Goal: Transaction & Acquisition: Purchase product/service

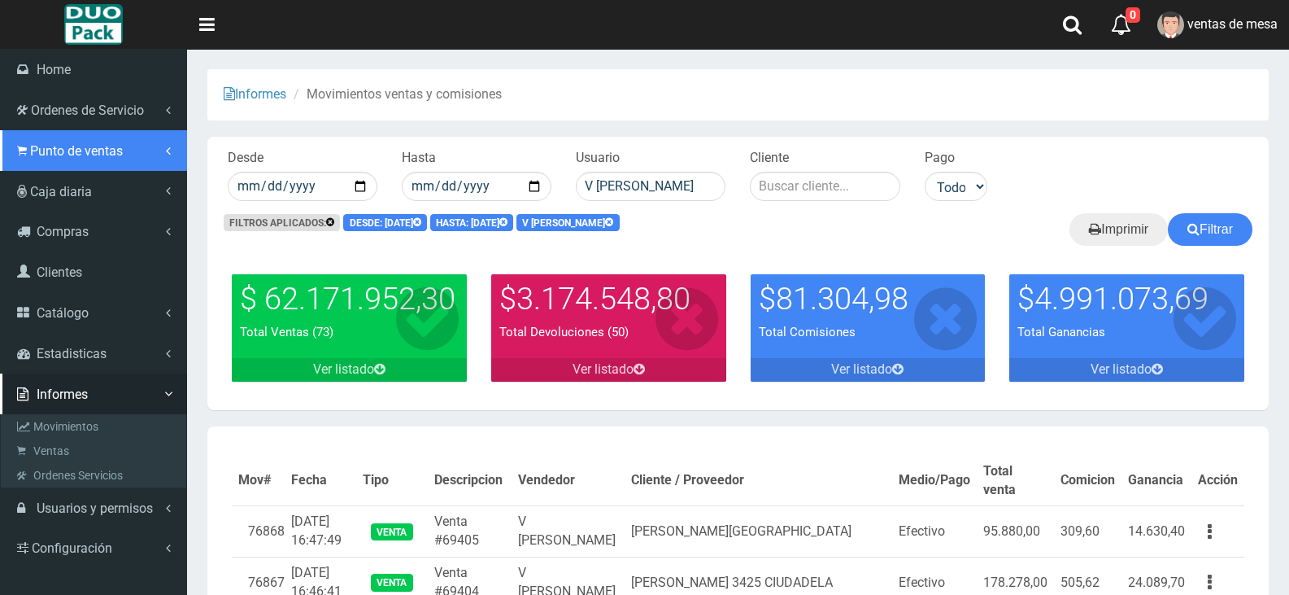
click at [88, 147] on span "Punto de ventas" at bounding box center [76, 150] width 93 height 15
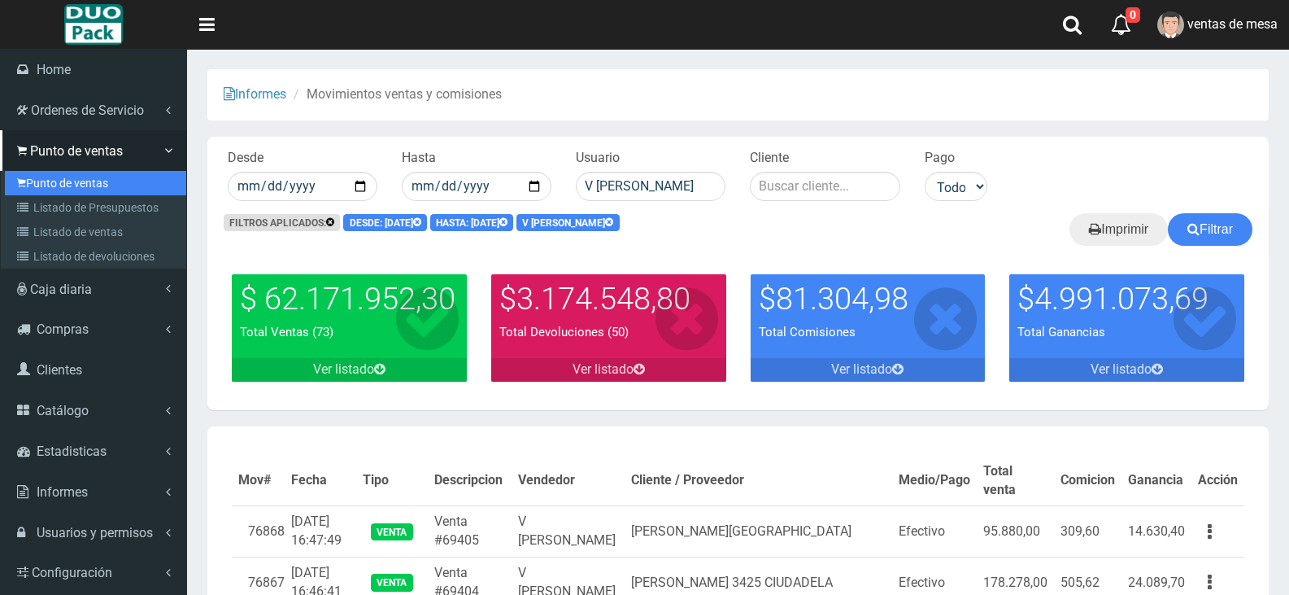
click at [93, 182] on link "Punto de ventas" at bounding box center [95, 183] width 181 height 24
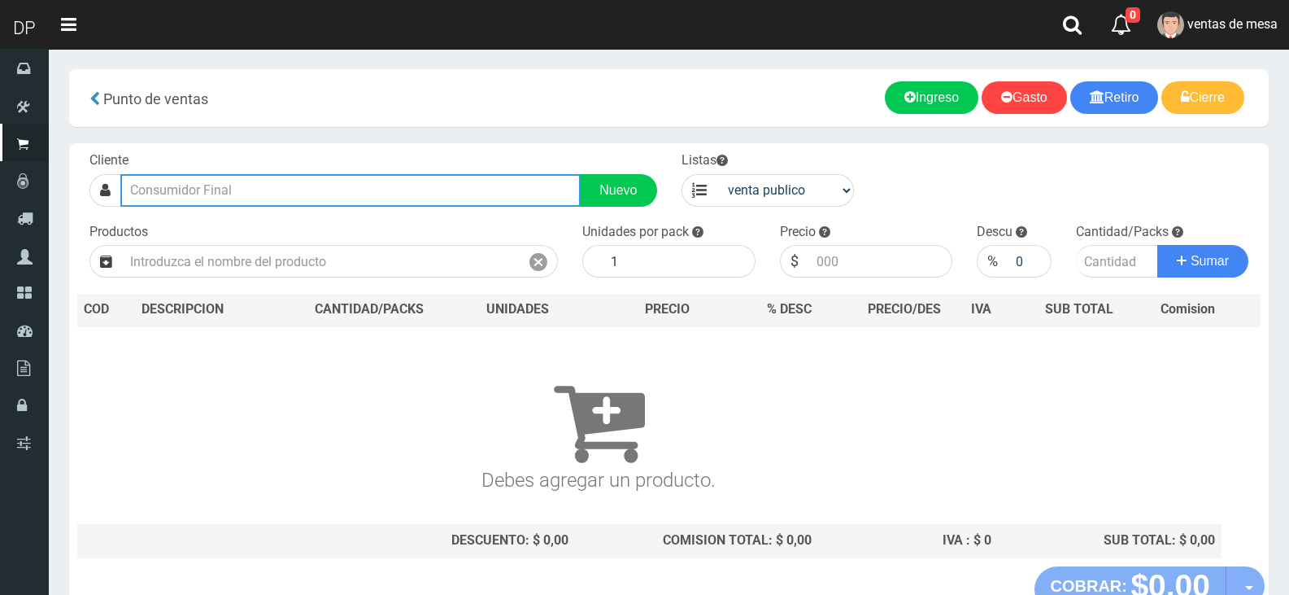
click at [303, 188] on input "text" at bounding box center [350, 190] width 460 height 33
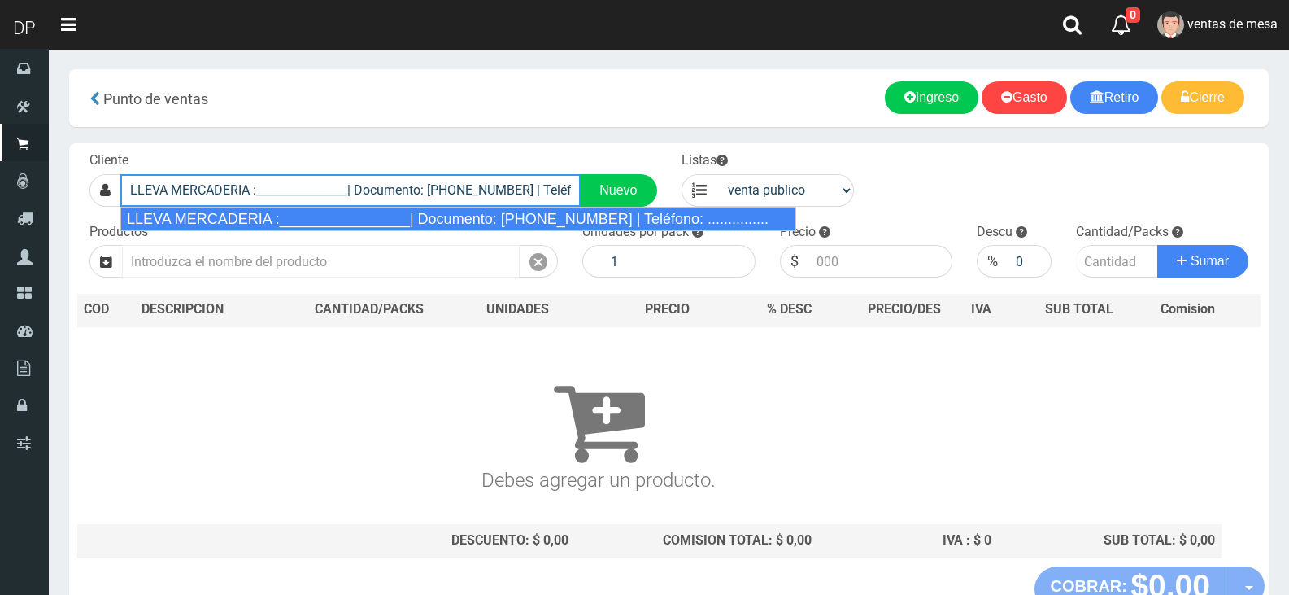
type input "LLEVA MERCADERIA :________________| Documento: 01111111111111111111 | Teléfono:…"
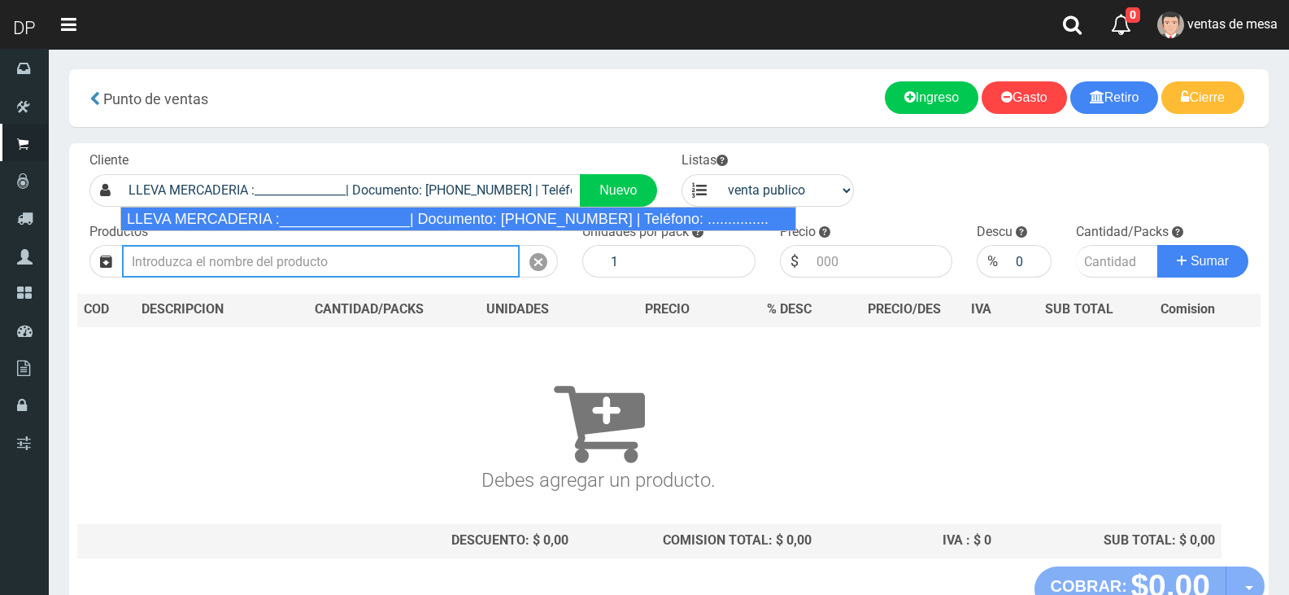
select select "2"
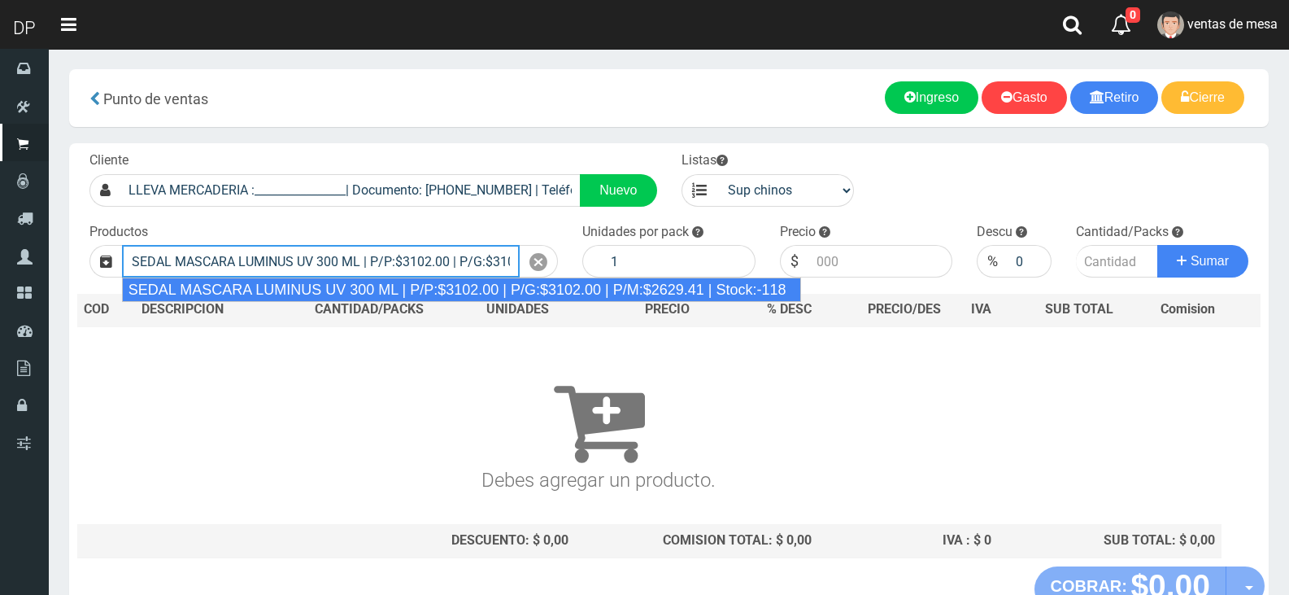
type input "SEDAL MASCARA LUMINUS UV 300 ML | P/P:$3102.00 | P/G:$3102.00 | P/M:$2629.41 | …"
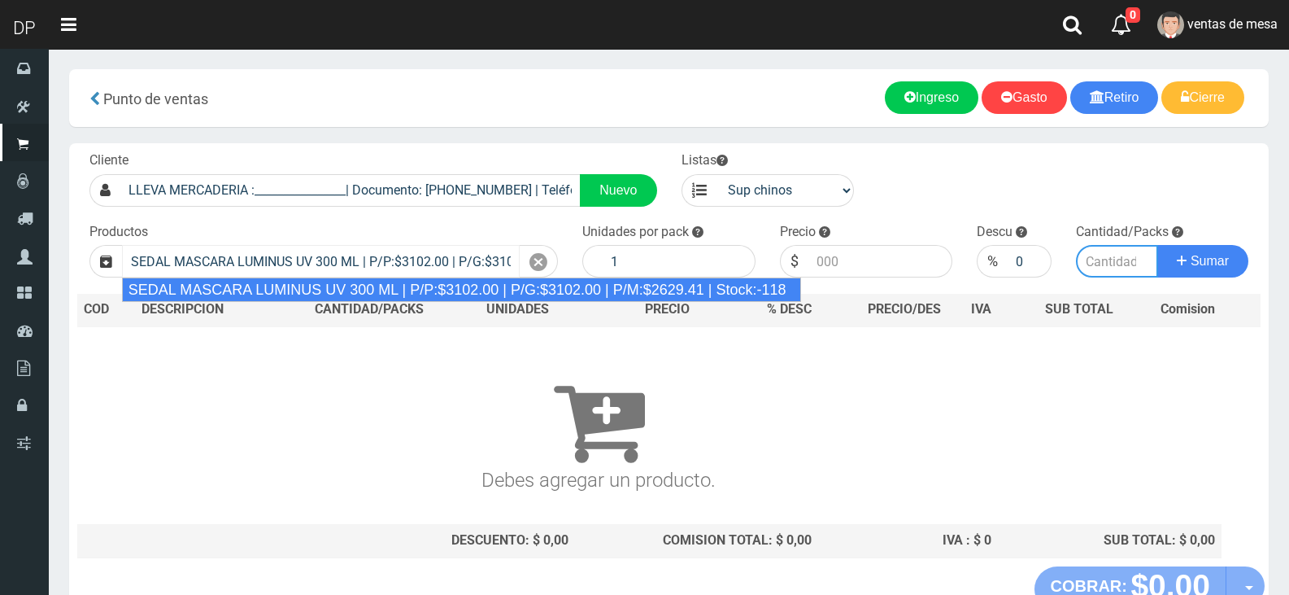
type input "6"
type input "3102.00"
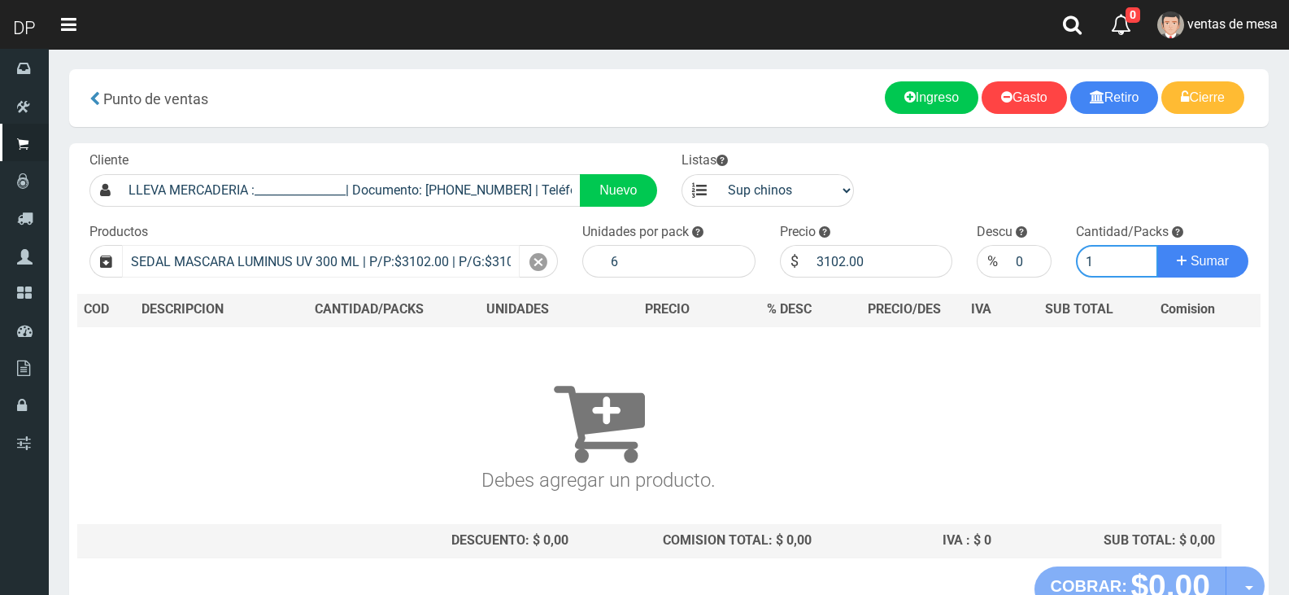
type input "1"
click at [1157, 245] on button "Sumar" at bounding box center [1202, 261] width 91 height 33
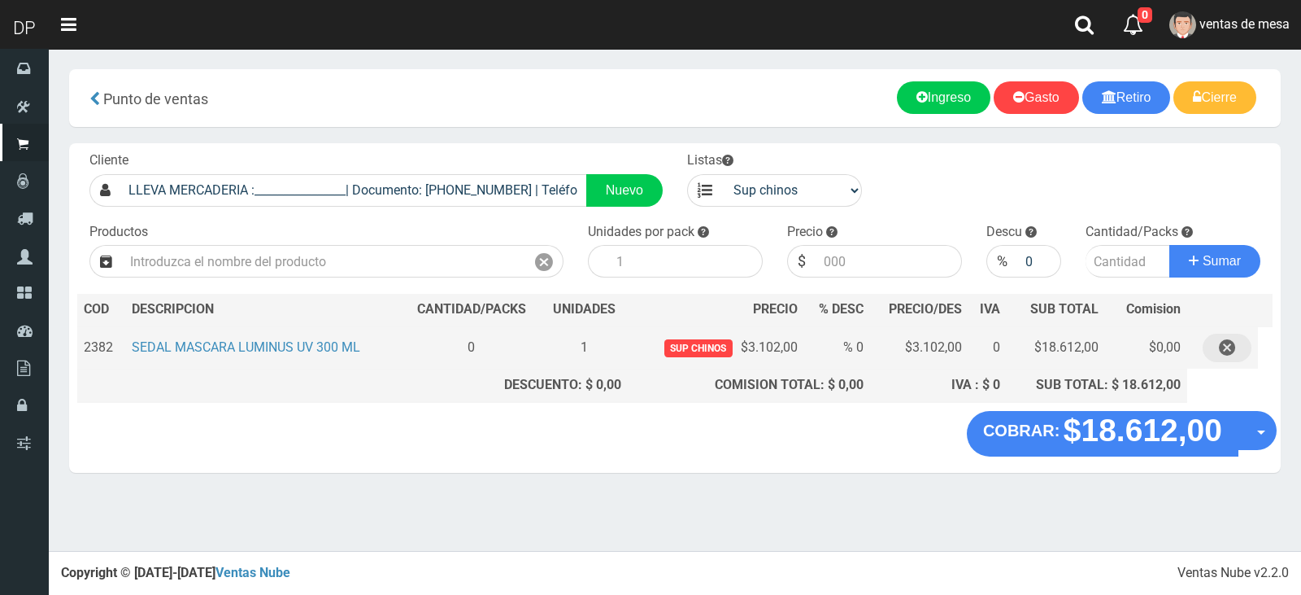
click at [1229, 346] on icon "button" at bounding box center [1227, 347] width 16 height 28
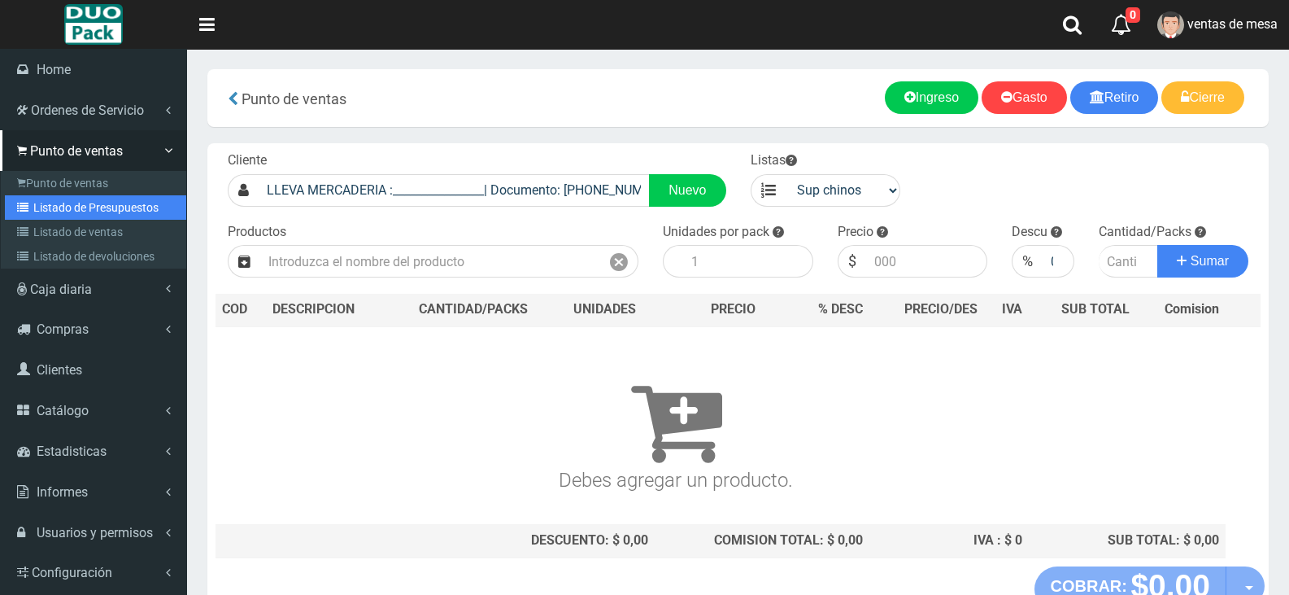
click at [50, 215] on link "Listado de Presupuestos" at bounding box center [95, 207] width 181 height 24
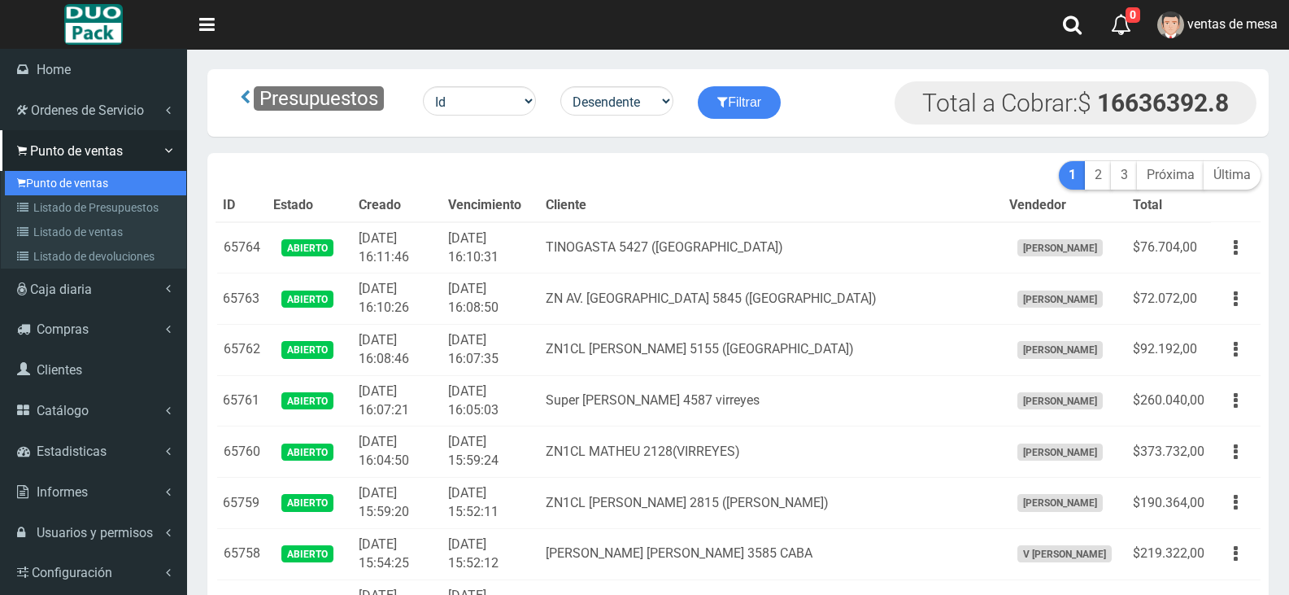
click at [64, 179] on link "Punto de ventas" at bounding box center [95, 183] width 181 height 24
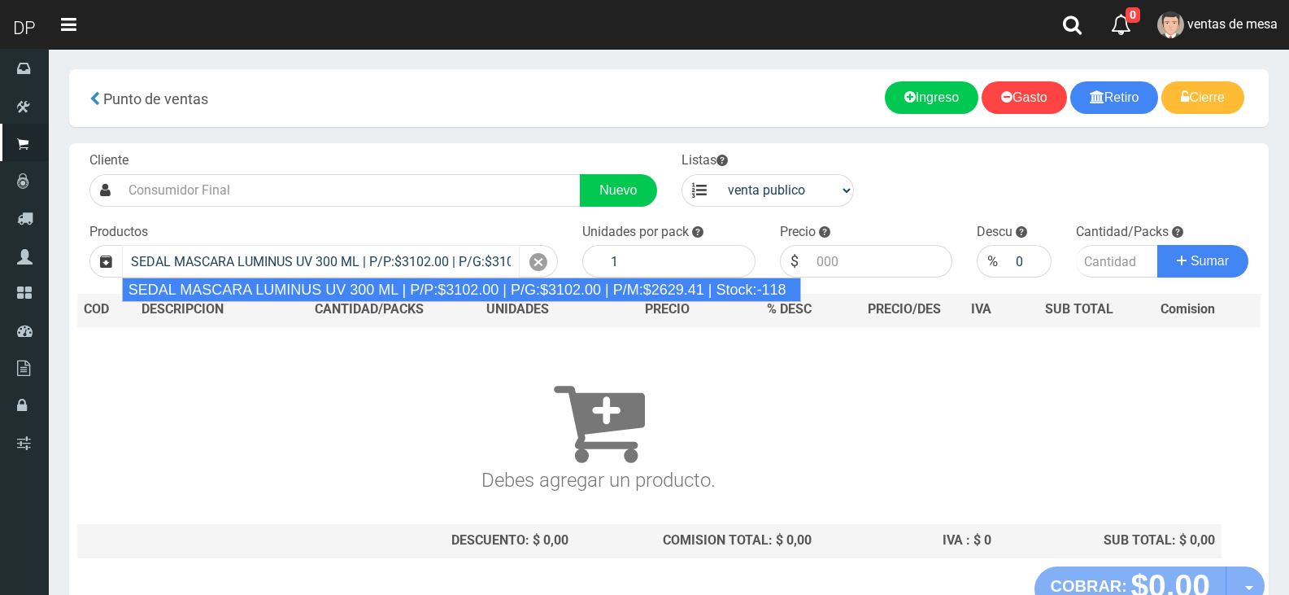
type input "SEDAL MASCARA LUMINUS UV 300 ML | P/P:$3102.00 | P/G:$3102.00 | P/M:$2629.41 | …"
type input "6"
type input "3102.00"
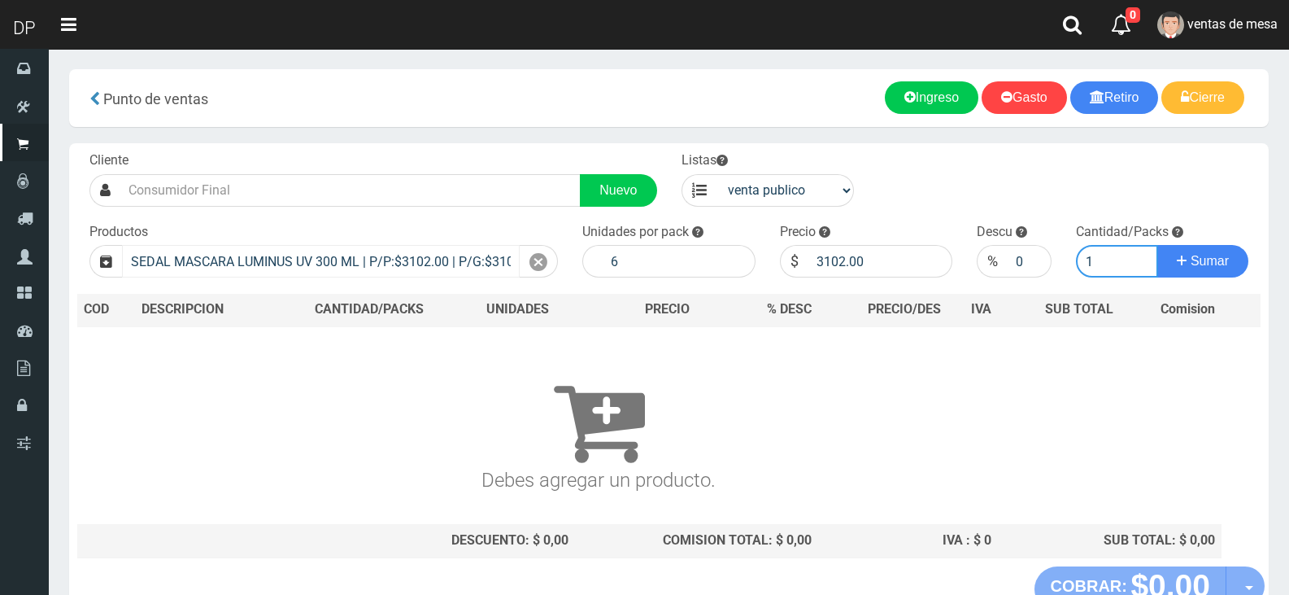
type input "1"
click at [1157, 245] on button "Sumar" at bounding box center [1202, 261] width 91 height 33
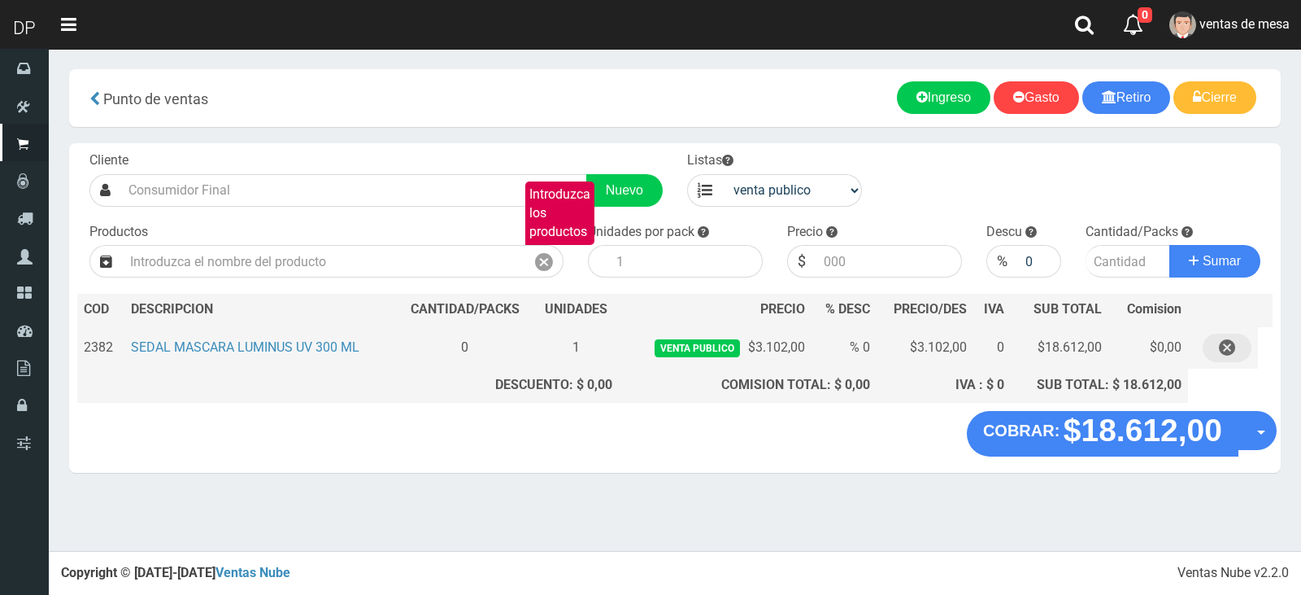
click at [1223, 355] on icon "button" at bounding box center [1227, 347] width 16 height 28
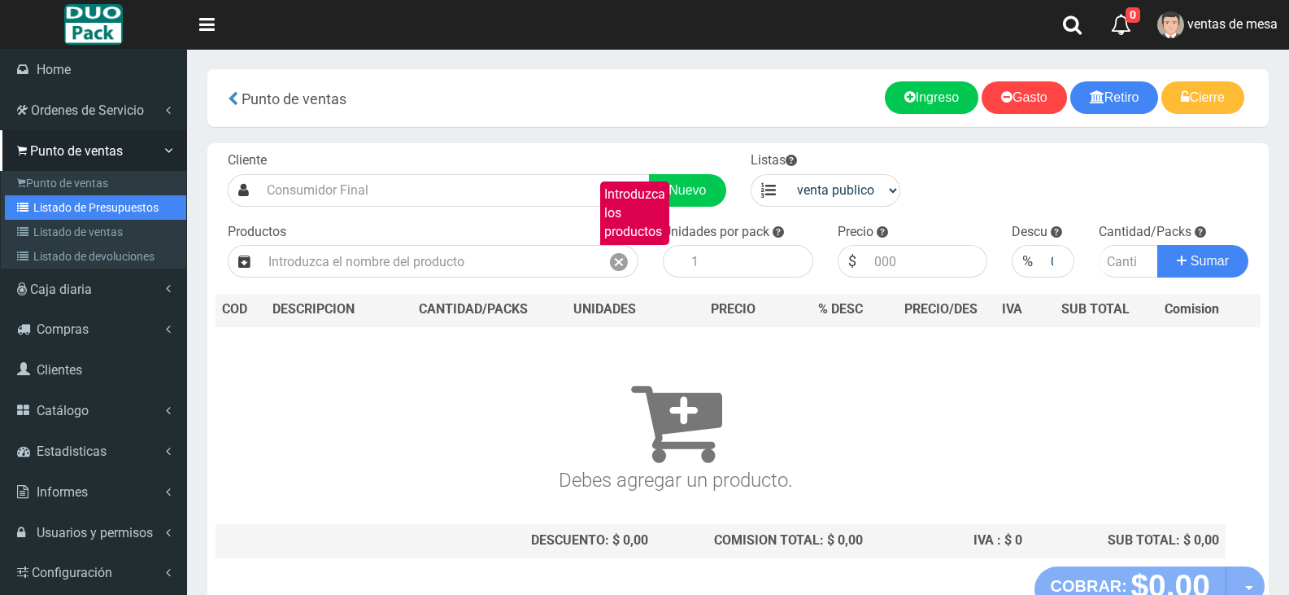
click at [37, 208] on link "Listado de Presupuestos" at bounding box center [95, 207] width 181 height 24
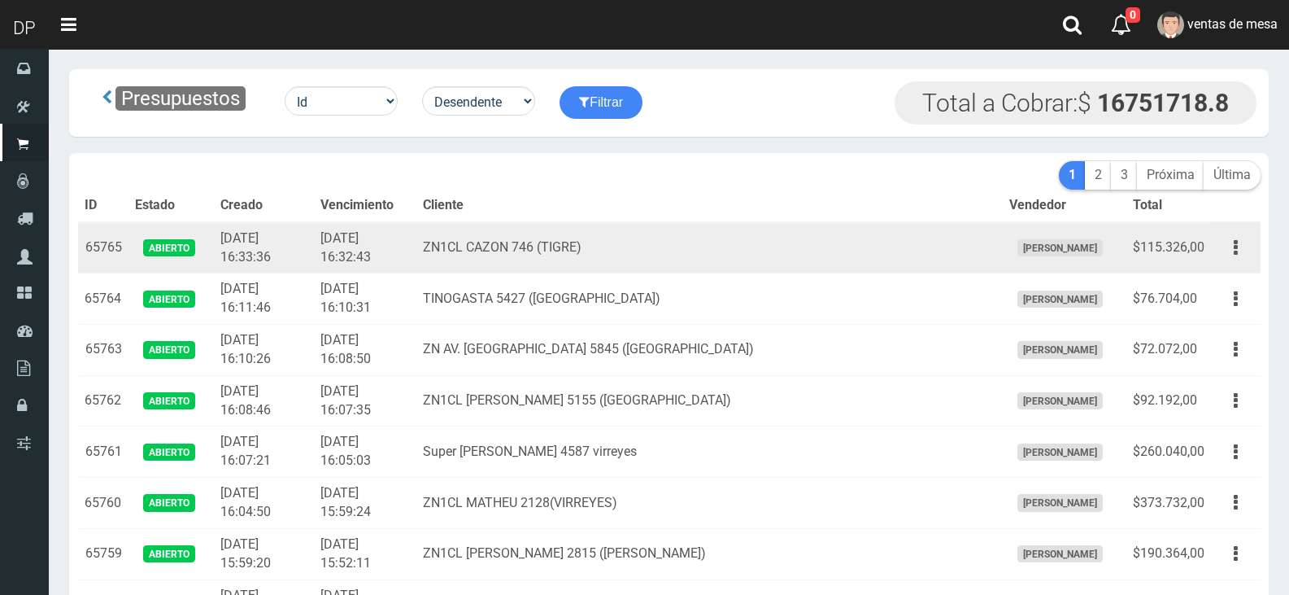
drag, startPoint x: 581, startPoint y: 294, endPoint x: 636, endPoint y: 231, distance: 84.2
click at [581, 295] on td "TINOGASTA 5427 (VILLA REAL)" at bounding box center [709, 298] width 586 height 51
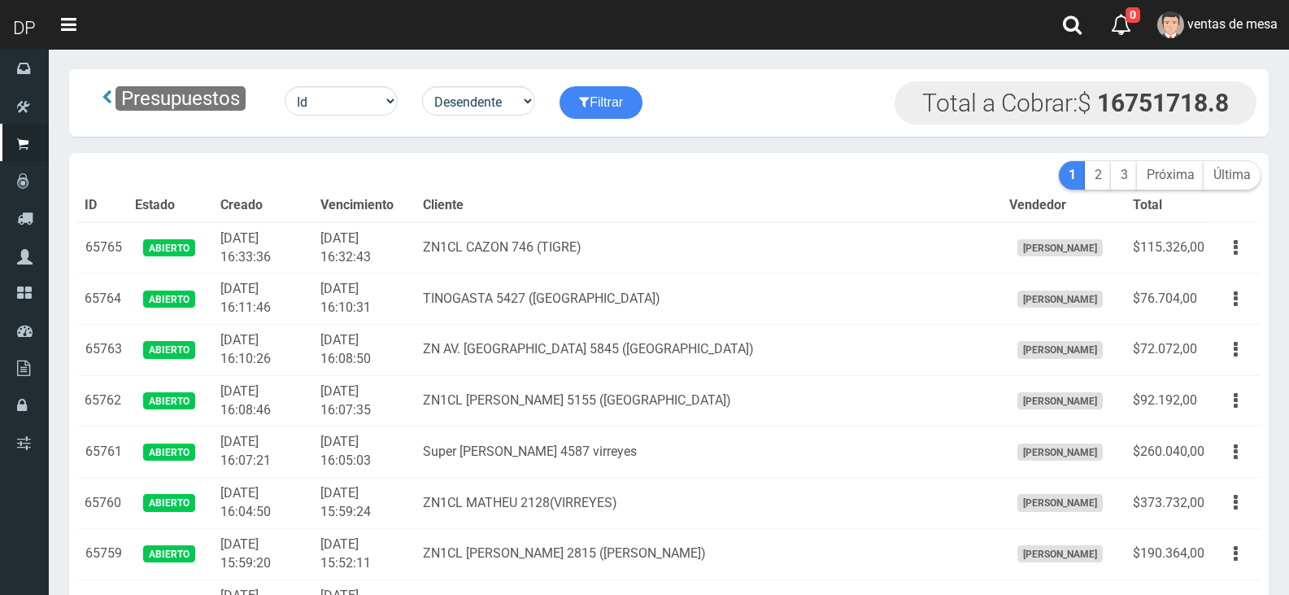
scroll to position [1785, 0]
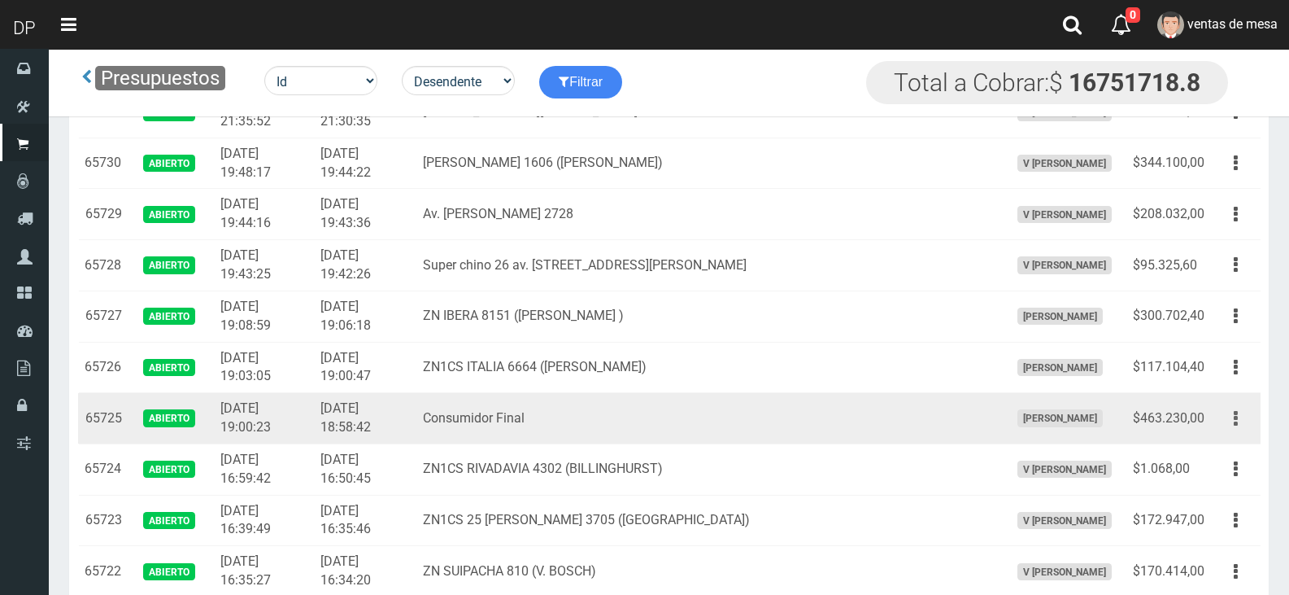
click at [1223, 416] on button "button" at bounding box center [1236, 418] width 37 height 28
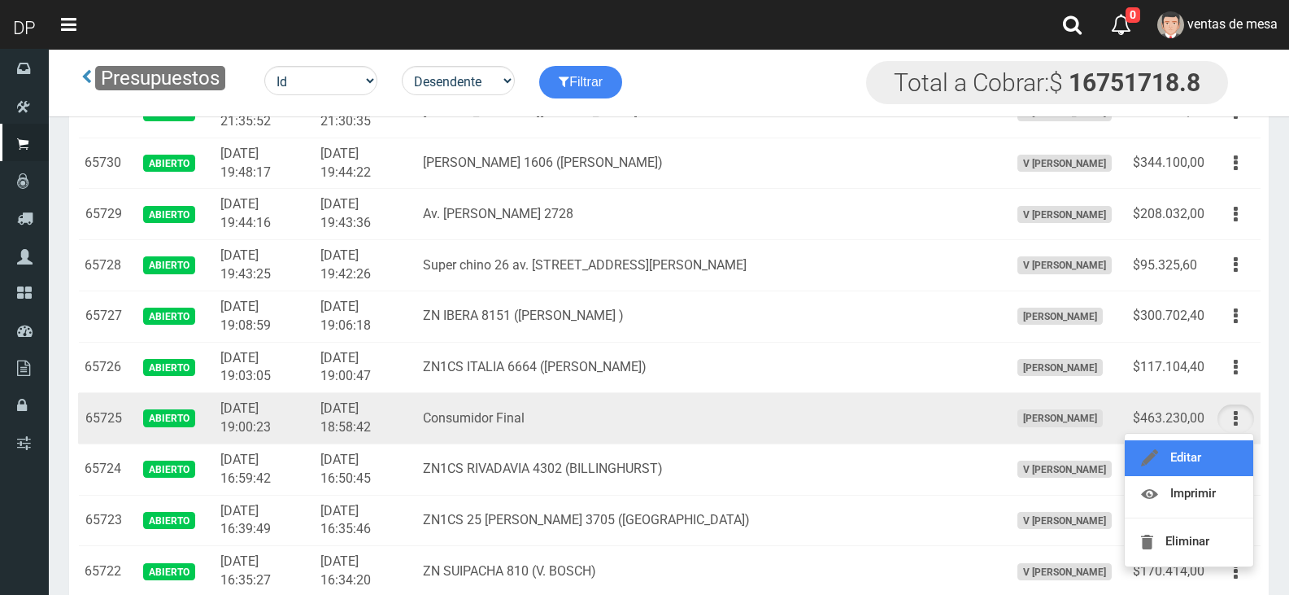
click at [1208, 459] on link "Editar" at bounding box center [1189, 458] width 129 height 36
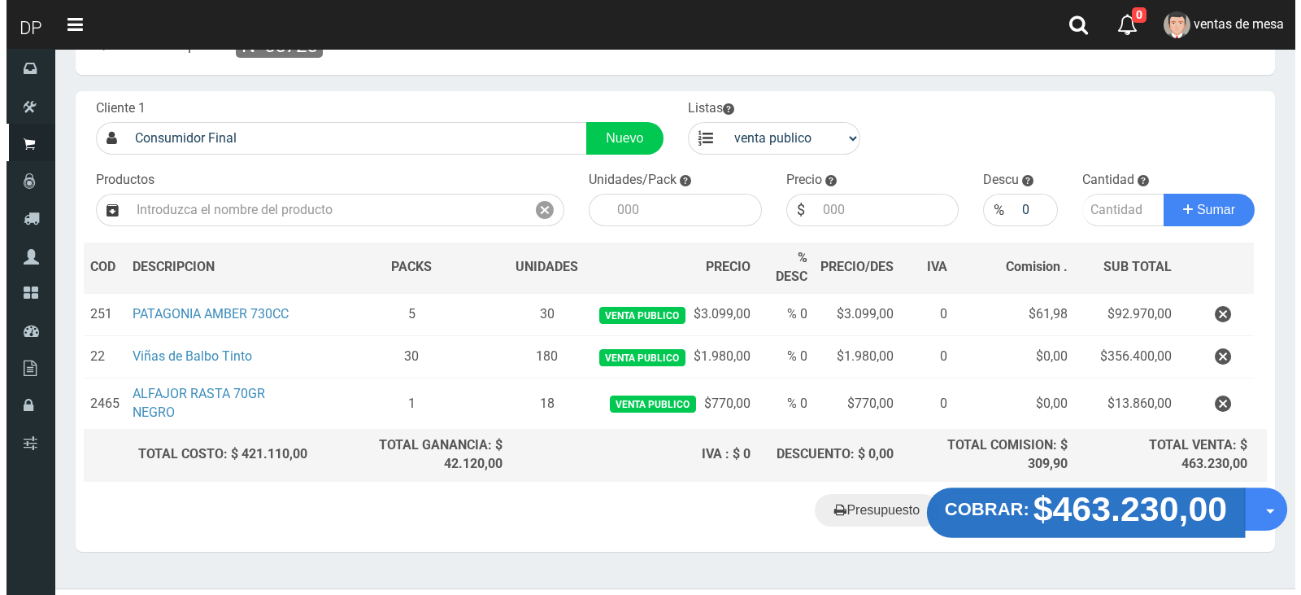
scroll to position [81, 0]
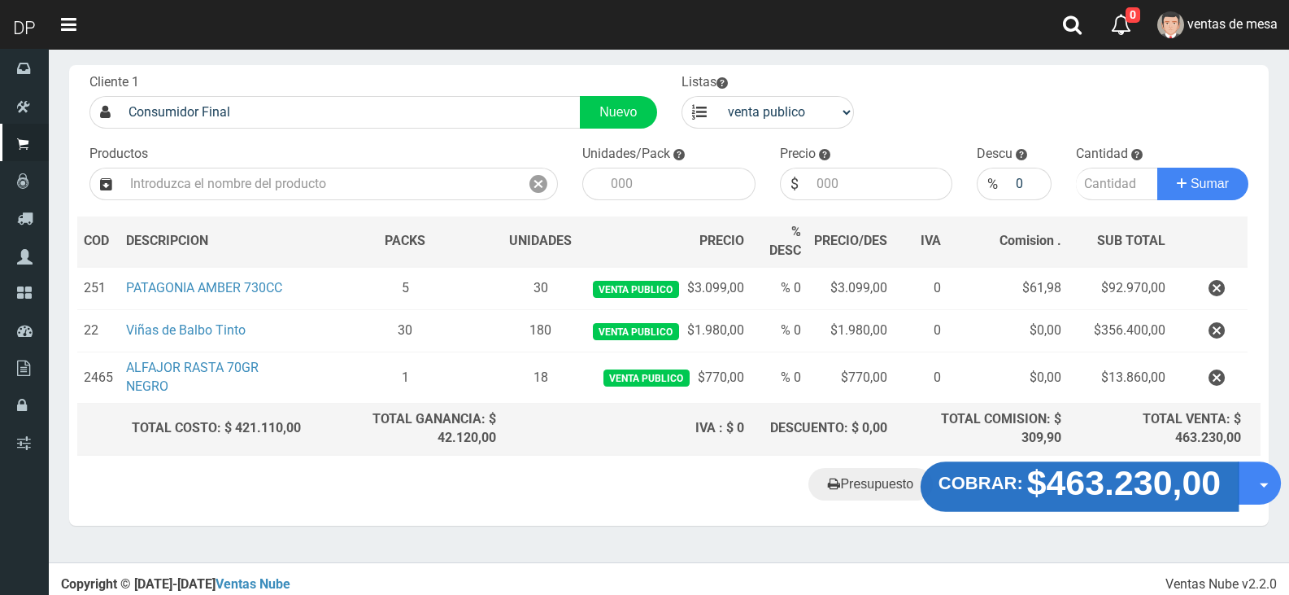
click at [1089, 484] on strong "$463.230,00" at bounding box center [1124, 482] width 194 height 38
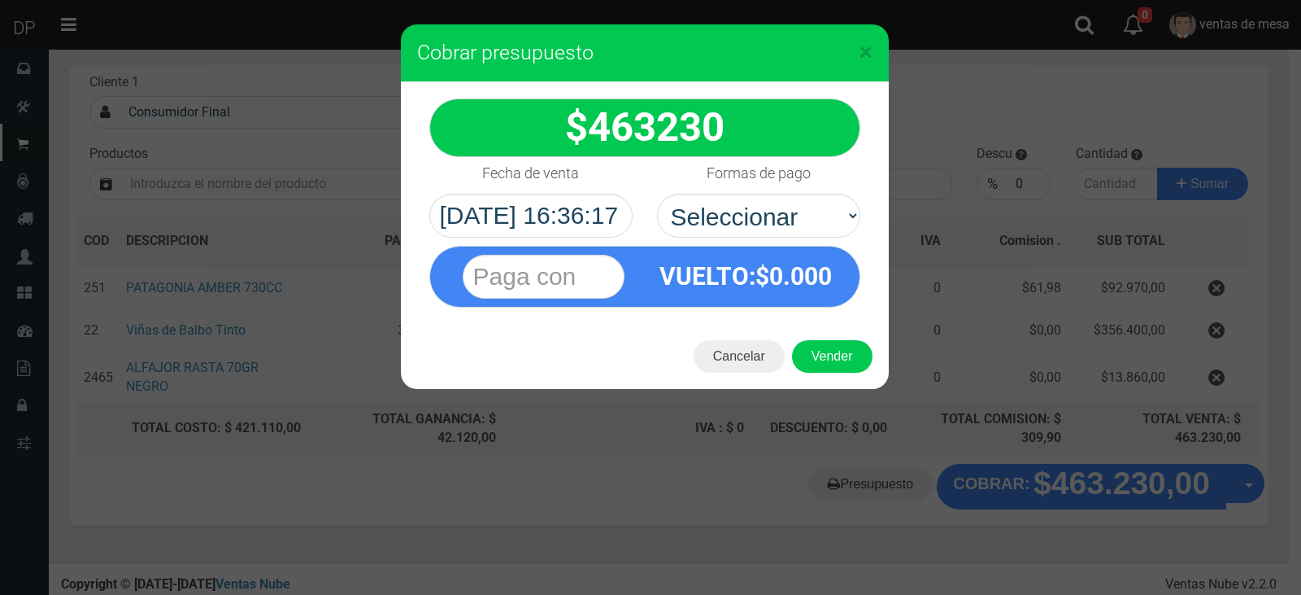
click at [784, 248] on div "VUELTO :$ 0.000" at bounding box center [746, 275] width 203 height 59
drag, startPoint x: 794, startPoint y: 213, endPoint x: 795, endPoint y: 231, distance: 17.9
click at [795, 218] on select "Seleccionar Efectivo Tarjeta de Crédito Depósito Débito" at bounding box center [758, 216] width 203 height 44
select select "Efectivo"
click at [657, 194] on select "Seleccionar Efectivo Tarjeta de Crédito Depósito Débito" at bounding box center [758, 216] width 203 height 44
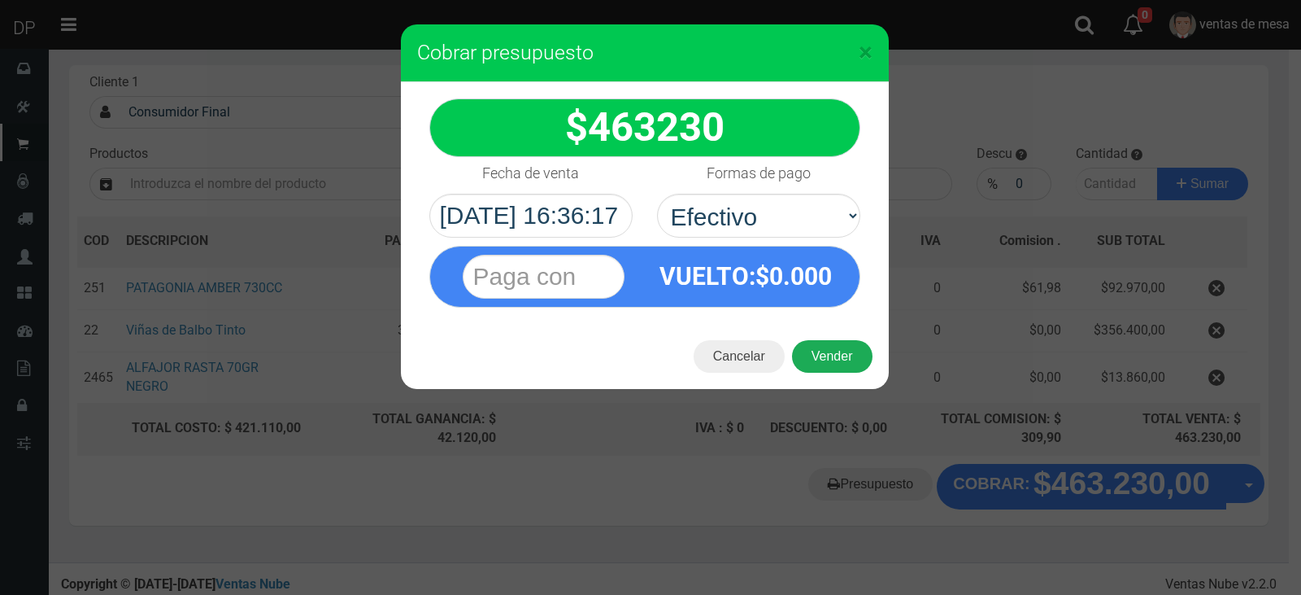
click at [830, 364] on button "Vender" at bounding box center [832, 356] width 81 height 33
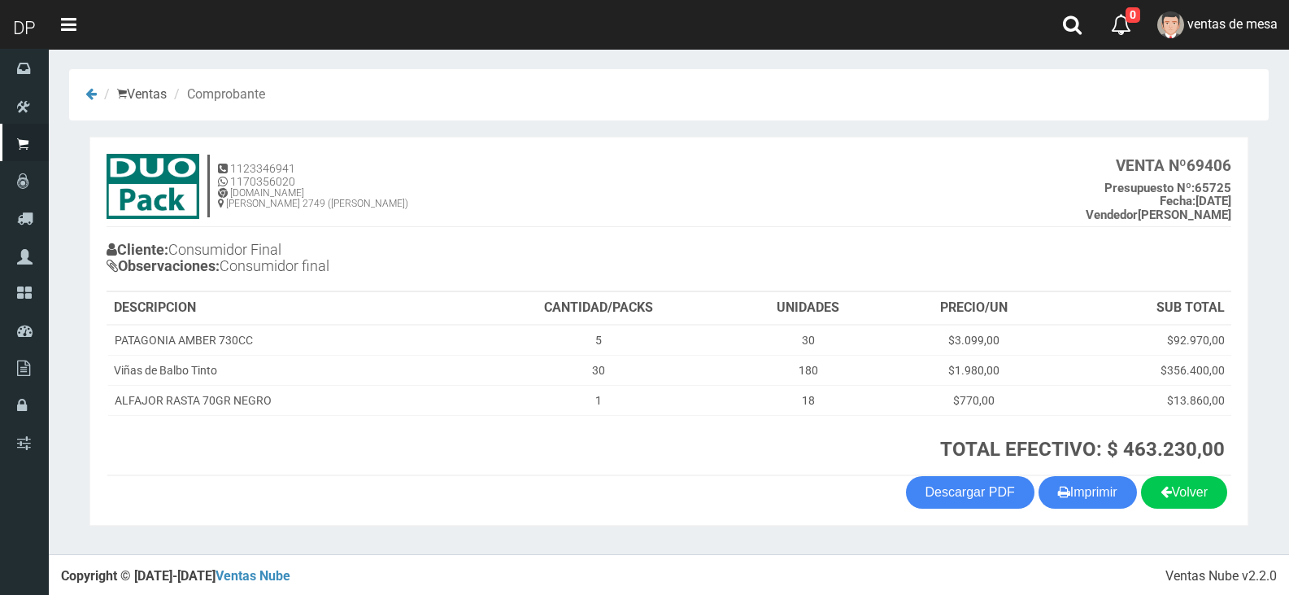
scroll to position [3, 0]
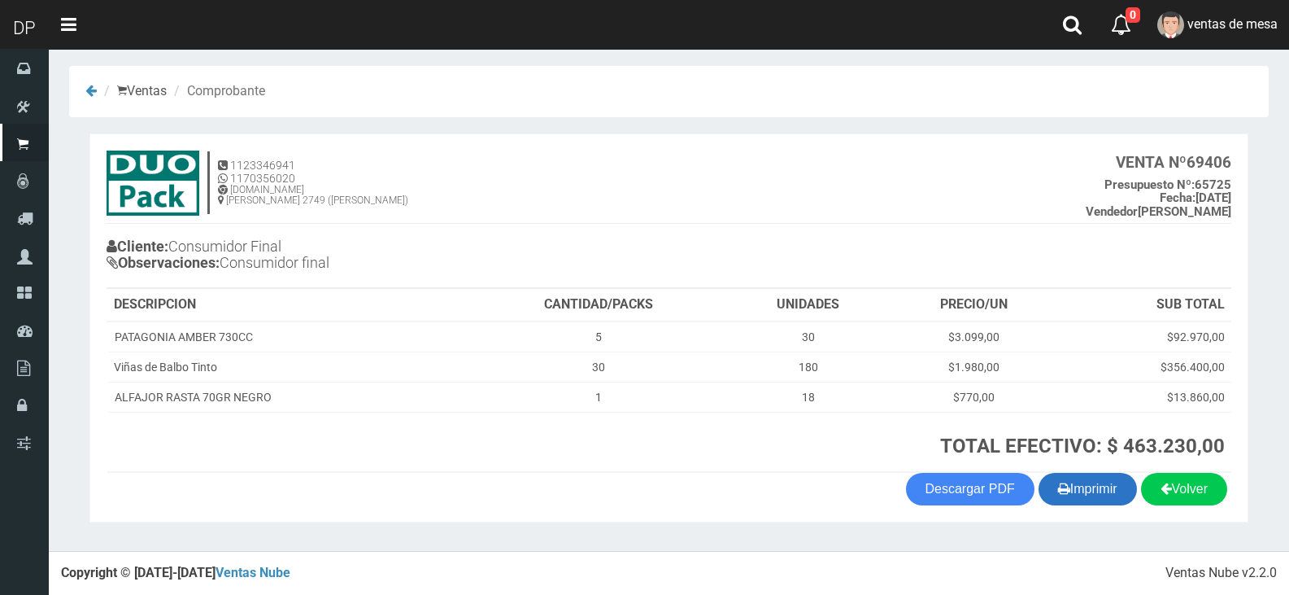
click at [1083, 490] on button "Imprimir" at bounding box center [1088, 489] width 98 height 33
click at [1060, 494] on icon "button" at bounding box center [1064, 488] width 12 height 23
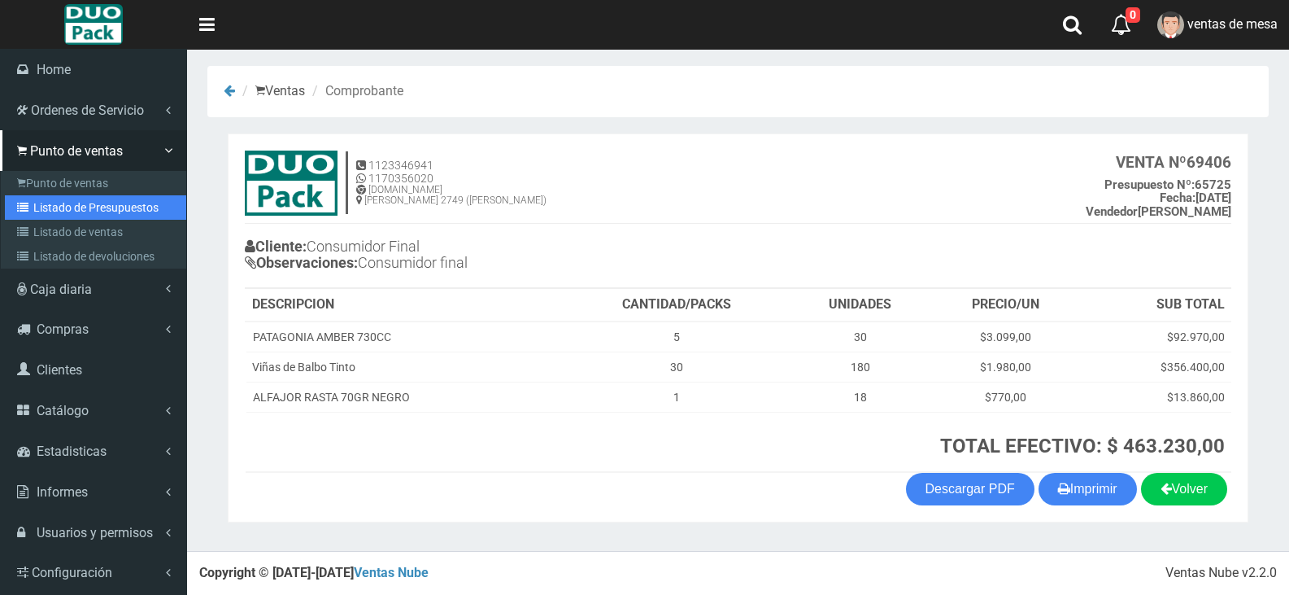
click at [68, 212] on link "Listado de Presupuestos" at bounding box center [95, 207] width 181 height 24
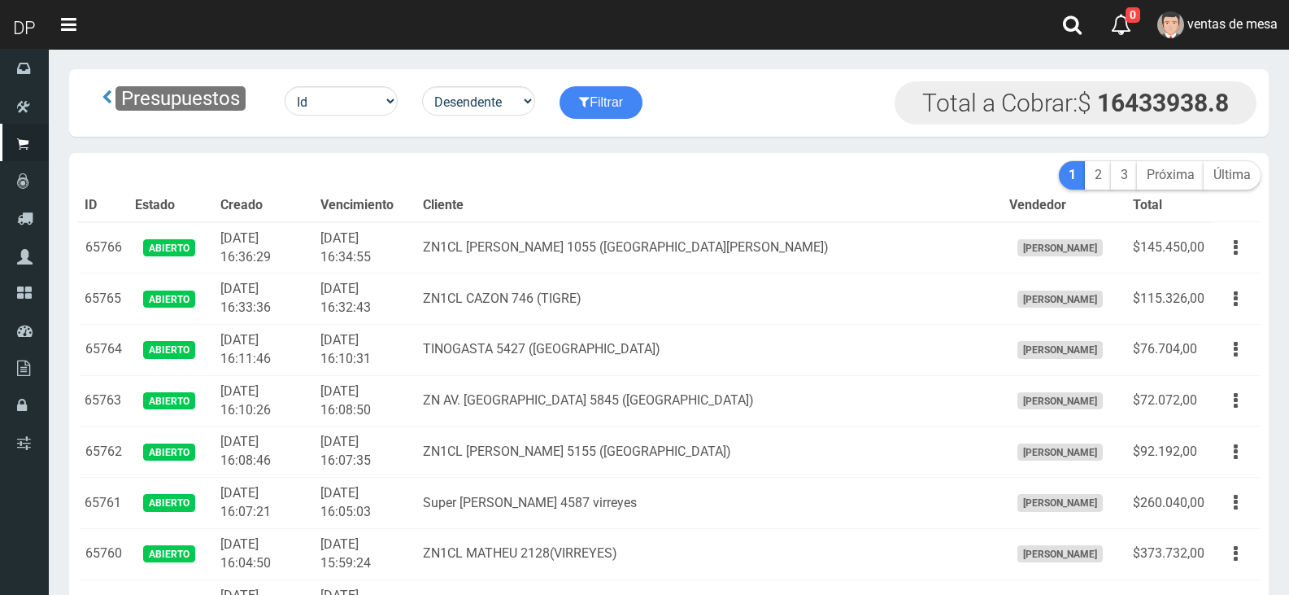
scroll to position [1837, 0]
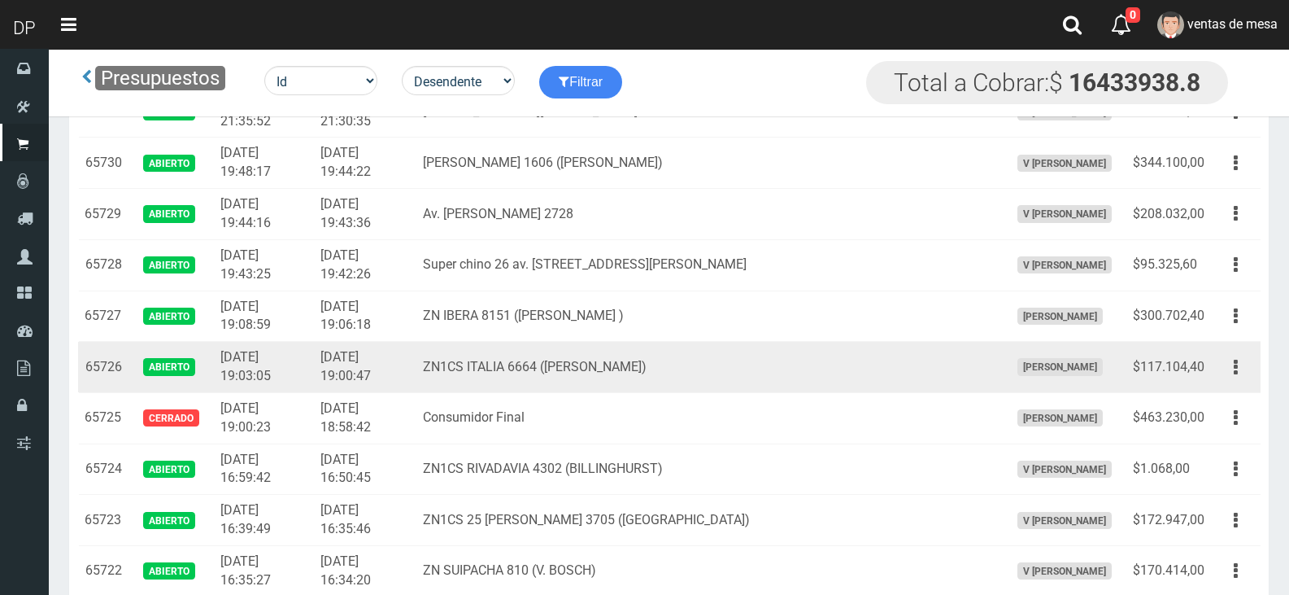
drag, startPoint x: 813, startPoint y: 333, endPoint x: 827, endPoint y: 360, distance: 30.2
click at [813, 333] on td "ZN IBERA 8151 ([PERSON_NAME] )" at bounding box center [709, 315] width 586 height 51
click at [1231, 377] on button "button" at bounding box center [1236, 367] width 37 height 28
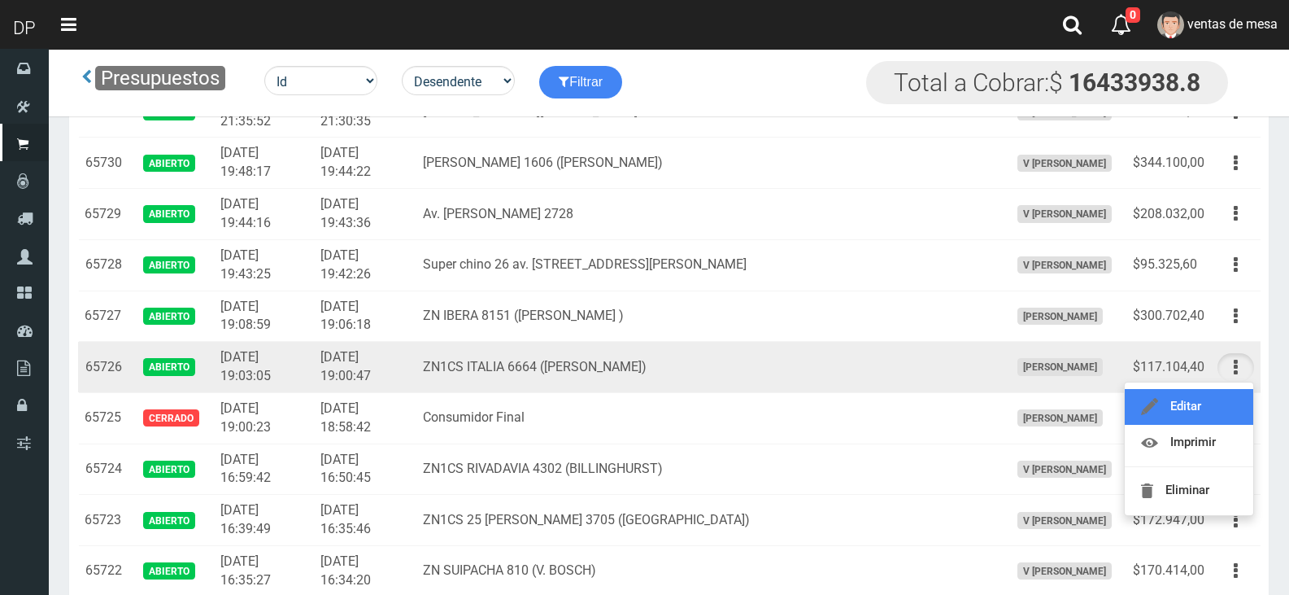
click at [1227, 399] on link "Editar" at bounding box center [1189, 407] width 129 height 36
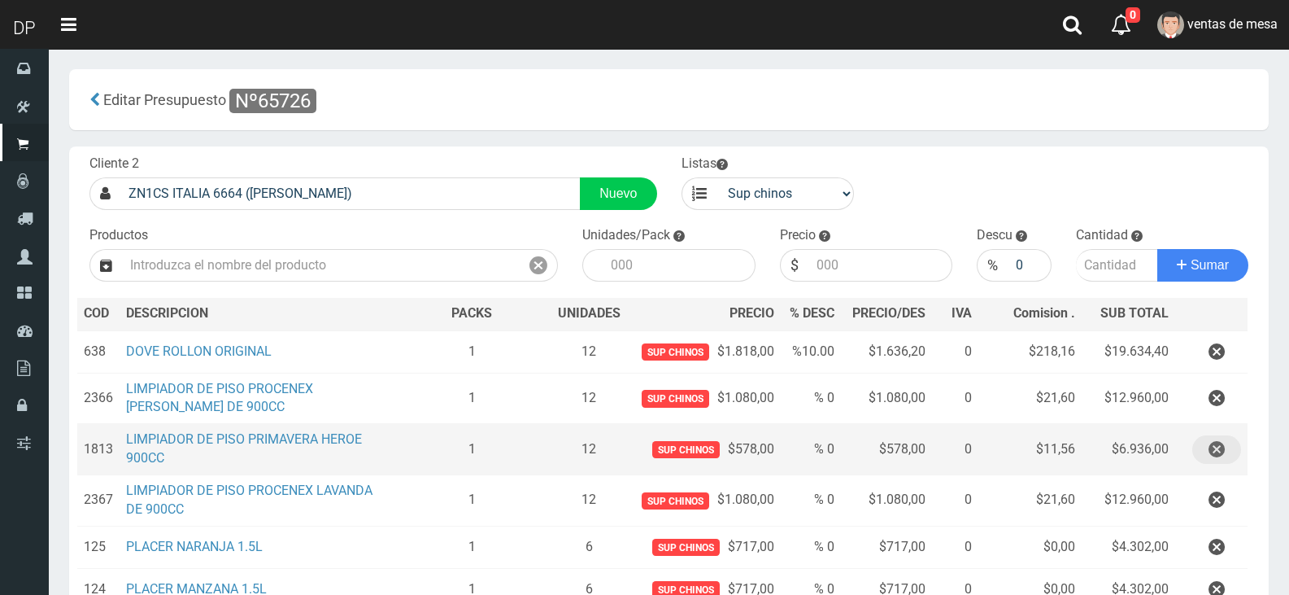
click at [1217, 441] on icon "button" at bounding box center [1217, 449] width 16 height 28
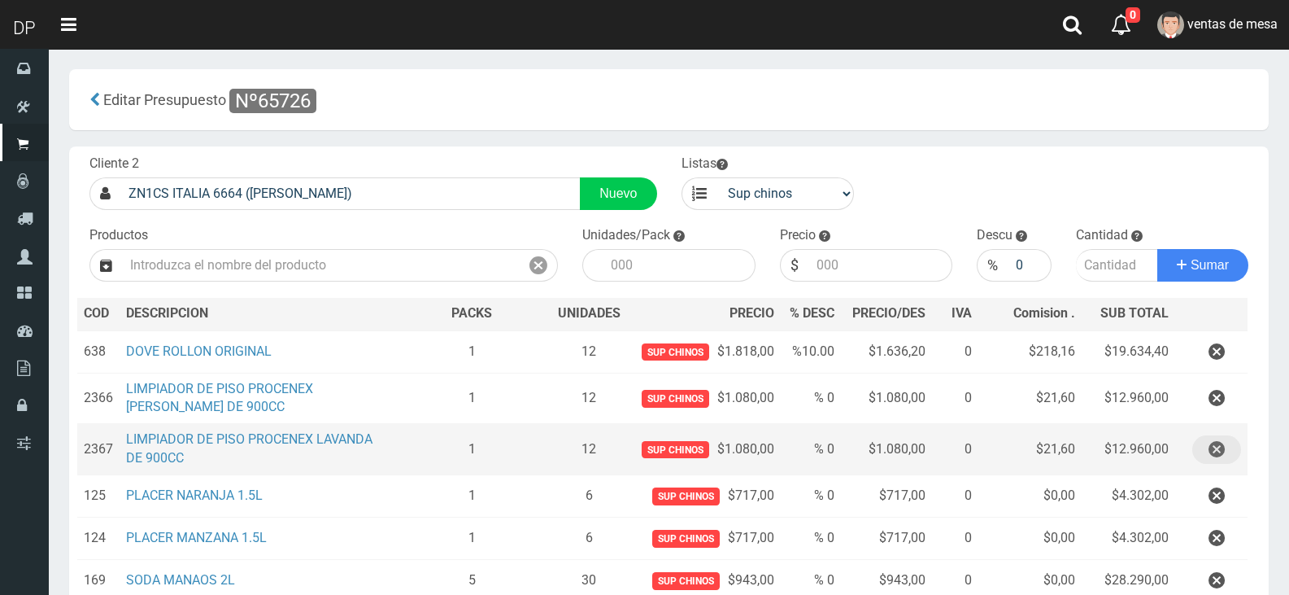
click at [1217, 441] on icon "button" at bounding box center [1217, 449] width 16 height 28
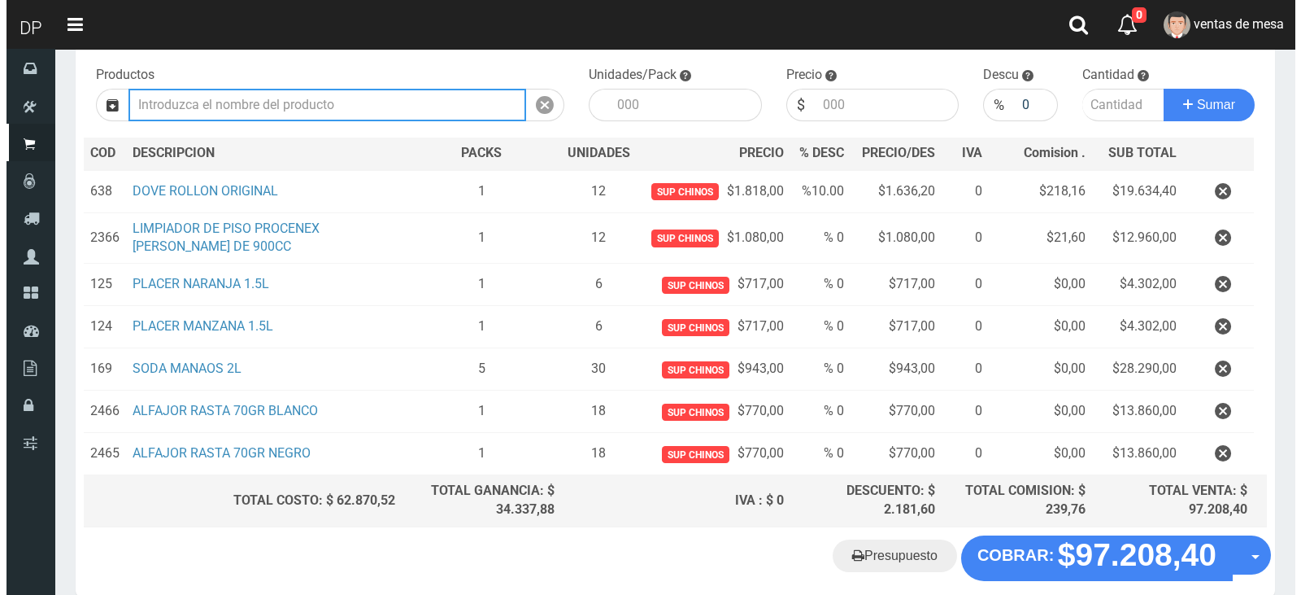
scroll to position [238, 0]
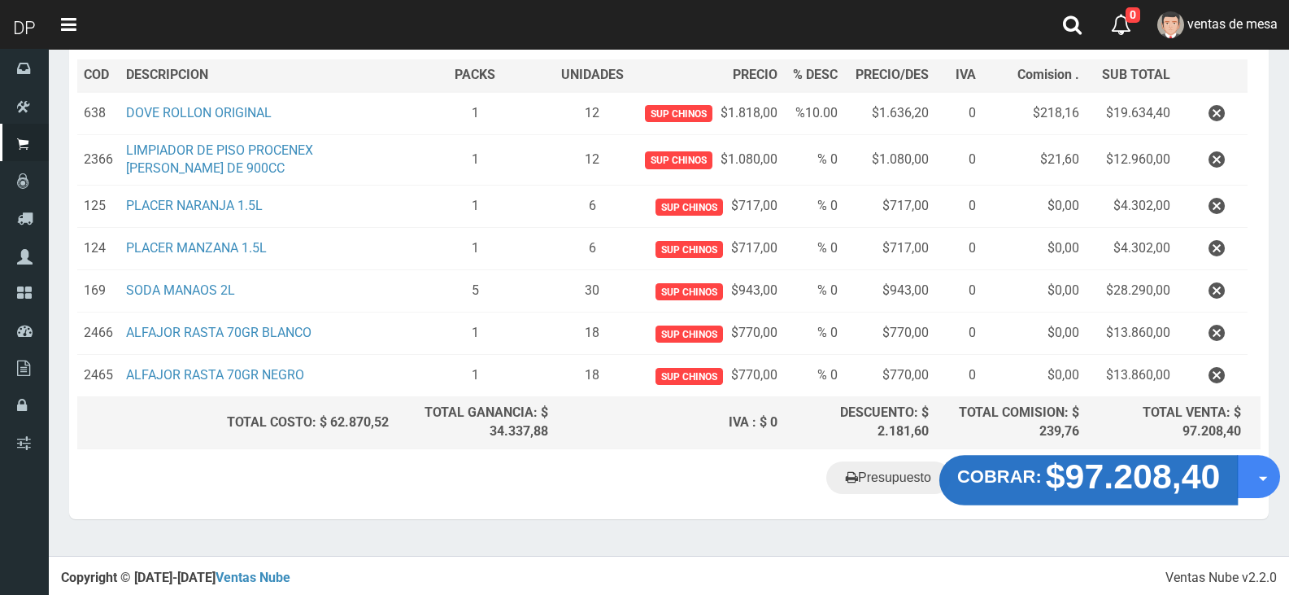
click at [1107, 467] on strong "$97.208,40" at bounding box center [1133, 476] width 175 height 38
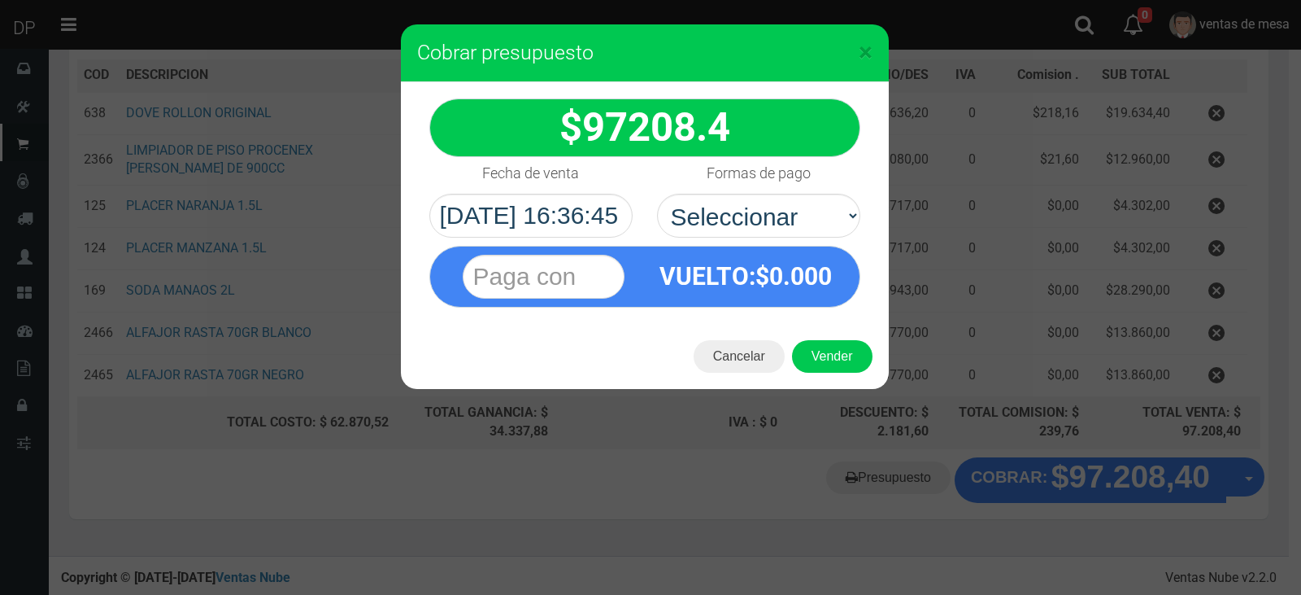
select select "Efectivo"
click at [657, 194] on select "Seleccionar Efectivo Tarjeta de Crédito Depósito Débito" at bounding box center [758, 216] width 203 height 44
click at [834, 384] on div "Cancelar Vender" at bounding box center [645, 356] width 488 height 65
click at [846, 364] on button "Vender" at bounding box center [832, 356] width 81 height 33
click at [0, 0] on div "Cargando..." at bounding box center [0, 0] width 0 height 0
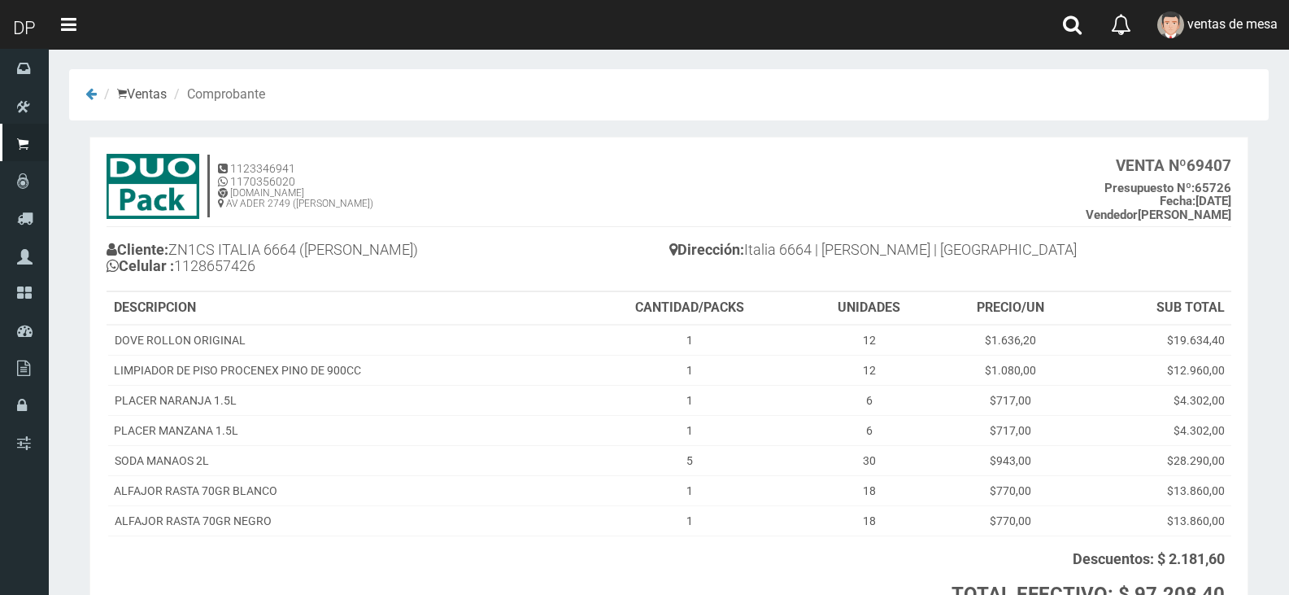
scroll to position [148, 0]
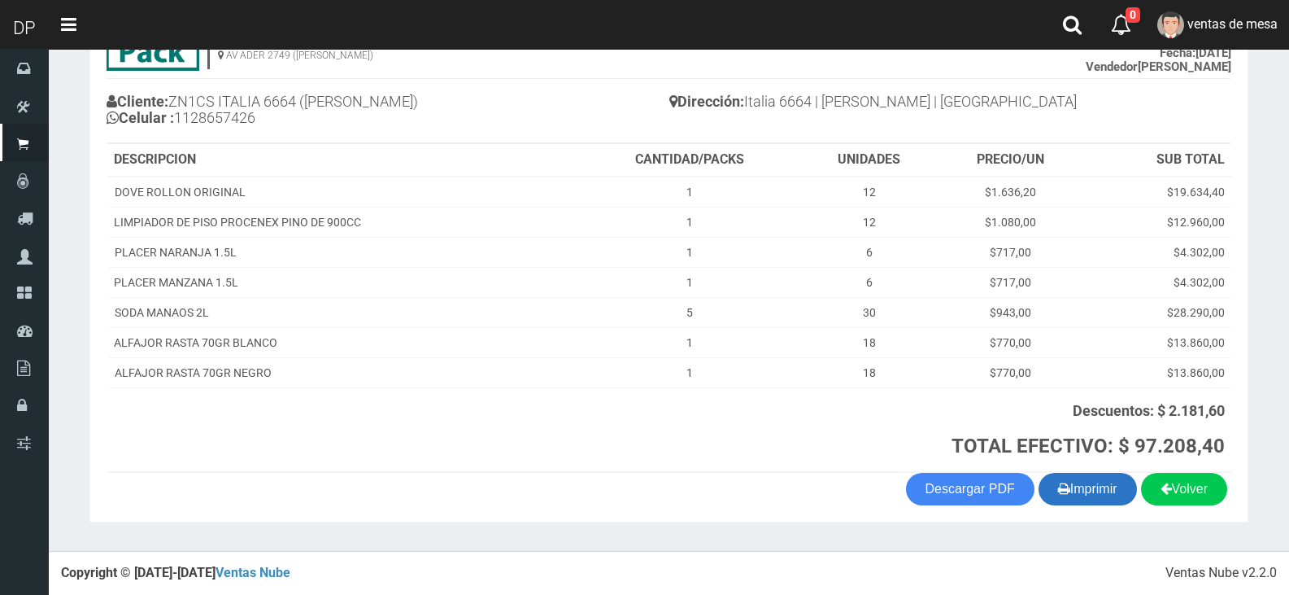
click at [1092, 489] on button "Imprimir" at bounding box center [1088, 489] width 98 height 33
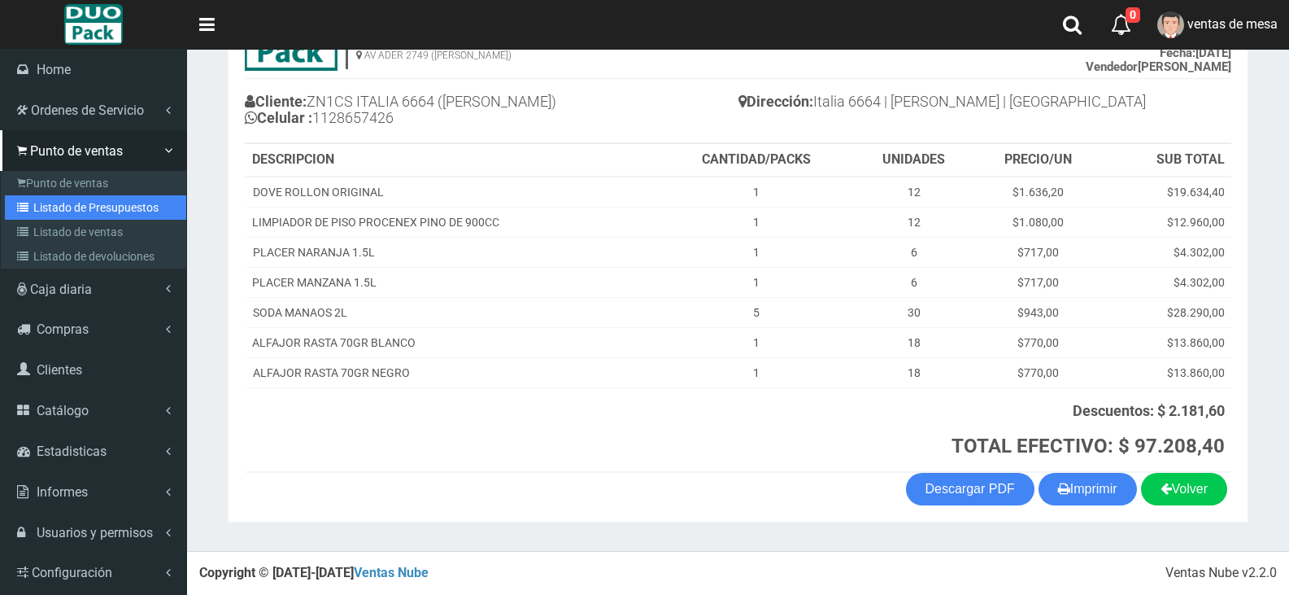
click at [26, 211] on icon at bounding box center [25, 207] width 16 height 11
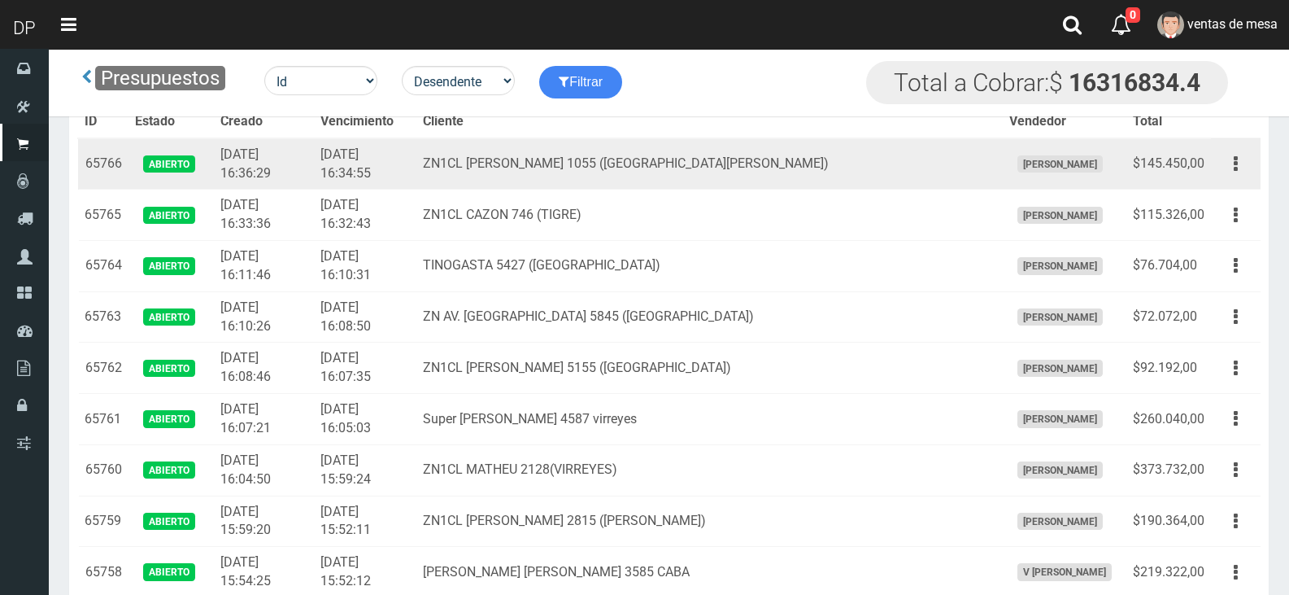
scroll to position [1837, 0]
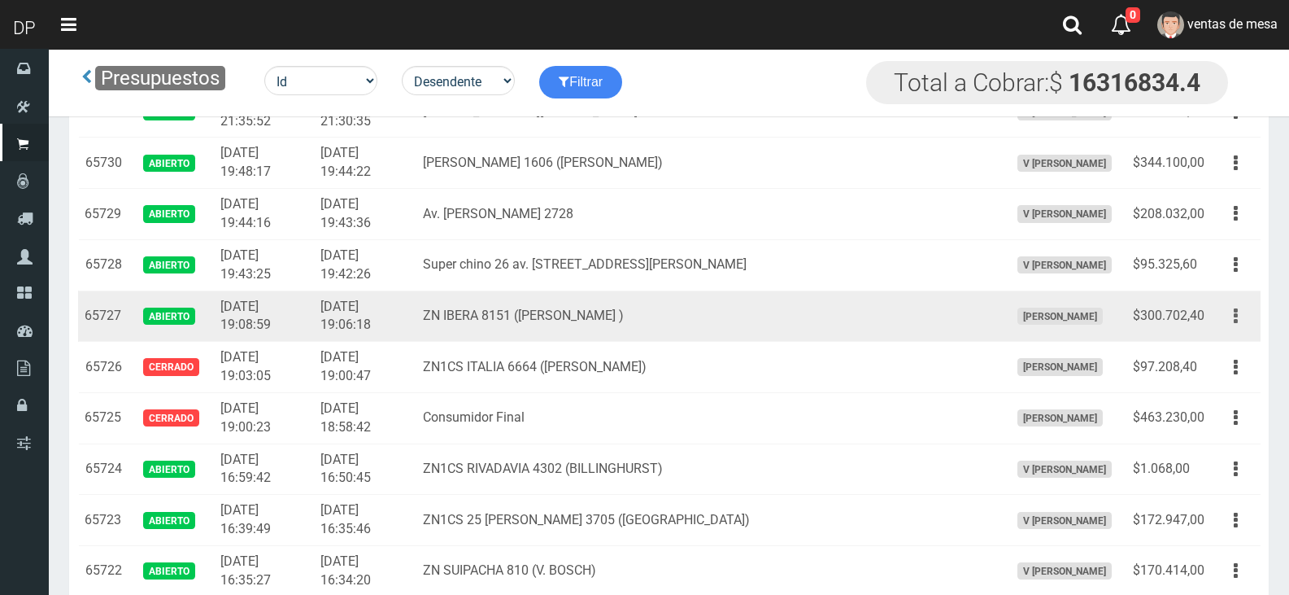
click at [1244, 319] on button "button" at bounding box center [1236, 316] width 37 height 28
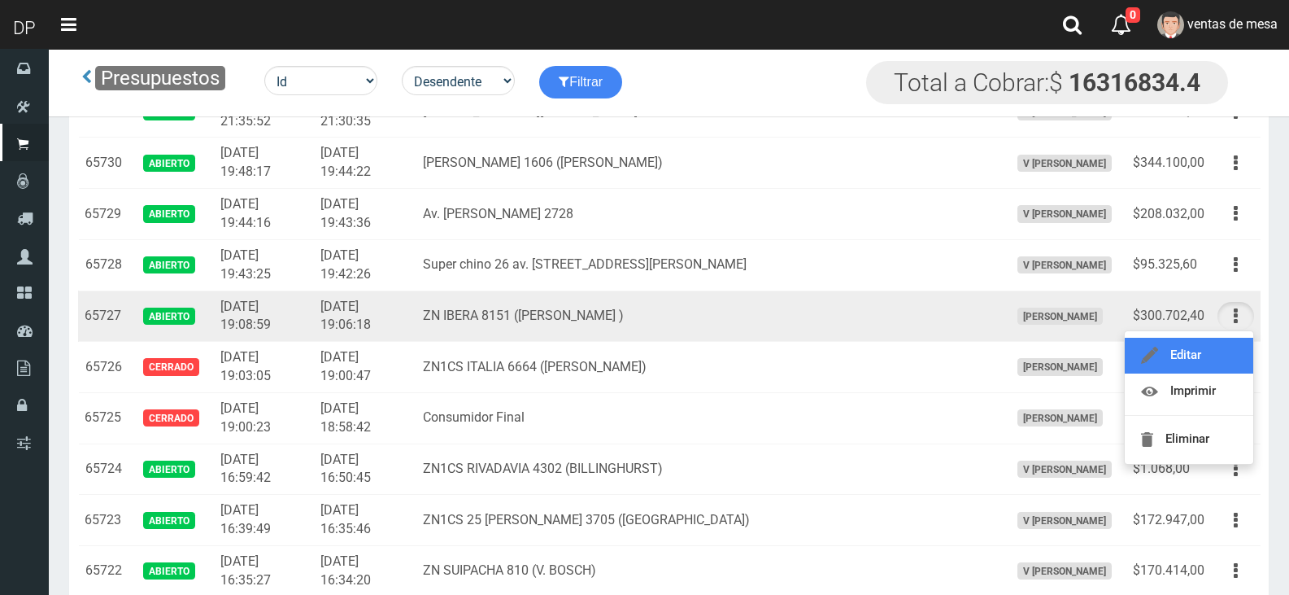
click at [1218, 355] on link "Editar" at bounding box center [1189, 356] width 129 height 36
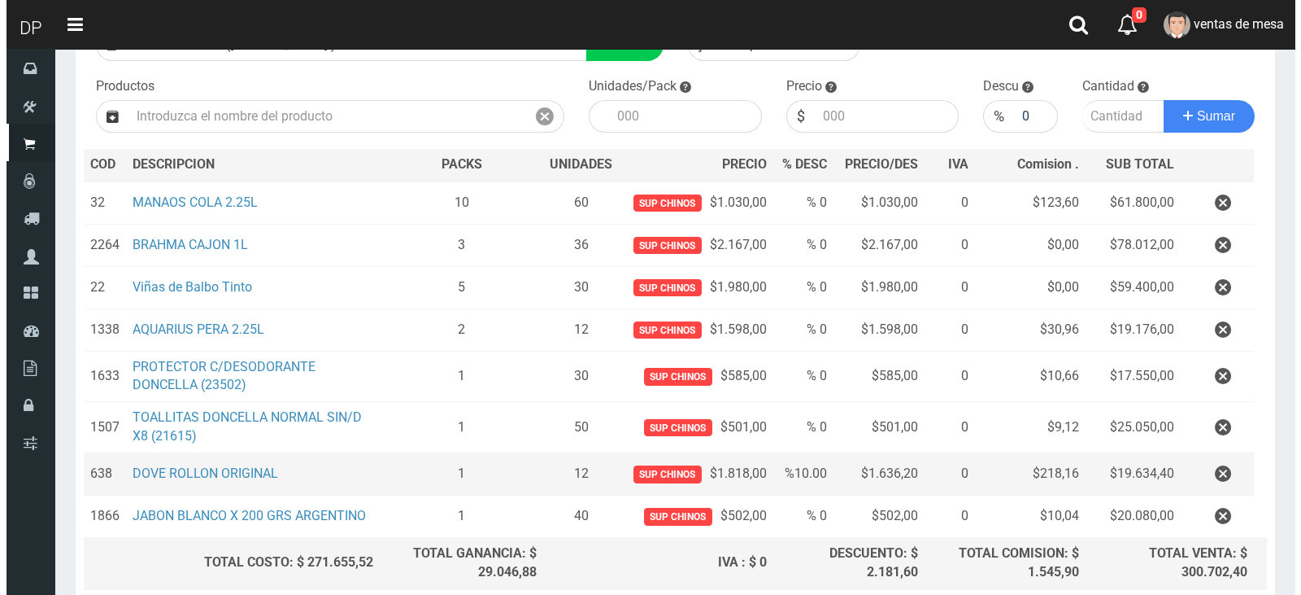
scroll to position [289, 0]
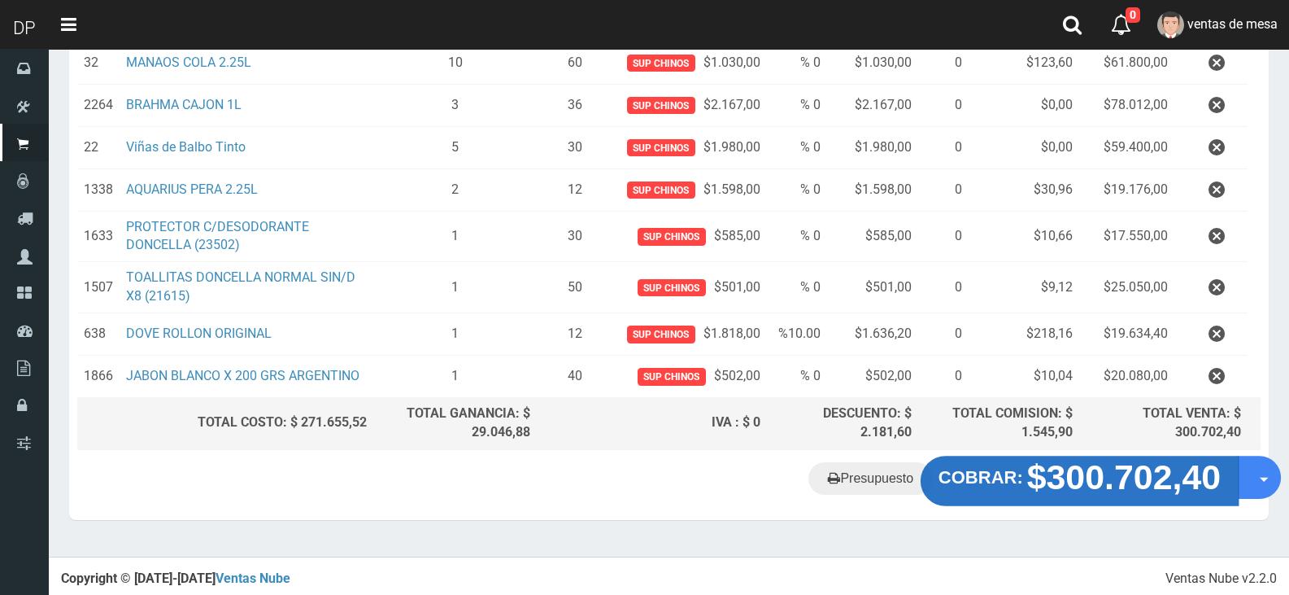
click at [1106, 482] on strong "$300.702,40" at bounding box center [1124, 476] width 194 height 38
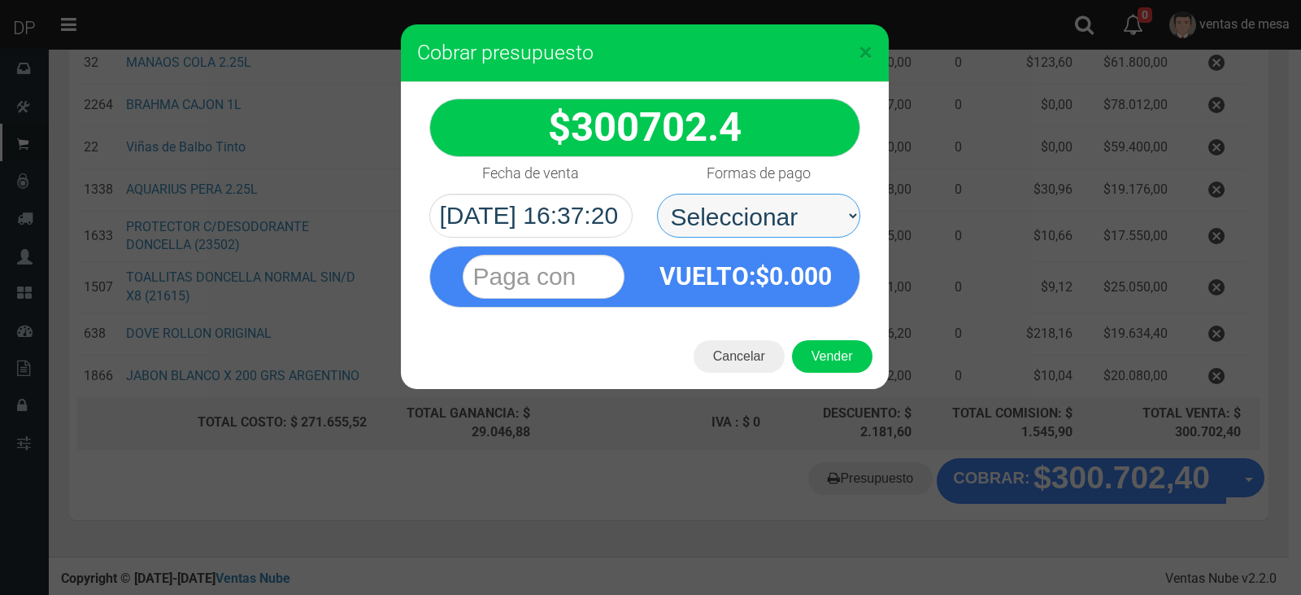
click at [791, 224] on select "Seleccionar Efectivo Tarjeta de Crédito Depósito Débito" at bounding box center [758, 216] width 203 height 44
select select "Efectivo"
click at [657, 194] on select "Seleccionar Efectivo Tarjeta de Crédito Depósito Débito" at bounding box center [758, 216] width 203 height 44
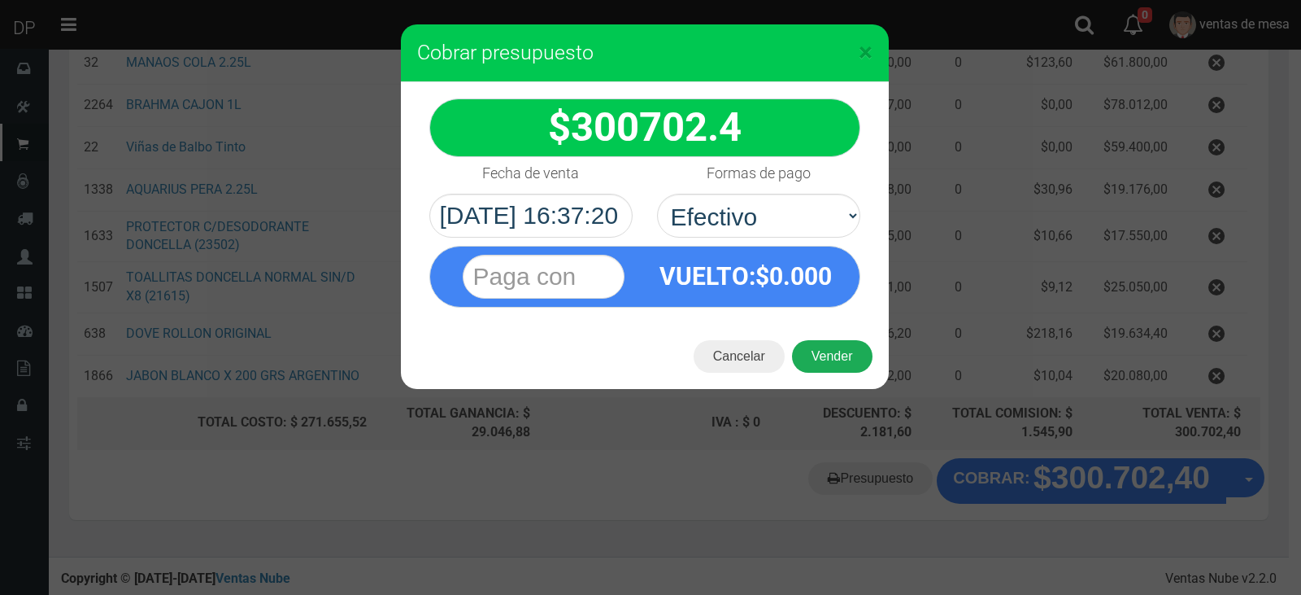
click at [822, 351] on button "Vender" at bounding box center [832, 356] width 81 height 33
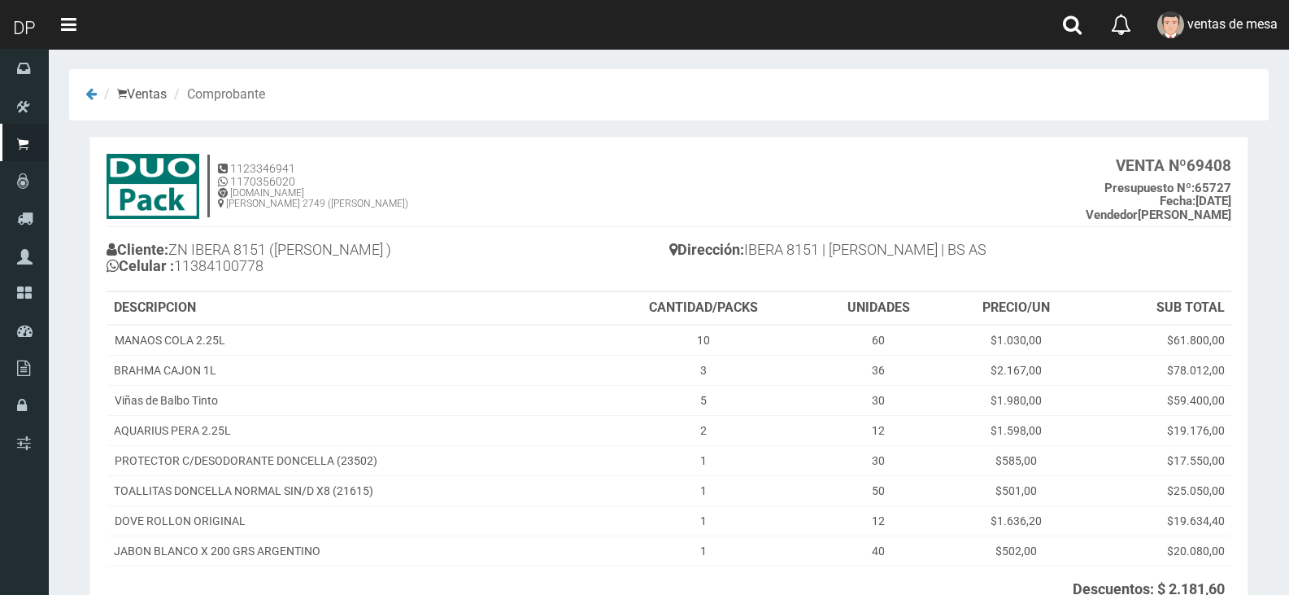
scroll to position [178, 0]
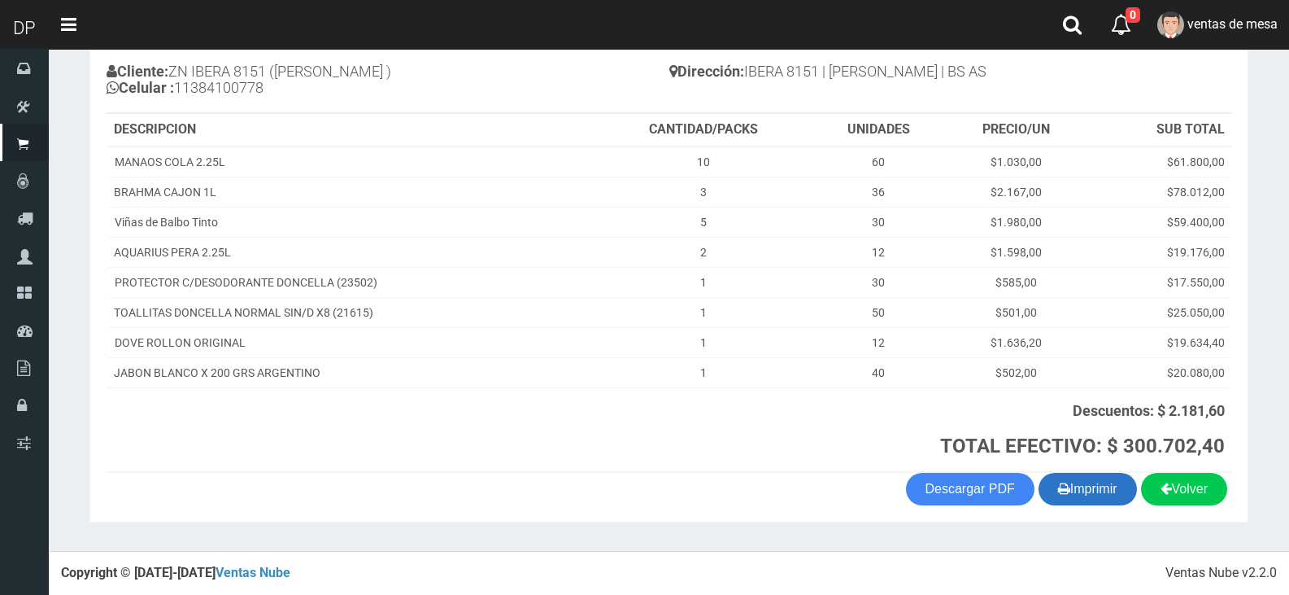
click at [1103, 490] on button "Imprimir" at bounding box center [1088, 489] width 98 height 33
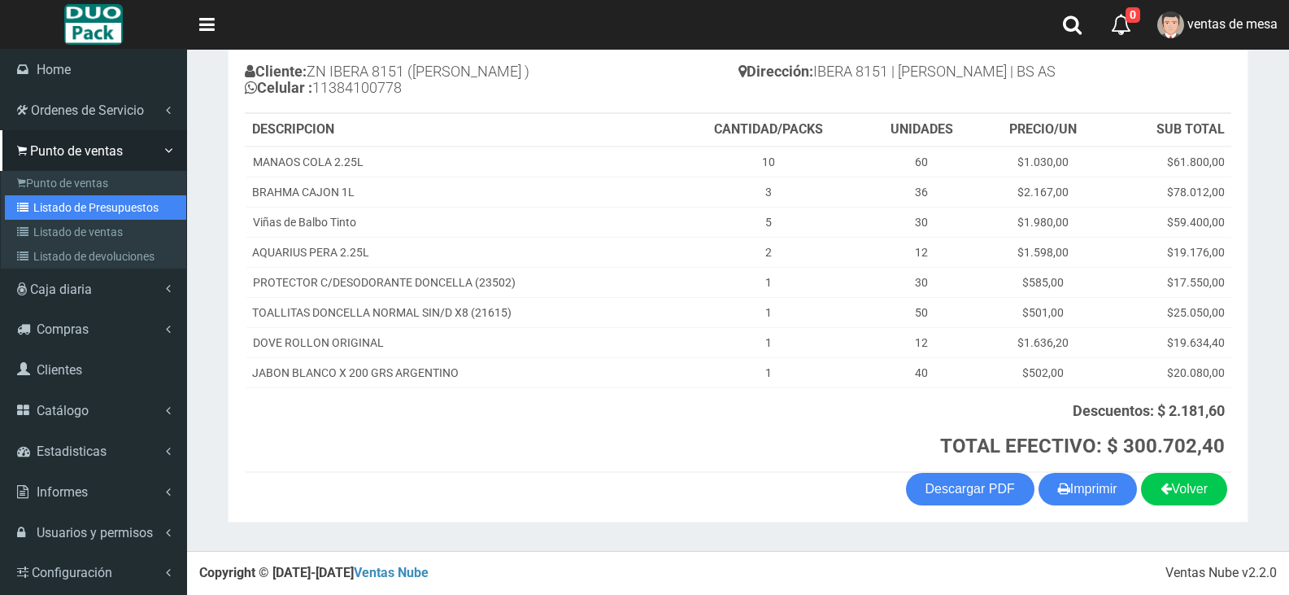
click at [57, 204] on link "Listado de Presupuestos" at bounding box center [95, 207] width 181 height 24
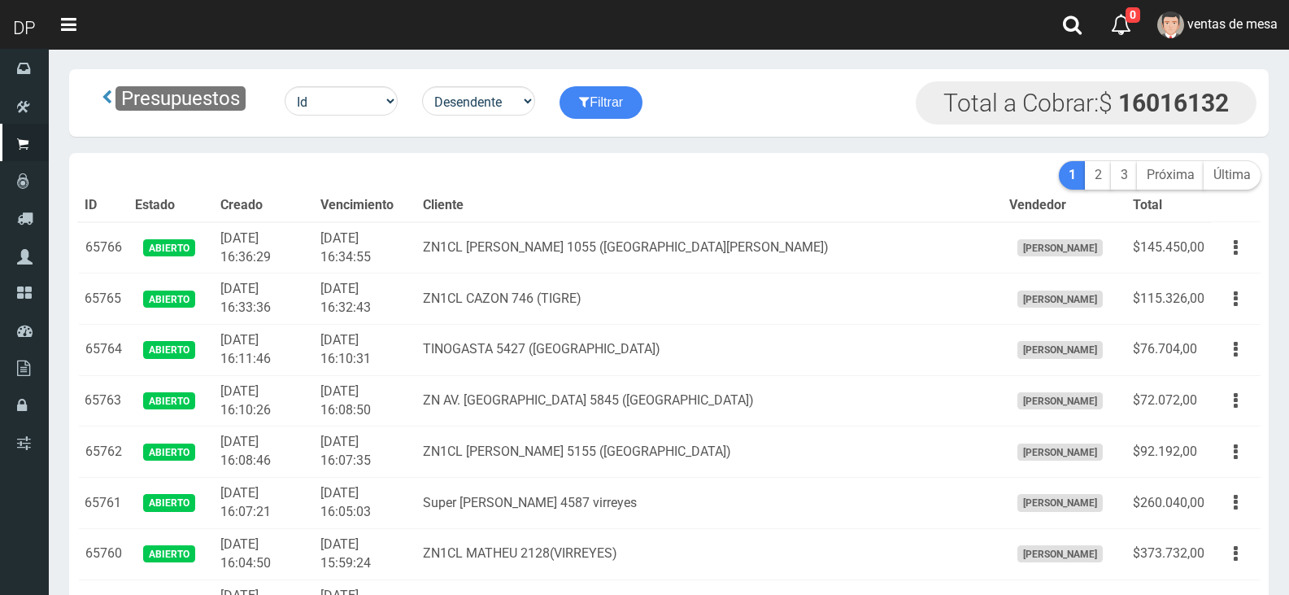
click at [630, 194] on th "Cliente" at bounding box center [709, 206] width 586 height 33
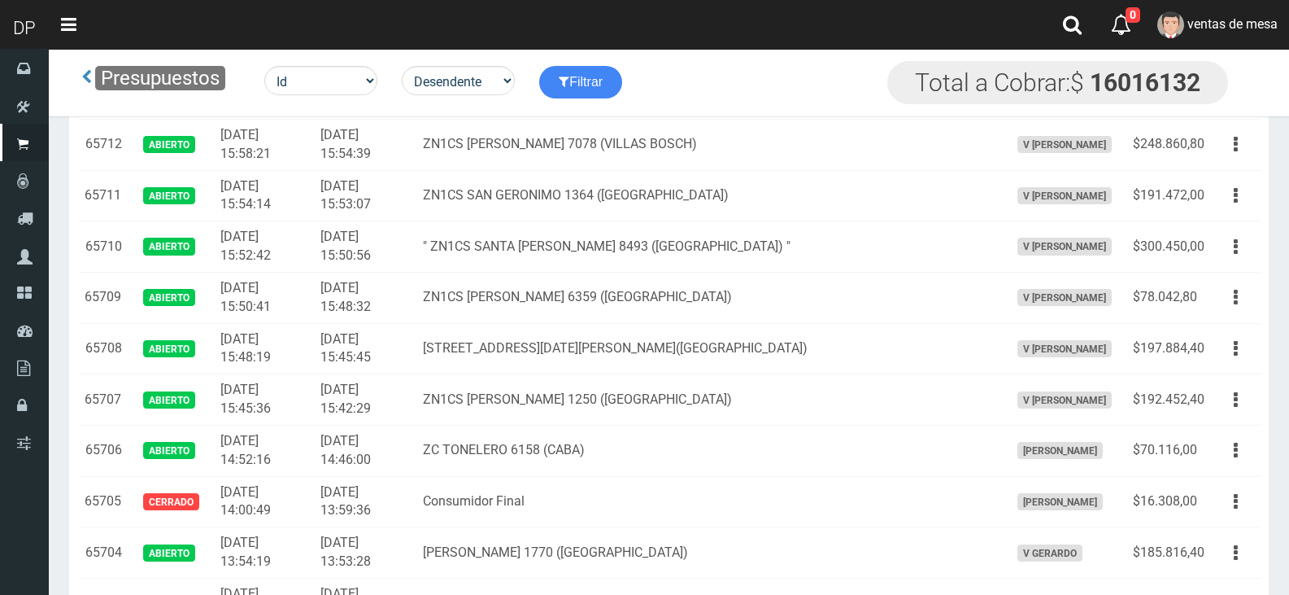
scroll to position [3232, 0]
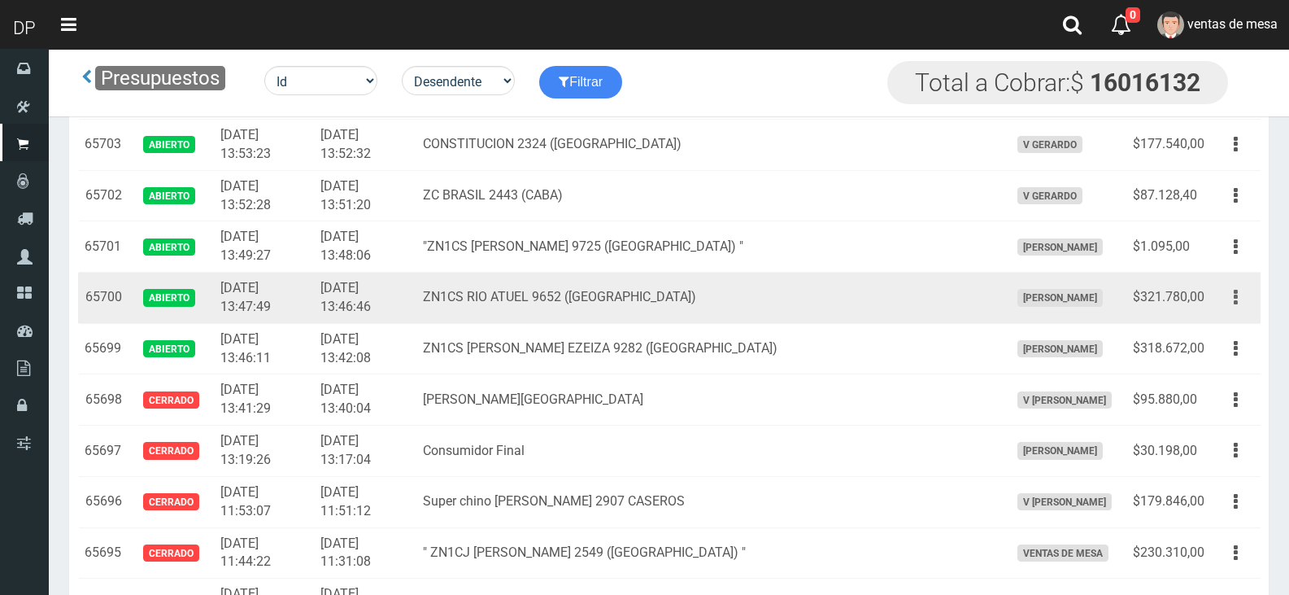
click at [1218, 303] on button "button" at bounding box center [1236, 297] width 37 height 28
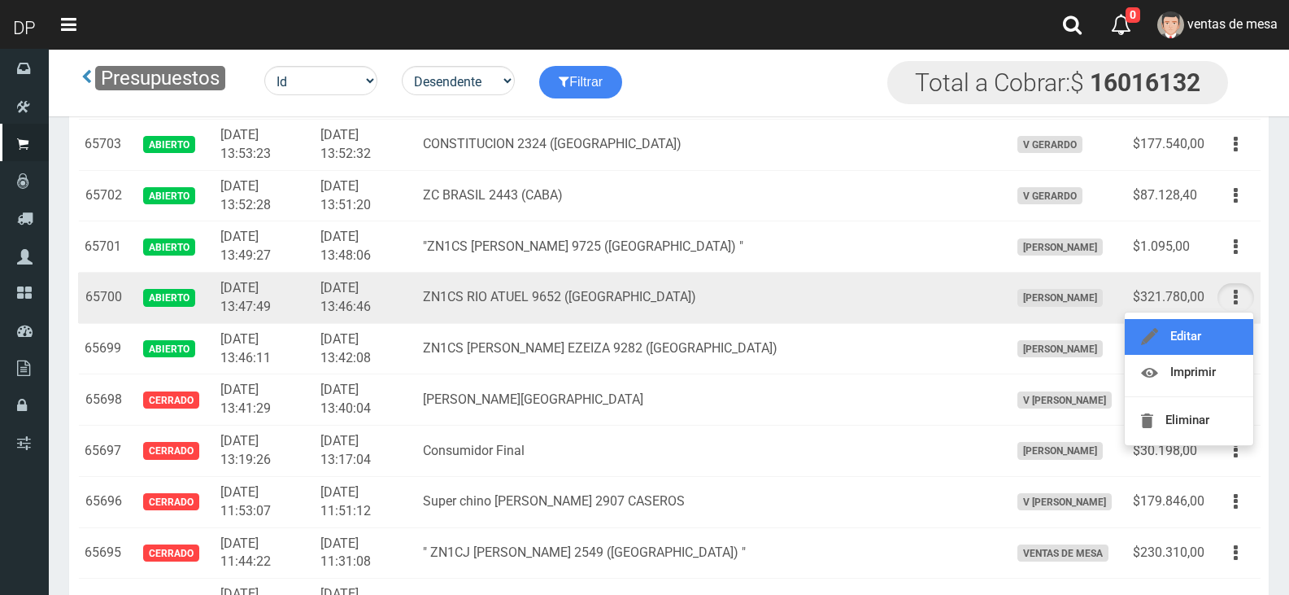
click at [1216, 325] on link "Editar" at bounding box center [1189, 337] width 129 height 36
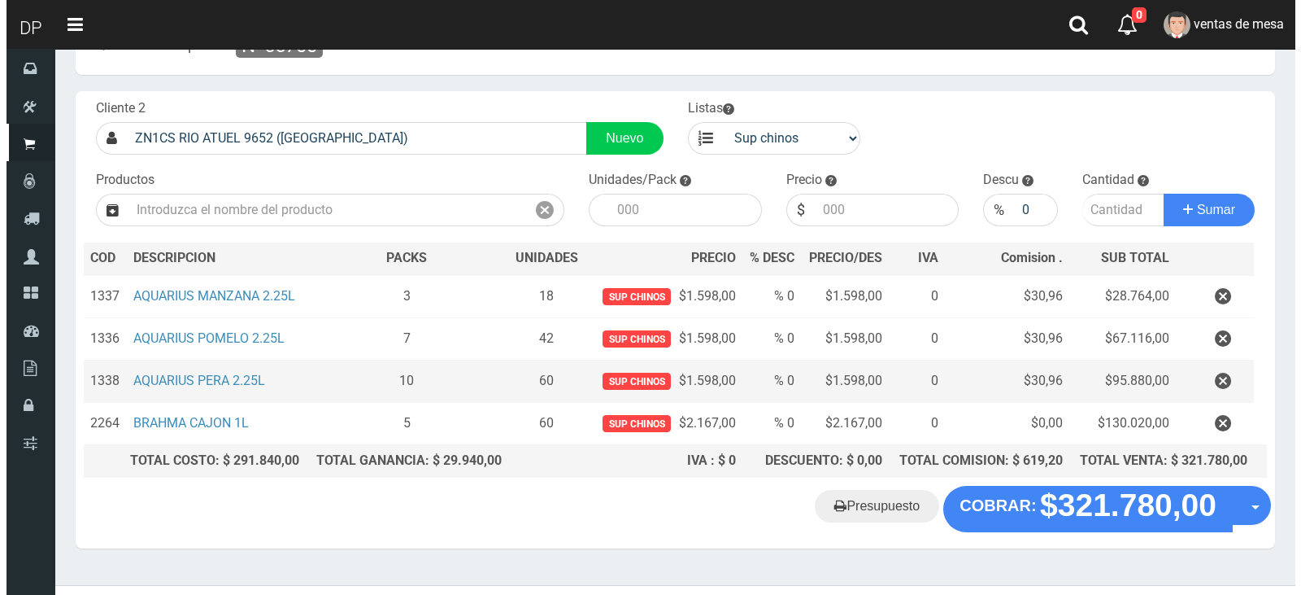
scroll to position [84, 0]
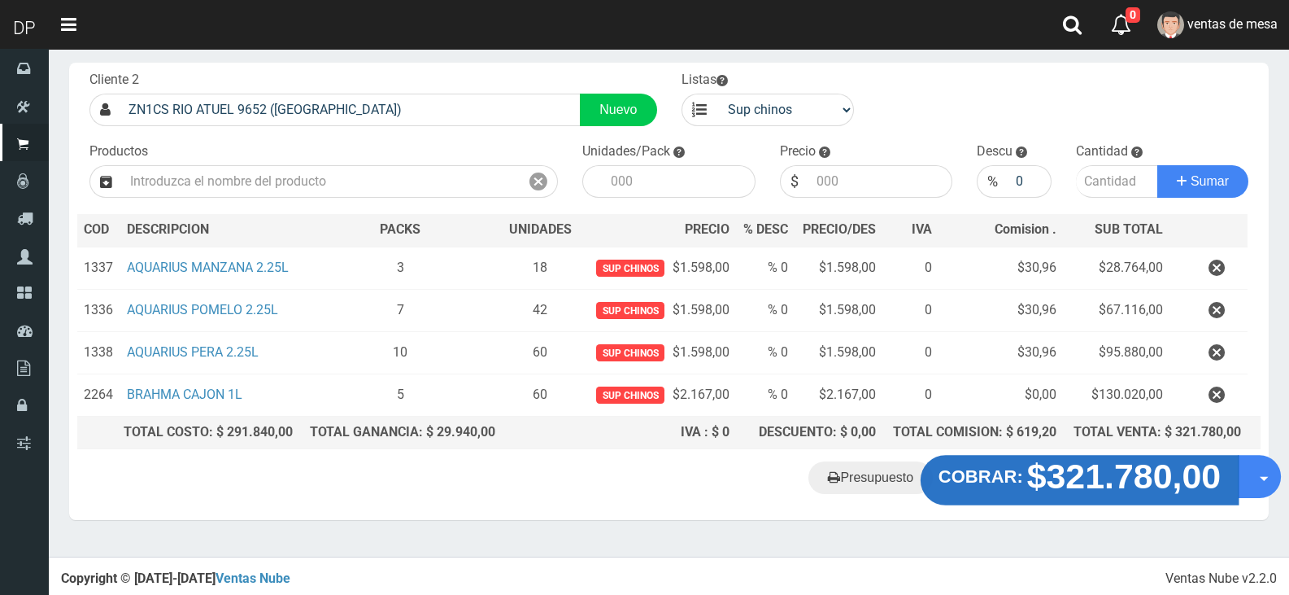
click at [1061, 476] on strong "$321.780,00" at bounding box center [1124, 476] width 194 height 38
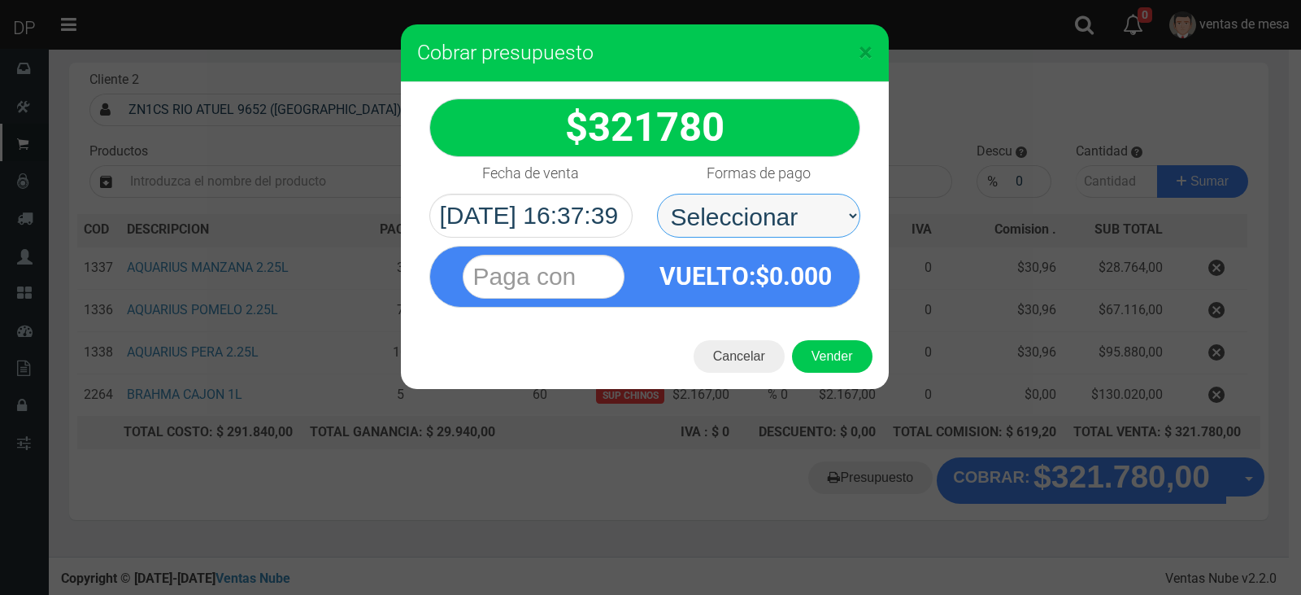
drag, startPoint x: 822, startPoint y: 206, endPoint x: 816, endPoint y: 235, distance: 29.8
click at [822, 206] on select "Seleccionar Efectivo Tarjeta de Crédito Depósito Débito" at bounding box center [758, 216] width 203 height 44
select select "Efectivo"
click at [657, 194] on select "Seleccionar Efectivo Tarjeta de Crédito Depósito Débito" at bounding box center [758, 216] width 203 height 44
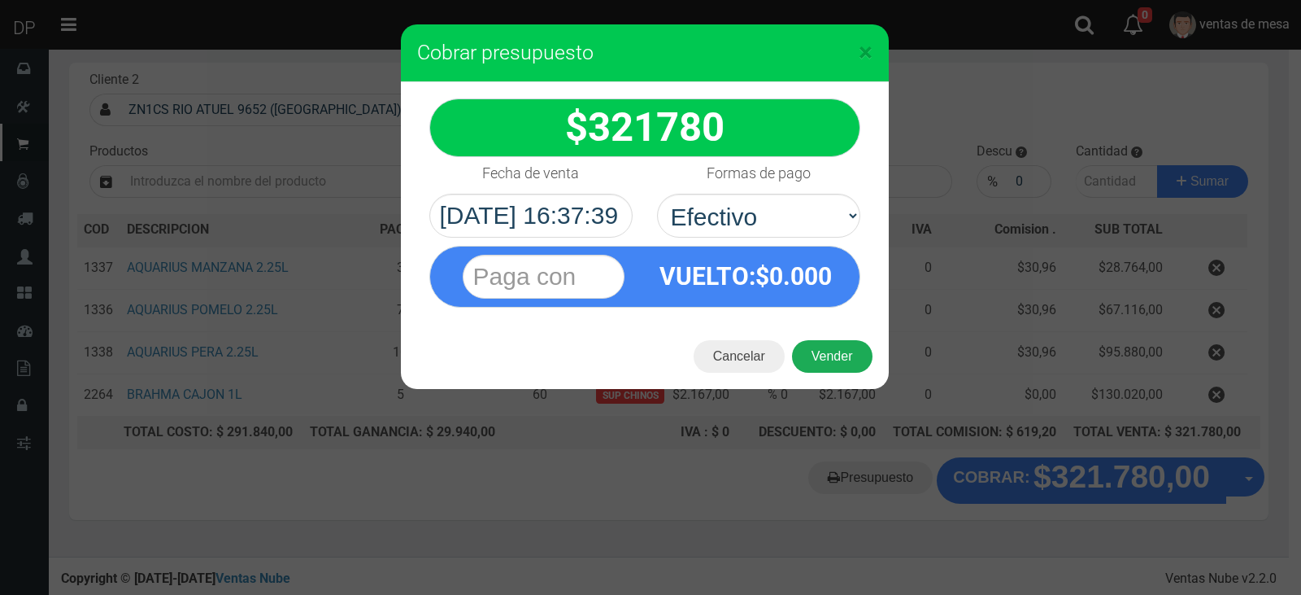
click at [844, 359] on button "Vender" at bounding box center [832, 356] width 81 height 33
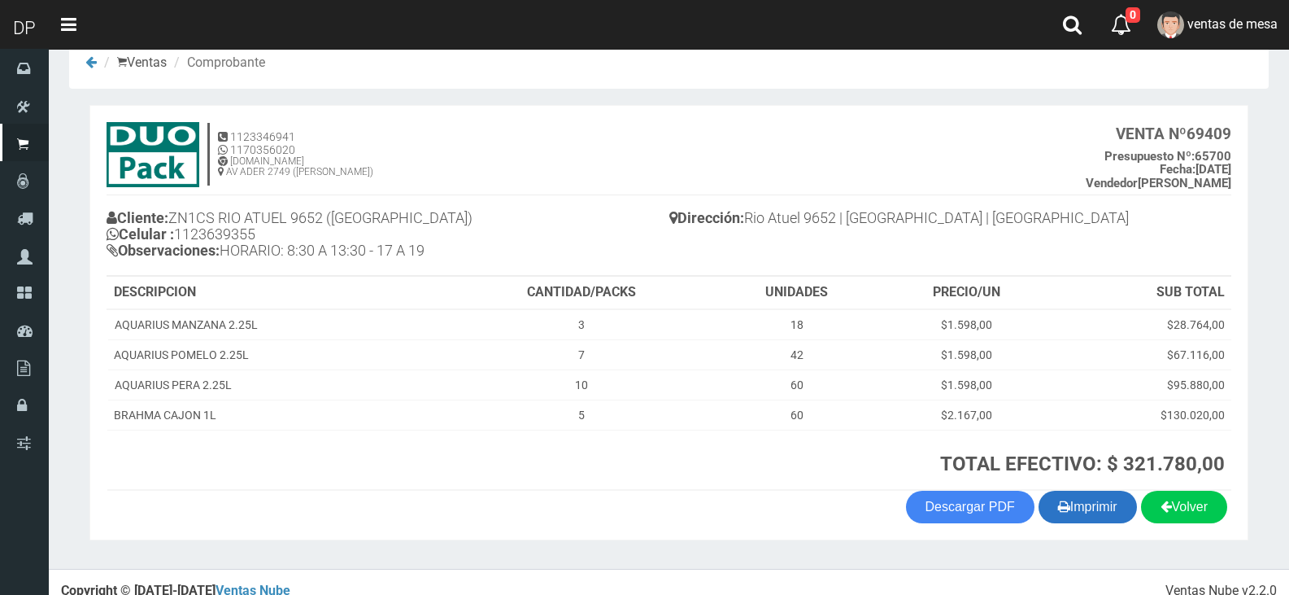
scroll to position [50, 0]
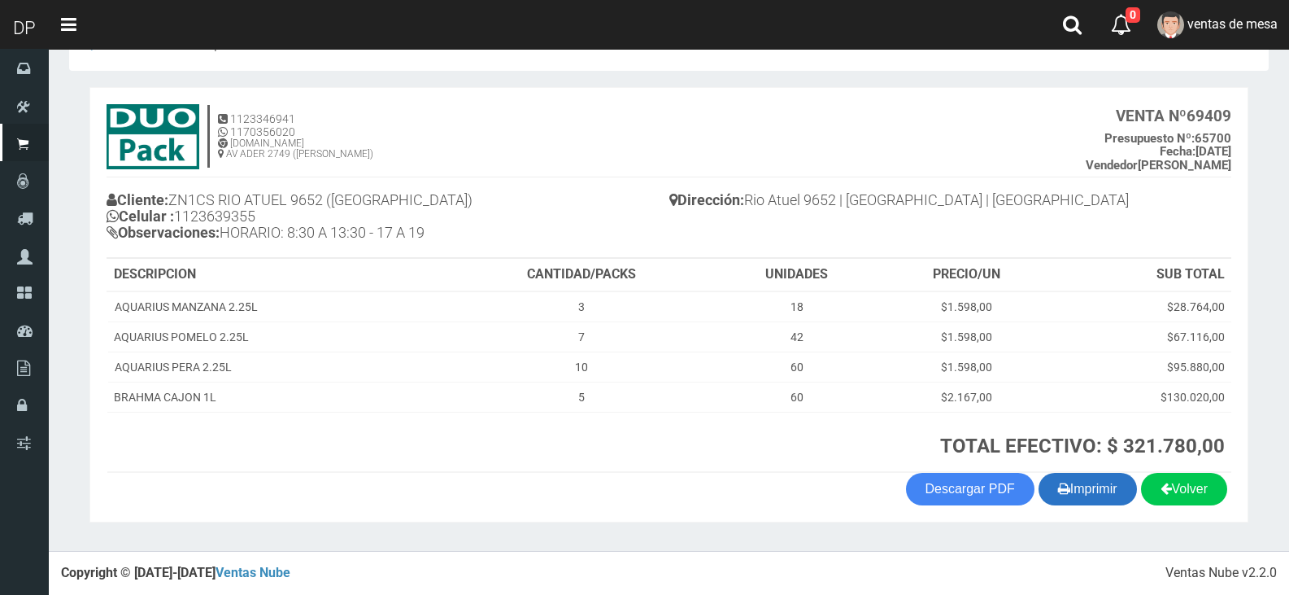
drag, startPoint x: 1132, startPoint y: 499, endPoint x: 1122, endPoint y: 496, distance: 10.9
click at [1131, 499] on div "Volver Imprimir Descargar PDF" at bounding box center [668, 489] width 1149 height 33
click at [1102, 486] on button "Imprimir" at bounding box center [1088, 489] width 98 height 33
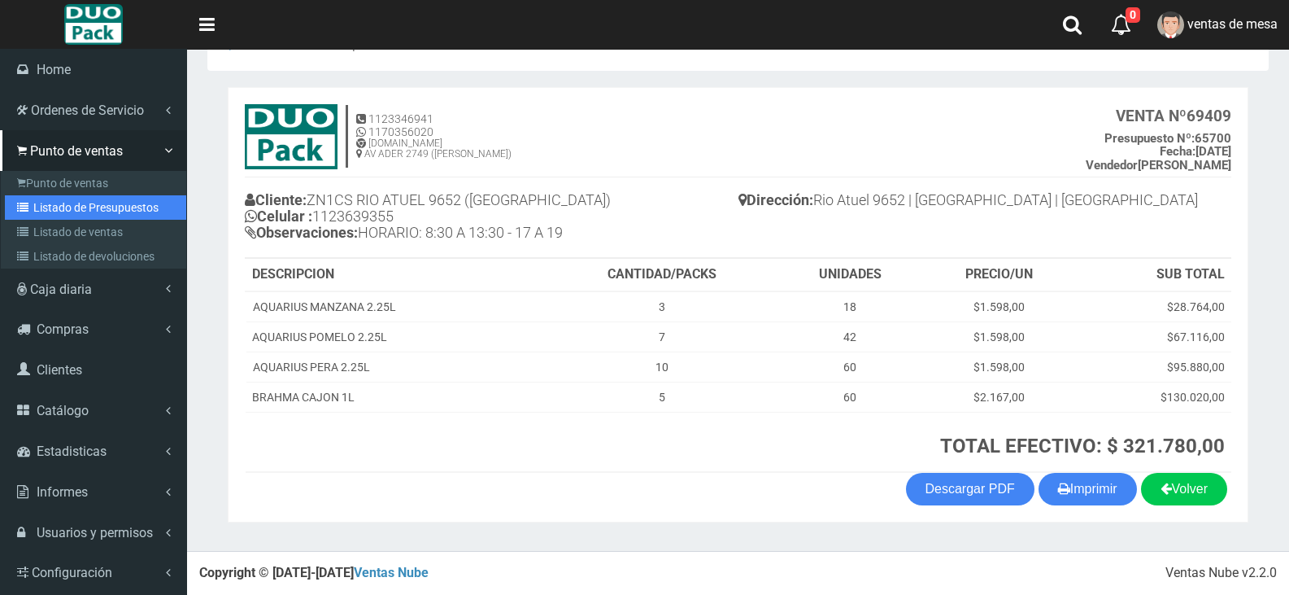
click at [71, 198] on link "Listado de Presupuestos" at bounding box center [95, 207] width 181 height 24
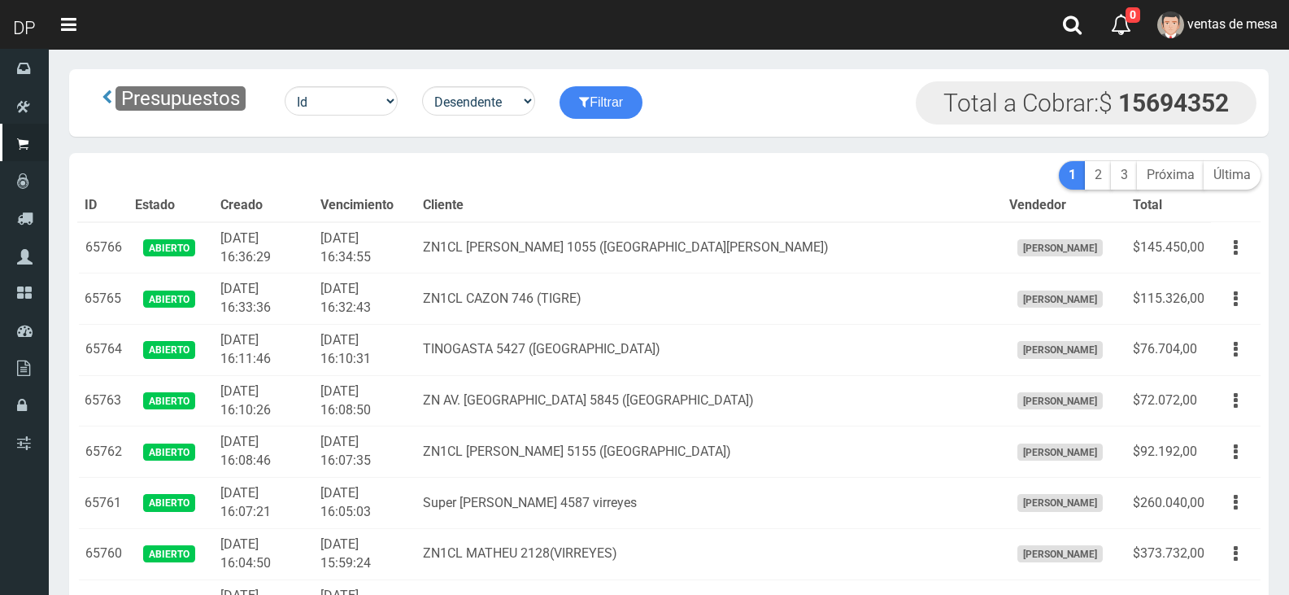
click at [512, 217] on th "Cliente" at bounding box center [709, 206] width 586 height 33
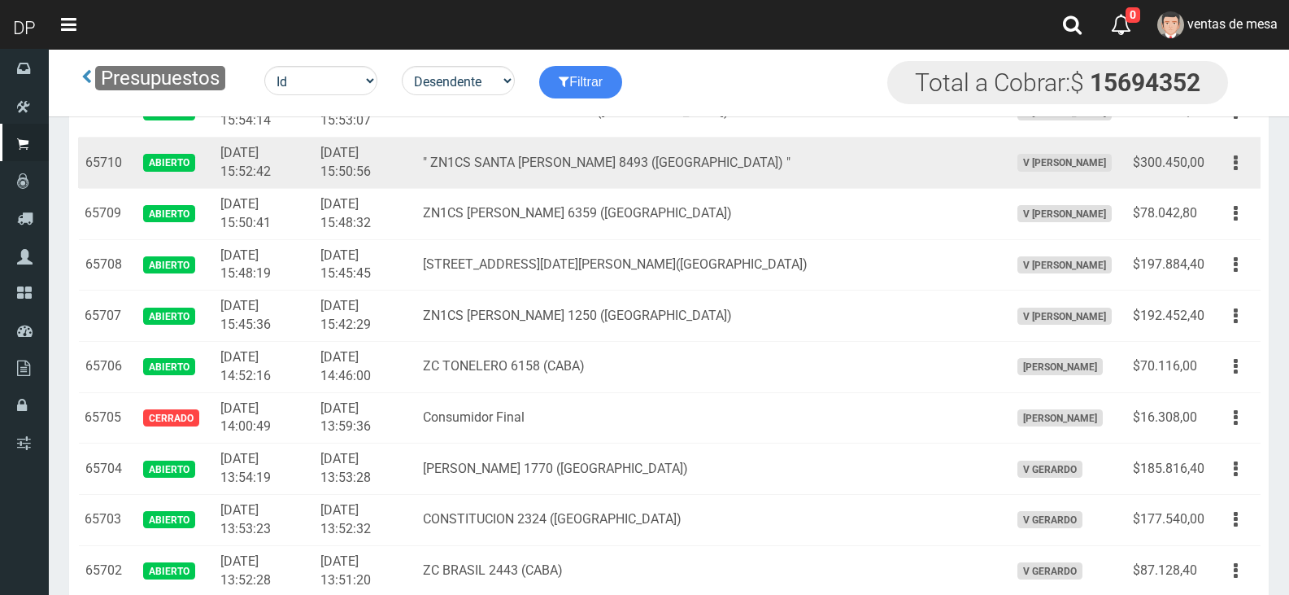
click at [1240, 180] on td "Editar Imprimir Eliminar" at bounding box center [1236, 162] width 50 height 51
click at [1234, 165] on icon "button" at bounding box center [1236, 163] width 4 height 28
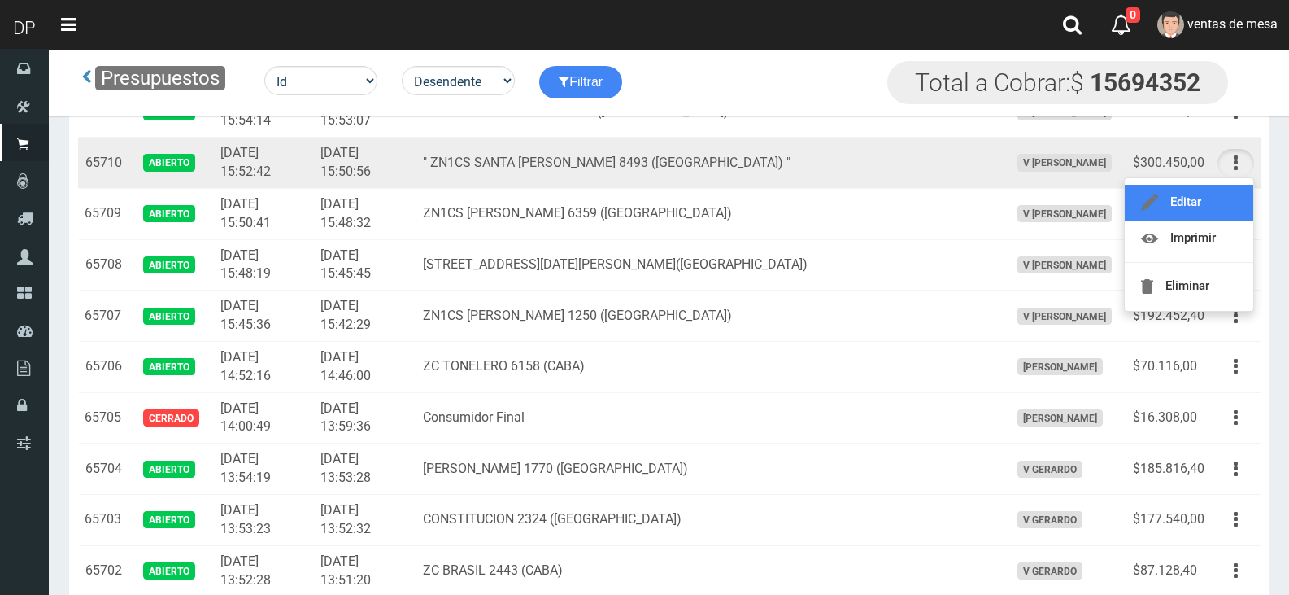
click at [1218, 207] on link "Editar" at bounding box center [1189, 203] width 129 height 36
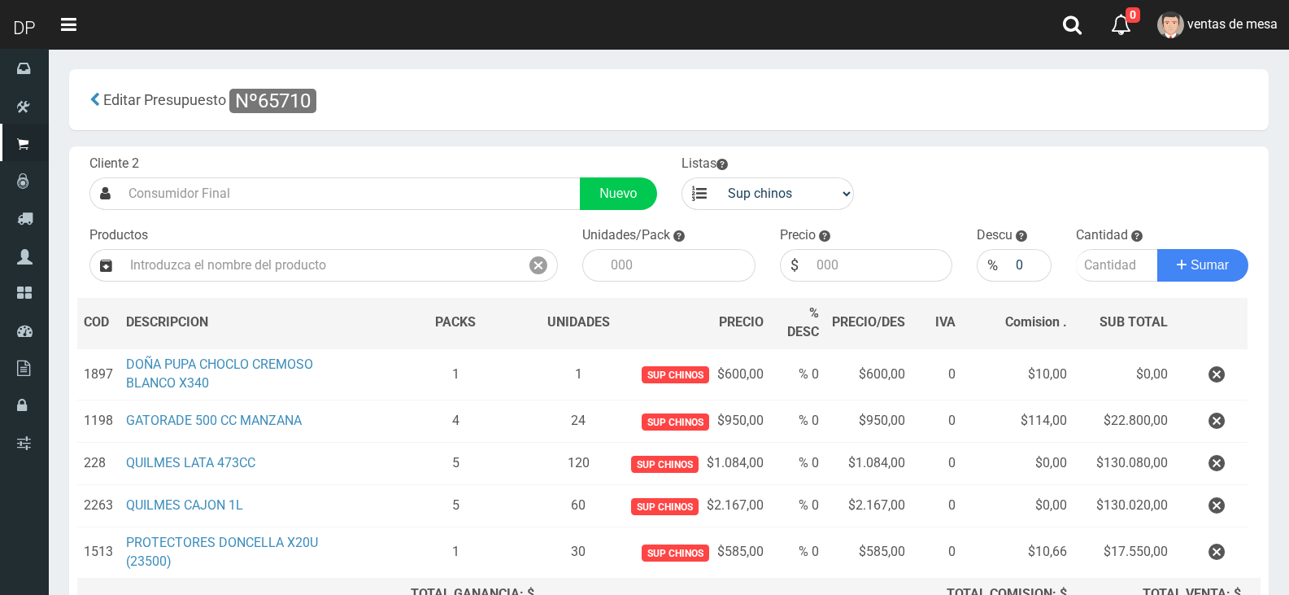
click at [1195, 366] on button "button" at bounding box center [1216, 374] width 49 height 28
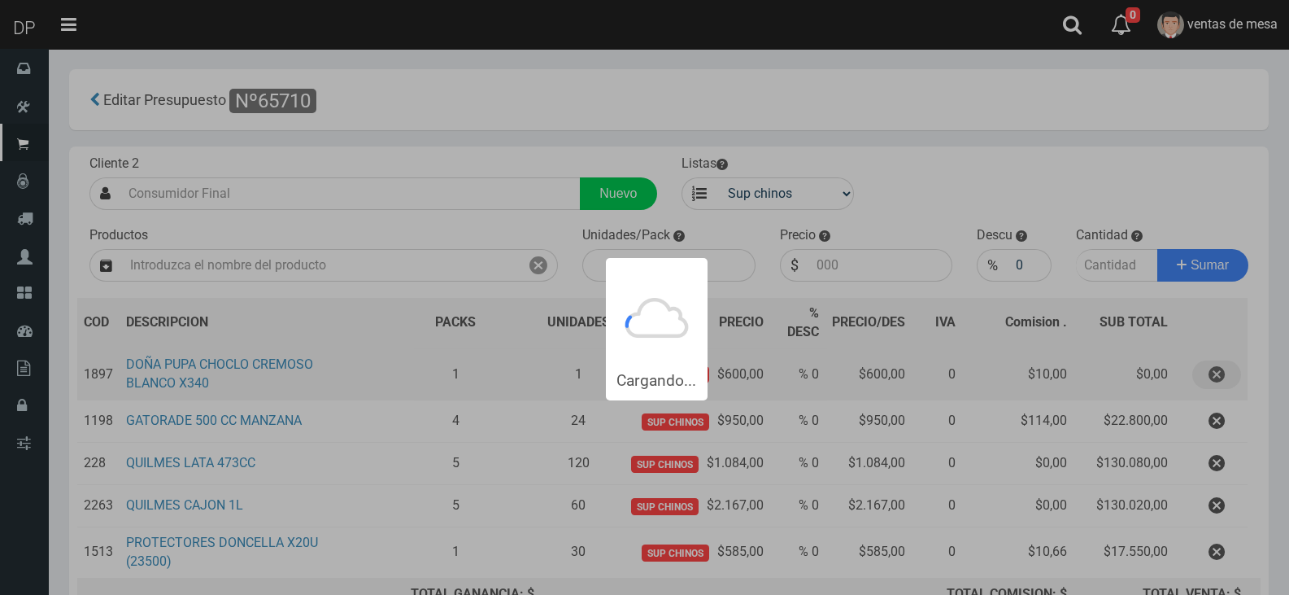
click at [1204, 368] on button "button" at bounding box center [1216, 374] width 49 height 28
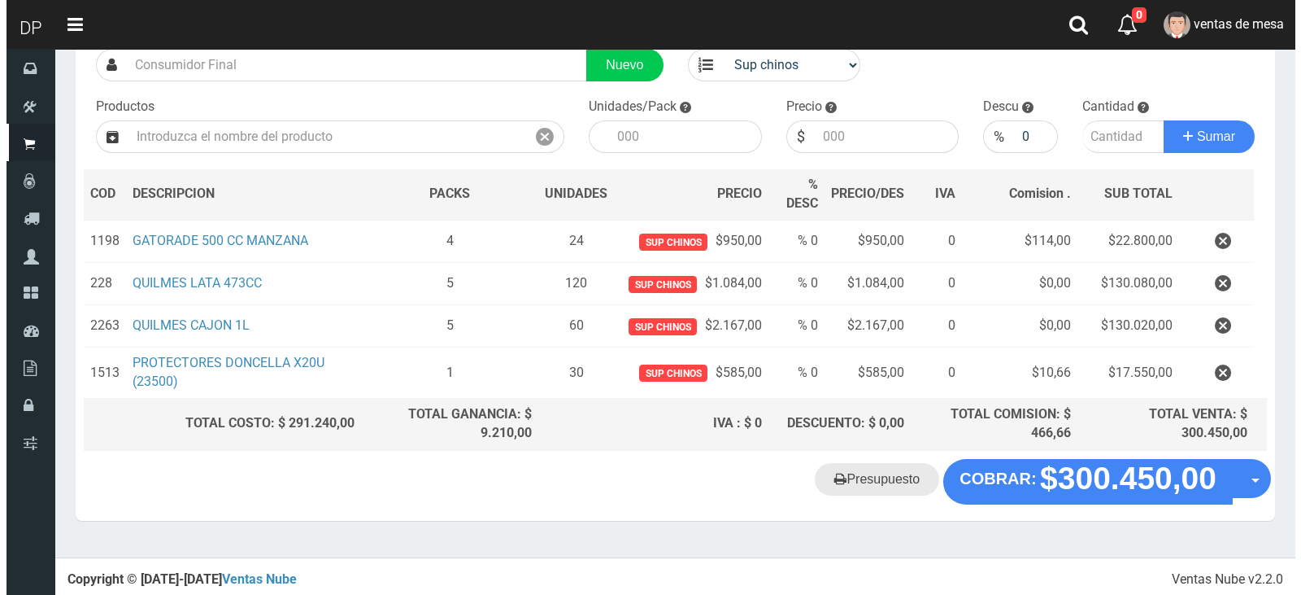
scroll to position [130, 0]
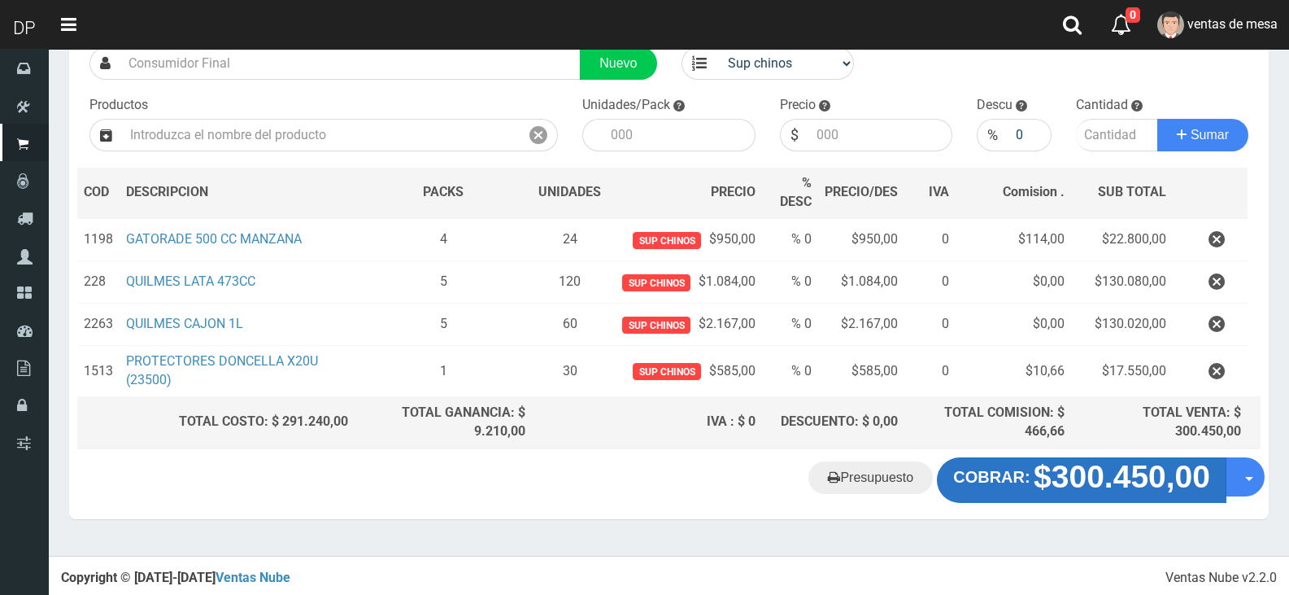
click at [975, 496] on button "COBRAR: $300.450,00" at bounding box center [1082, 480] width 290 height 46
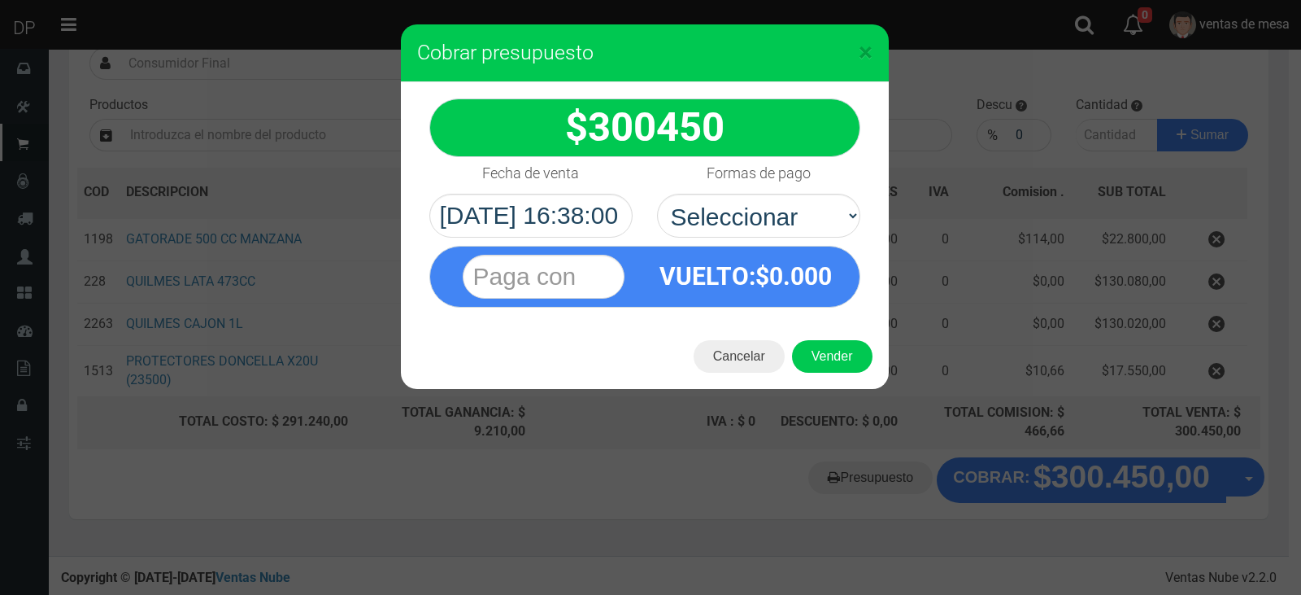
select select "Efectivo"
click at [657, 194] on select "Seleccionar Efectivo Tarjeta de Crédito Depósito Débito" at bounding box center [758, 216] width 203 height 44
click at [829, 367] on button "Vender" at bounding box center [832, 356] width 81 height 33
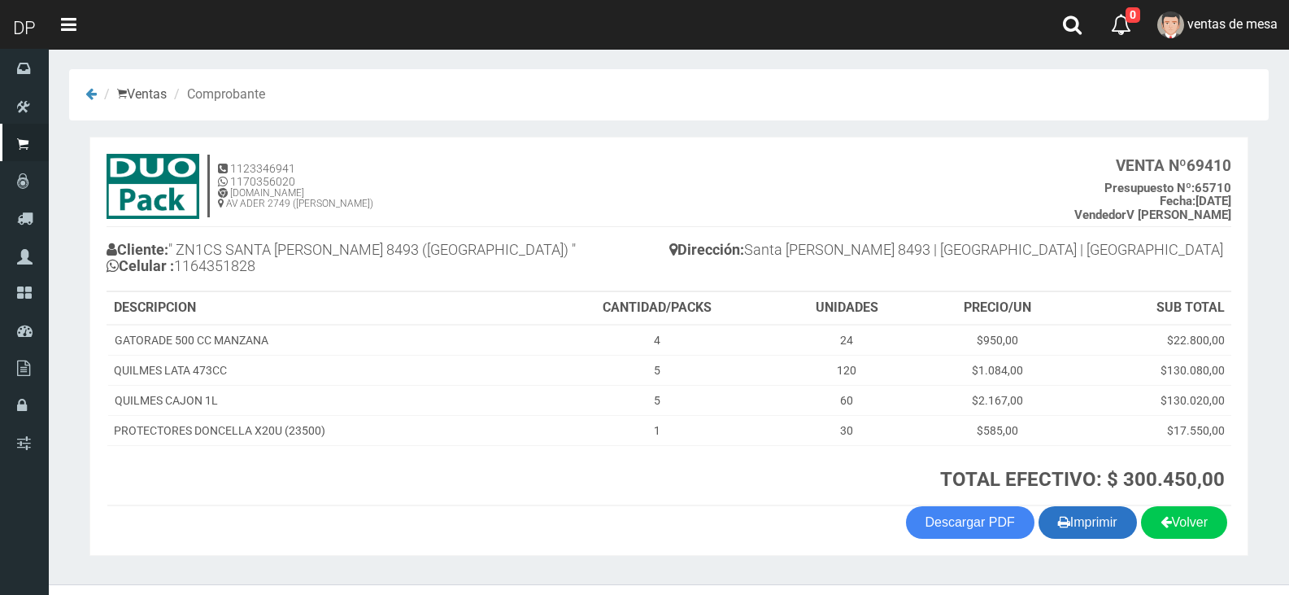
click at [1102, 525] on button "Imprimir" at bounding box center [1088, 522] width 98 height 33
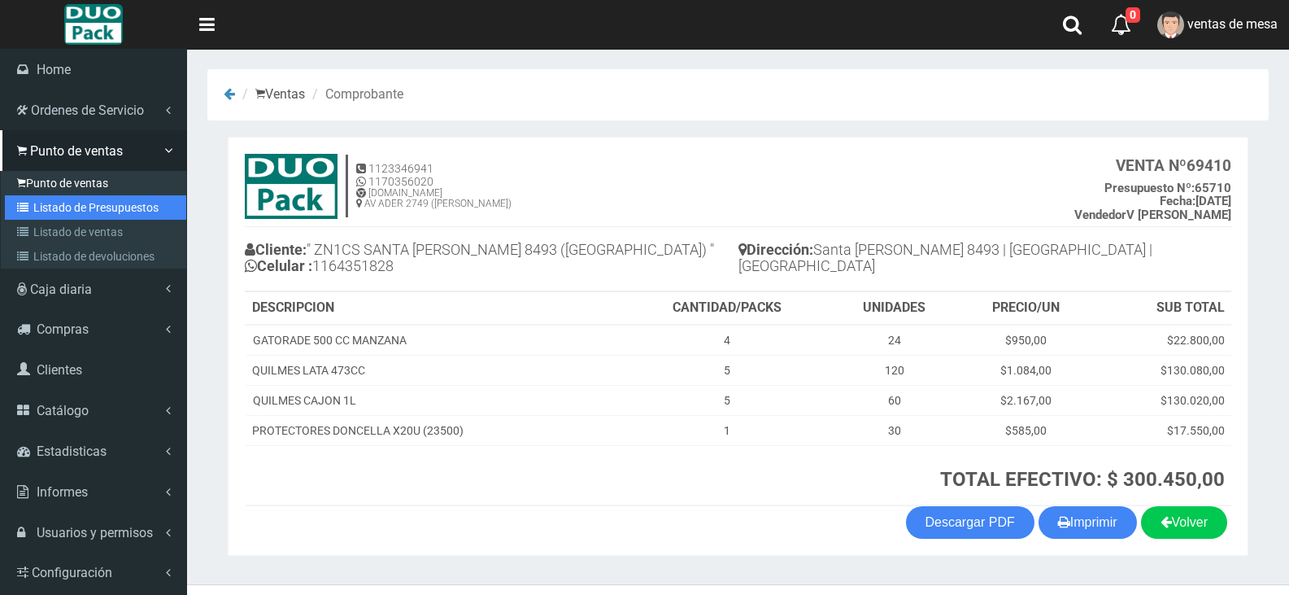
click at [80, 203] on link "Listado de Presupuestos" at bounding box center [95, 207] width 181 height 24
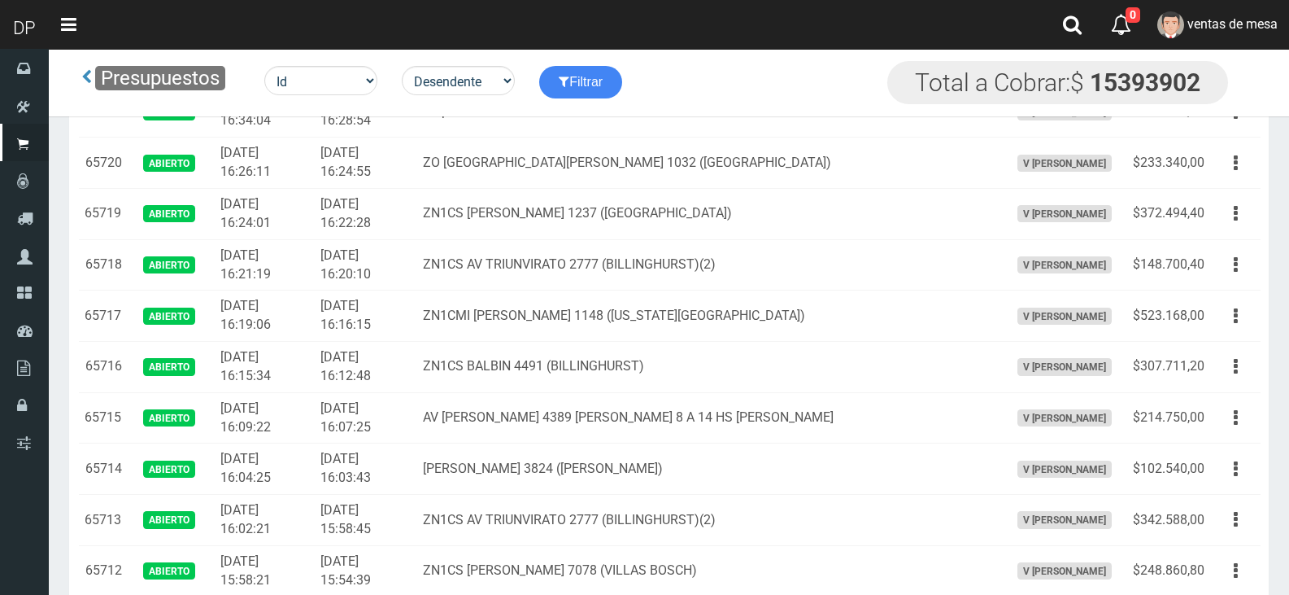
scroll to position [3283, 0]
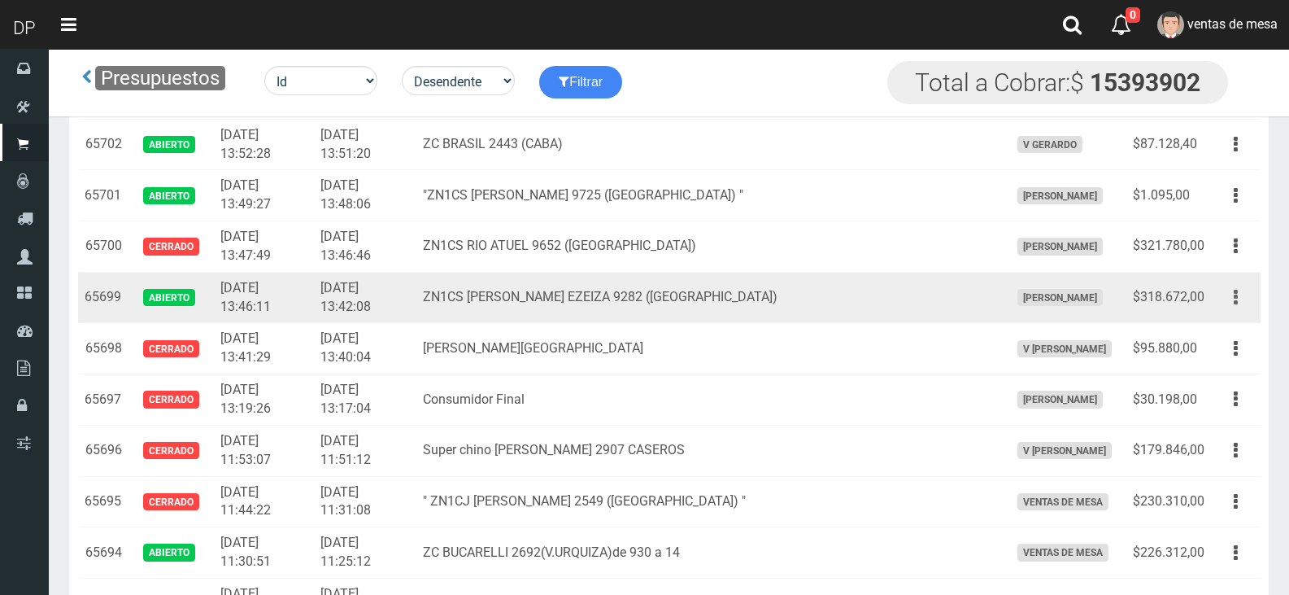
drag, startPoint x: 1242, startPoint y: 292, endPoint x: 1234, endPoint y: 317, distance: 26.5
click at [1241, 294] on button "button" at bounding box center [1236, 297] width 37 height 28
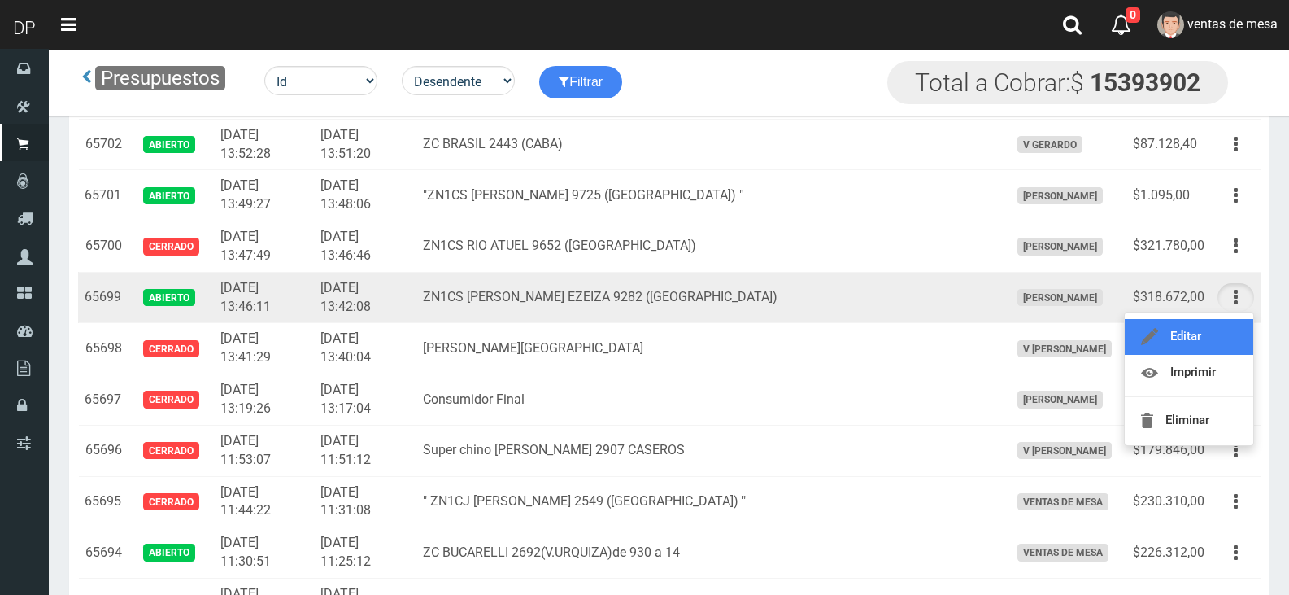
click at [1231, 321] on link "Editar" at bounding box center [1189, 337] width 129 height 36
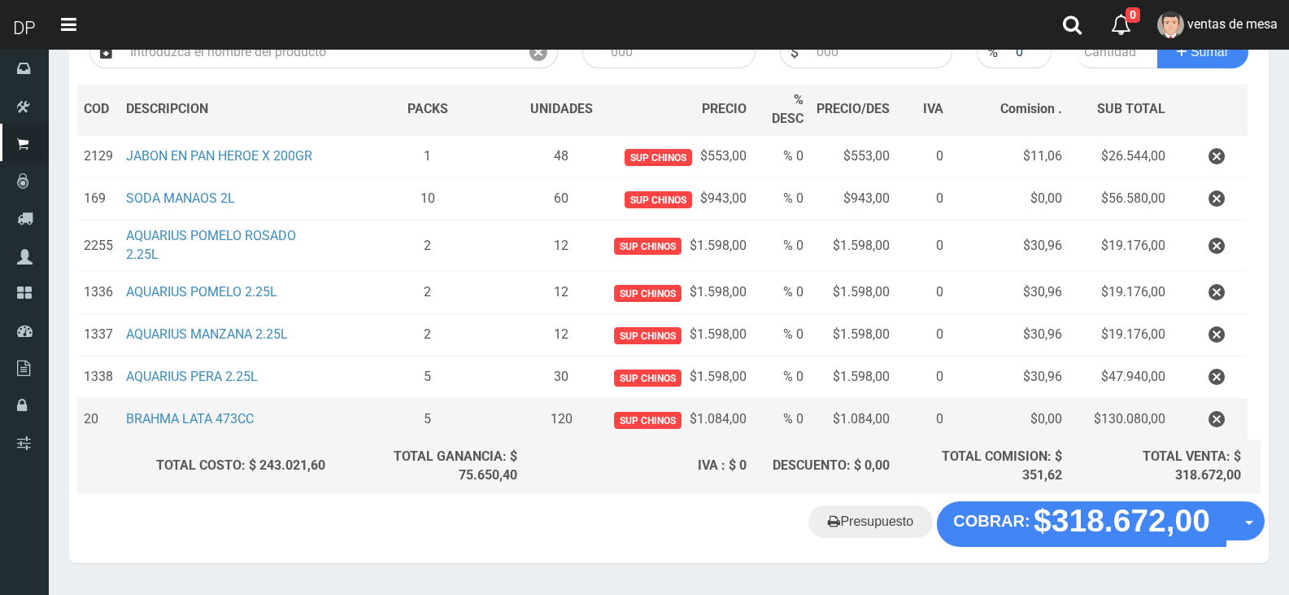
scroll to position [257, 0]
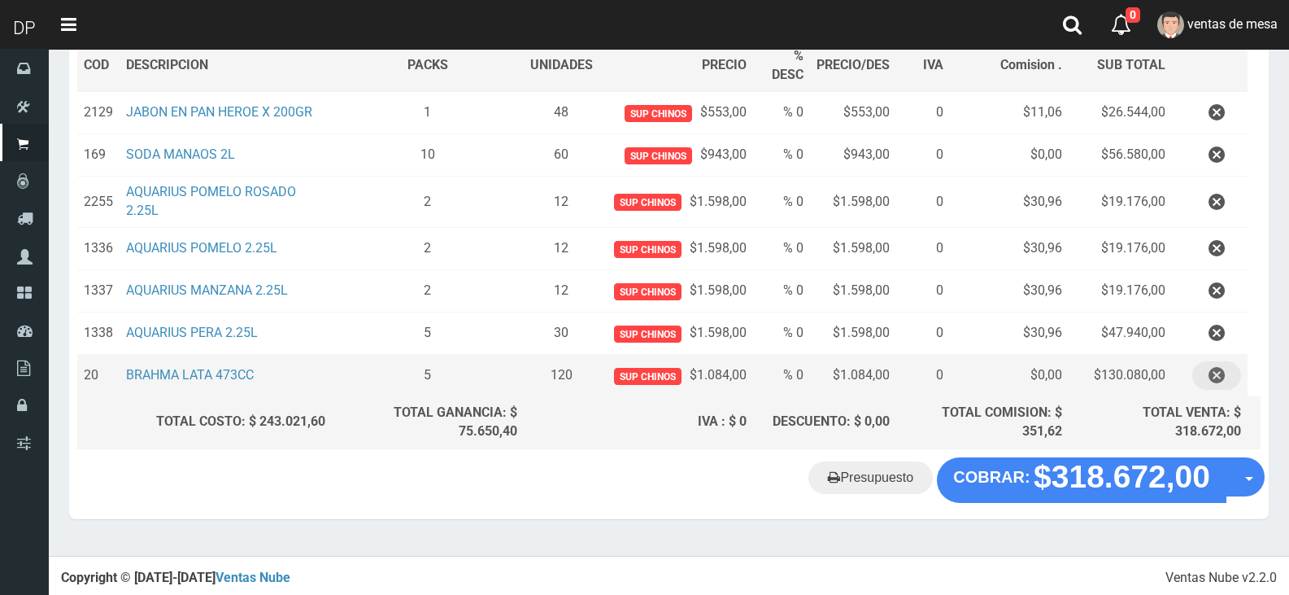
click at [1206, 375] on button "button" at bounding box center [1216, 375] width 49 height 28
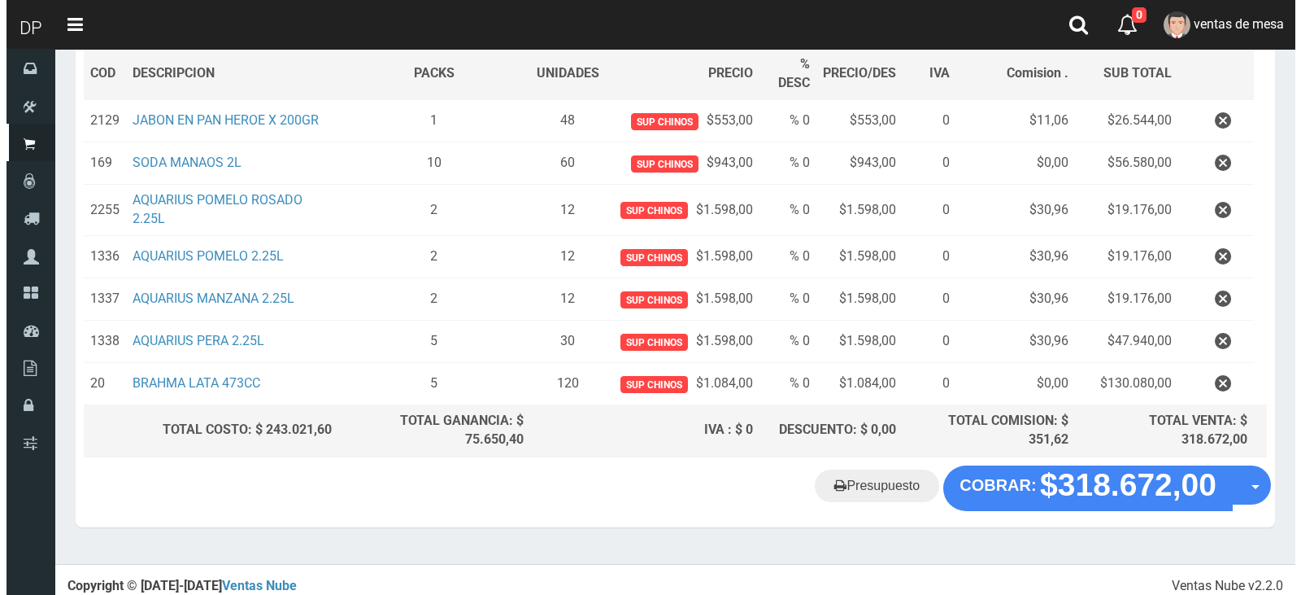
scroll to position [215, 0]
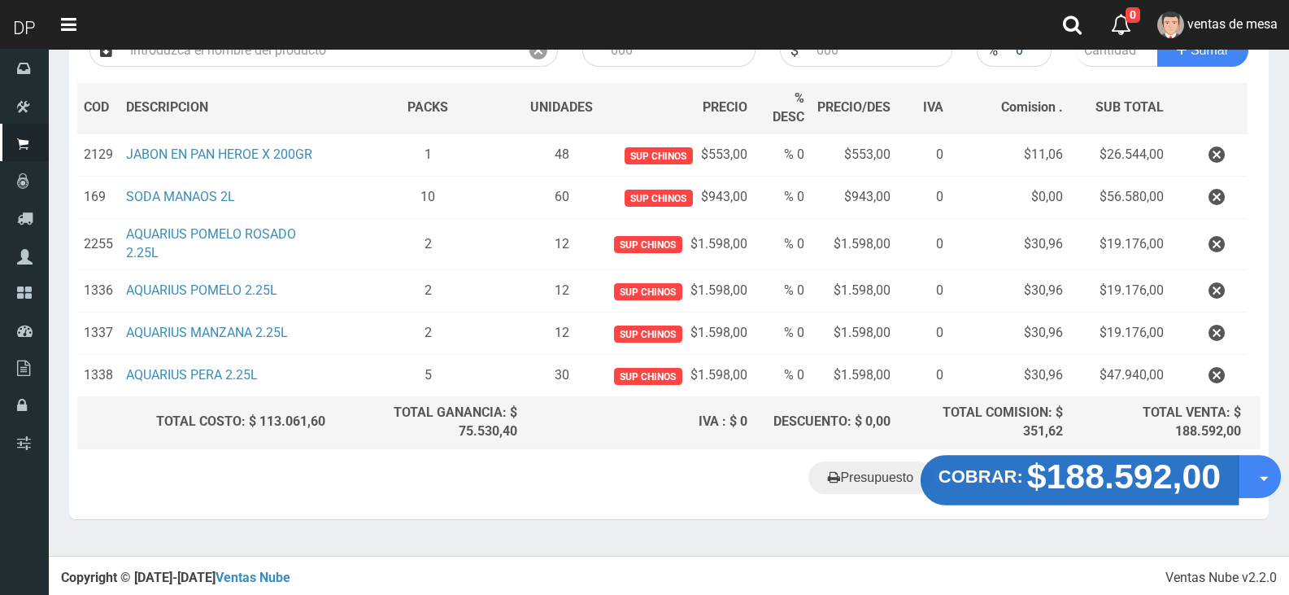
click at [1070, 480] on strong "$188.592,00" at bounding box center [1124, 475] width 194 height 38
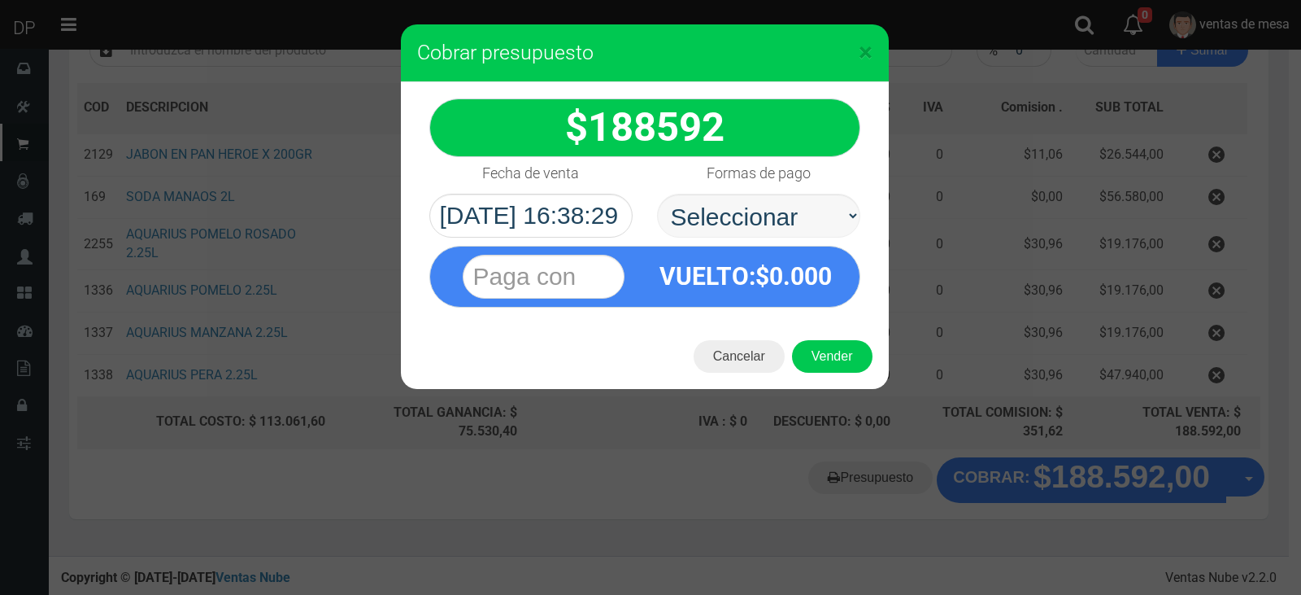
click at [794, 234] on select "Seleccionar Efectivo Tarjeta de Crédito Depósito Débito" at bounding box center [758, 216] width 203 height 44
select select "Efectivo"
click at [657, 194] on select "Seleccionar Efectivo Tarjeta de Crédito Depósito Débito" at bounding box center [758, 216] width 203 height 44
click at [817, 349] on button "Vender" at bounding box center [832, 356] width 81 height 33
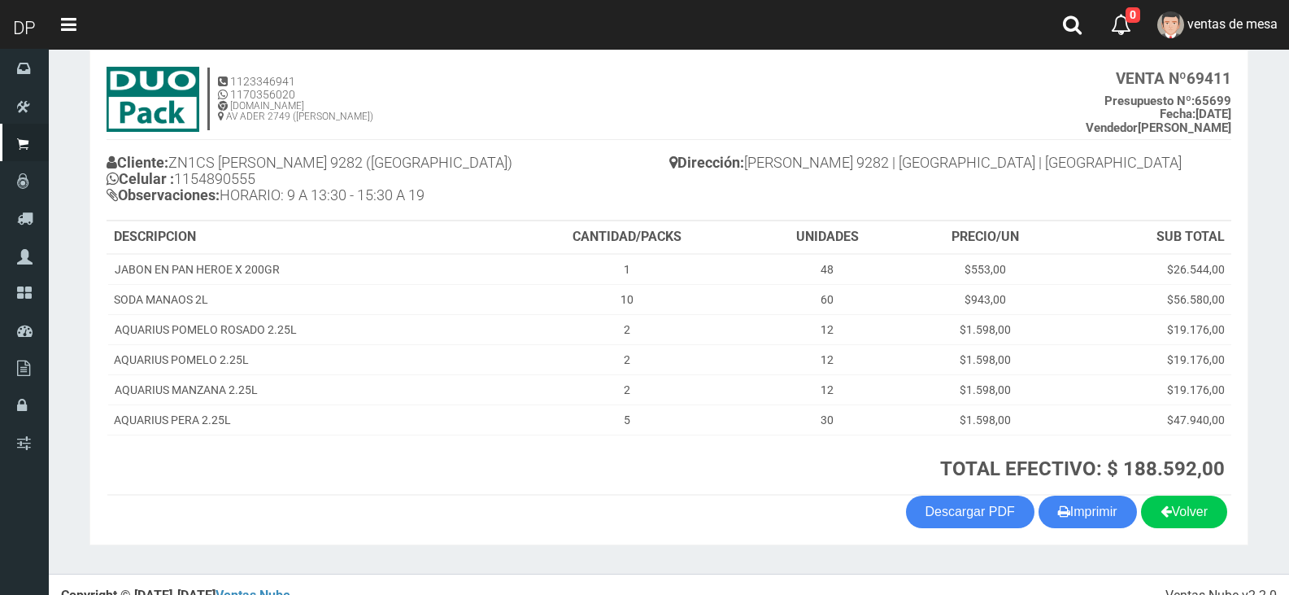
scroll to position [110, 0]
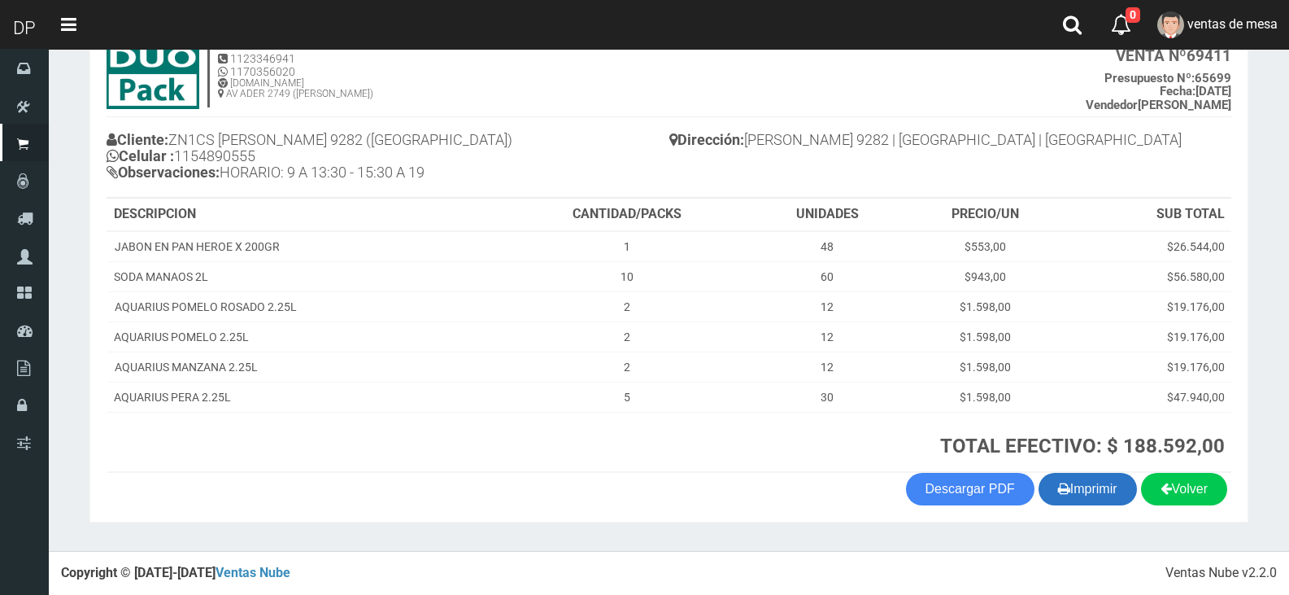
click at [1114, 499] on button "Imprimir" at bounding box center [1088, 489] width 98 height 33
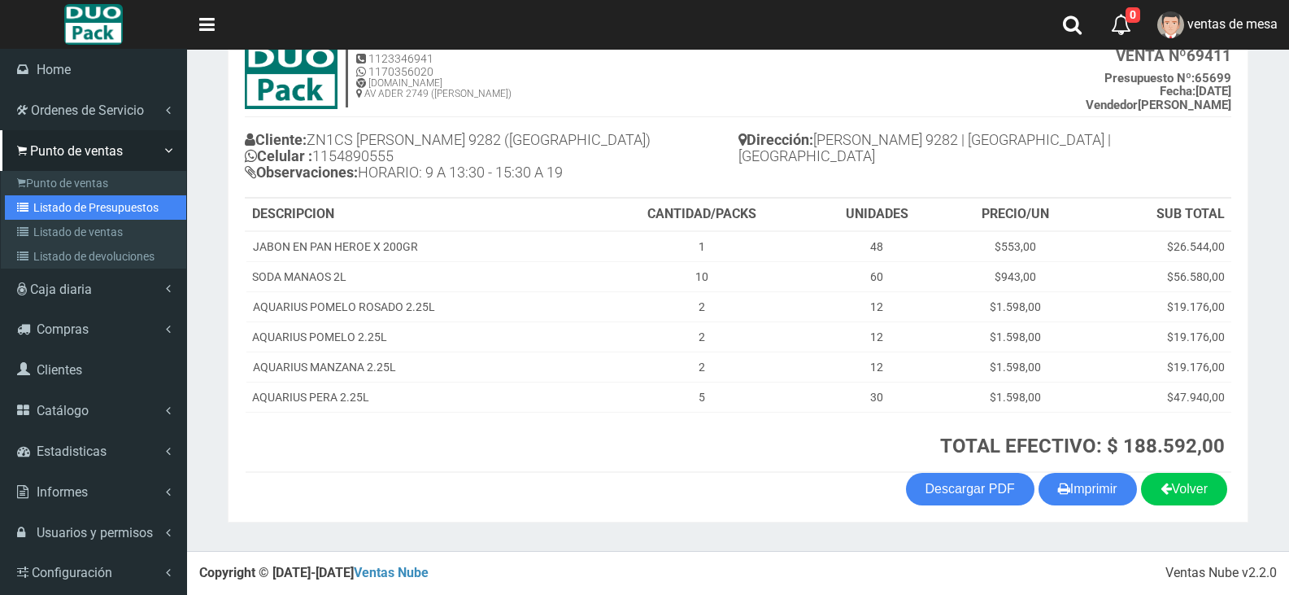
click at [32, 206] on icon at bounding box center [25, 207] width 16 height 11
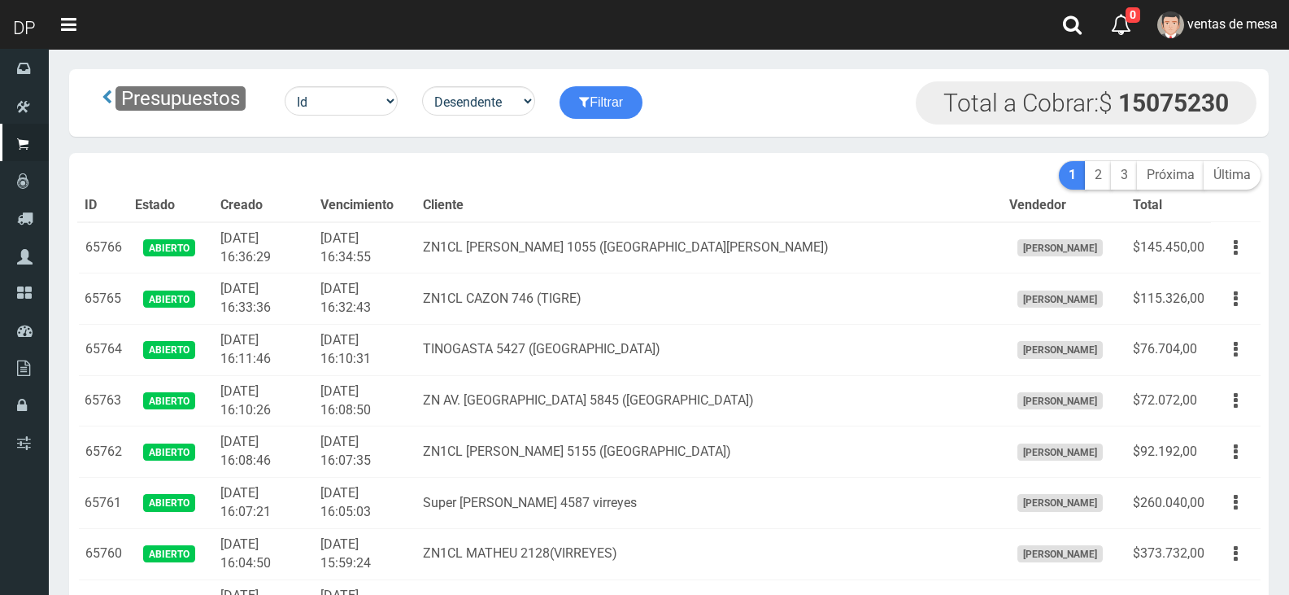
click at [550, 229] on td "ZN1CL [PERSON_NAME] 1055 ([GEOGRAPHIC_DATA][PERSON_NAME])" at bounding box center [709, 247] width 586 height 51
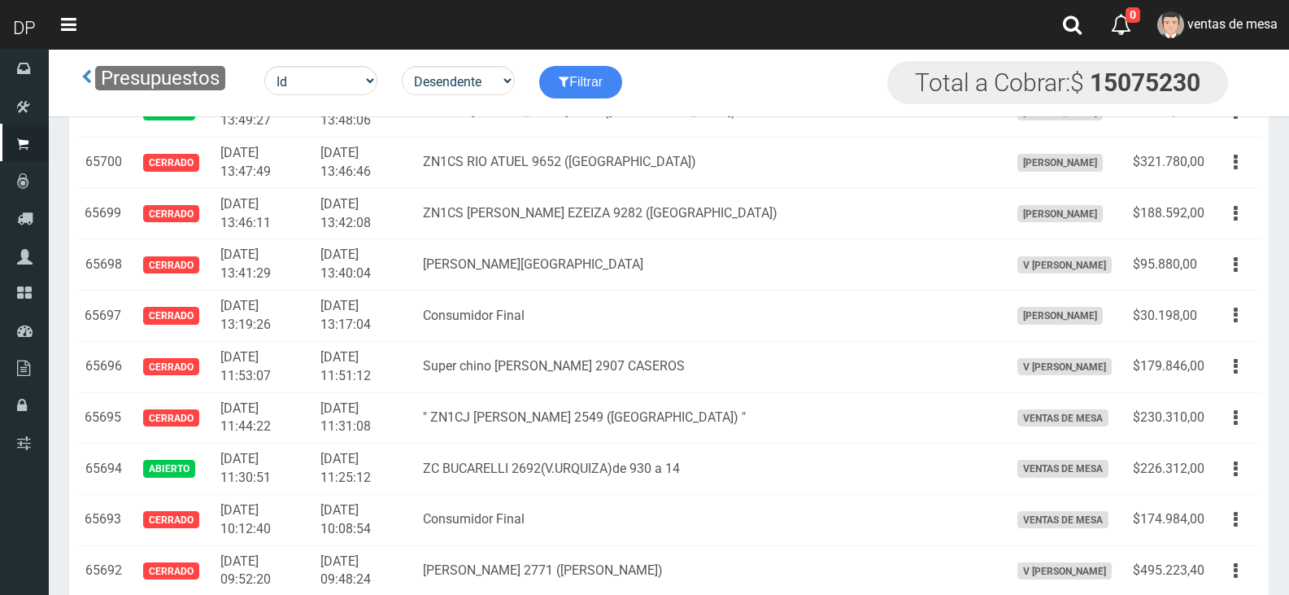
scroll to position [1600, 0]
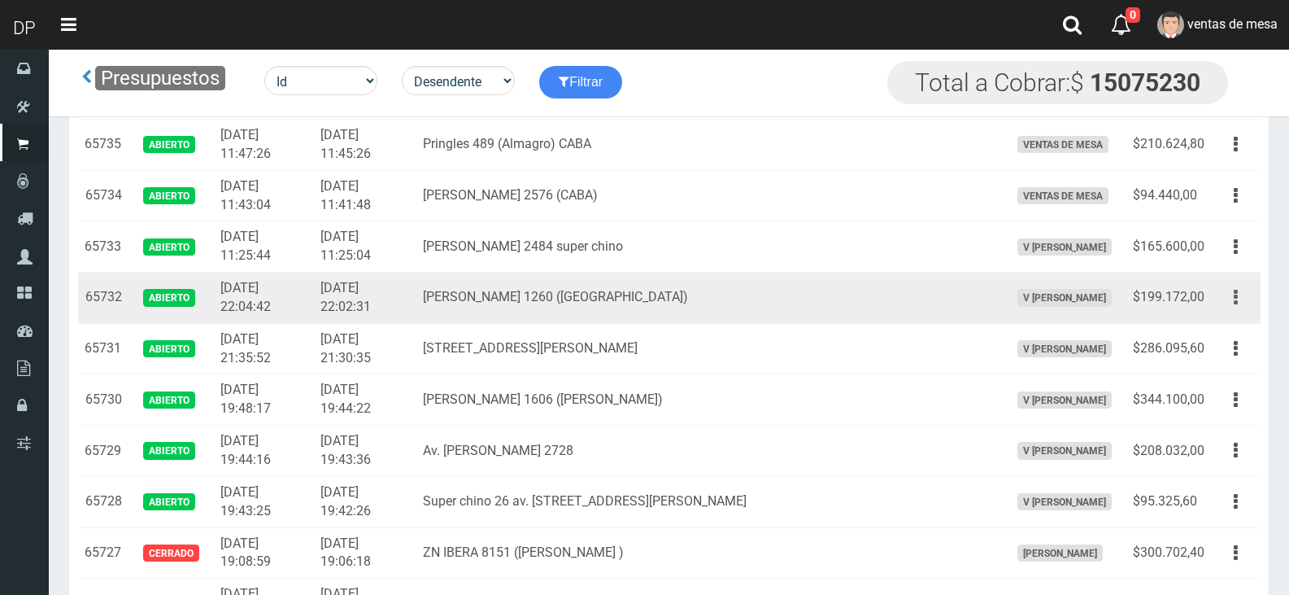
drag, startPoint x: 1218, startPoint y: 310, endPoint x: 1228, endPoint y: 307, distance: 10.9
click at [1216, 311] on td "Editar Imprimir Eliminar" at bounding box center [1236, 297] width 50 height 51
click at [1231, 306] on button "button" at bounding box center [1236, 297] width 37 height 28
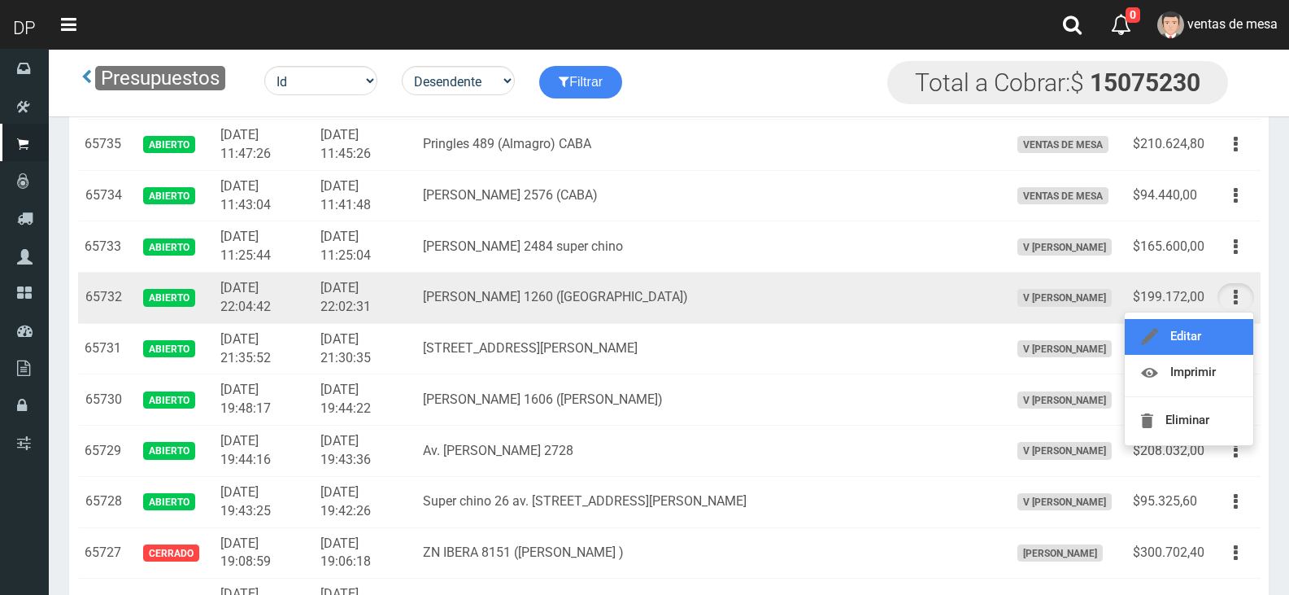
click at [1225, 329] on link "Editar" at bounding box center [1189, 337] width 129 height 36
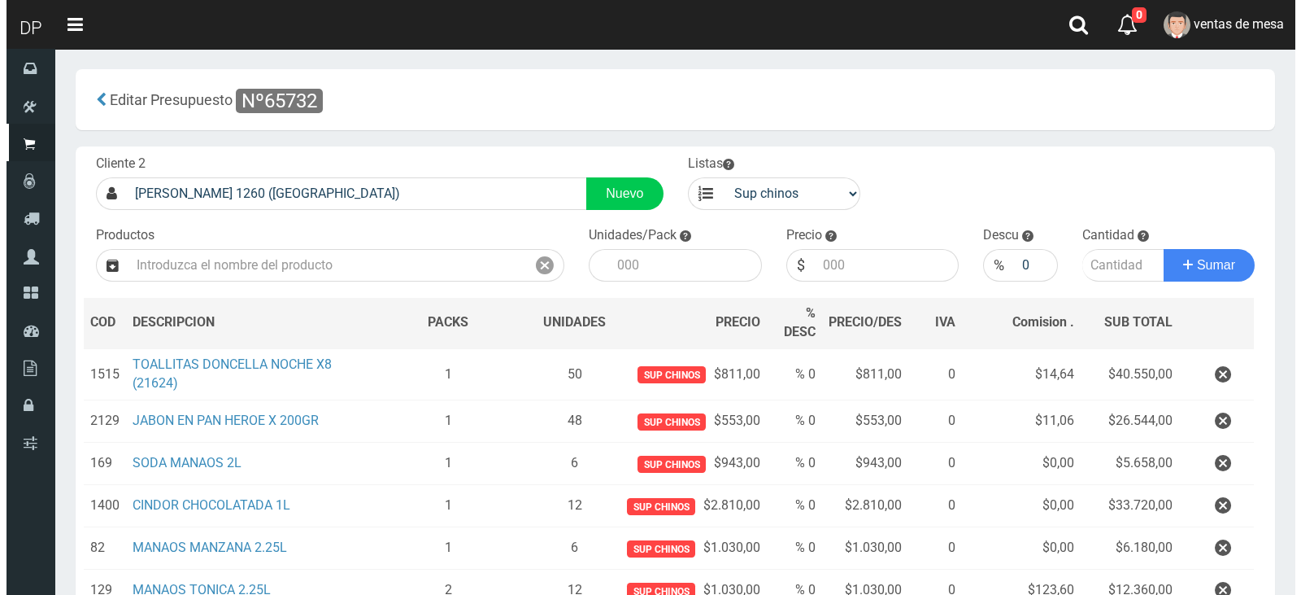
scroll to position [342, 0]
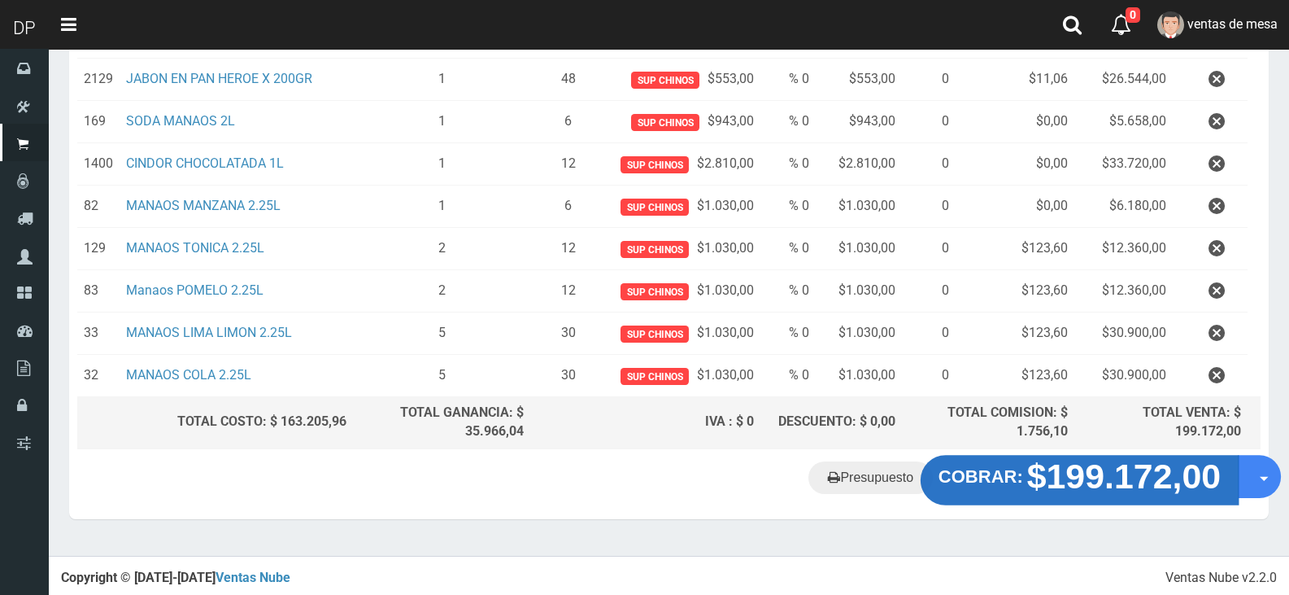
click at [1092, 469] on strong "$199.172,00" at bounding box center [1124, 475] width 194 height 38
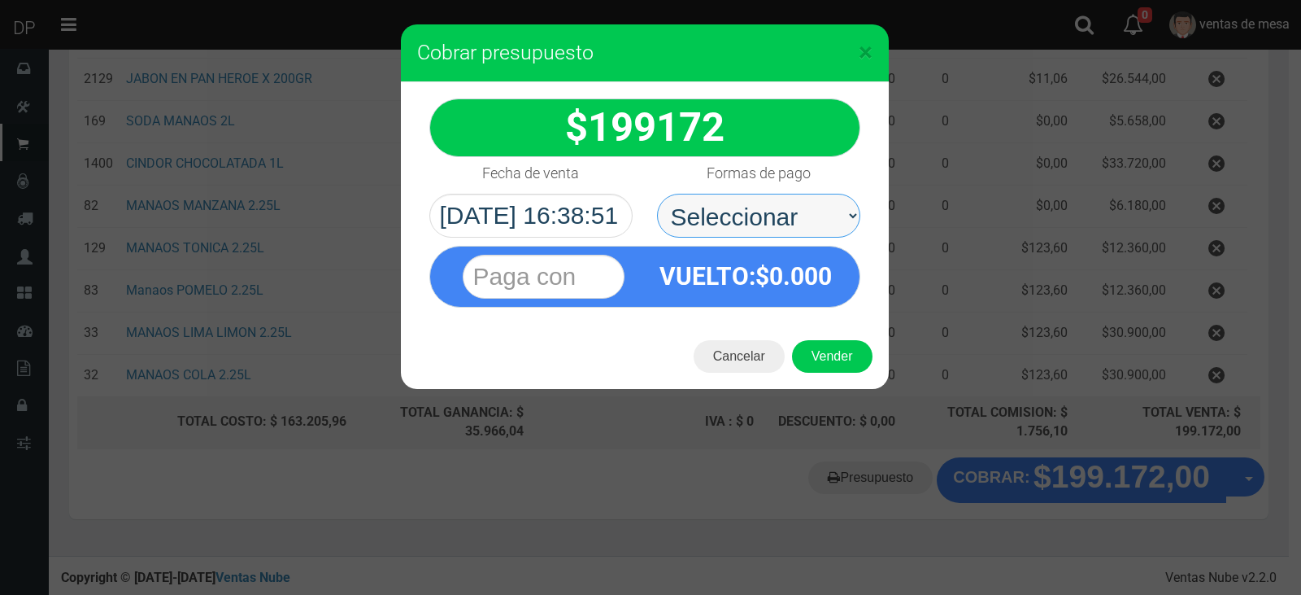
click at [748, 207] on select "Seleccionar Efectivo Tarjeta de Crédito Depósito Débito" at bounding box center [758, 216] width 203 height 44
select select "Efectivo"
click at [657, 194] on select "Seleccionar Efectivo Tarjeta de Crédito Depósito Débito" at bounding box center [758, 216] width 203 height 44
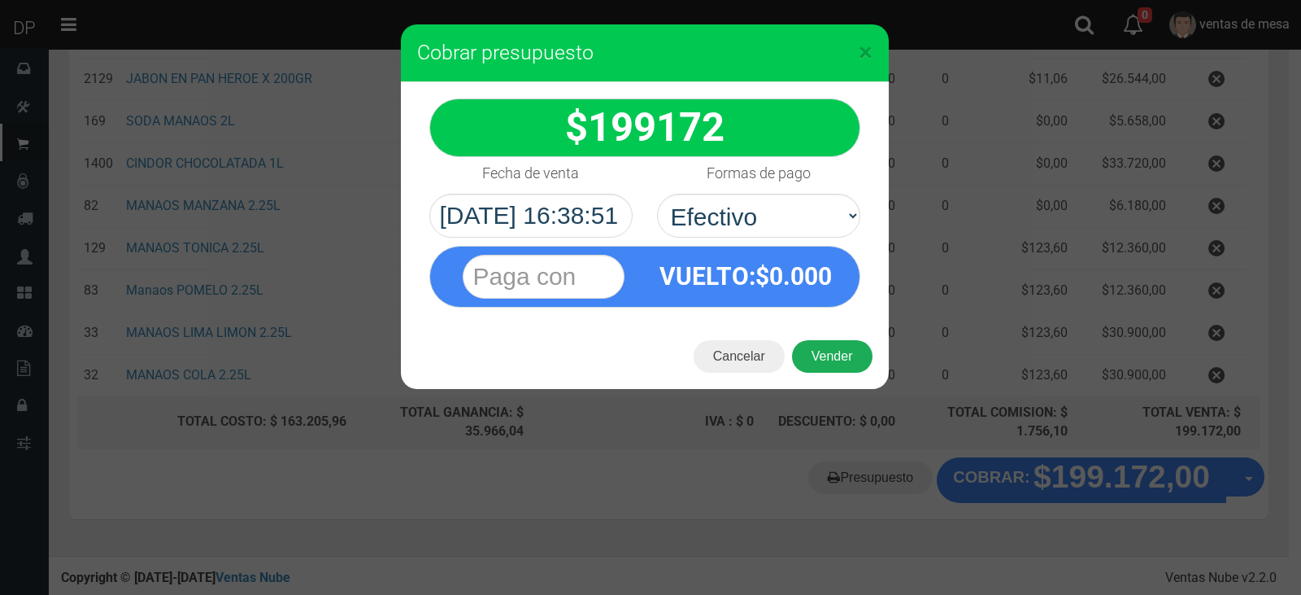
click at [813, 344] on button "Vender" at bounding box center [832, 356] width 81 height 33
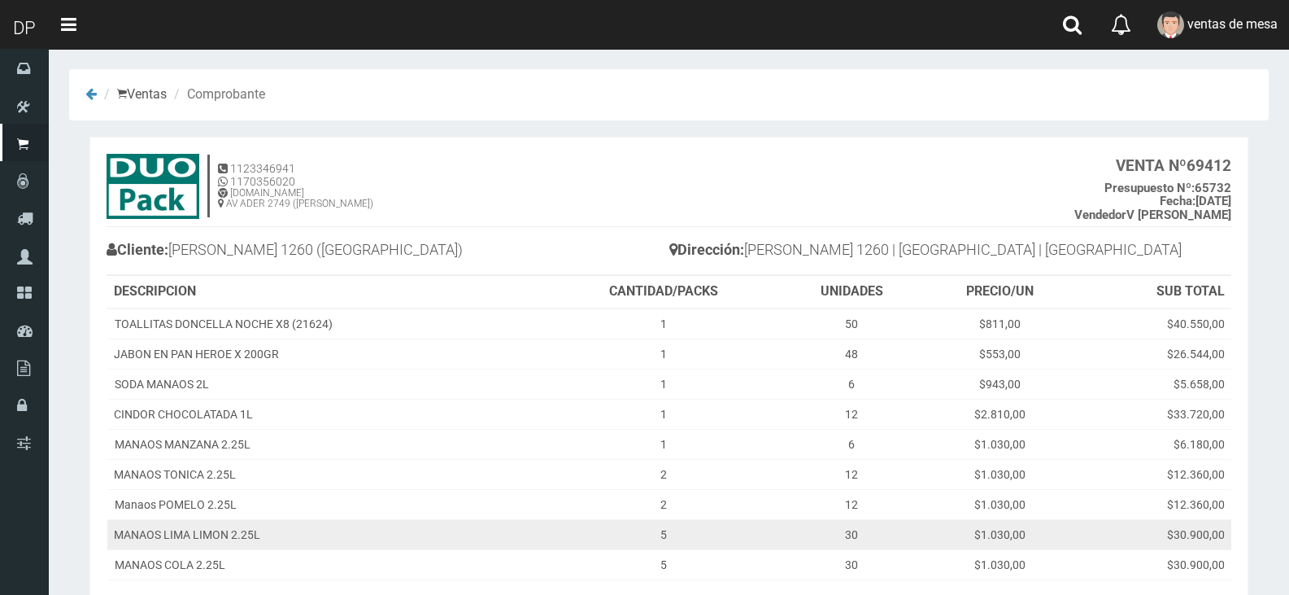
scroll to position [168, 0]
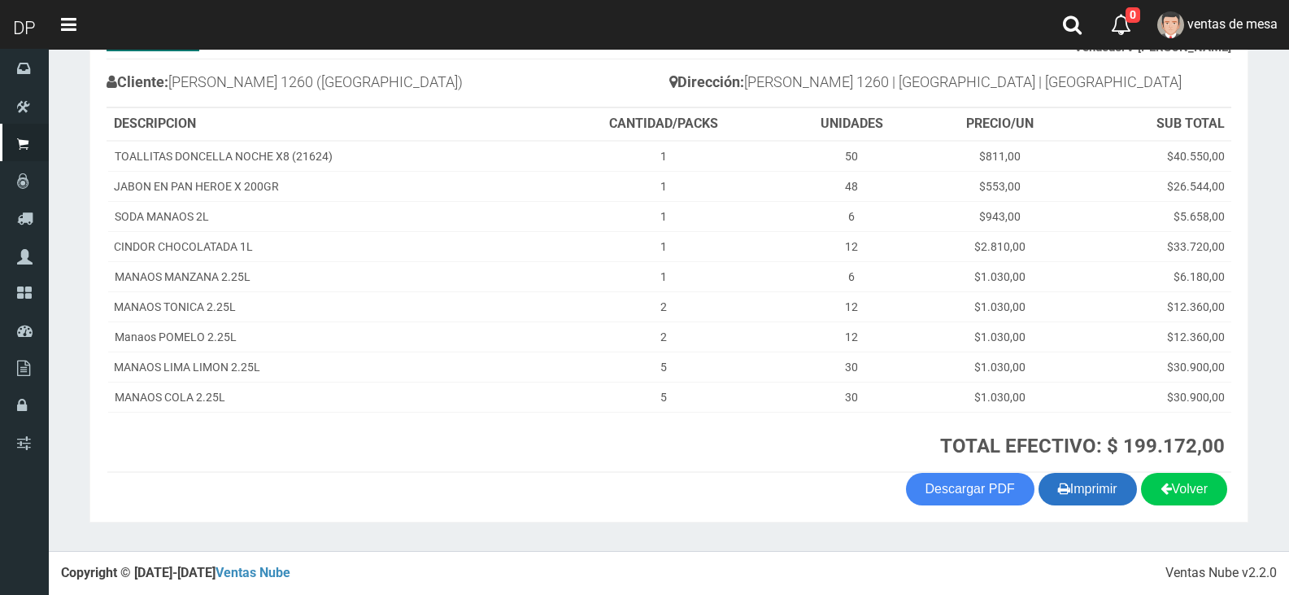
click at [1103, 508] on section "1123346941 1170356020 WWW.DUOPACKS.COM.AR AV ADER 2749 (MUNRO) VENTA Nº 69412 P…" at bounding box center [668, 246] width 1159 height 554
click at [1103, 498] on button "Imprimir" at bounding box center [1088, 489] width 98 height 33
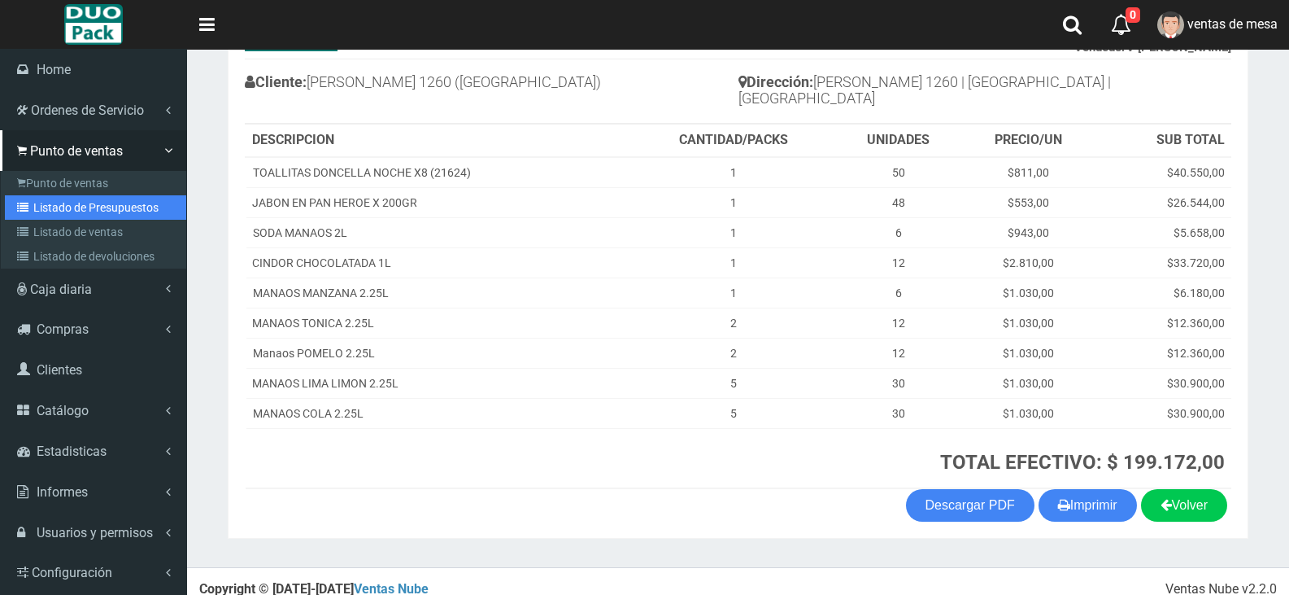
click at [23, 197] on link "Listado de Presupuestos" at bounding box center [95, 207] width 181 height 24
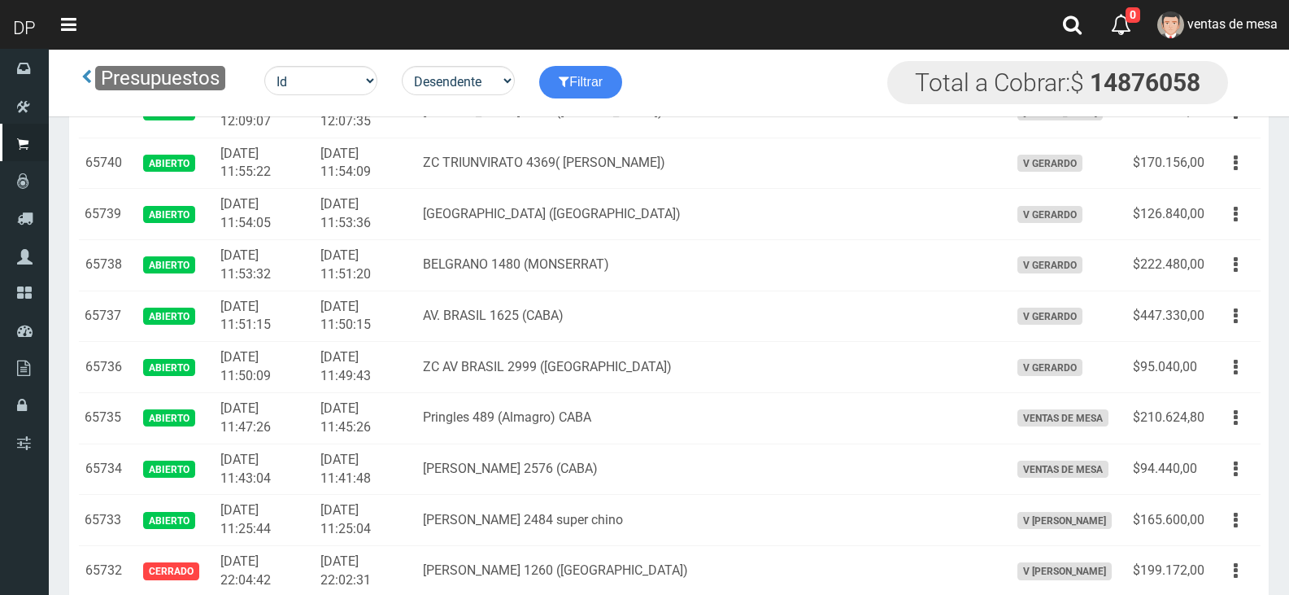
scroll to position [3180, 0]
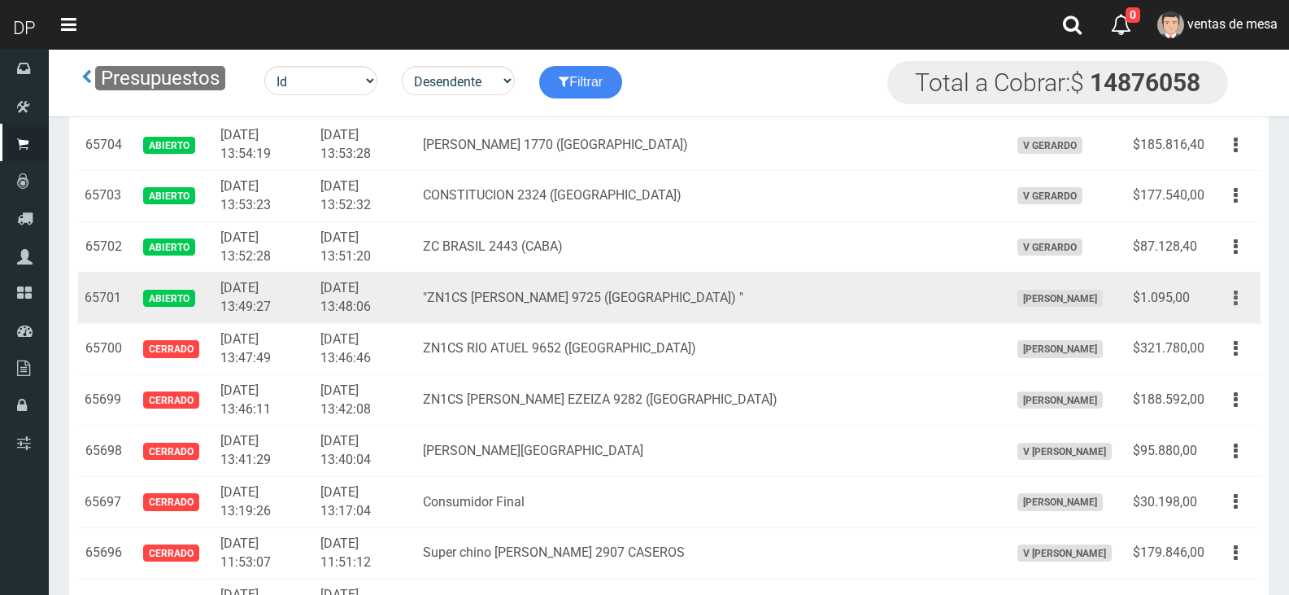
click at [1231, 306] on button "button" at bounding box center [1236, 298] width 37 height 28
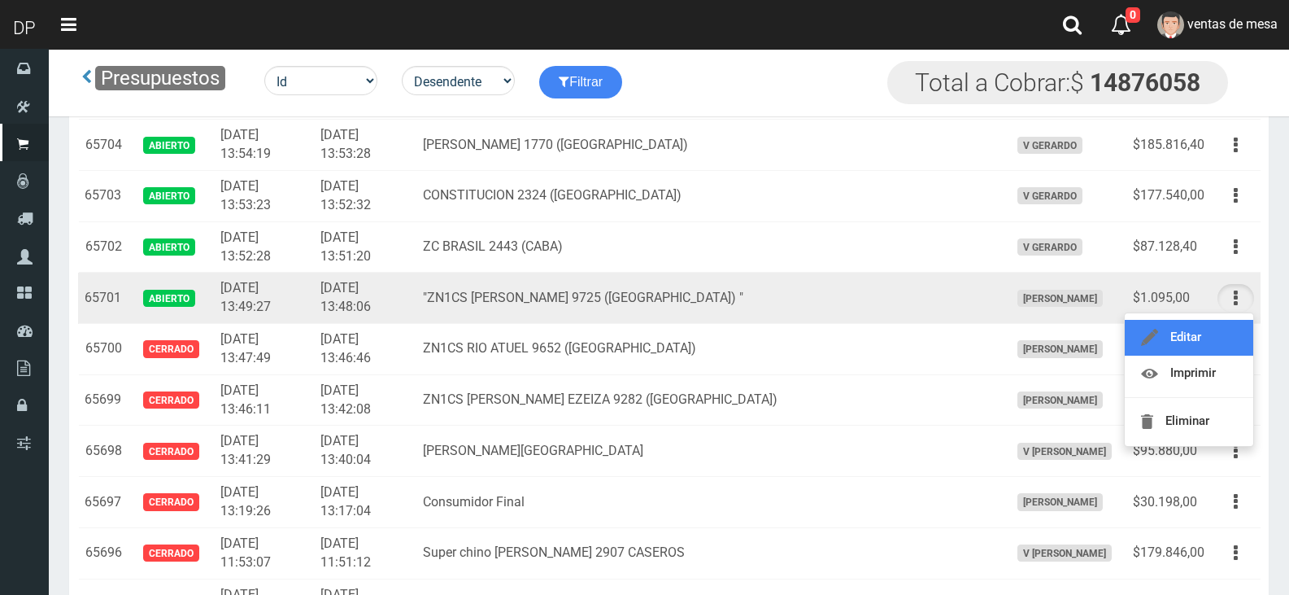
click at [1225, 329] on link "Editar" at bounding box center [1189, 338] width 129 height 36
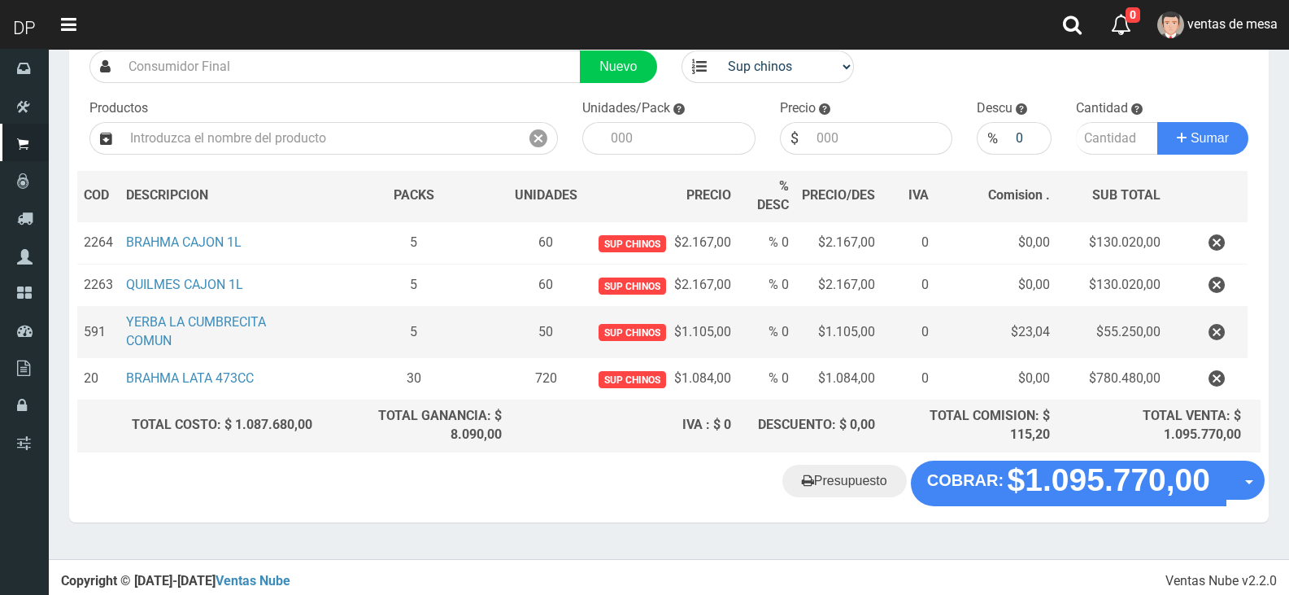
scroll to position [130, 0]
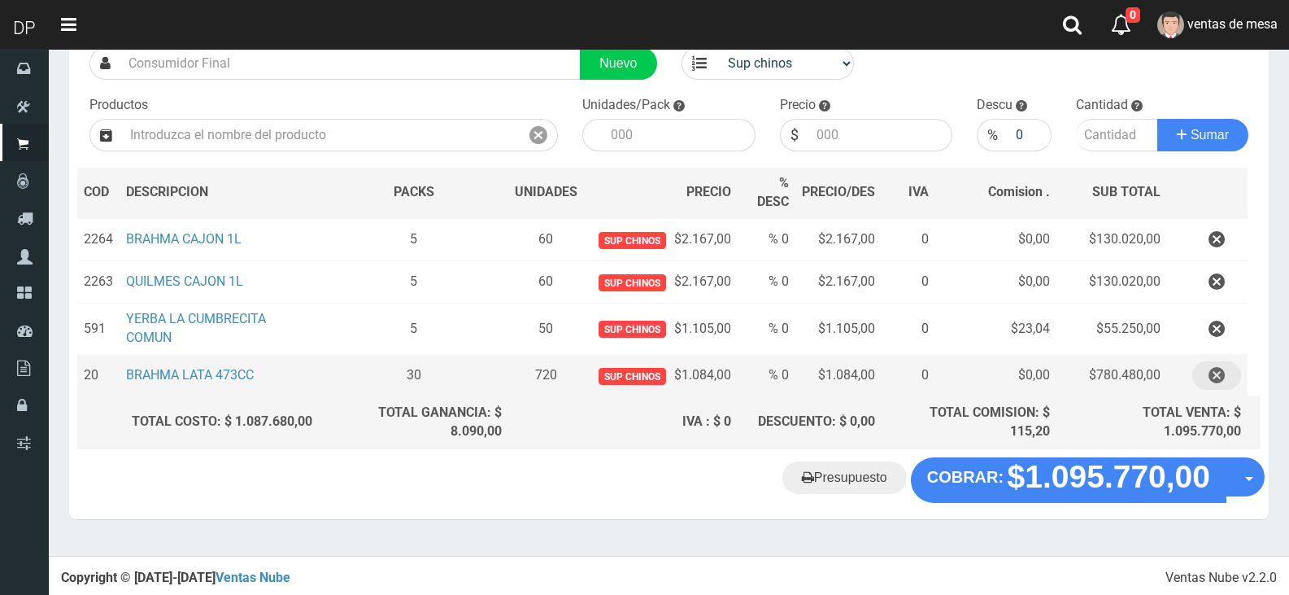
click at [1224, 376] on icon "button" at bounding box center [1217, 375] width 16 height 28
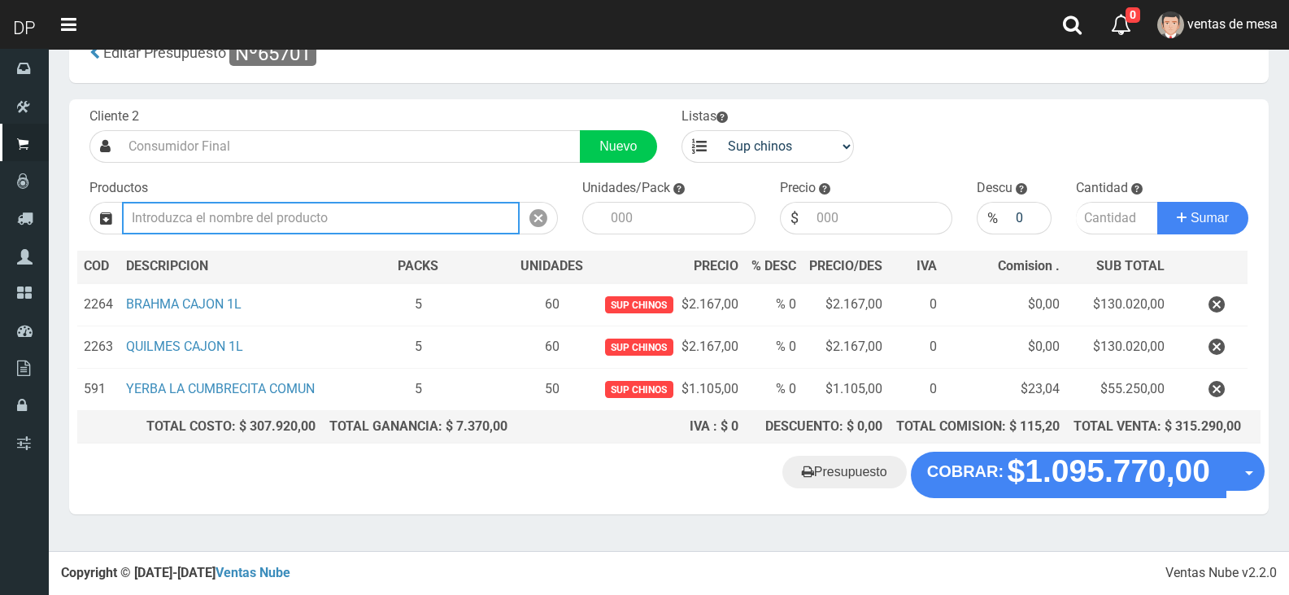
scroll to position [88, 0]
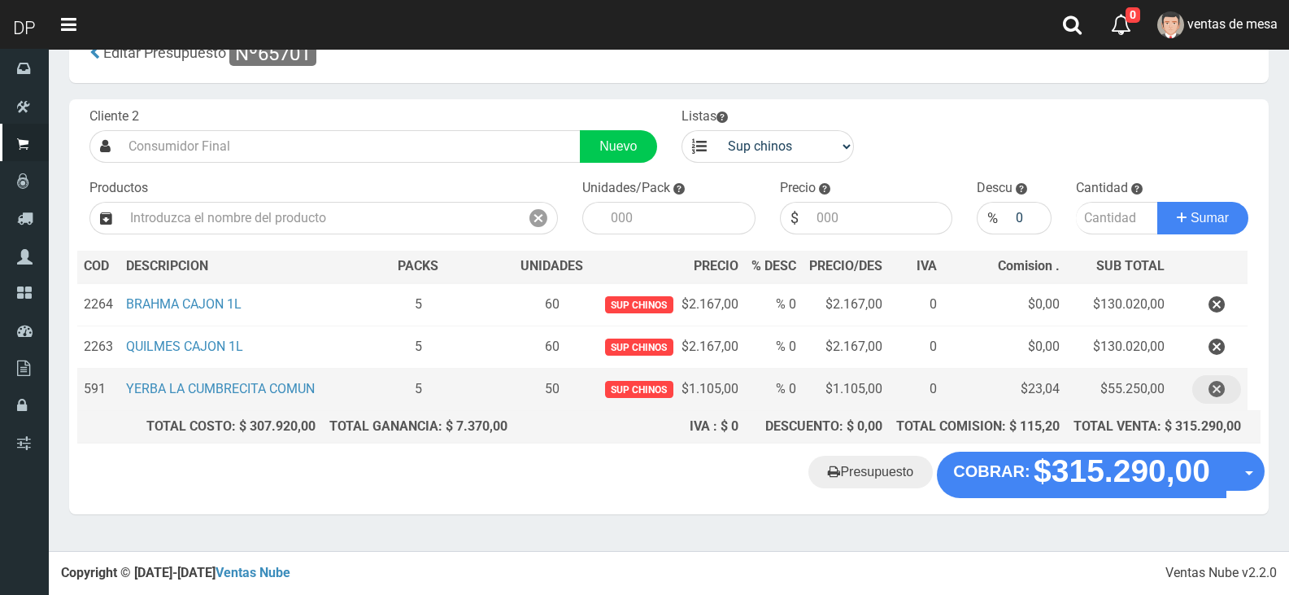
click at [1207, 375] on button "button" at bounding box center [1216, 389] width 49 height 28
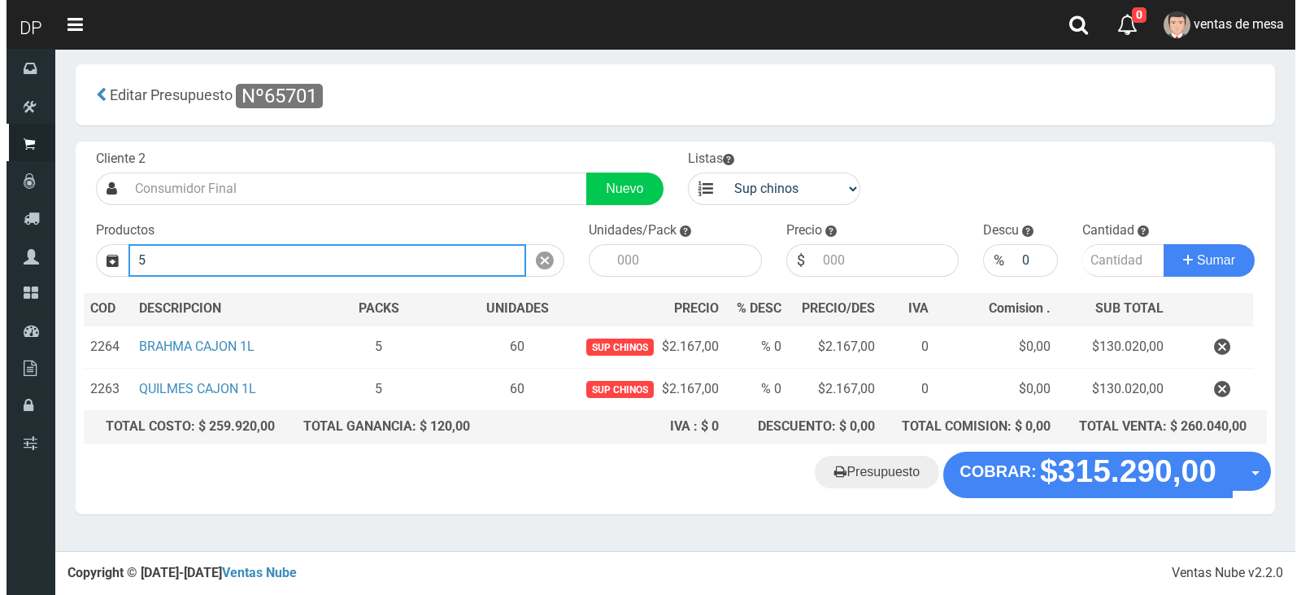
scroll to position [0, 0]
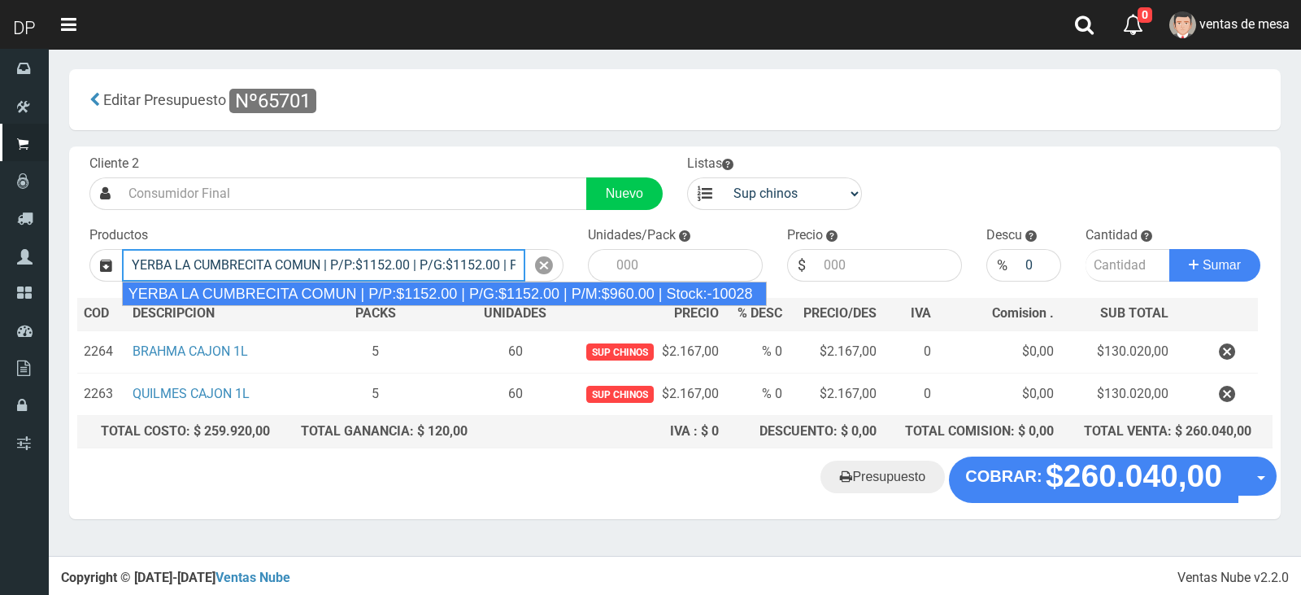
type input "YERBA LA CUMBRECITA COMUN | P/P:$1152.00 | P/G:$1152.00 | P/M:$960.00 | Stock:-…"
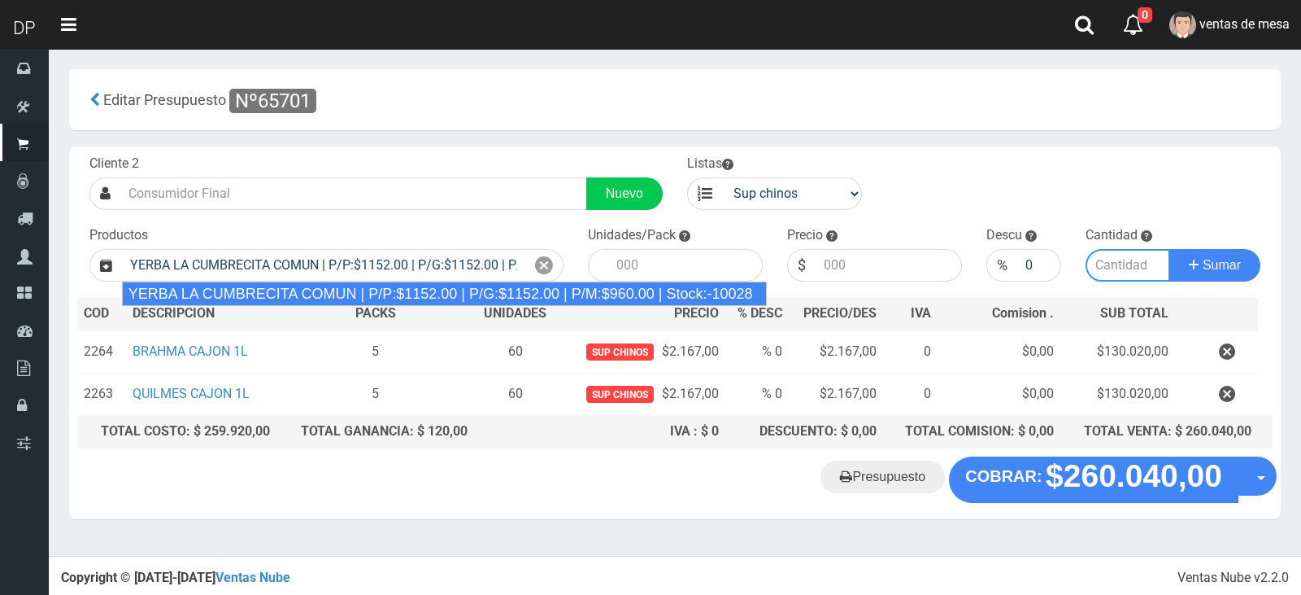
type input "10"
type input "1152.00"
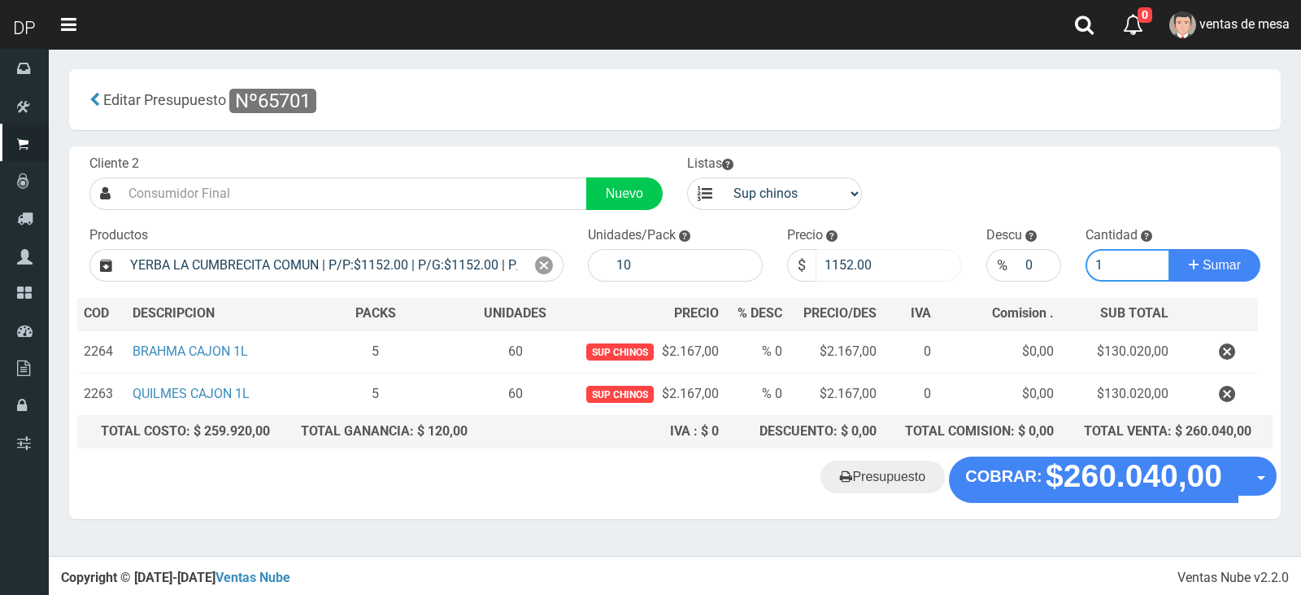
type input "1"
click at [842, 273] on input "1152.00" at bounding box center [889, 265] width 146 height 33
type input "1105"
click at [1170, 249] on button "Sumar" at bounding box center [1215, 265] width 91 height 33
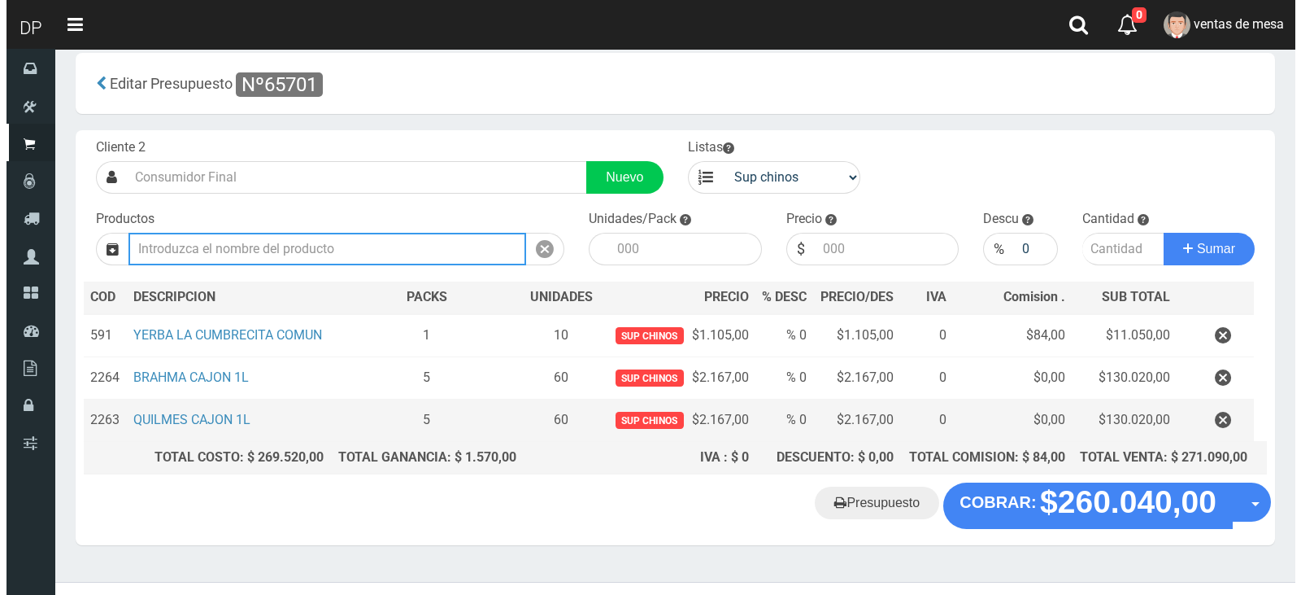
scroll to position [41, 0]
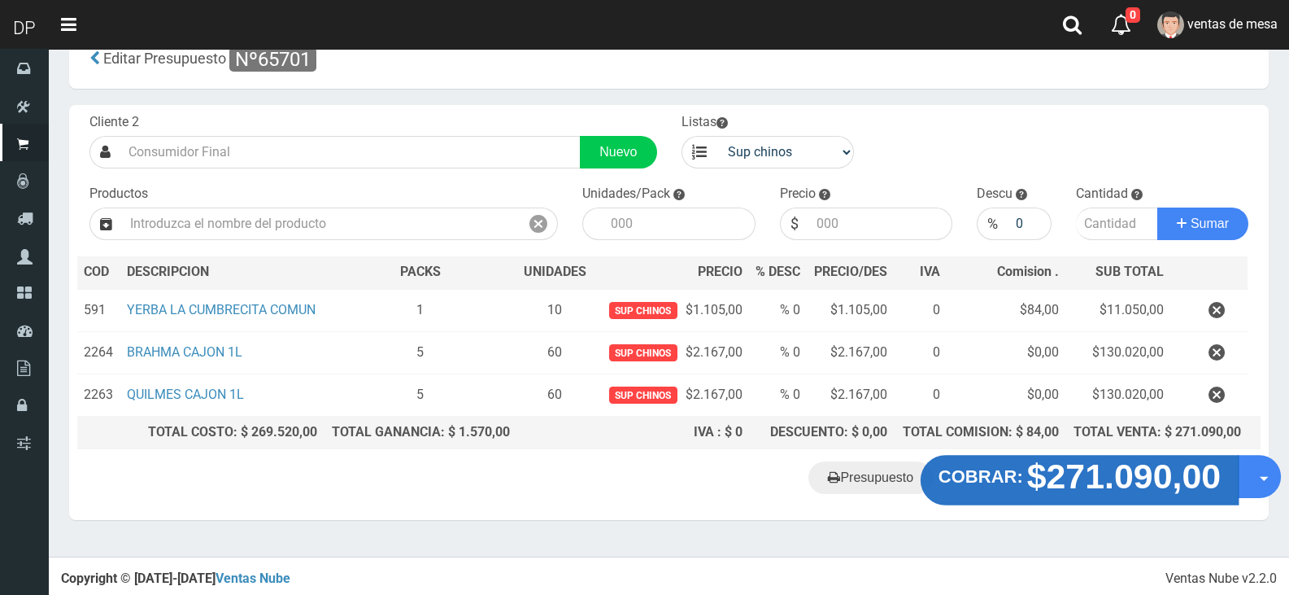
click at [1076, 481] on strong "$271.090,00" at bounding box center [1124, 476] width 194 height 38
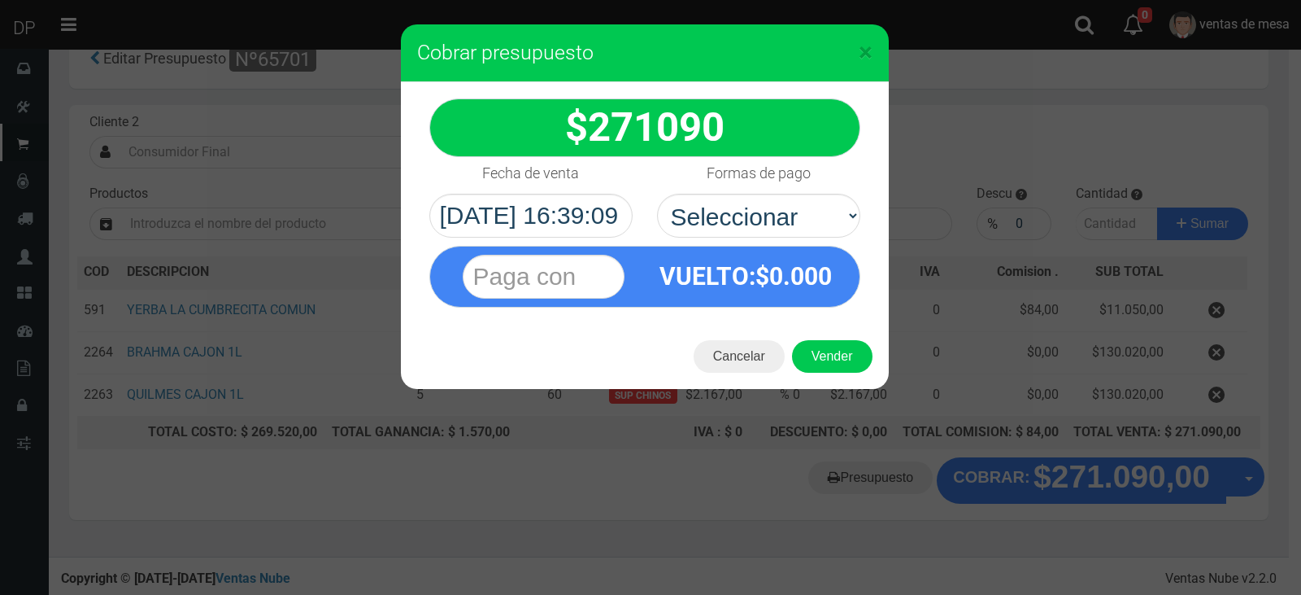
click at [736, 244] on div "VUELTO :$ 0.000" at bounding box center [644, 273] width 455 height 70
drag, startPoint x: 760, startPoint y: 216, endPoint x: 761, endPoint y: 233, distance: 17.1
click at [760, 216] on select "Seleccionar Efectivo Tarjeta de Crédito Depósito Débito" at bounding box center [758, 216] width 203 height 44
select select "Efectivo"
click at [657, 194] on select "Seleccionar Efectivo Tarjeta de Crédito Depósito Débito" at bounding box center [758, 216] width 203 height 44
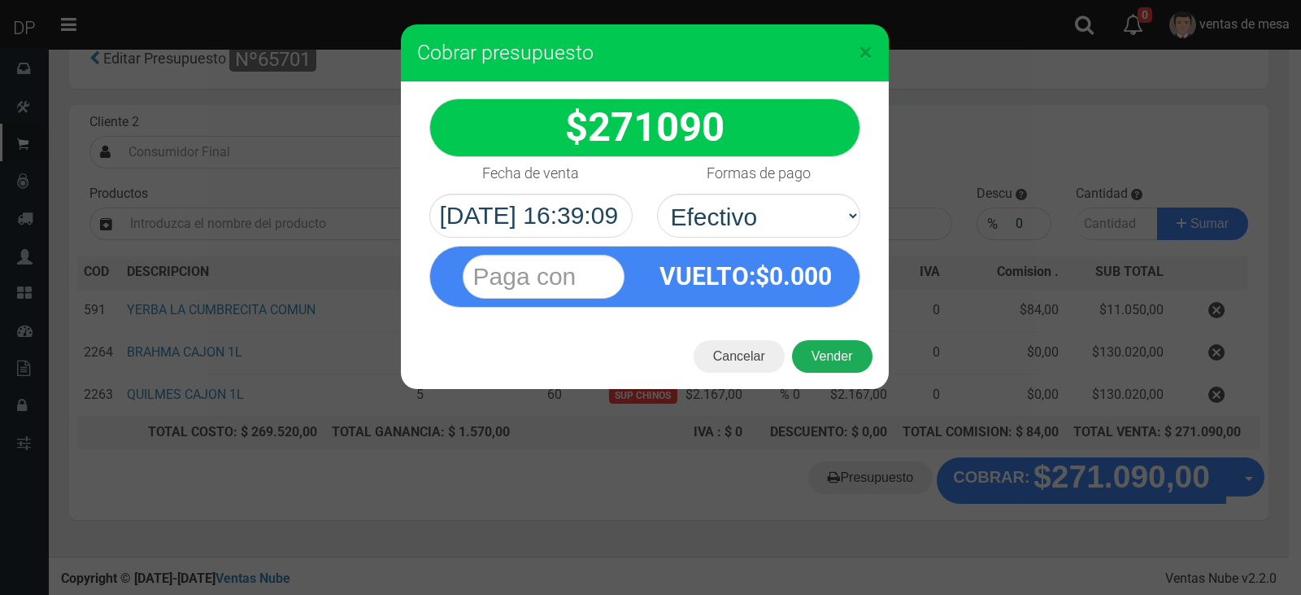
drag, startPoint x: 821, startPoint y: 329, endPoint x: 822, endPoint y: 342, distance: 12.3
click at [821, 331] on div "Cancelar Vender" at bounding box center [645, 356] width 488 height 65
click at [826, 356] on button "Vender" at bounding box center [832, 356] width 81 height 33
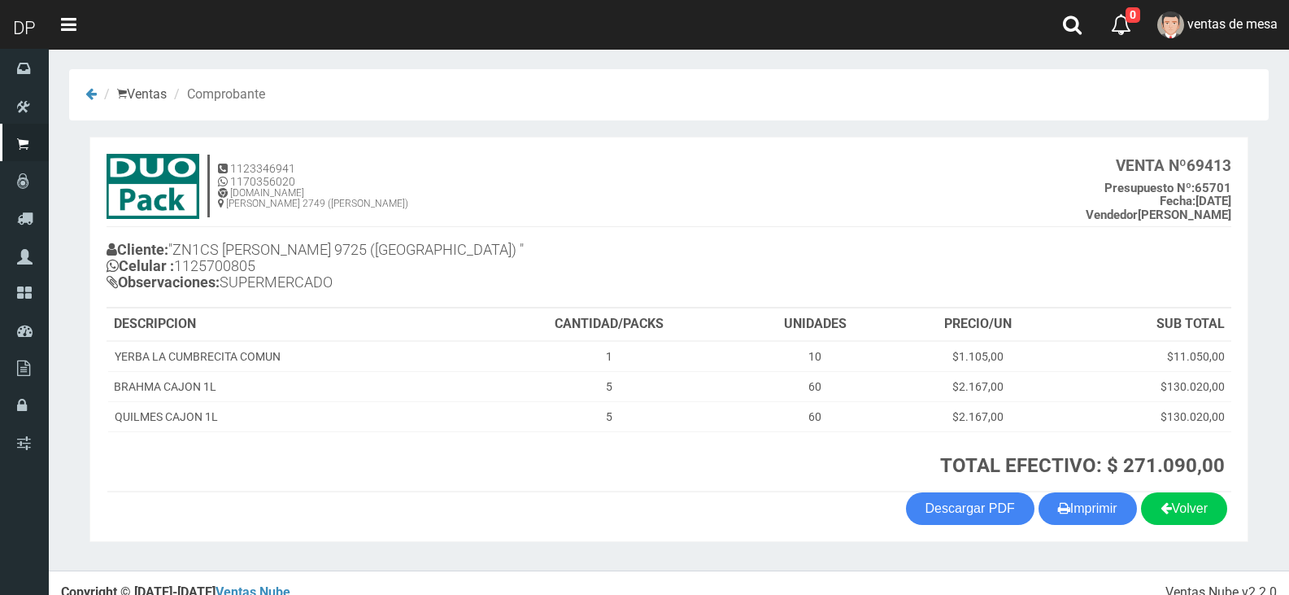
scroll to position [20, 0]
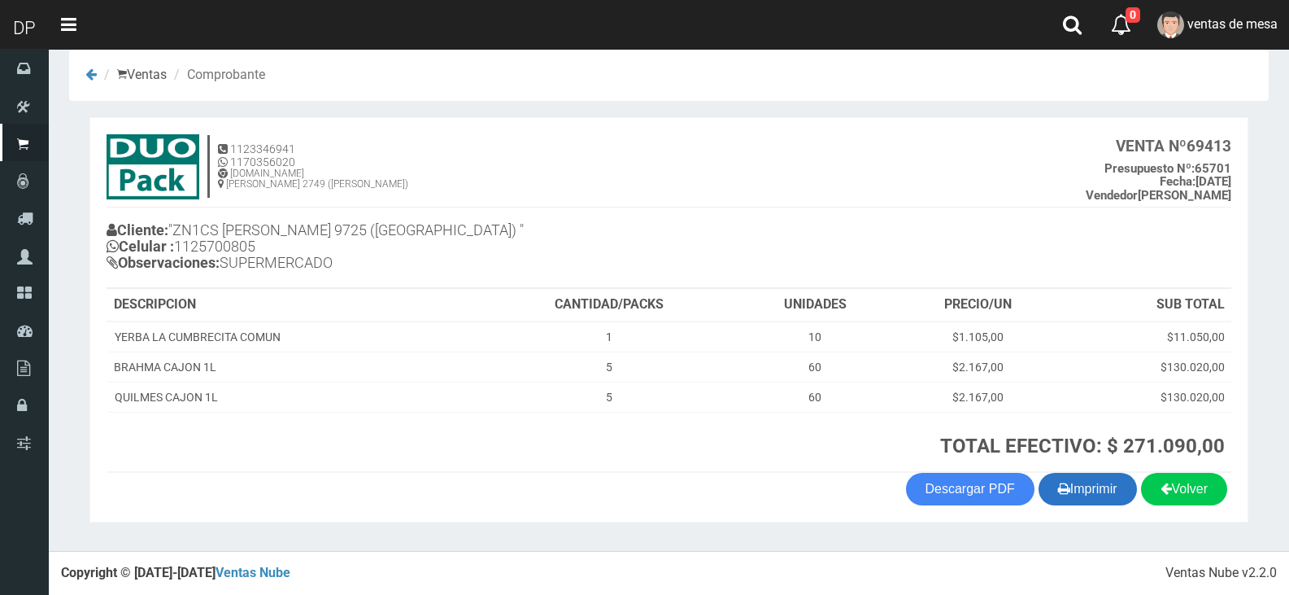
click at [1066, 499] on button "Imprimir" at bounding box center [1088, 489] width 98 height 33
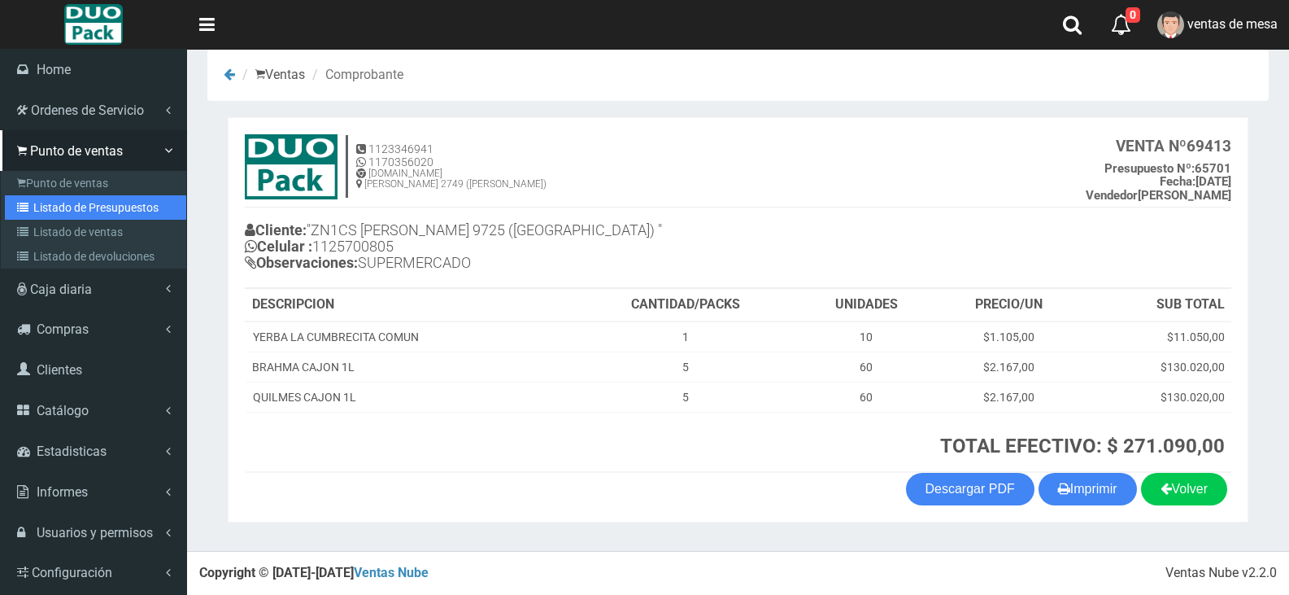
click at [38, 207] on link "Listado de Presupuestos" at bounding box center [95, 207] width 181 height 24
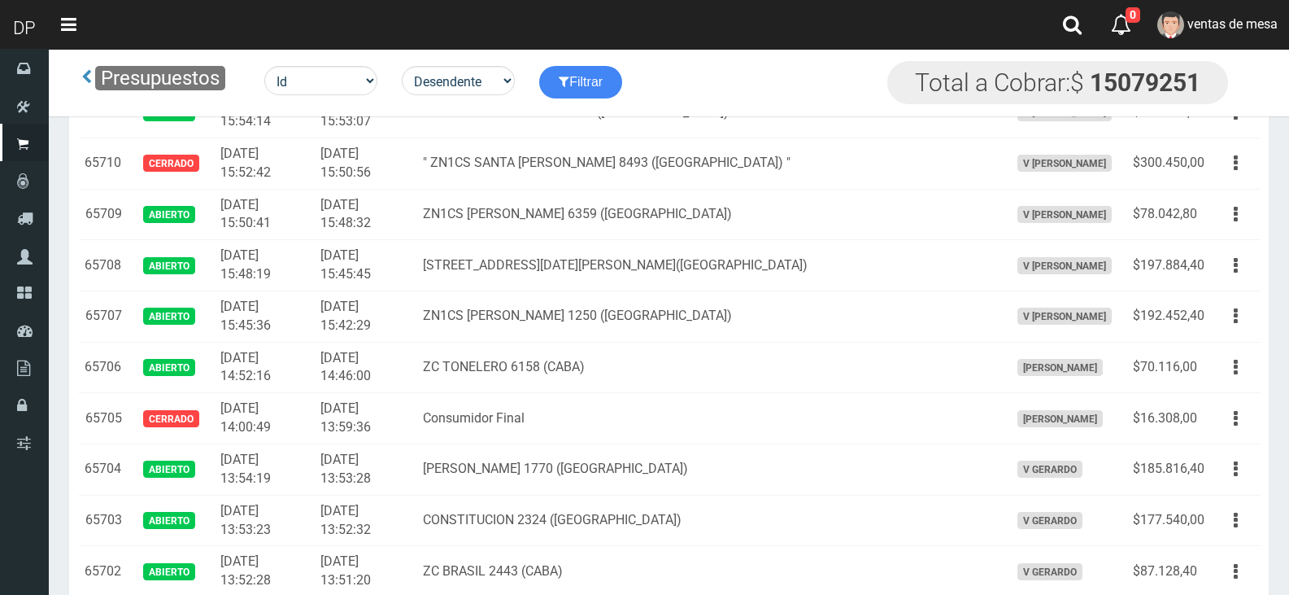
scroll to position [2314, 0]
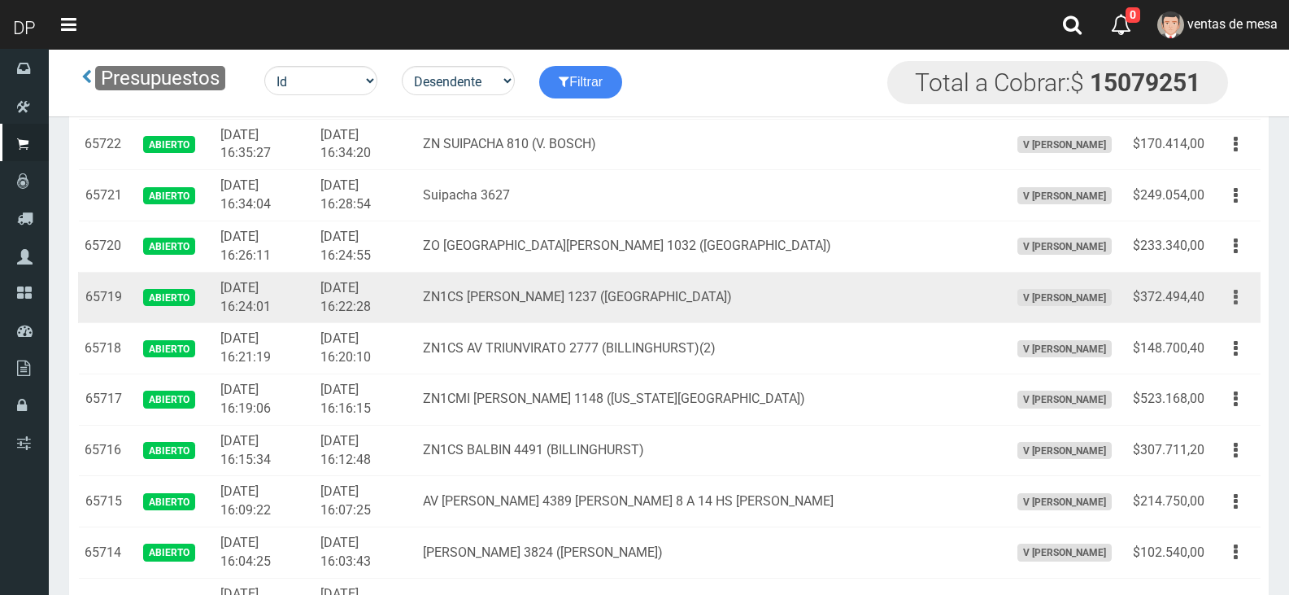
click at [1240, 299] on button "button" at bounding box center [1236, 297] width 37 height 28
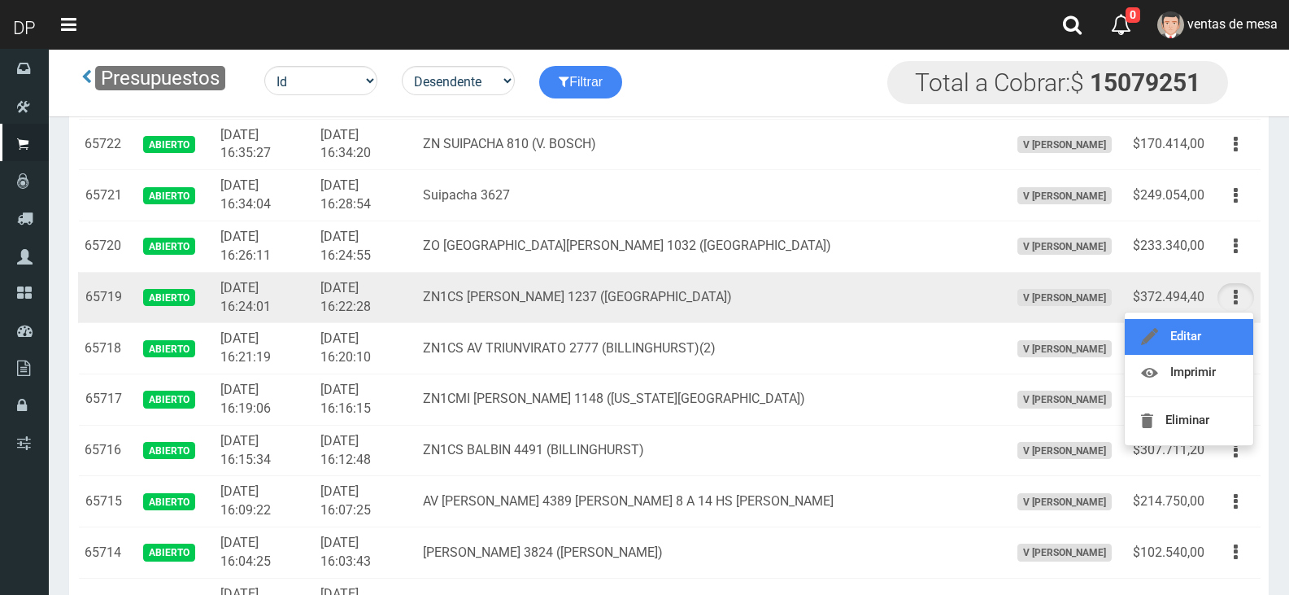
click at [1224, 338] on link "Editar" at bounding box center [1189, 337] width 129 height 36
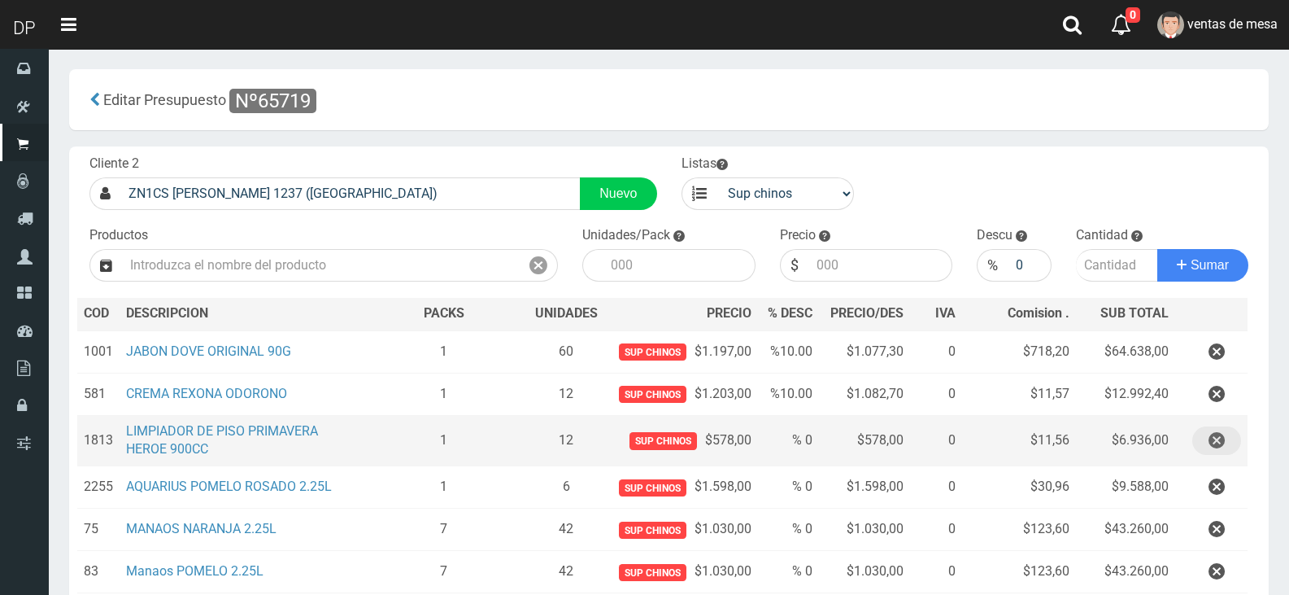
click at [1205, 440] on button "button" at bounding box center [1216, 440] width 49 height 28
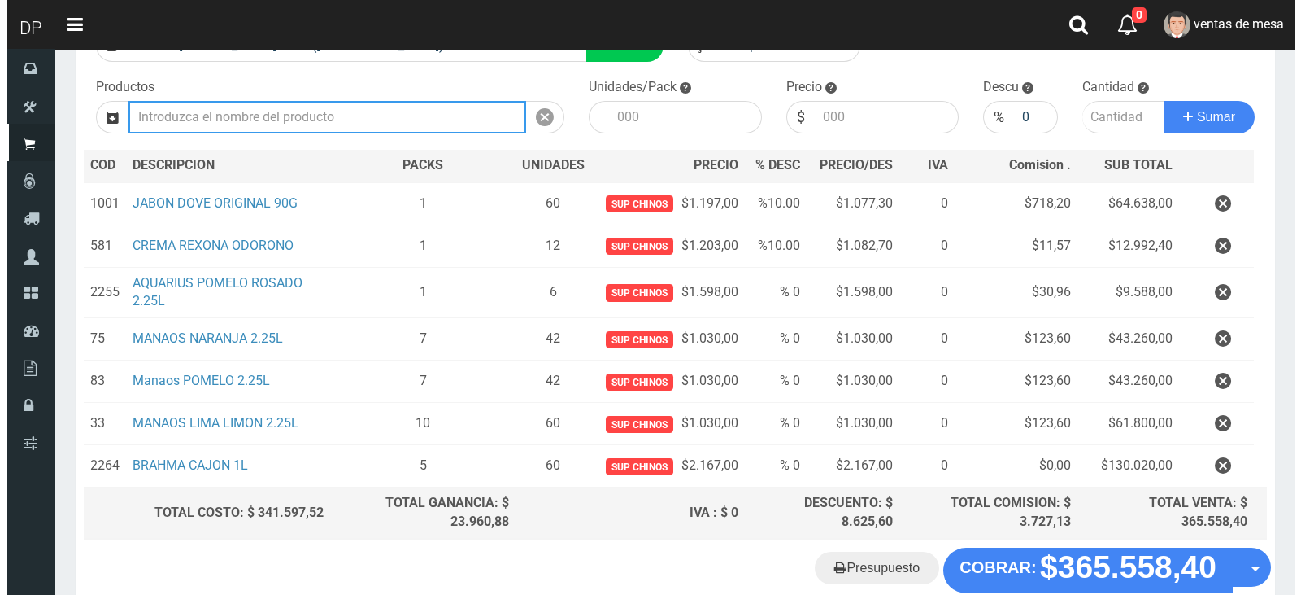
scroll to position [238, 0]
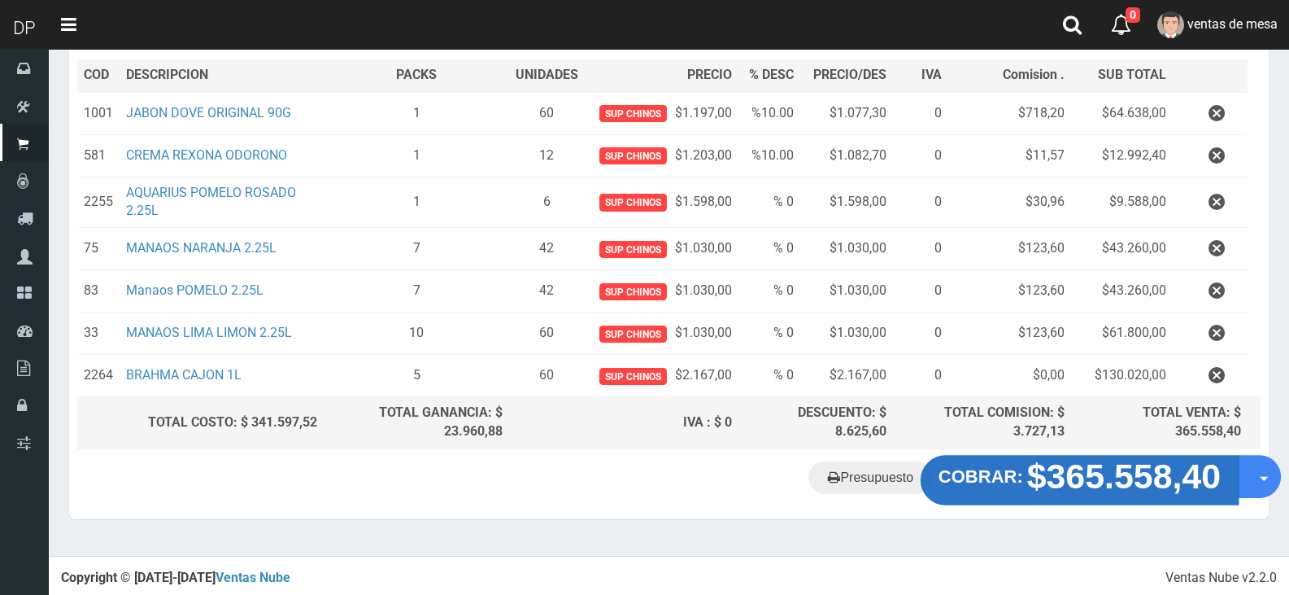
click at [1047, 487] on strong "$365.558,40" at bounding box center [1124, 476] width 194 height 38
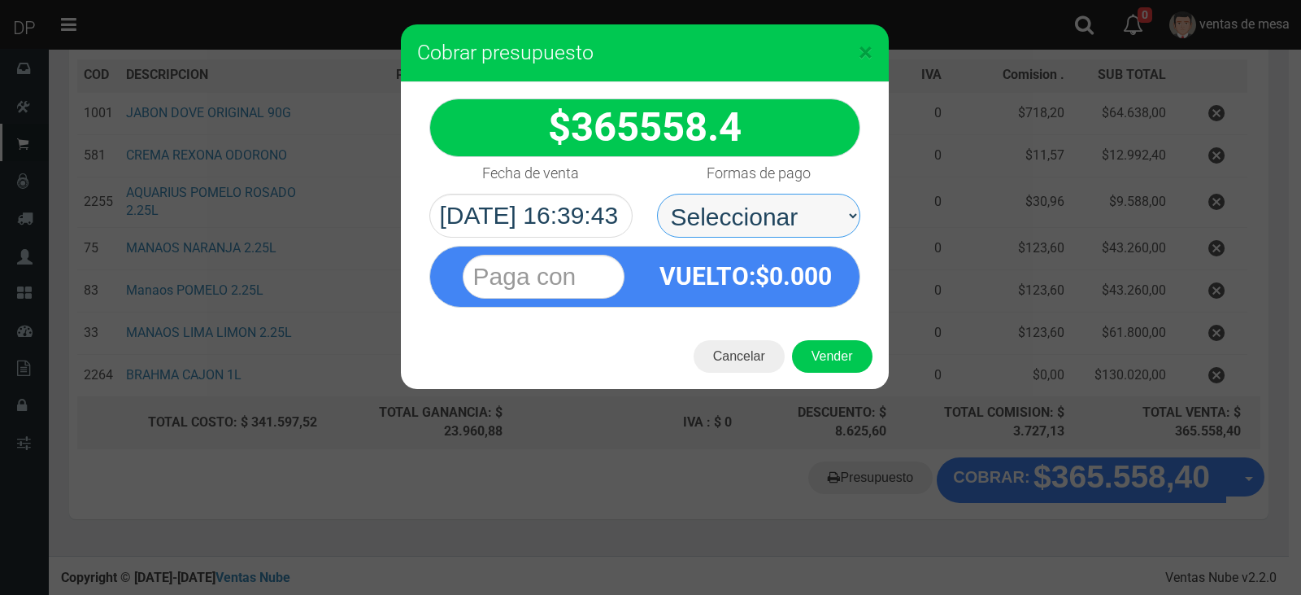
click at [803, 227] on select "Seleccionar Efectivo Tarjeta de Crédito Depósito Débito" at bounding box center [758, 216] width 203 height 44
select select "Efectivo"
click at [657, 194] on select "Seleccionar Efectivo Tarjeta de Crédito Depósito Débito" at bounding box center [758, 216] width 203 height 44
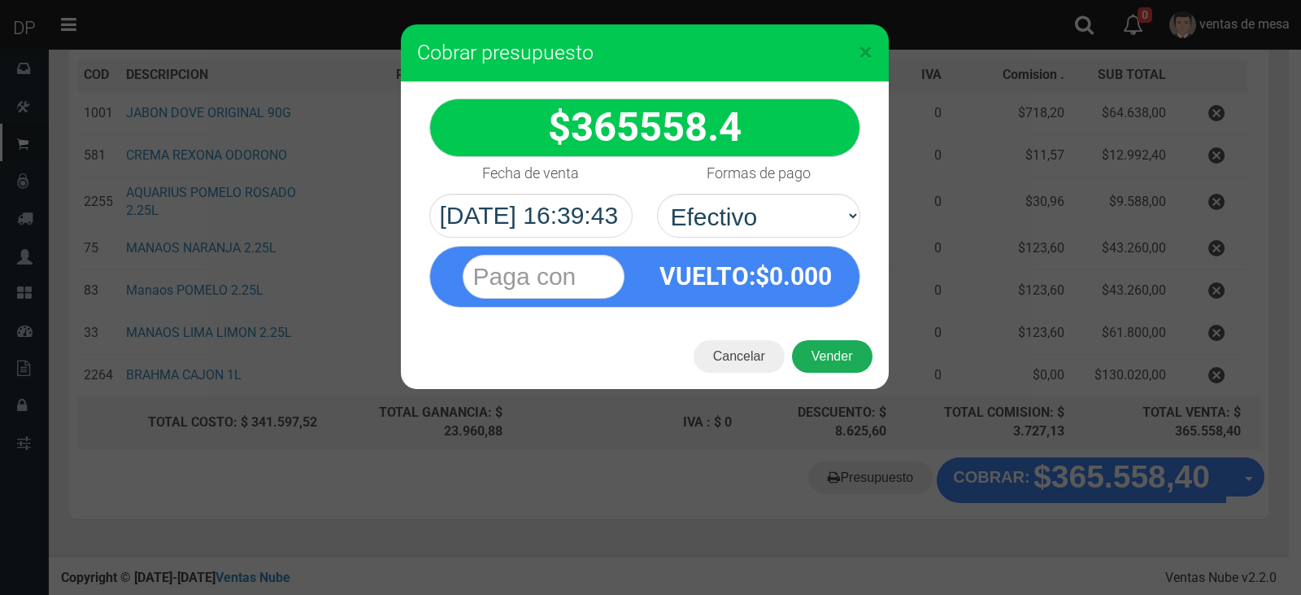
click at [828, 349] on button "Vender" at bounding box center [832, 356] width 81 height 33
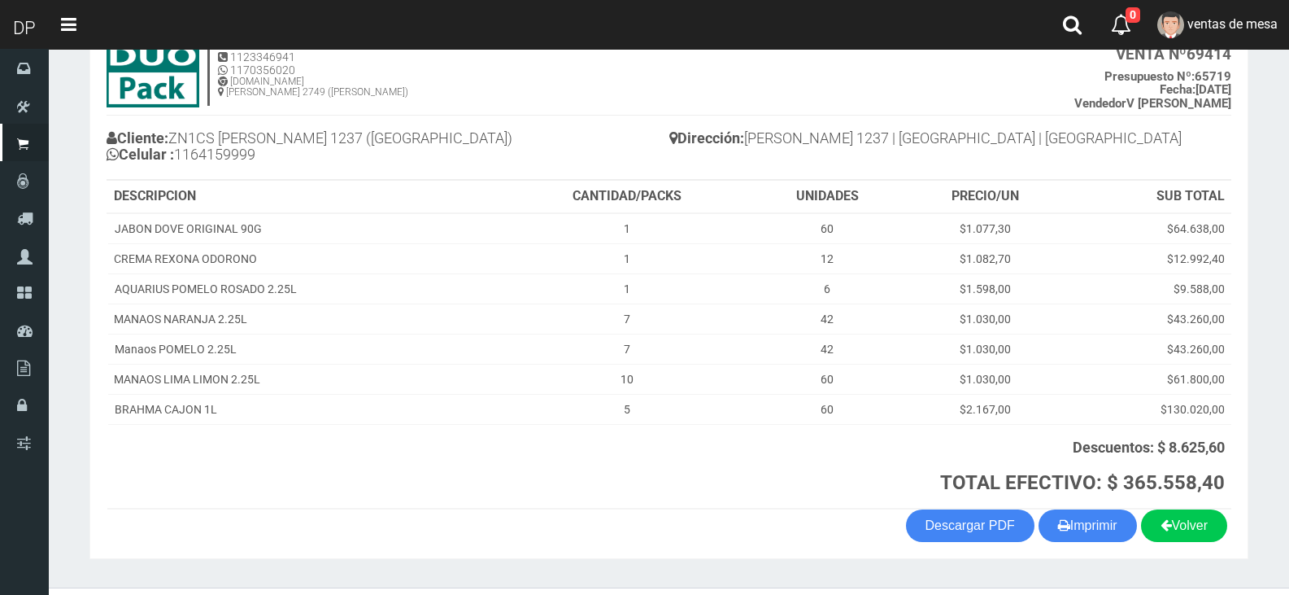
scroll to position [148, 0]
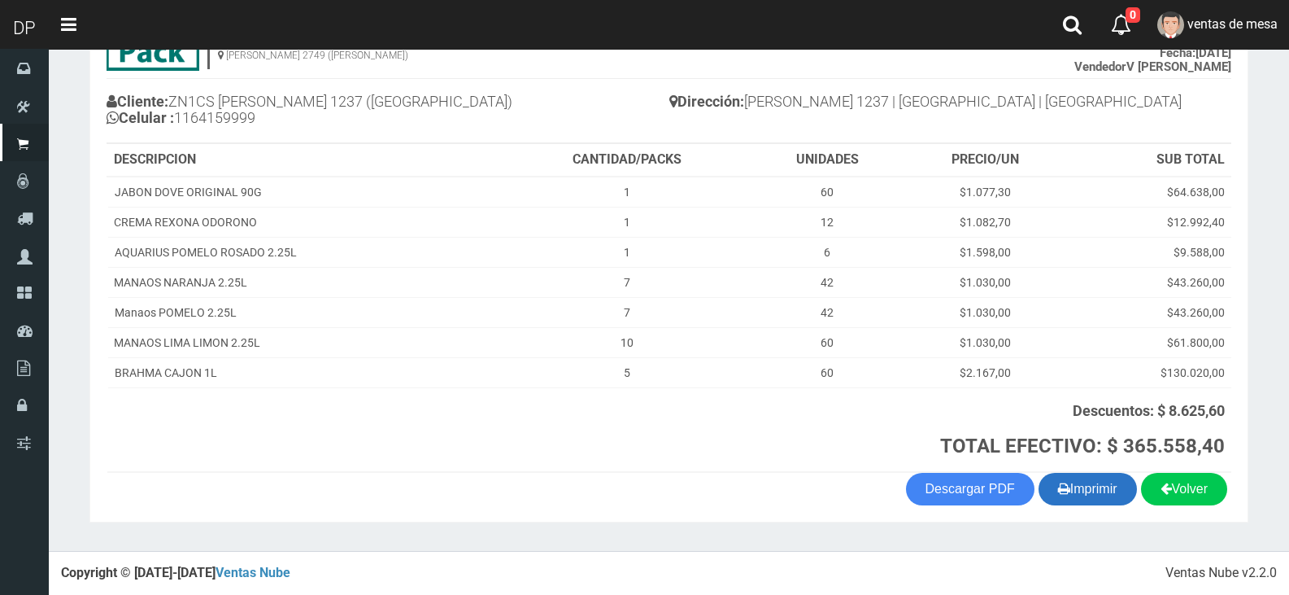
click at [1083, 490] on button "Imprimir" at bounding box center [1088, 489] width 98 height 33
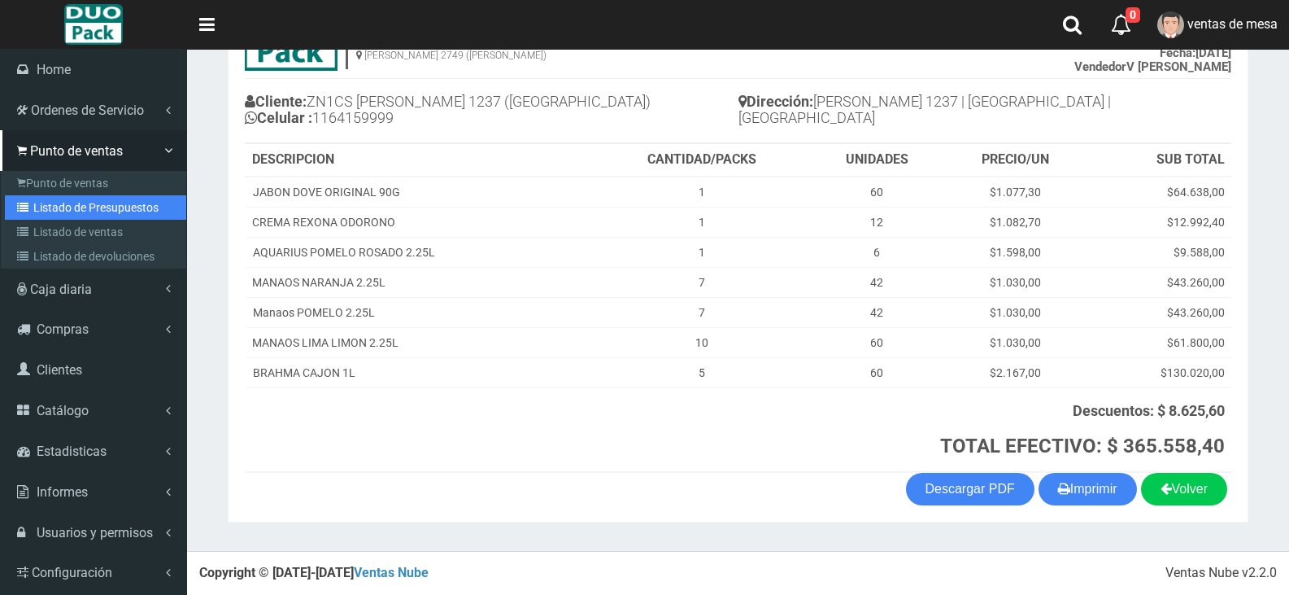
click at [59, 209] on link "Listado de Presupuestos" at bounding box center [95, 207] width 181 height 24
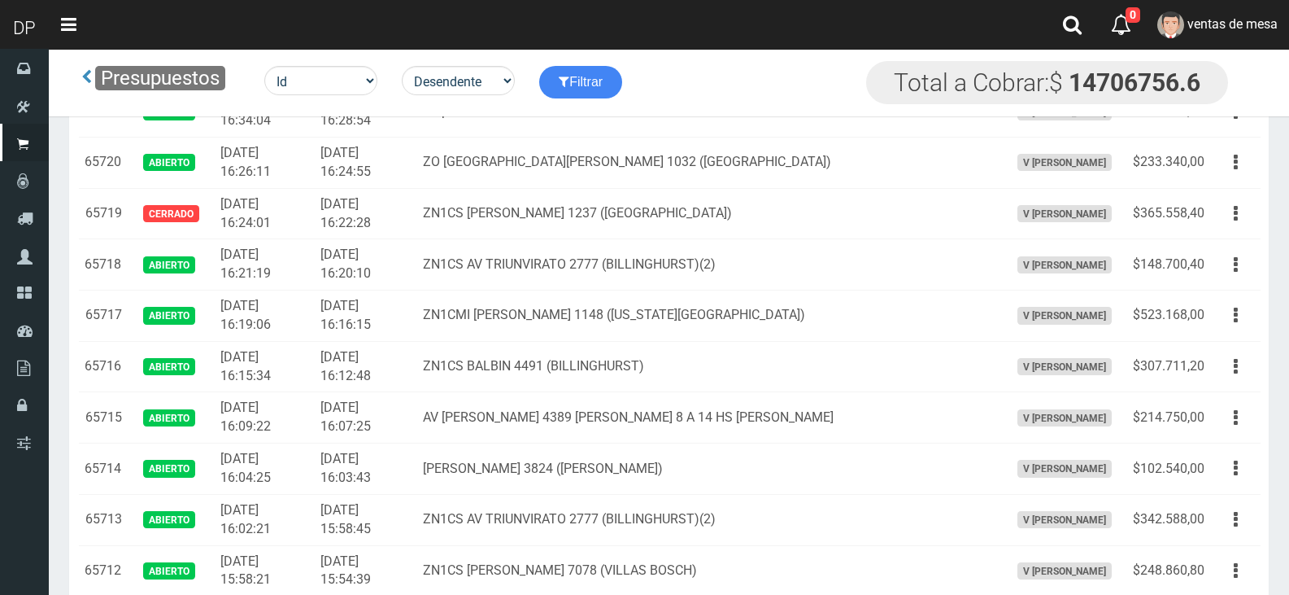
scroll to position [2722, 0]
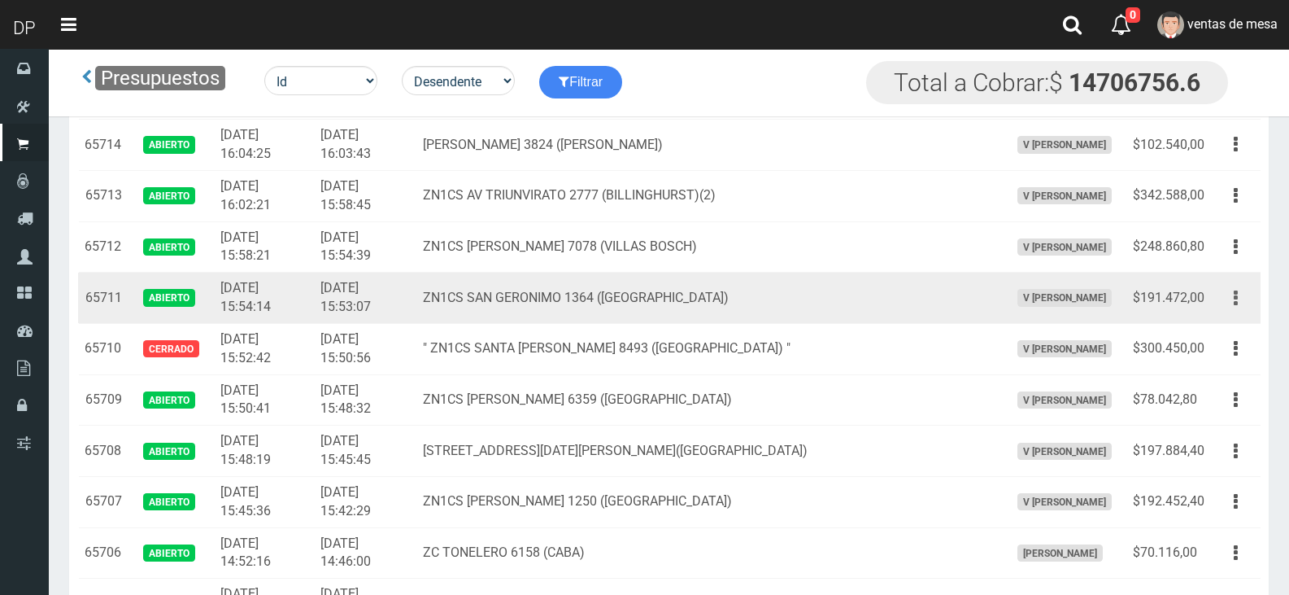
click at [1240, 307] on button "button" at bounding box center [1236, 298] width 37 height 28
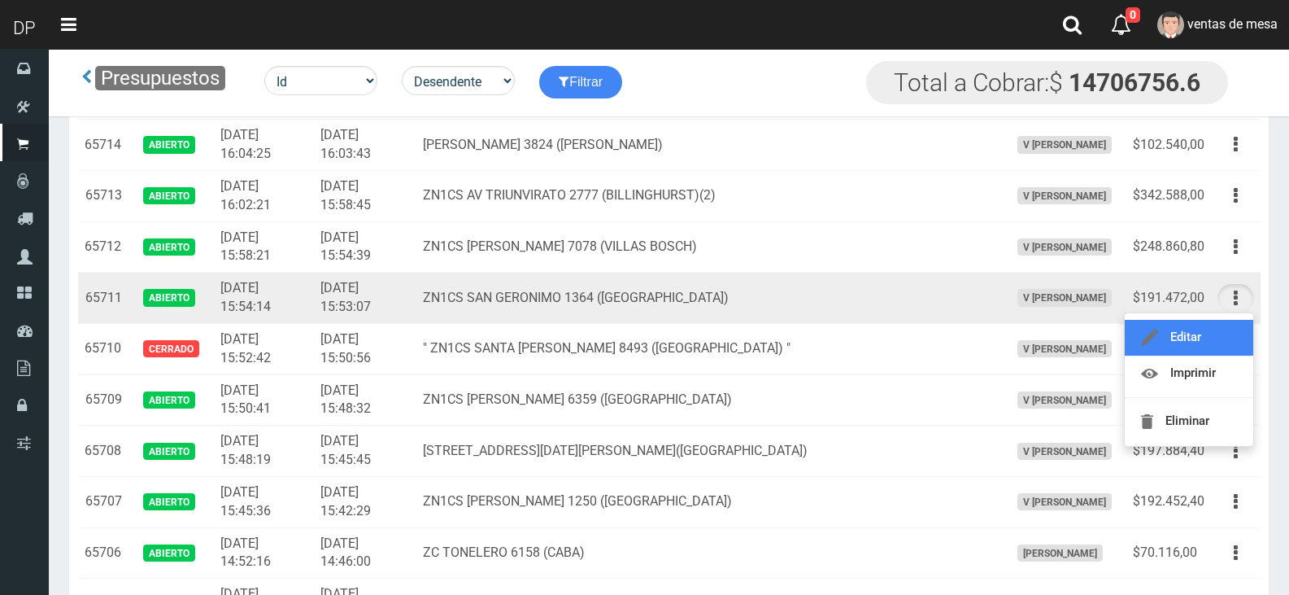
click at [1229, 324] on link "Editar" at bounding box center [1189, 338] width 129 height 36
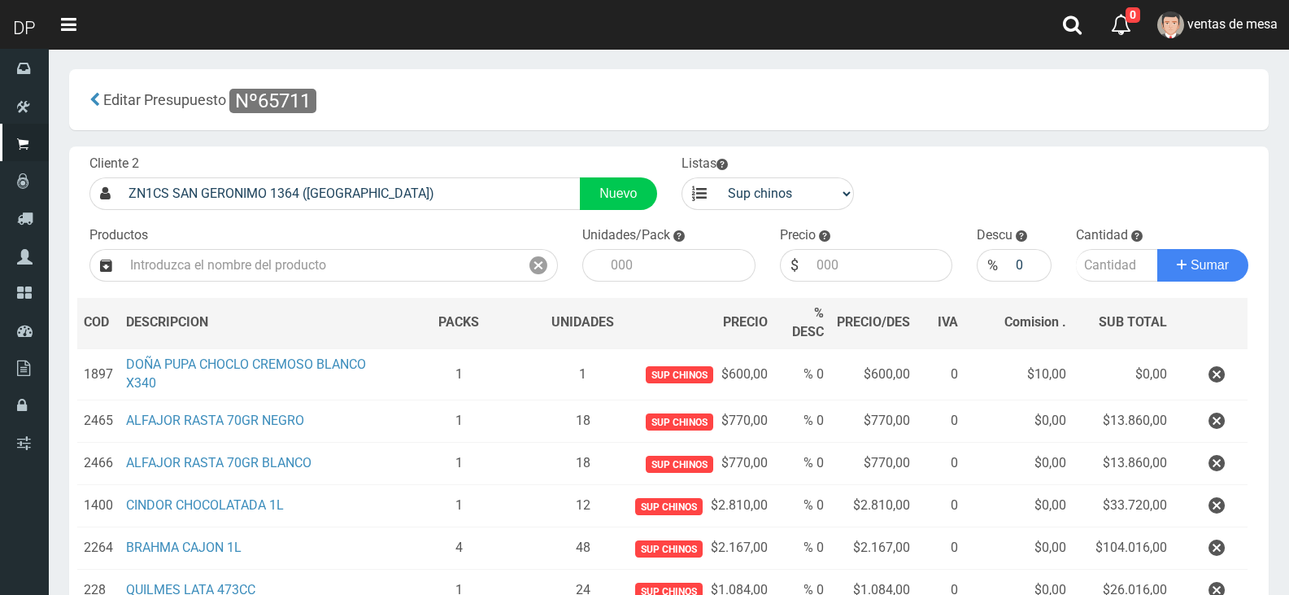
click at [1228, 371] on button "button" at bounding box center [1216, 374] width 49 height 28
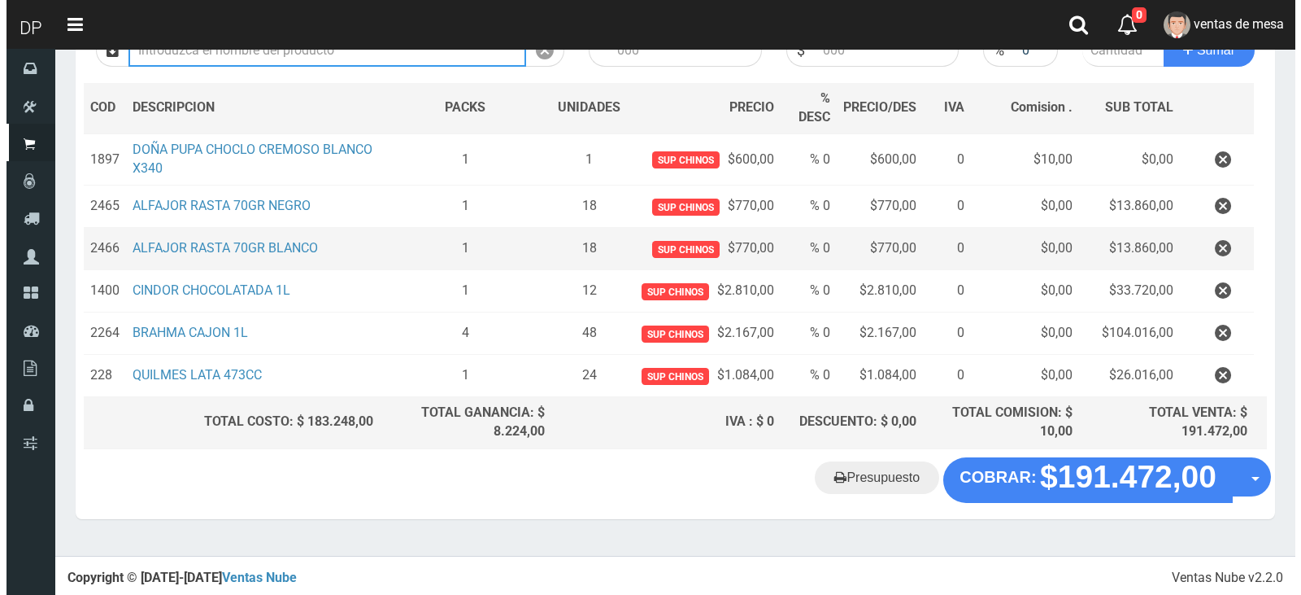
scroll to position [126, 0]
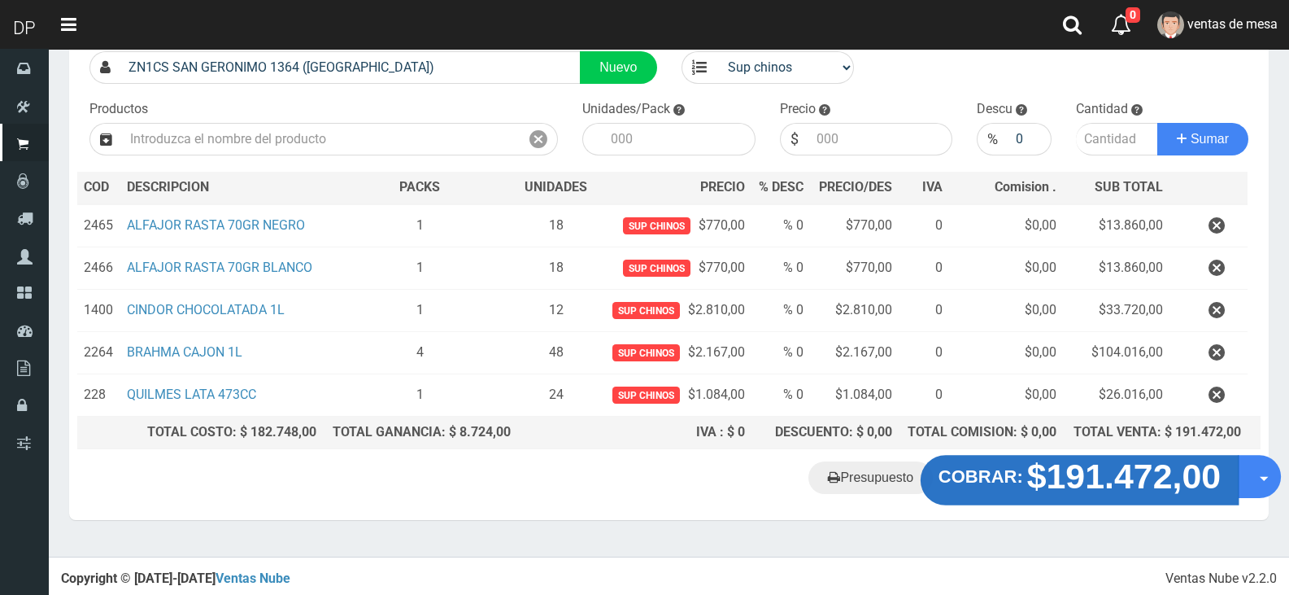
click at [1096, 491] on strong "$191.472,00" at bounding box center [1124, 476] width 194 height 38
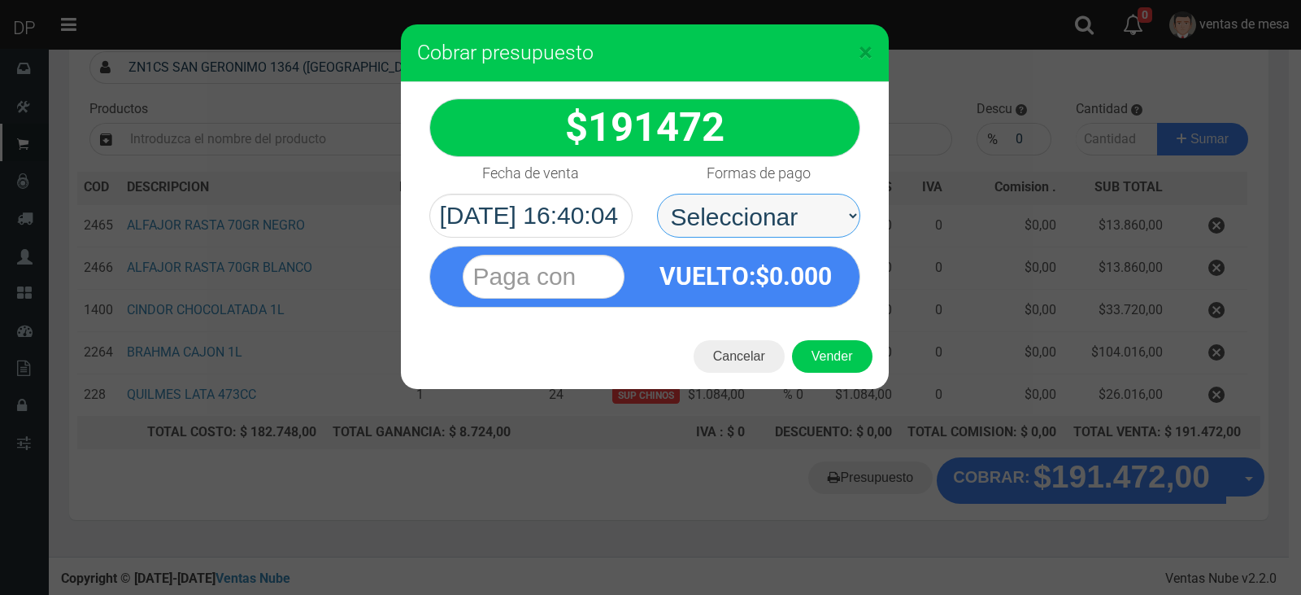
click at [809, 227] on select "Seleccionar Efectivo Tarjeta de Crédito Depósito Débito" at bounding box center [758, 216] width 203 height 44
click at [810, 290] on span "0.000" at bounding box center [800, 276] width 63 height 28
click at [809, 217] on select "Seleccionar Efectivo Tarjeta de Crédito Depósito Débito" at bounding box center [758, 216] width 203 height 44
select select "Efectivo"
click at [657, 194] on select "Seleccionar Efectivo Tarjeta de Crédito Depósito Débito" at bounding box center [758, 216] width 203 height 44
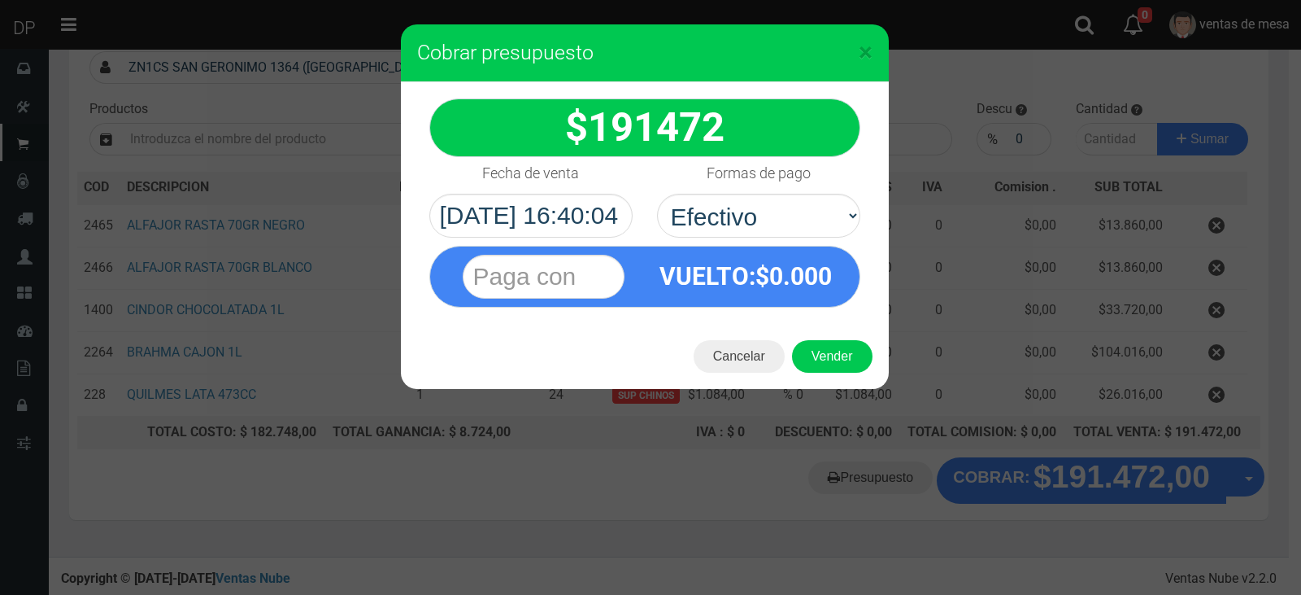
click at [821, 334] on div "Cancelar Vender" at bounding box center [645, 356] width 488 height 65
click at [824, 355] on button "Vender" at bounding box center [832, 356] width 81 height 33
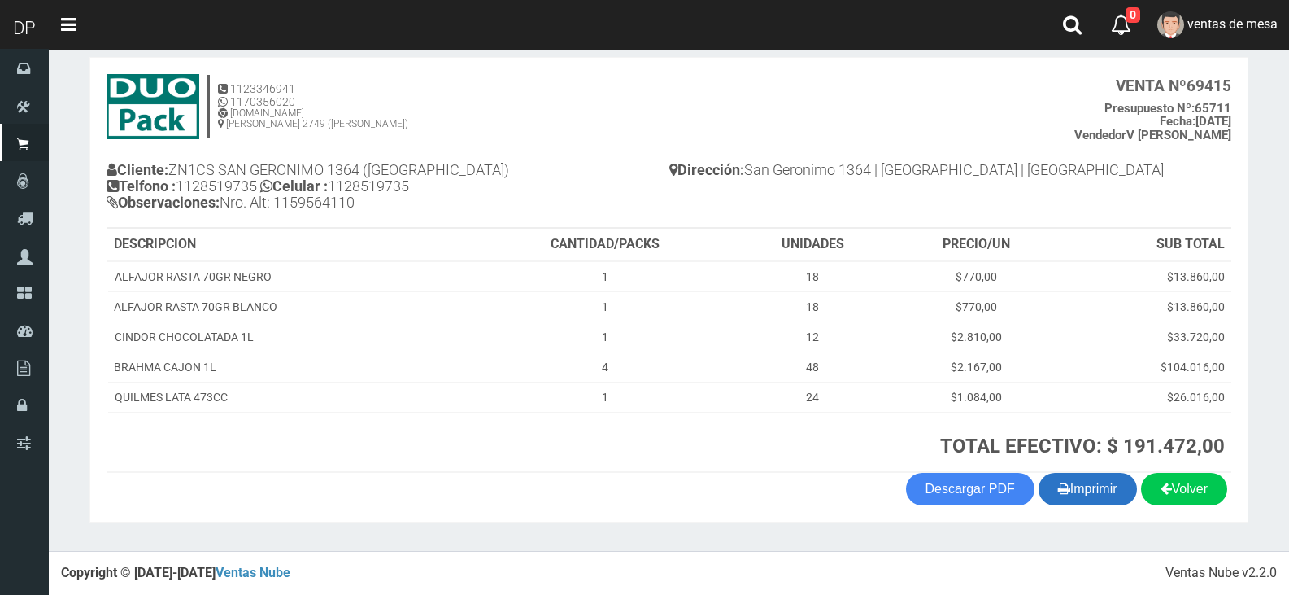
drag, startPoint x: 0, startPoint y: 0, endPoint x: 1073, endPoint y: 490, distance: 1179.7
click at [1073, 490] on button "Imprimir" at bounding box center [1088, 489] width 98 height 33
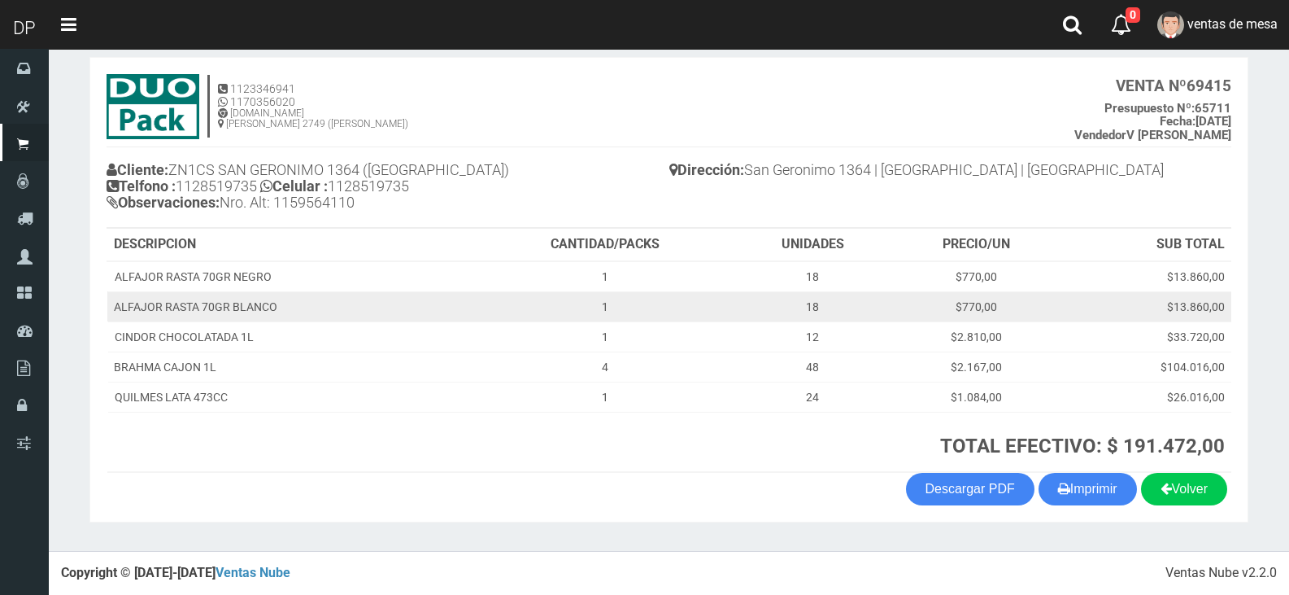
scroll to position [80, 0]
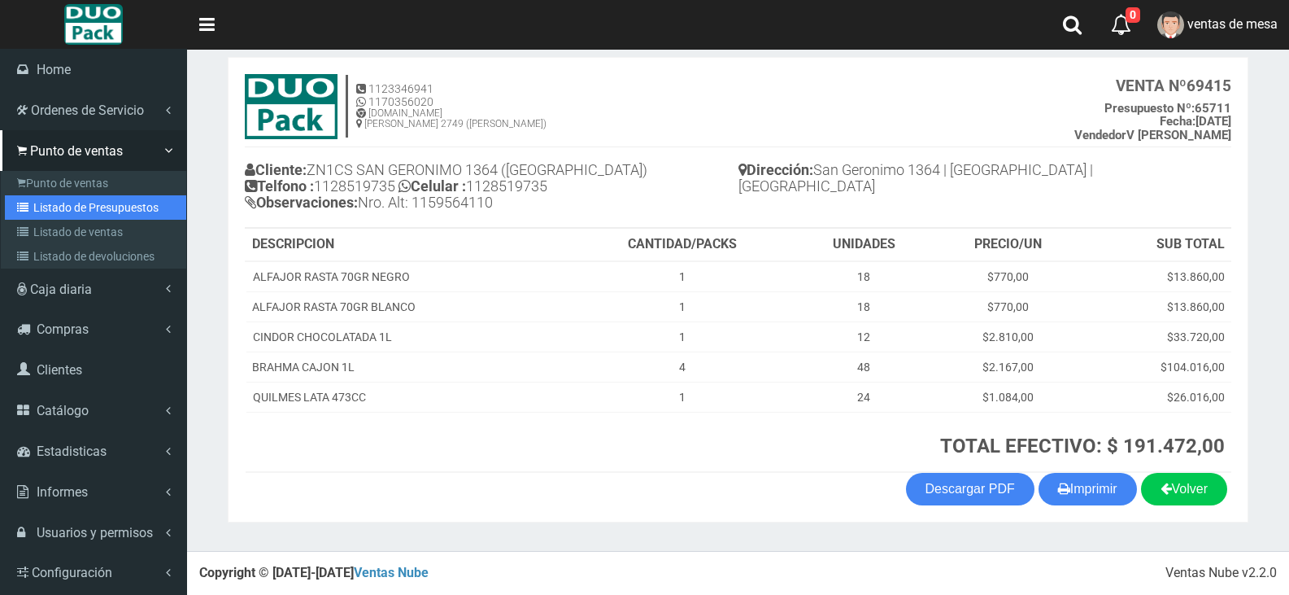
click at [100, 207] on link "Listado de Presupuestos" at bounding box center [95, 207] width 181 height 24
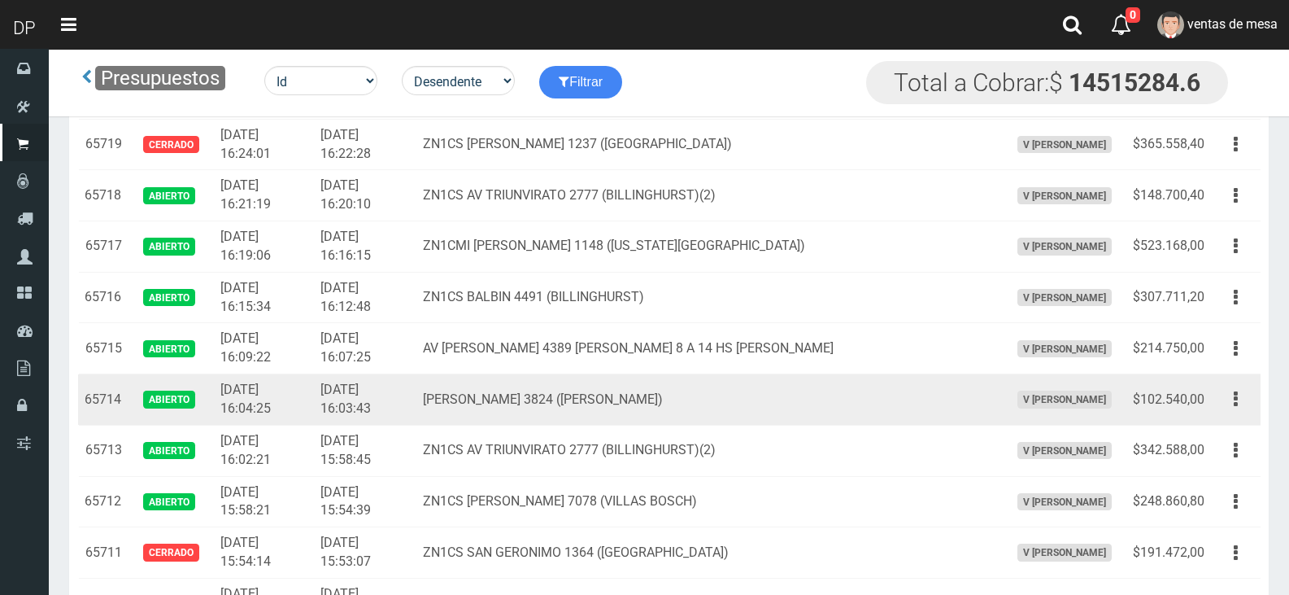
scroll to position [2561, 0]
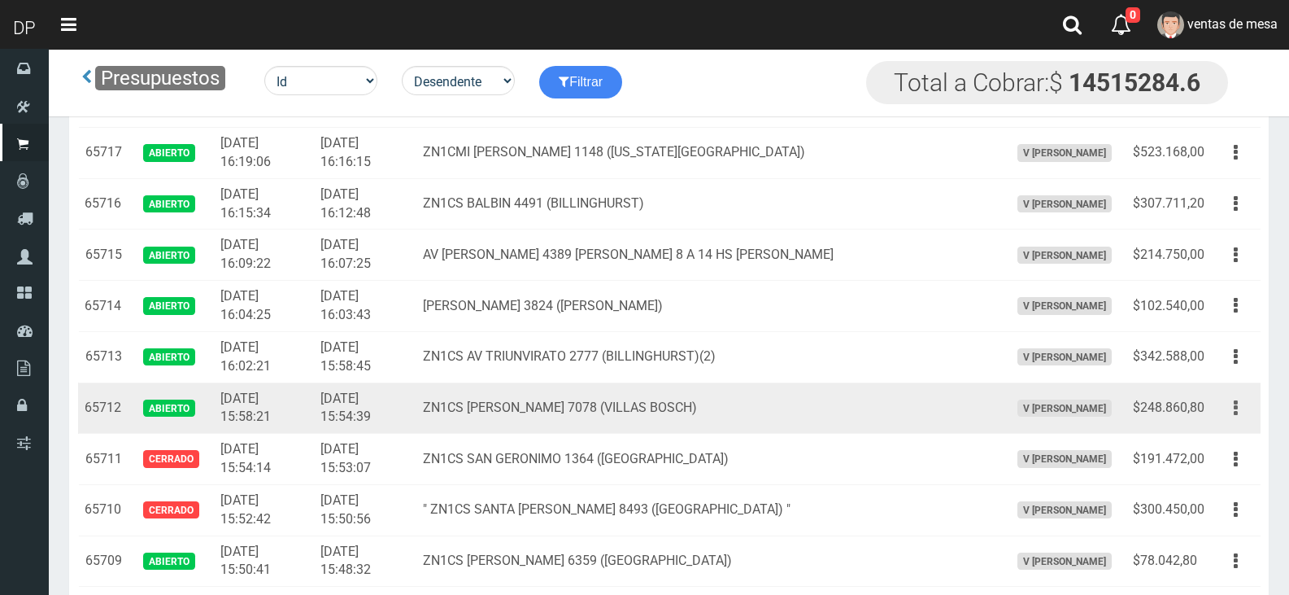
click at [1228, 412] on button "button" at bounding box center [1236, 408] width 37 height 28
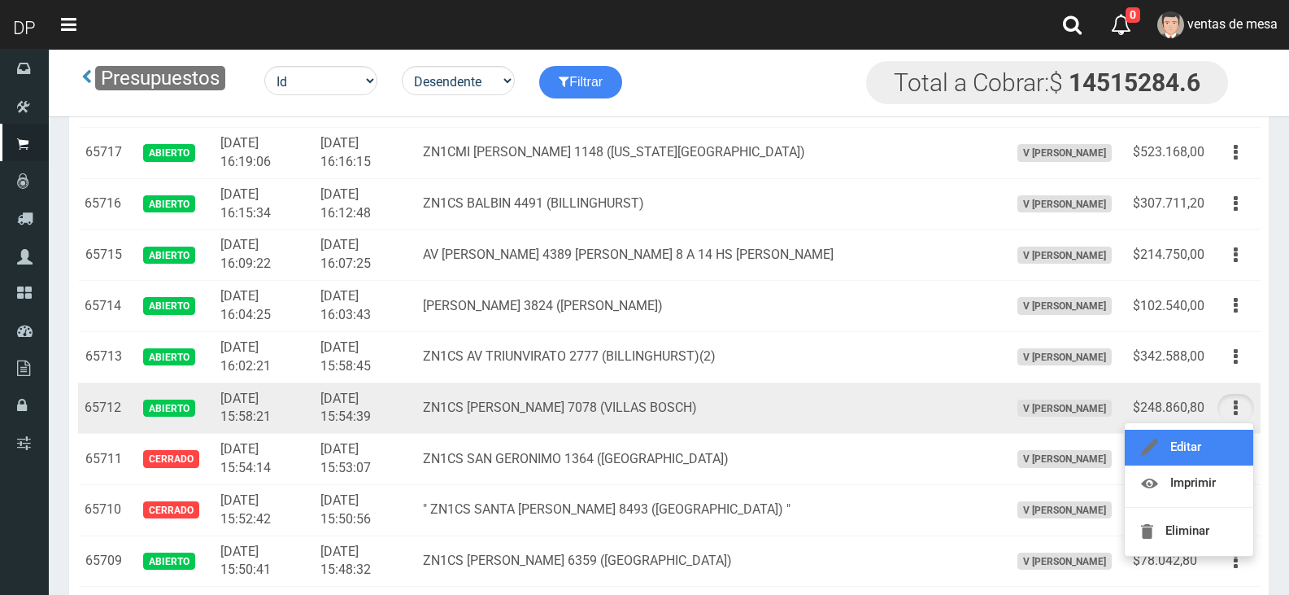
click at [1204, 449] on link "Editar" at bounding box center [1189, 447] width 129 height 36
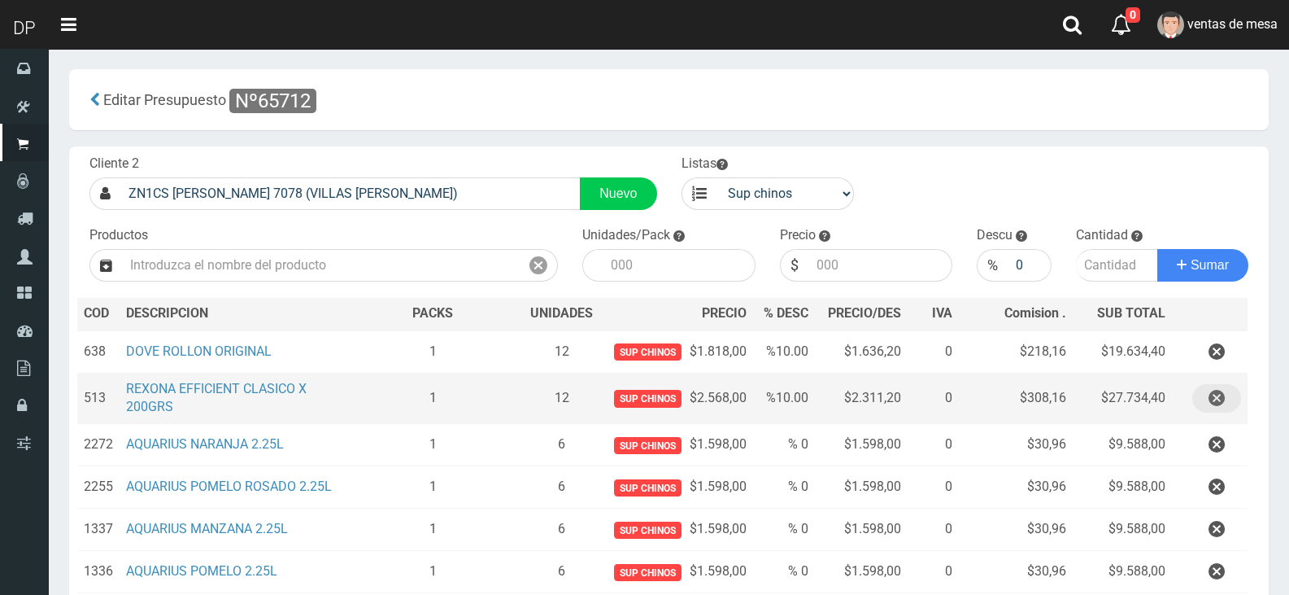
click at [1201, 394] on button "button" at bounding box center [1216, 398] width 49 height 28
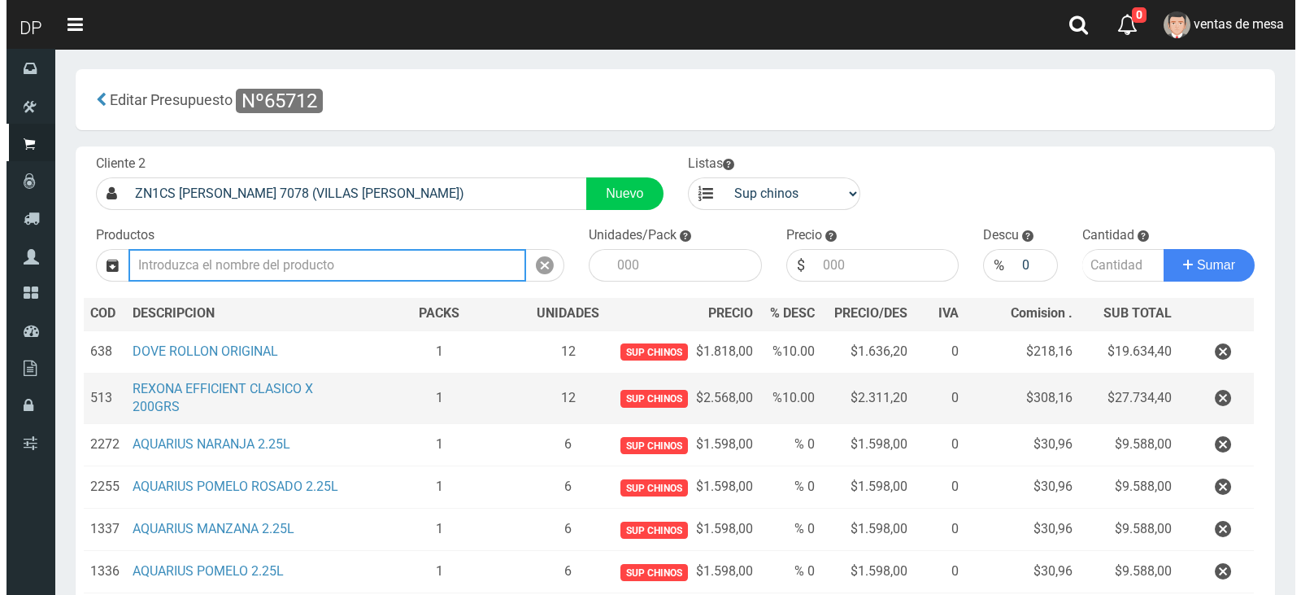
scroll to position [281, 0]
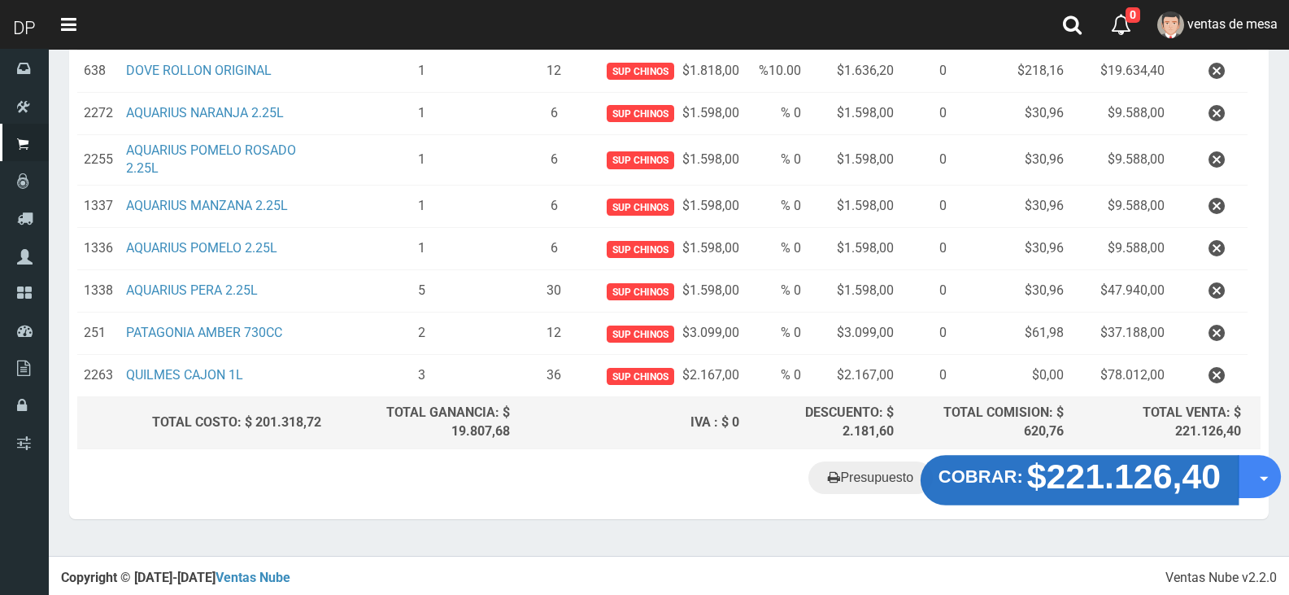
click at [1087, 471] on strong "$221.126,40" at bounding box center [1124, 476] width 194 height 38
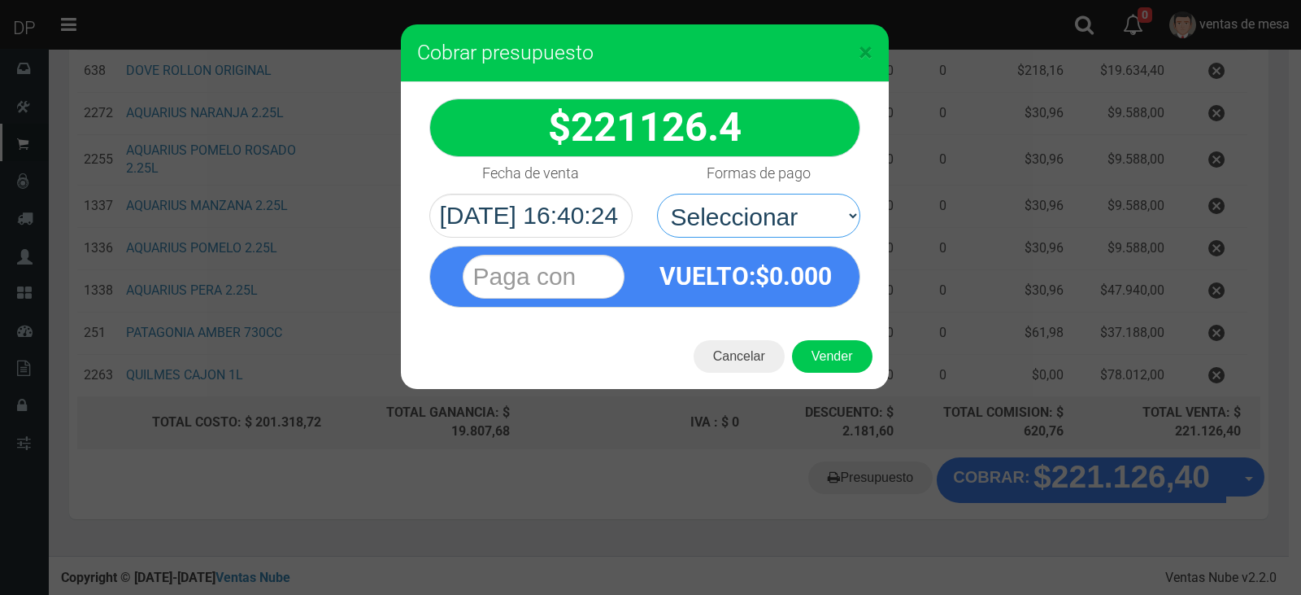
drag, startPoint x: 820, startPoint y: 233, endPoint x: 810, endPoint y: 237, distance: 10.3
click at [820, 233] on select "Seleccionar Efectivo Tarjeta de Crédito Depósito Débito" at bounding box center [758, 216] width 203 height 44
click at [657, 194] on select "Seleccionar Efectivo Tarjeta de Crédito Depósito Débito" at bounding box center [758, 216] width 203 height 44
drag, startPoint x: 807, startPoint y: 221, endPoint x: 807, endPoint y: 233, distance: 12.2
click at [807, 225] on select "Seleccionar Efectivo Tarjeta de Crédito Depósito Débito" at bounding box center [758, 216] width 203 height 44
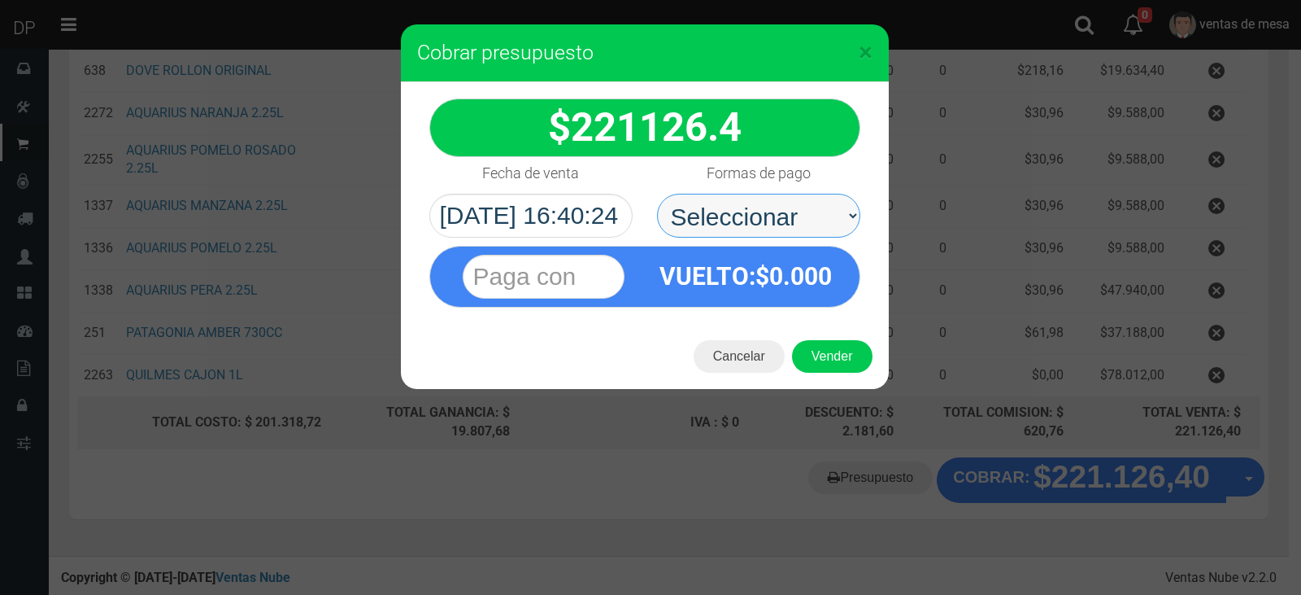
select select "Efectivo"
click at [657, 194] on select "Seleccionar Efectivo Tarjeta de Crédito Depósito Débito" at bounding box center [758, 216] width 203 height 44
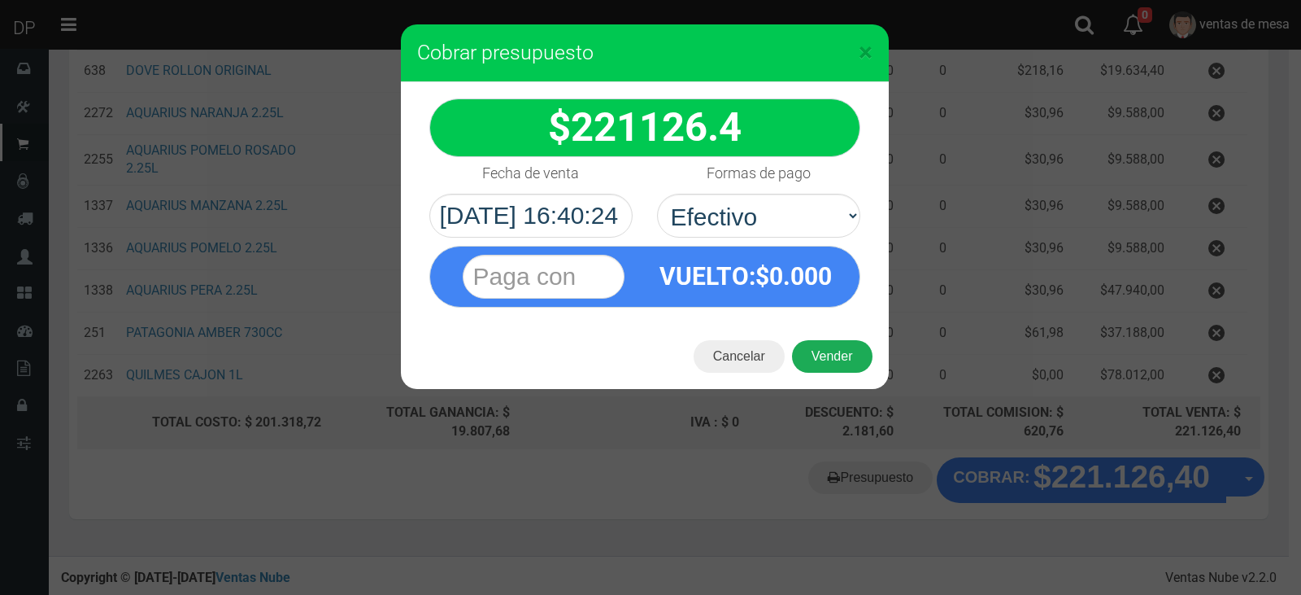
click at [822, 337] on div "Cancelar Vender" at bounding box center [645, 356] width 488 height 65
click at [820, 342] on button "Vender" at bounding box center [832, 356] width 81 height 33
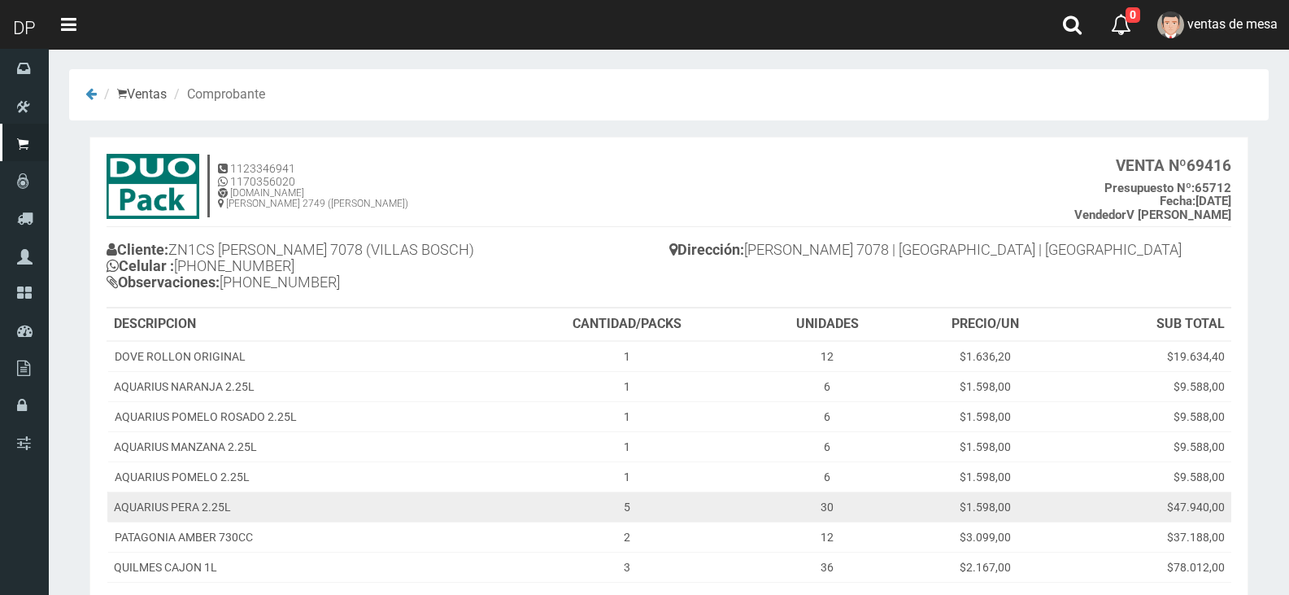
scroll to position [194, 0]
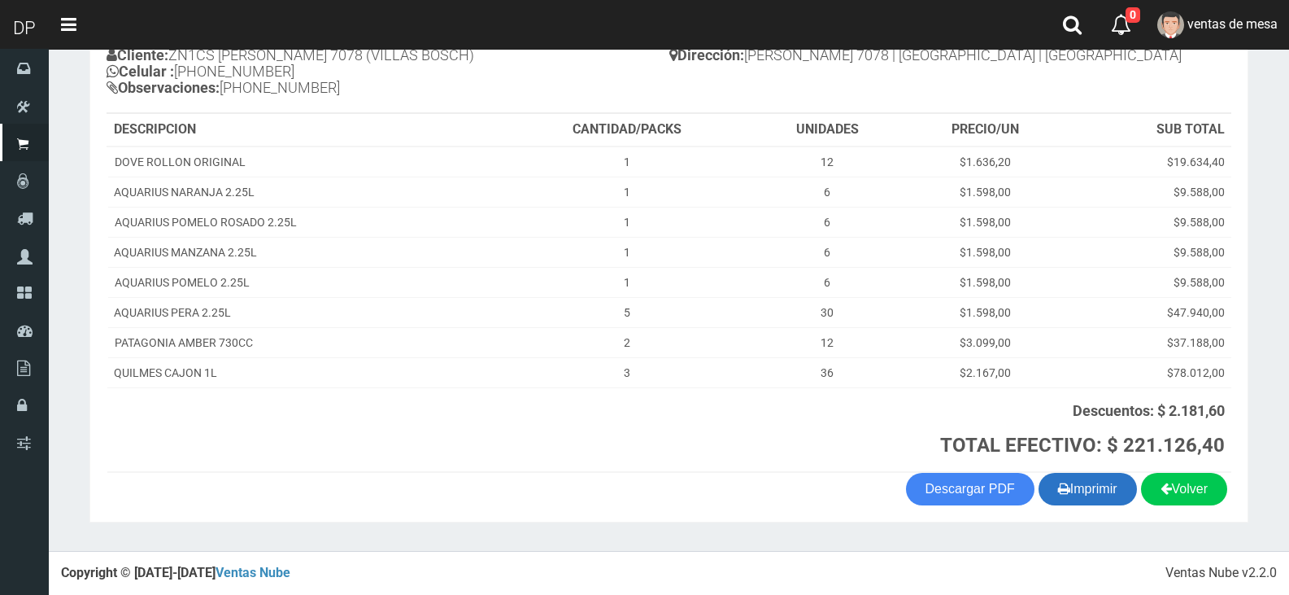
click at [1058, 479] on icon "button" at bounding box center [1064, 488] width 12 height 23
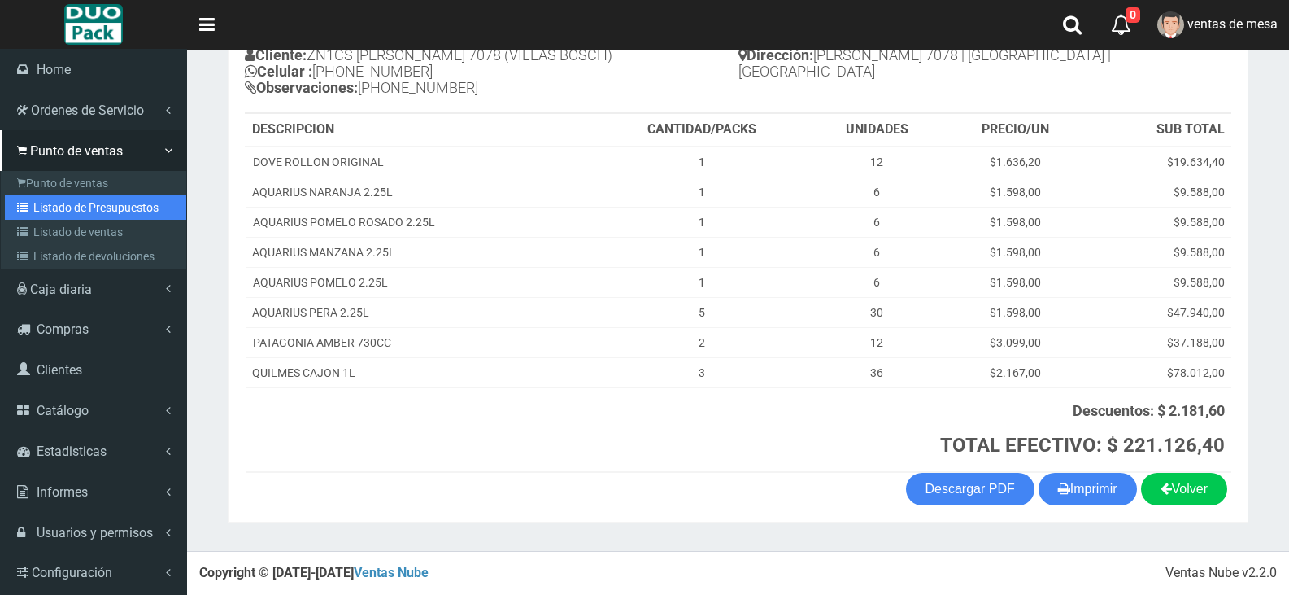
click at [81, 214] on link "Listado de Presupuestos" at bounding box center [95, 207] width 181 height 24
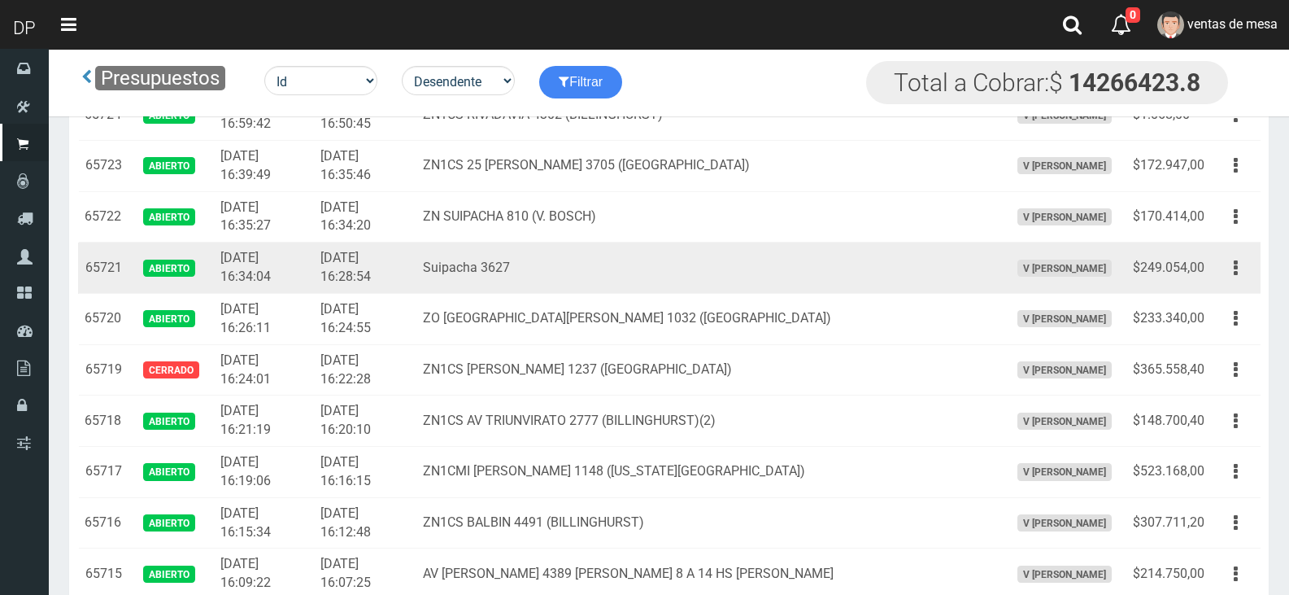
scroll to position [2235, 0]
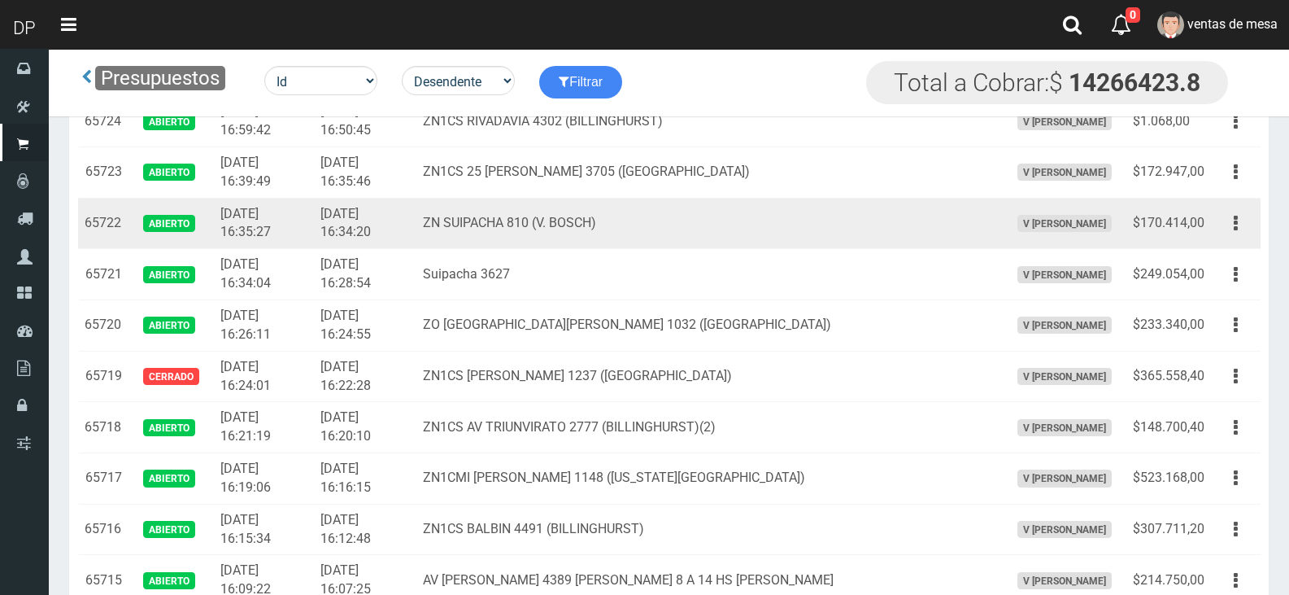
click at [1241, 230] on button "button" at bounding box center [1236, 223] width 37 height 28
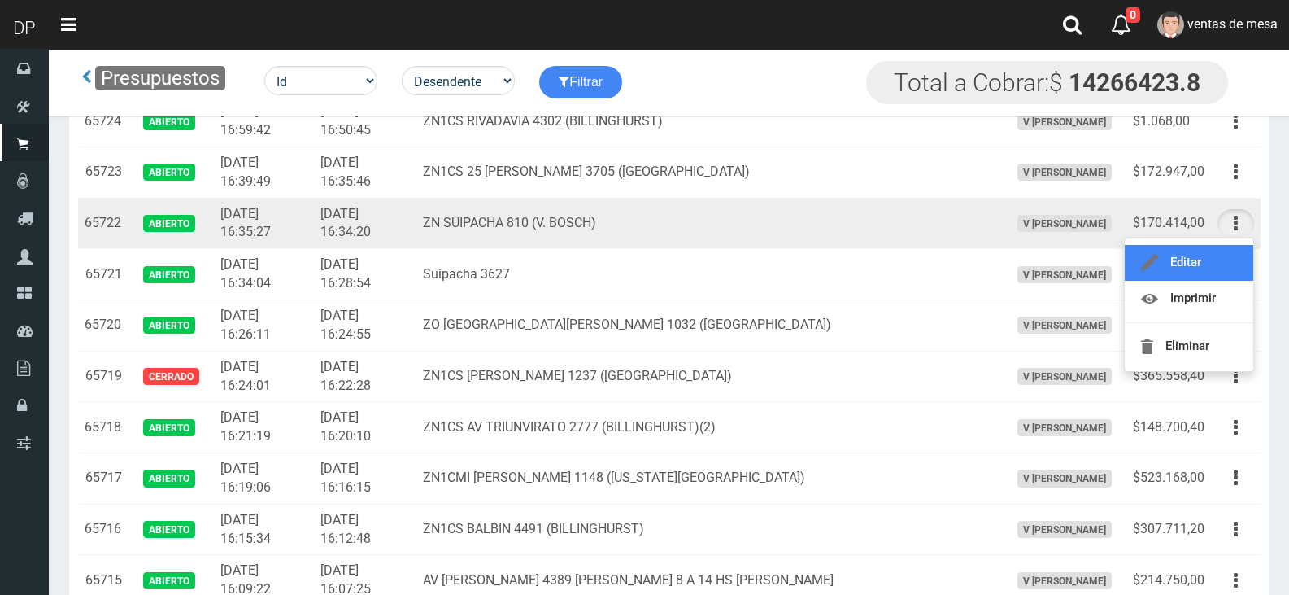
click at [1227, 268] on link "Editar" at bounding box center [1189, 263] width 129 height 36
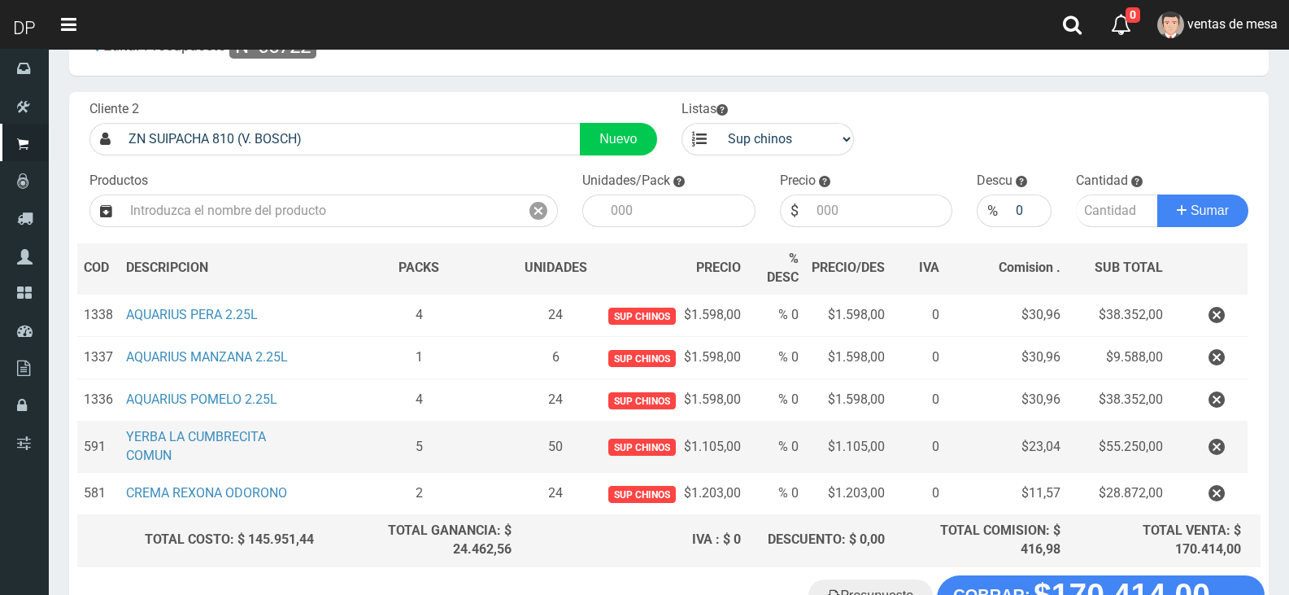
scroll to position [163, 0]
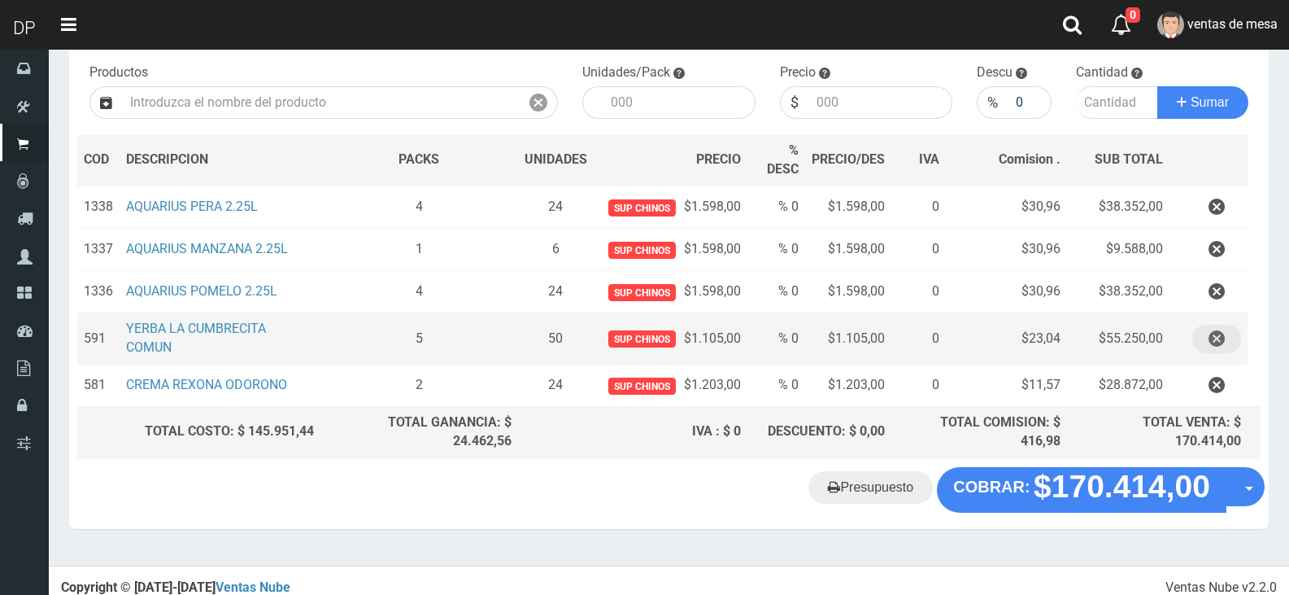
click at [1209, 333] on icon "button" at bounding box center [1217, 339] width 16 height 28
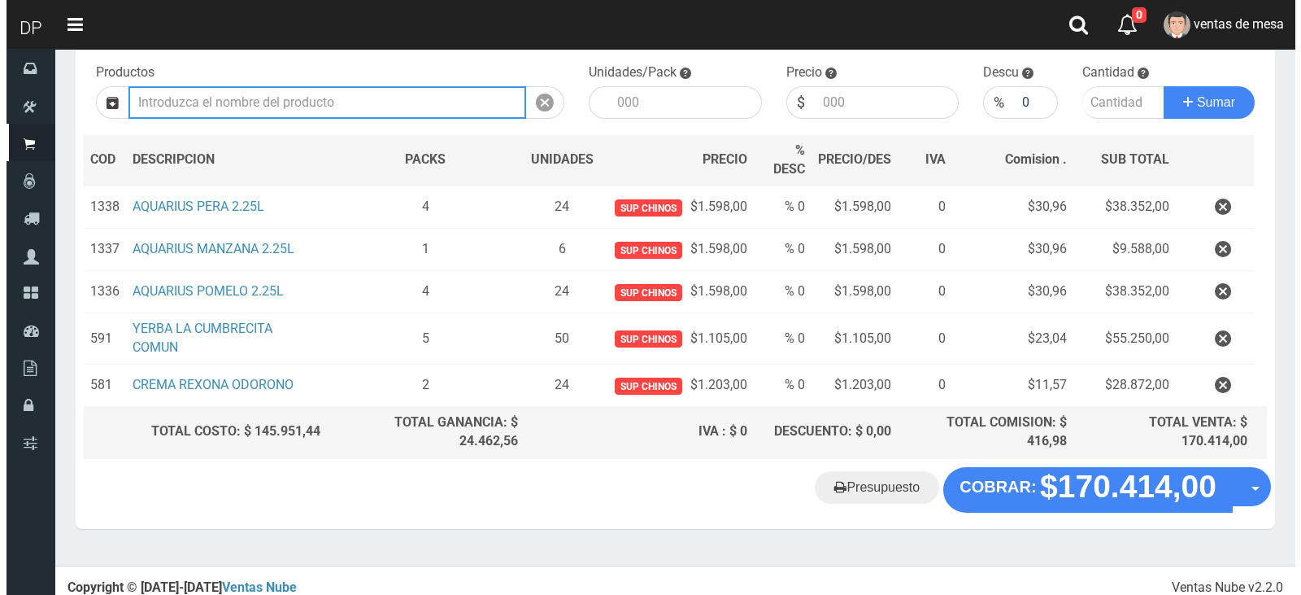
scroll to position [84, 0]
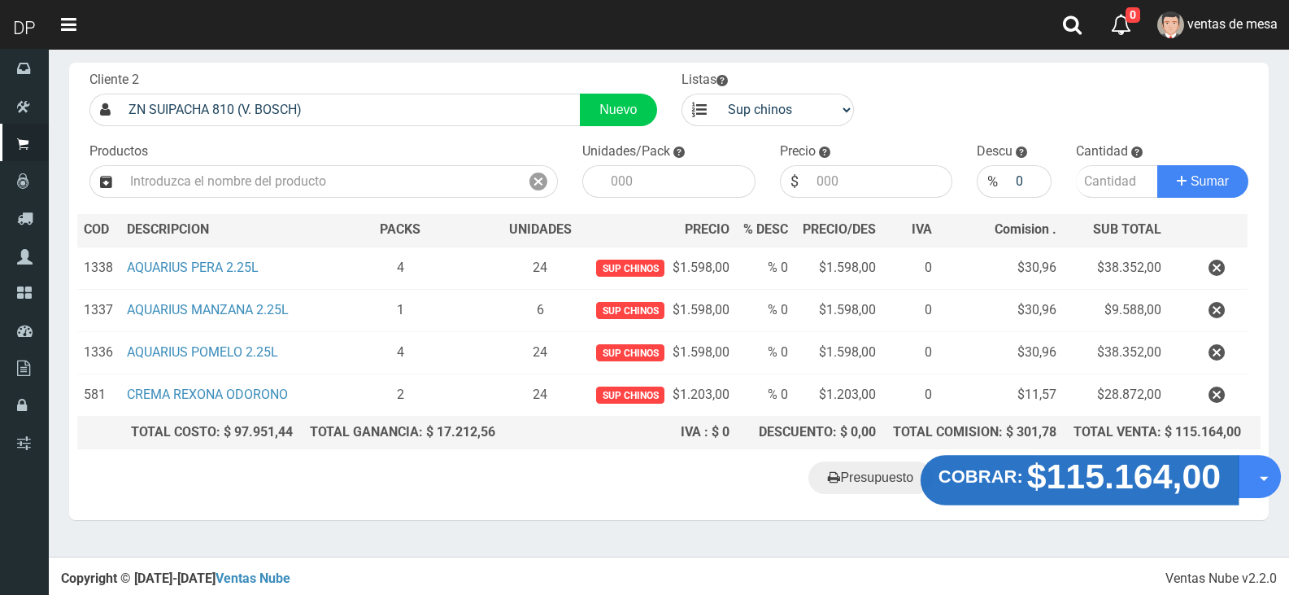
click at [1058, 473] on strong "$115.164,00" at bounding box center [1124, 476] width 194 height 38
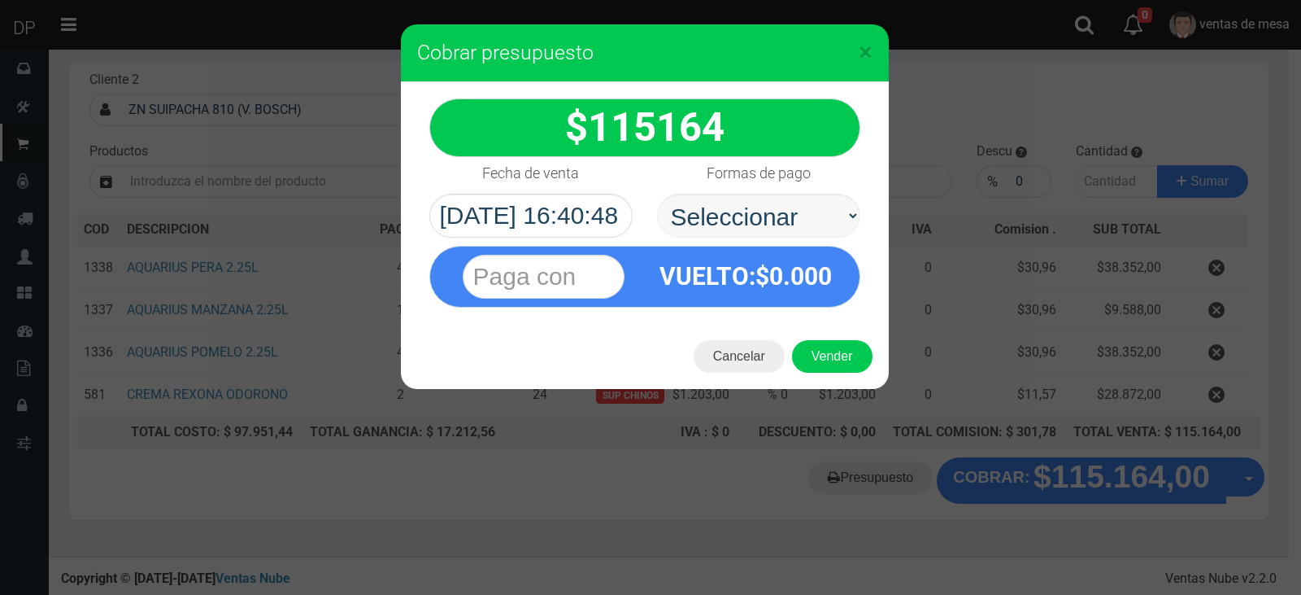
click at [818, 216] on select "Seleccionar Efectivo Tarjeta de Crédito Depósito Débito" at bounding box center [758, 216] width 203 height 44
select select "Efectivo"
click at [657, 194] on select "Seleccionar Efectivo Tarjeta de Crédito Depósito Débito" at bounding box center [758, 216] width 203 height 44
click at [835, 340] on button "Vender" at bounding box center [832, 356] width 81 height 33
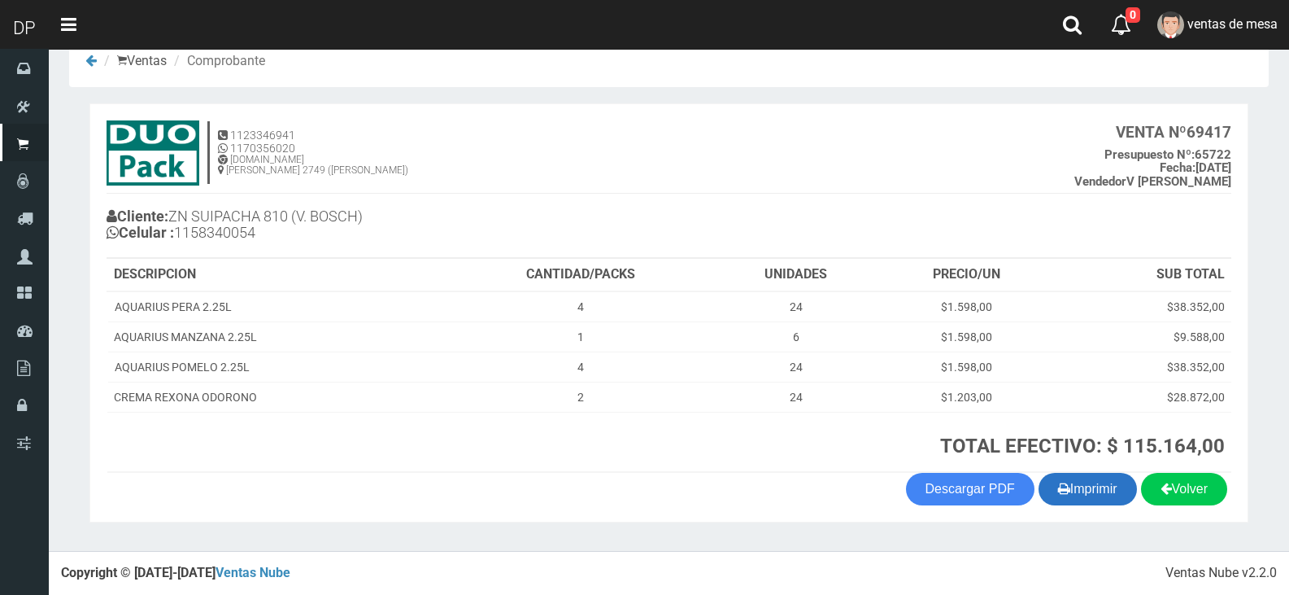
scroll to position [33, 0]
click at [1097, 495] on button "Imprimir" at bounding box center [1088, 489] width 98 height 33
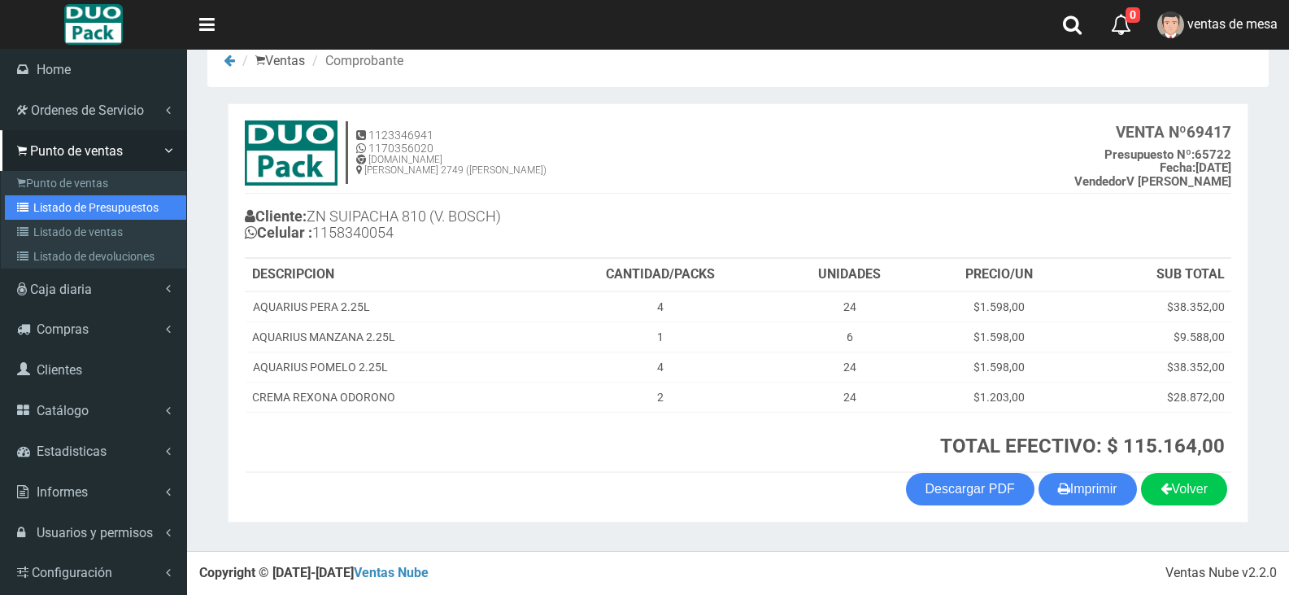
drag, startPoint x: 63, startPoint y: 211, endPoint x: 75, endPoint y: 195, distance: 19.9
click at [63, 211] on link "Listado de Presupuestos" at bounding box center [95, 207] width 181 height 24
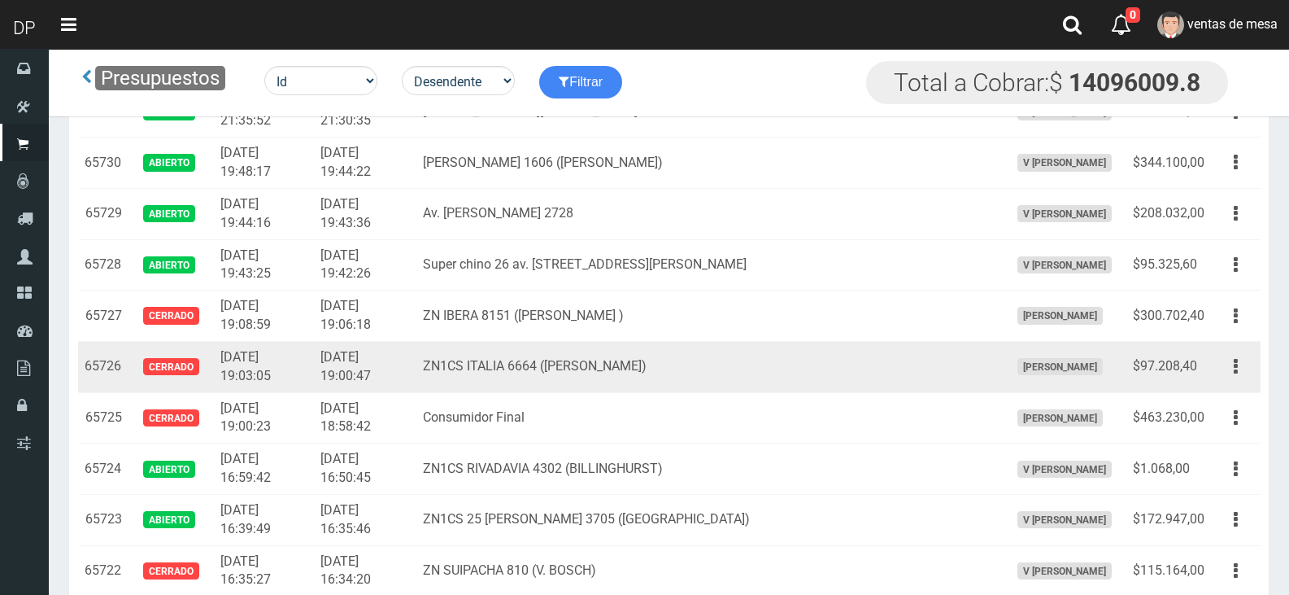
scroll to position [2823, 0]
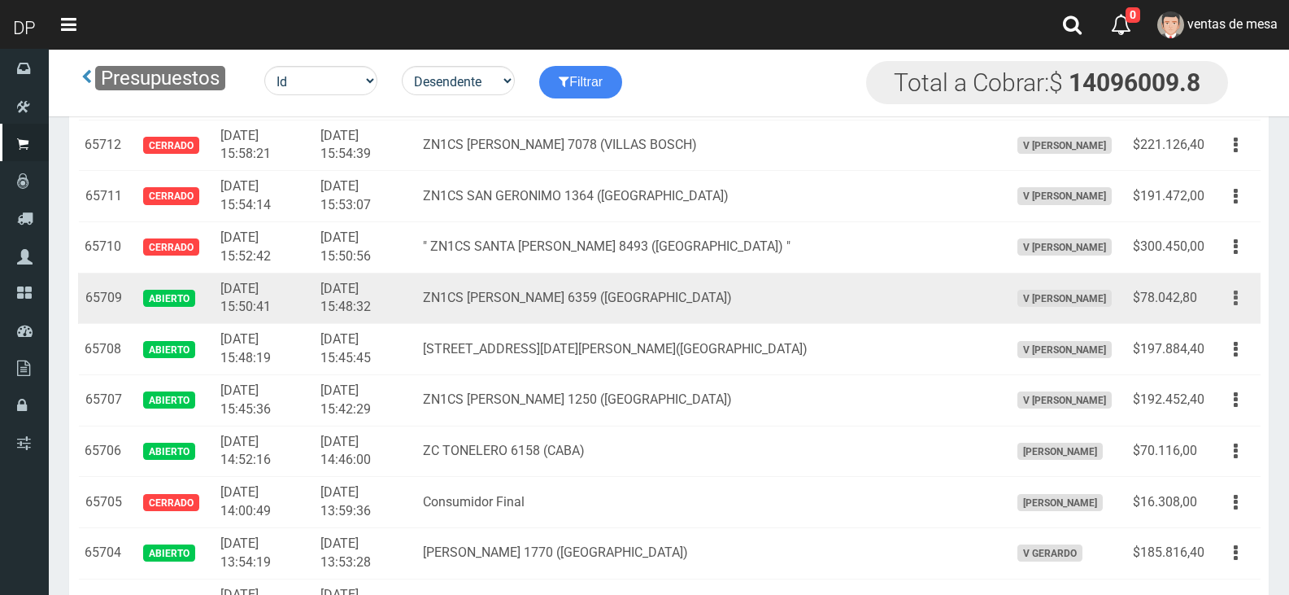
click at [1238, 296] on button "button" at bounding box center [1236, 298] width 37 height 28
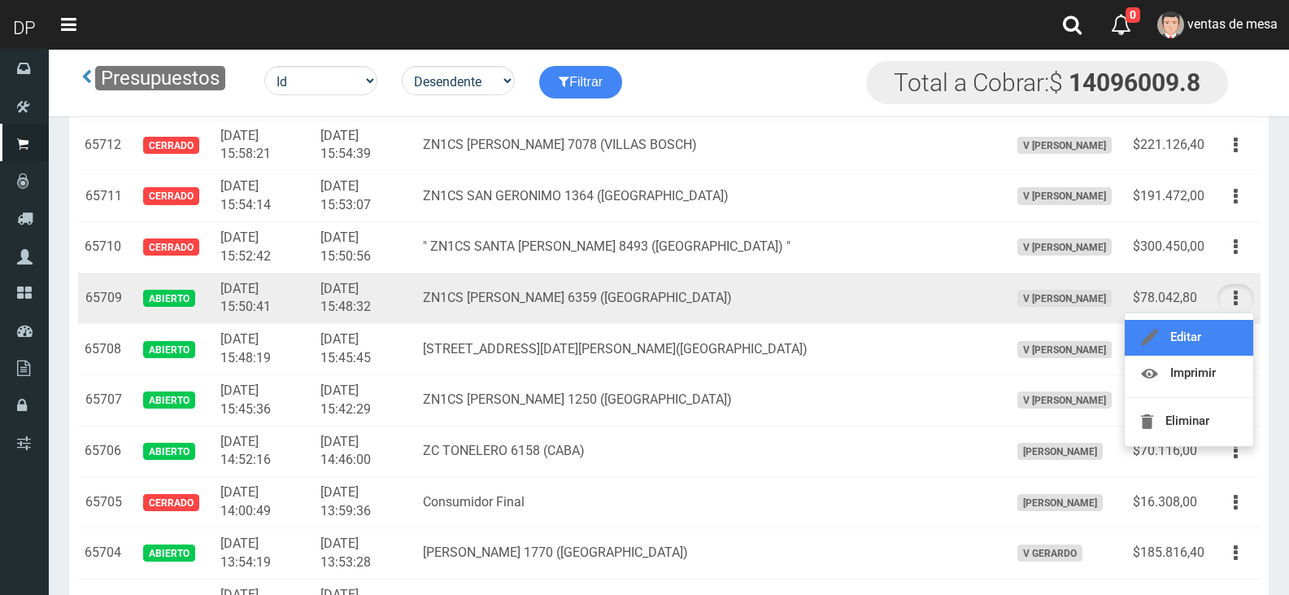
click at [1221, 331] on link "Editar" at bounding box center [1189, 338] width 129 height 36
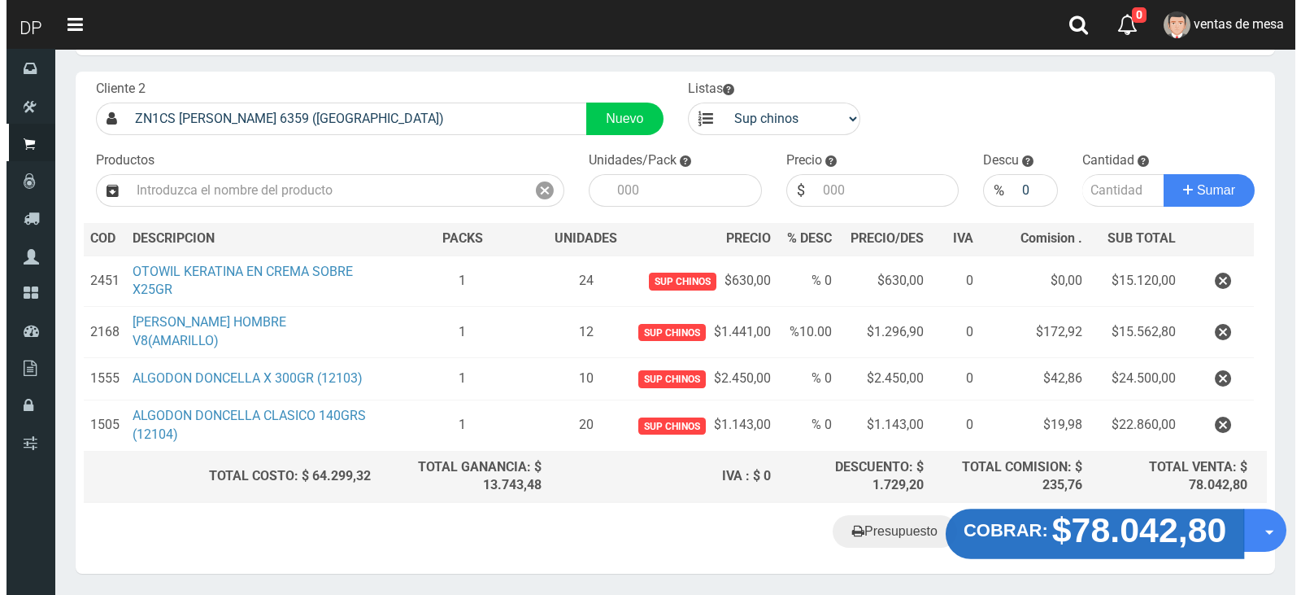
scroll to position [129, 0]
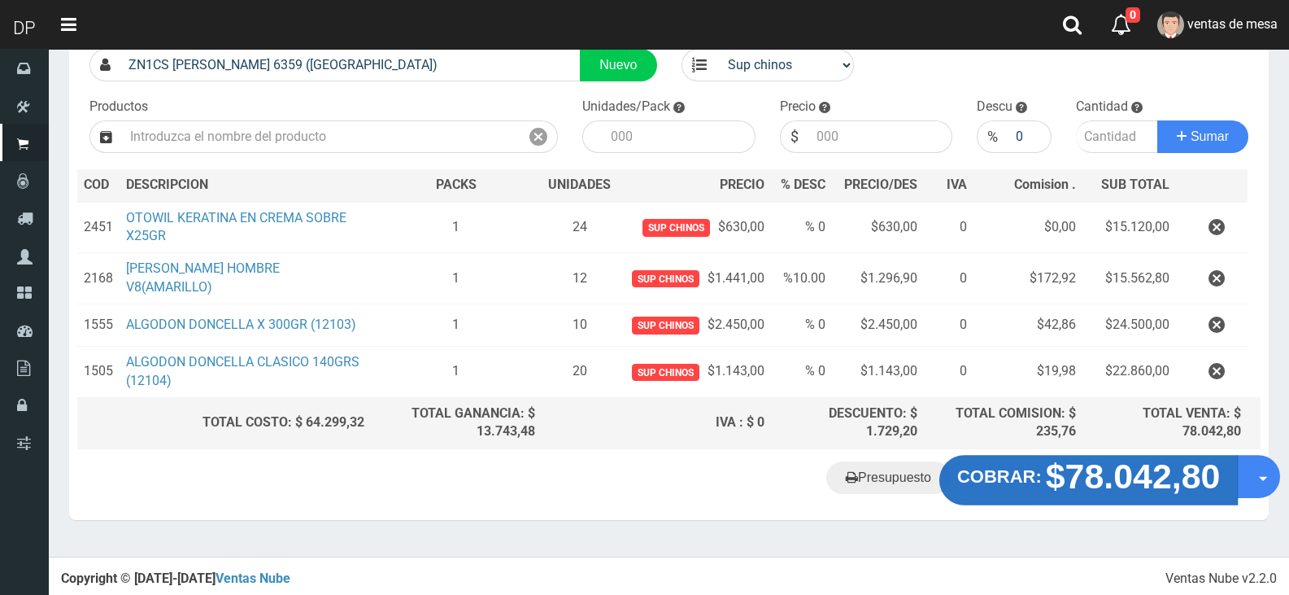
click at [1127, 489] on strong "$78.042,80" at bounding box center [1133, 476] width 175 height 38
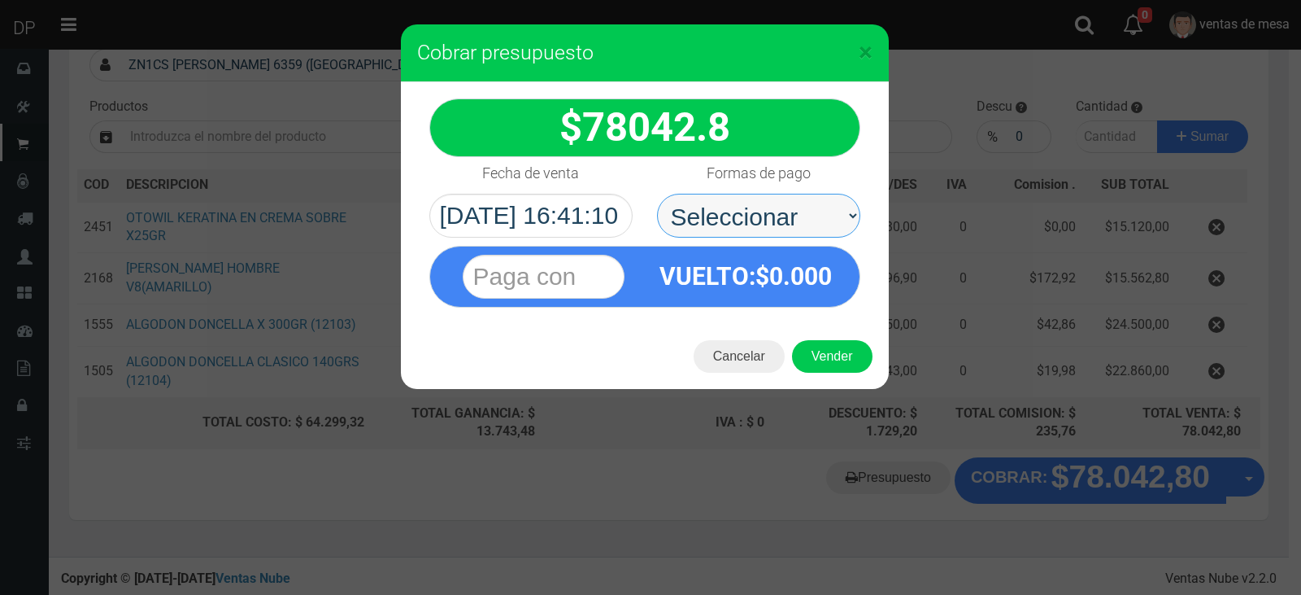
click at [680, 222] on select "Seleccionar Efectivo Tarjeta de Crédito Depósito Débito" at bounding box center [758, 216] width 203 height 44
select select "Efectivo"
click at [657, 194] on select "Seleccionar Efectivo Tarjeta de Crédito Depósito Débito" at bounding box center [758, 216] width 203 height 44
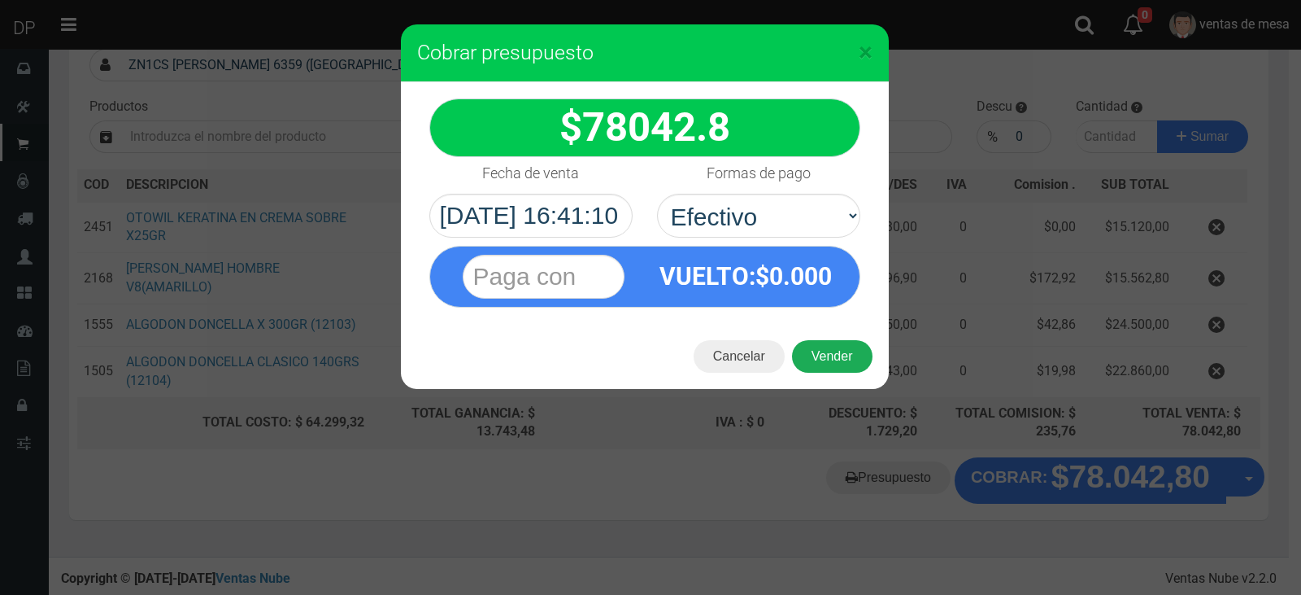
click at [823, 349] on button "Vender" at bounding box center [832, 356] width 81 height 33
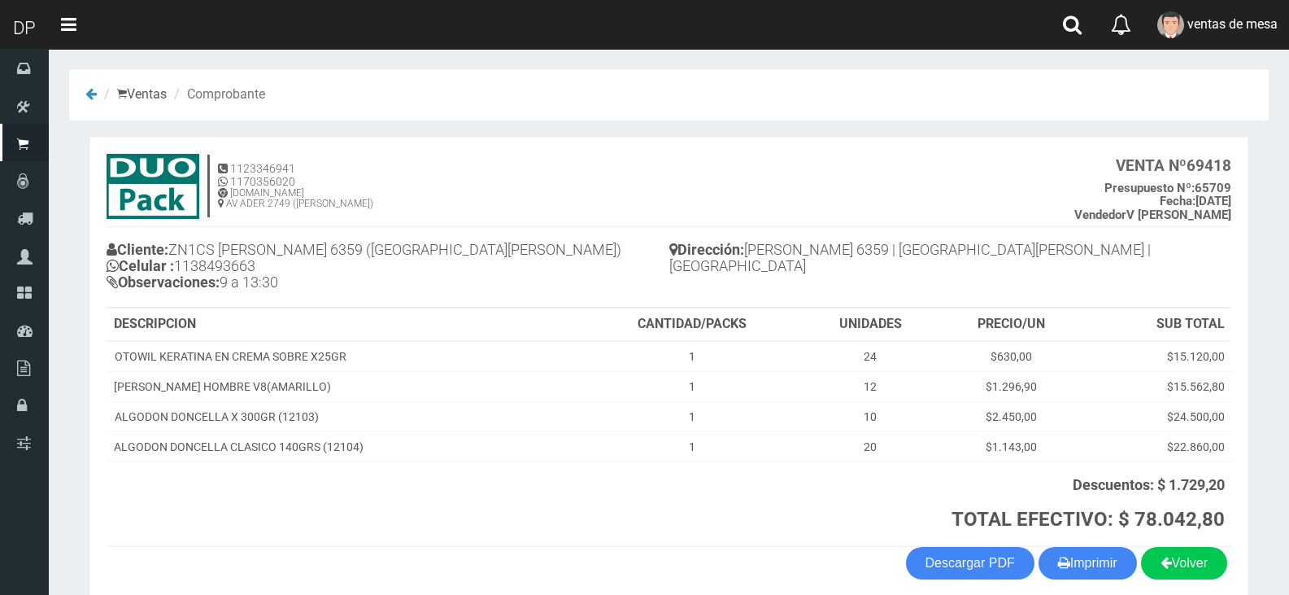
scroll to position [74, 0]
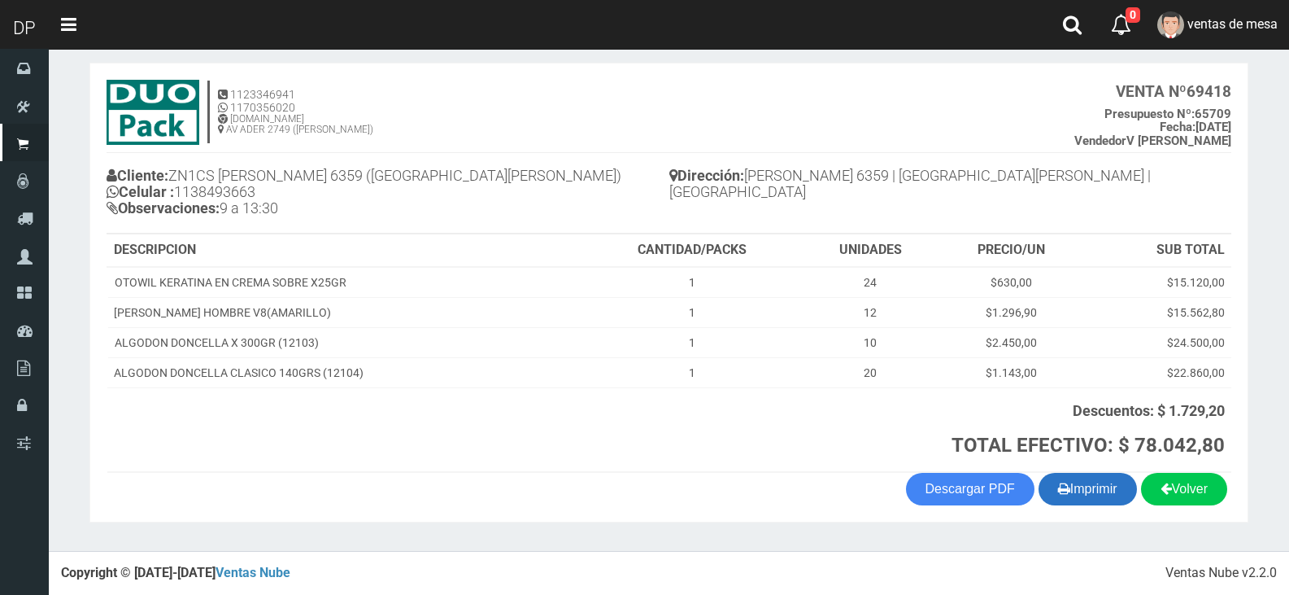
click at [1080, 490] on button "Imprimir" at bounding box center [1088, 489] width 98 height 33
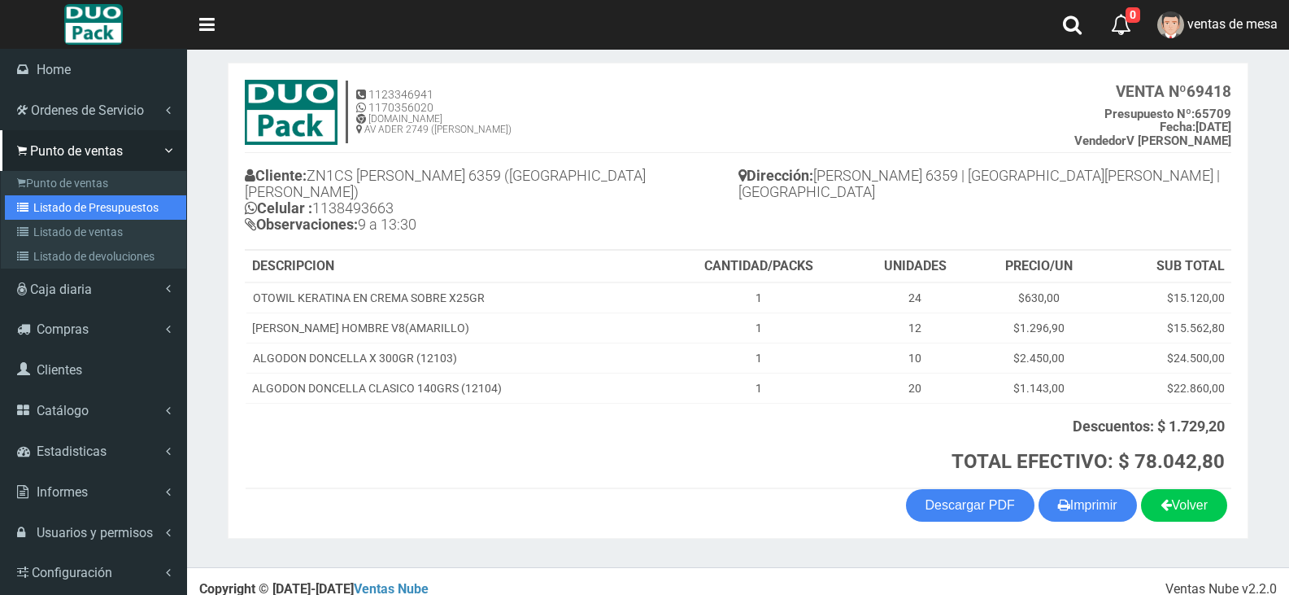
click at [33, 216] on link "Listado de Presupuestos" at bounding box center [95, 207] width 181 height 24
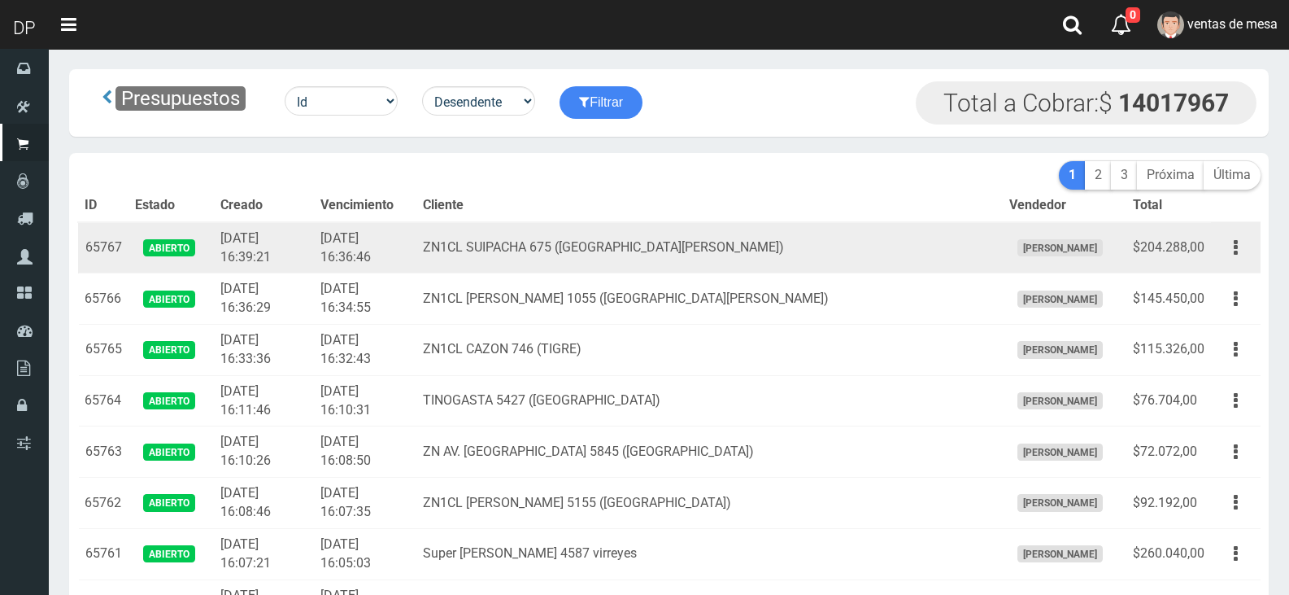
scroll to position [2907, 0]
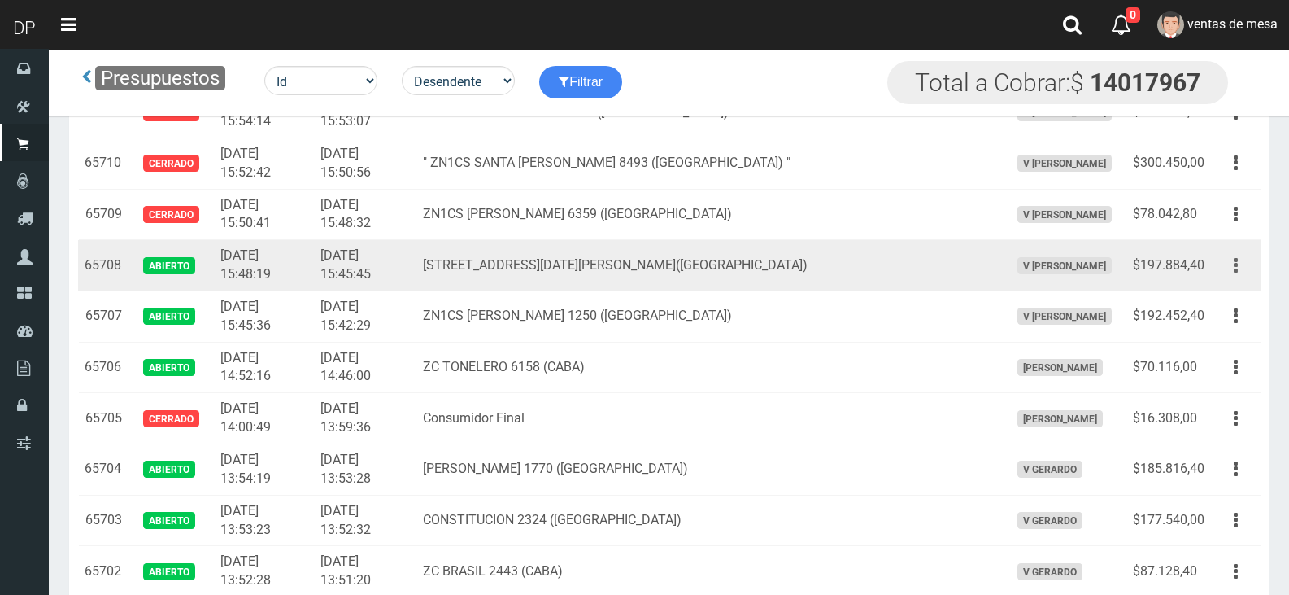
click at [1221, 266] on button "button" at bounding box center [1236, 265] width 37 height 28
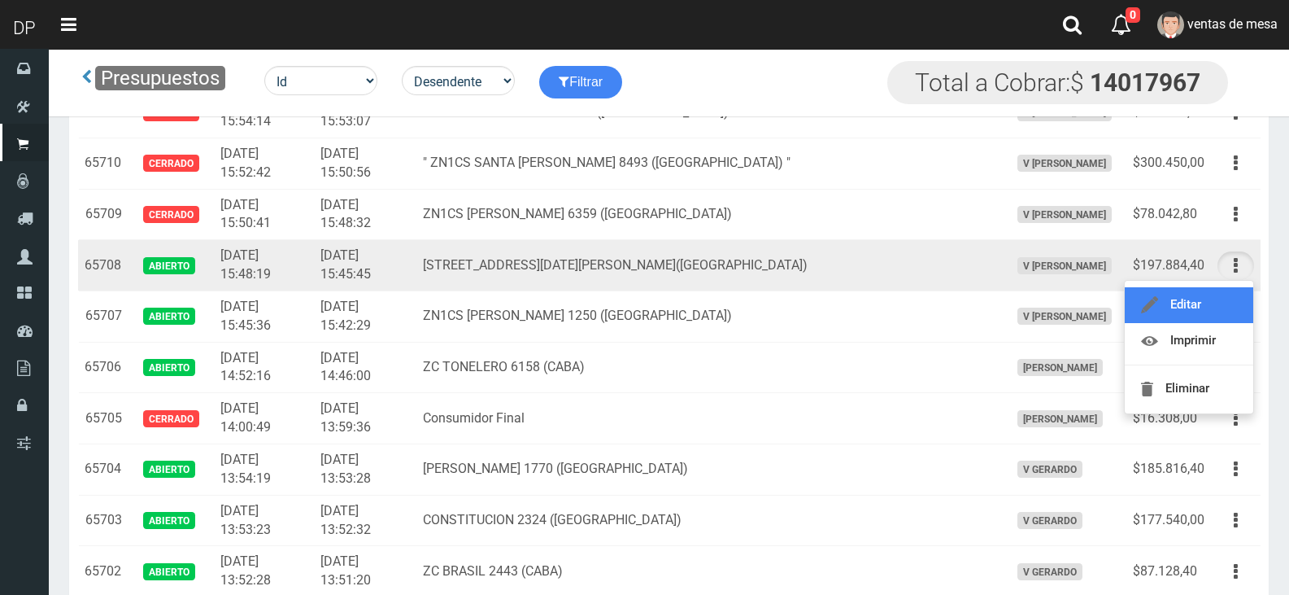
click at [1218, 296] on link "Editar" at bounding box center [1189, 305] width 129 height 36
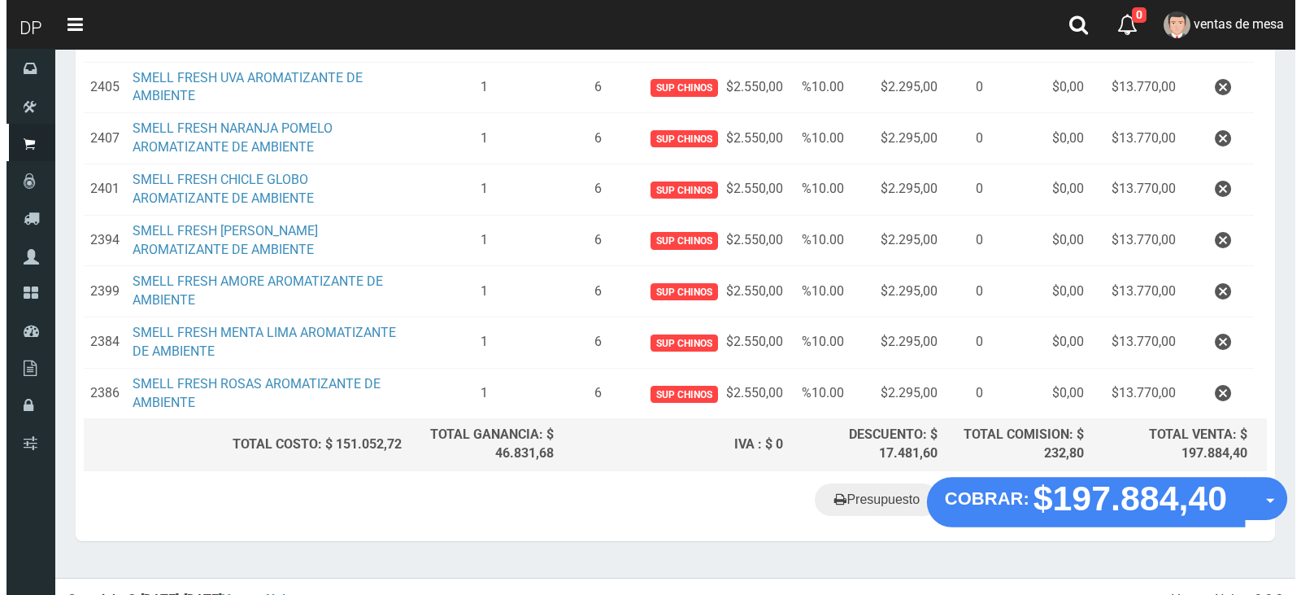
scroll to position [528, 0]
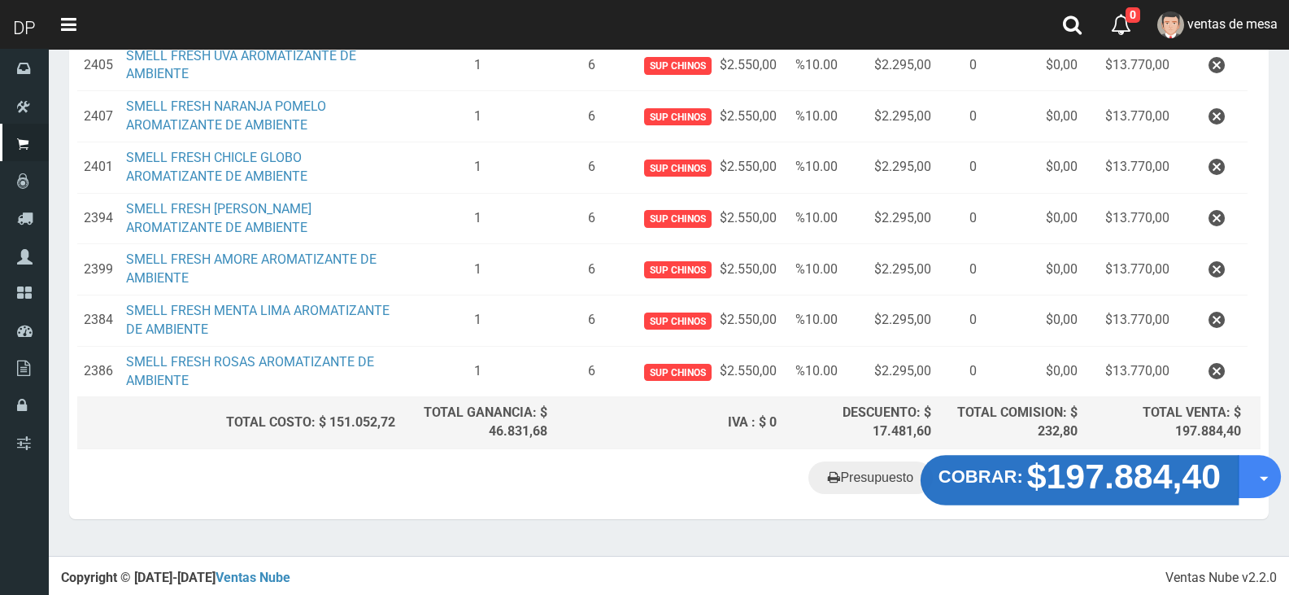
click at [1066, 488] on strong "$197.884,40" at bounding box center [1124, 476] width 194 height 38
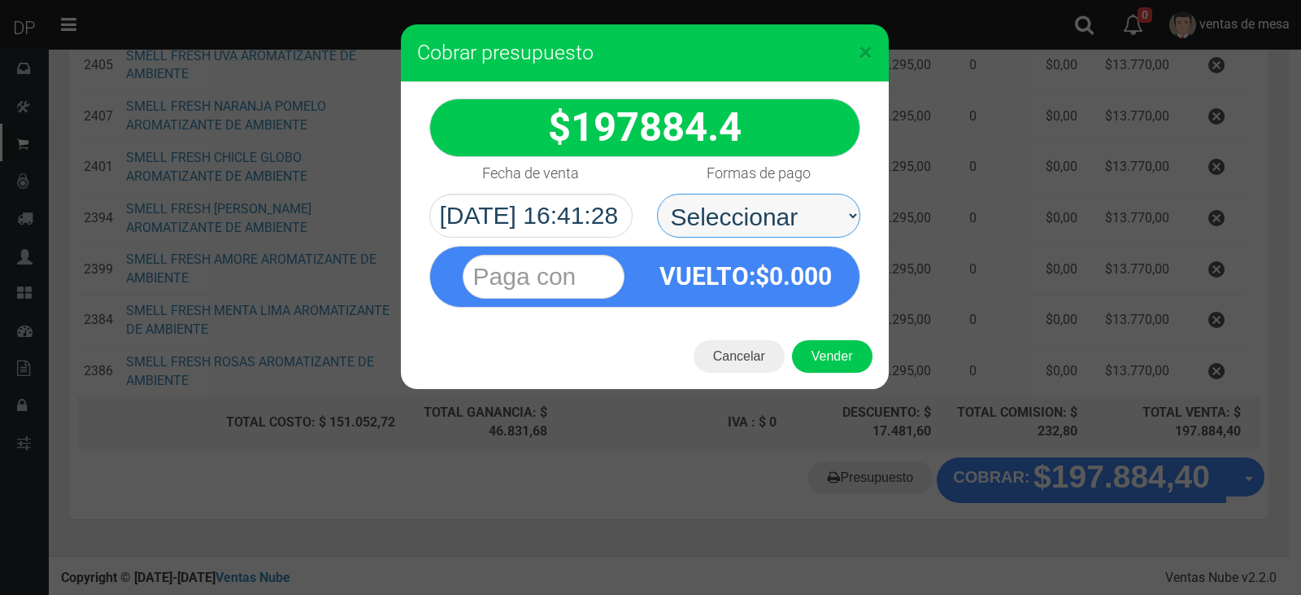
click at [802, 217] on select "Seleccionar Efectivo Tarjeta de Crédito Depósito Débito" at bounding box center [758, 216] width 203 height 44
select select "Efectivo"
click at [657, 194] on select "Seleccionar Efectivo Tarjeta de Crédito Depósito Débito" at bounding box center [758, 216] width 203 height 44
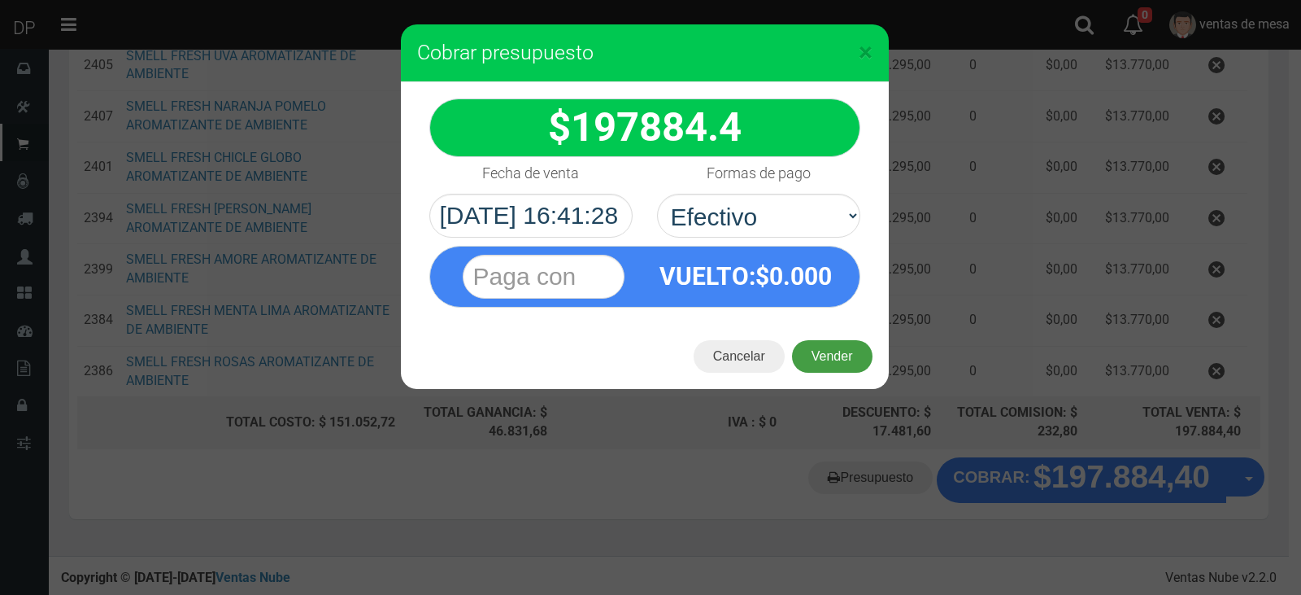
click at [831, 345] on button "Vender" at bounding box center [832, 356] width 81 height 33
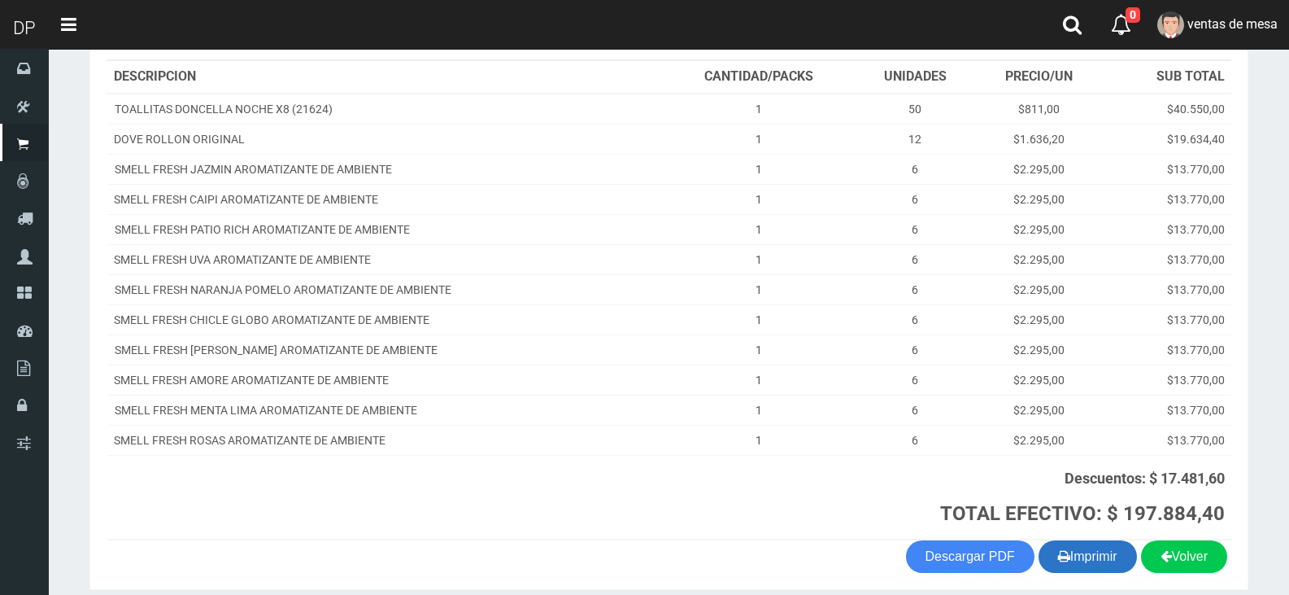
scroll to position [282, 0]
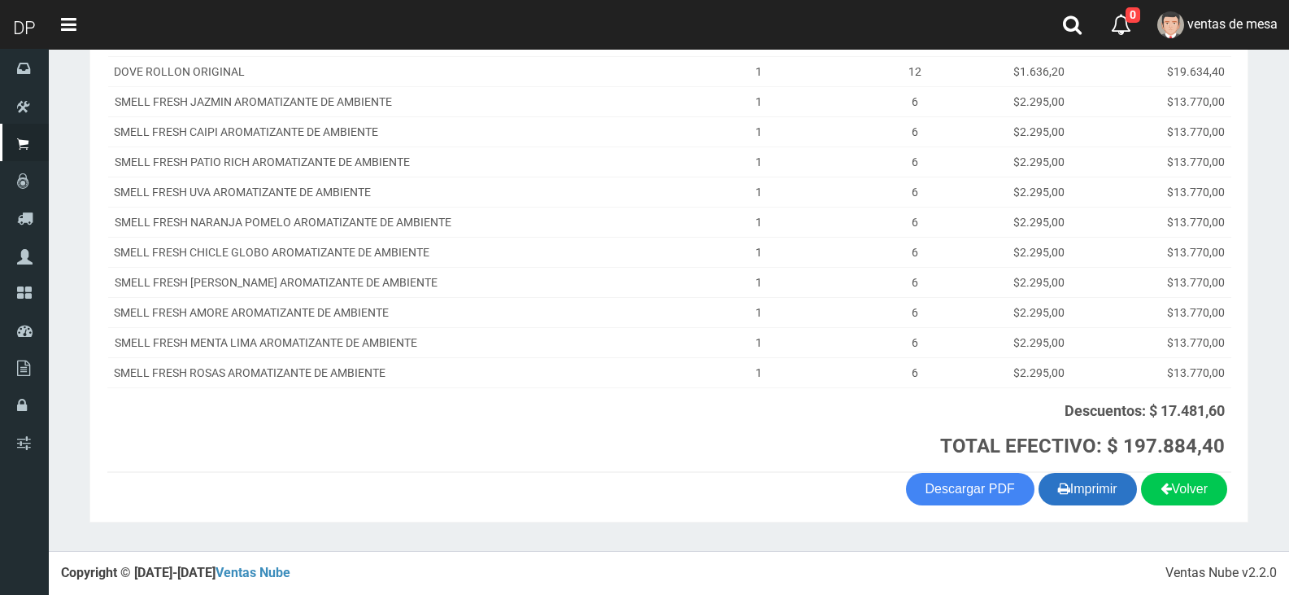
click at [1083, 493] on button "Imprimir" at bounding box center [1088, 489] width 98 height 33
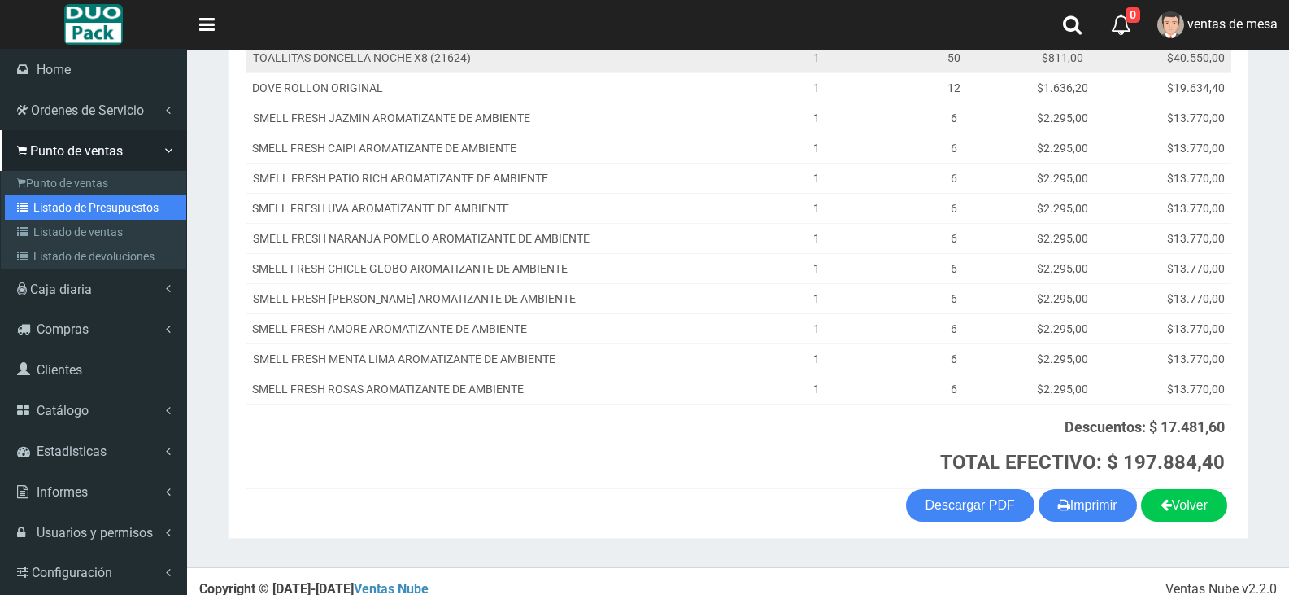
drag, startPoint x: 35, startPoint y: 212, endPoint x: 338, endPoint y: 54, distance: 341.3
click at [35, 212] on link "Listado de Presupuestos" at bounding box center [95, 207] width 181 height 24
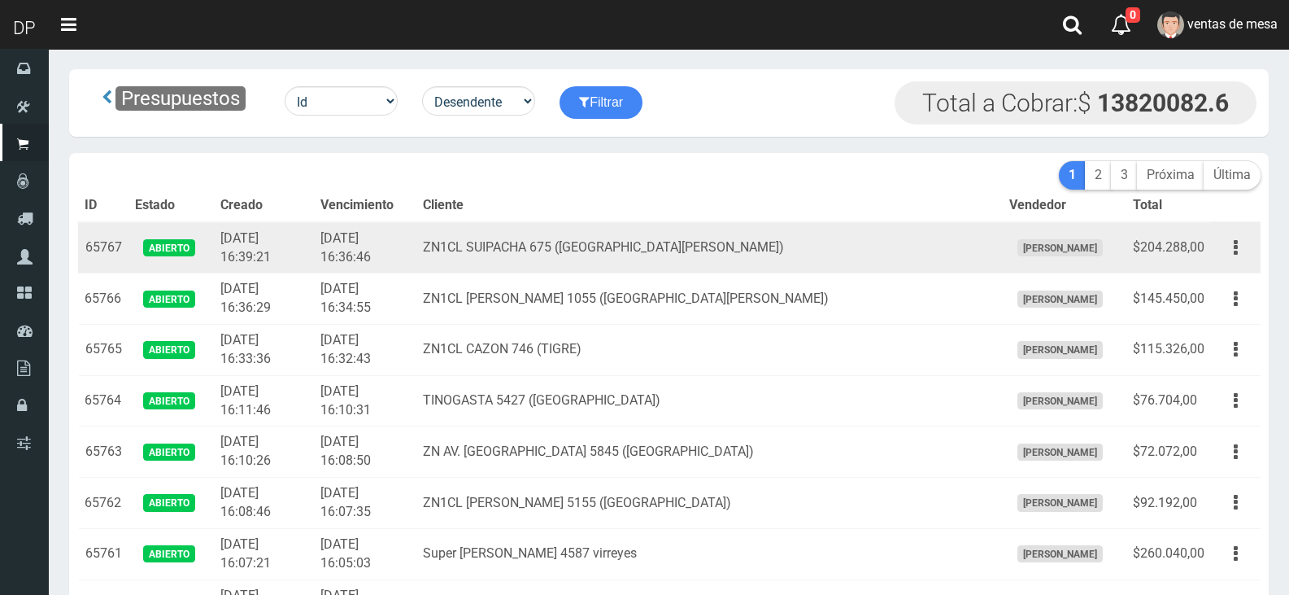
click at [603, 222] on td "ZN1CL SUIPACHA 675 (SAN FERNANDO)" at bounding box center [709, 247] width 586 height 51
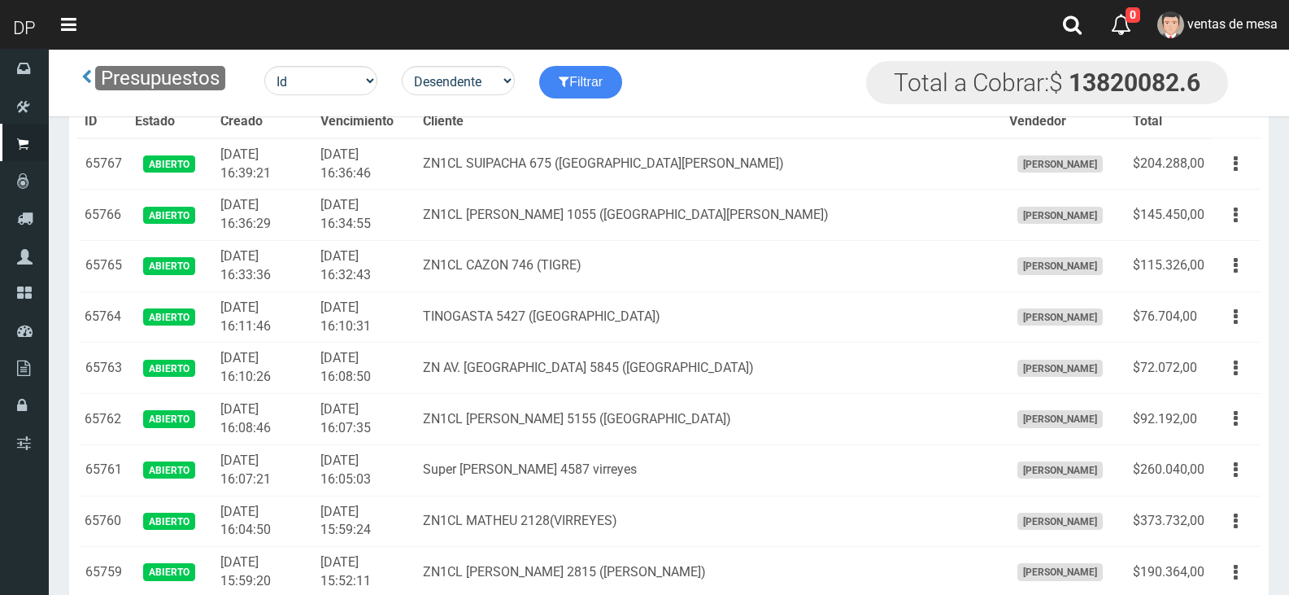
scroll to position [2907, 0]
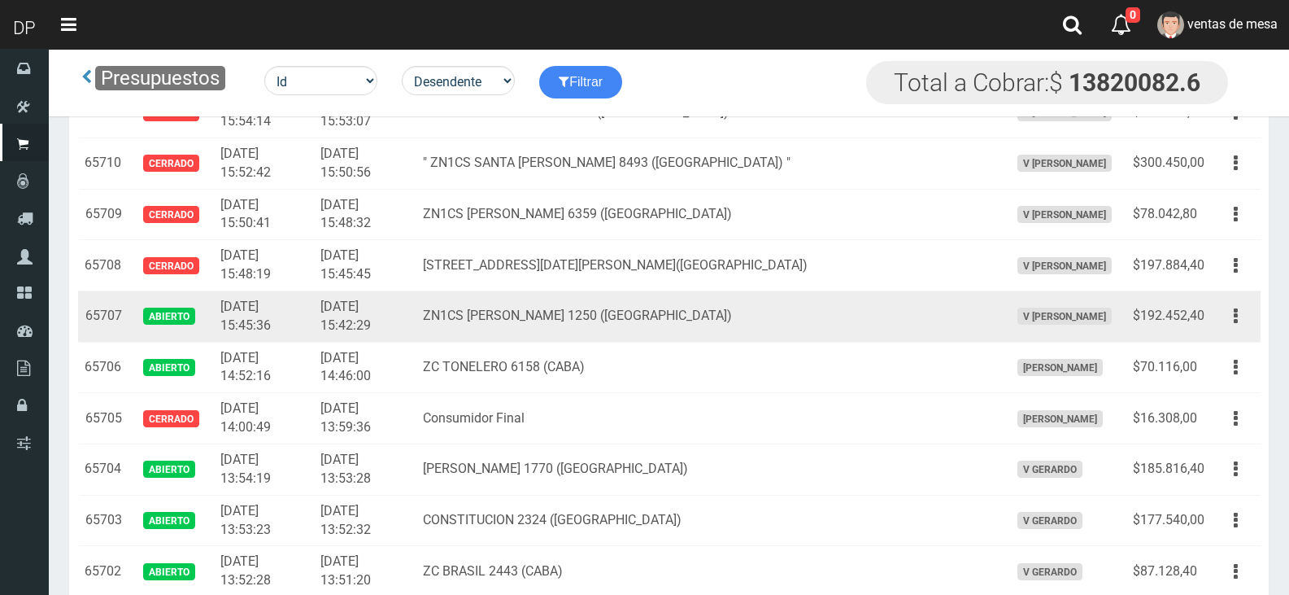
click at [1237, 320] on icon "button" at bounding box center [1236, 316] width 4 height 28
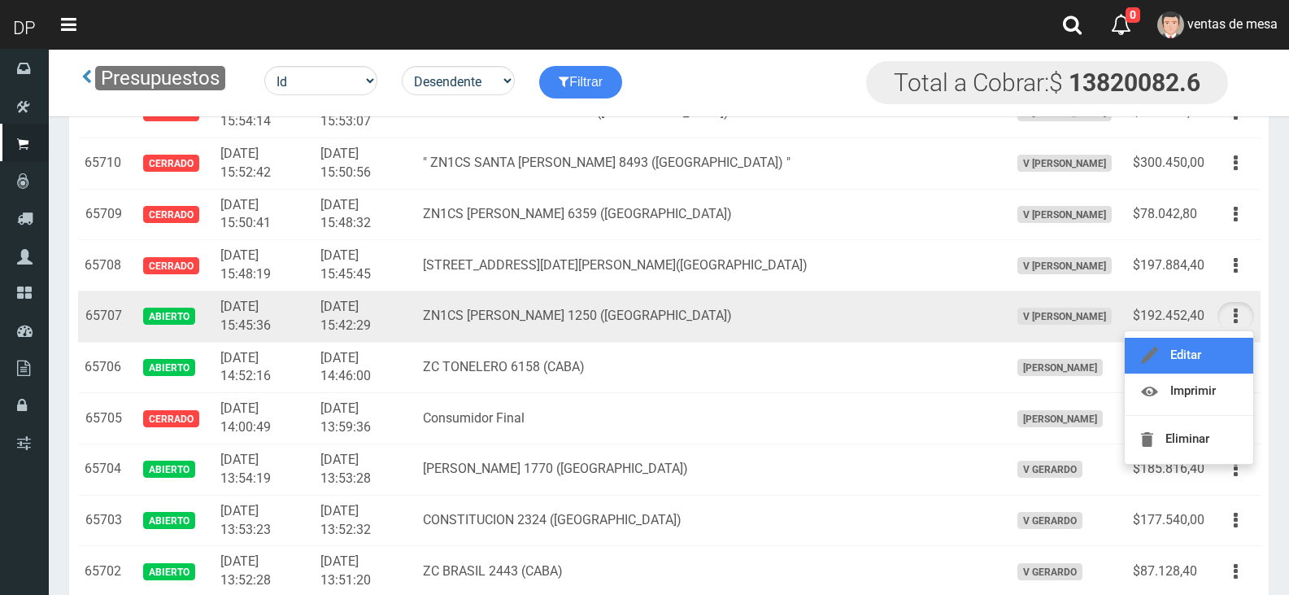
click at [1230, 364] on link "Editar" at bounding box center [1189, 356] width 129 height 36
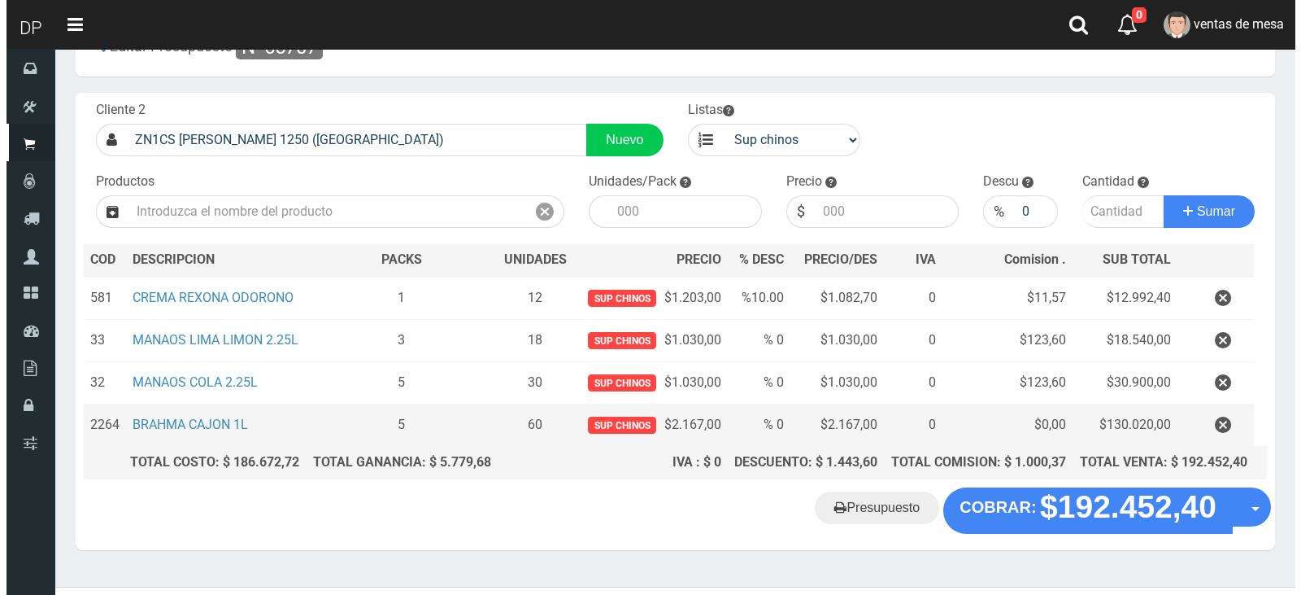
scroll to position [84, 0]
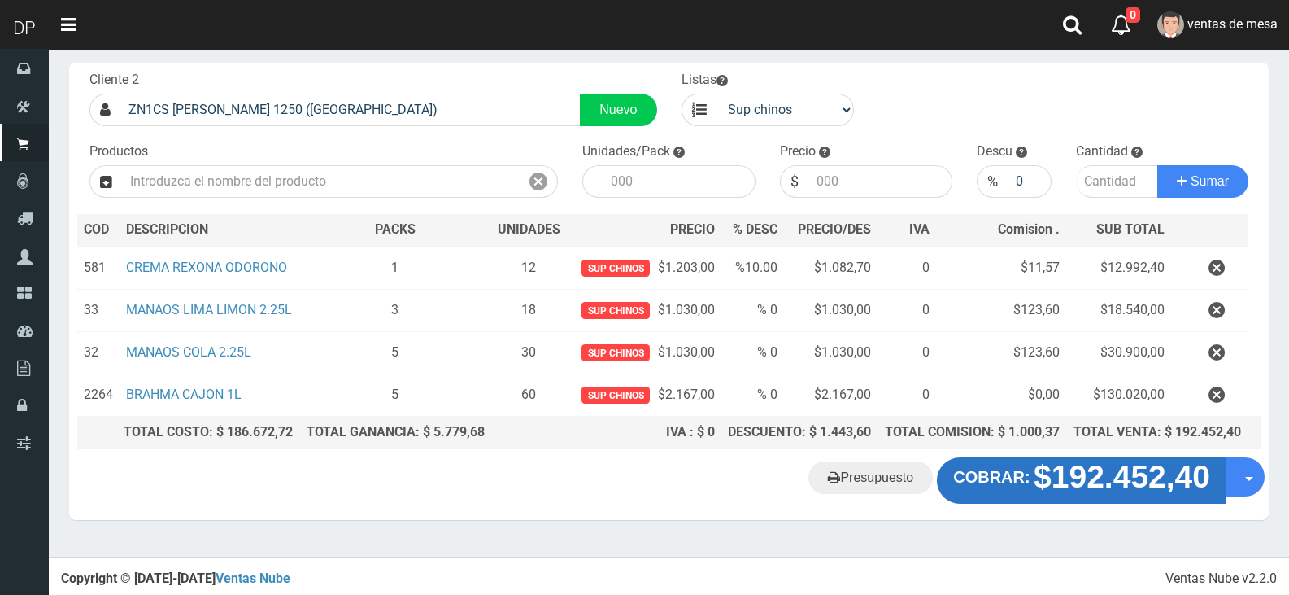
click at [1089, 460] on strong "$192.452,40" at bounding box center [1122, 477] width 177 height 35
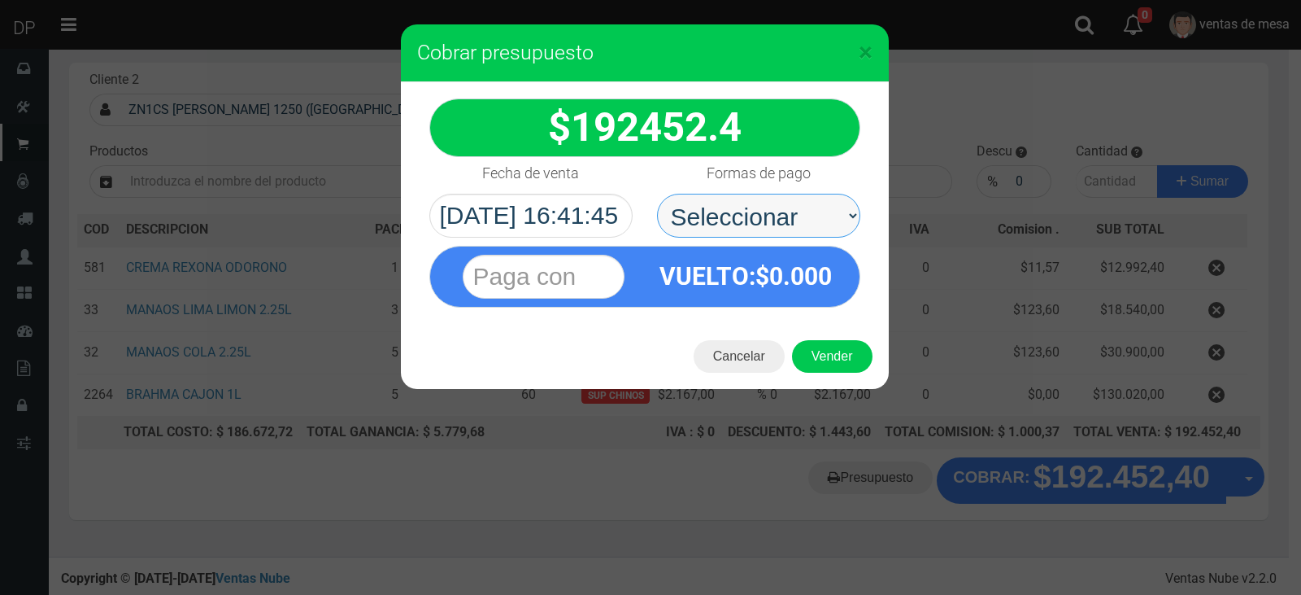
click at [822, 216] on select "Seleccionar Efectivo Tarjeta de Crédito Depósito Débito" at bounding box center [758, 216] width 203 height 44
select select "Efectivo"
click at [657, 194] on select "Seleccionar Efectivo Tarjeta de Crédito Depósito Débito" at bounding box center [758, 216] width 203 height 44
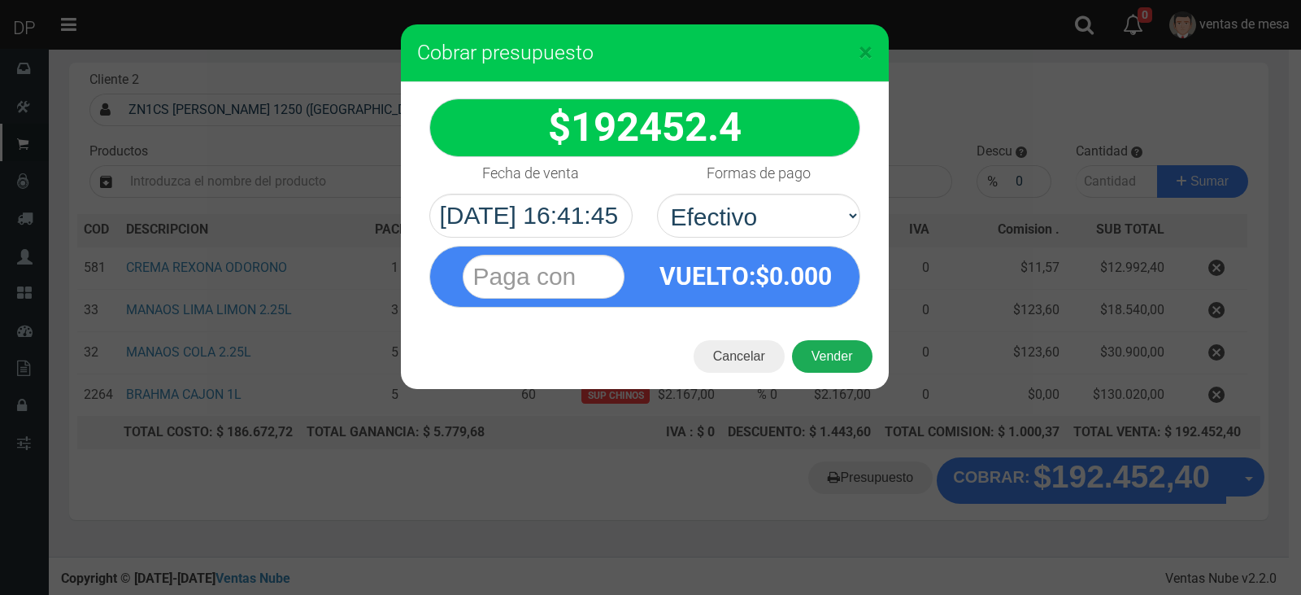
click at [828, 357] on button "Vender" at bounding box center [832, 356] width 81 height 33
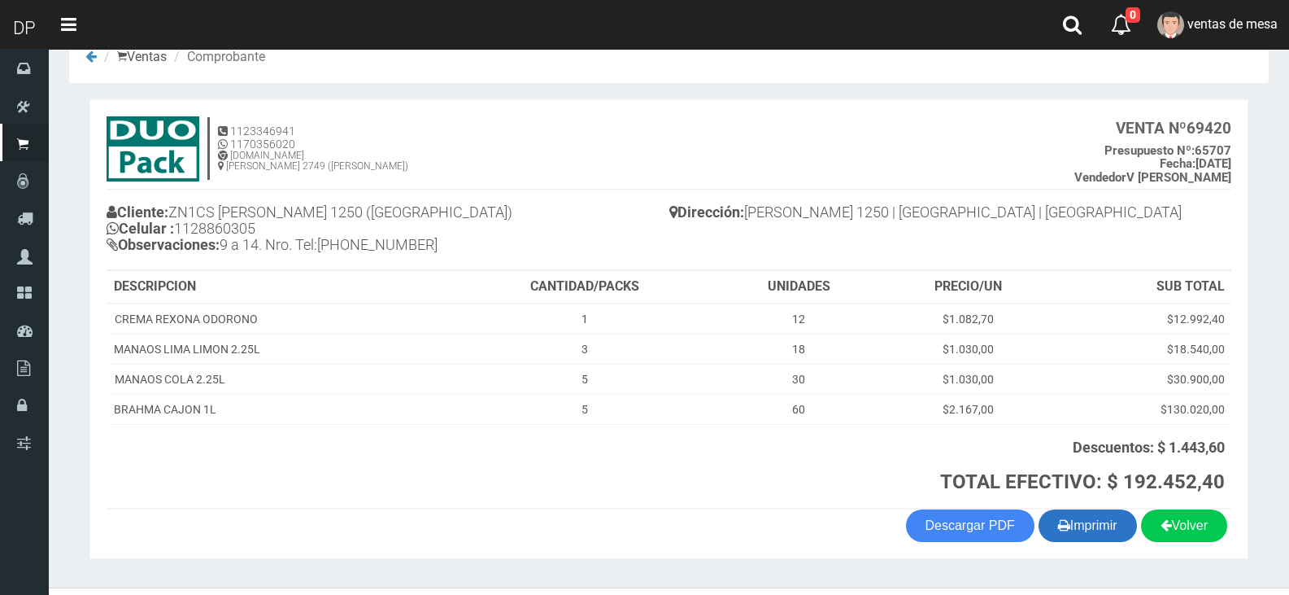
scroll to position [74, 0]
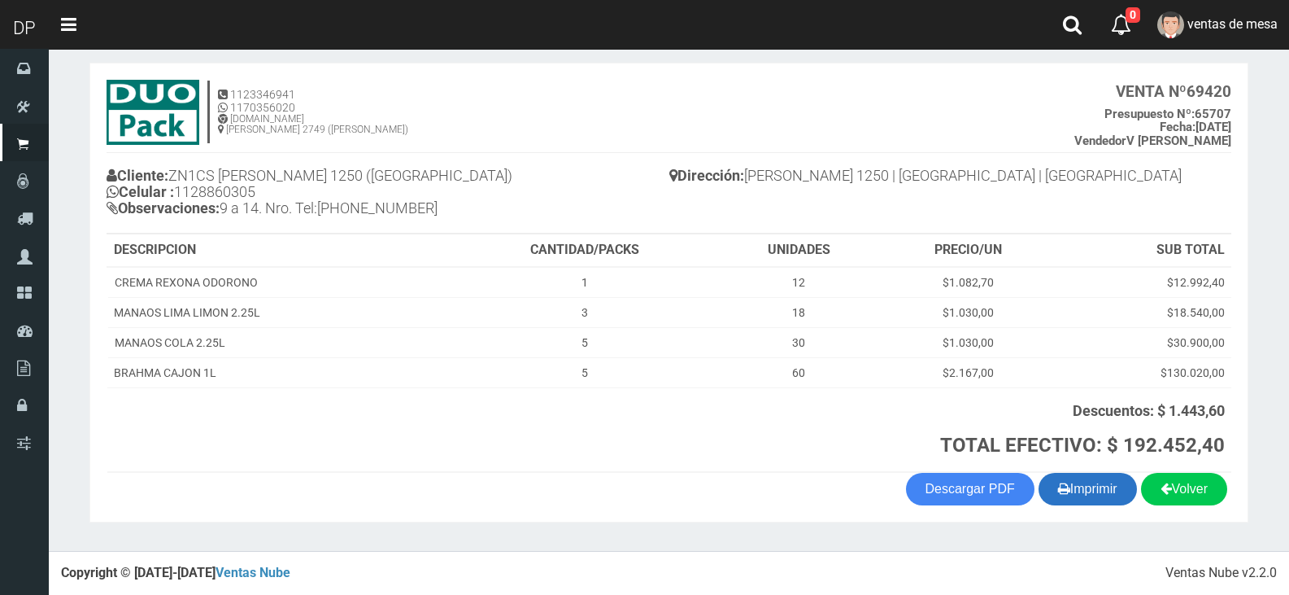
click at [1076, 490] on button "Imprimir" at bounding box center [1088, 489] width 98 height 33
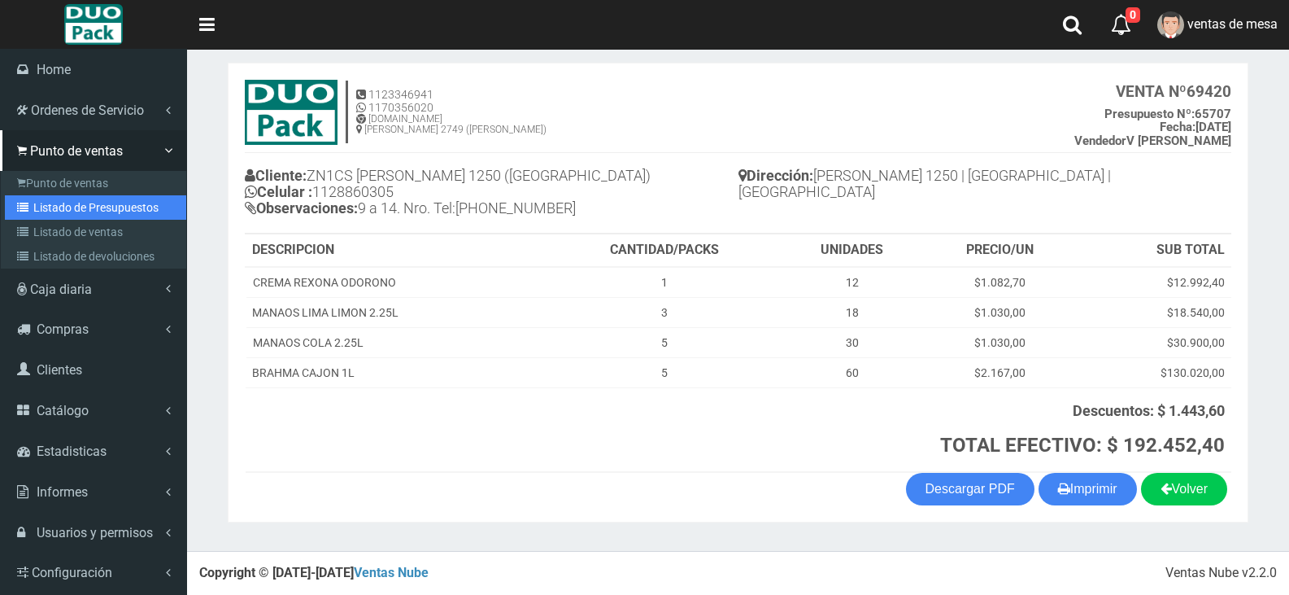
click at [63, 216] on link "Listado de Presupuestos" at bounding box center [95, 207] width 181 height 24
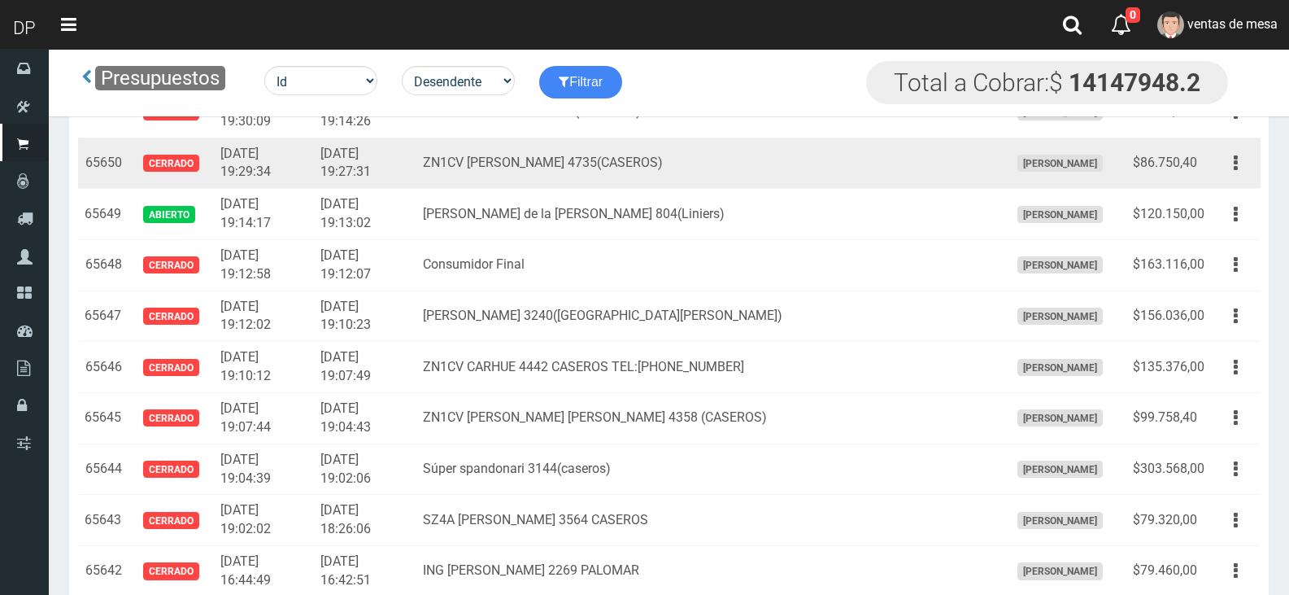
scroll to position [2416, 0]
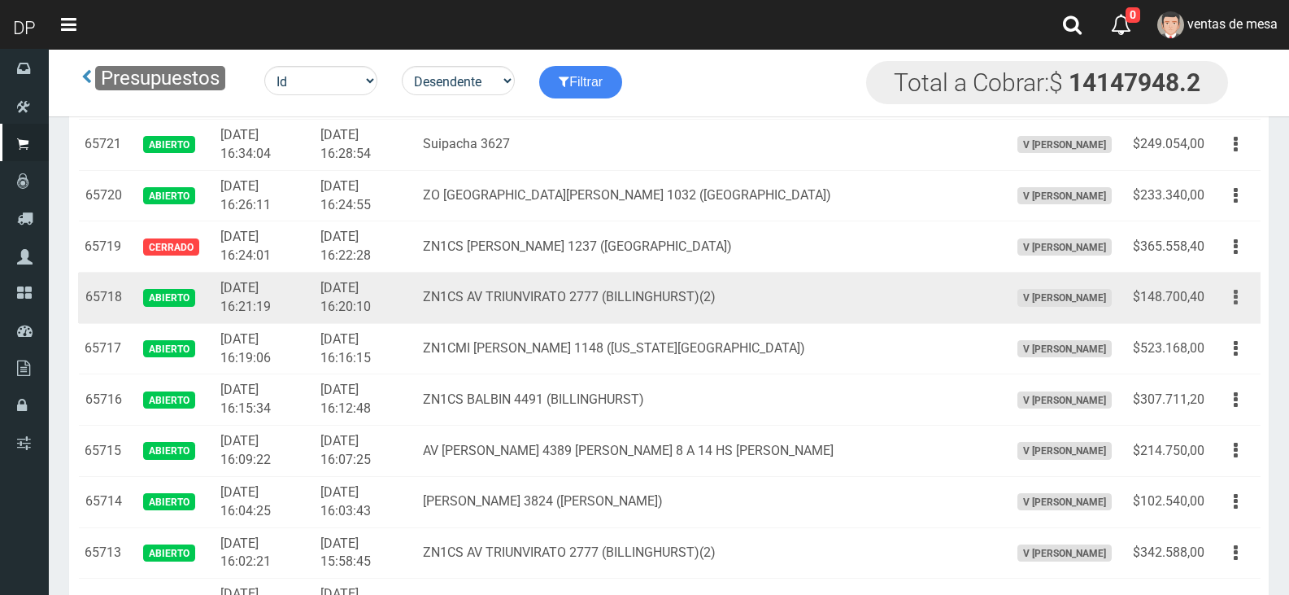
click at [1238, 299] on button "button" at bounding box center [1236, 297] width 37 height 28
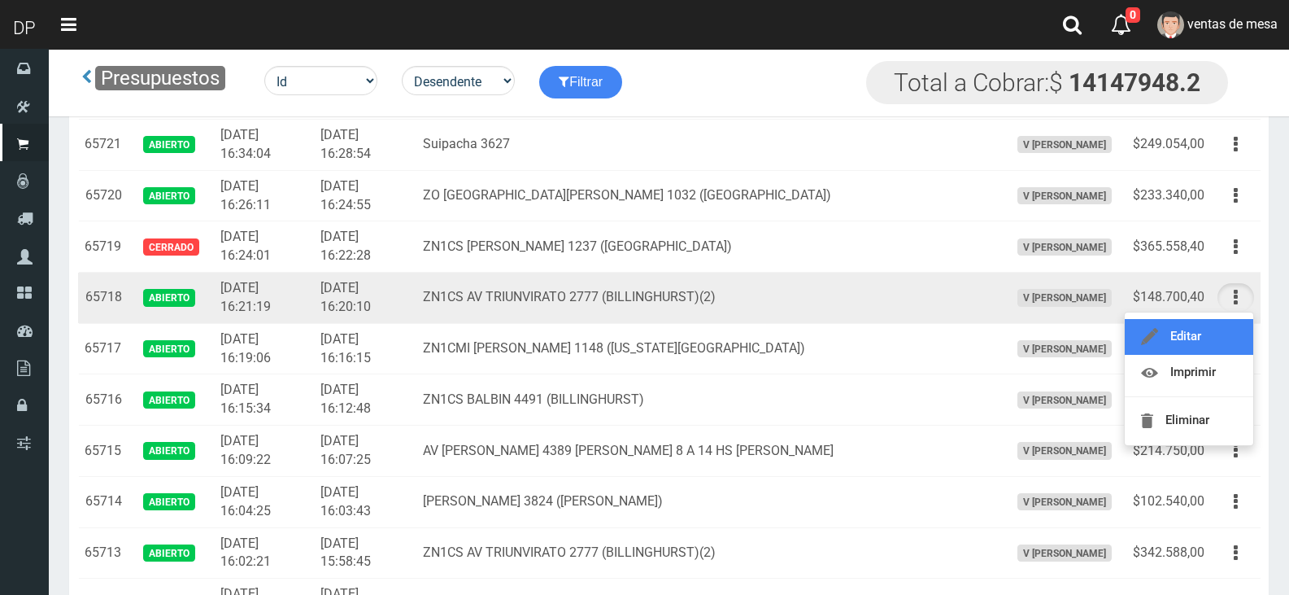
click at [1225, 330] on link "Editar" at bounding box center [1189, 337] width 129 height 36
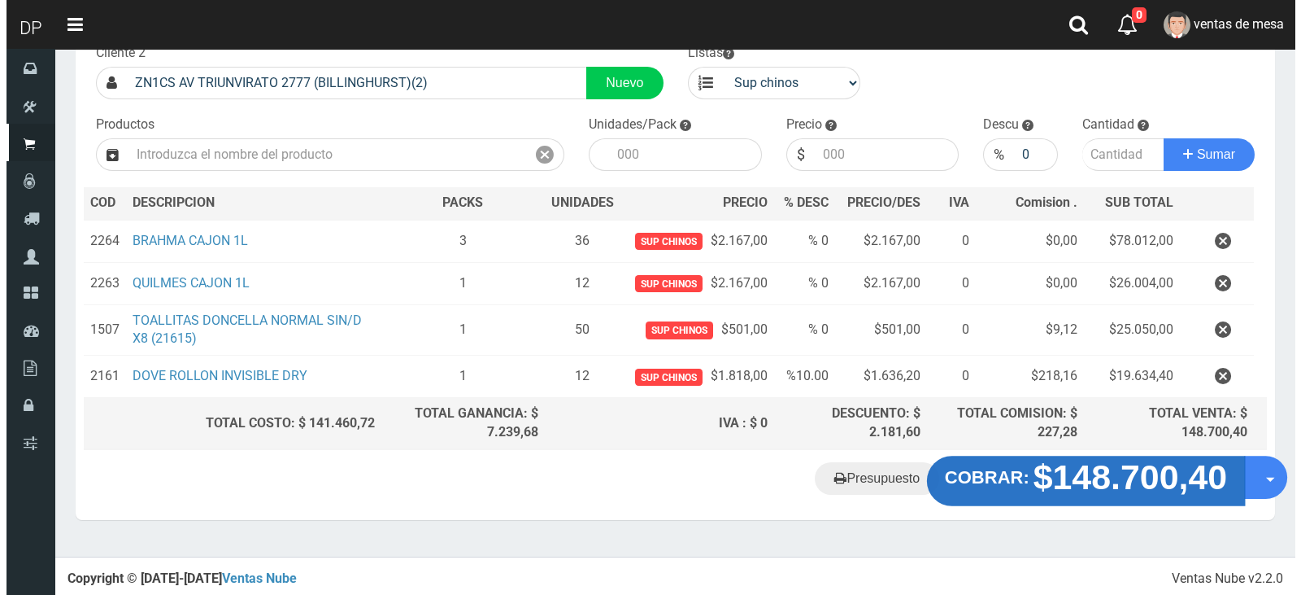
scroll to position [111, 0]
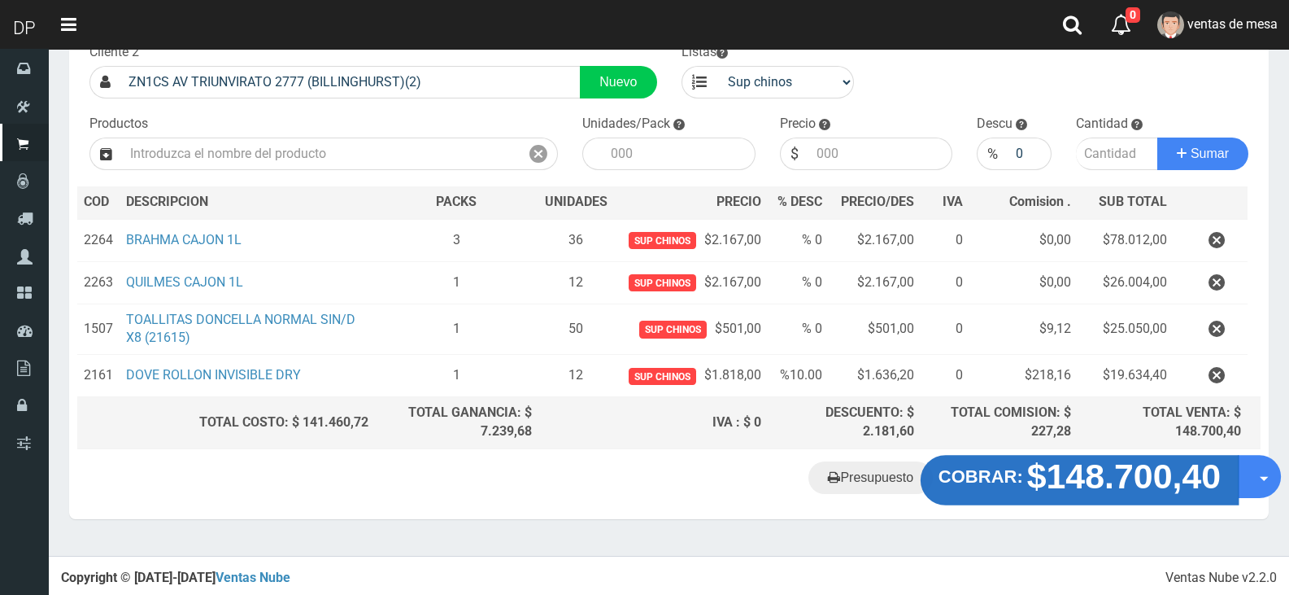
click at [1063, 480] on strong "$148.700,40" at bounding box center [1124, 476] width 194 height 38
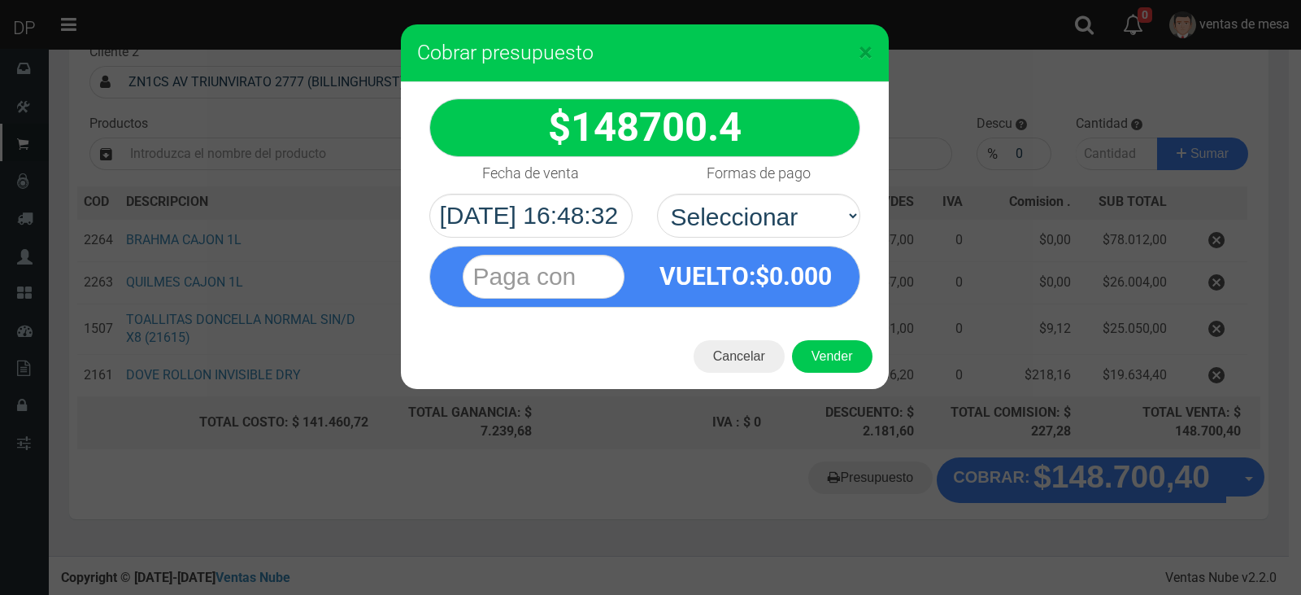
click at [801, 248] on div "VUELTO :$ 0.000" at bounding box center [746, 275] width 203 height 59
click at [796, 219] on select "Seleccionar Efectivo Tarjeta de Crédito Depósito Débito" at bounding box center [758, 216] width 203 height 44
select select "Efectivo"
click at [657, 194] on select "Seleccionar Efectivo Tarjeta de Crédito Depósito Débito" at bounding box center [758, 216] width 203 height 44
click at [822, 355] on button "Vender" at bounding box center [832, 356] width 81 height 33
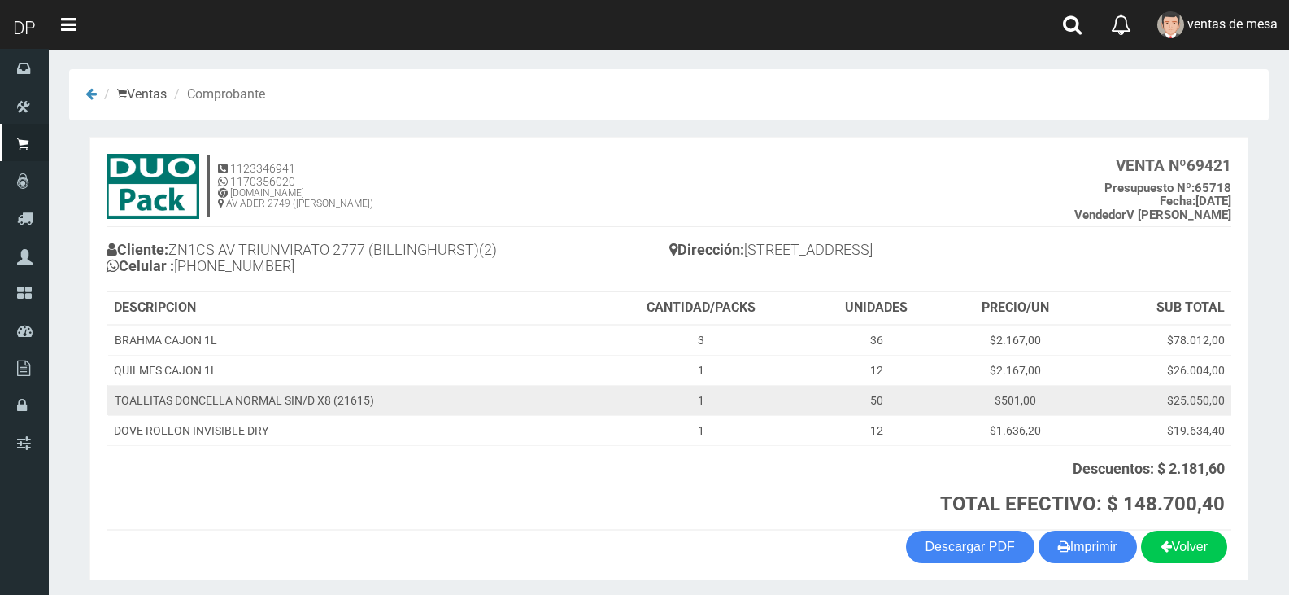
scroll to position [58, 0]
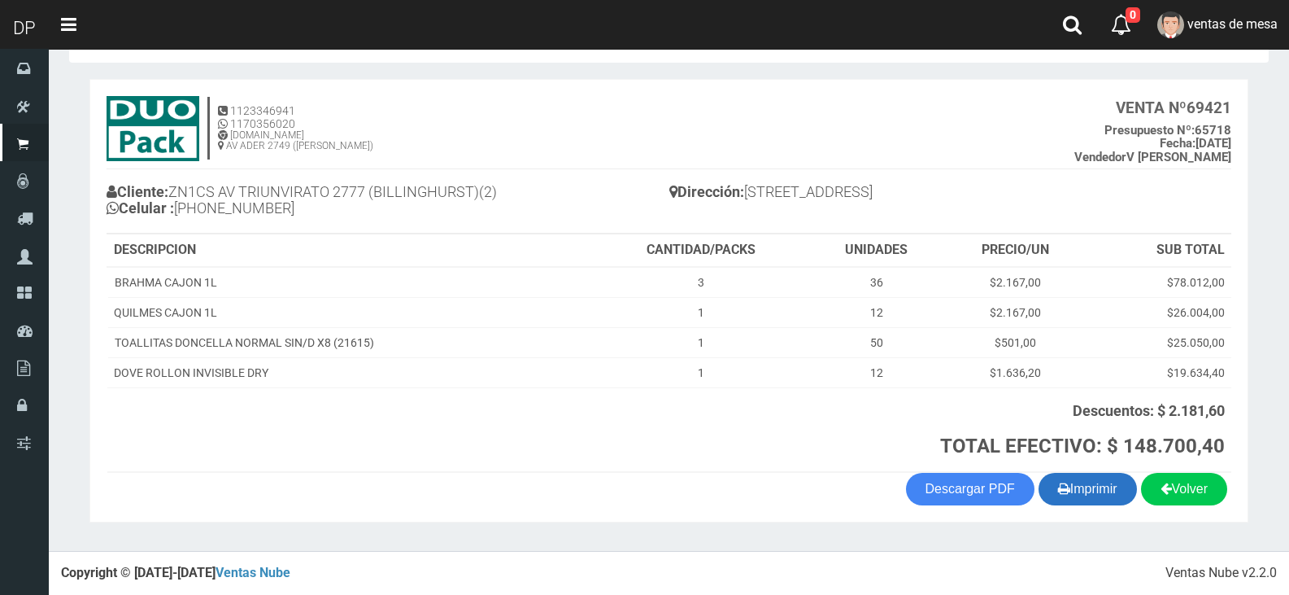
click at [1113, 493] on button "Imprimir" at bounding box center [1088, 489] width 98 height 33
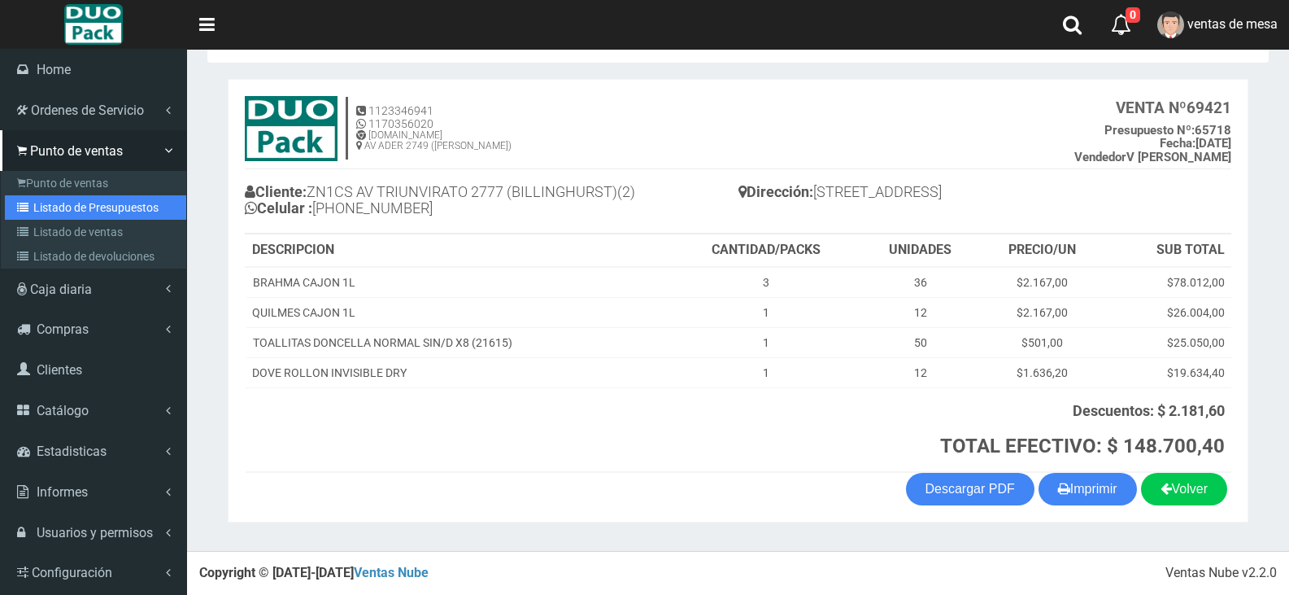
click at [83, 205] on link "Listado de Presupuestos" at bounding box center [95, 207] width 181 height 24
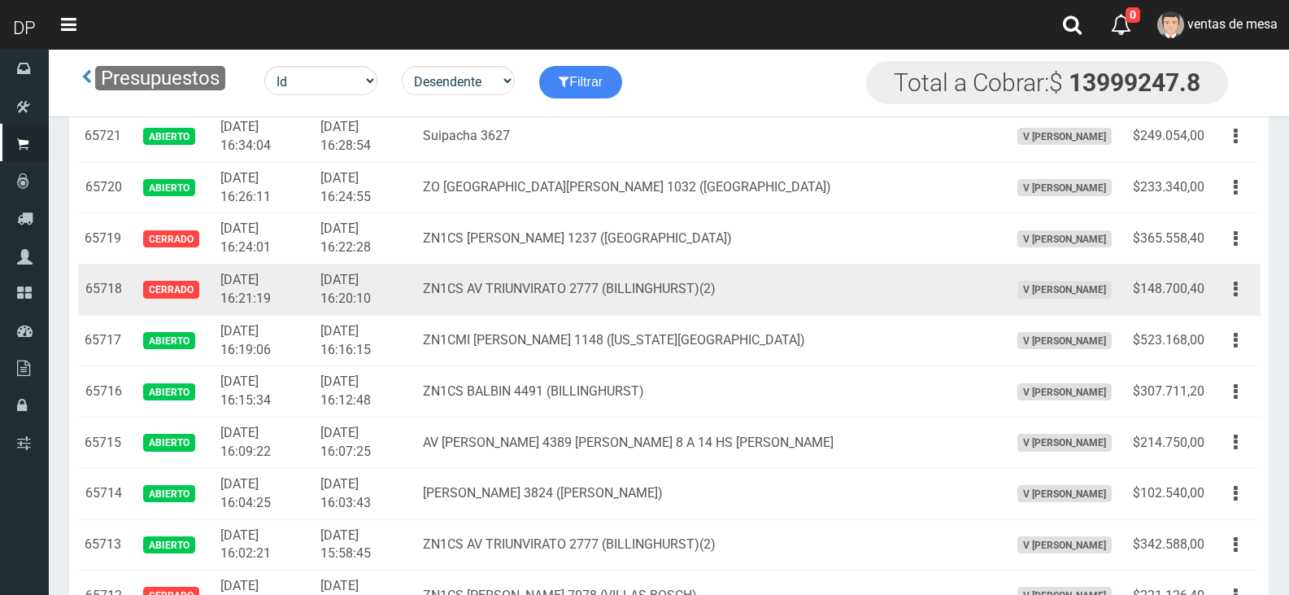
scroll to position [2286, 0]
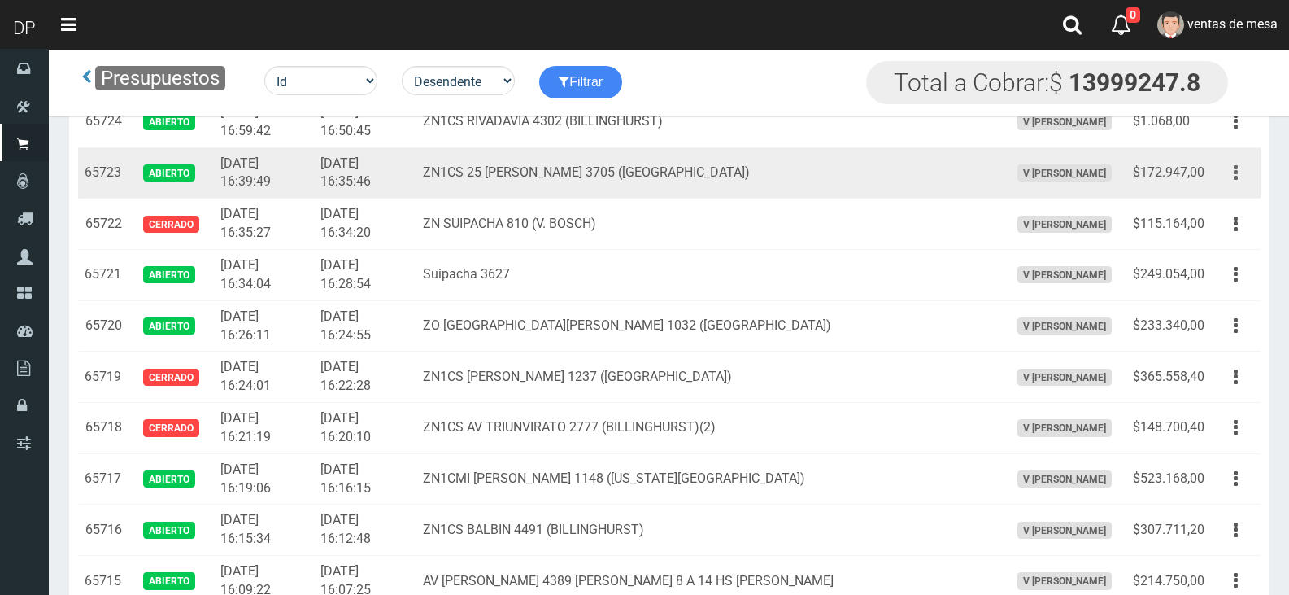
click at [1246, 179] on button "button" at bounding box center [1236, 173] width 37 height 28
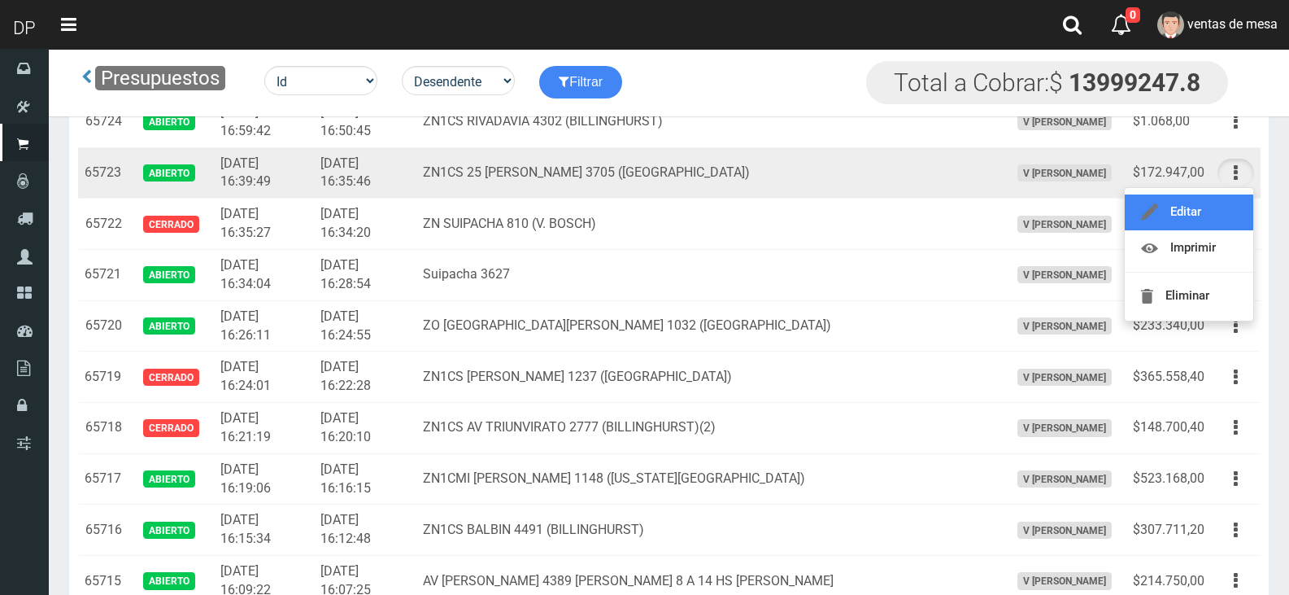
click at [1223, 217] on link "Editar" at bounding box center [1189, 212] width 129 height 36
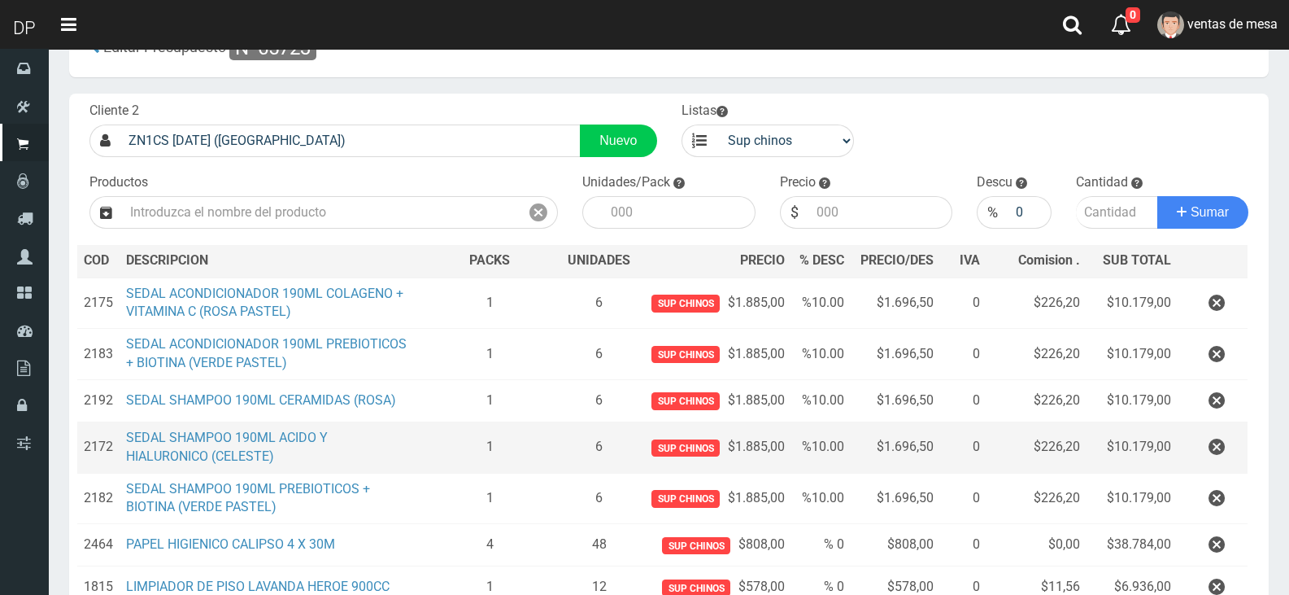
scroll to position [81, 0]
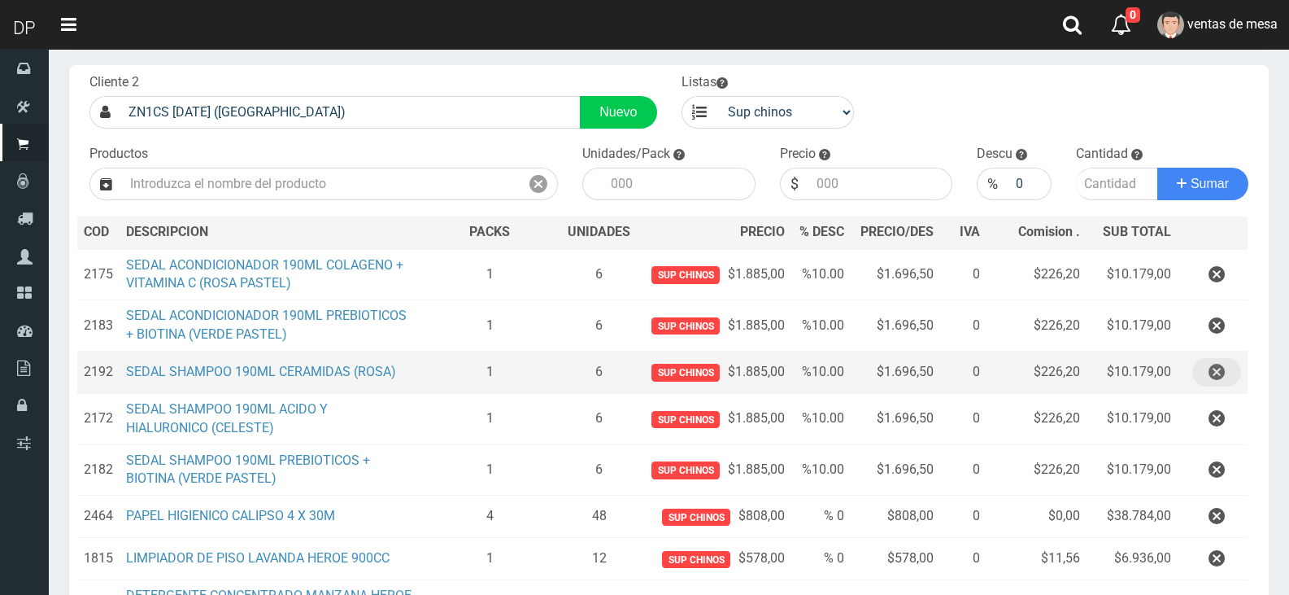
click at [1223, 374] on icon "button" at bounding box center [1217, 372] width 16 height 28
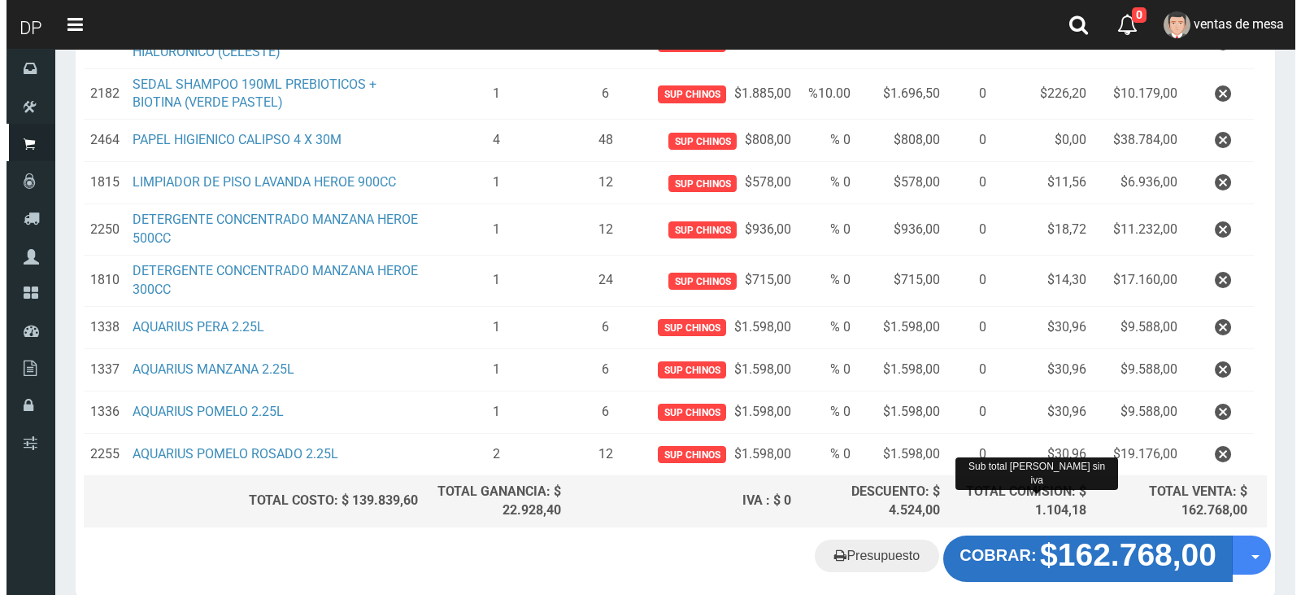
scroll to position [493, 0]
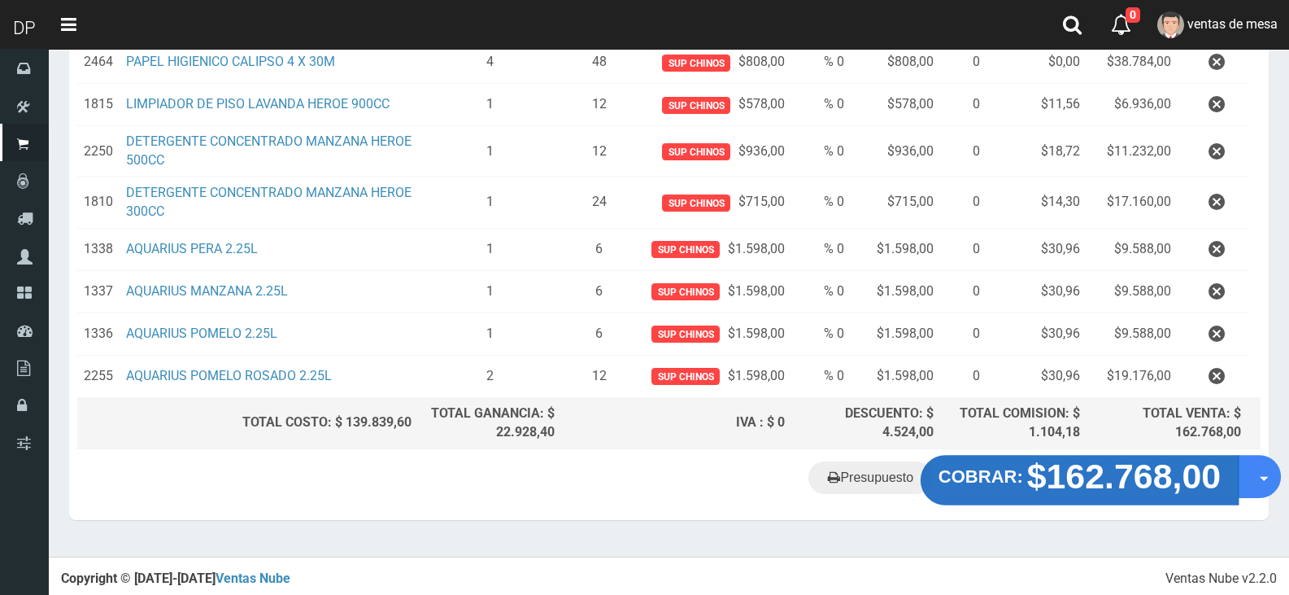
click at [1102, 469] on strong "$162.768,00" at bounding box center [1124, 476] width 194 height 38
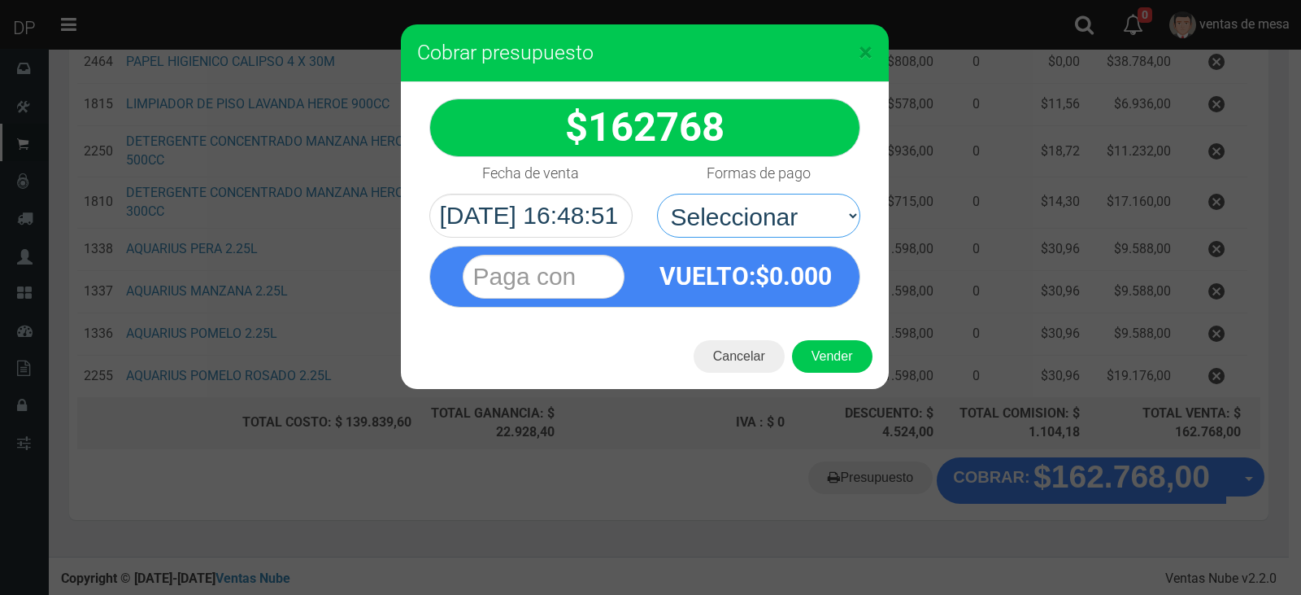
click at [799, 216] on select "Seleccionar Efectivo Tarjeta de Crédito Depósito Débito" at bounding box center [758, 216] width 203 height 44
click at [791, 283] on span "0.000" at bounding box center [800, 276] width 63 height 28
click at [802, 227] on select "Seleccionar Efectivo Tarjeta de Crédito Depósito Débito" at bounding box center [758, 216] width 203 height 44
select select "Efectivo"
click at [657, 194] on select "Seleccionar Efectivo Tarjeta de Crédito Depósito Débito" at bounding box center [758, 216] width 203 height 44
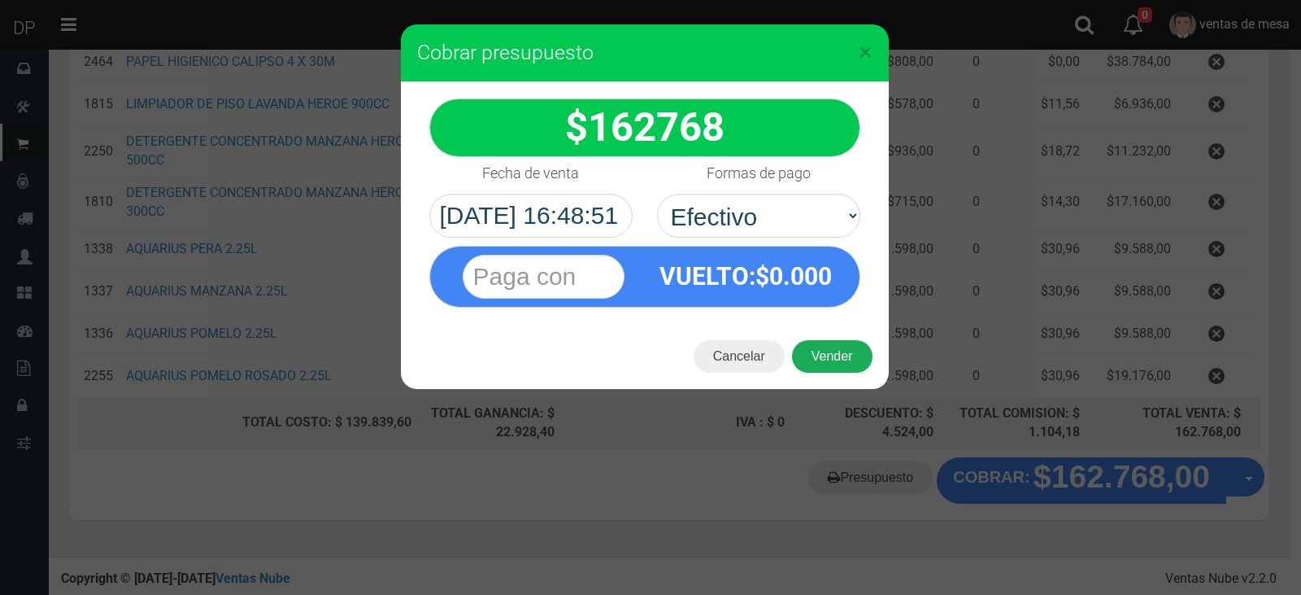
click at [817, 354] on button "Vender" at bounding box center [832, 356] width 81 height 33
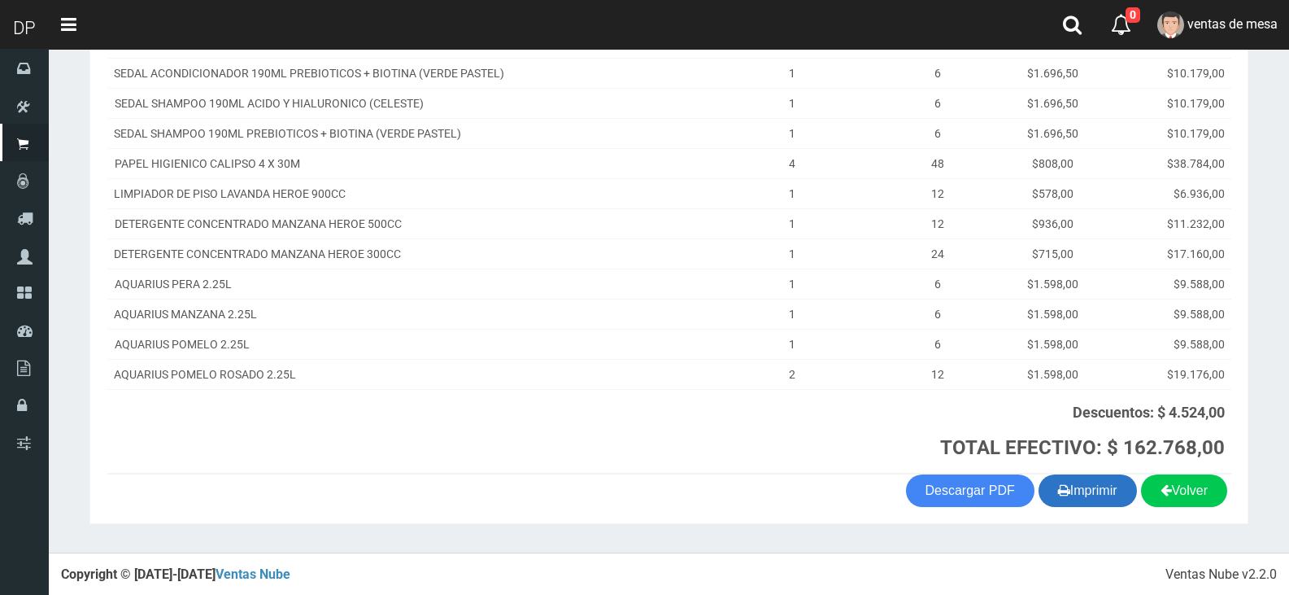
scroll to position [299, 0]
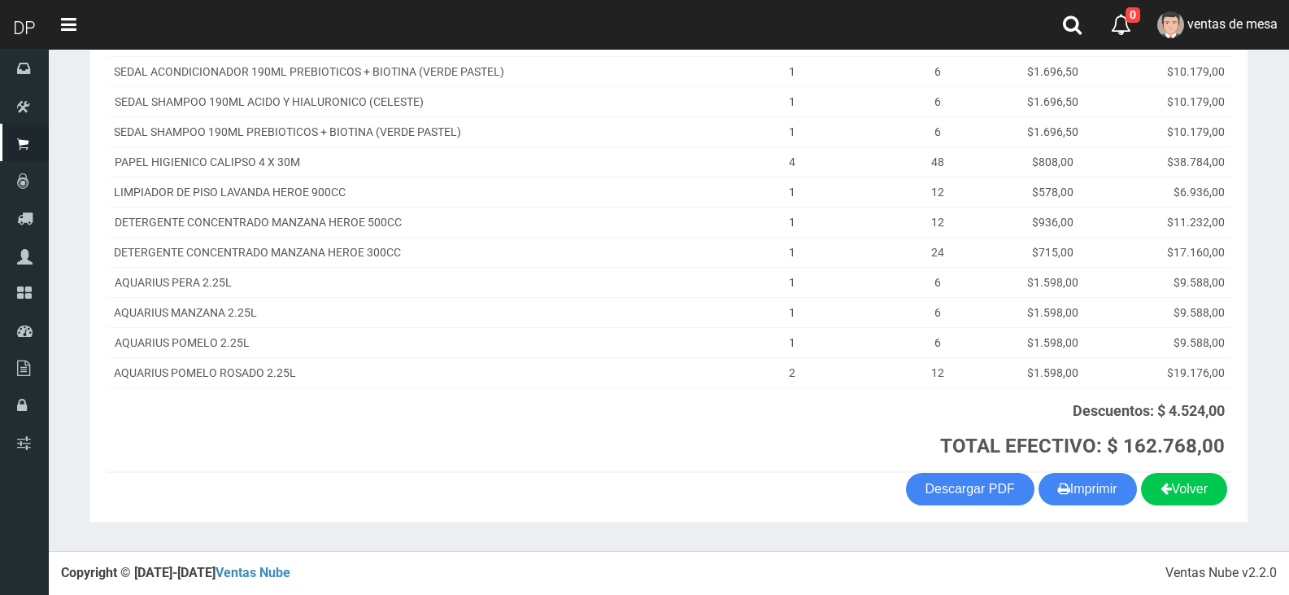
drag, startPoint x: 1071, startPoint y: 490, endPoint x: 1028, endPoint y: 455, distance: 55.5
click at [1072, 490] on button "Imprimir" at bounding box center [1088, 489] width 98 height 33
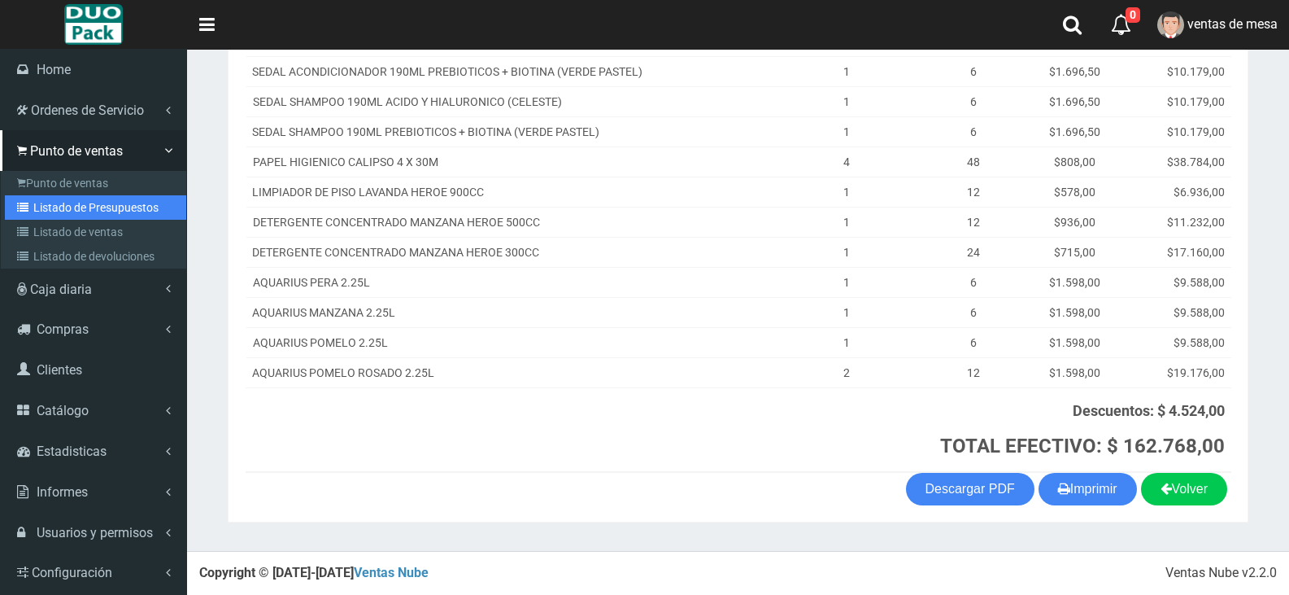
click at [48, 211] on link "Listado de Presupuestos" at bounding box center [95, 207] width 181 height 24
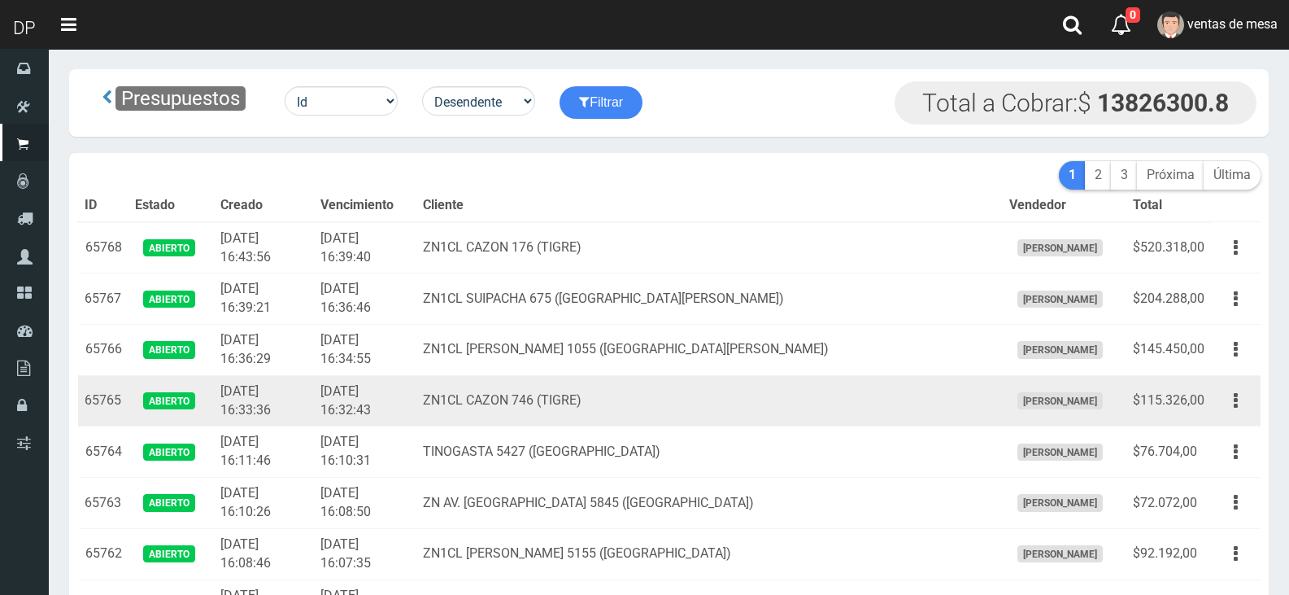
click at [253, 414] on td "2025-08-25 16:33:36" at bounding box center [264, 400] width 100 height 51
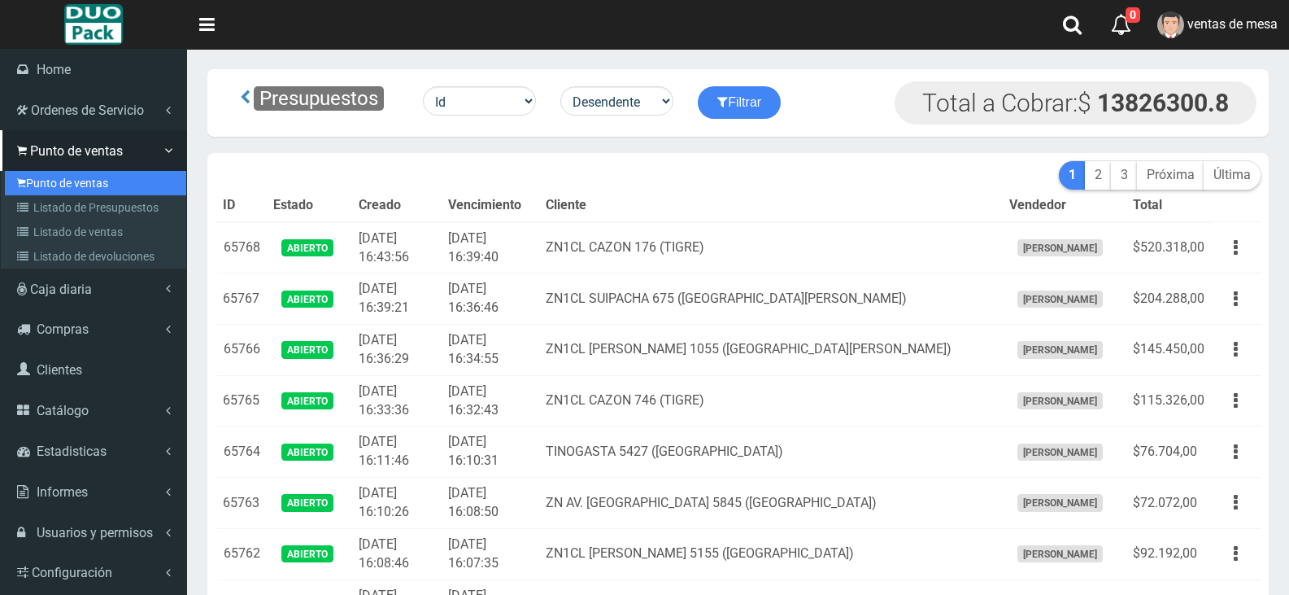
click at [83, 185] on link "Punto de ventas" at bounding box center [95, 183] width 181 height 24
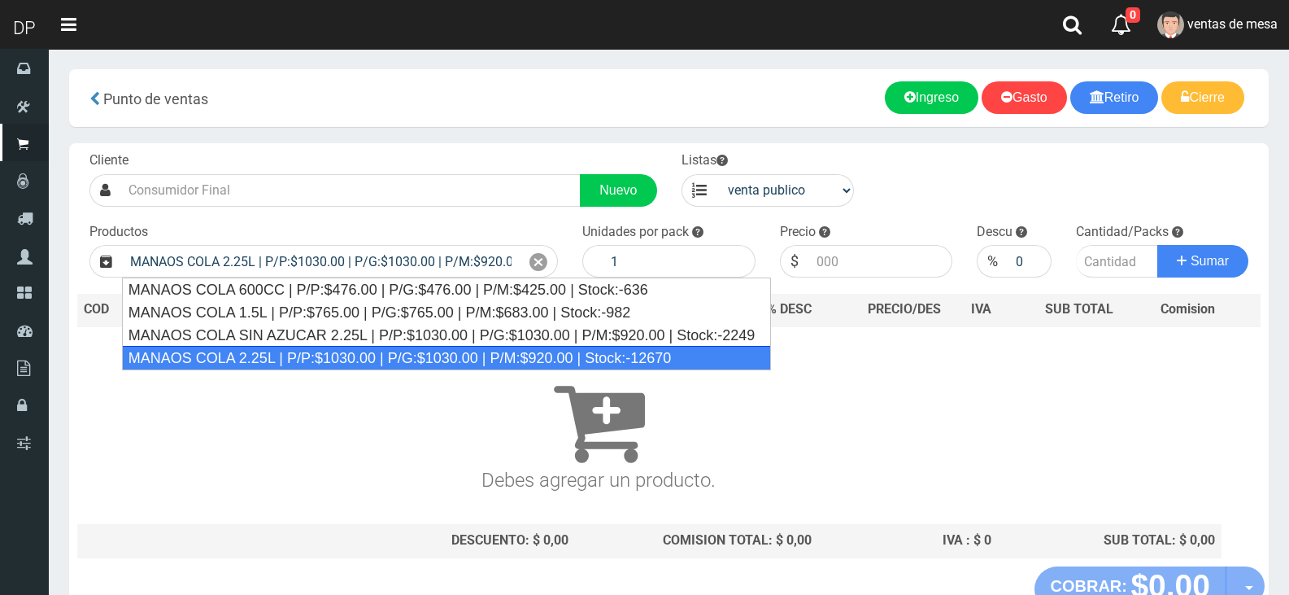
scroll to position [0, 101]
type input "MANAOS COLA 2.25L | P/P:$1030.00 | P/G:$1030.00 | P/M:$920.00 | Stock:-12670"
type input "6"
type input "1030.00"
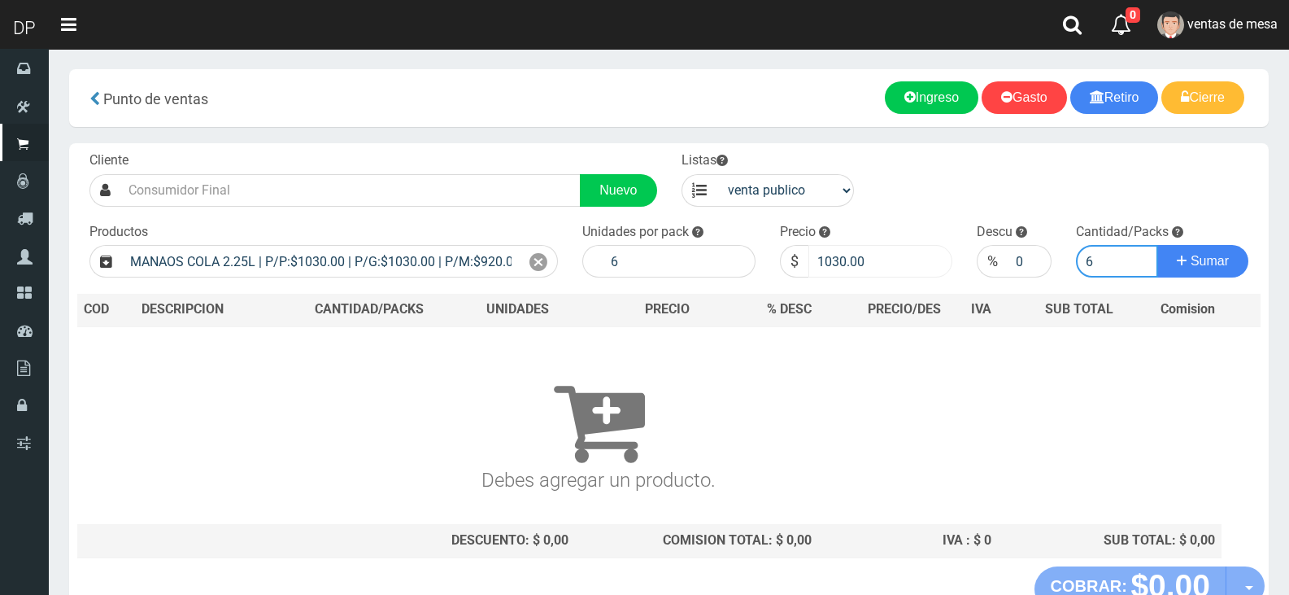
type input "6"
click at [845, 264] on input "1030.00" at bounding box center [881, 261] width 145 height 33
type input "6"
type input "967"
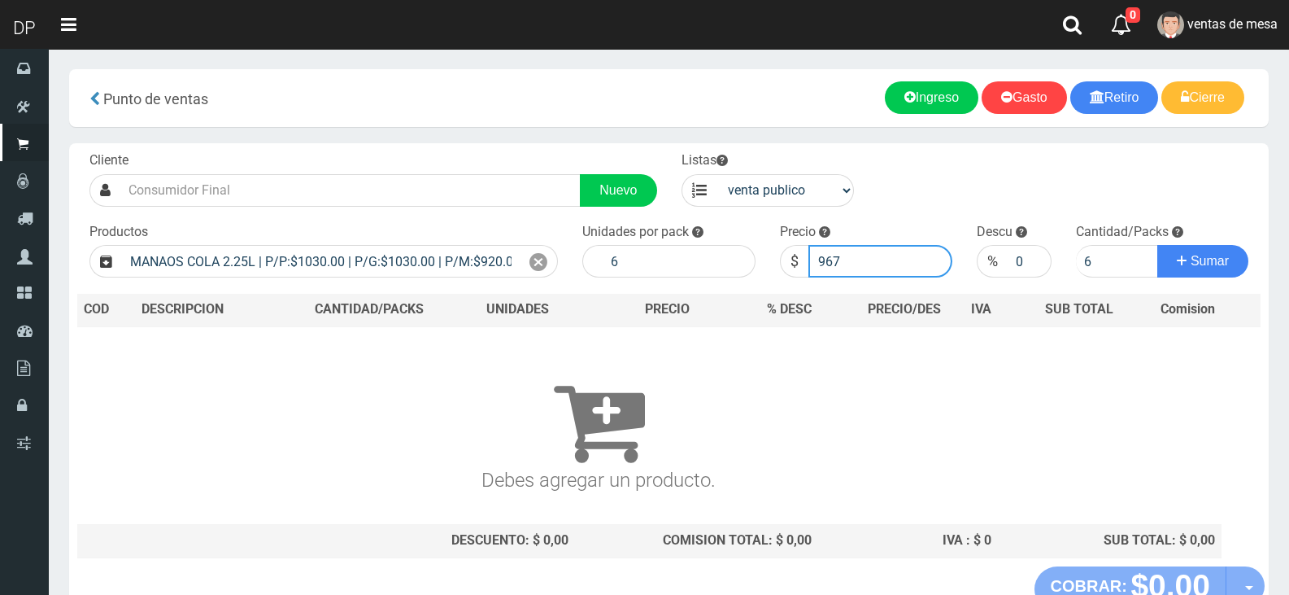
click at [1157, 245] on button "Sumar" at bounding box center [1202, 261] width 91 height 33
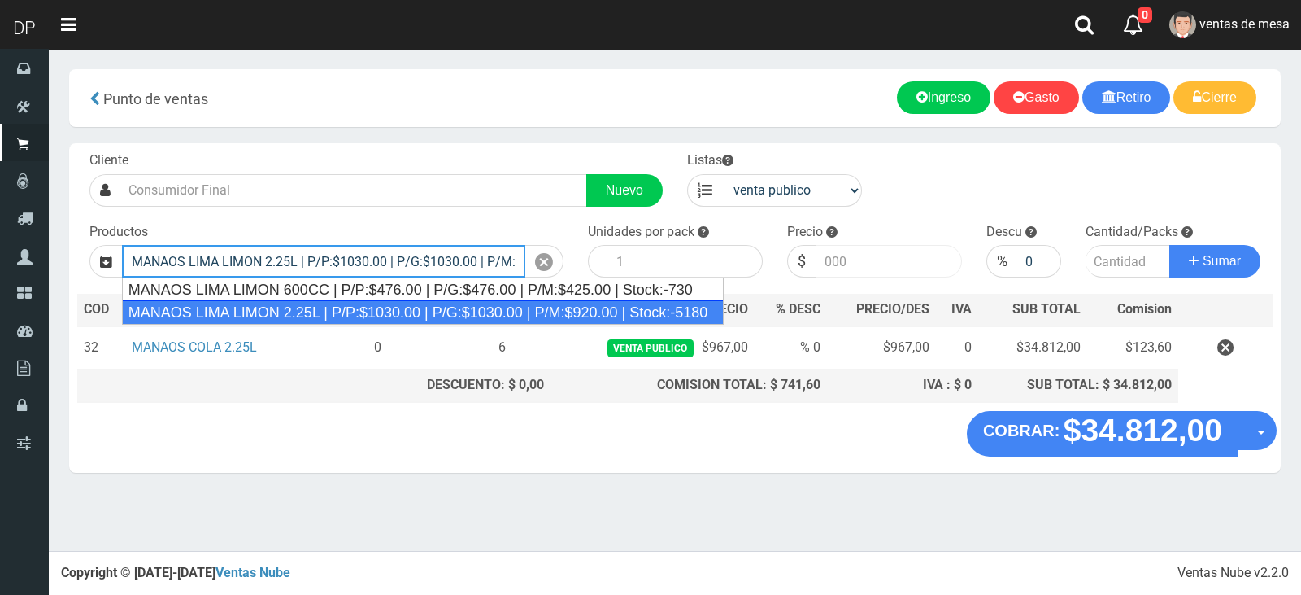
type input "MANAOS LIMA LIMON 2.25L | P/P:$1030.00 | P/G:$1030.00 | P/M:$920.00 | Stock:-51…"
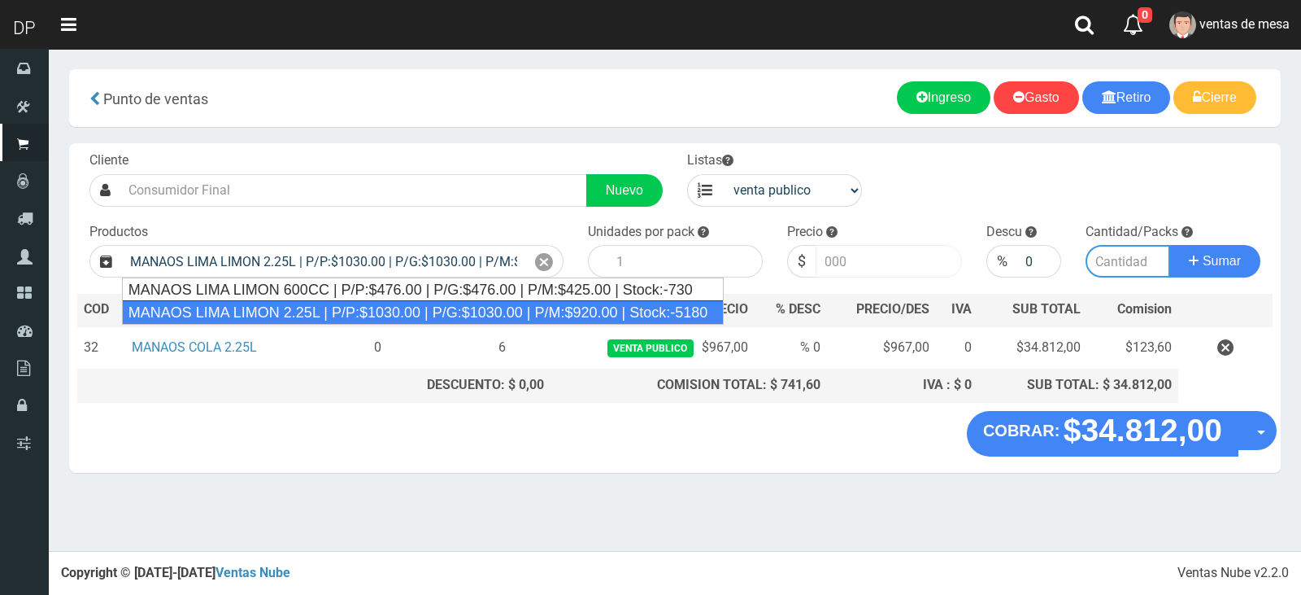
type input "6"
type input "1030.00"
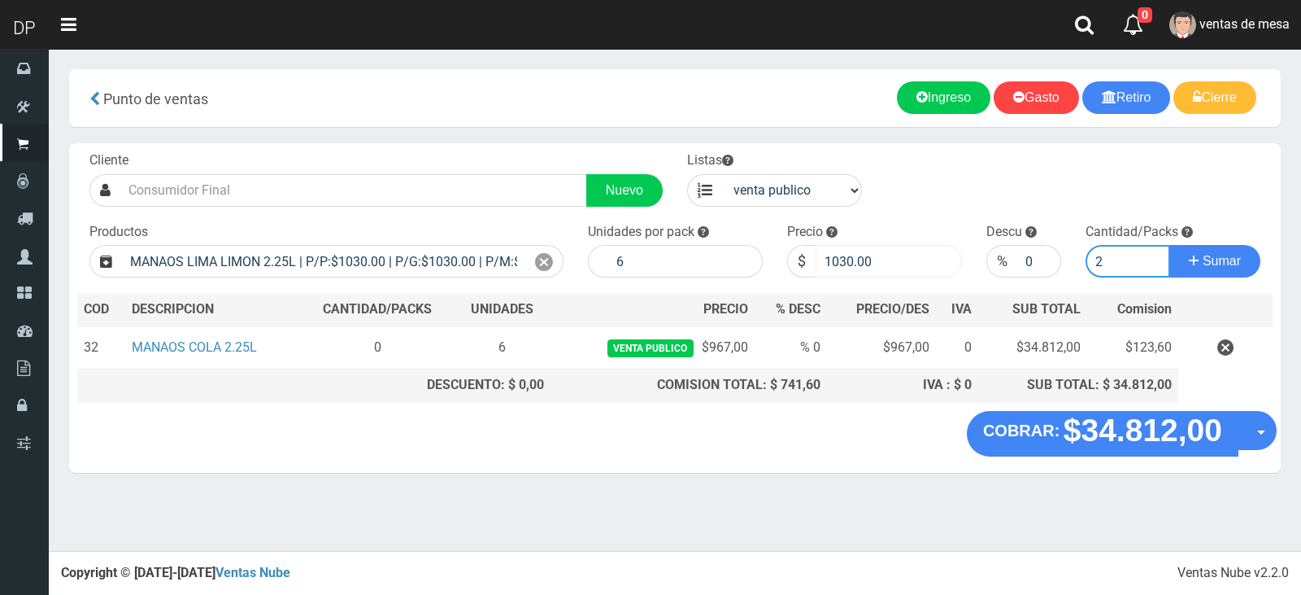
type input "2"
click at [865, 252] on input "1030.00" at bounding box center [889, 261] width 146 height 33
type input "967"
click at [1170, 245] on button "Sumar" at bounding box center [1215, 261] width 91 height 33
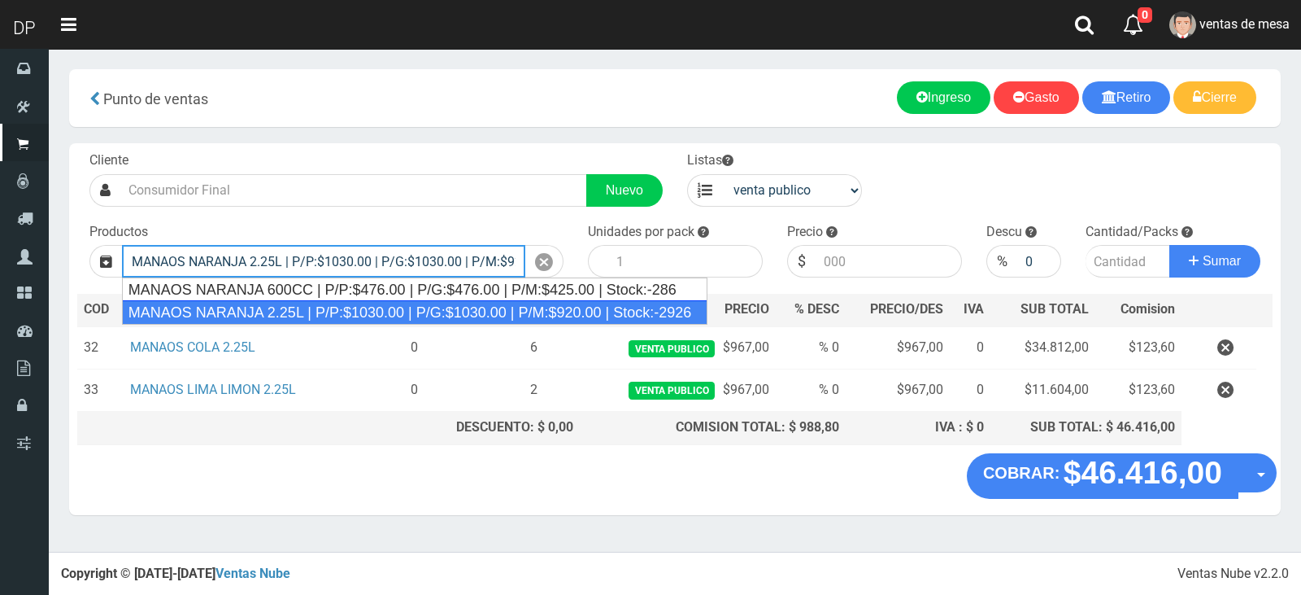
type input "MANAOS NARANJA 2.25L | P/P:$1030.00 | P/G:$1030.00 | P/M:$920.00 | Stock:-2926"
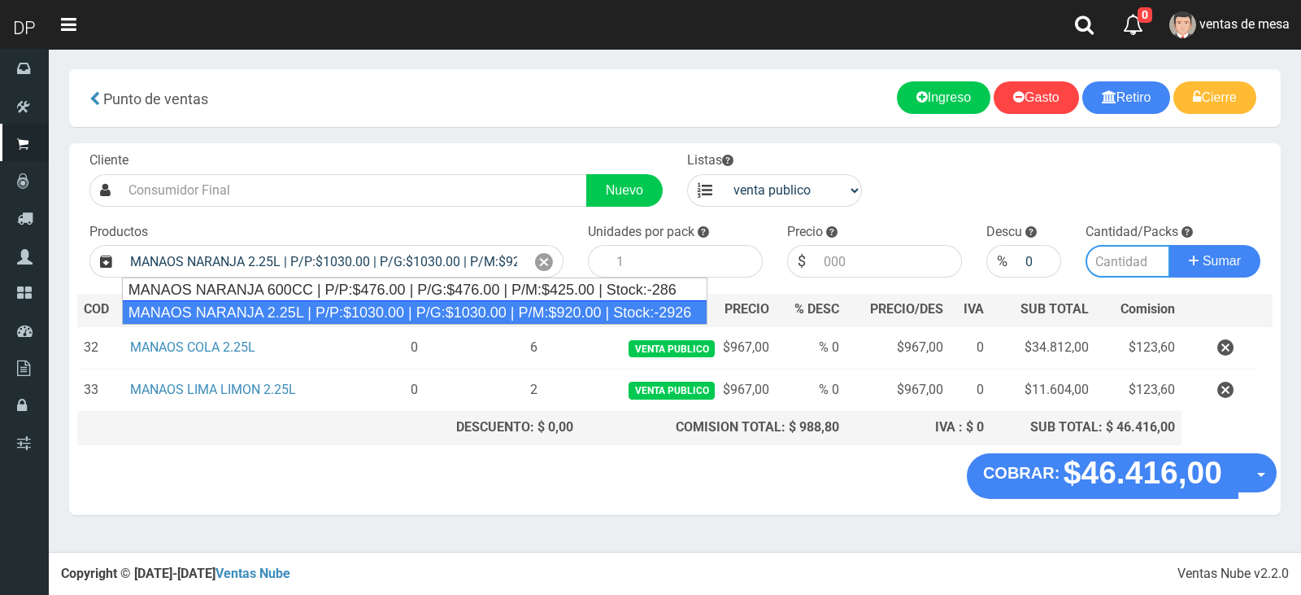
type input "6"
type input "1030.00"
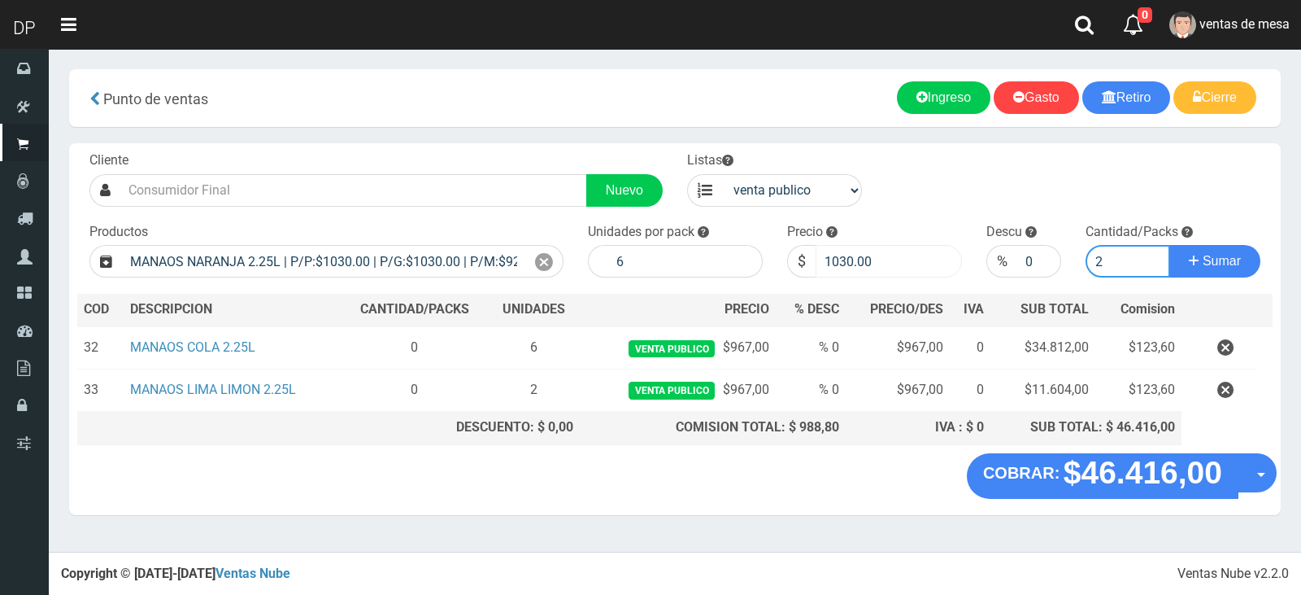
type input "2"
click at [856, 264] on input "1030.00" at bounding box center [889, 261] width 146 height 33
type input "967"
click at [1170, 245] on button "Sumar" at bounding box center [1215, 261] width 91 height 33
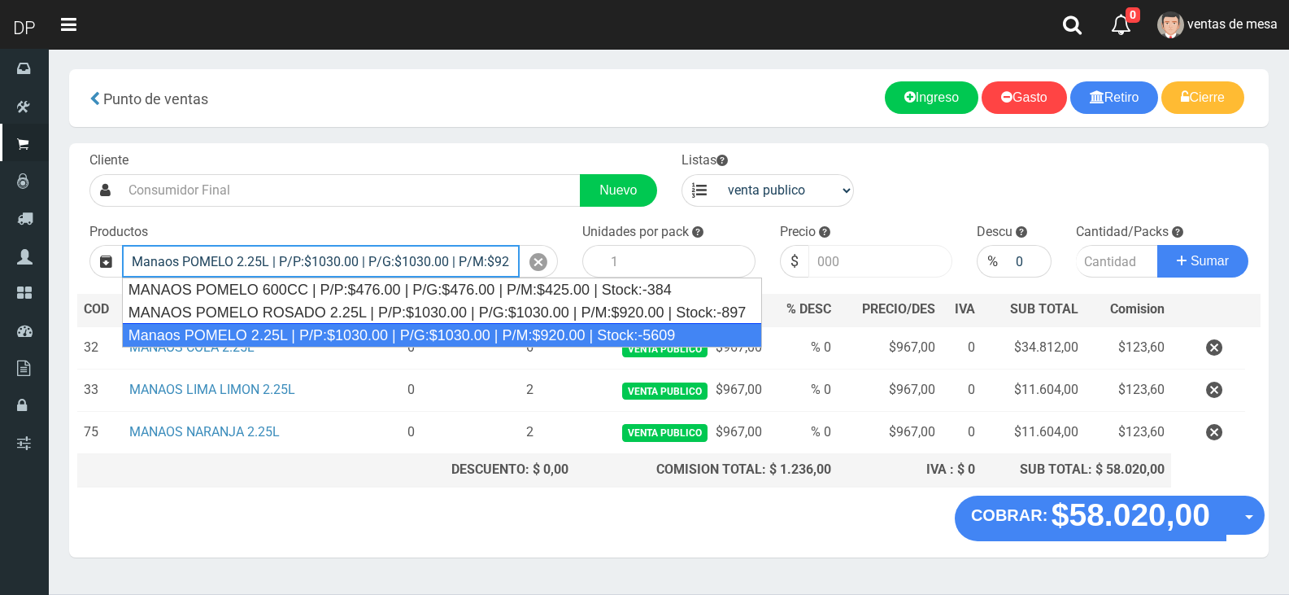
type input "Manaos POMELO 2.25L | P/P:$1030.00 | P/G:$1030.00 | P/M:$920.00 | Stock:-5609"
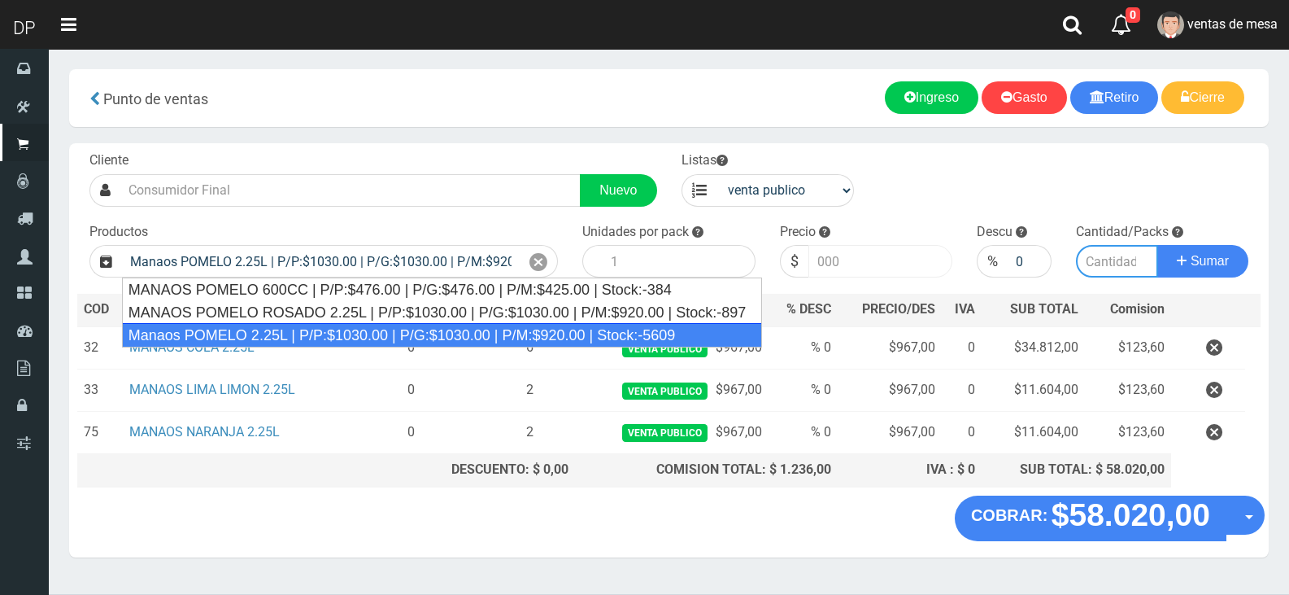
type input "6"
type input "1030.00"
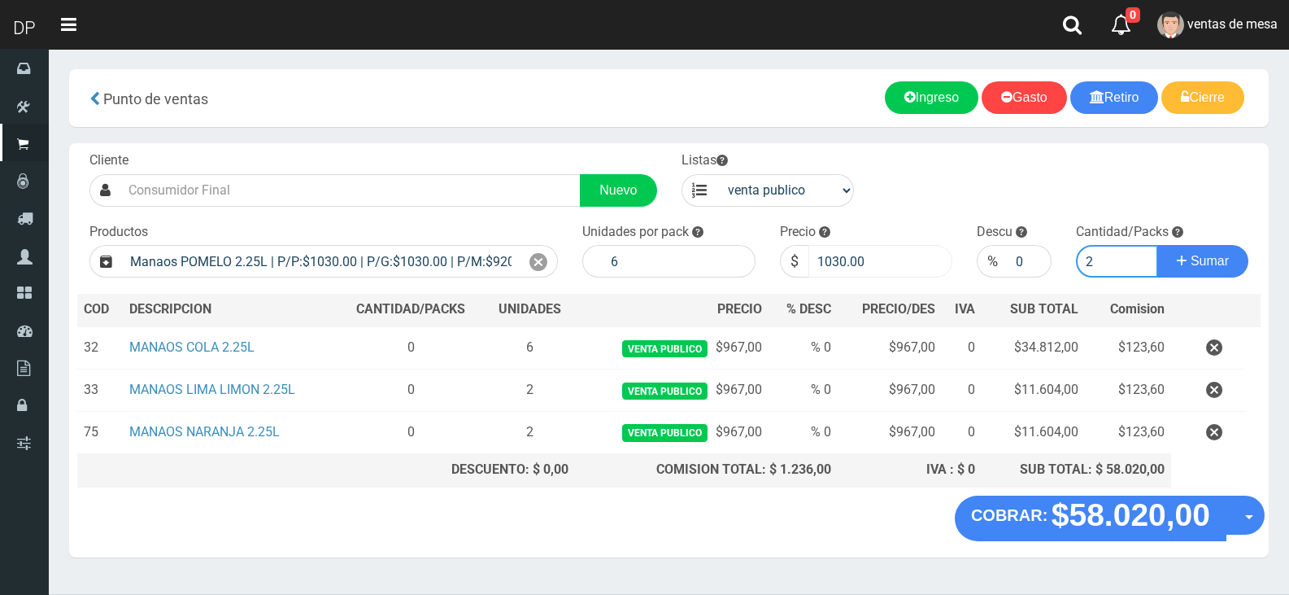
type input "2"
click at [856, 264] on input "1030.00" at bounding box center [881, 261] width 145 height 33
type input "967"
click at [1157, 245] on button "Sumar" at bounding box center [1202, 261] width 91 height 33
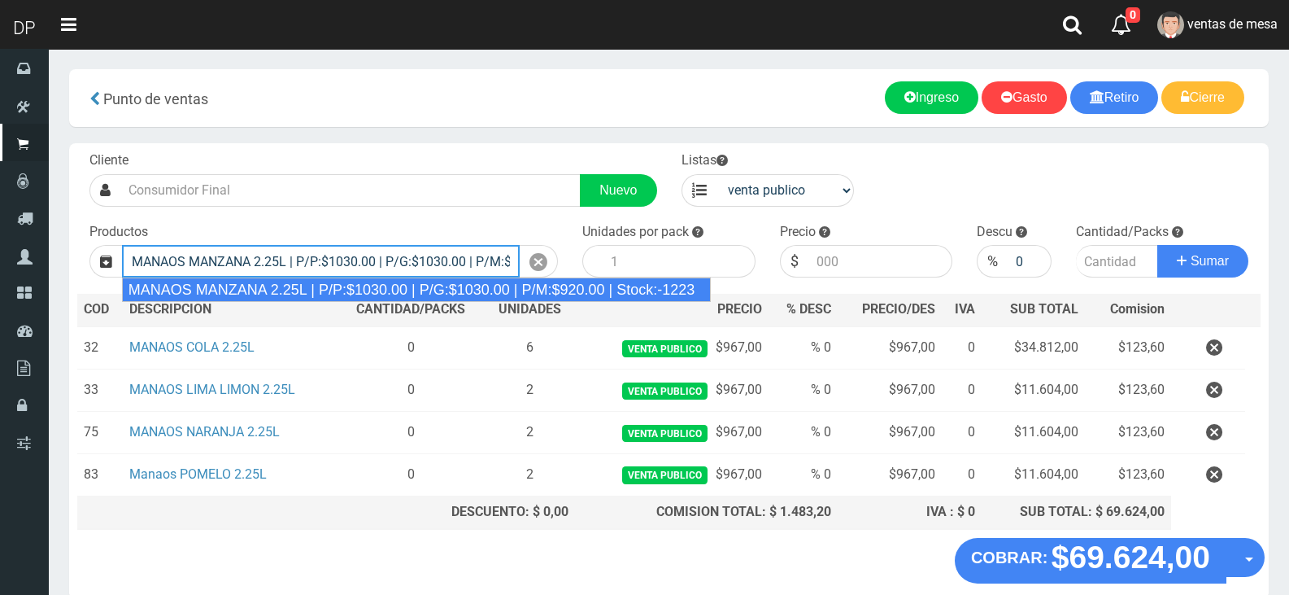
type input "MANAOS MANZANA 2.25L | P/P:$1030.00 | P/G:$1030.00 | P/M:$920.00 | Stock:-1223"
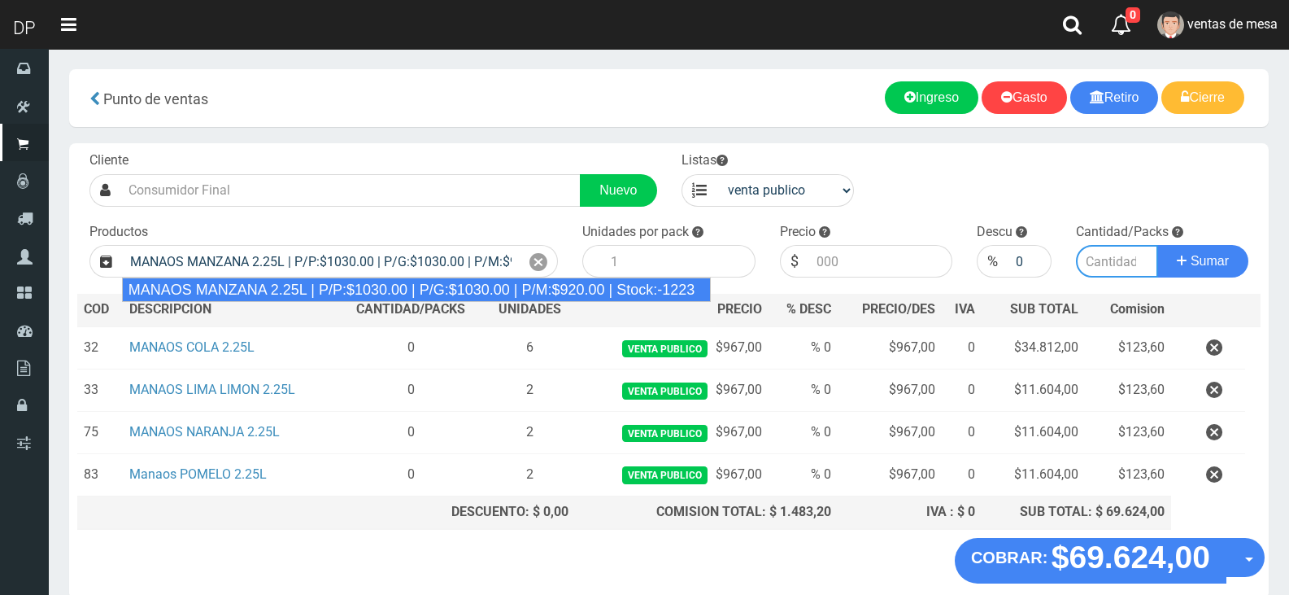
type input "6"
type input "1030.00"
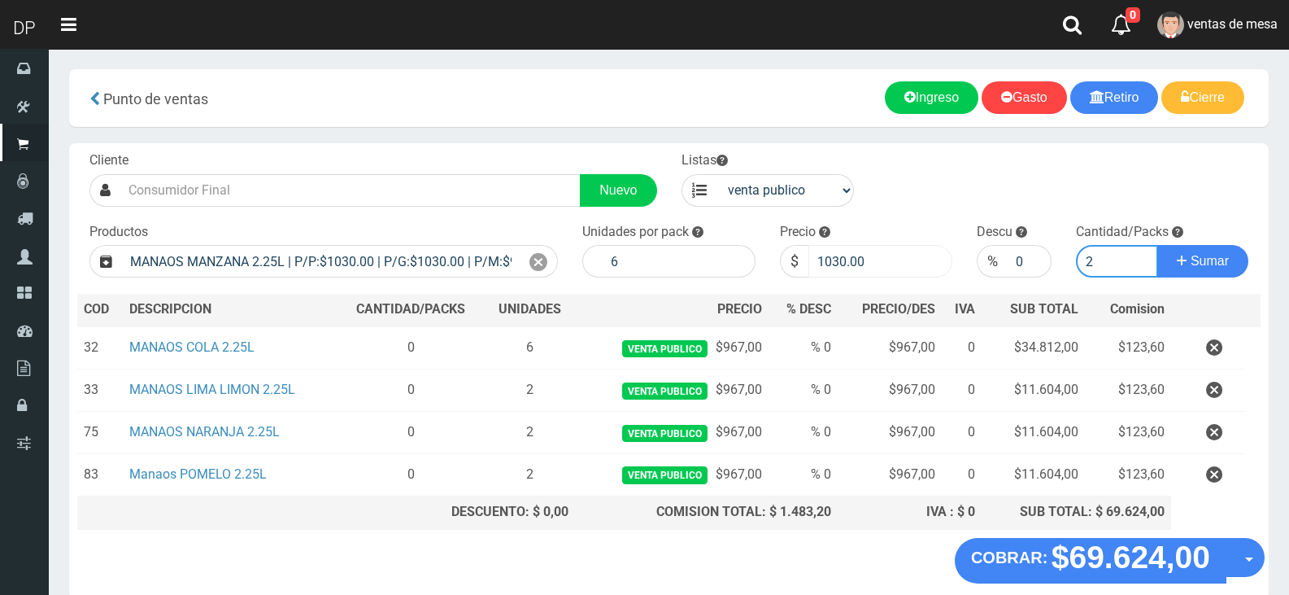
type input "2"
click at [858, 255] on input "1030.00" at bounding box center [881, 261] width 145 height 33
click at [857, 255] on input "1030.00" at bounding box center [881, 261] width 145 height 33
type input "967"
click at [1157, 245] on button "Sumar" at bounding box center [1202, 261] width 91 height 33
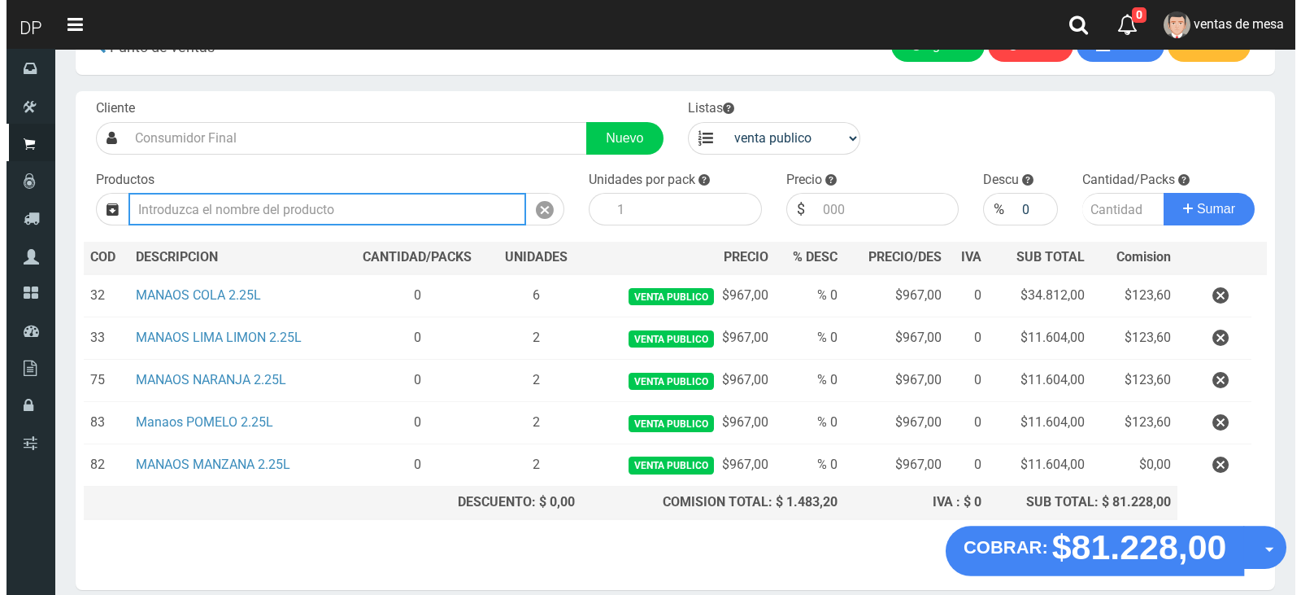
scroll to position [121, 0]
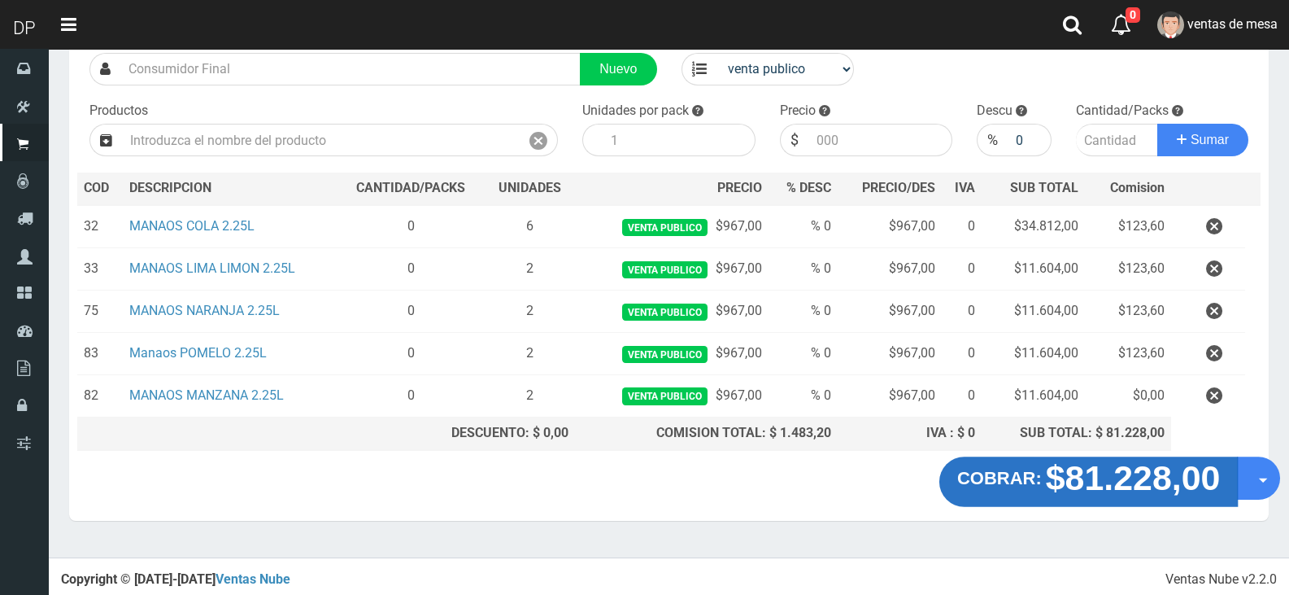
click at [1066, 487] on strong "$81.228,00" at bounding box center [1133, 477] width 175 height 38
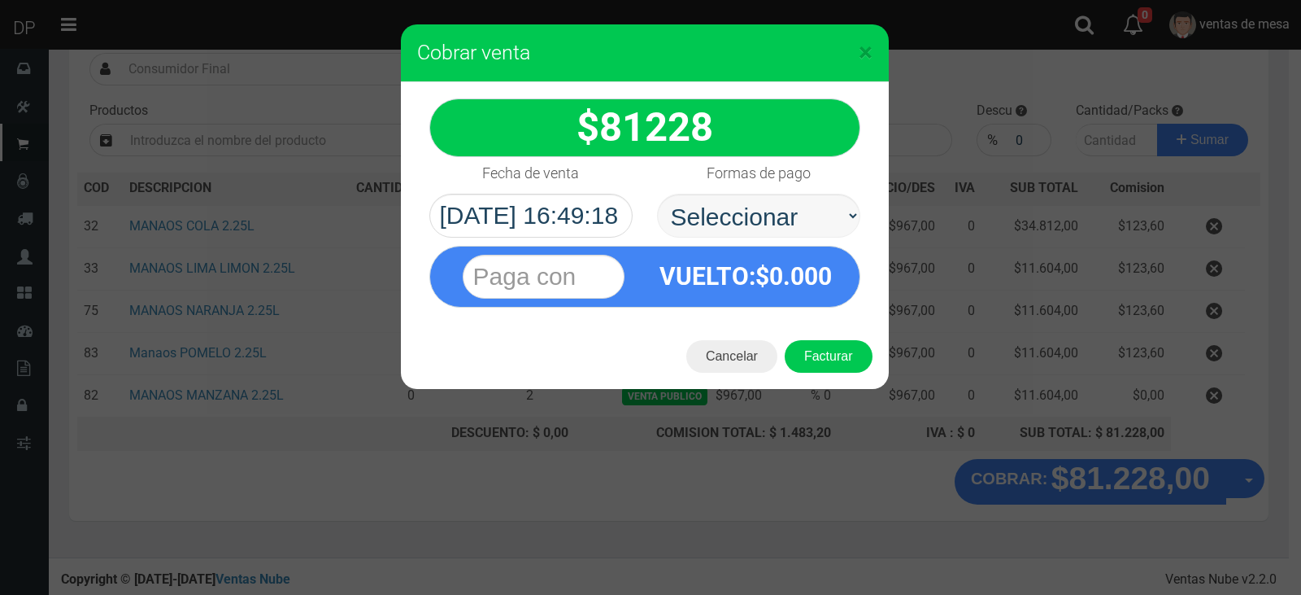
click at [766, 204] on select "Seleccionar Efectivo Tarjeta de Crédito Depósito Débito" at bounding box center [758, 216] width 203 height 44
select select "Efectivo"
click at [657, 194] on select "Seleccionar Efectivo Tarjeta de Crédito Depósito Débito" at bounding box center [758, 216] width 203 height 44
click at [822, 357] on button "Facturar" at bounding box center [829, 356] width 88 height 33
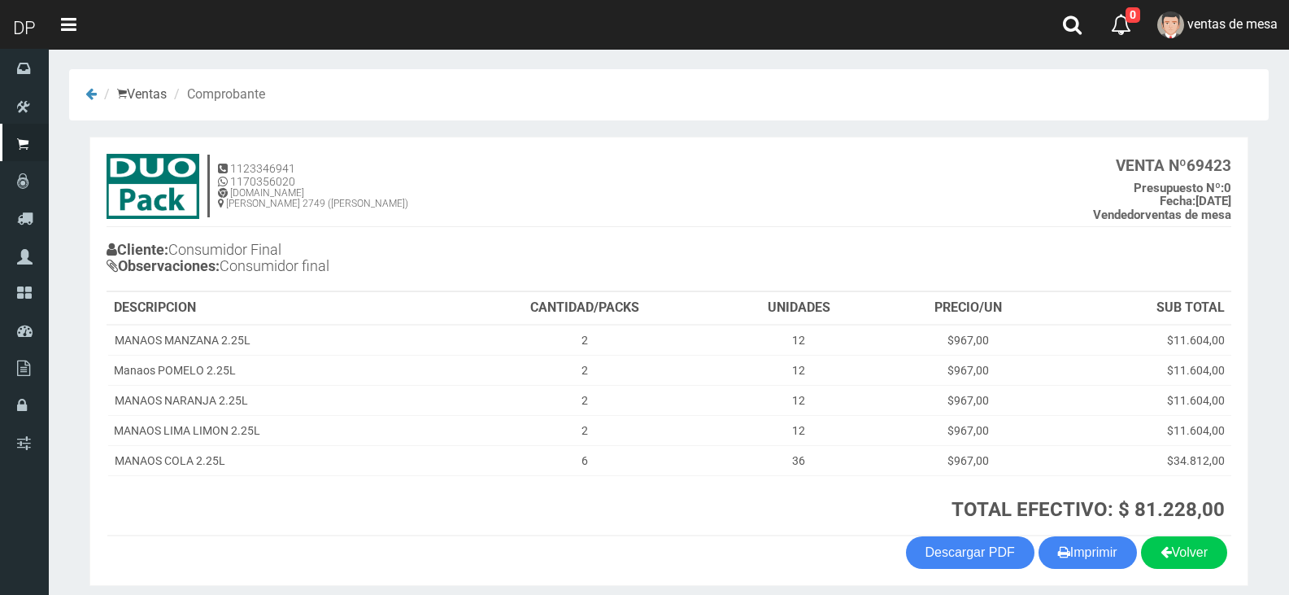
scroll to position [63, 0]
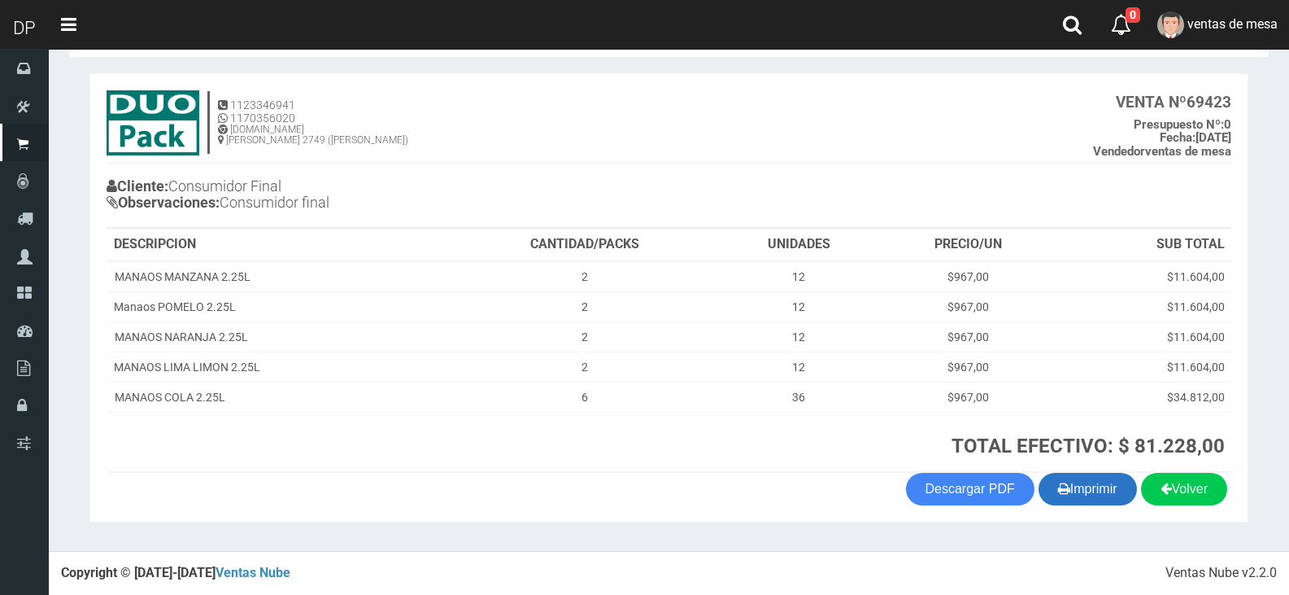
click at [1090, 491] on button "Imprimir" at bounding box center [1088, 489] width 98 height 33
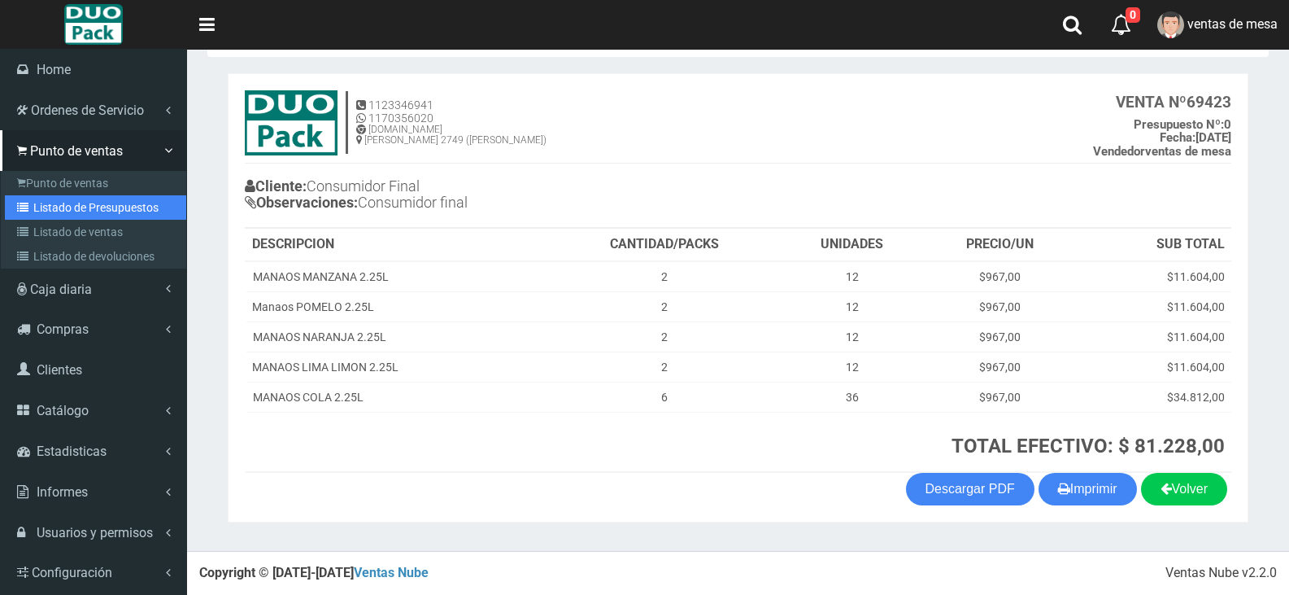
click at [33, 216] on link "Listado de Presupuestos" at bounding box center [95, 207] width 181 height 24
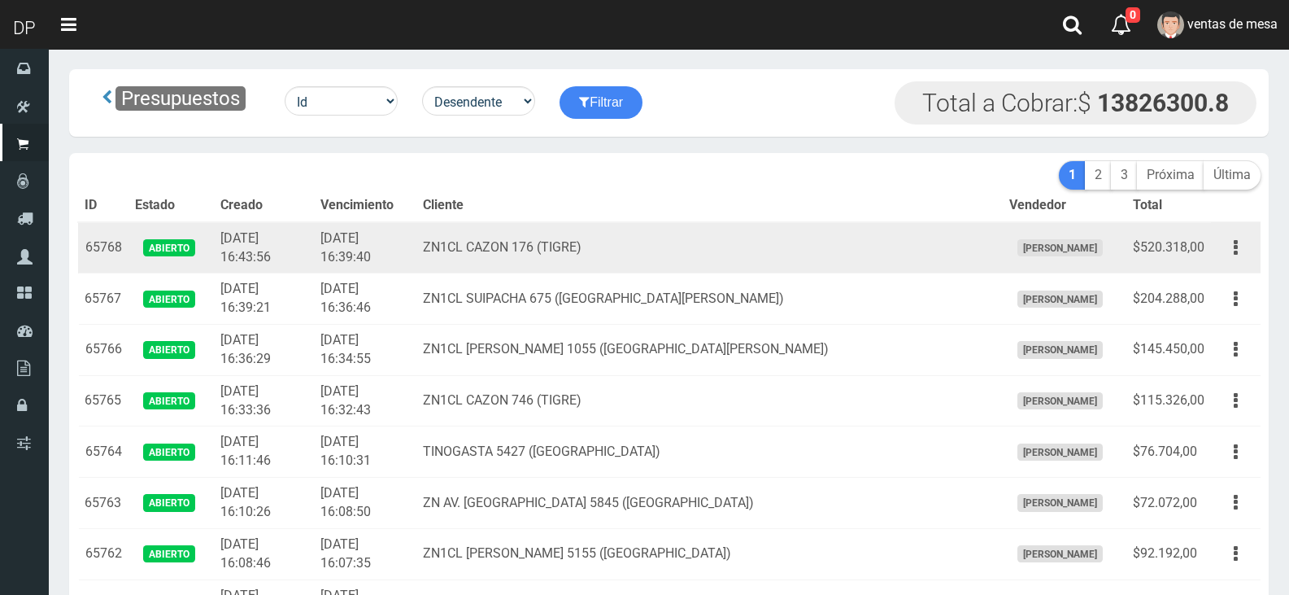
click at [682, 265] on td "ZN1CL CAZON 176 (TIGRE)" at bounding box center [709, 247] width 586 height 51
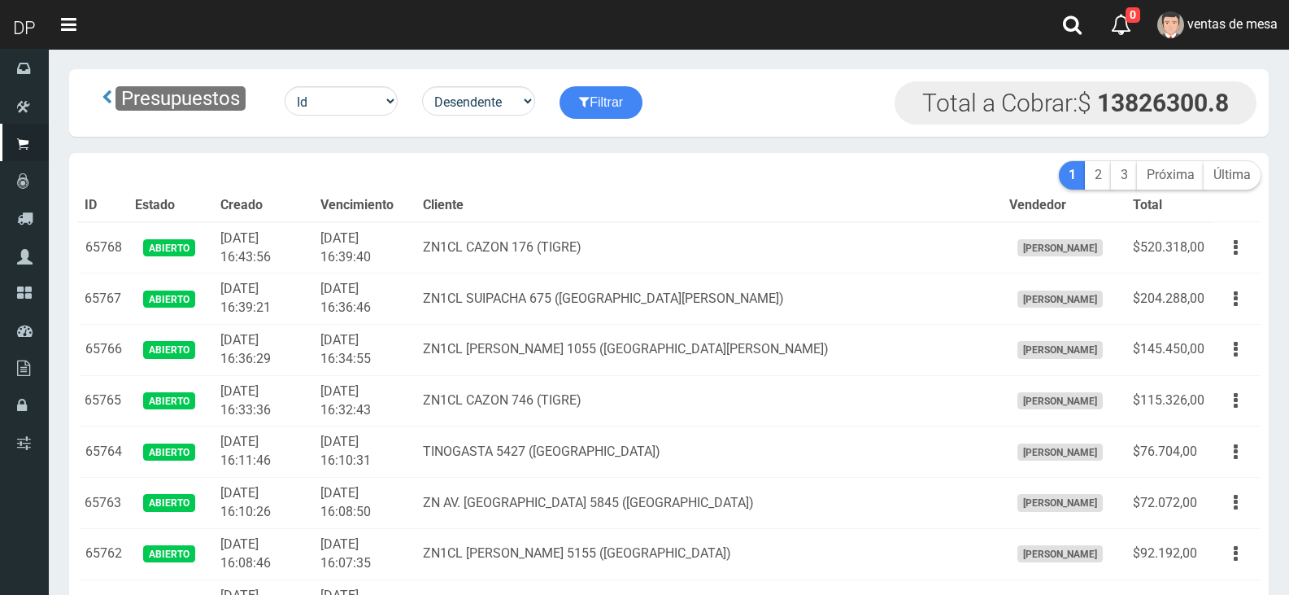
scroll to position [2448, 0]
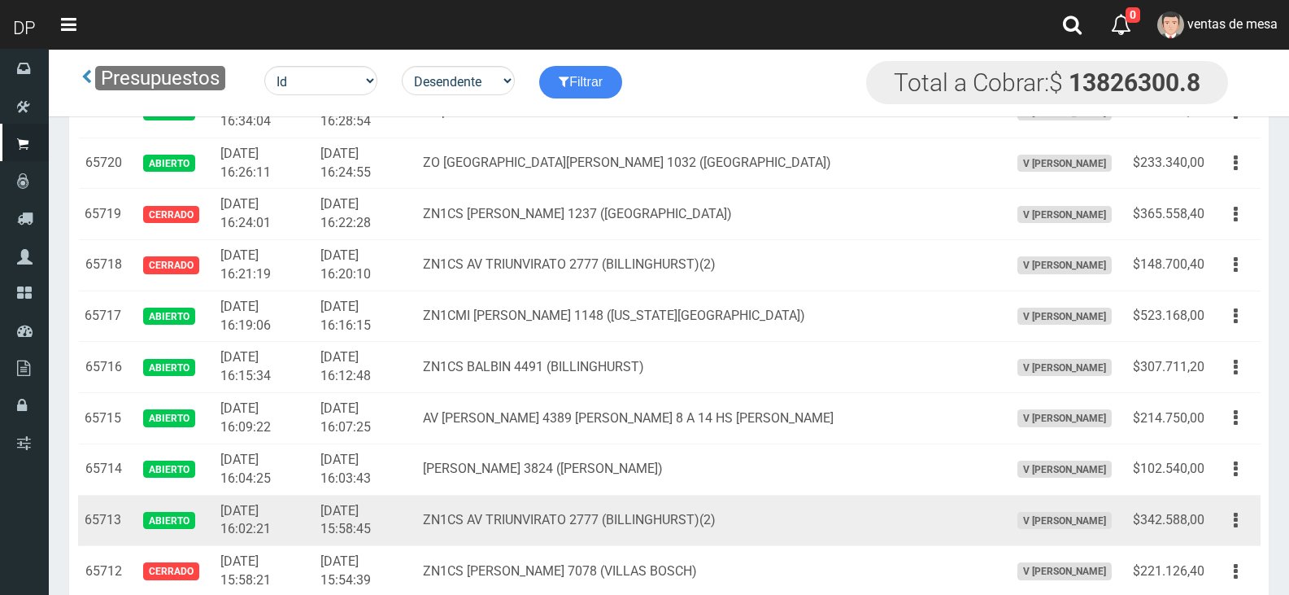
drag, startPoint x: 1235, startPoint y: 519, endPoint x: 1220, endPoint y: 545, distance: 29.9
click at [1234, 519] on icon "button" at bounding box center [1236, 520] width 4 height 28
click at [1183, 568] on link "Editar" at bounding box center [1189, 560] width 129 height 36
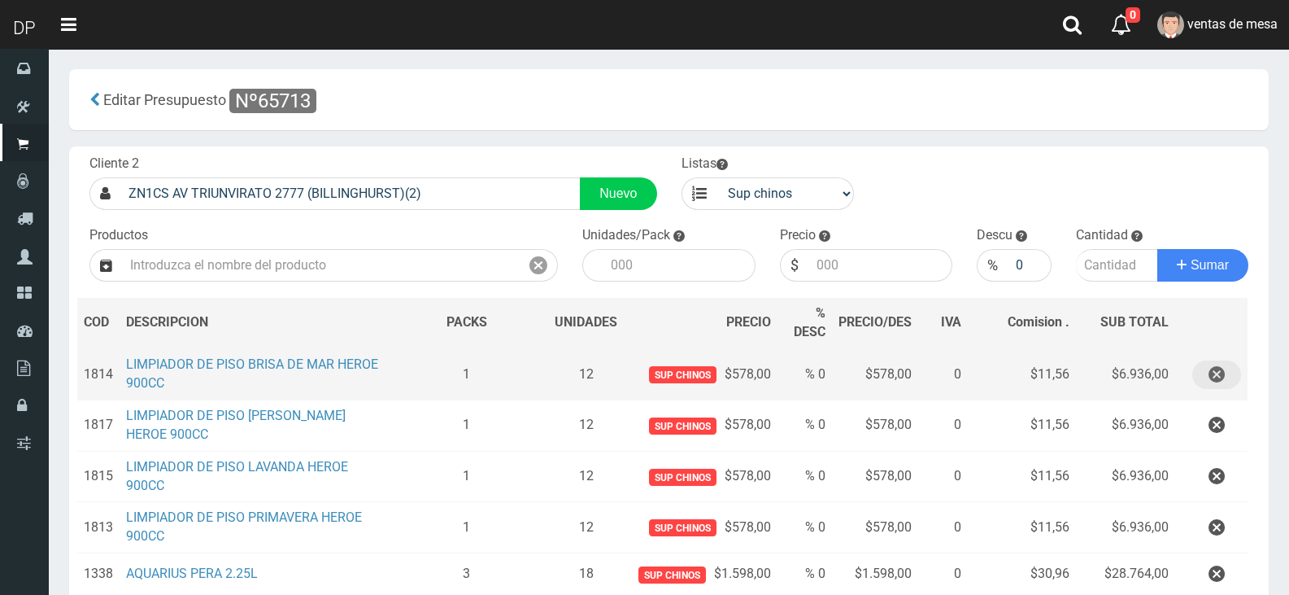
click at [1218, 374] on icon "button" at bounding box center [1217, 374] width 16 height 28
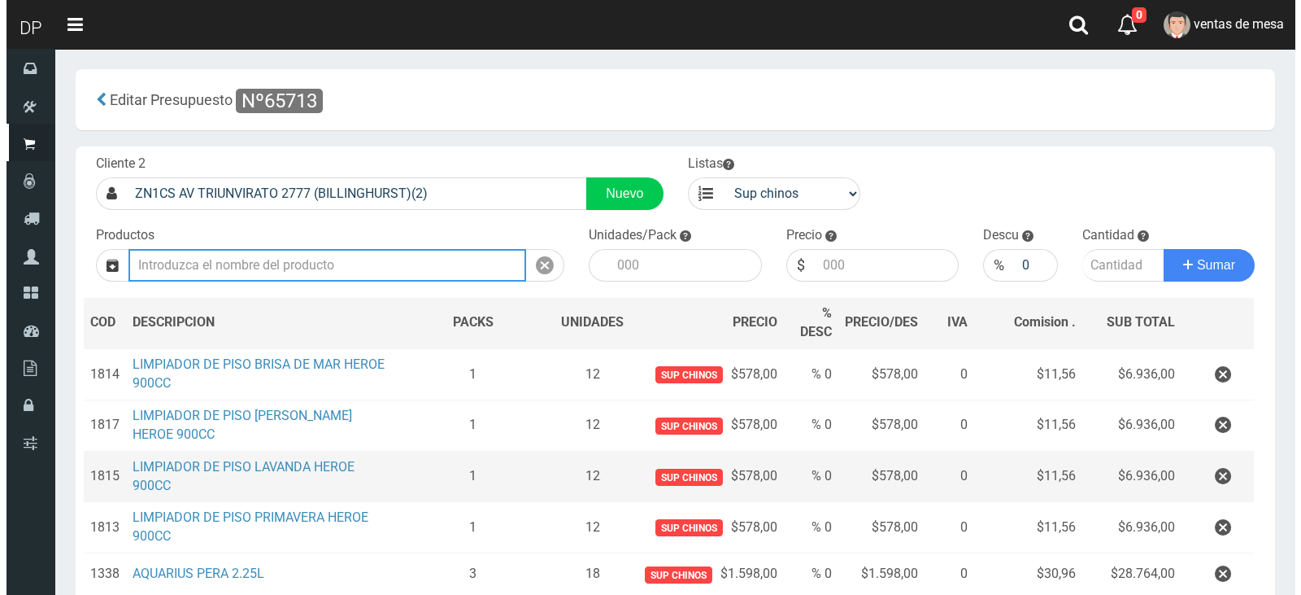
scroll to position [274, 0]
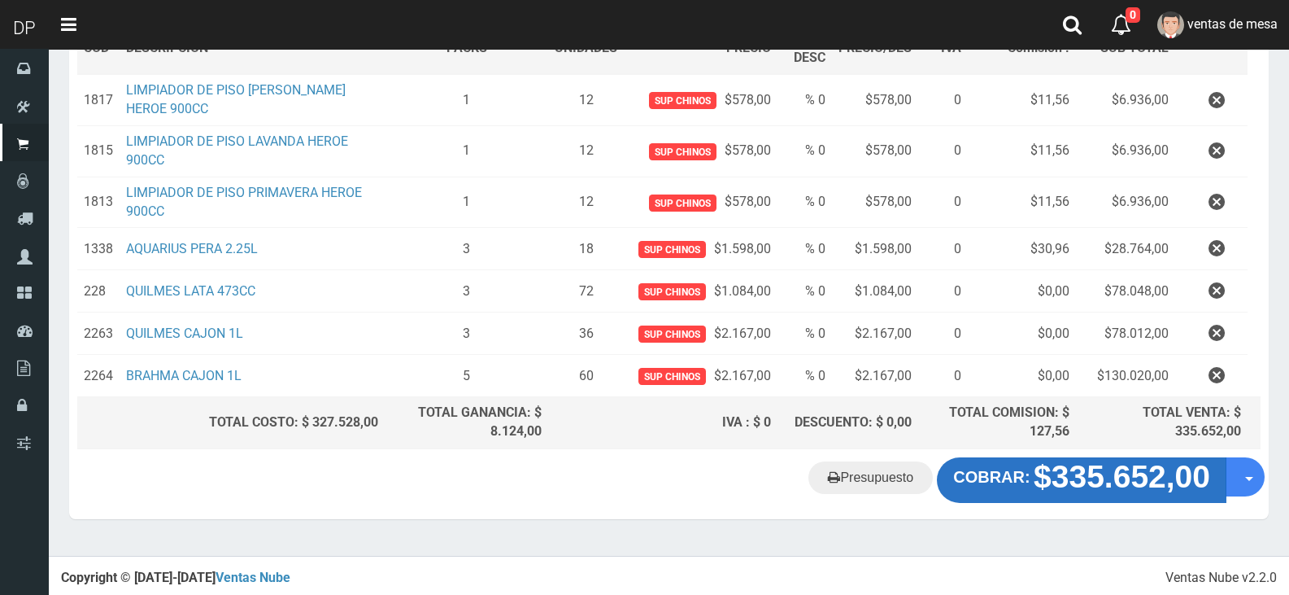
click at [1013, 486] on strong "COBRAR:" at bounding box center [991, 477] width 76 height 18
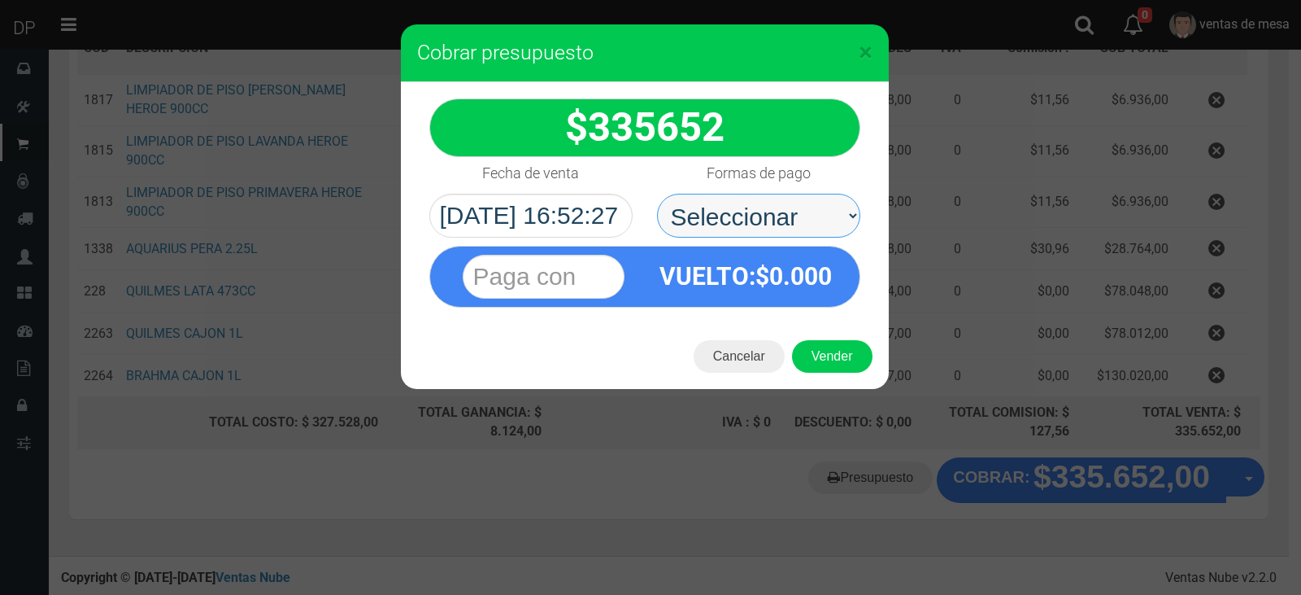
click at [809, 224] on select "Seleccionar Efectivo Tarjeta de Crédito Depósito Débito" at bounding box center [758, 216] width 203 height 44
select select "Efectivo"
click at [657, 194] on select "Seleccionar Efectivo Tarjeta de Crédito Depósito Débito" at bounding box center [758, 216] width 203 height 44
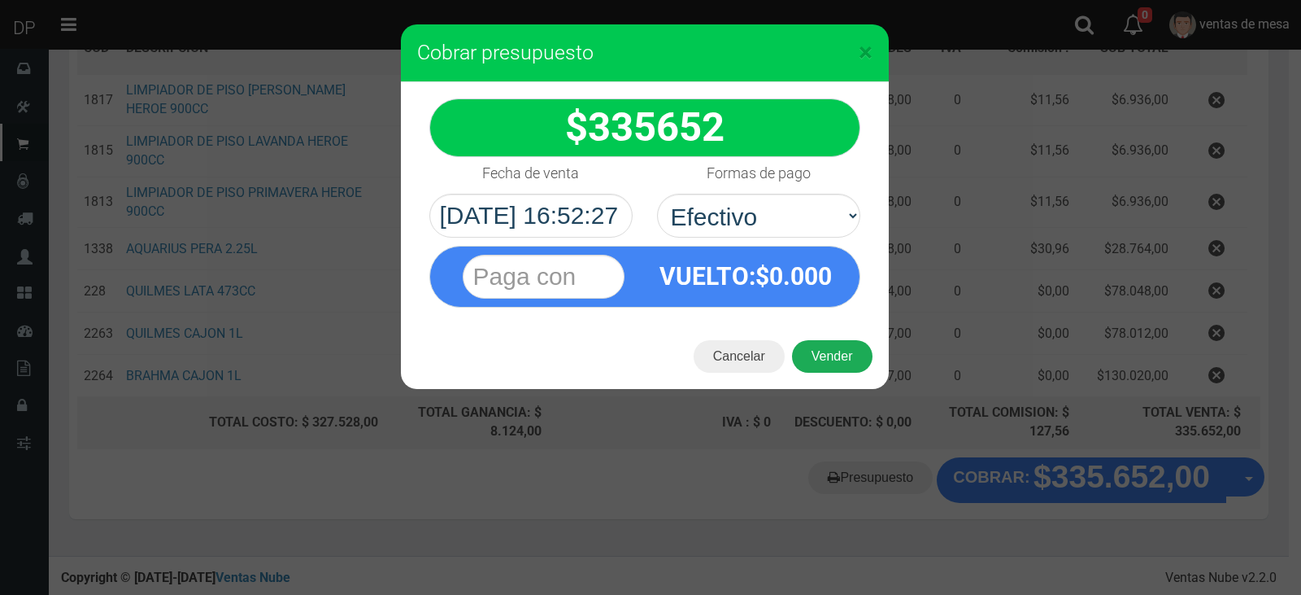
click at [821, 355] on button "Vender" at bounding box center [832, 356] width 81 height 33
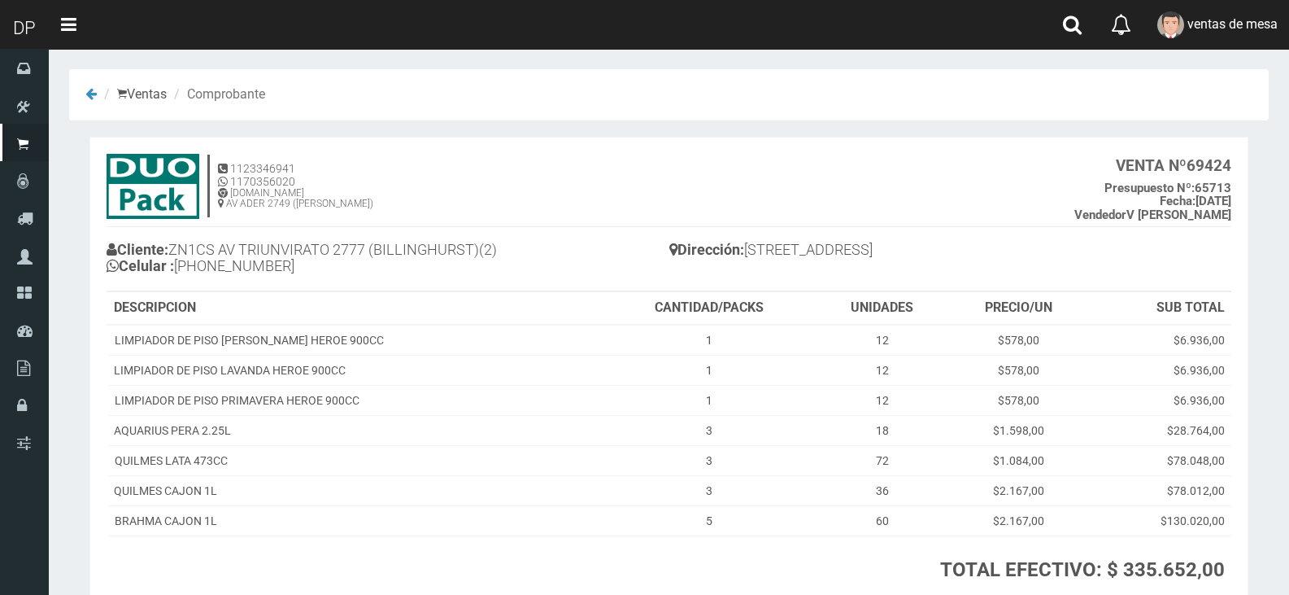
scroll to position [124, 0]
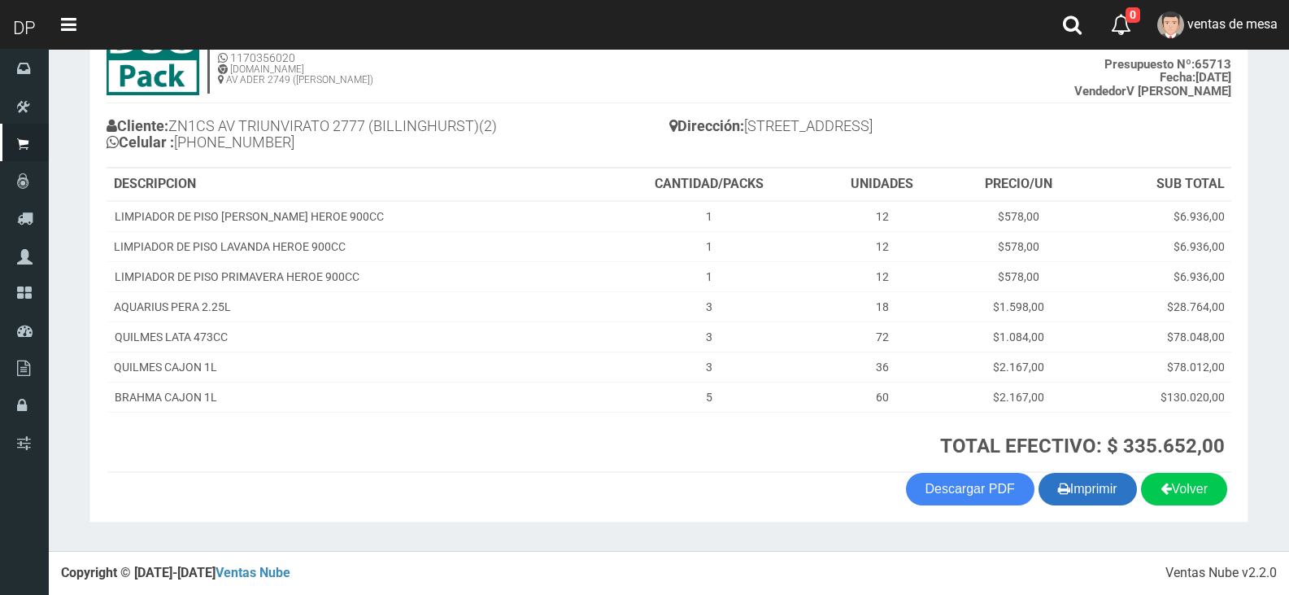
click at [1074, 490] on button "Imprimir" at bounding box center [1088, 489] width 98 height 33
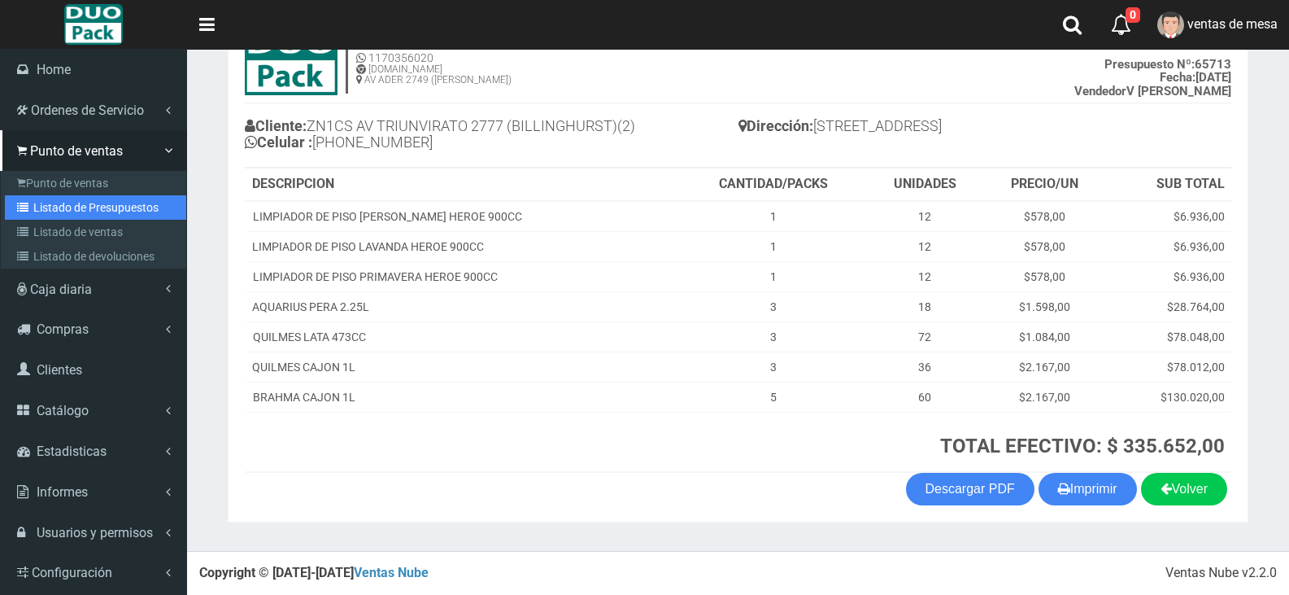
click at [62, 208] on link "Listado de Presupuestos" at bounding box center [95, 207] width 181 height 24
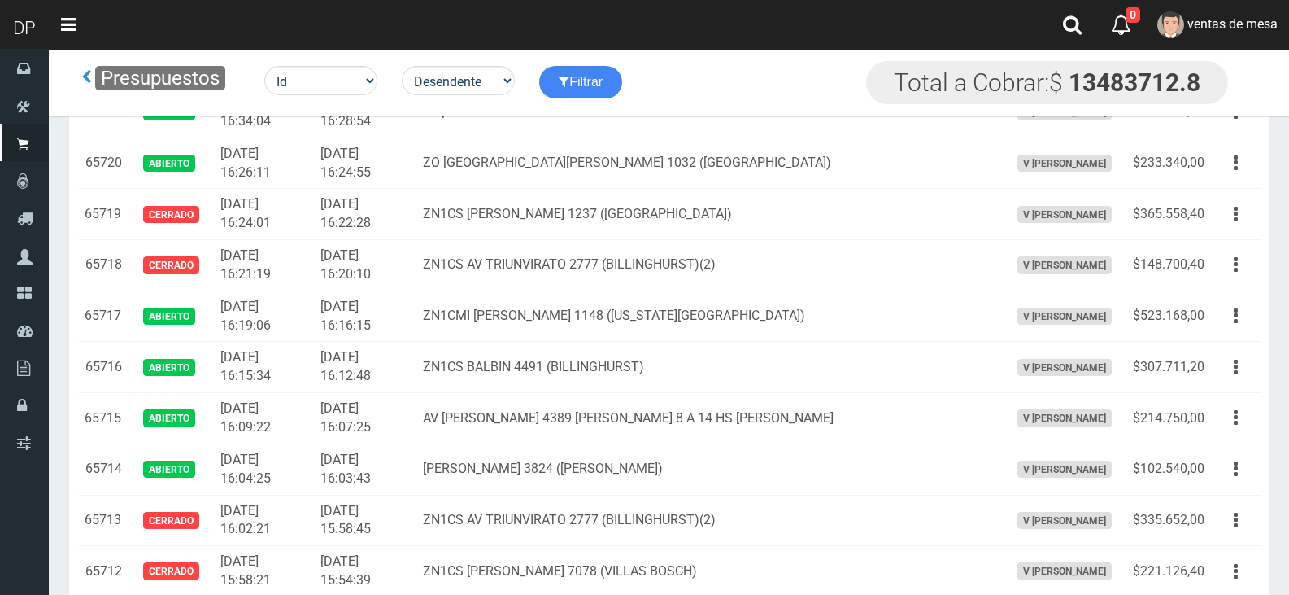
scroll to position [2110, 0]
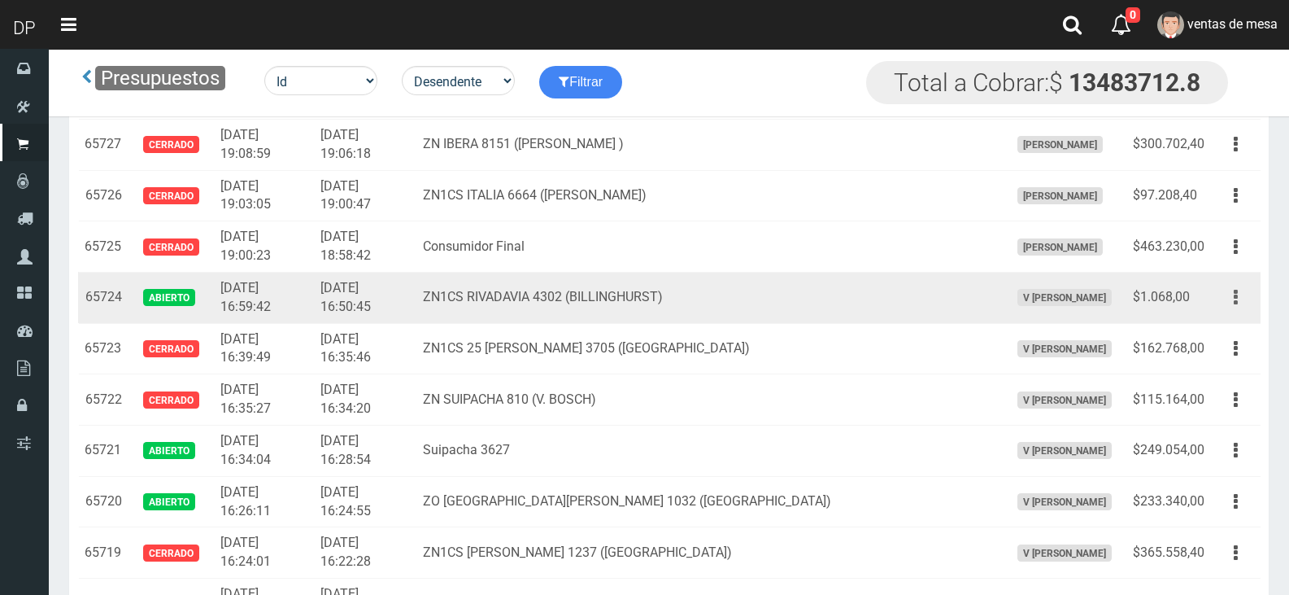
click at [1243, 303] on button "button" at bounding box center [1236, 297] width 37 height 28
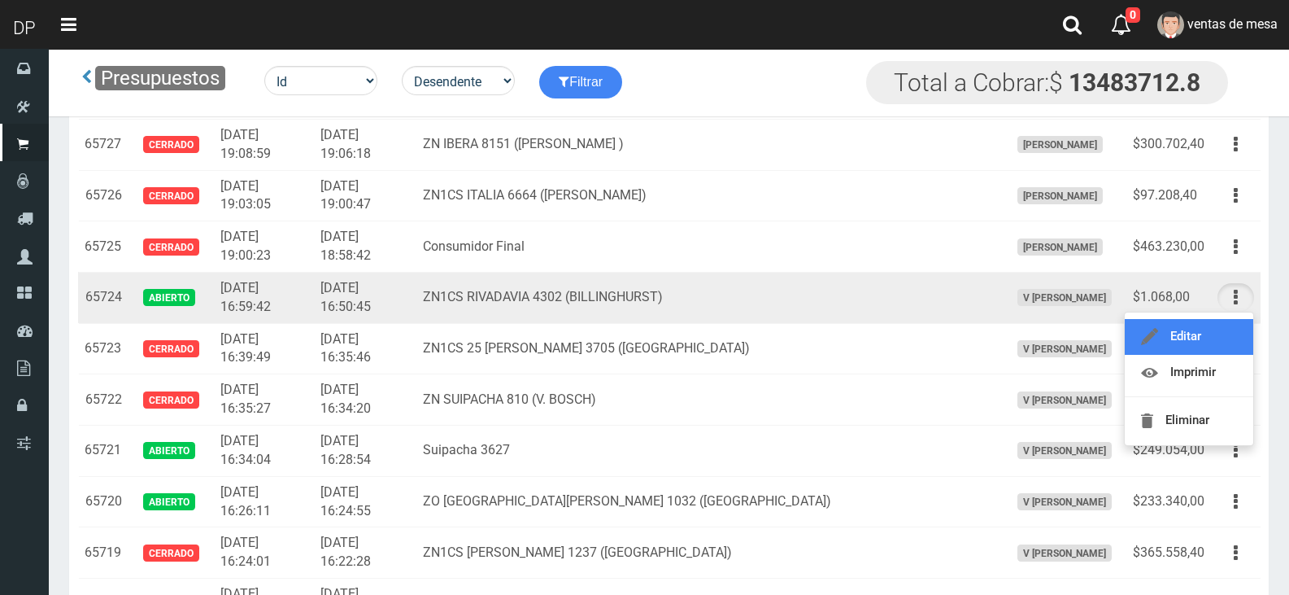
click at [1214, 333] on link "Editar" at bounding box center [1189, 337] width 129 height 36
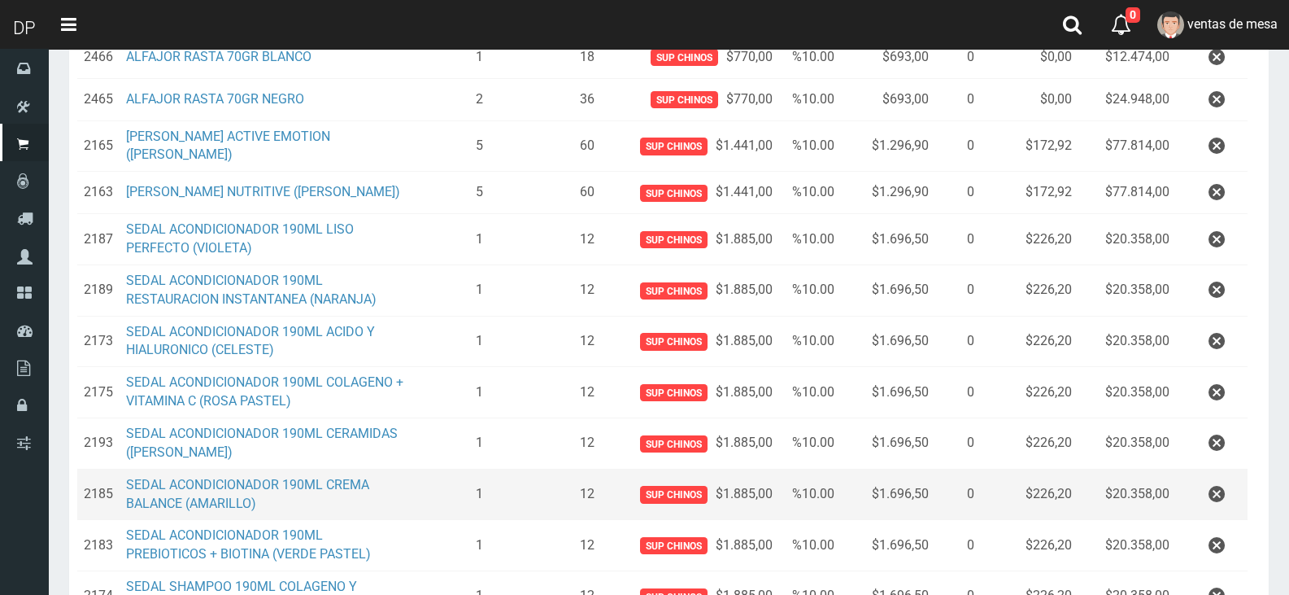
scroll to position [407, 0]
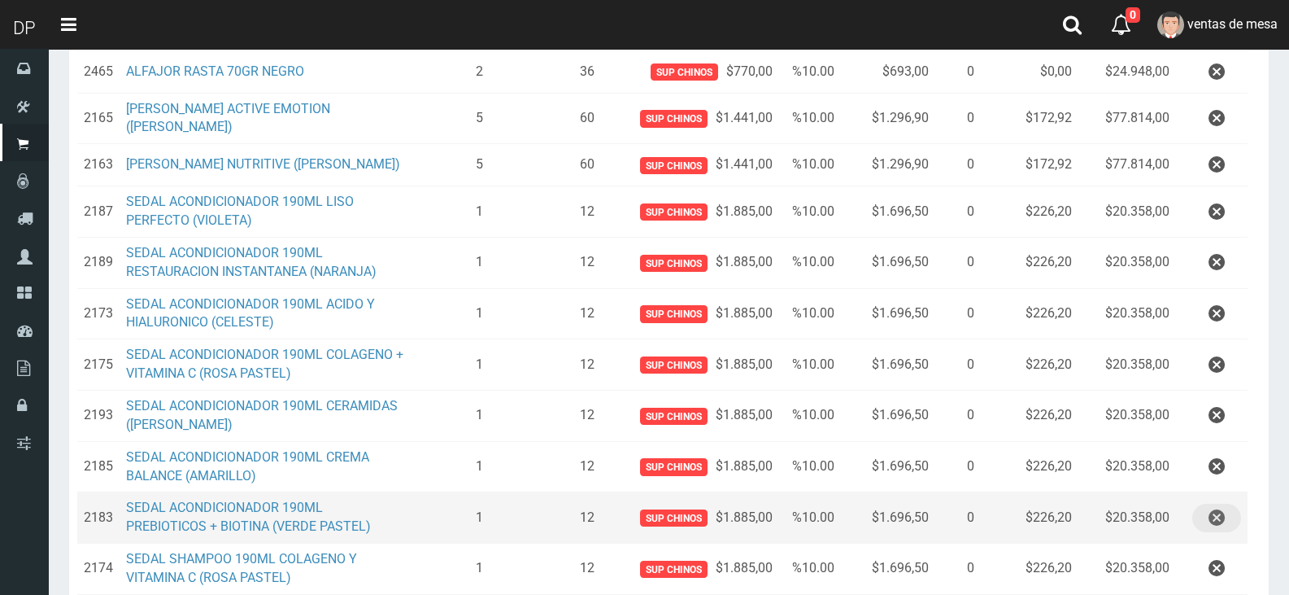
click at [1210, 503] on icon "button" at bounding box center [1217, 517] width 16 height 28
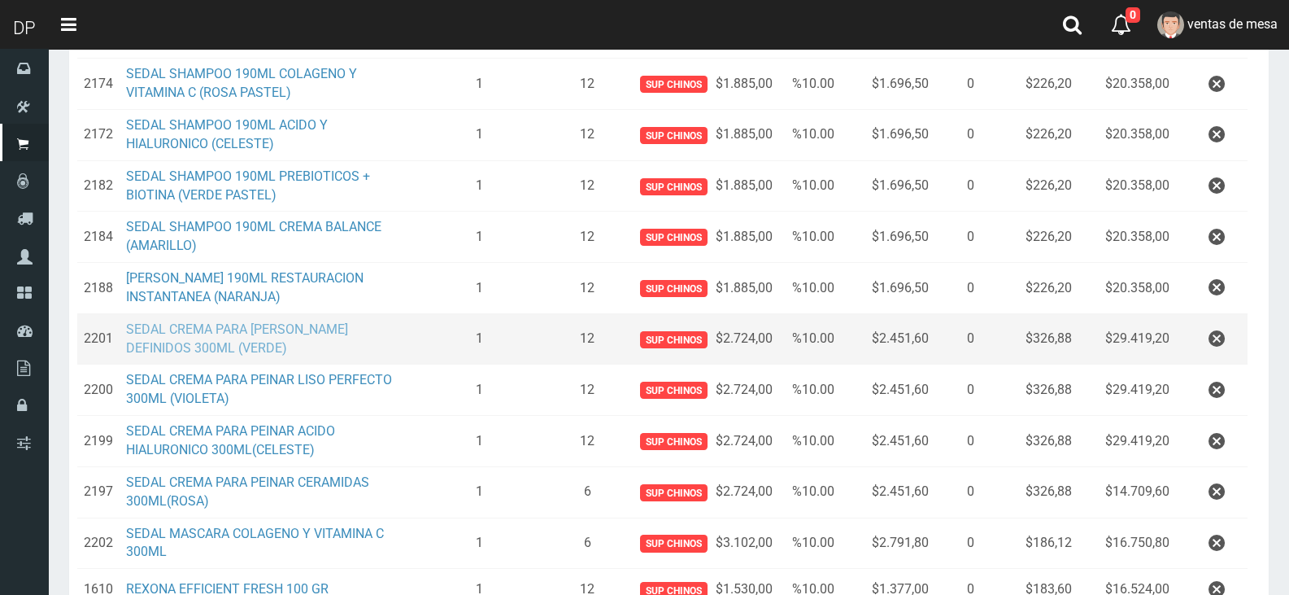
scroll to position [813, 0]
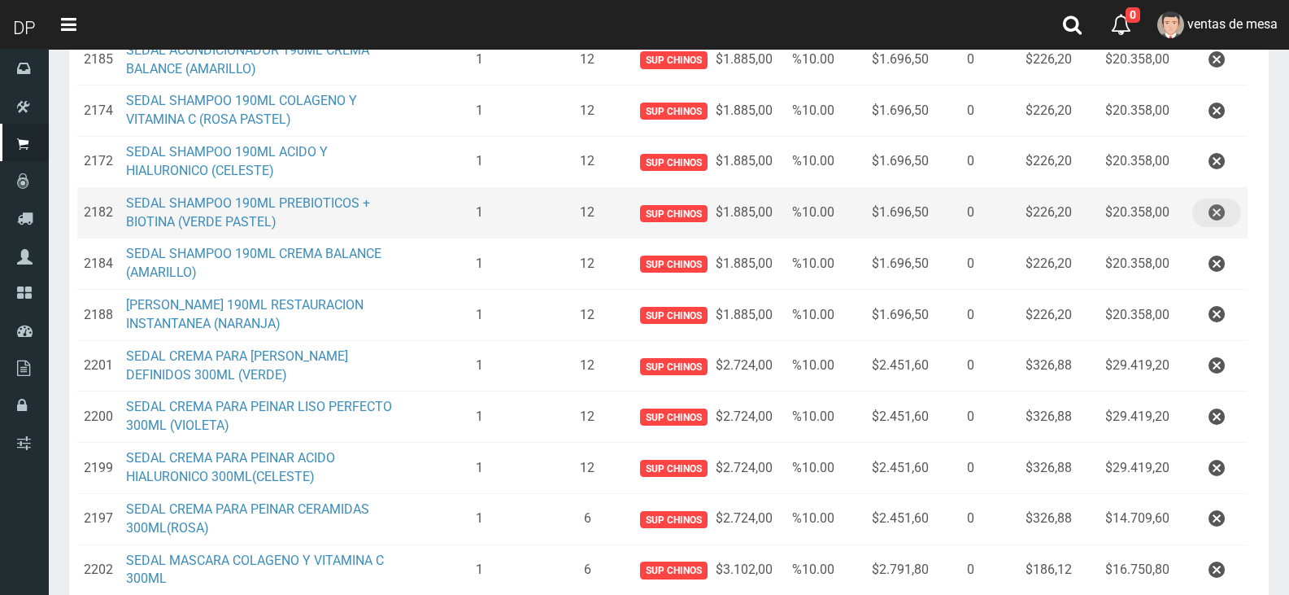
click at [1219, 207] on icon "button" at bounding box center [1217, 212] width 16 height 28
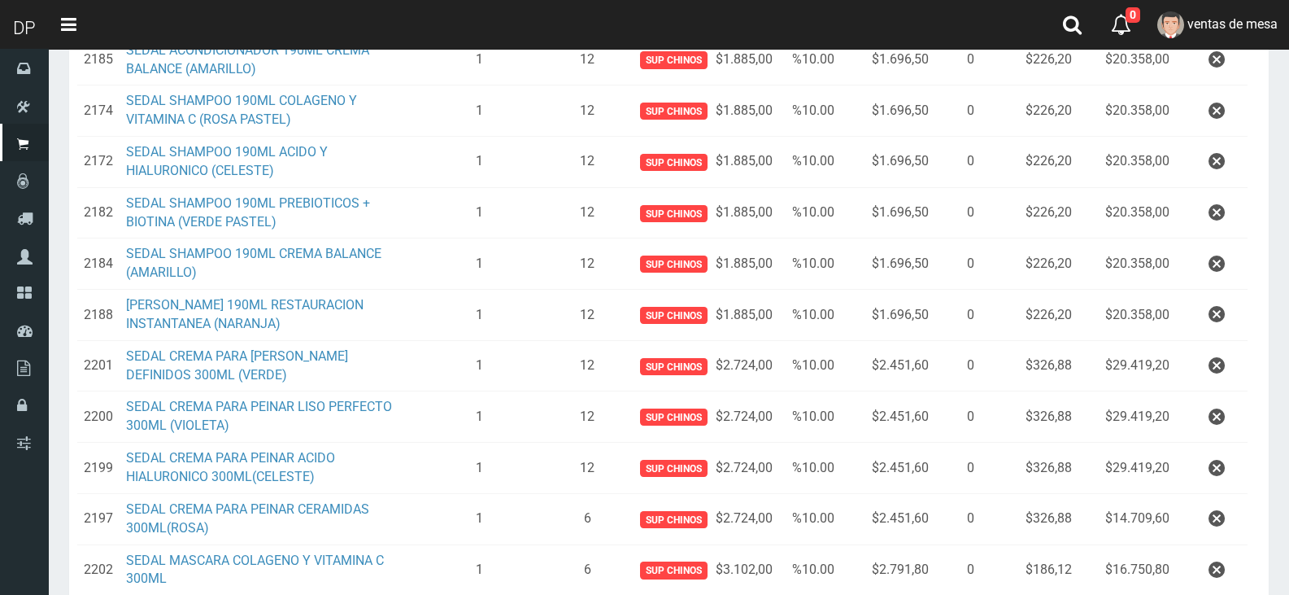
scroll to position [0, 0]
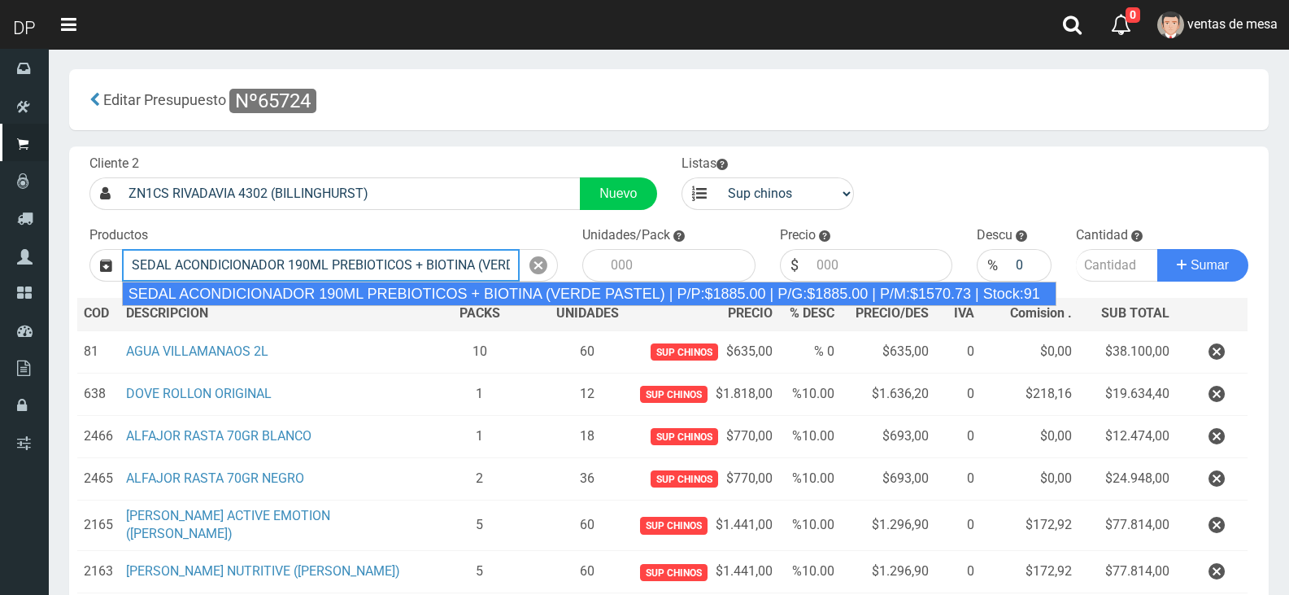
type input "SEDAL ACONDICIONADOR 190ML PREBIOTICOS + BIOTINA (VERDE PASTEL) | P/P:$1885.00 …"
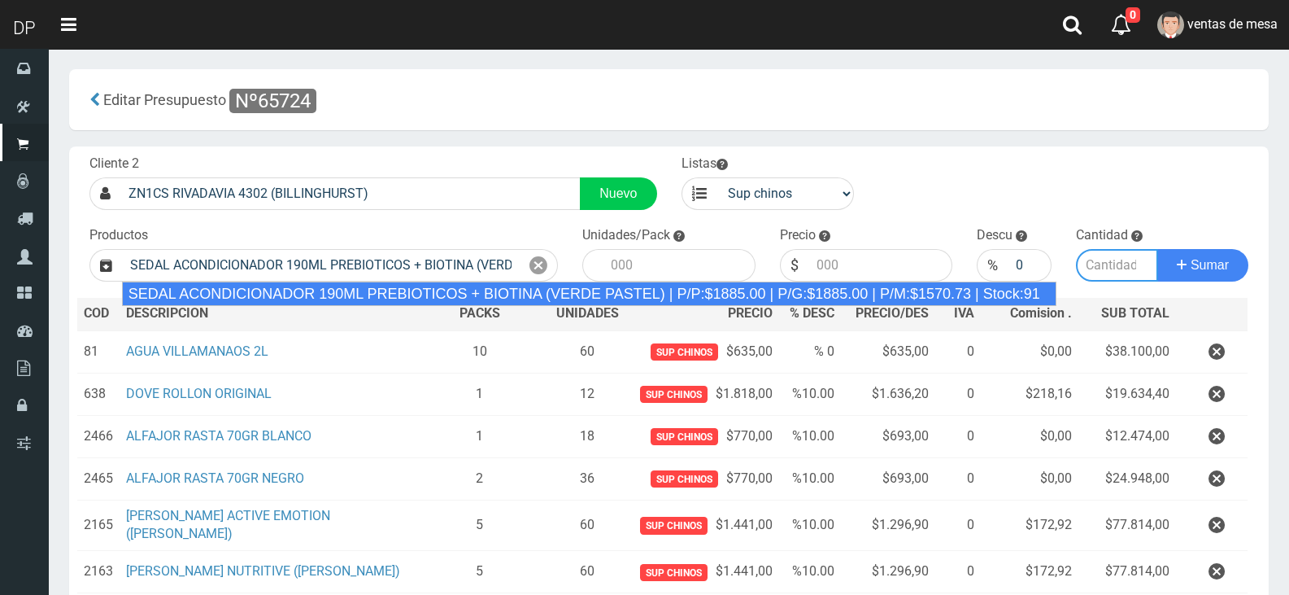
type input "12"
type input "1885.00"
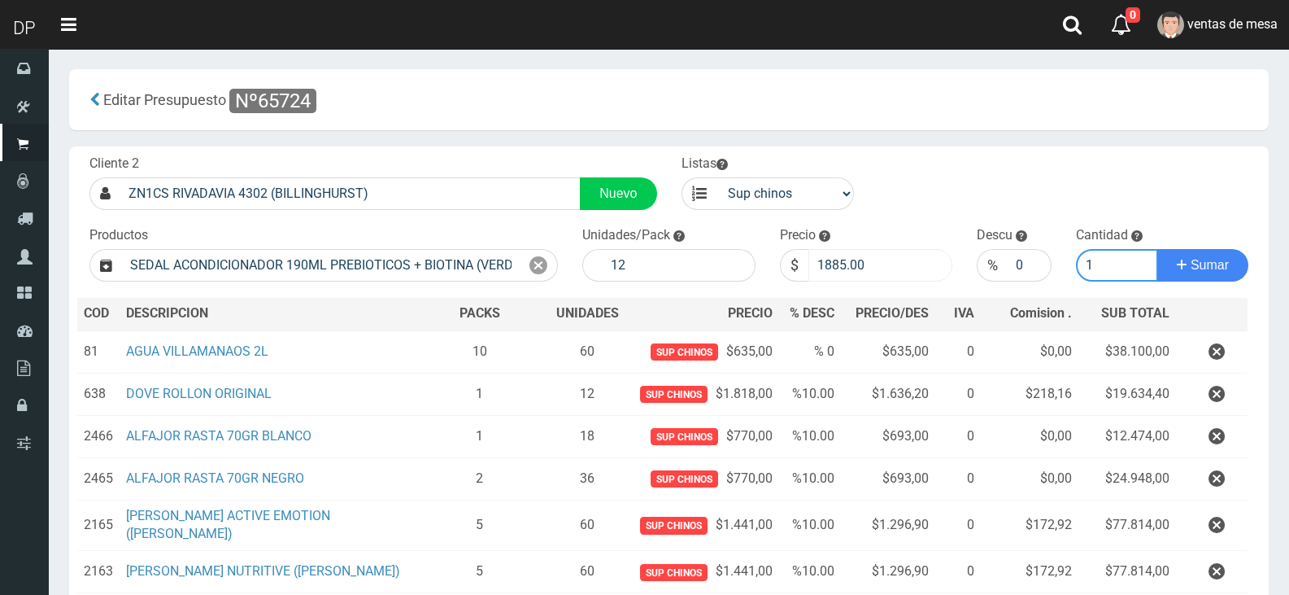
type input "1"
click at [842, 252] on input "1885.00" at bounding box center [881, 265] width 145 height 33
type input "1696"
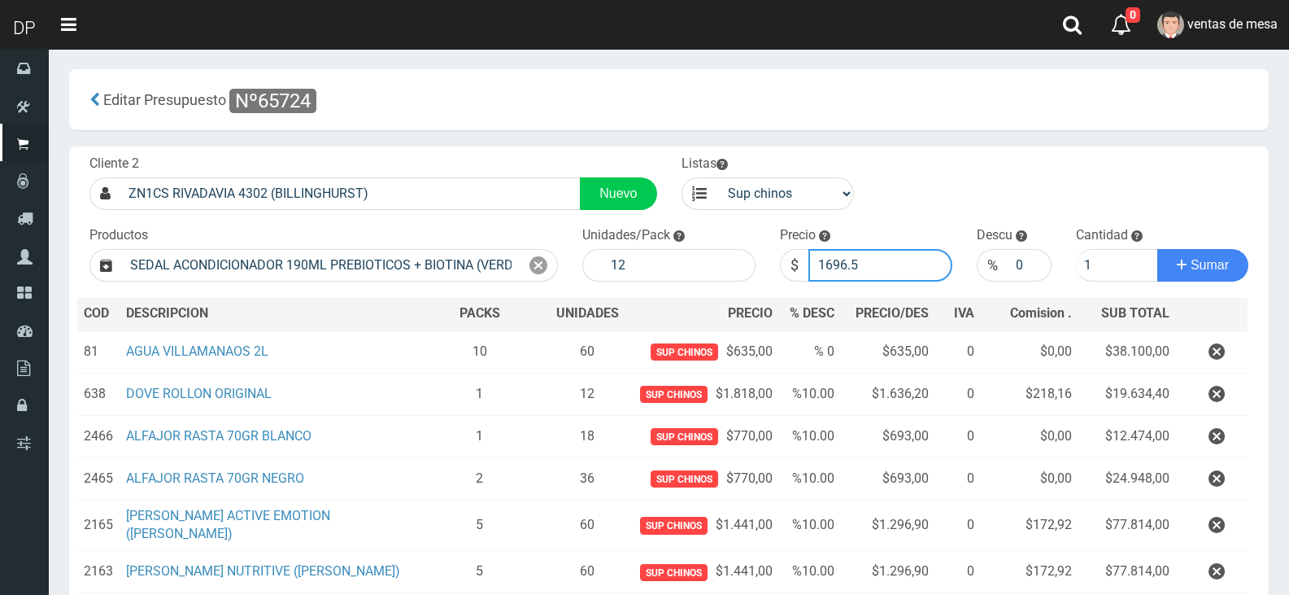
type input "1696.5"
click at [1157, 249] on button "Sumar" at bounding box center [1202, 265] width 91 height 33
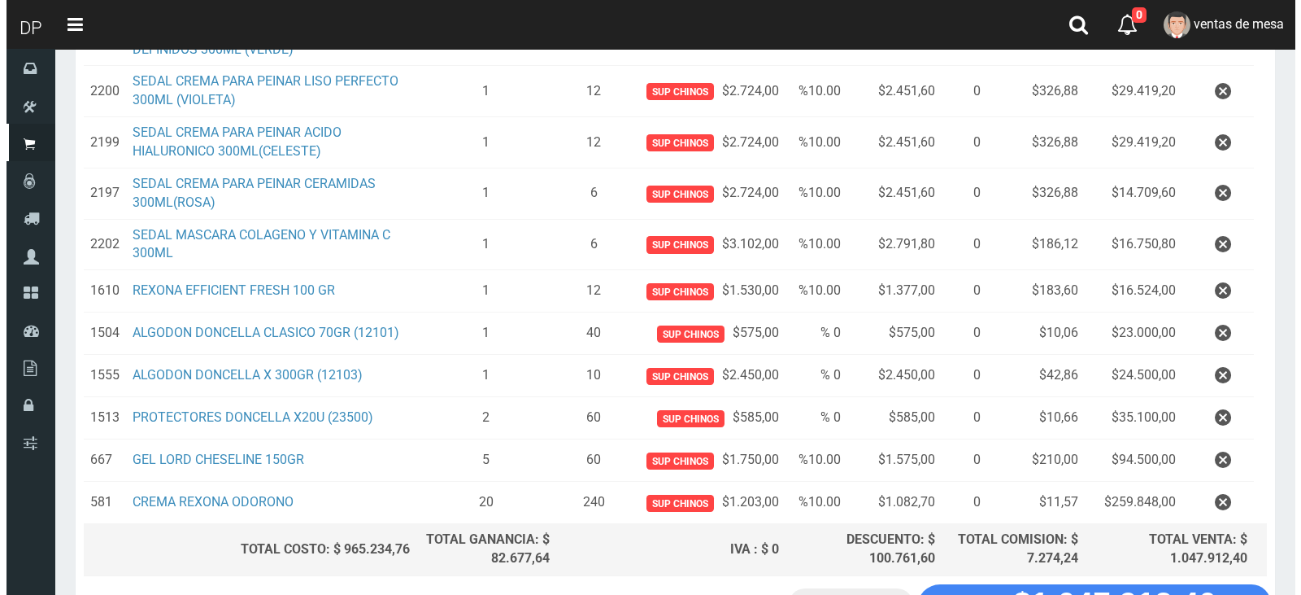
scroll to position [1220, 0]
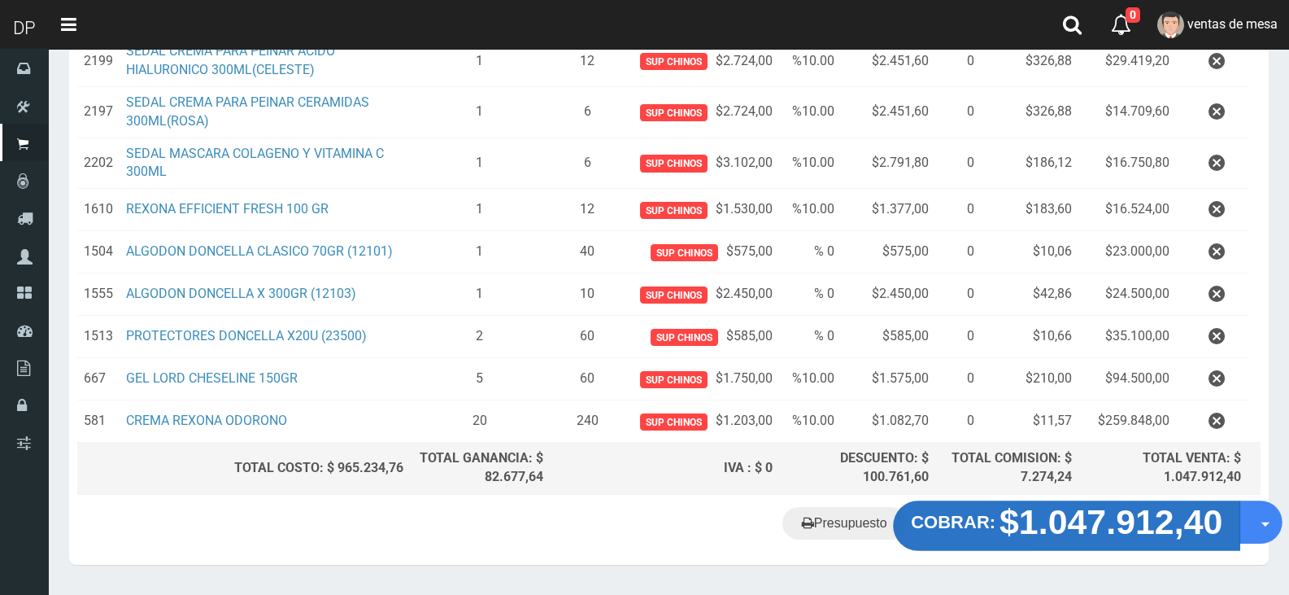
click at [985, 512] on strong "COBRAR:" at bounding box center [953, 522] width 85 height 20
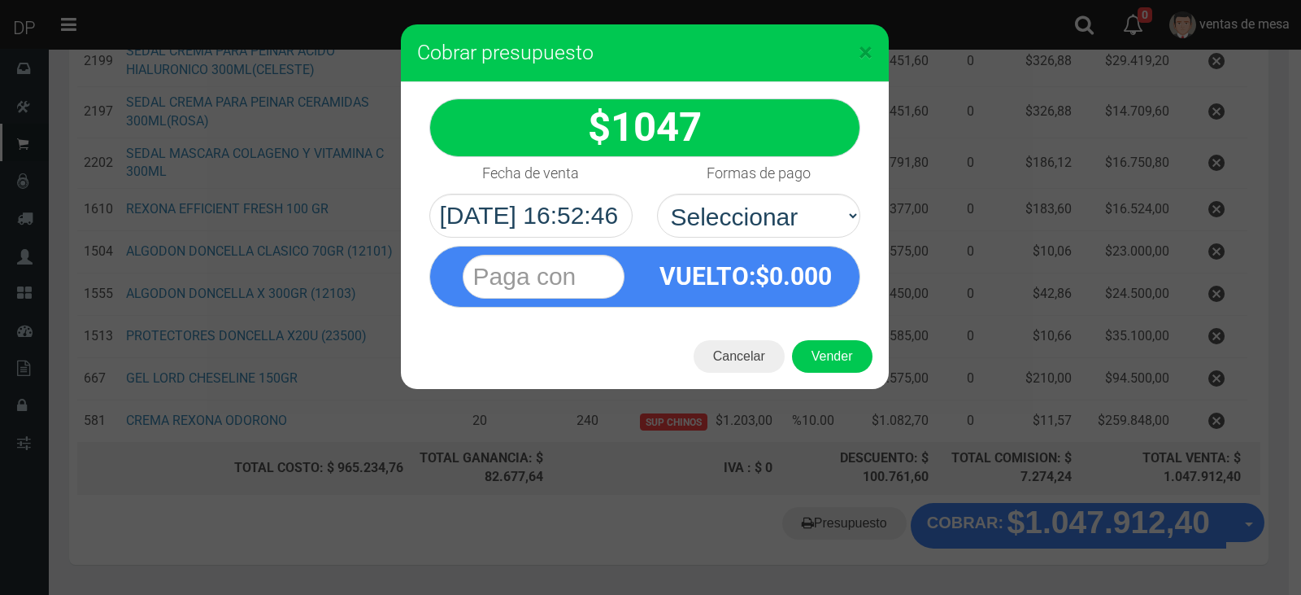
click at [714, 238] on div "VUELTO :$ 0.000" at bounding box center [644, 273] width 455 height 70
click at [735, 229] on select "Seleccionar Efectivo Tarjeta de Crédito Depósito Débito" at bounding box center [758, 216] width 203 height 44
select select "Efectivo"
click at [657, 194] on select "Seleccionar Efectivo Tarjeta de Crédito Depósito Débito" at bounding box center [758, 216] width 203 height 44
click at [830, 350] on button "Vender" at bounding box center [832, 356] width 81 height 33
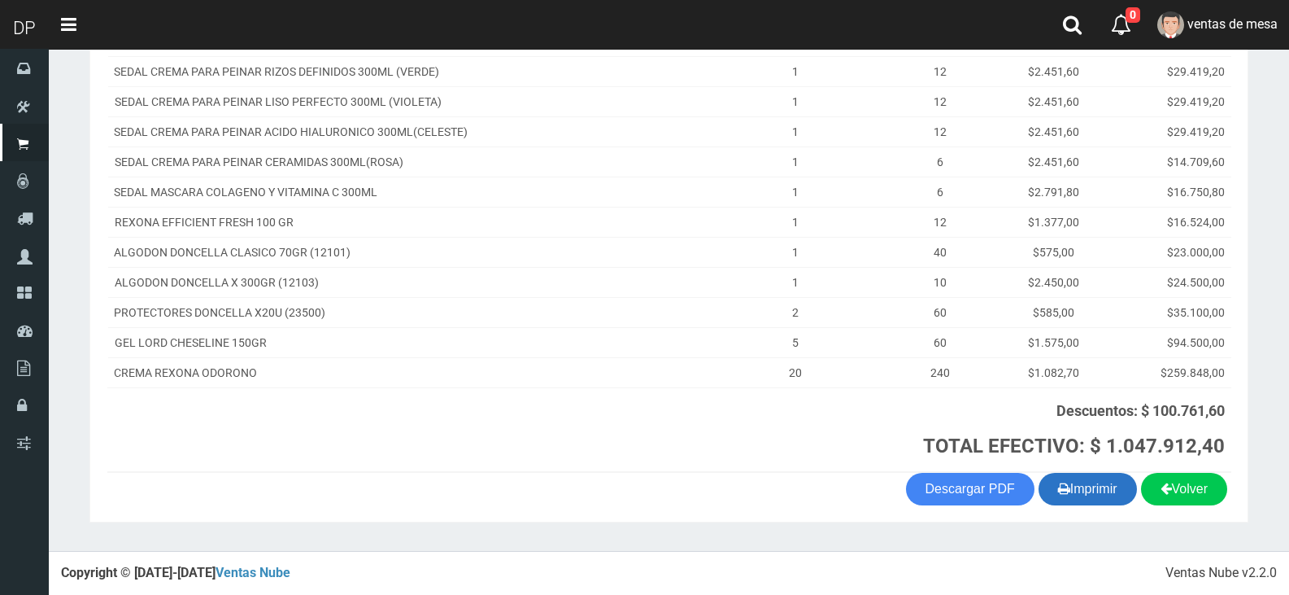
scroll to position [780, 0]
click at [1075, 496] on button "Imprimir" at bounding box center [1088, 489] width 98 height 33
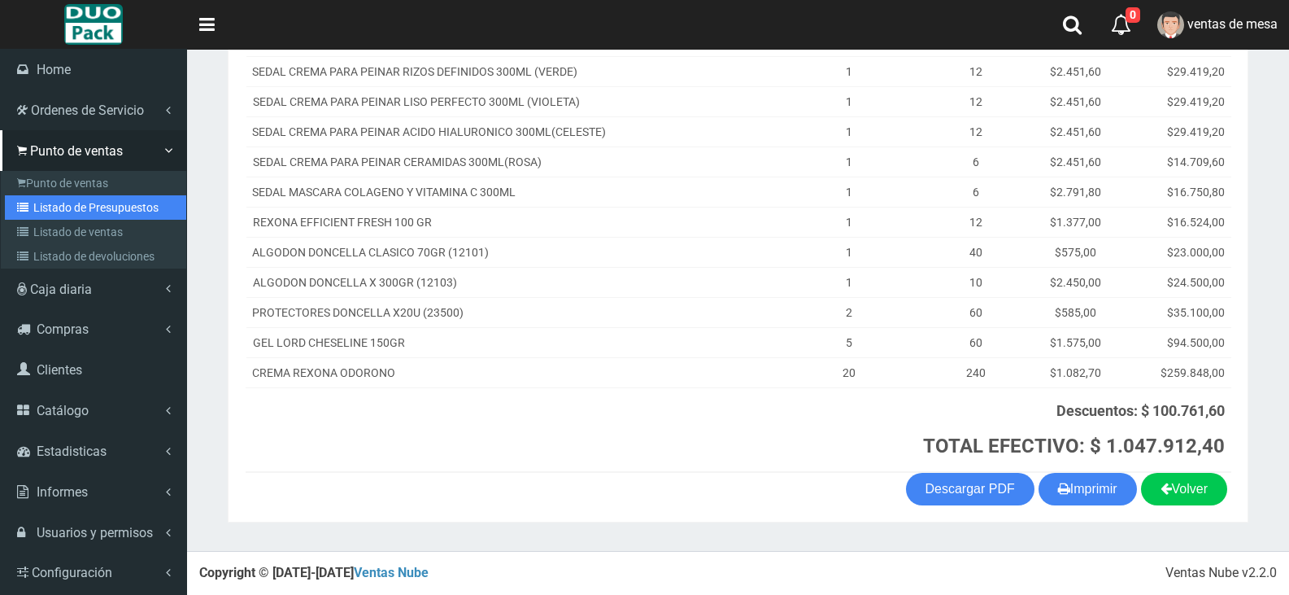
click at [56, 208] on link "Listado de Presupuestos" at bounding box center [95, 207] width 181 height 24
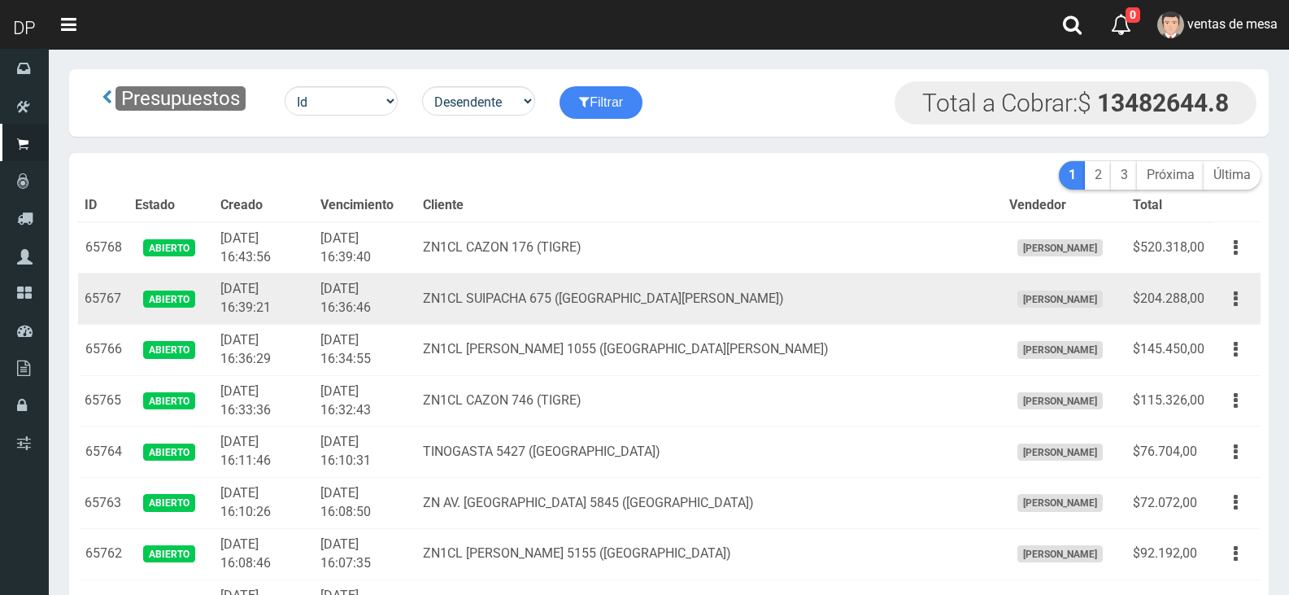
click at [563, 278] on td "ZN1CL SUIPACHA 675 (SAN FERNANDO)" at bounding box center [709, 298] width 586 height 51
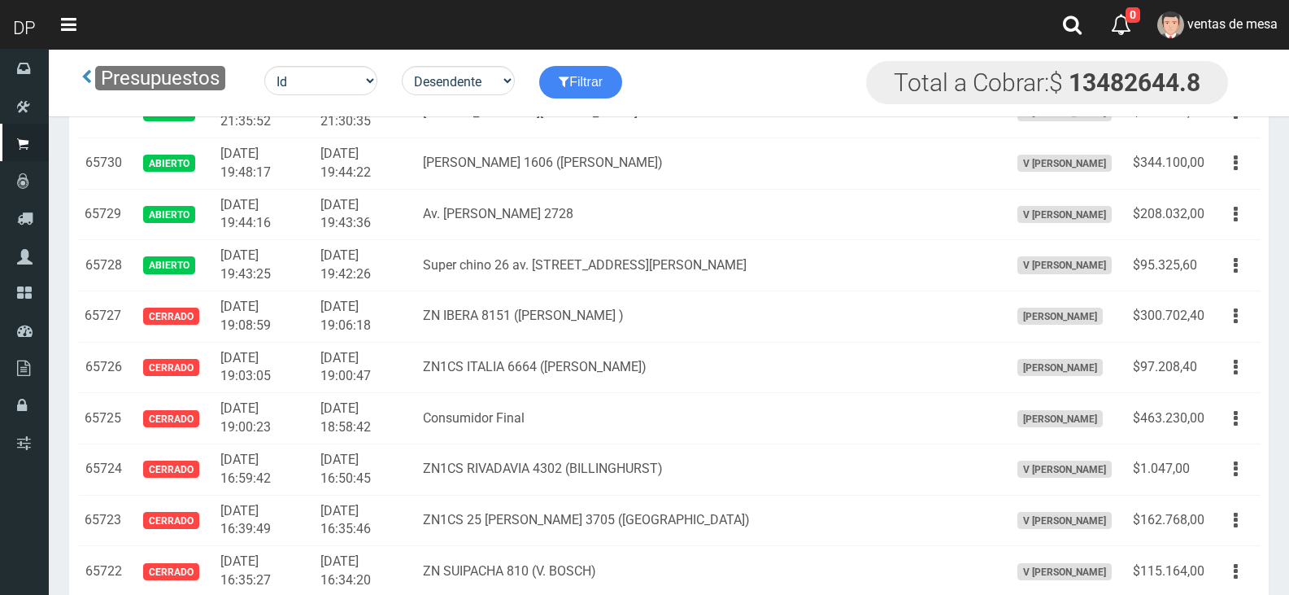
scroll to position [2365, 0]
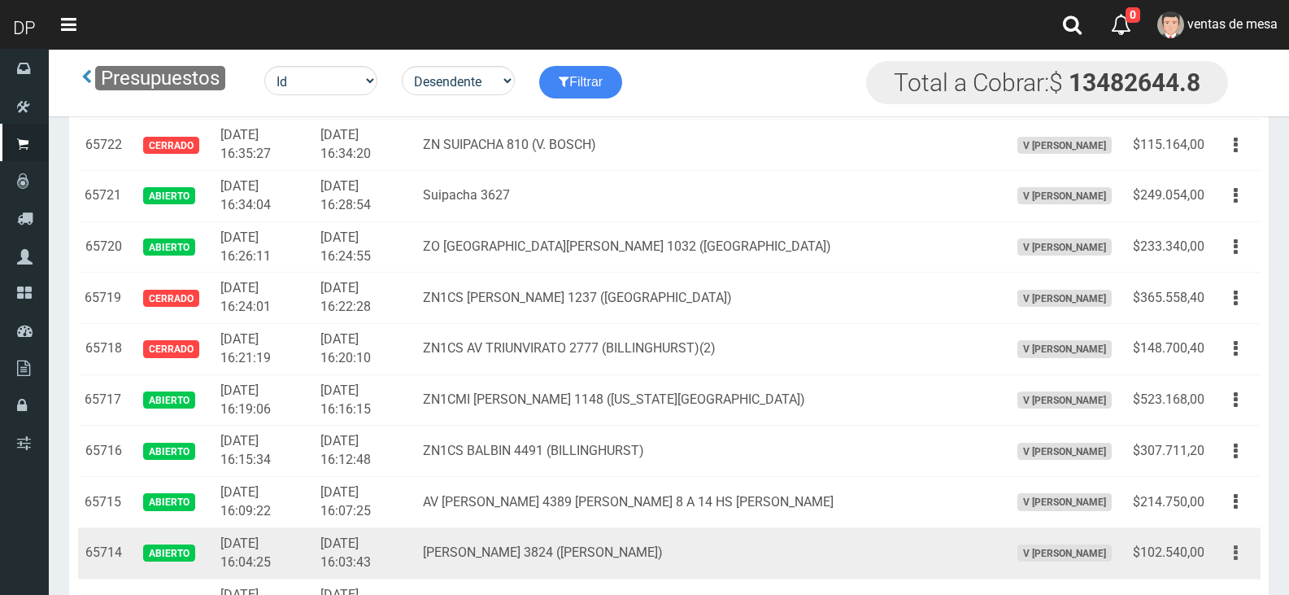
click at [1244, 560] on button "button" at bounding box center [1236, 552] width 37 height 28
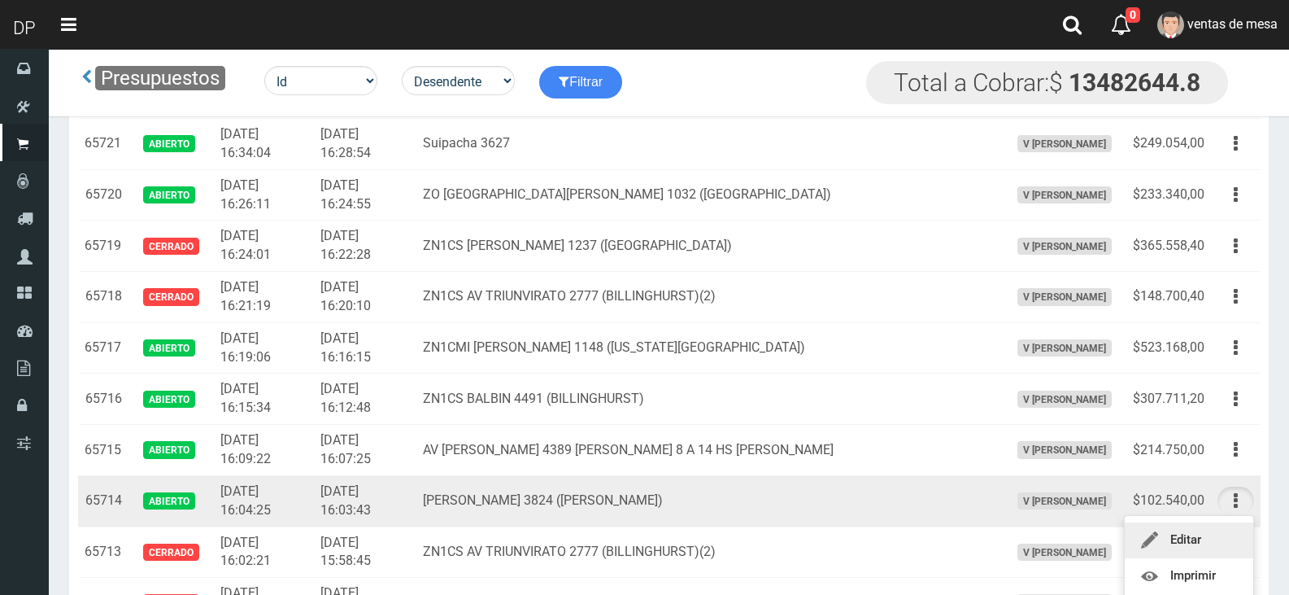
scroll to position [2446, 0]
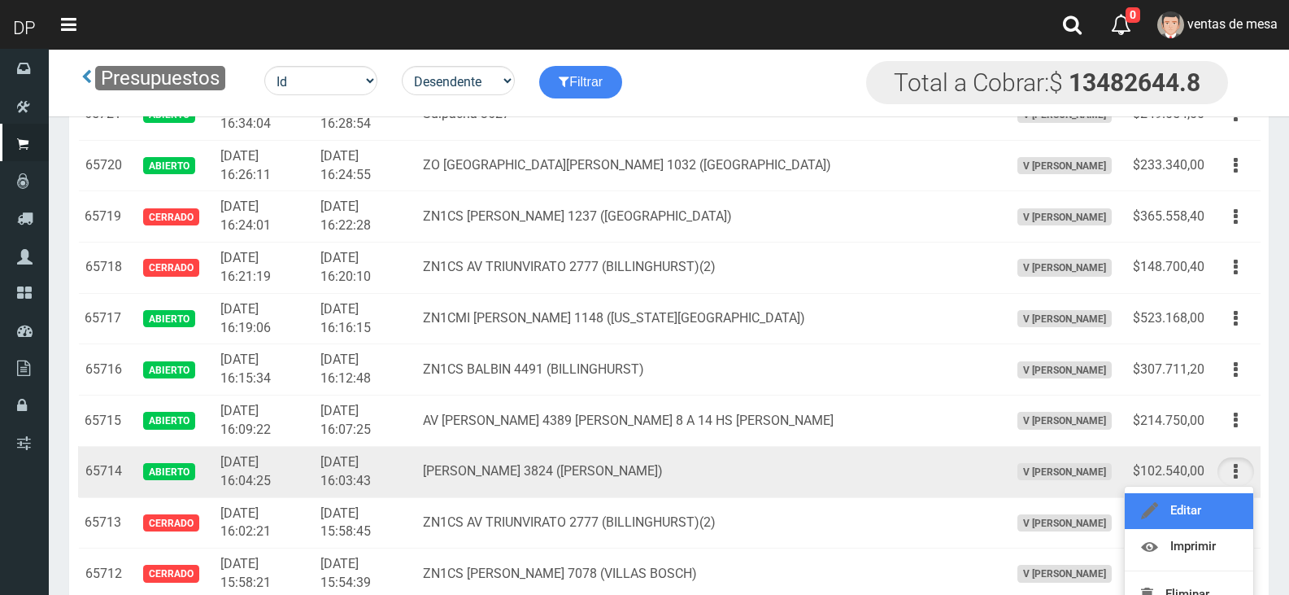
click at [1221, 503] on link "Editar" at bounding box center [1189, 511] width 129 height 36
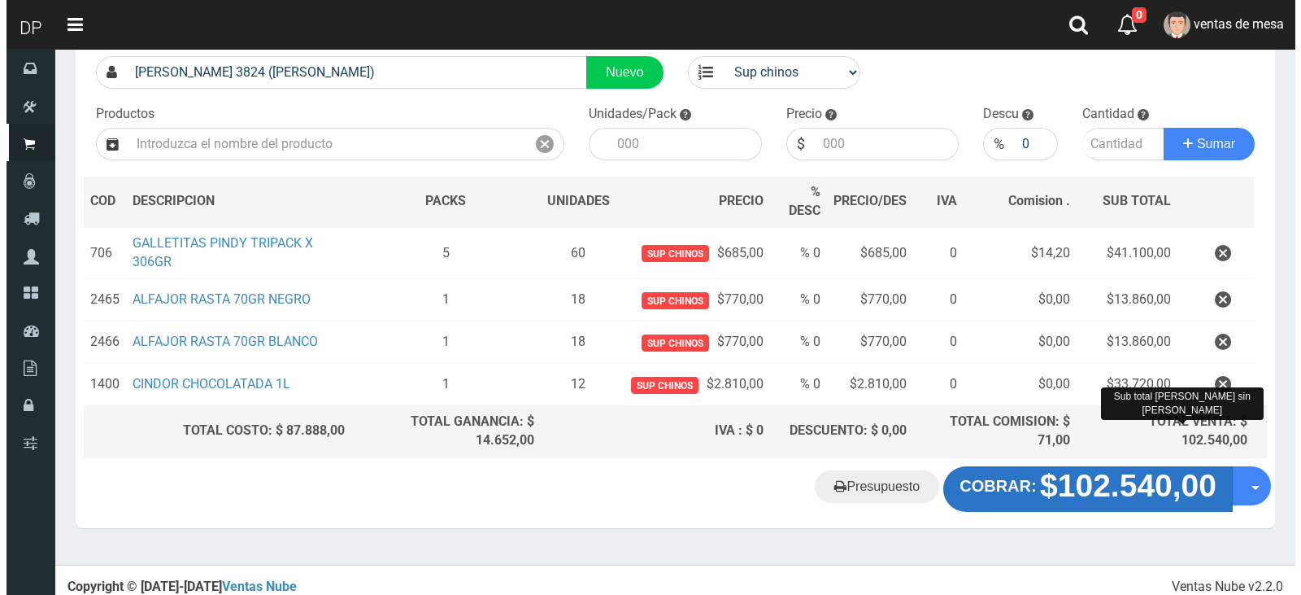
scroll to position [130, 0]
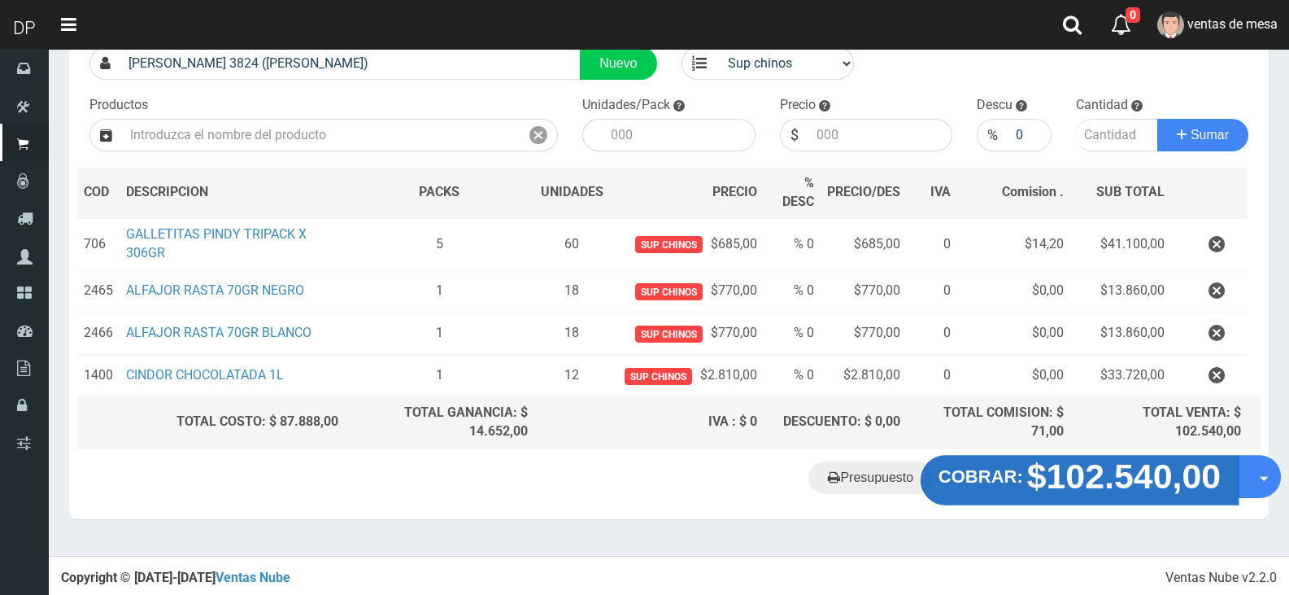
click at [1093, 472] on strong "$102.540,00" at bounding box center [1124, 475] width 194 height 38
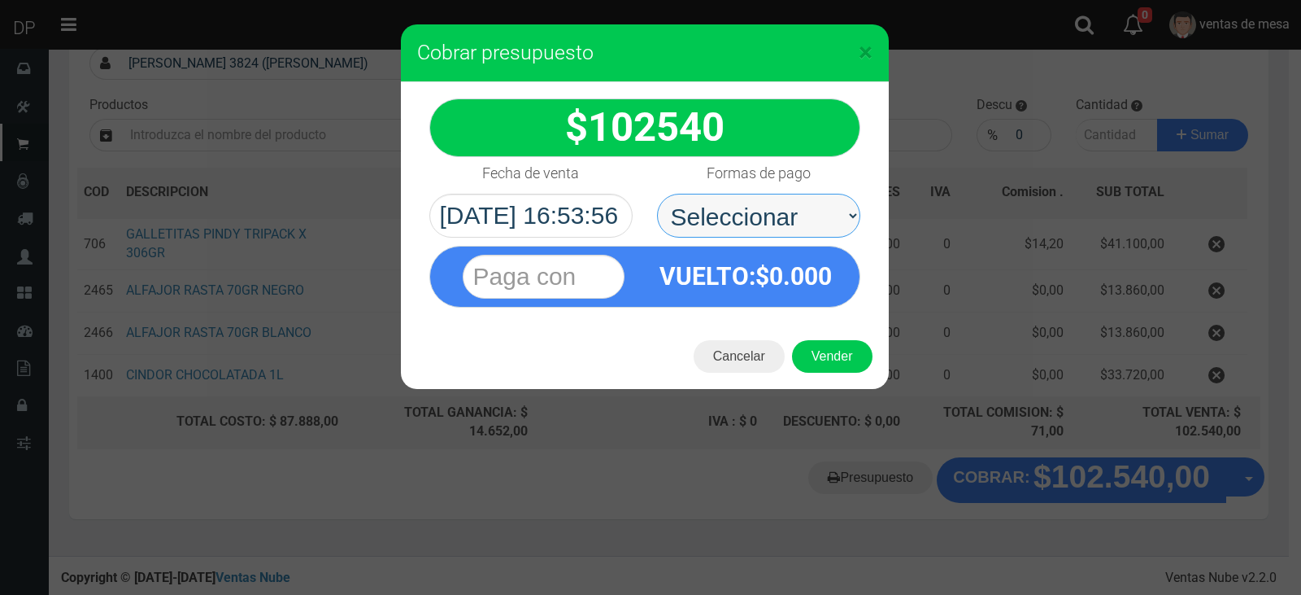
click at [764, 211] on select "Seleccionar Efectivo Tarjeta de Crédito Depósito Débito" at bounding box center [758, 216] width 203 height 44
select select "Efectivo"
click at [657, 194] on select "Seleccionar Efectivo Tarjeta de Crédito Depósito Débito" at bounding box center [758, 216] width 203 height 44
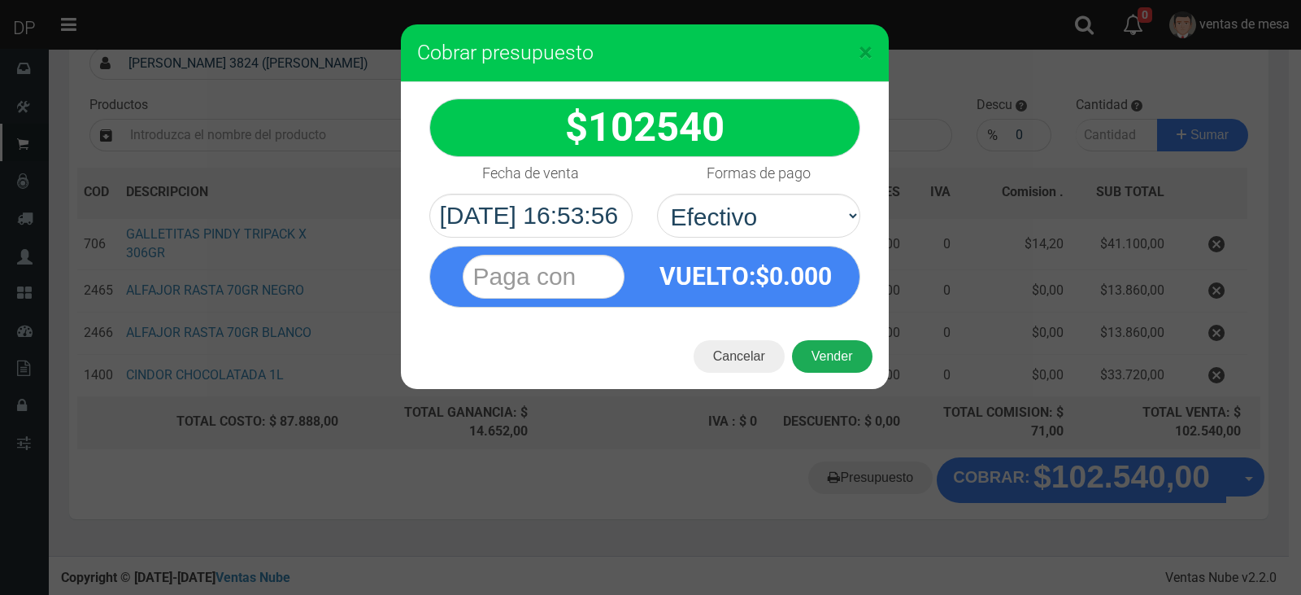
click at [819, 352] on button "Vender" at bounding box center [832, 356] width 81 height 33
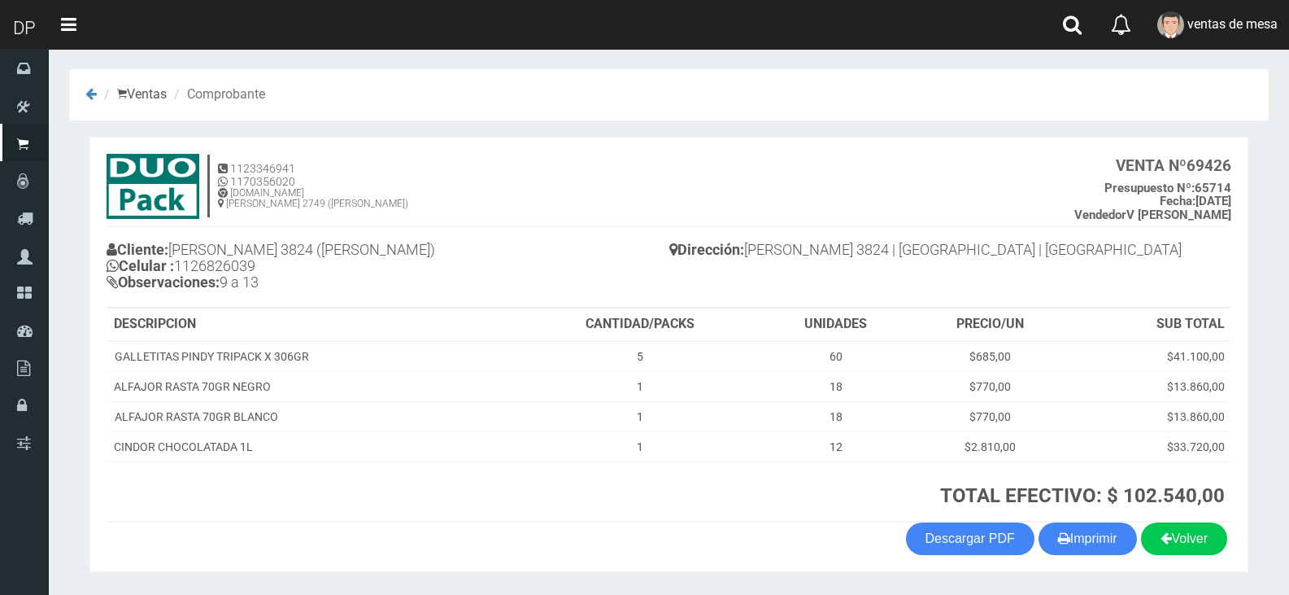
scroll to position [50, 0]
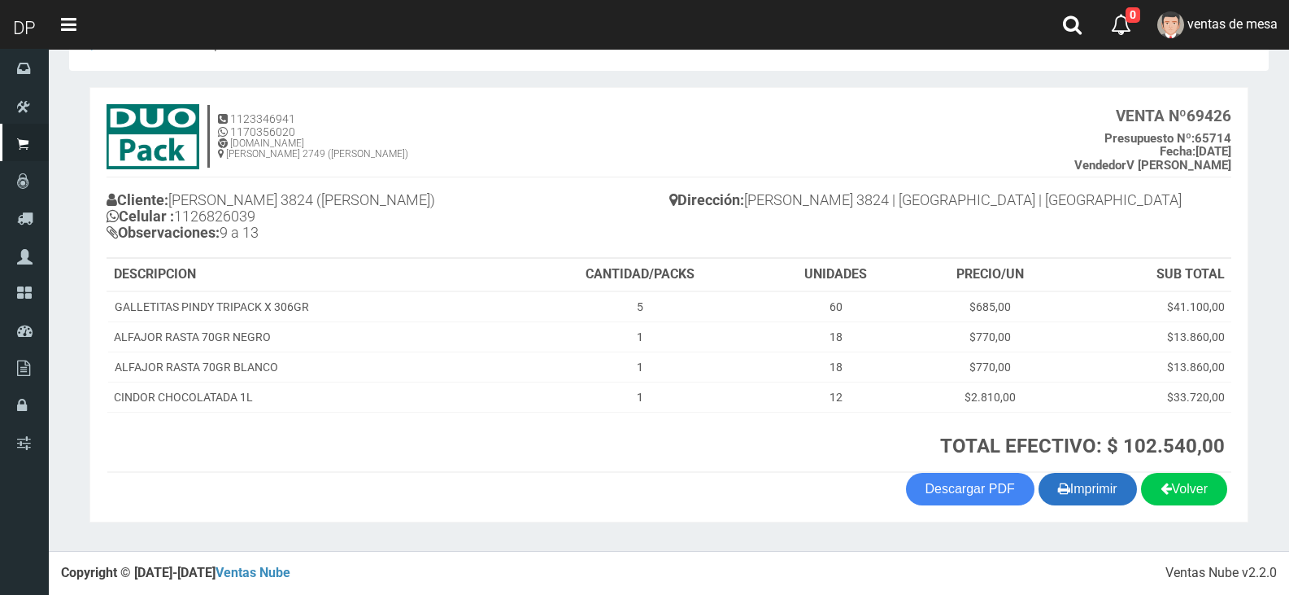
click at [1077, 478] on button "Imprimir" at bounding box center [1088, 489] width 98 height 33
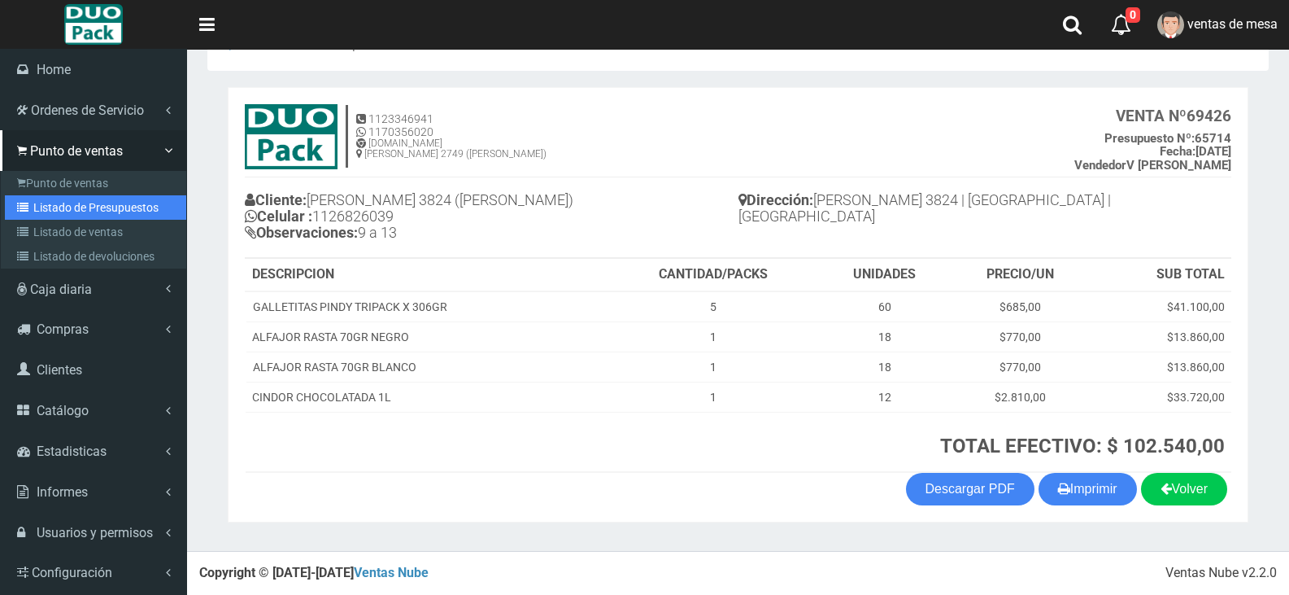
drag, startPoint x: 32, startPoint y: 207, endPoint x: 386, endPoint y: 4, distance: 408.4
click at [32, 207] on icon at bounding box center [25, 207] width 16 height 11
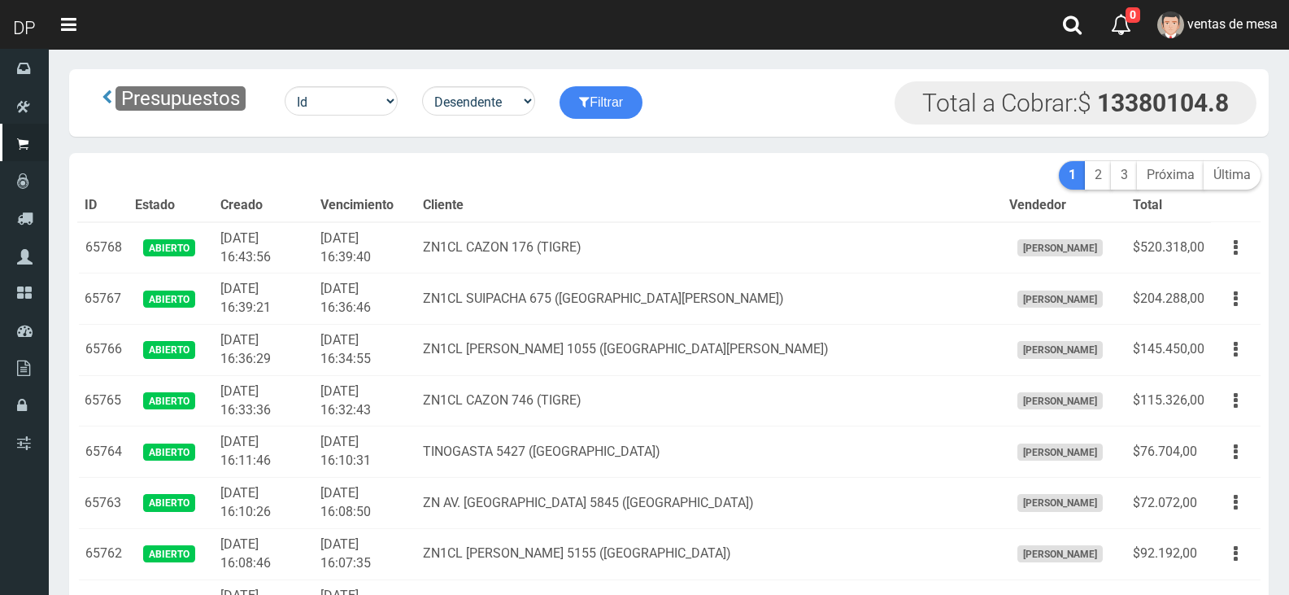
drag, startPoint x: 0, startPoint y: 0, endPoint x: 784, endPoint y: 150, distance: 798.4
click at [785, 131] on div "Presupuestos Id Facturado Valor vencimiento vendedor cliente Desendente Ascende…" at bounding box center [669, 103] width 1200 height 68
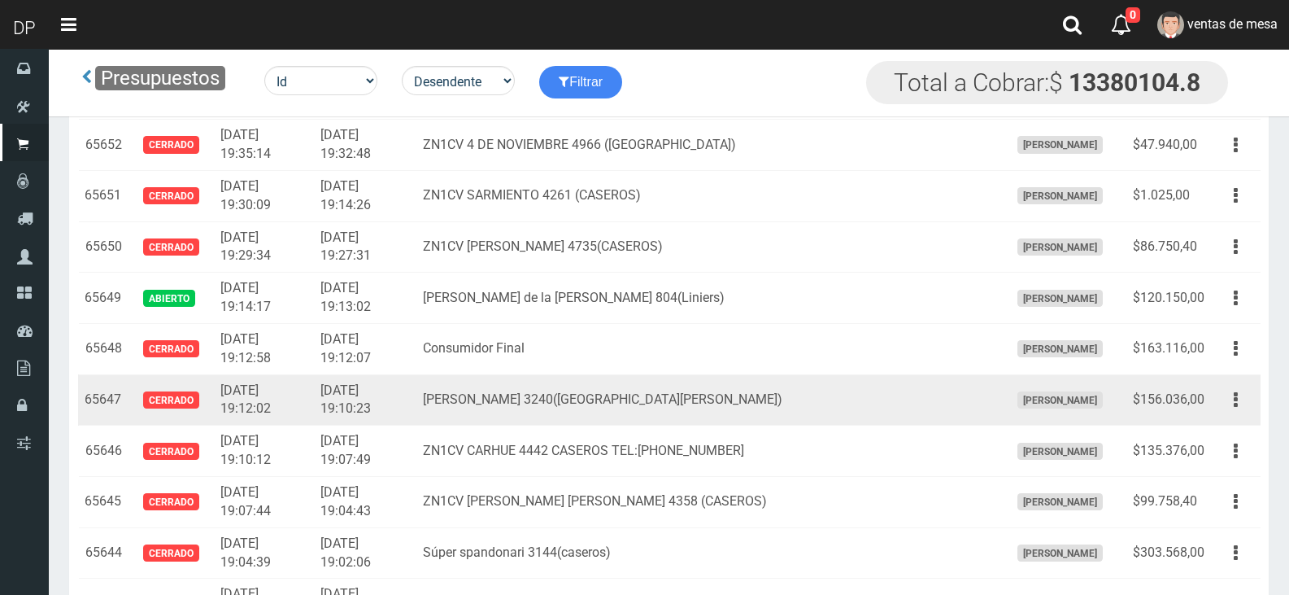
scroll to position [2263, 0]
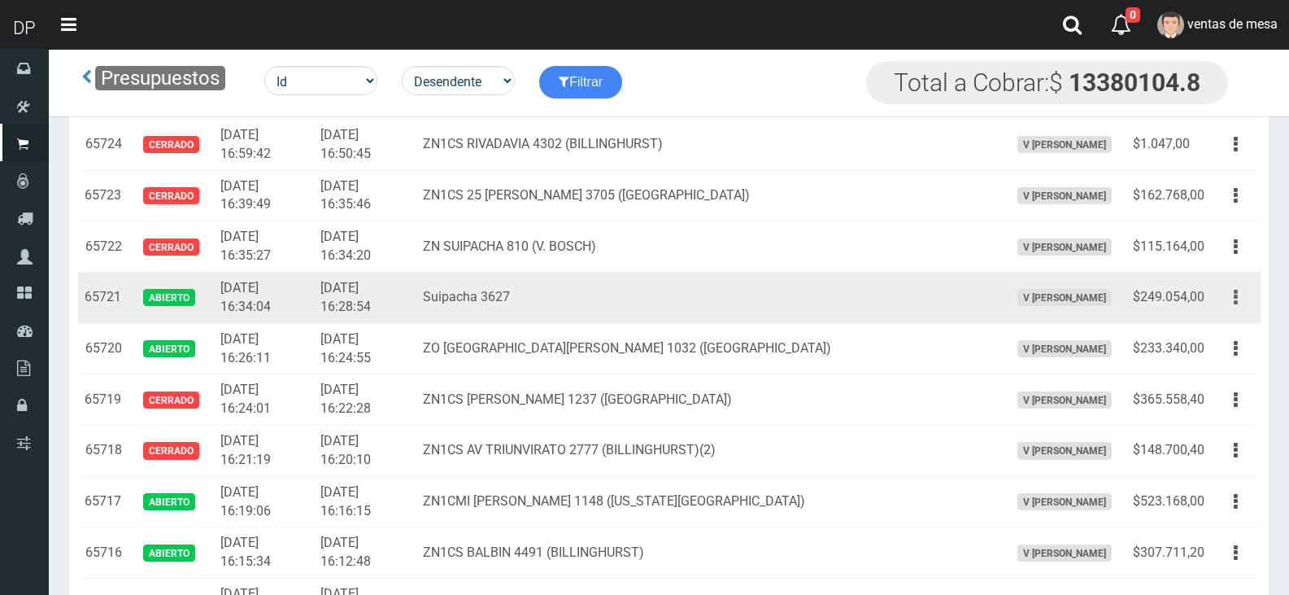
click at [1239, 307] on button "button" at bounding box center [1236, 297] width 37 height 28
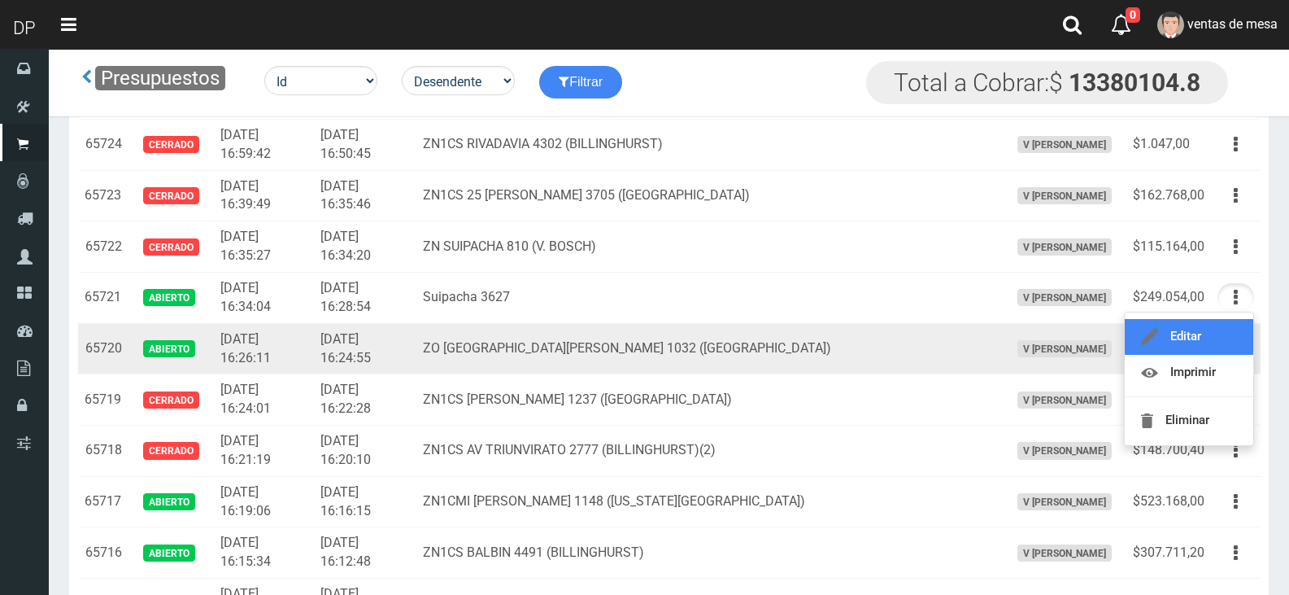
drag, startPoint x: 1234, startPoint y: 329, endPoint x: 1236, endPoint y: 342, distance: 13.2
click at [1234, 329] on link "Editar" at bounding box center [1189, 337] width 129 height 36
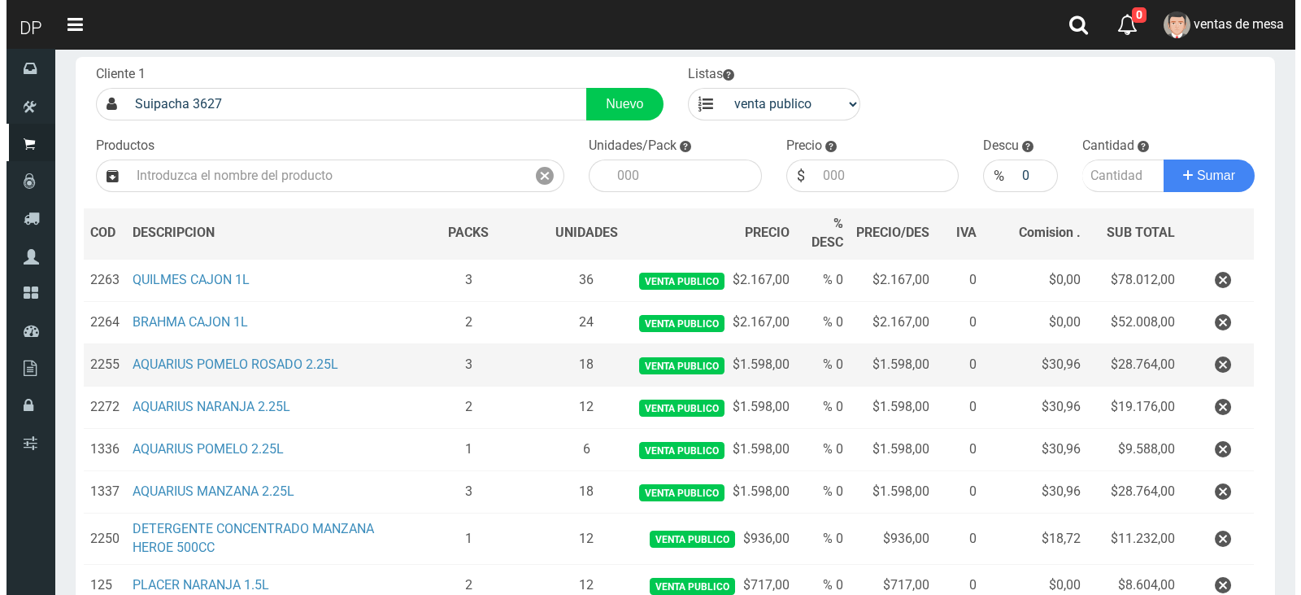
scroll to position [342, 0]
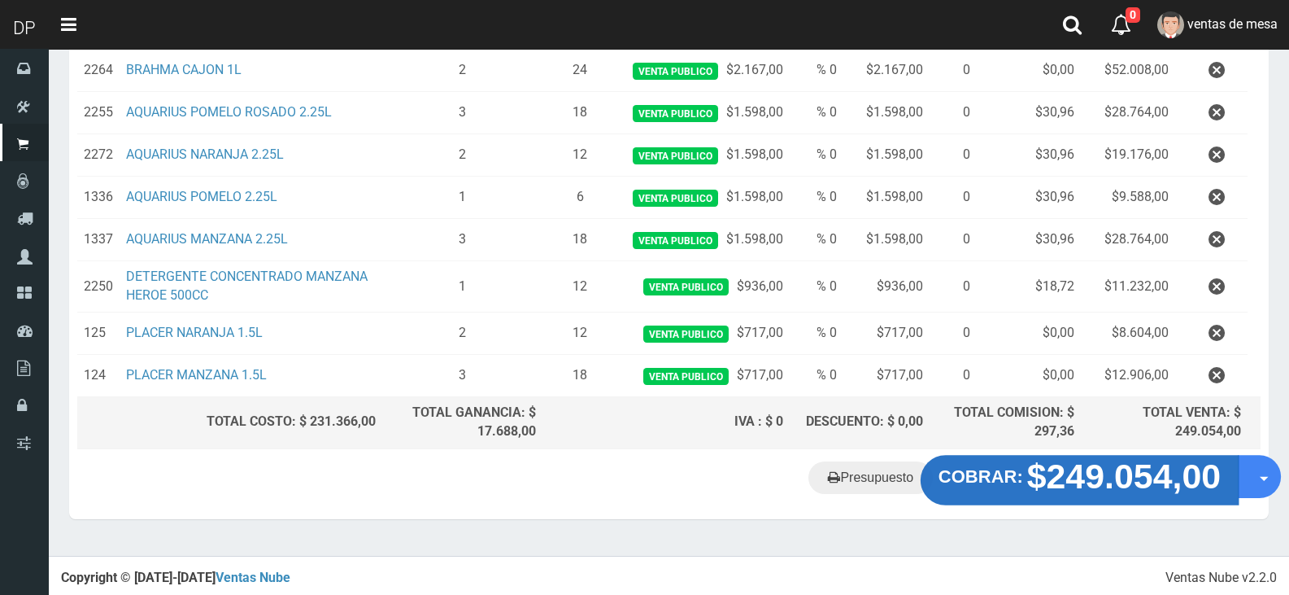
click at [992, 473] on strong "COBRAR:" at bounding box center [981, 476] width 85 height 20
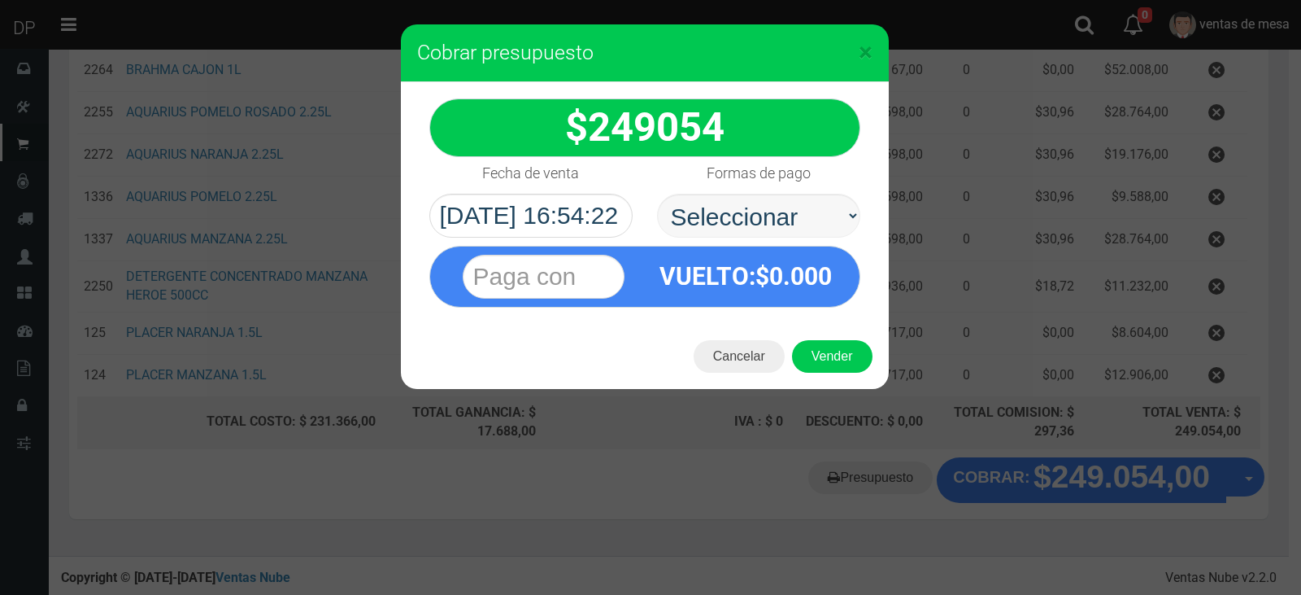
select select "Efectivo"
click at [657, 194] on select "Seleccionar Efectivo Tarjeta de Crédito Depósito Débito" at bounding box center [758, 216] width 203 height 44
click at [818, 368] on button "Vender" at bounding box center [832, 356] width 81 height 33
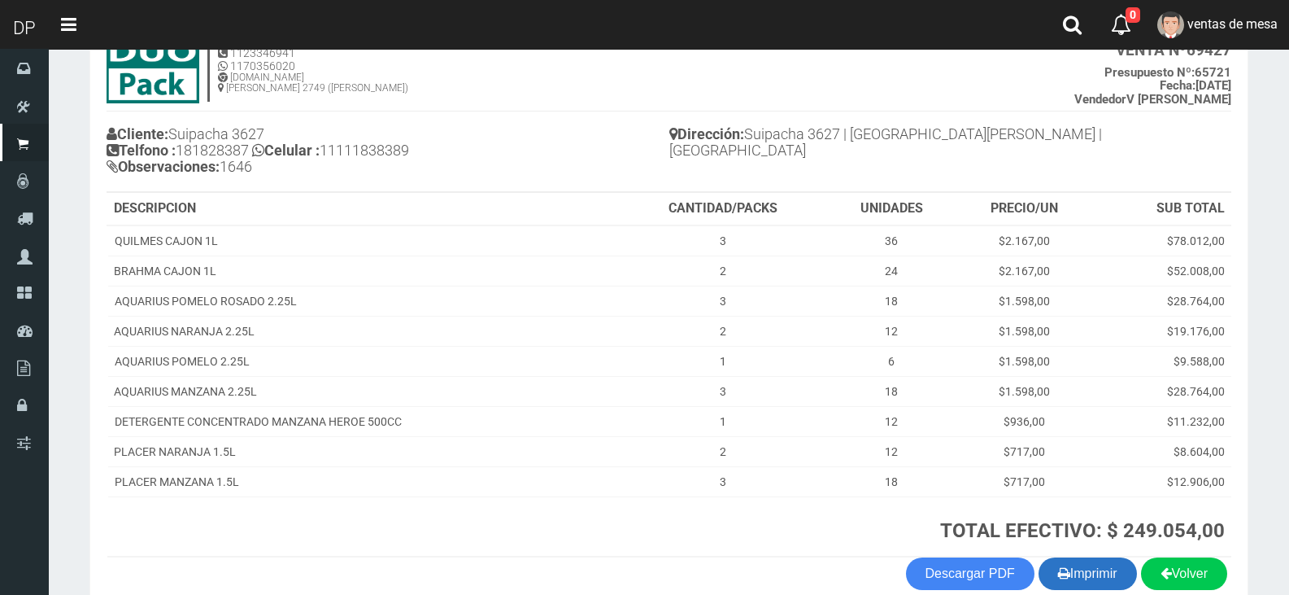
scroll to position [200, 0]
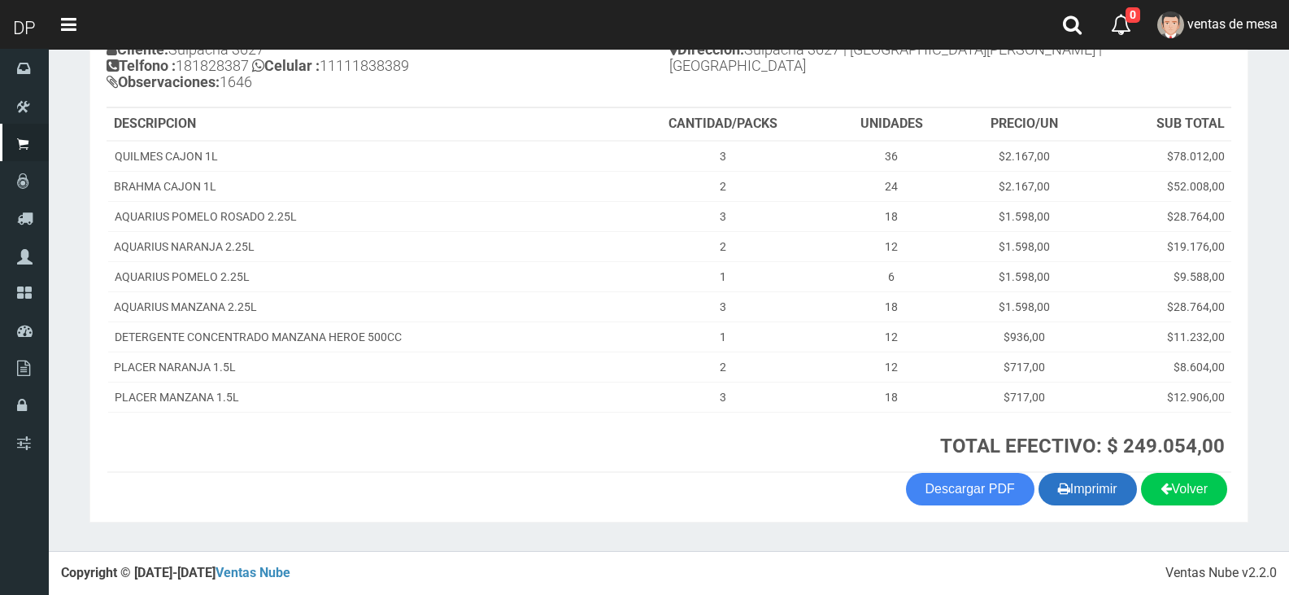
click at [1061, 482] on icon "button" at bounding box center [1064, 488] width 12 height 23
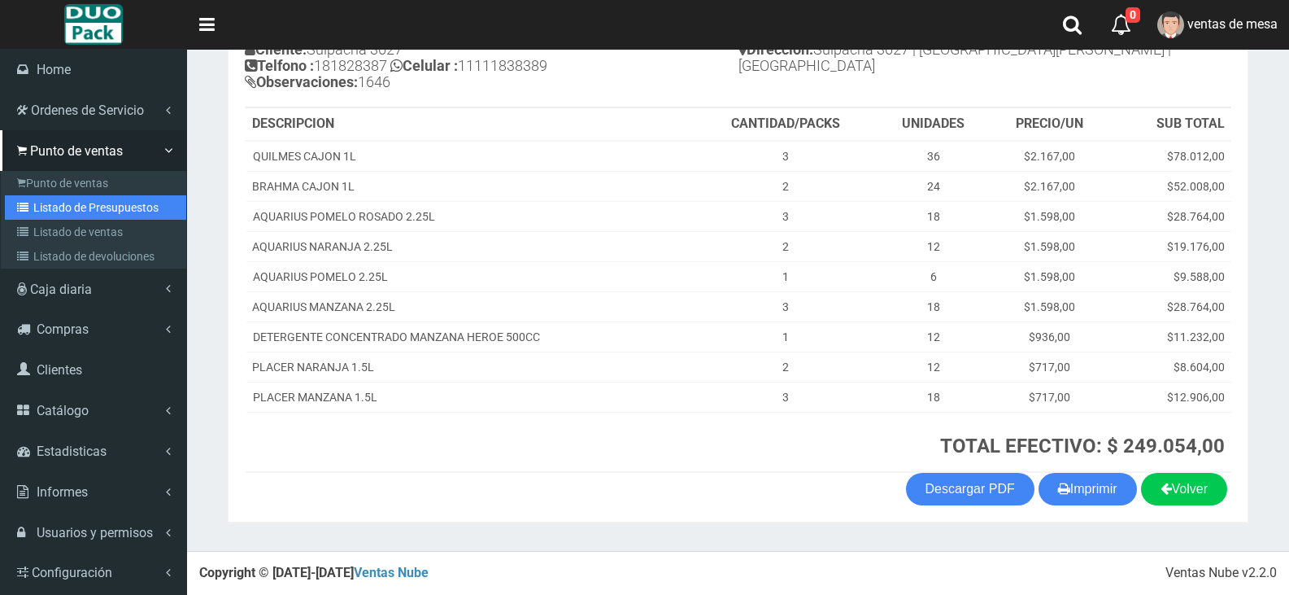
click at [52, 215] on link "Listado de Presupuestos" at bounding box center [95, 207] width 181 height 24
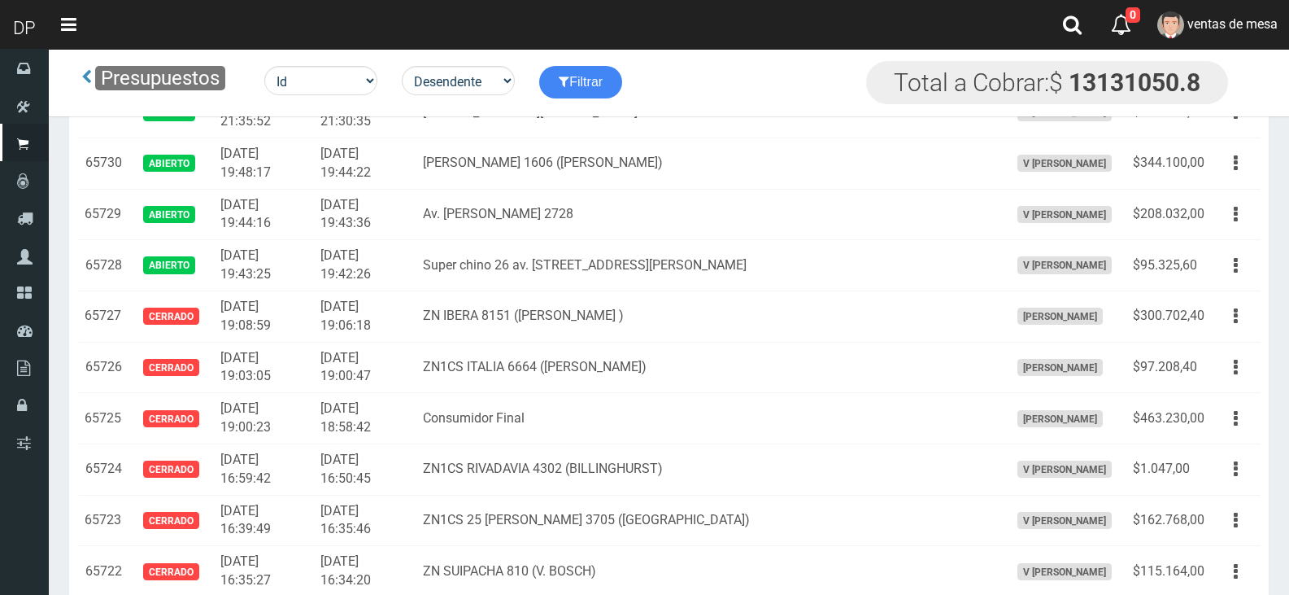
scroll to position [2365, 0]
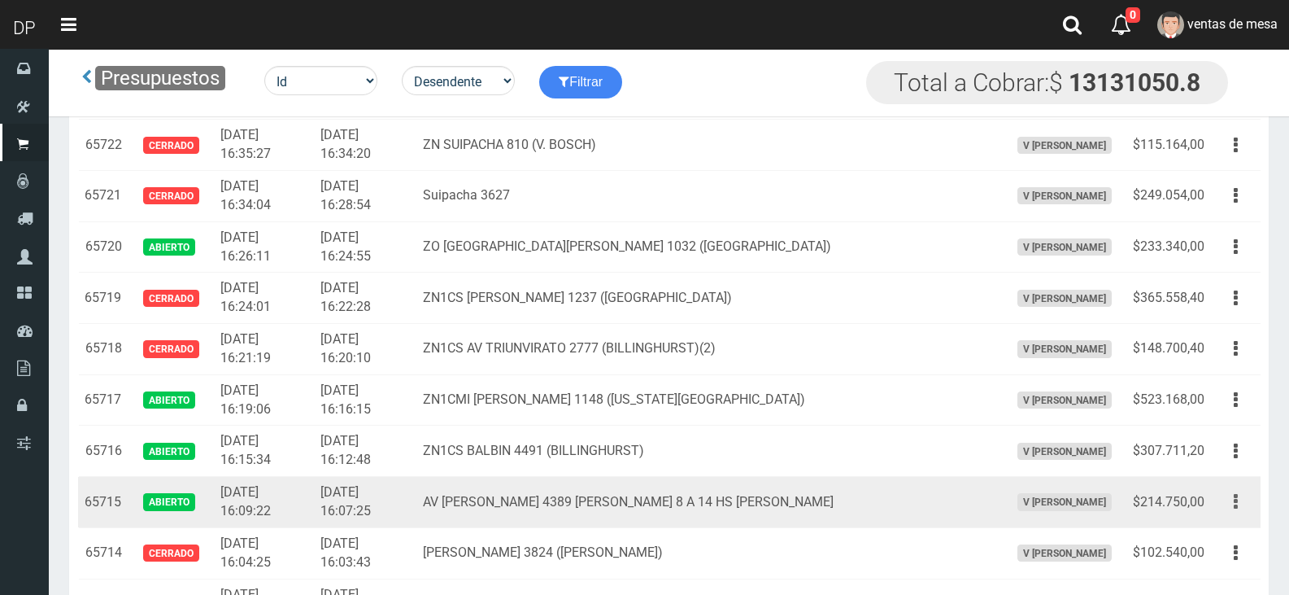
click at [1231, 495] on button "button" at bounding box center [1236, 501] width 37 height 28
click at [1225, 531] on link "Editar" at bounding box center [1189, 541] width 129 height 36
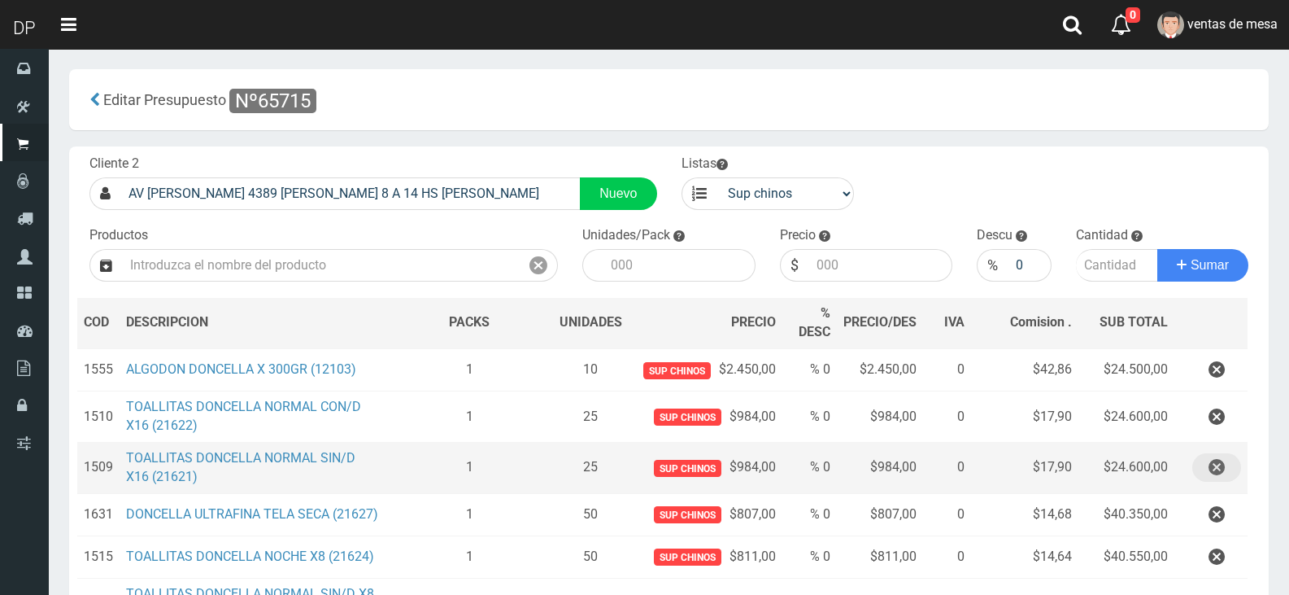
click at [1230, 471] on button "button" at bounding box center [1216, 467] width 49 height 28
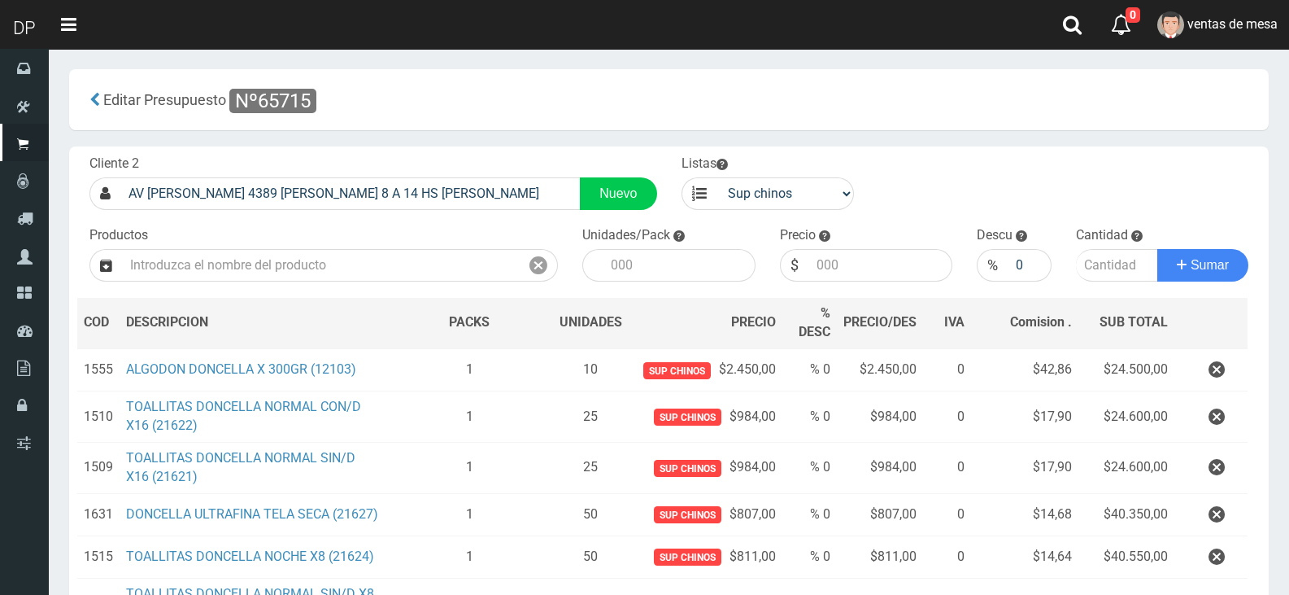
click at [0, 0] on div "Cargando..." at bounding box center [0, 0] width 0 height 0
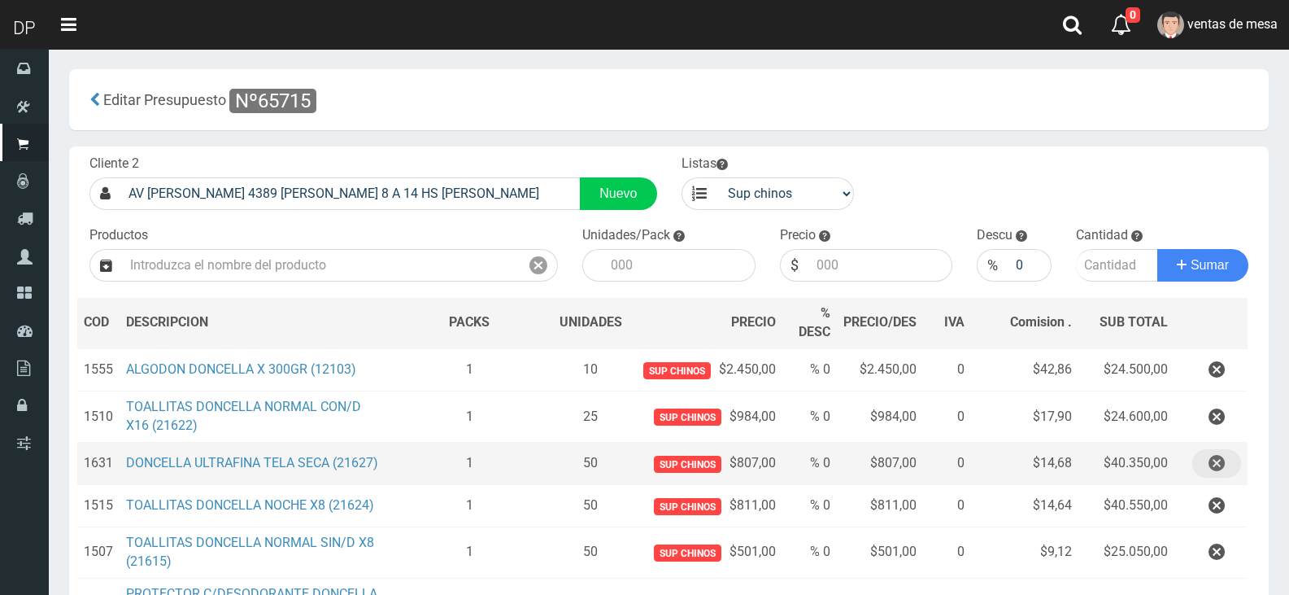
click at [1227, 471] on button "button" at bounding box center [1216, 463] width 49 height 28
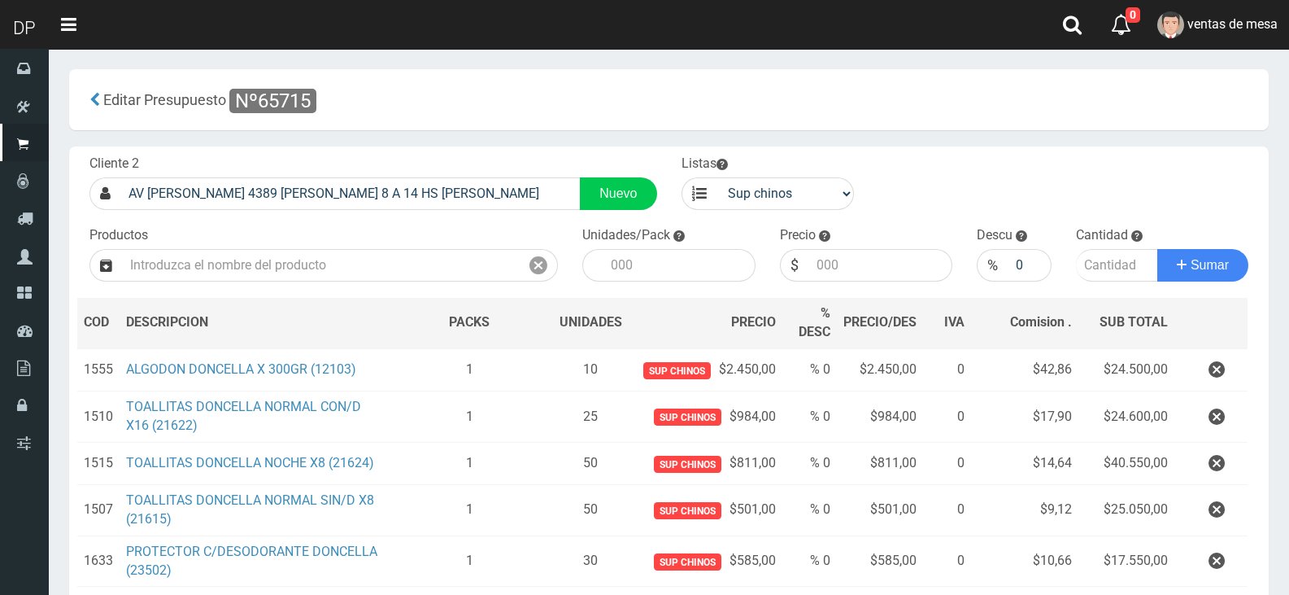
click at [1227, 471] on button "button" at bounding box center [1216, 463] width 49 height 28
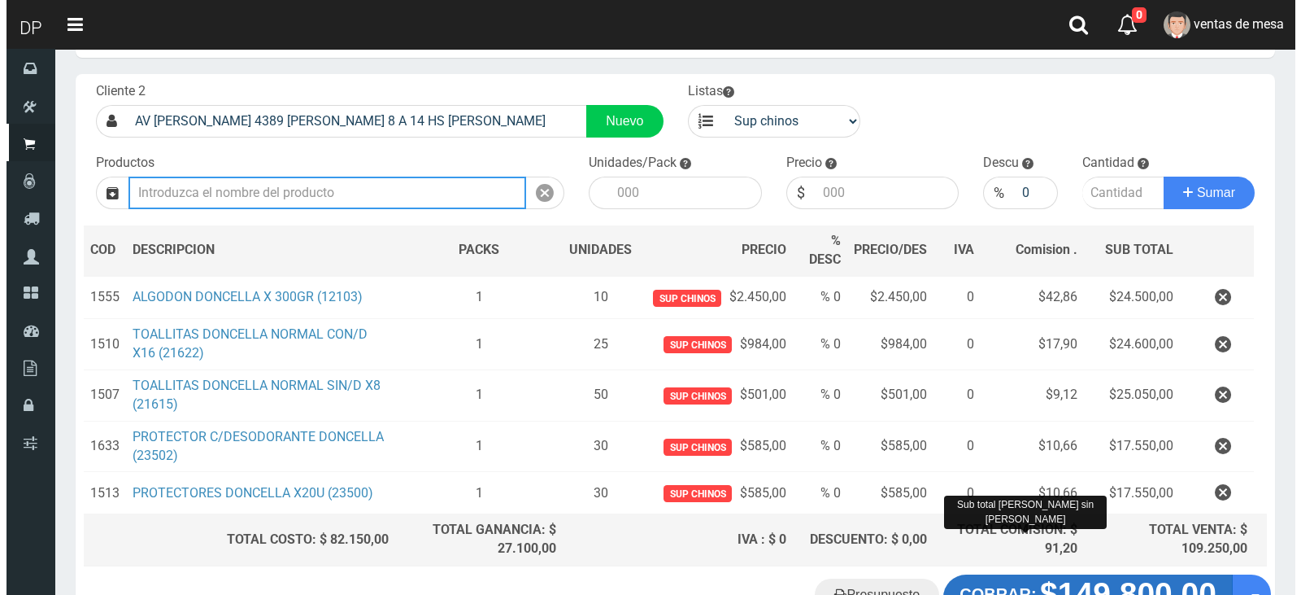
scroll to position [190, 0]
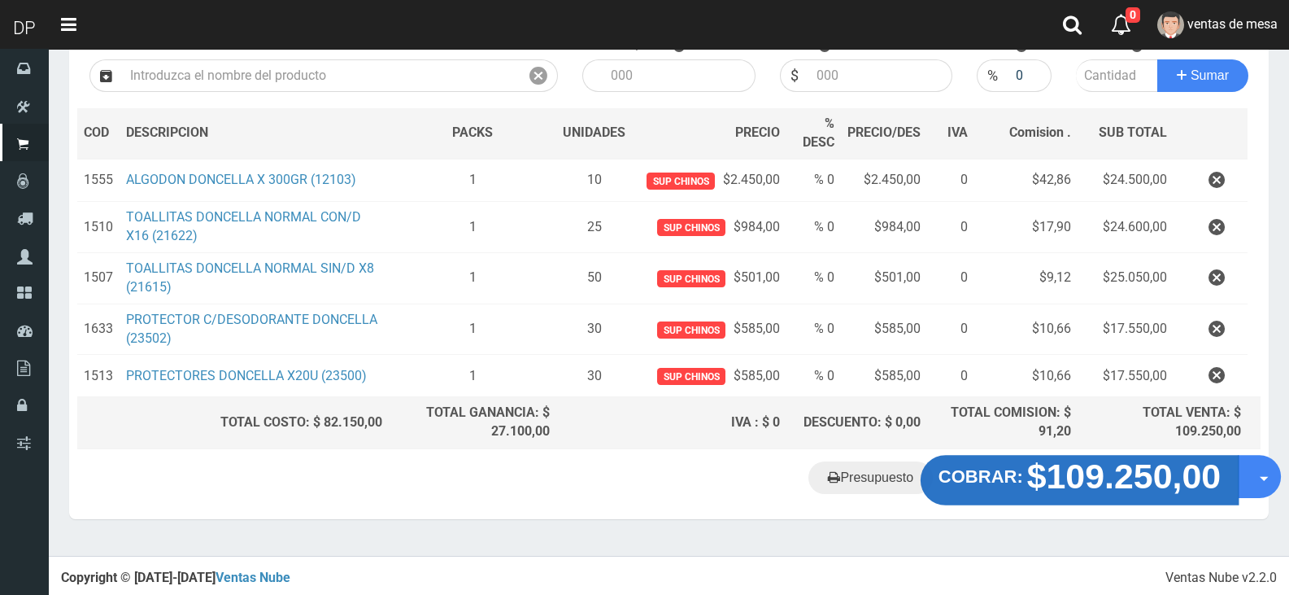
click at [999, 483] on strong "COBRAR:" at bounding box center [981, 477] width 85 height 20
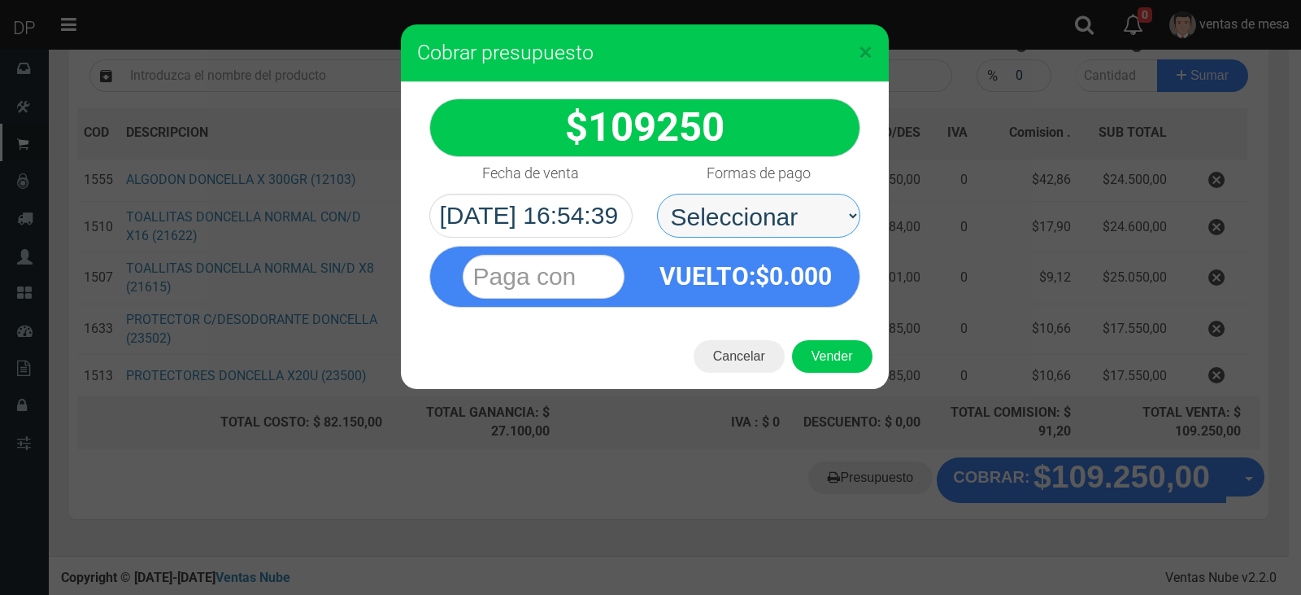
click at [756, 216] on select "Seleccionar Efectivo Tarjeta de Crédito Depósito Débito" at bounding box center [758, 216] width 203 height 44
select select "Efectivo"
click at [657, 194] on select "Seleccionar Efectivo Tarjeta de Crédito Depósito Débito" at bounding box center [758, 216] width 203 height 44
click at [770, 294] on div "VUELTO :$ 0.000" at bounding box center [746, 275] width 203 height 59
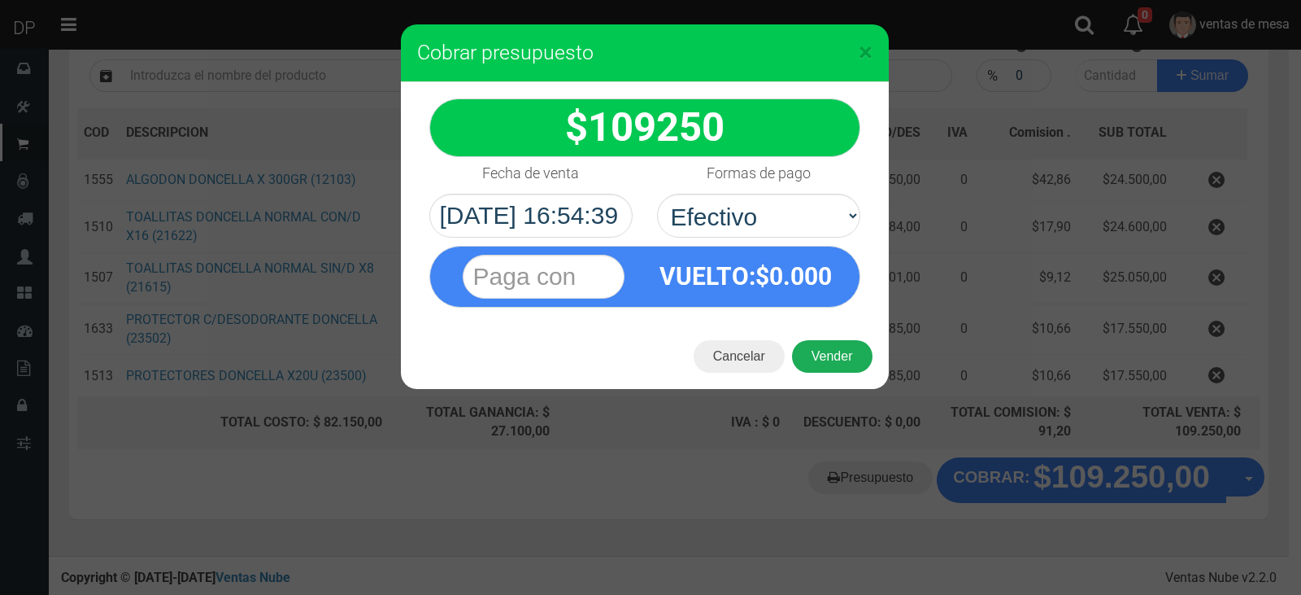
click at [823, 357] on button "Vender" at bounding box center [832, 356] width 81 height 33
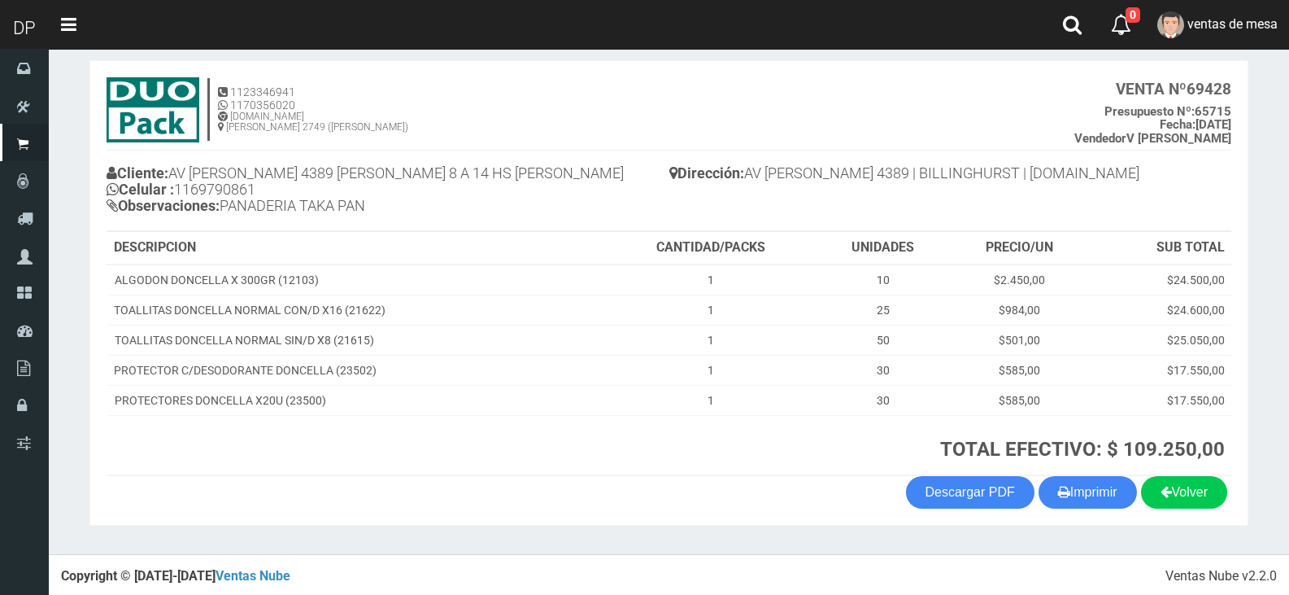
scroll to position [80, 0]
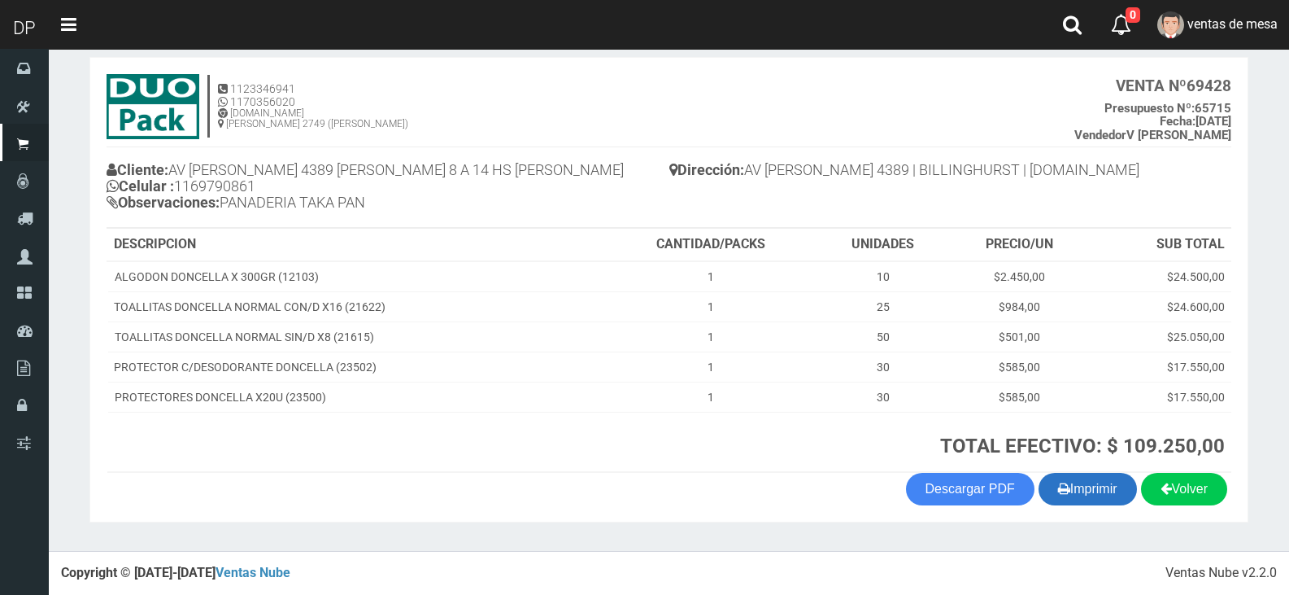
click at [1050, 478] on button "Imprimir" at bounding box center [1088, 489] width 98 height 33
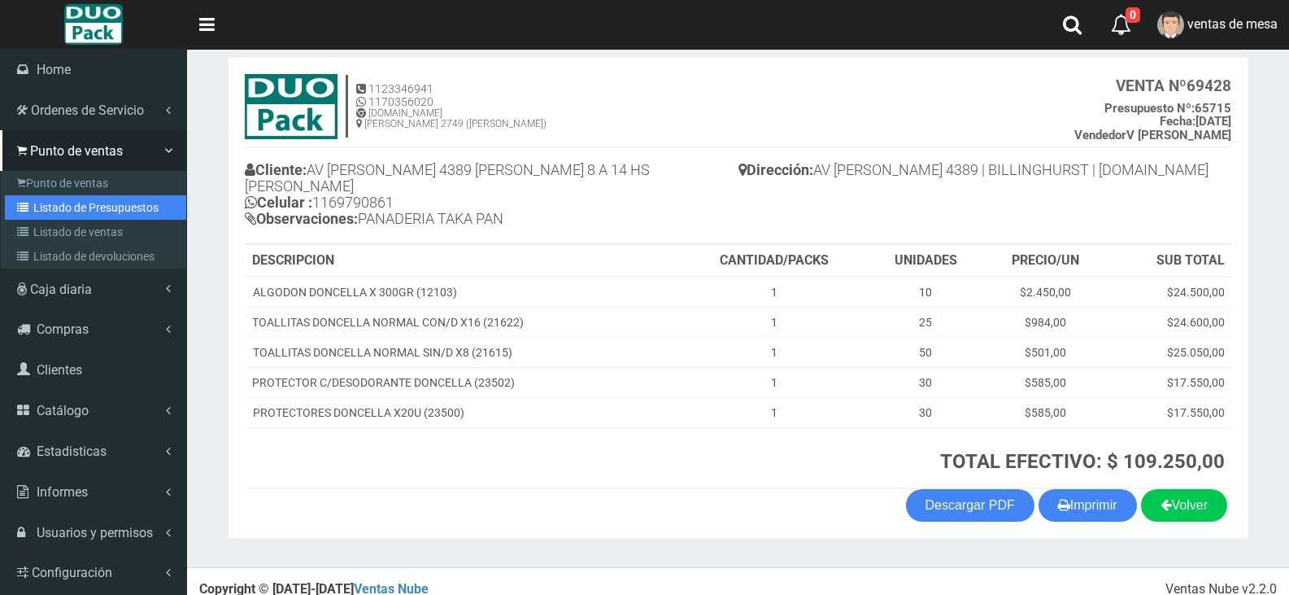
click at [50, 215] on link "Listado de Presupuestos" at bounding box center [95, 207] width 181 height 24
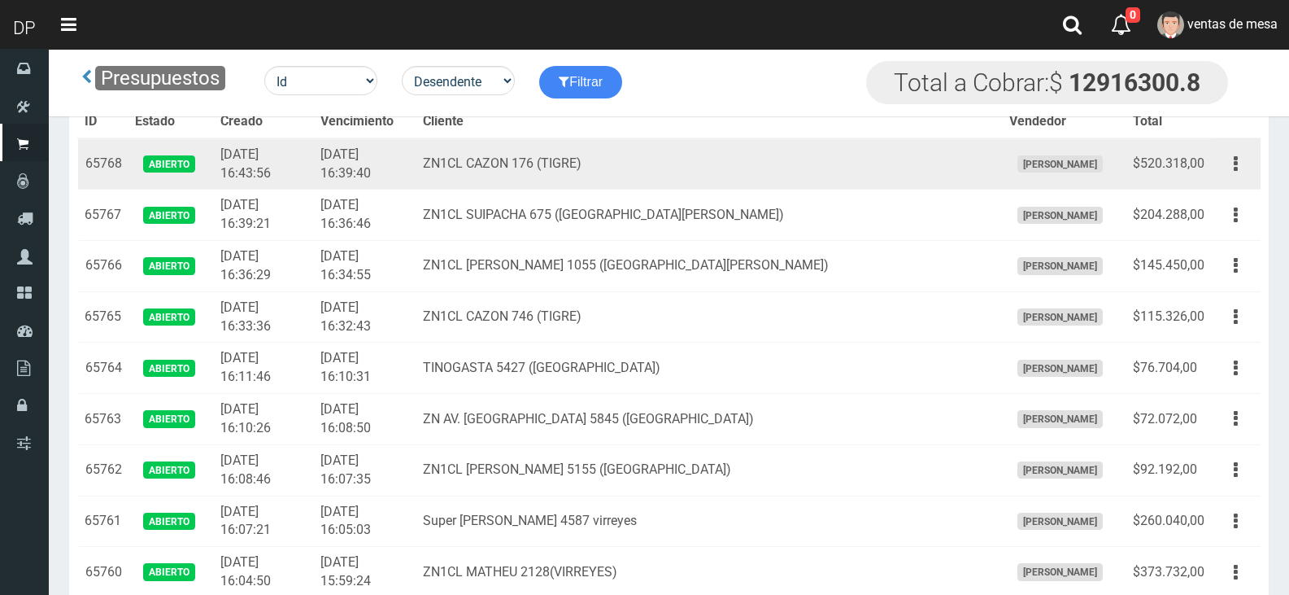
scroll to position [2448, 0]
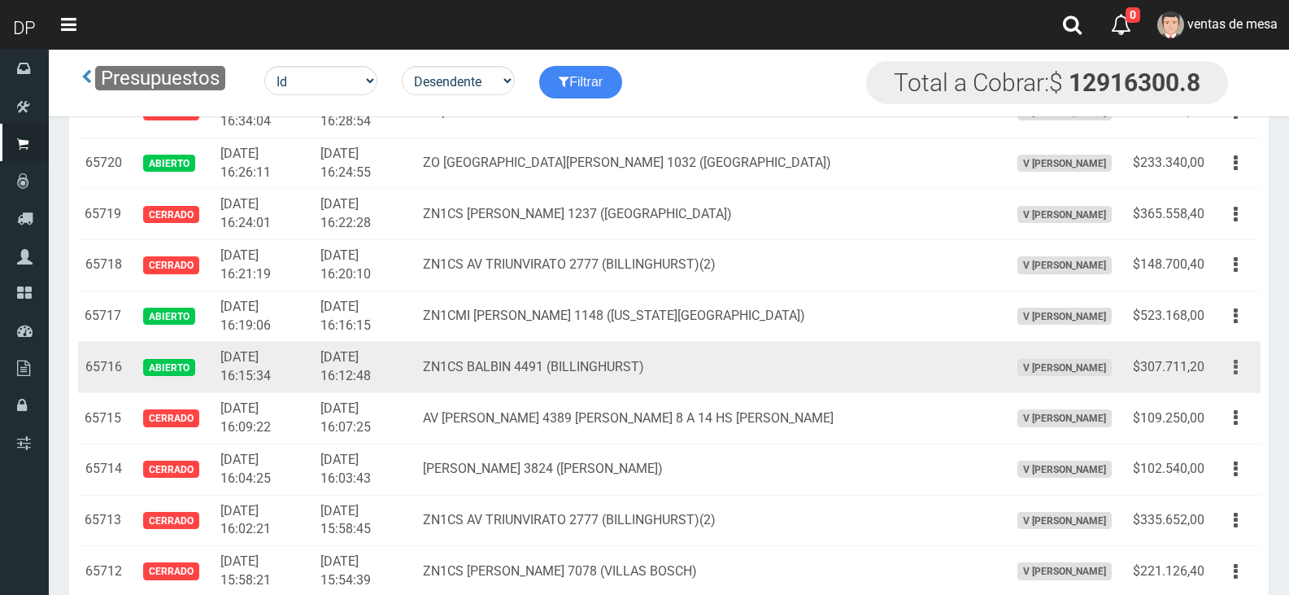
click at [1248, 365] on button "button" at bounding box center [1236, 367] width 37 height 28
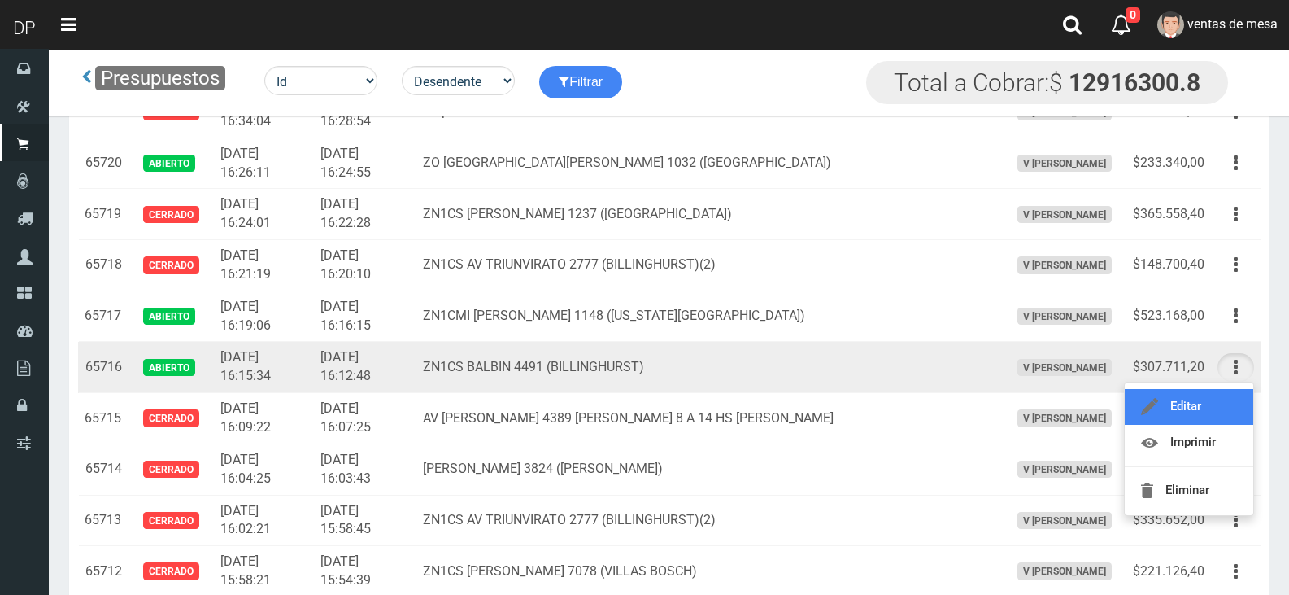
click at [1233, 401] on link "Editar" at bounding box center [1189, 407] width 129 height 36
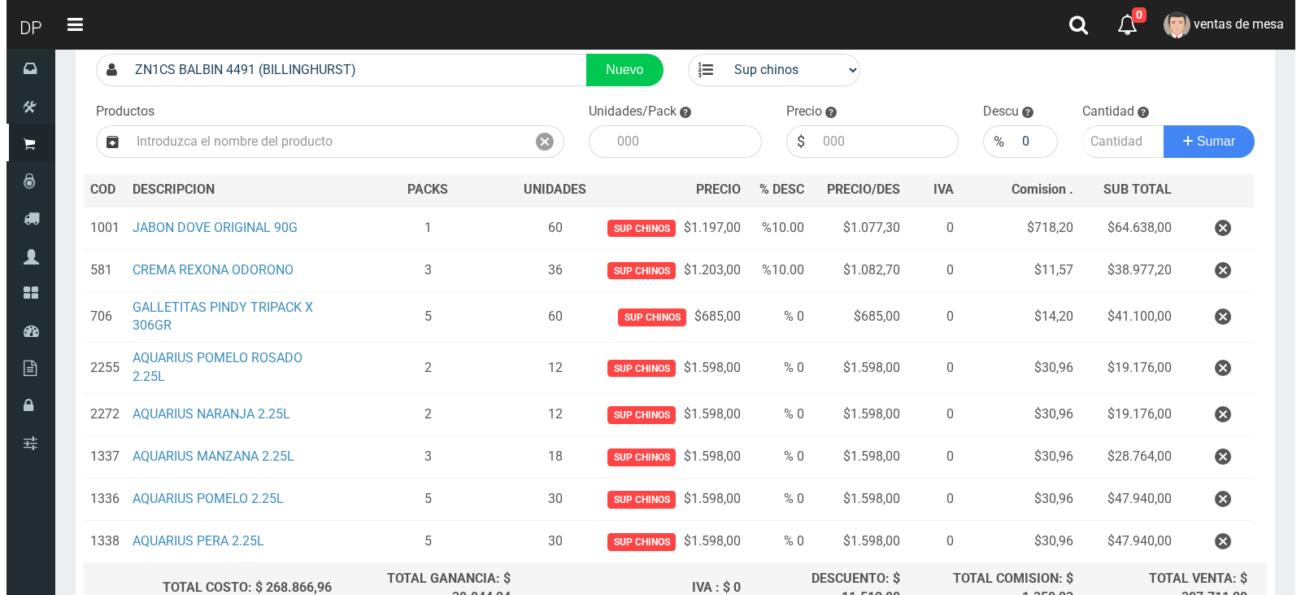
scroll to position [289, 0]
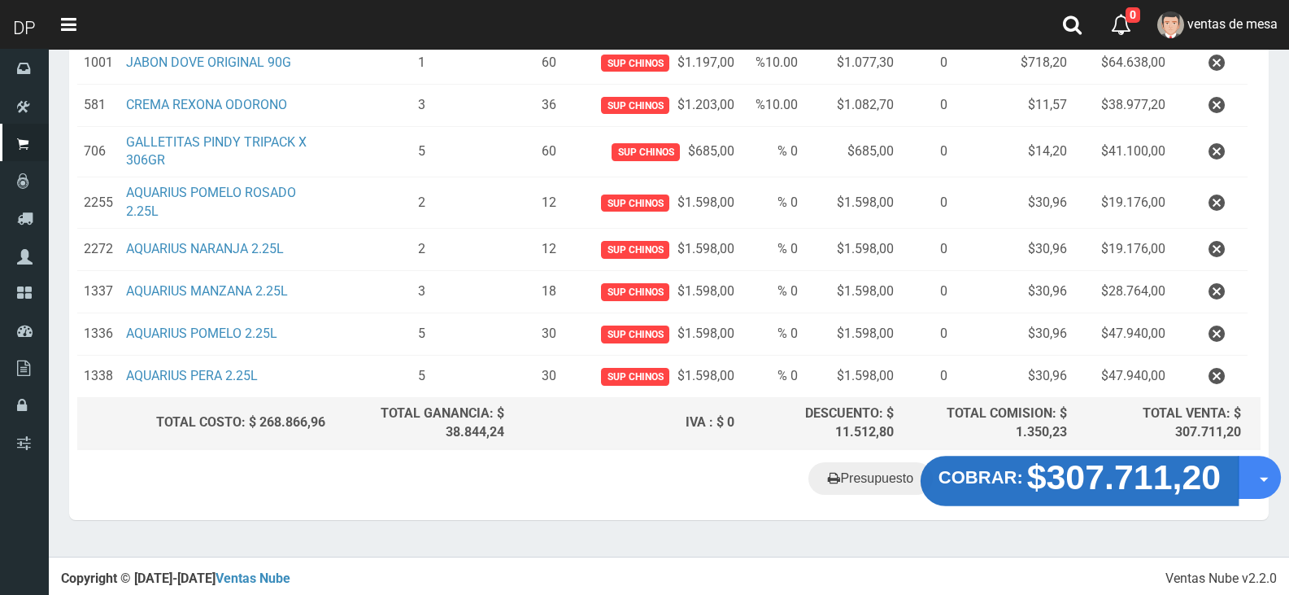
click at [1081, 477] on strong "$307.711,20" at bounding box center [1124, 476] width 194 height 38
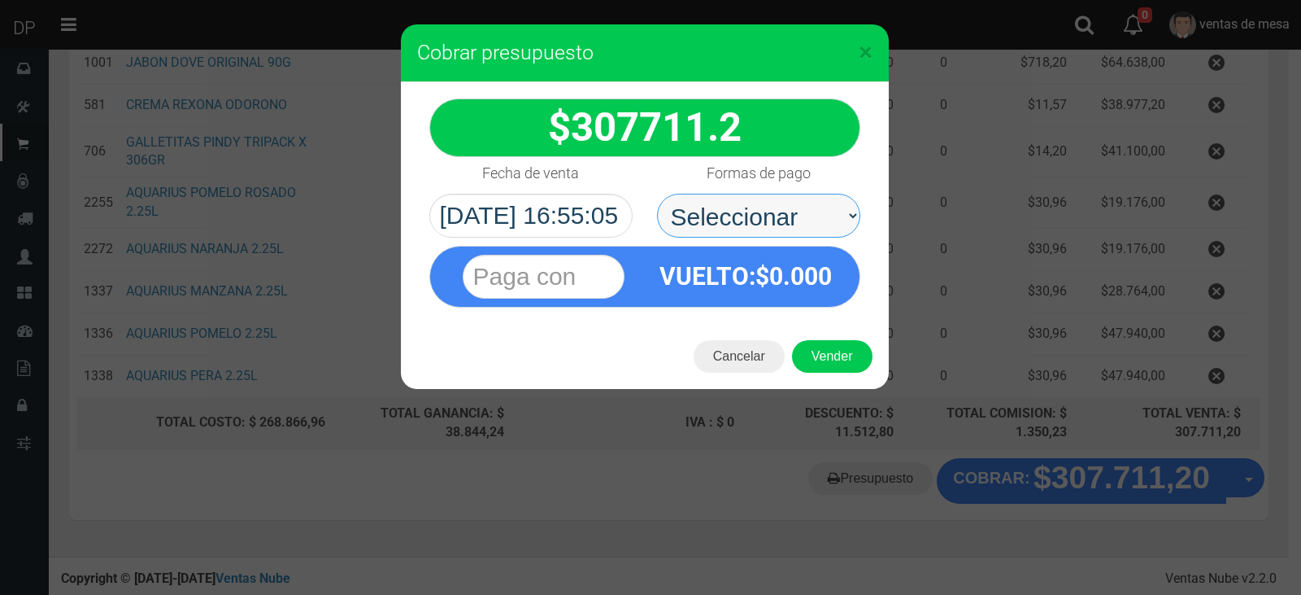
click at [765, 227] on select "Seleccionar Efectivo Tarjeta de Crédito Depósito Débito" at bounding box center [758, 216] width 203 height 44
click at [657, 194] on select "Seleccionar Efectivo Tarjeta de Crédito Depósito Débito" at bounding box center [758, 216] width 203 height 44
drag, startPoint x: 784, startPoint y: 227, endPoint x: 787, endPoint y: 237, distance: 10.3
click at [785, 227] on select "Seleccionar Efectivo Tarjeta de Crédito Depósito Débito" at bounding box center [758, 216] width 203 height 44
select select "Efectivo"
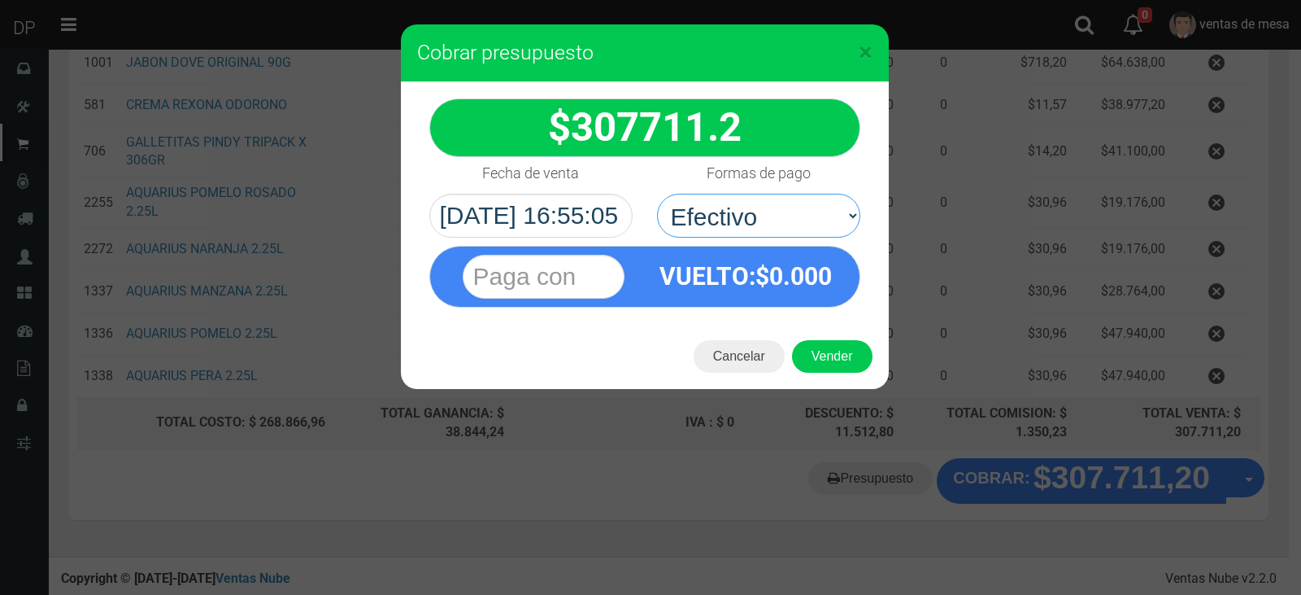
click at [657, 194] on select "Seleccionar Efectivo Tarjeta de Crédito Depósito Débito" at bounding box center [758, 216] width 203 height 44
click at [816, 355] on button "Vender" at bounding box center [832, 356] width 81 height 33
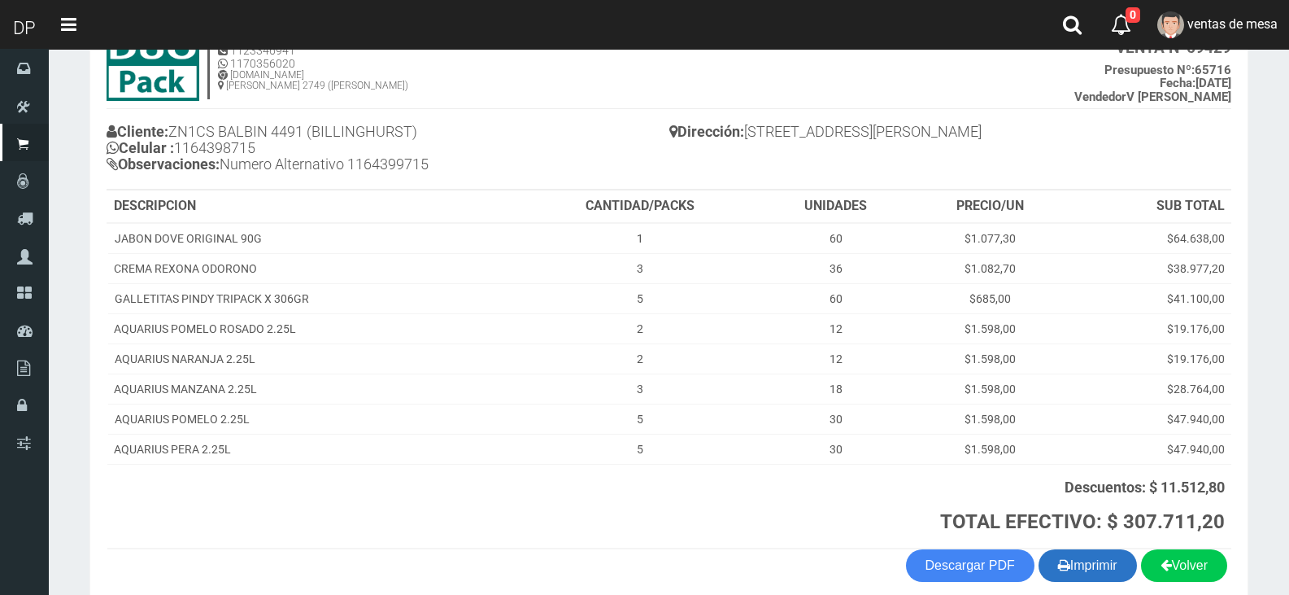
scroll to position [194, 0]
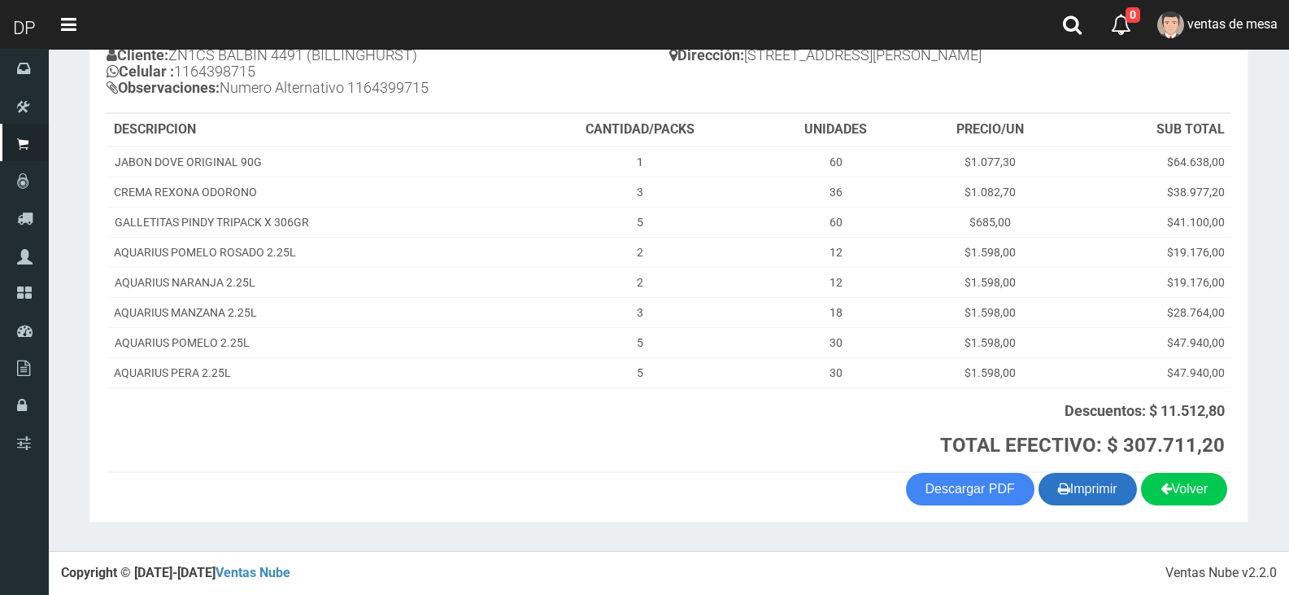
click at [1047, 495] on button "Imprimir" at bounding box center [1088, 489] width 98 height 33
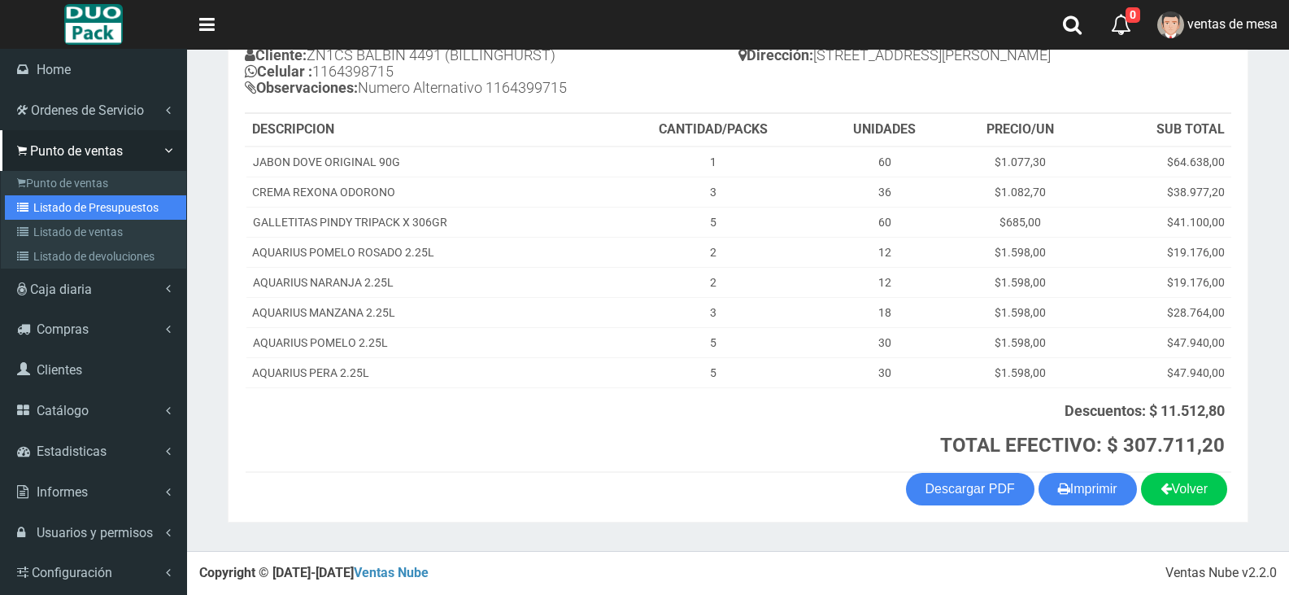
click at [35, 203] on link "Listado de Presupuestos" at bounding box center [95, 207] width 181 height 24
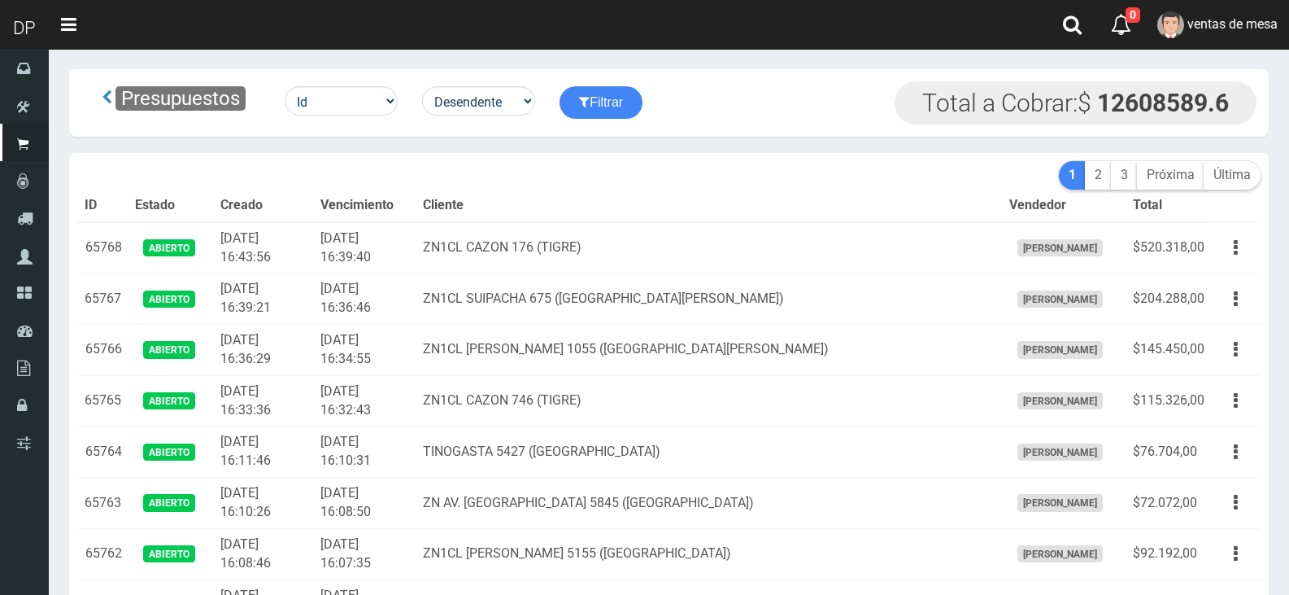
drag, startPoint x: 0, startPoint y: 0, endPoint x: 758, endPoint y: 133, distance: 769.6
click at [758, 133] on div "Presupuestos Id Facturado Valor vencimiento vendedor cliente Desendente Ascende…" at bounding box center [669, 103] width 1200 height 68
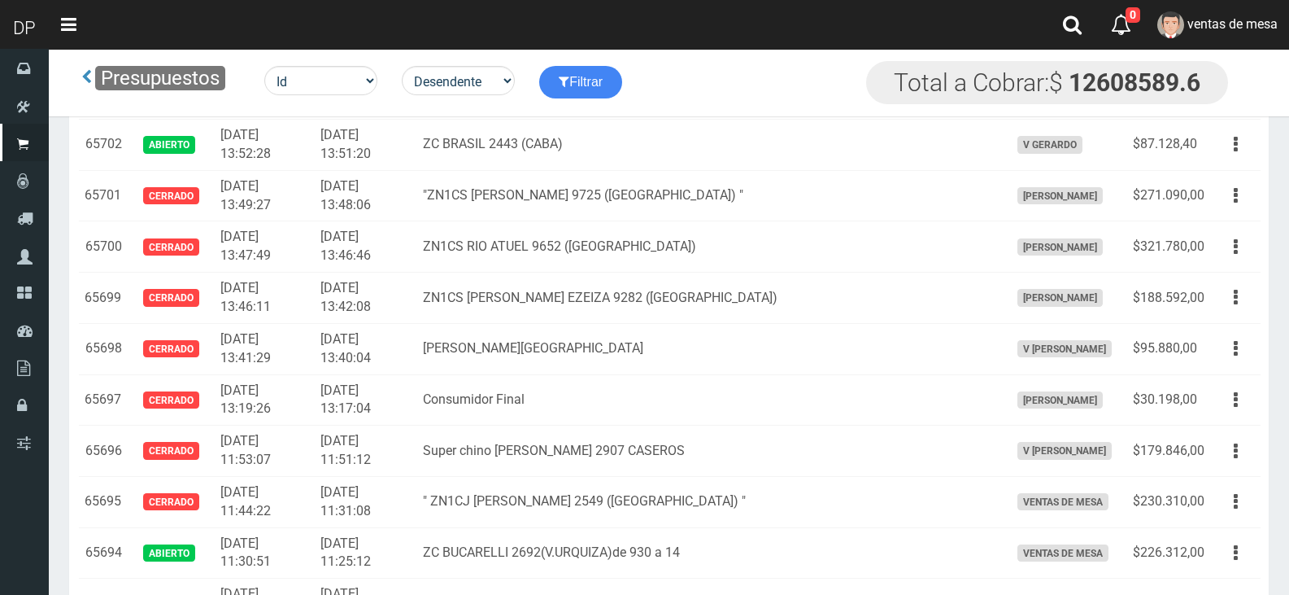
scroll to position [1906, 0]
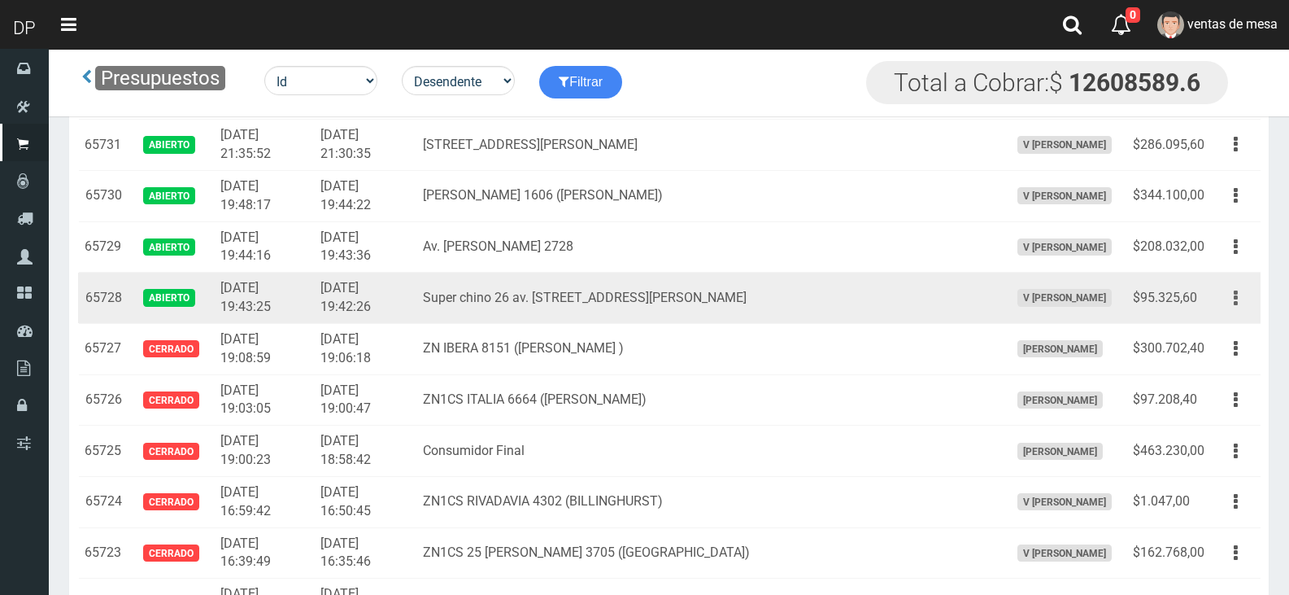
click at [1228, 299] on button "button" at bounding box center [1236, 298] width 37 height 28
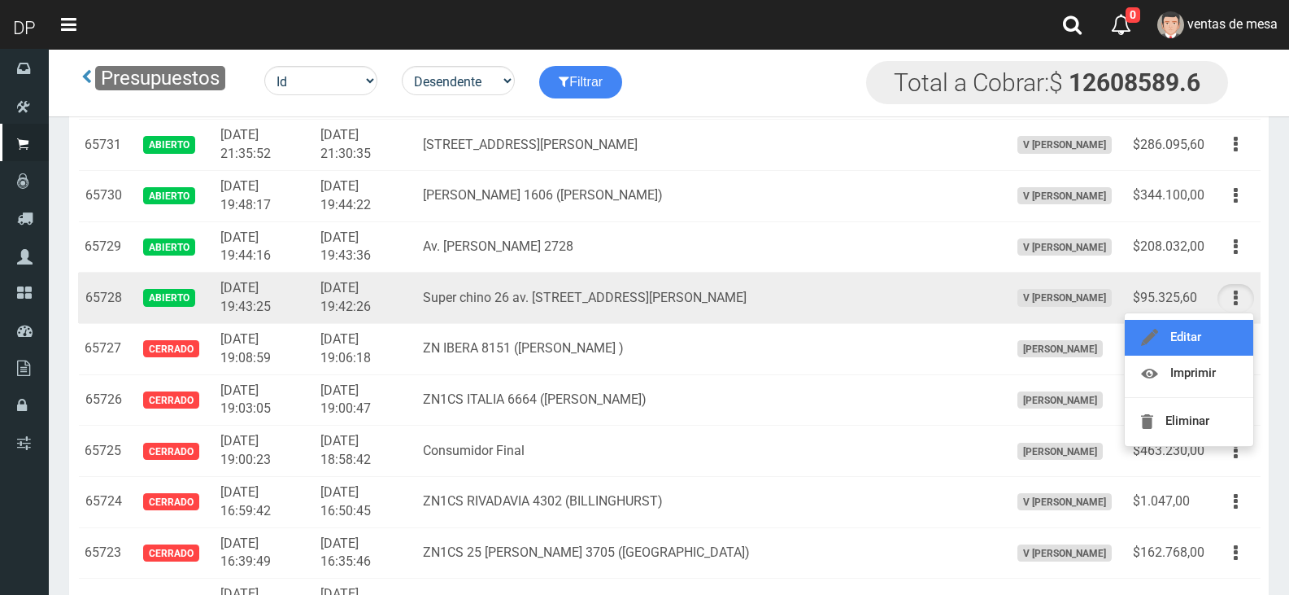
click at [1235, 333] on link "Editar" at bounding box center [1189, 338] width 129 height 36
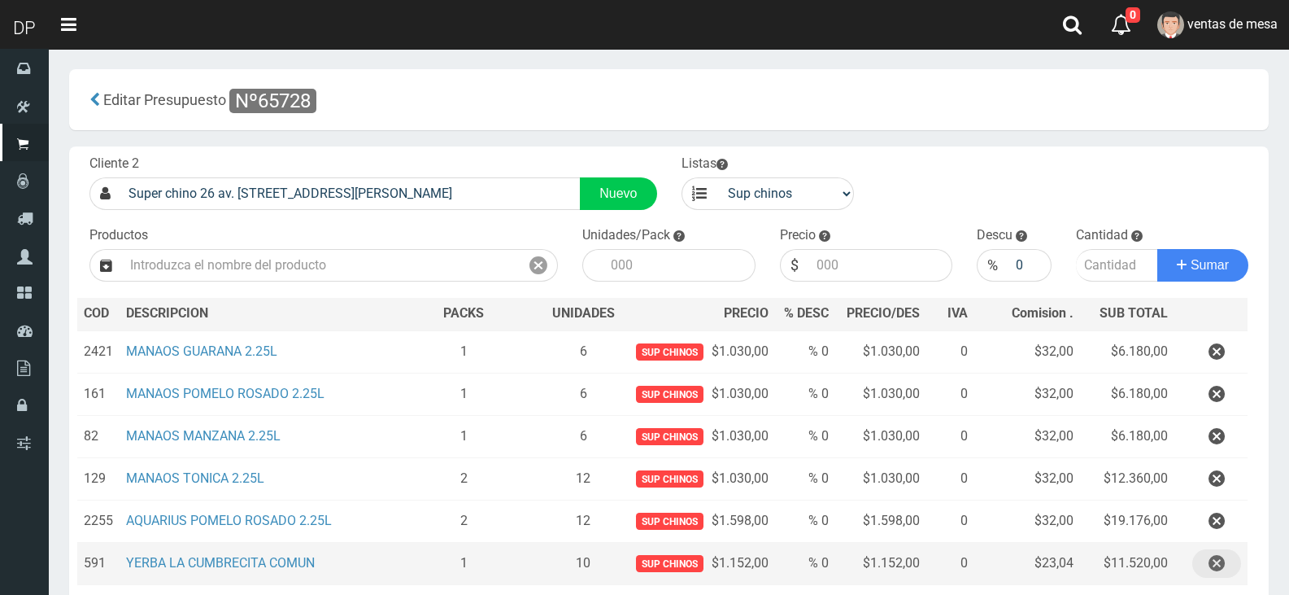
click at [1209, 562] on icon "button" at bounding box center [1217, 563] width 16 height 28
click at [0, 0] on div "Cargando..." at bounding box center [0, 0] width 0 height 0
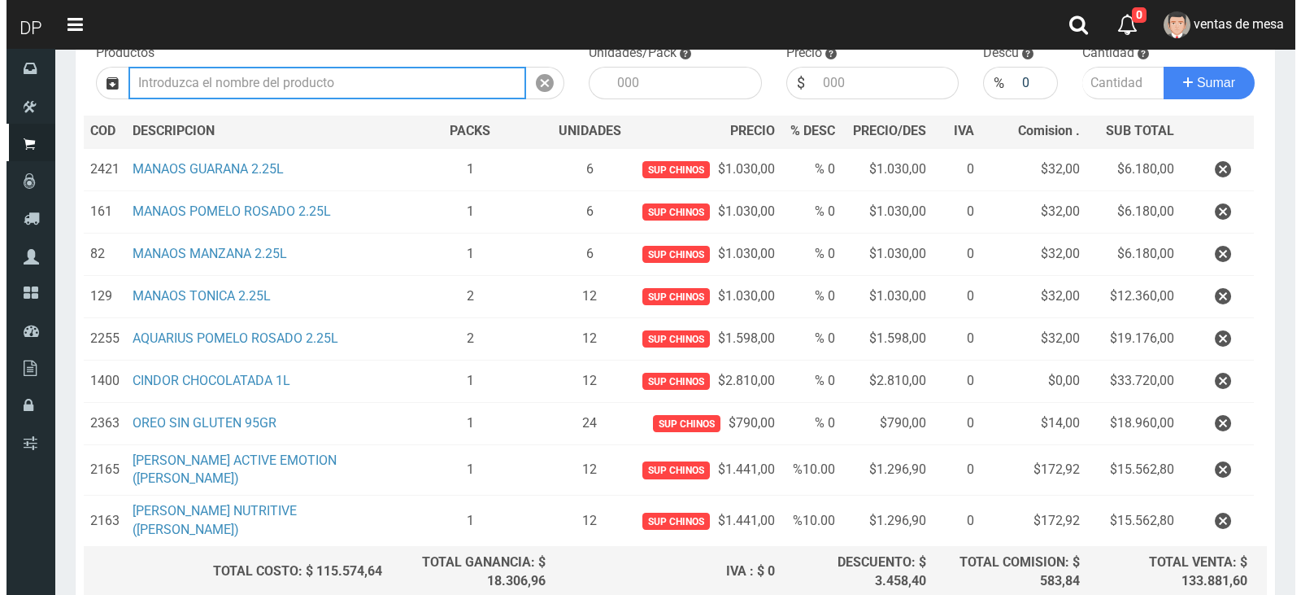
scroll to position [323, 0]
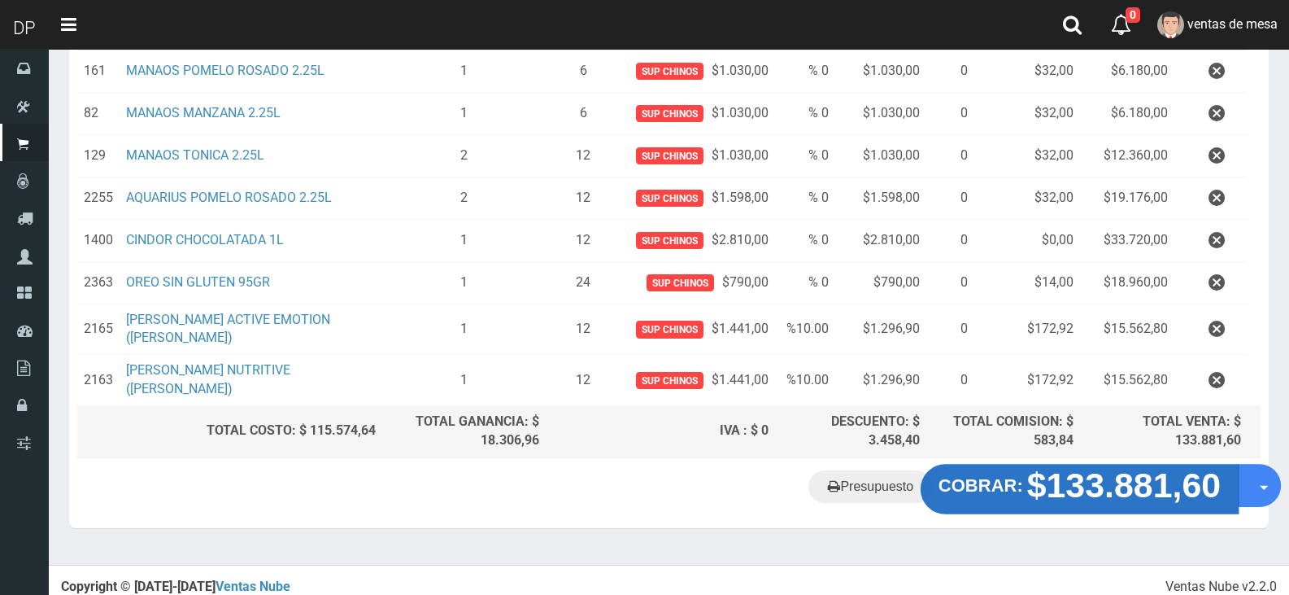
click at [1137, 495] on button "COBRAR: $133.881,60" at bounding box center [1080, 489] width 318 height 50
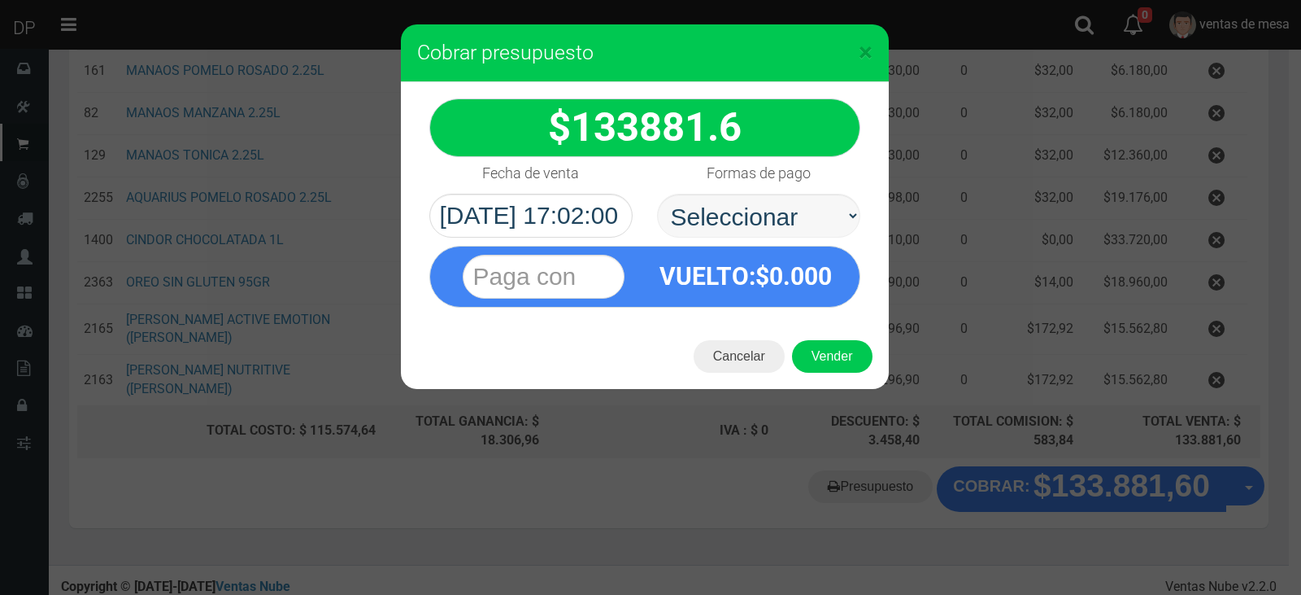
click at [760, 205] on select "Seleccionar Efectivo Tarjeta de Crédito Depósito Débito" at bounding box center [758, 216] width 203 height 44
click at [657, 194] on select "Seleccionar Efectivo Tarjeta de Crédito Depósito Débito" at bounding box center [758, 216] width 203 height 44
drag, startPoint x: 787, startPoint y: 219, endPoint x: 789, endPoint y: 229, distance: 9.9
click at [788, 223] on select "Seleccionar Efectivo Tarjeta de Crédito Depósito Débito" at bounding box center [758, 216] width 203 height 44
select select "Efectivo"
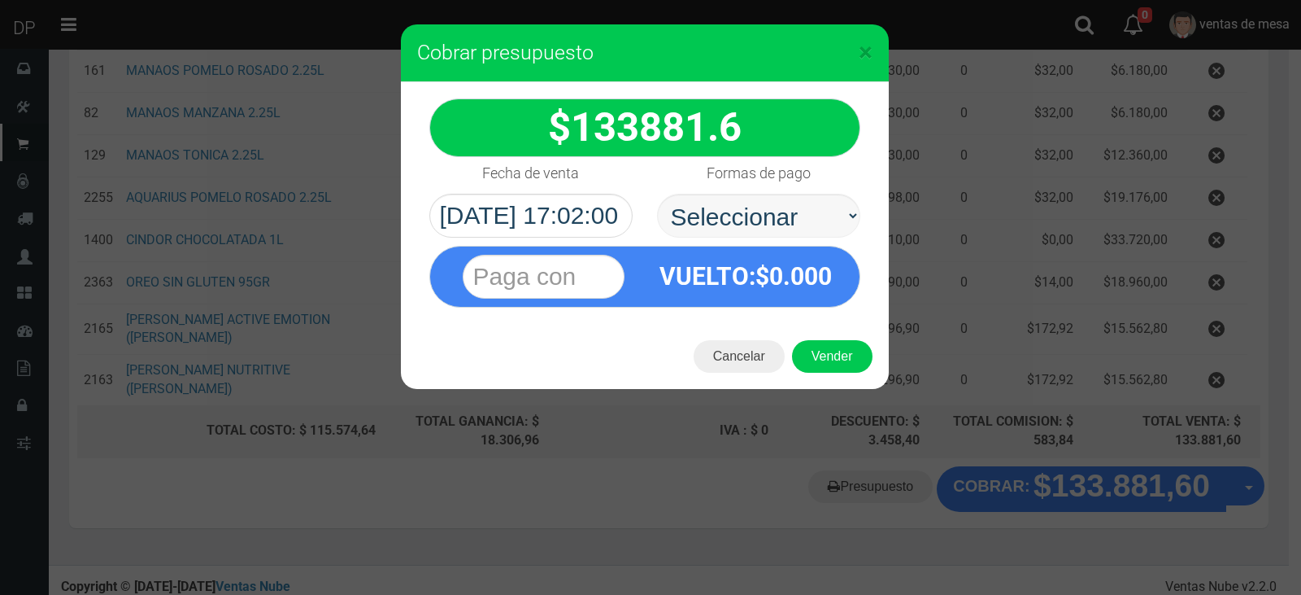
click at [657, 194] on select "Seleccionar Efectivo Tarjeta de Crédito Depósito Débito" at bounding box center [758, 216] width 203 height 44
drag, startPoint x: 830, startPoint y: 350, endPoint x: 839, endPoint y: 361, distance: 14.0
click at [839, 361] on button "Vender" at bounding box center [832, 356] width 81 height 33
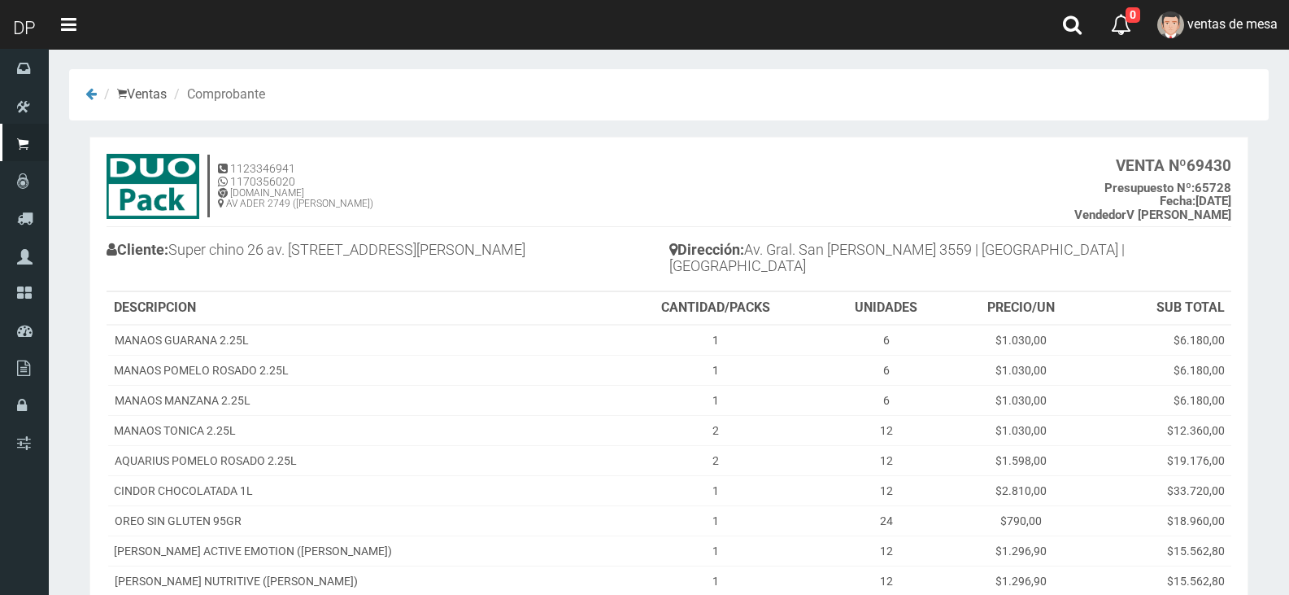
scroll to position [192, 0]
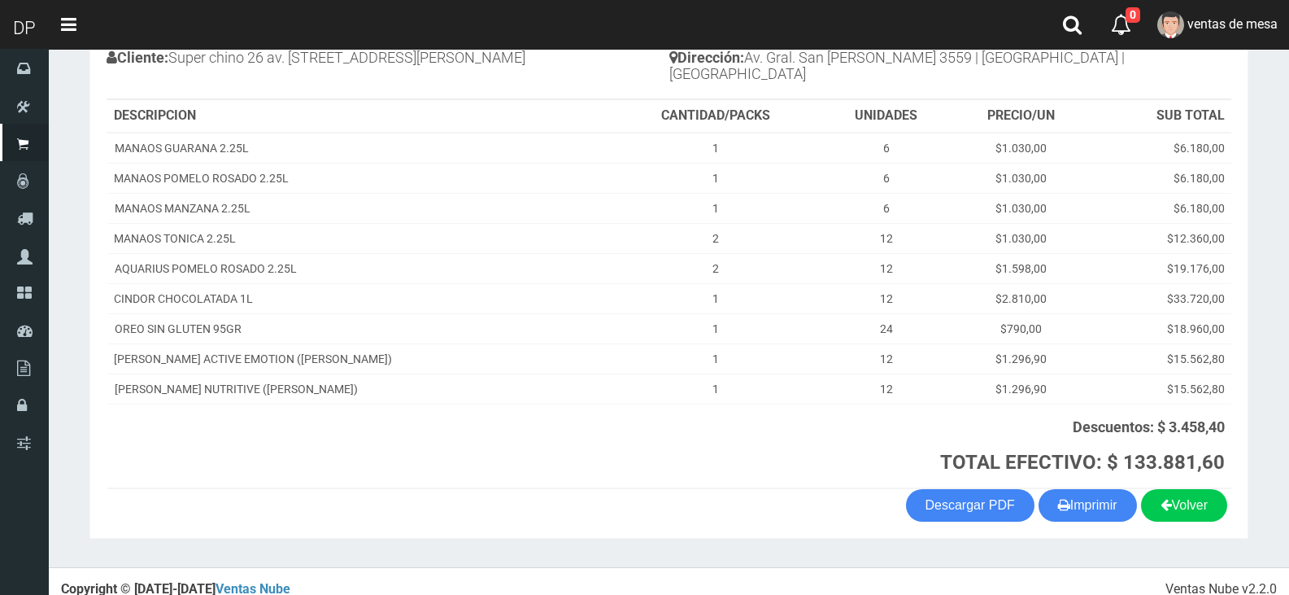
drag, startPoint x: 1124, startPoint y: 489, endPoint x: 1096, endPoint y: 458, distance: 41.5
click at [1124, 490] on button "Imprimir" at bounding box center [1088, 505] width 98 height 33
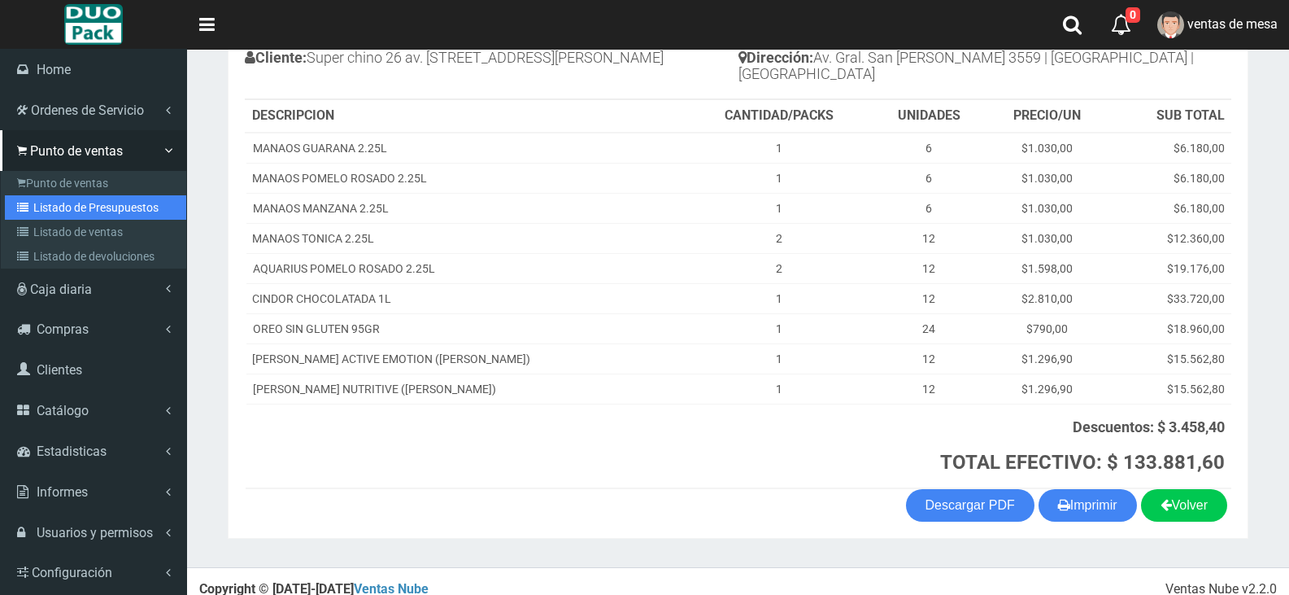
click at [50, 206] on link "Listado de Presupuestos" at bounding box center [95, 207] width 181 height 24
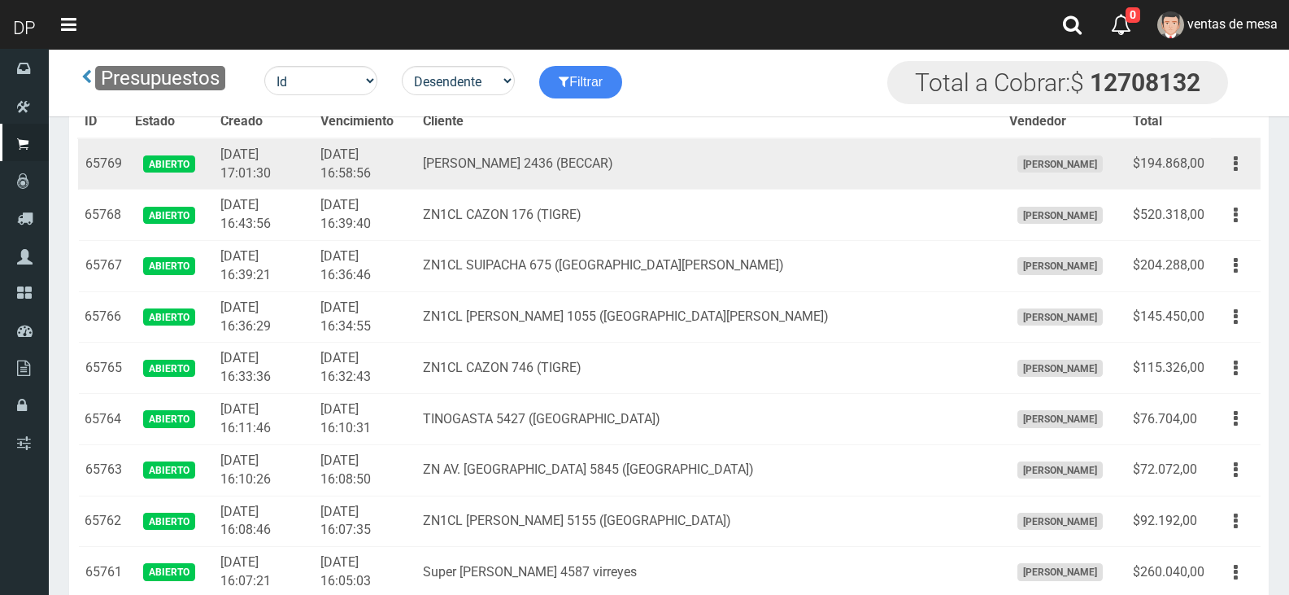
scroll to position [1990, 0]
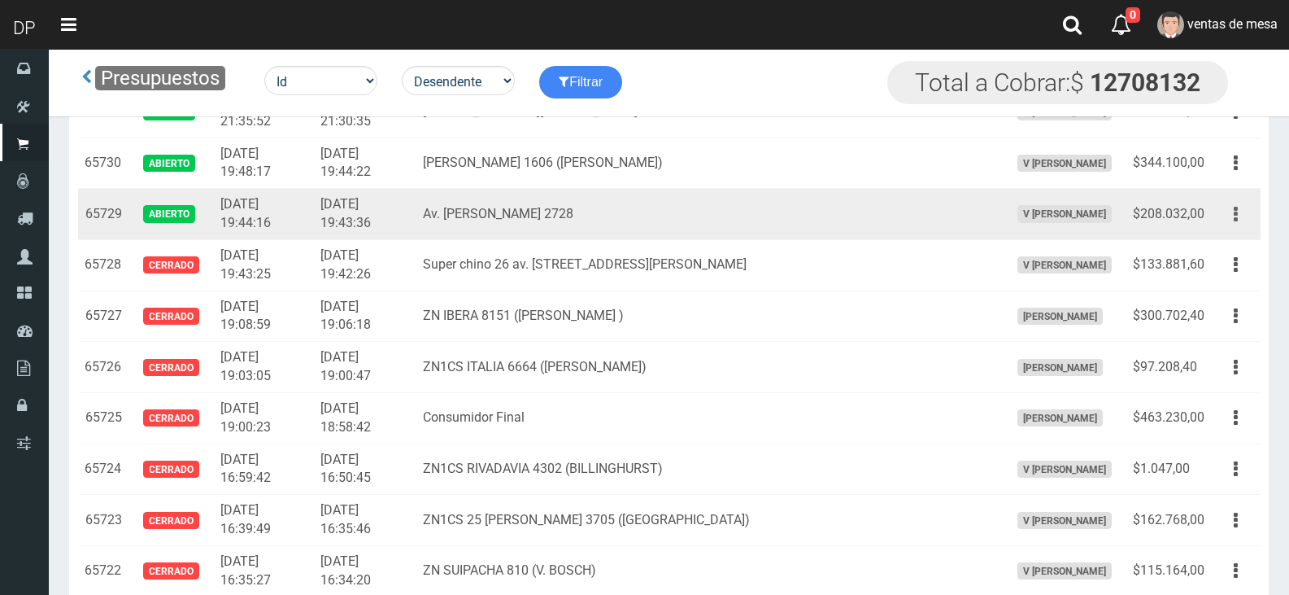
click at [1236, 220] on button "button" at bounding box center [1236, 214] width 37 height 28
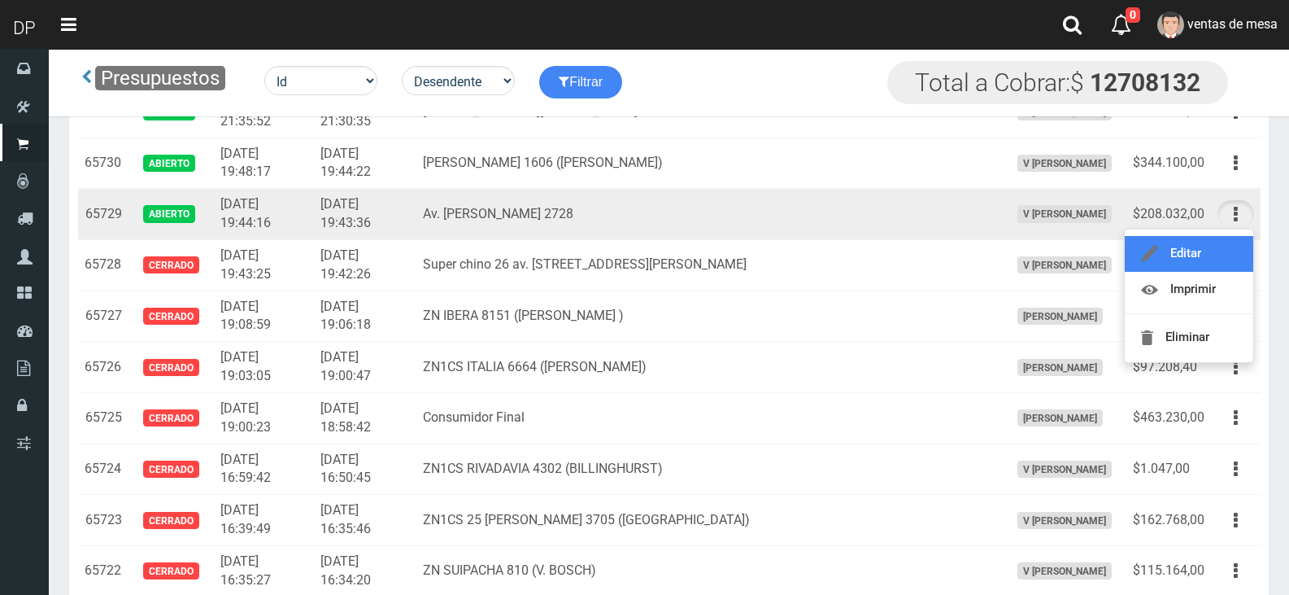
click at [1218, 255] on link "Editar" at bounding box center [1189, 254] width 129 height 36
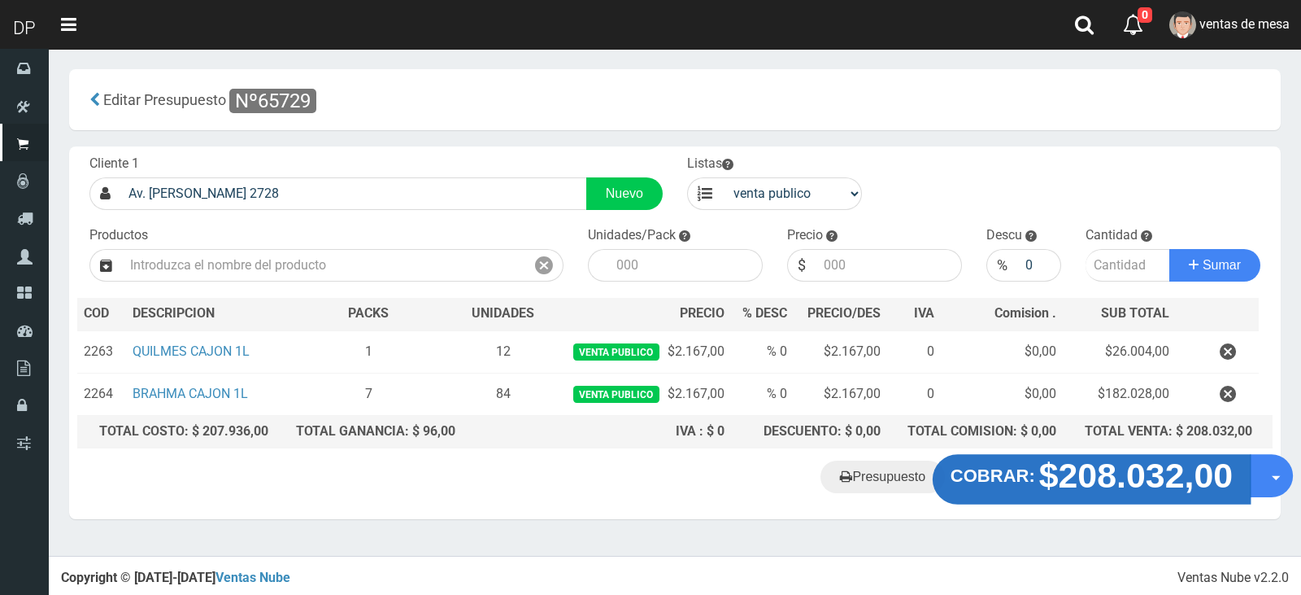
click at [1101, 482] on strong "$208.032,00" at bounding box center [1137, 475] width 194 height 38
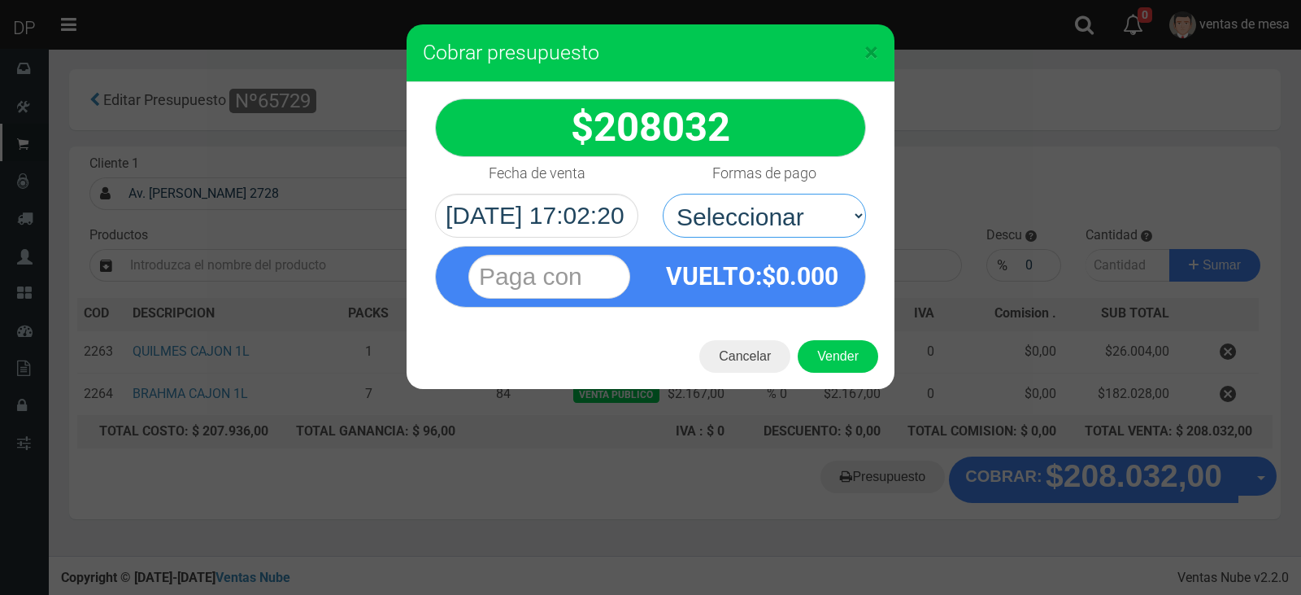
drag, startPoint x: 798, startPoint y: 216, endPoint x: 795, endPoint y: 237, distance: 21.3
click at [798, 216] on select "Seleccionar Efectivo Tarjeta de Crédito Depósito Débito" at bounding box center [764, 216] width 203 height 44
select select "Efectivo"
click at [663, 194] on select "Seleccionar Efectivo Tarjeta de Crédito Depósito Débito" at bounding box center [764, 216] width 203 height 44
click at [823, 357] on button "Vender" at bounding box center [838, 356] width 81 height 33
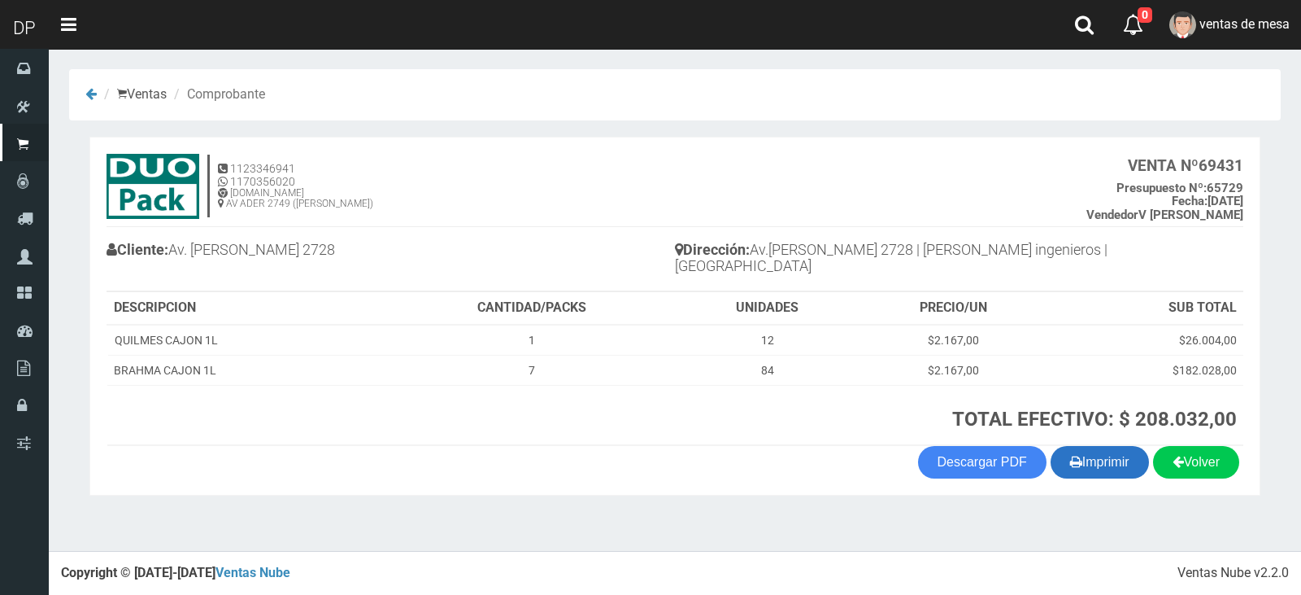
click at [1097, 446] on button "Imprimir" at bounding box center [1100, 462] width 98 height 33
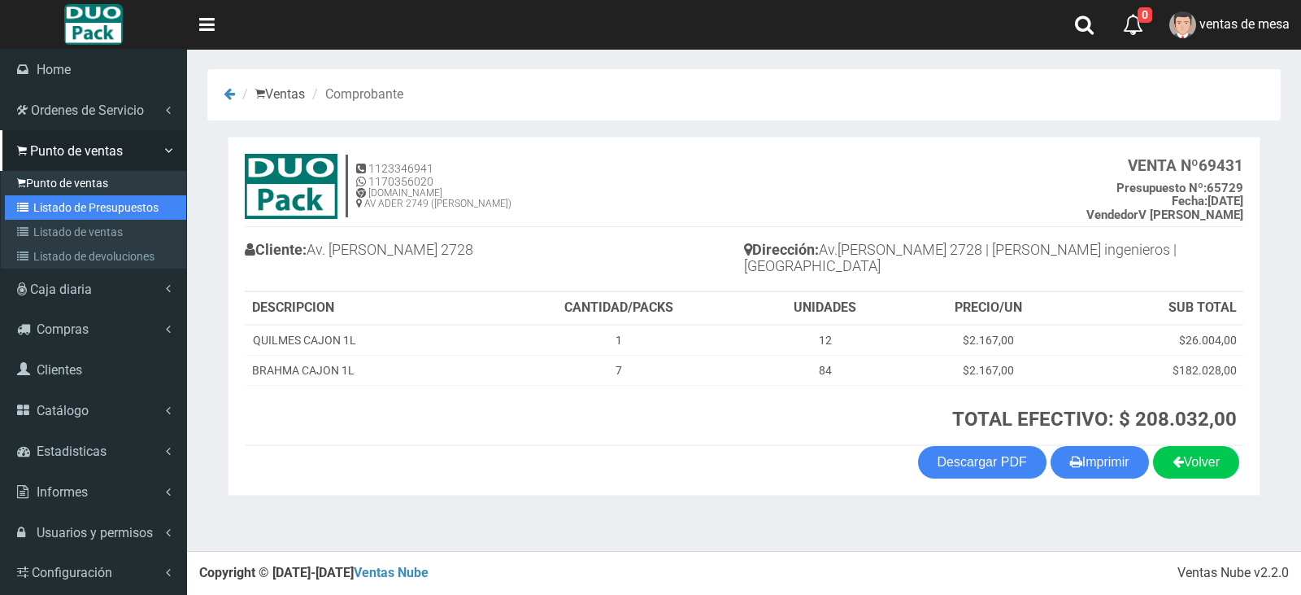
drag, startPoint x: 34, startPoint y: 207, endPoint x: 55, endPoint y: 193, distance: 25.3
click at [34, 207] on link "Listado de Presupuestos" at bounding box center [95, 207] width 181 height 24
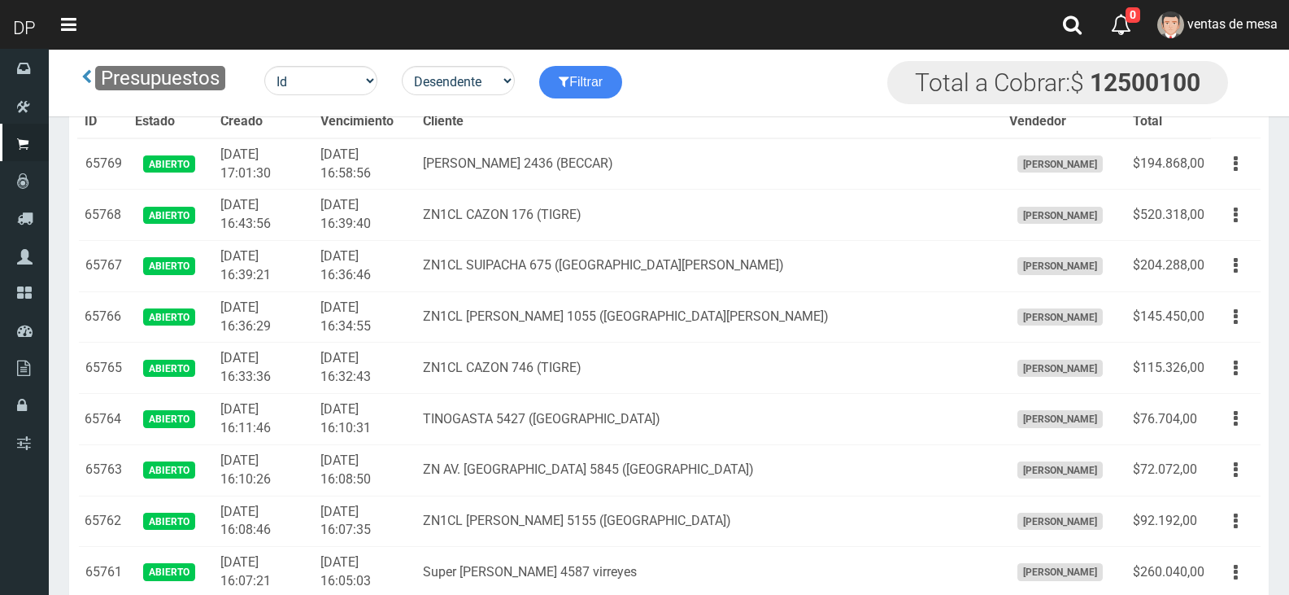
scroll to position [1990, 0]
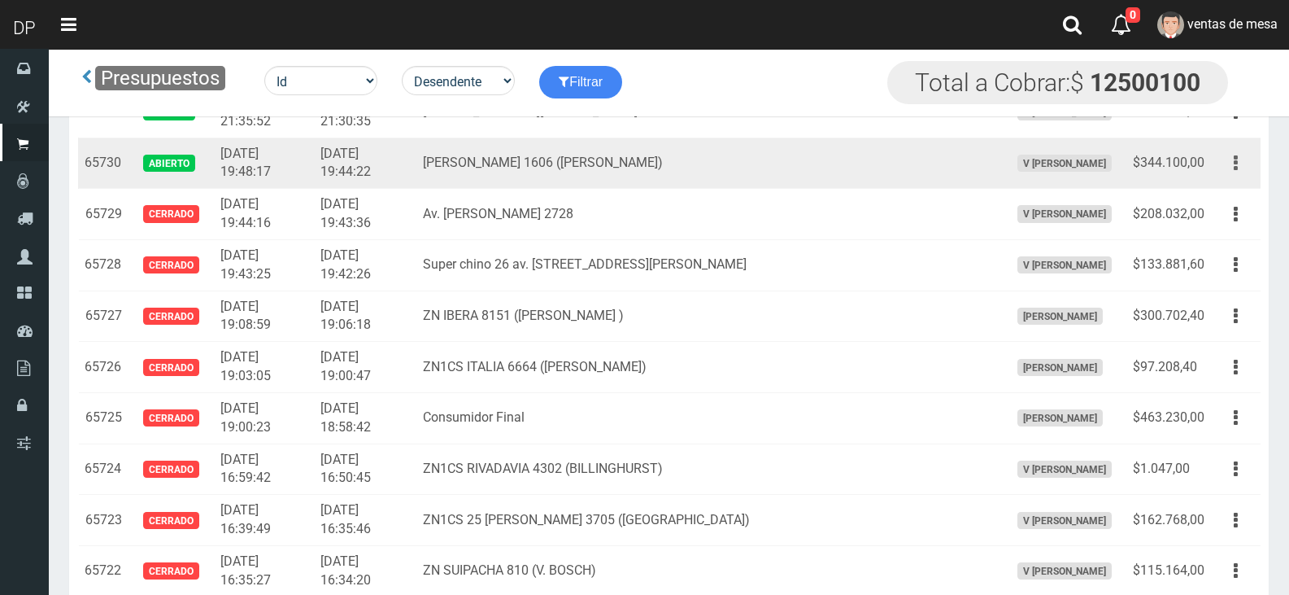
click at [1244, 168] on button "button" at bounding box center [1236, 163] width 37 height 28
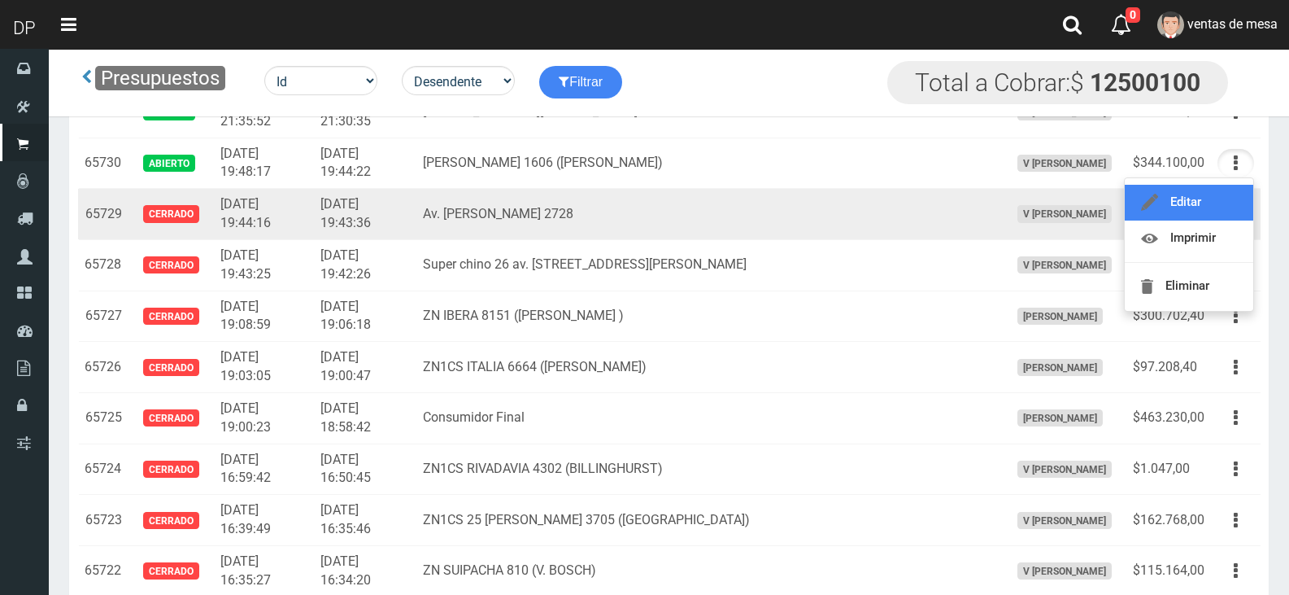
click at [1229, 200] on link "Editar" at bounding box center [1189, 203] width 129 height 36
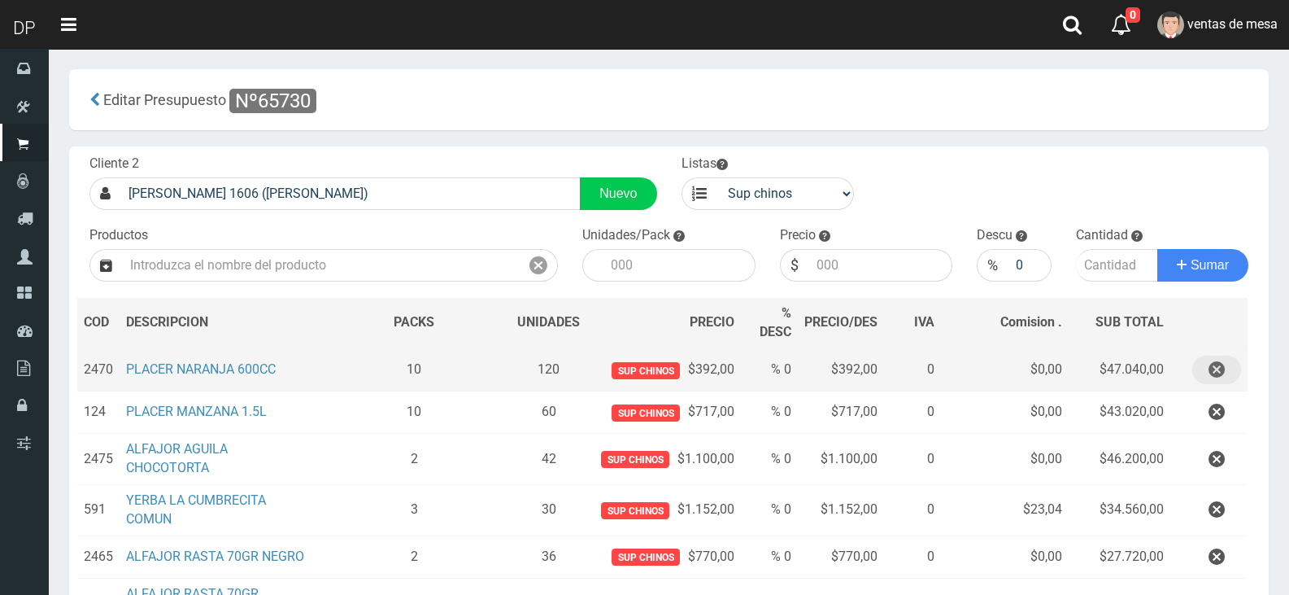
click at [1235, 364] on button "button" at bounding box center [1216, 369] width 49 height 28
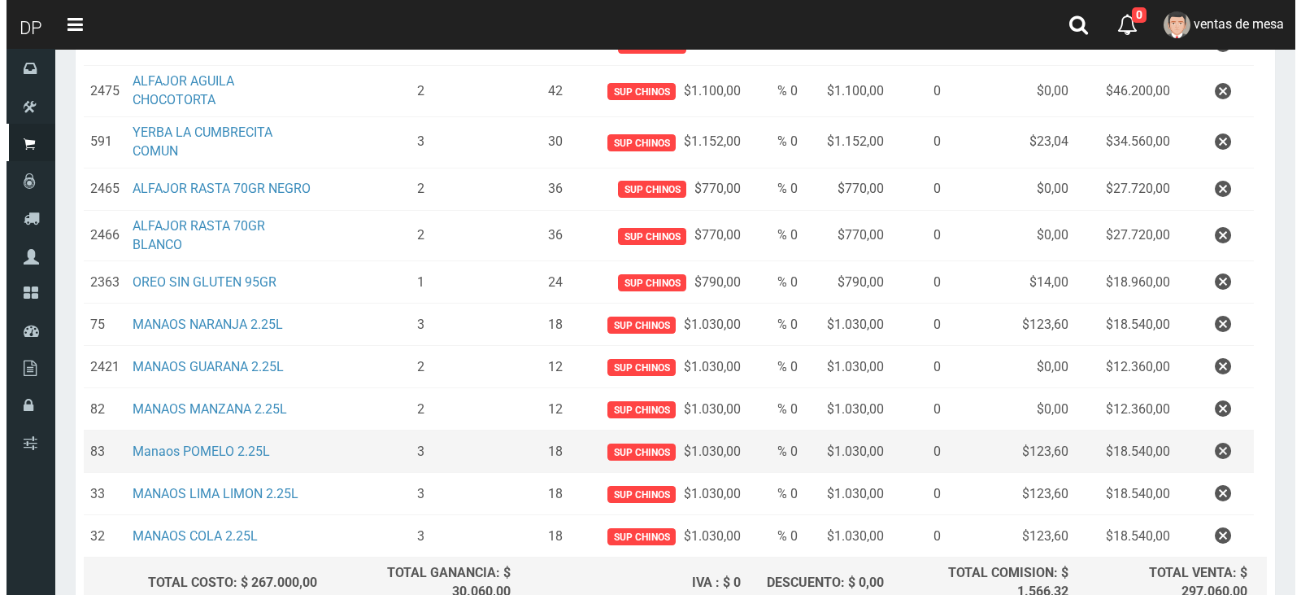
scroll to position [486, 0]
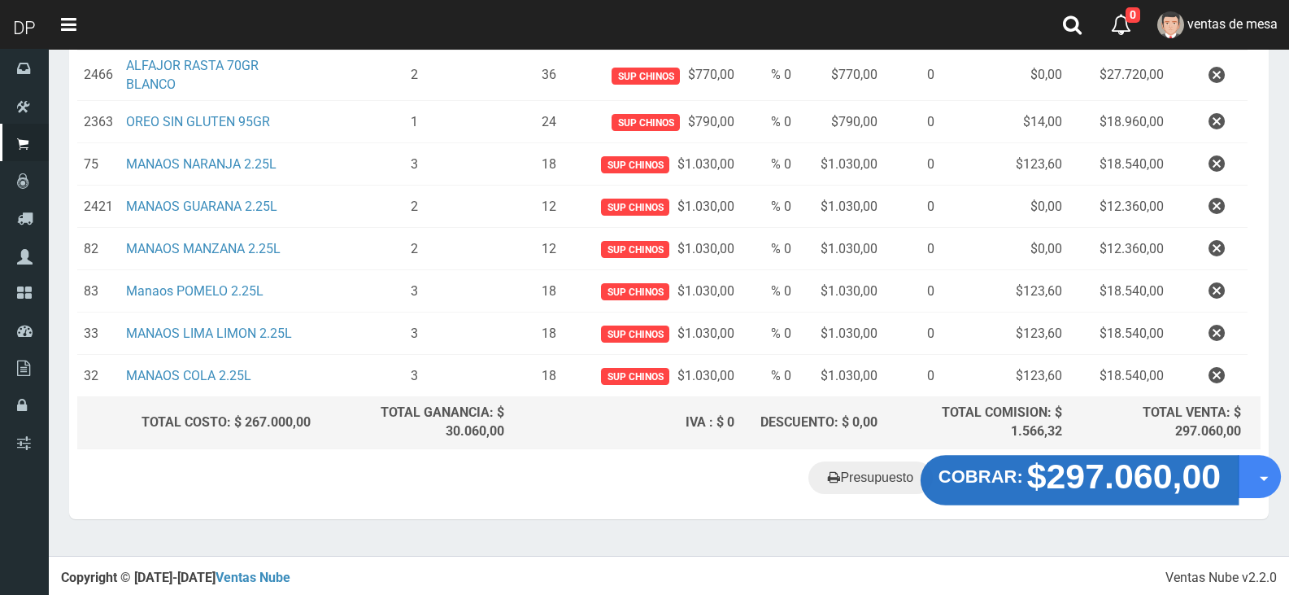
click at [1056, 472] on strong "$297.060,00" at bounding box center [1124, 476] width 194 height 38
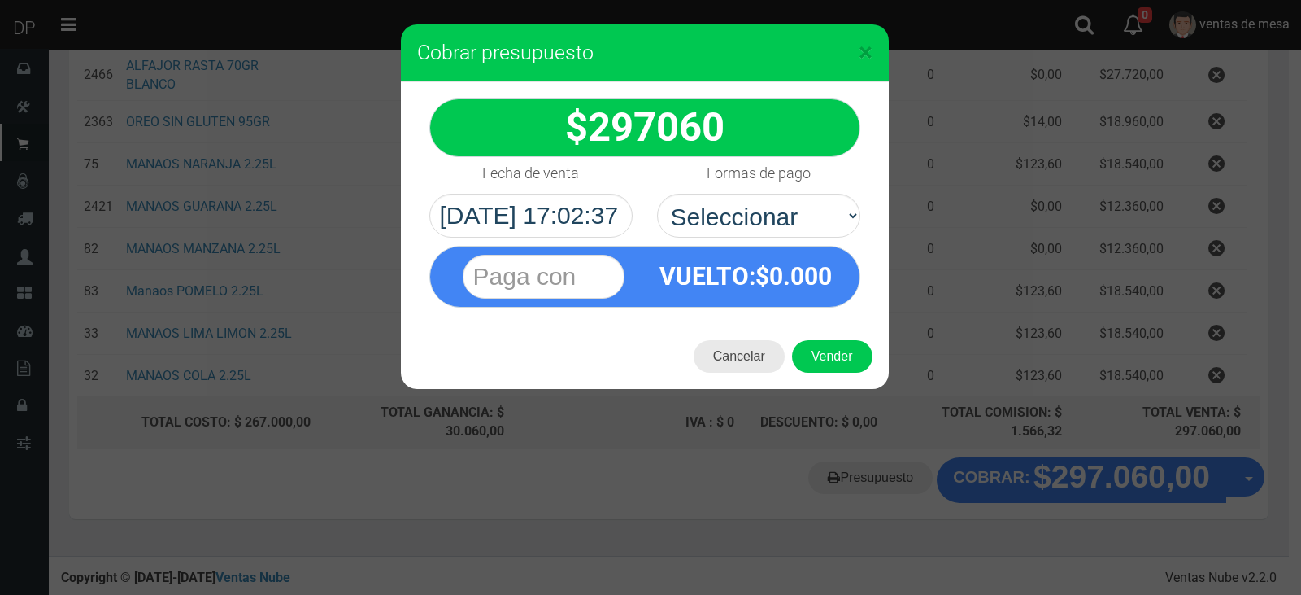
click at [748, 358] on button "Cancelar" at bounding box center [739, 356] width 91 height 33
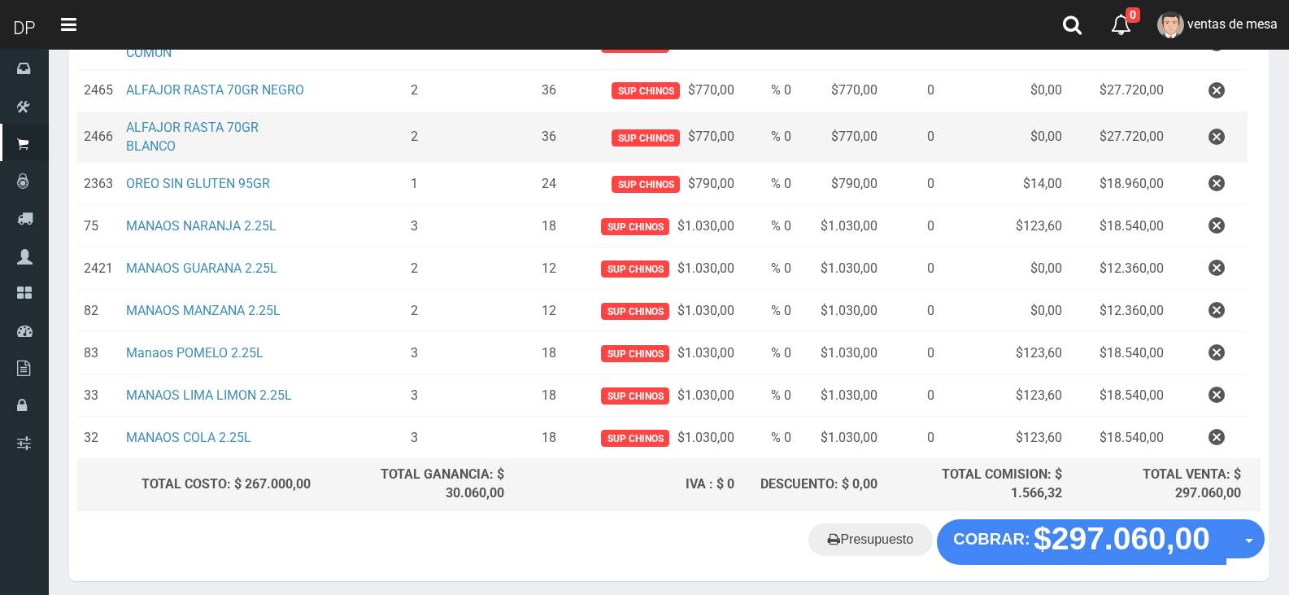
scroll to position [395, 0]
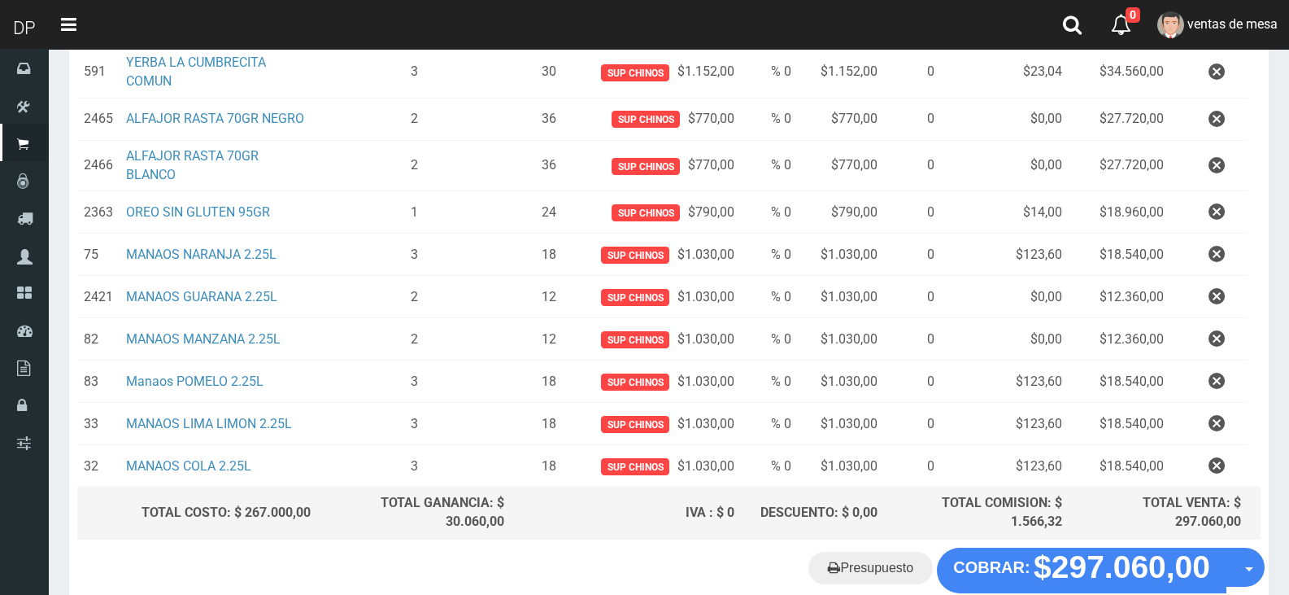
click at [1200, 68] on button "button" at bounding box center [1216, 72] width 49 height 28
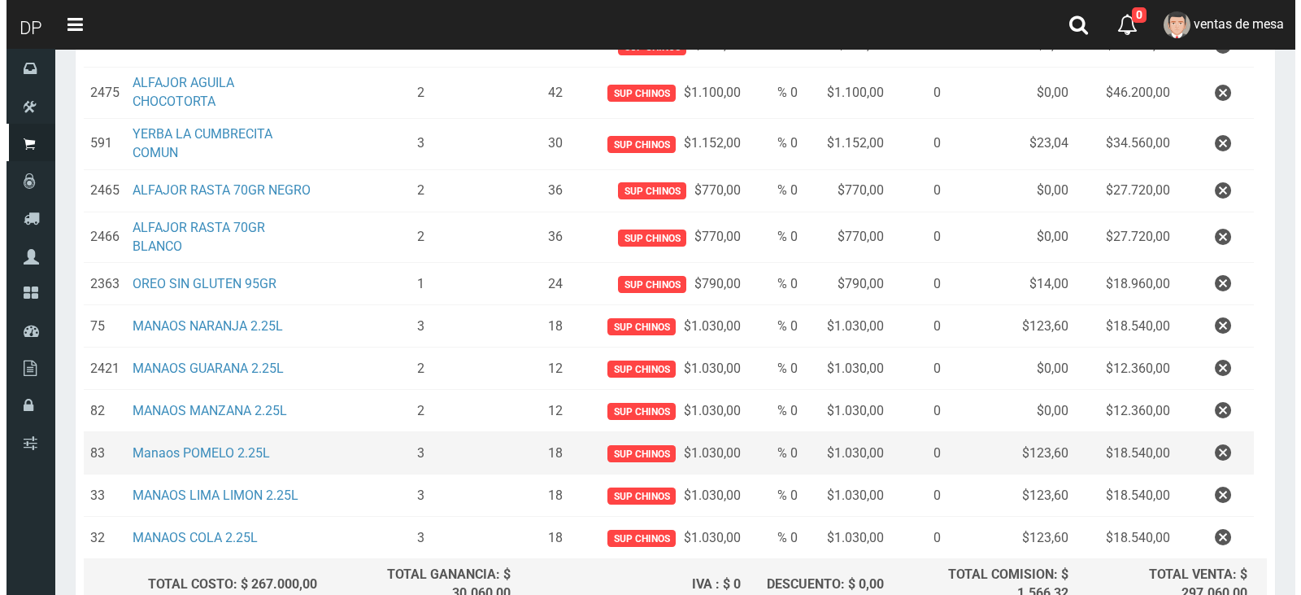
scroll to position [325, 0]
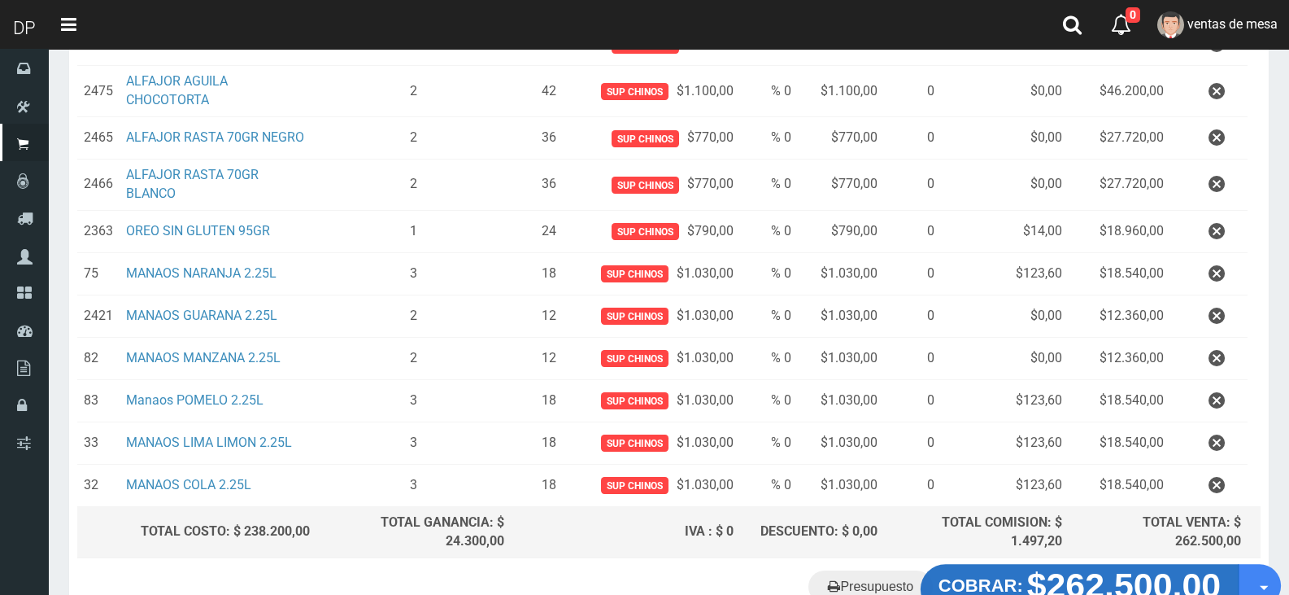
click at [1040, 572] on strong "$262.500,00" at bounding box center [1124, 585] width 194 height 38
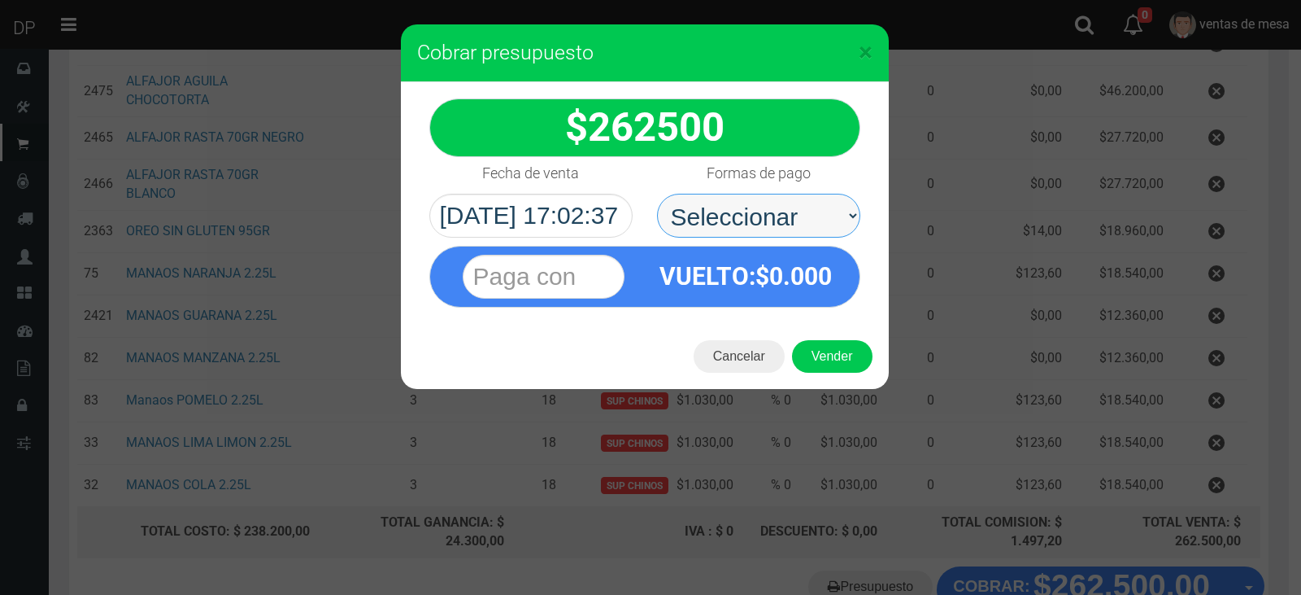
click at [776, 211] on select "Seleccionar Efectivo Tarjeta de Crédito Depósito Débito" at bounding box center [758, 216] width 203 height 44
select select "Efectivo"
click at [657, 194] on select "Seleccionar Efectivo Tarjeta de Crédito Depósito Débito" at bounding box center [758, 216] width 203 height 44
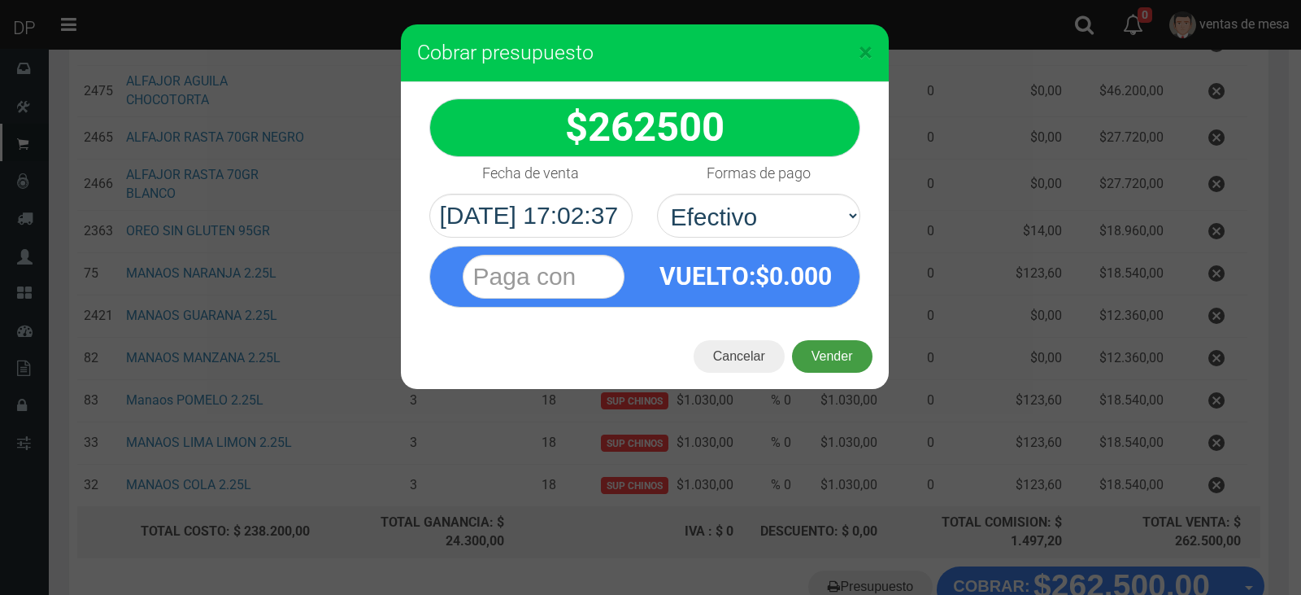
click at [826, 367] on button "Vender" at bounding box center [832, 356] width 81 height 33
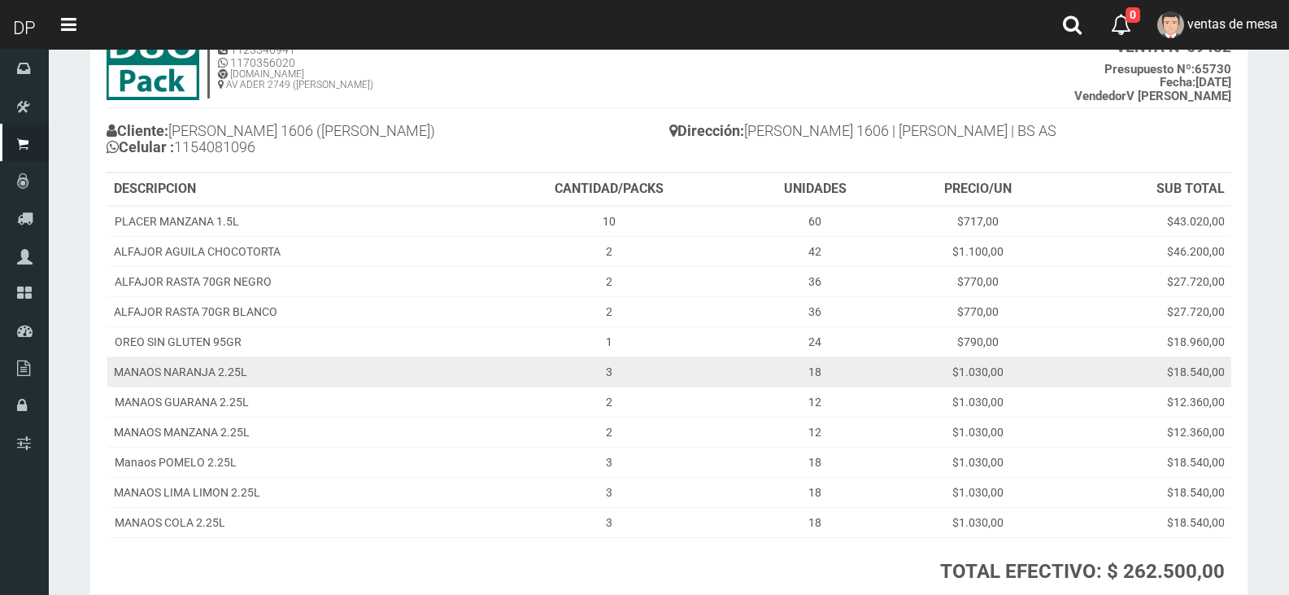
scroll to position [244, 0]
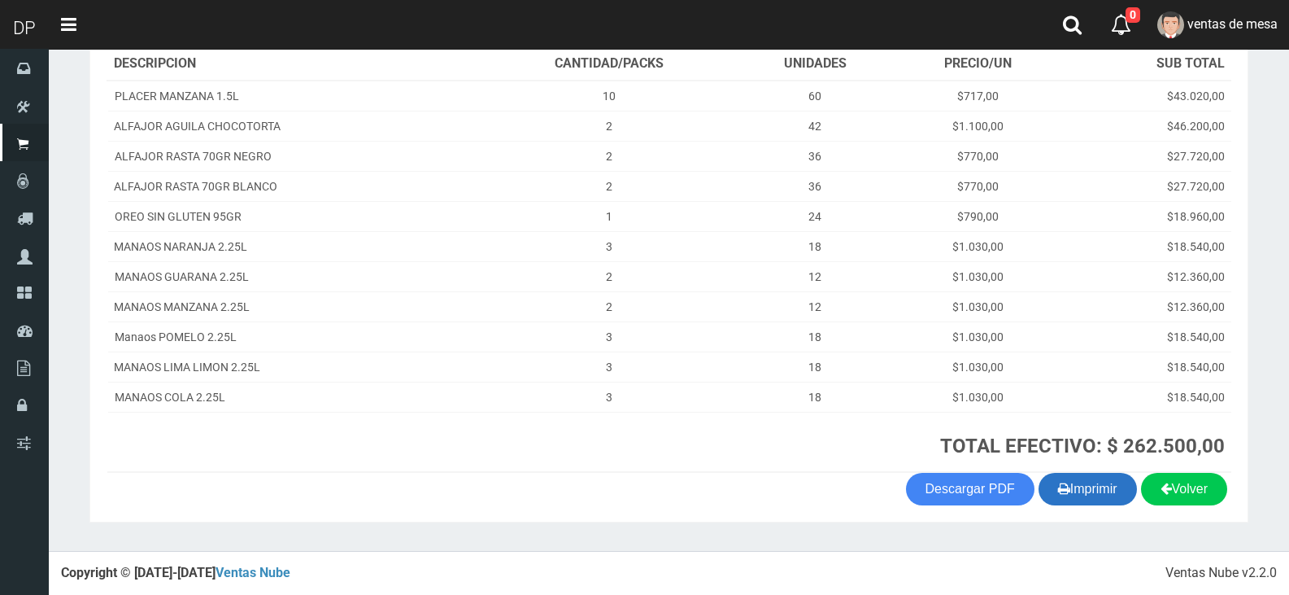
click at [1058, 482] on icon "button" at bounding box center [1064, 488] width 12 height 23
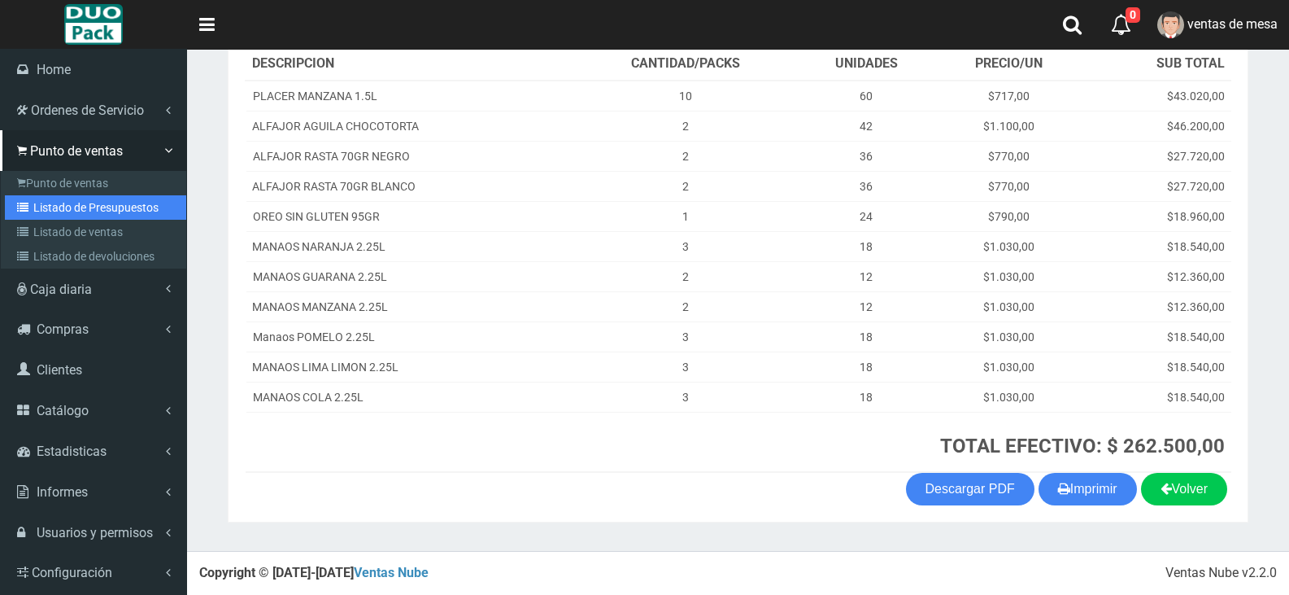
click at [70, 207] on link "Listado de Presupuestos" at bounding box center [95, 207] width 181 height 24
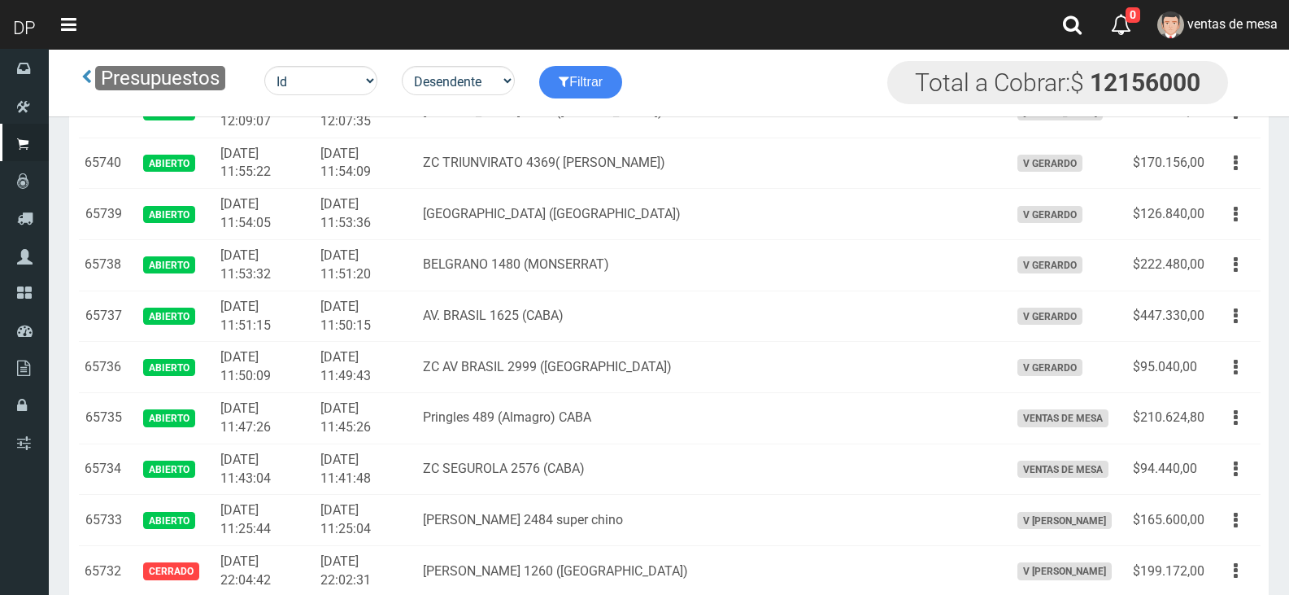
scroll to position [1804, 0]
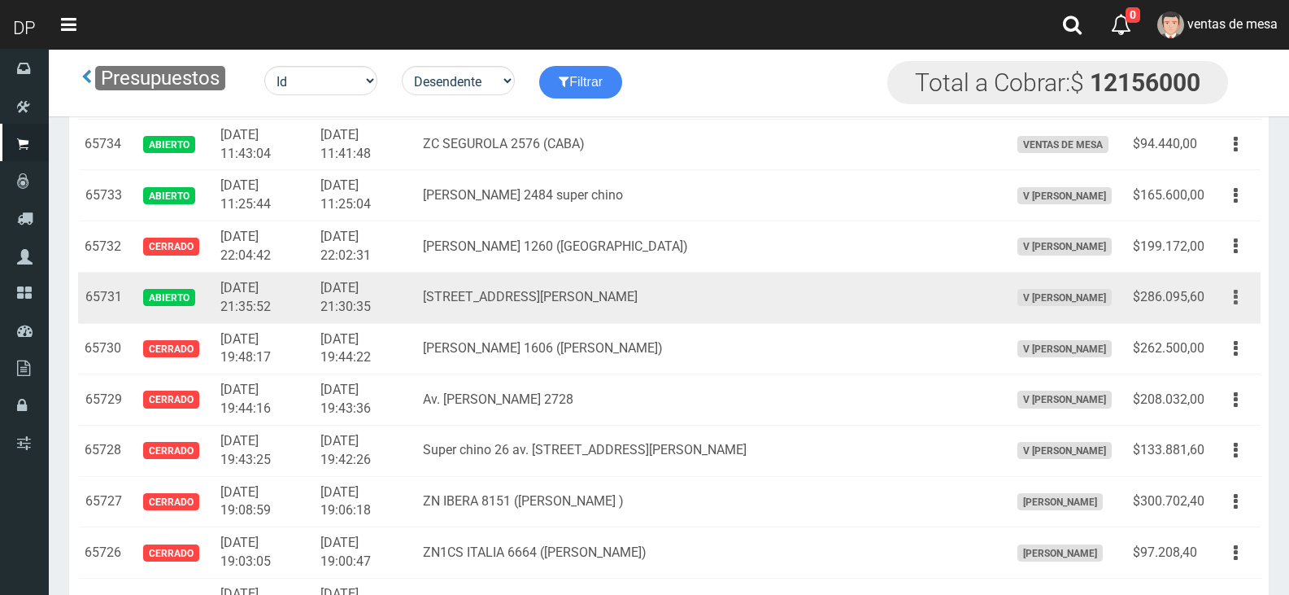
click at [1221, 302] on button "button" at bounding box center [1236, 297] width 37 height 28
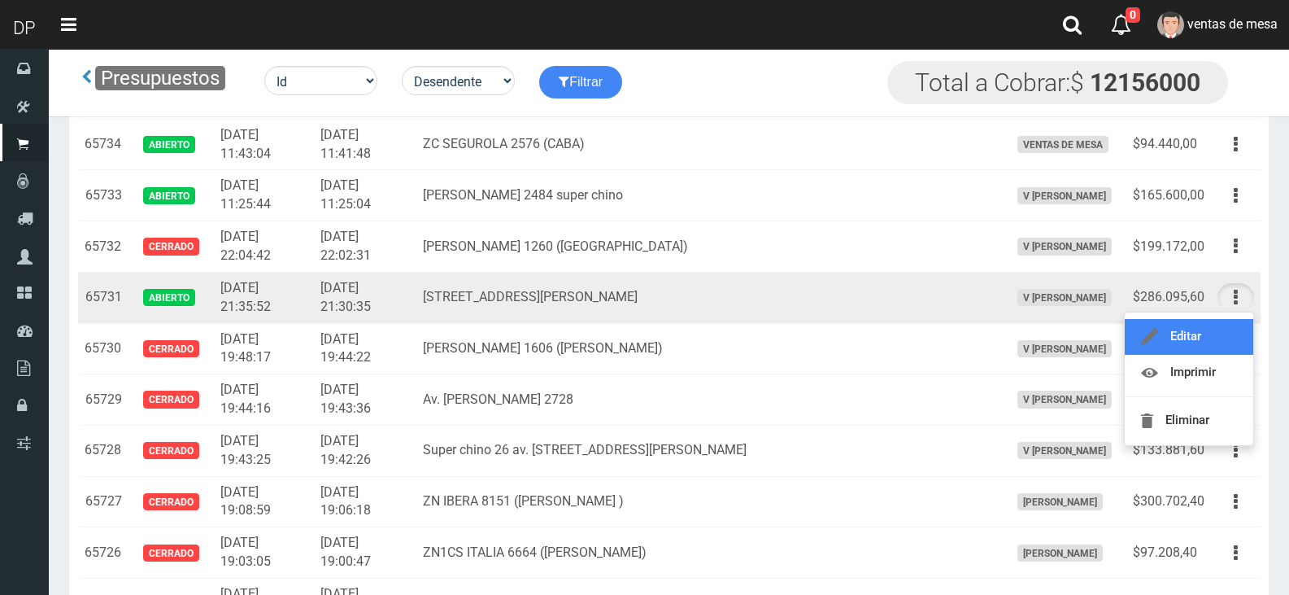
click at [1222, 329] on link "Editar" at bounding box center [1189, 337] width 129 height 36
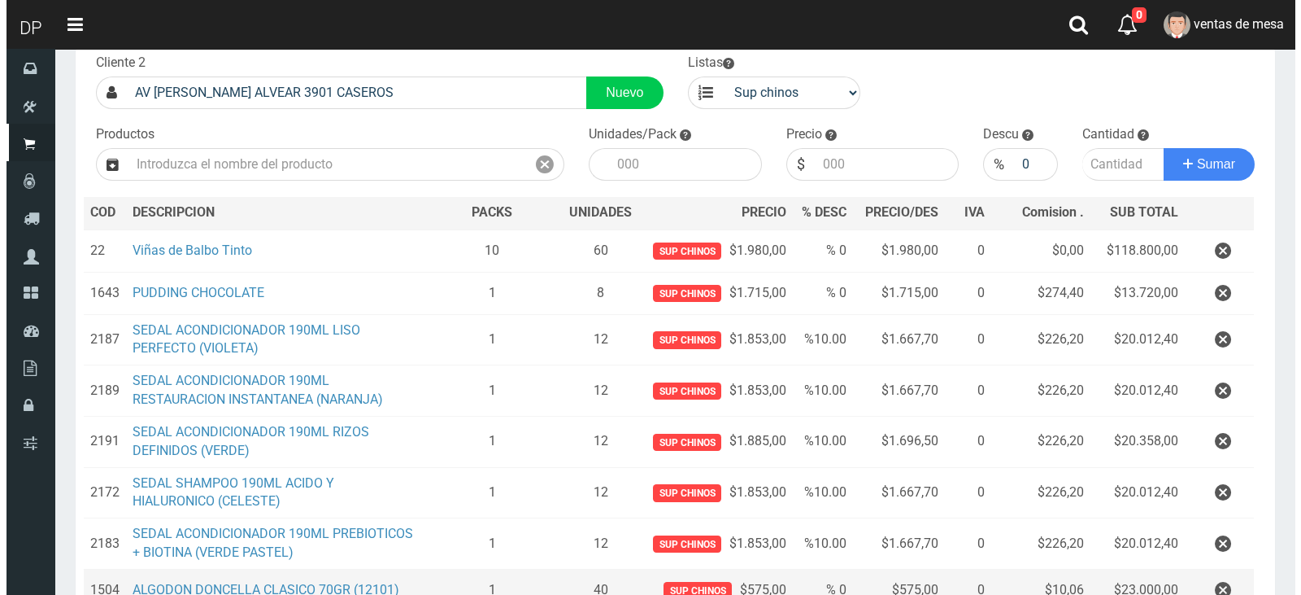
scroll to position [358, 0]
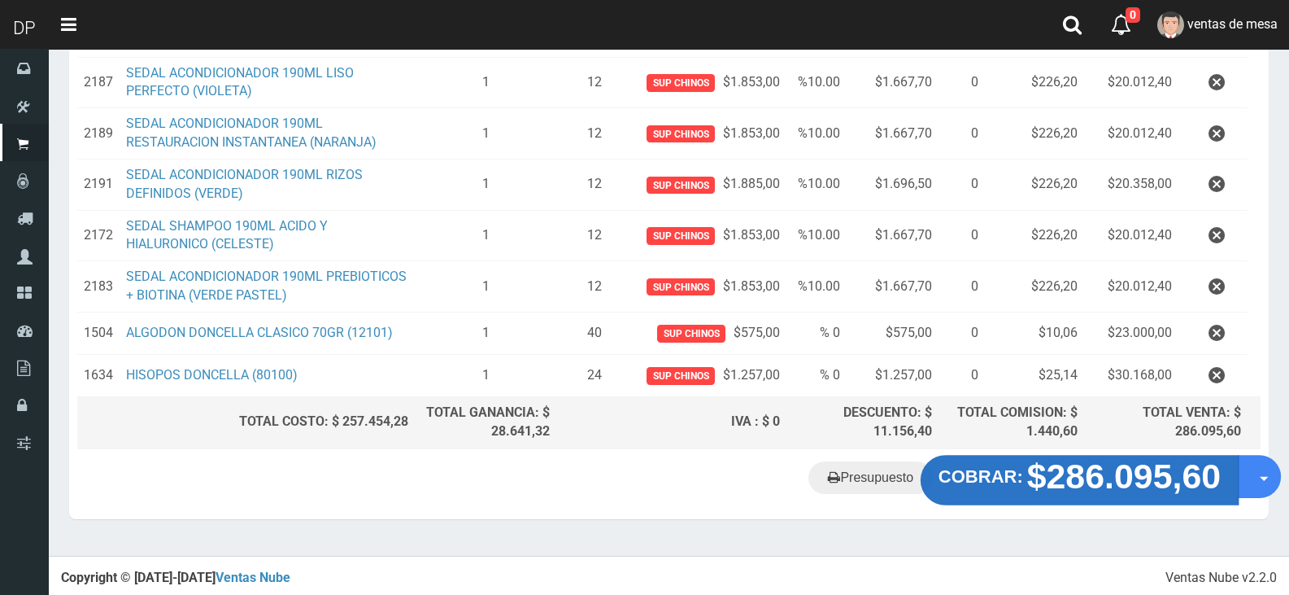
click at [1086, 483] on strong "$286.095,60" at bounding box center [1124, 475] width 194 height 38
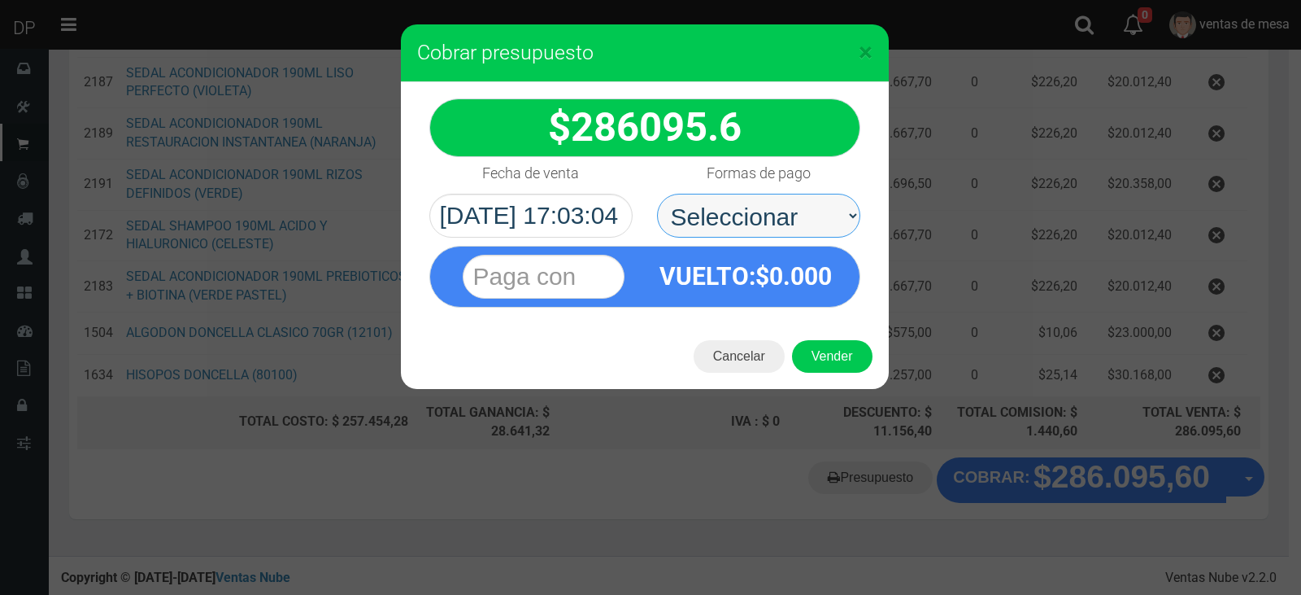
click at [742, 203] on select "Seleccionar Efectivo Tarjeta de Crédito Depósito Débito" at bounding box center [758, 216] width 203 height 44
click at [765, 290] on strong "VUELTO :$ 0.000" at bounding box center [746, 276] width 172 height 28
click at [811, 220] on select "Seleccionar Efectivo Tarjeta de Crédito Depósito Débito" at bounding box center [758, 216] width 203 height 44
click at [812, 220] on select "Seleccionar Efectivo Tarjeta de Crédito Depósito Débito" at bounding box center [758, 216] width 203 height 44
click at [829, 238] on div "286095.6" at bounding box center [645, 203] width 488 height 242
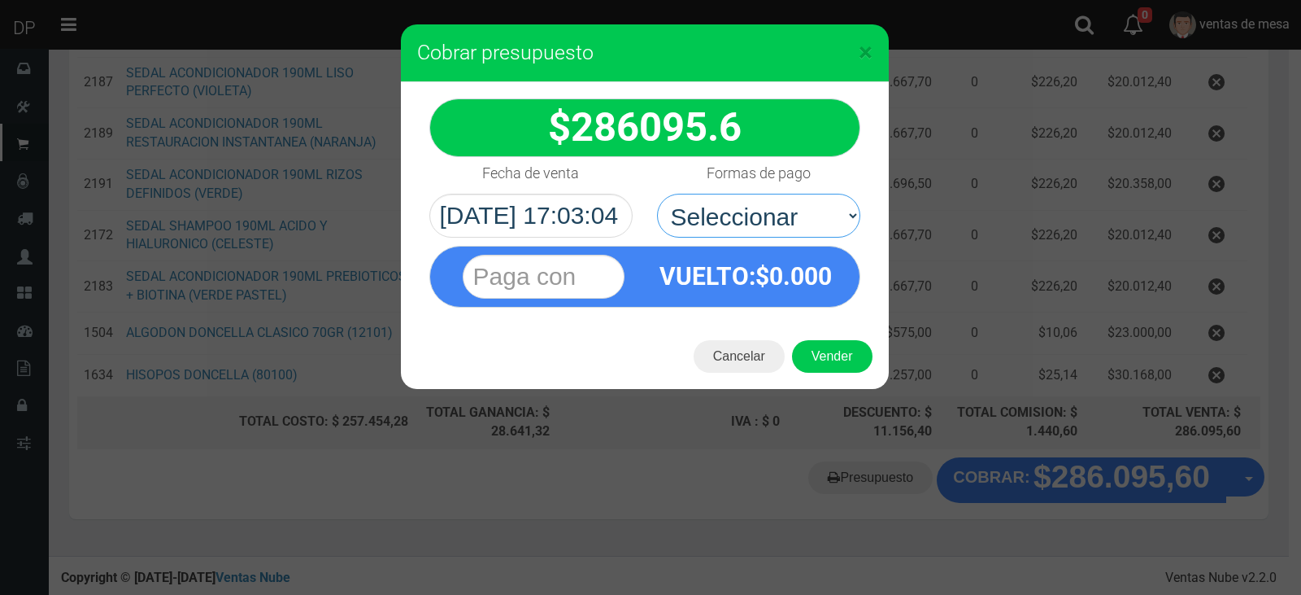
select select "Efectivo"
click at [657, 194] on select "Seleccionar Efectivo Tarjeta de Crédito Depósito Débito" at bounding box center [758, 216] width 203 height 44
click at [834, 363] on button "Vender" at bounding box center [832, 356] width 81 height 33
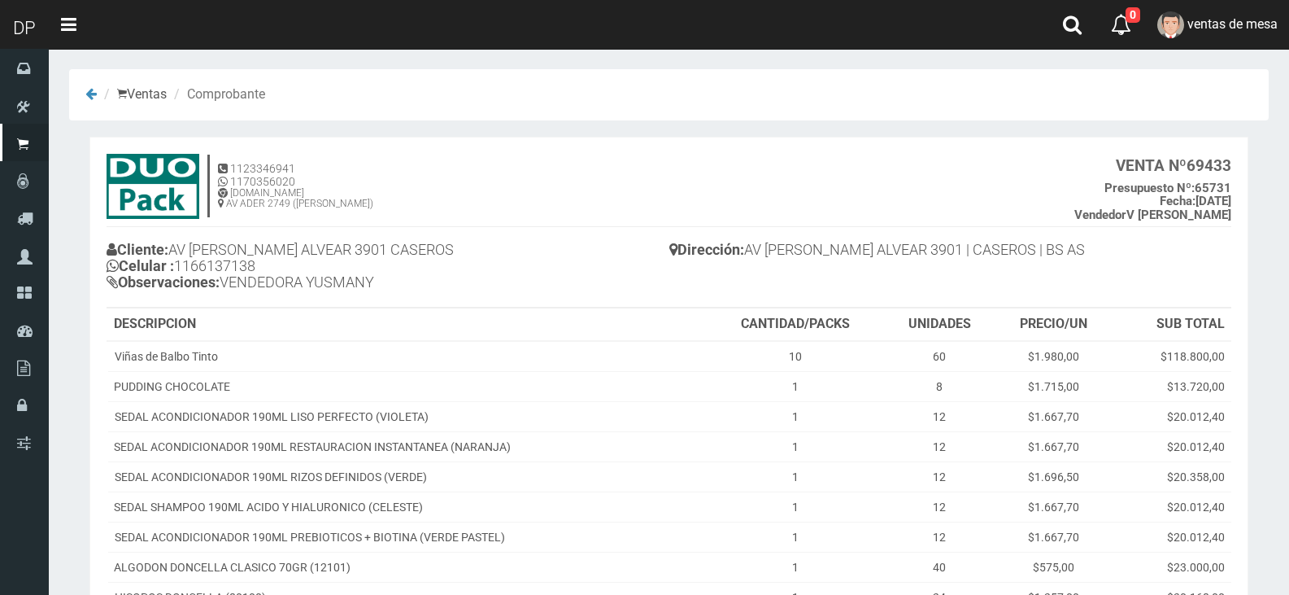
scroll to position [224, 0]
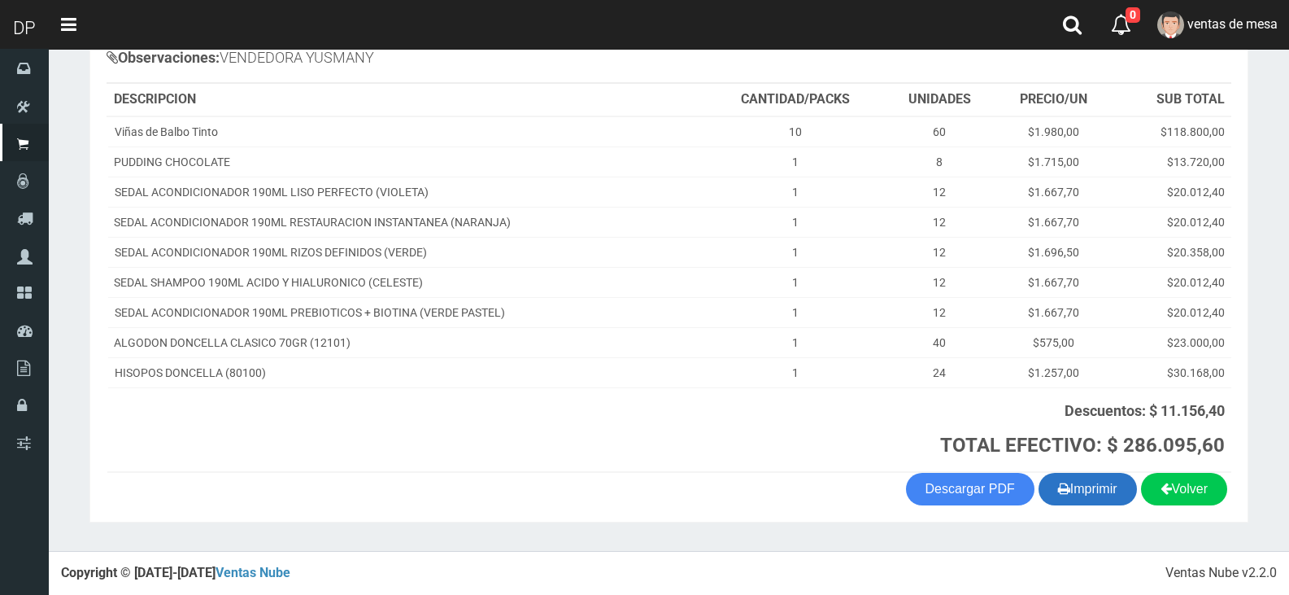
click at [1069, 487] on button "Imprimir" at bounding box center [1088, 489] width 98 height 33
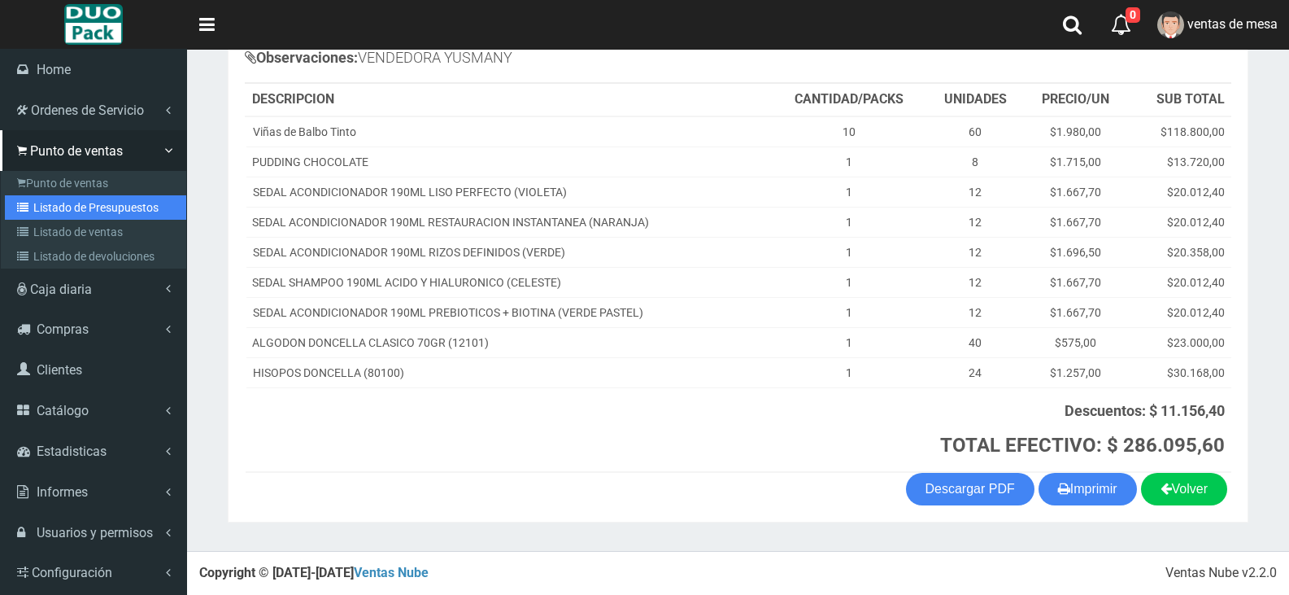
drag, startPoint x: 68, startPoint y: 206, endPoint x: 168, endPoint y: 167, distance: 107.4
click at [68, 206] on link "Listado de Presupuestos" at bounding box center [95, 207] width 181 height 24
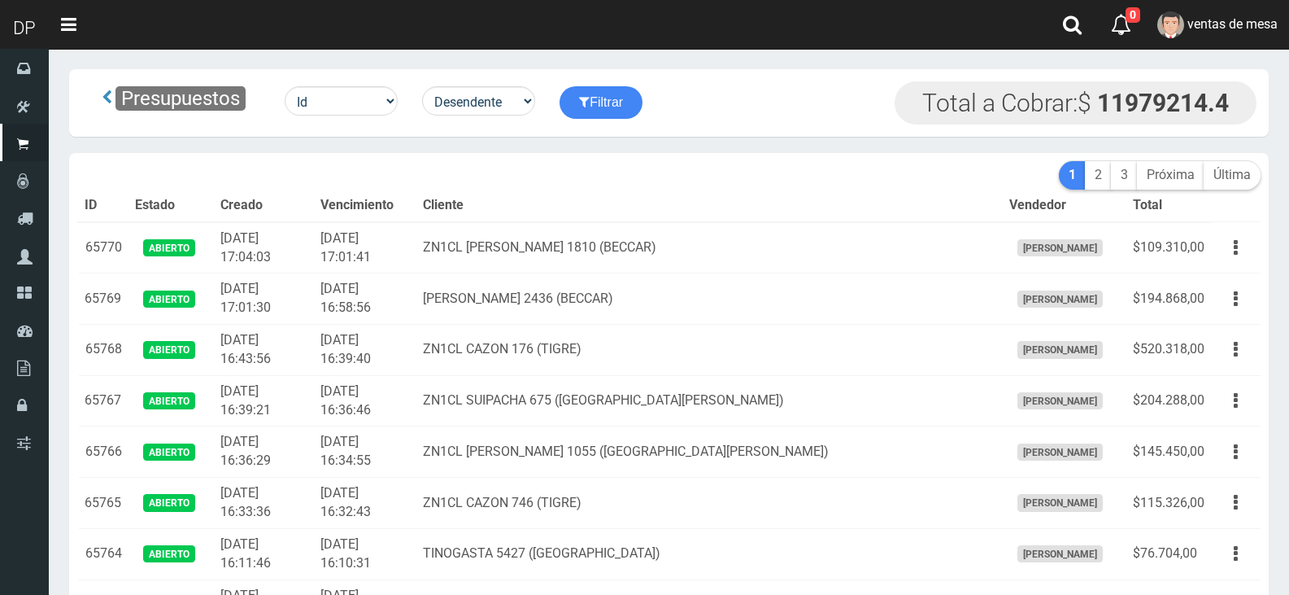
click at [746, 243] on td "ZN1CL JOSE INGENIEROS 1810 (BECCAR)" at bounding box center [709, 247] width 586 height 51
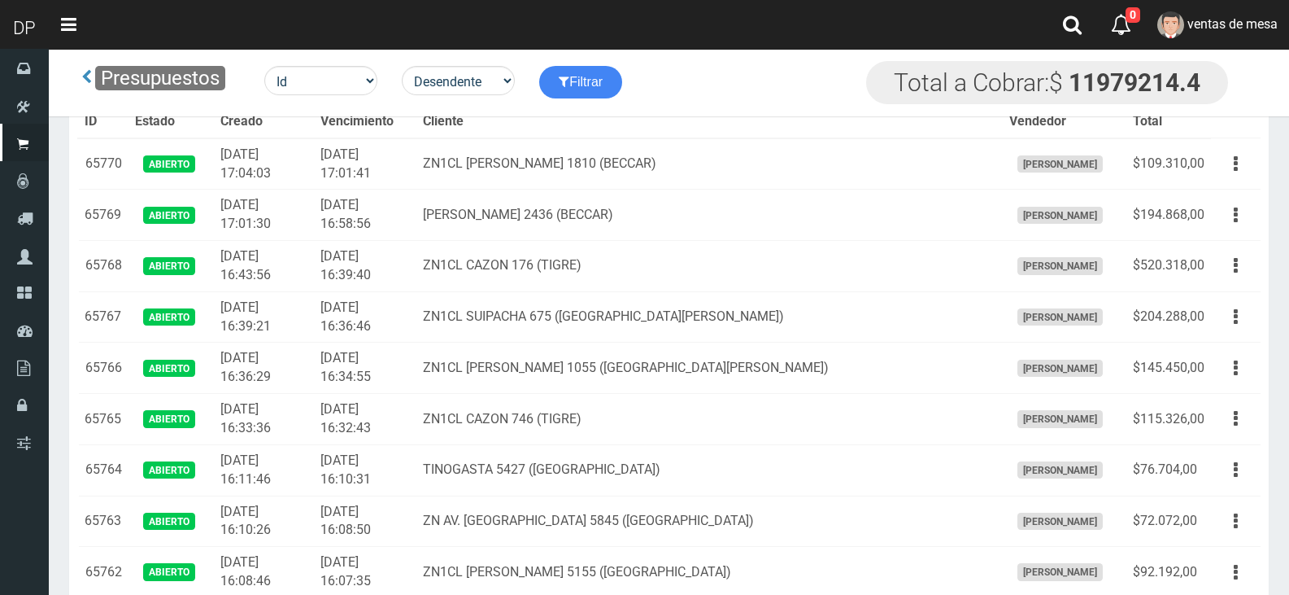
scroll to position [1837, 0]
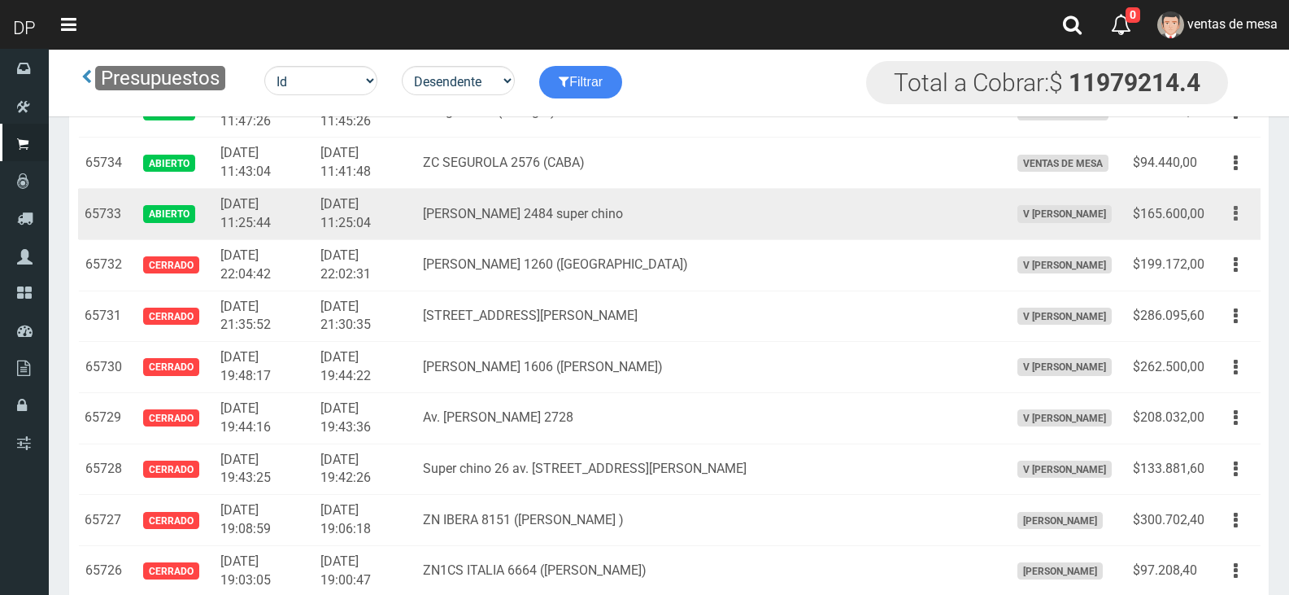
click at [1236, 218] on icon "button" at bounding box center [1236, 213] width 4 height 28
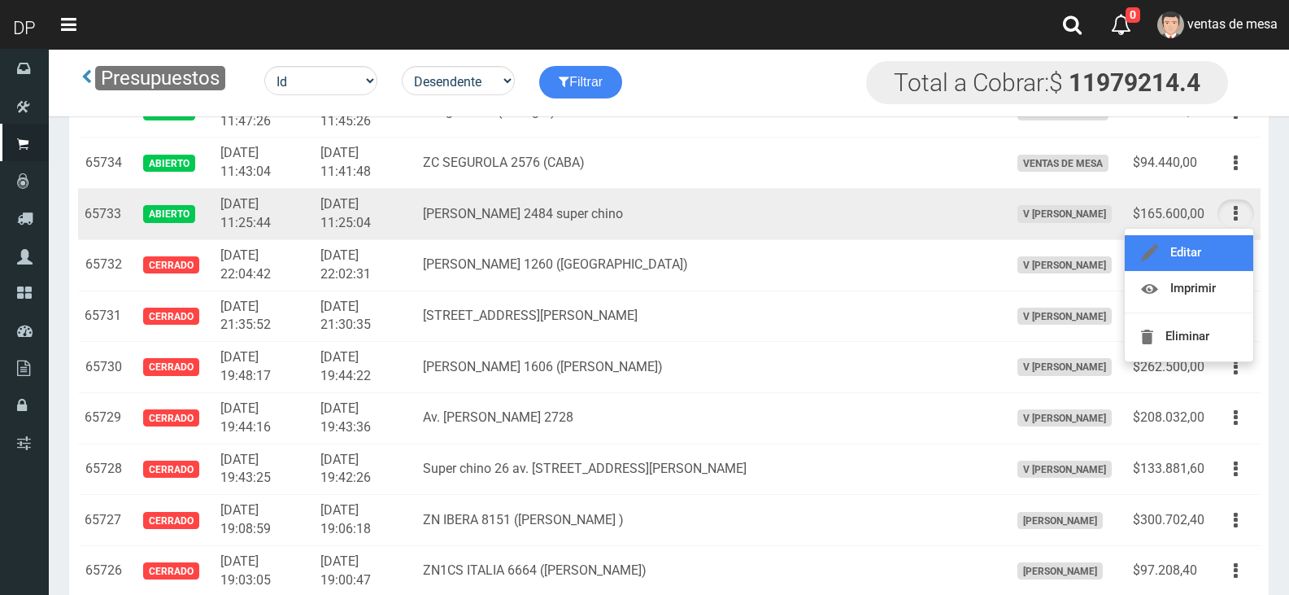
click at [1233, 243] on link "Editar" at bounding box center [1189, 253] width 129 height 36
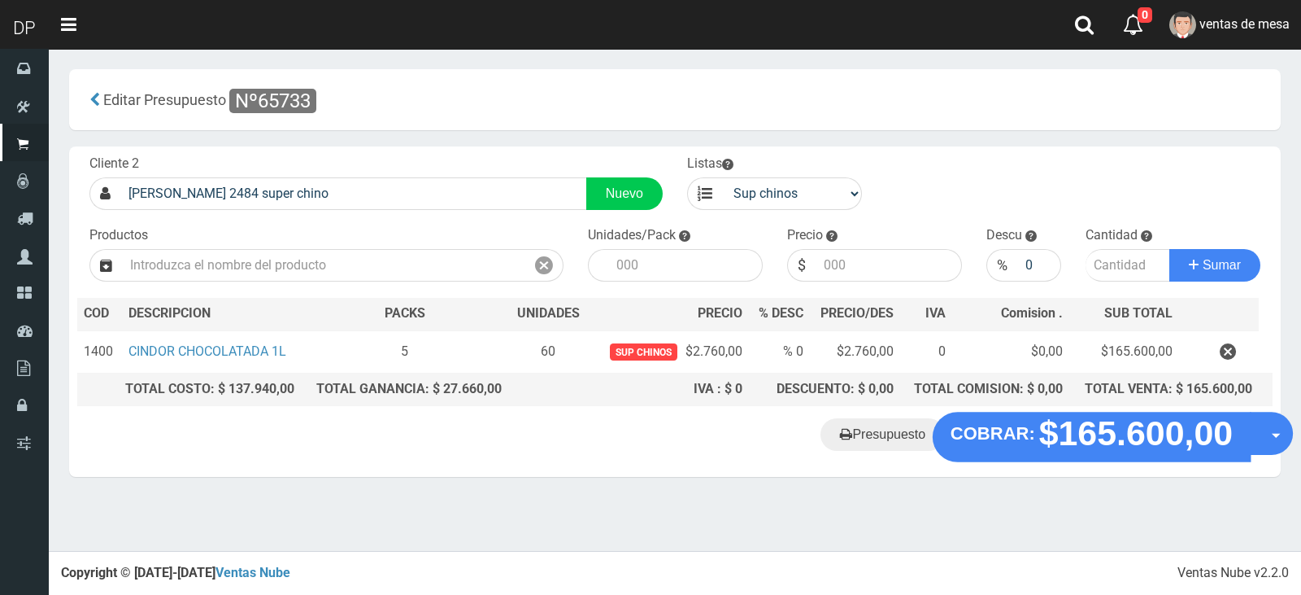
click at [1112, 448] on strong "$165.600,00" at bounding box center [1137, 433] width 194 height 38
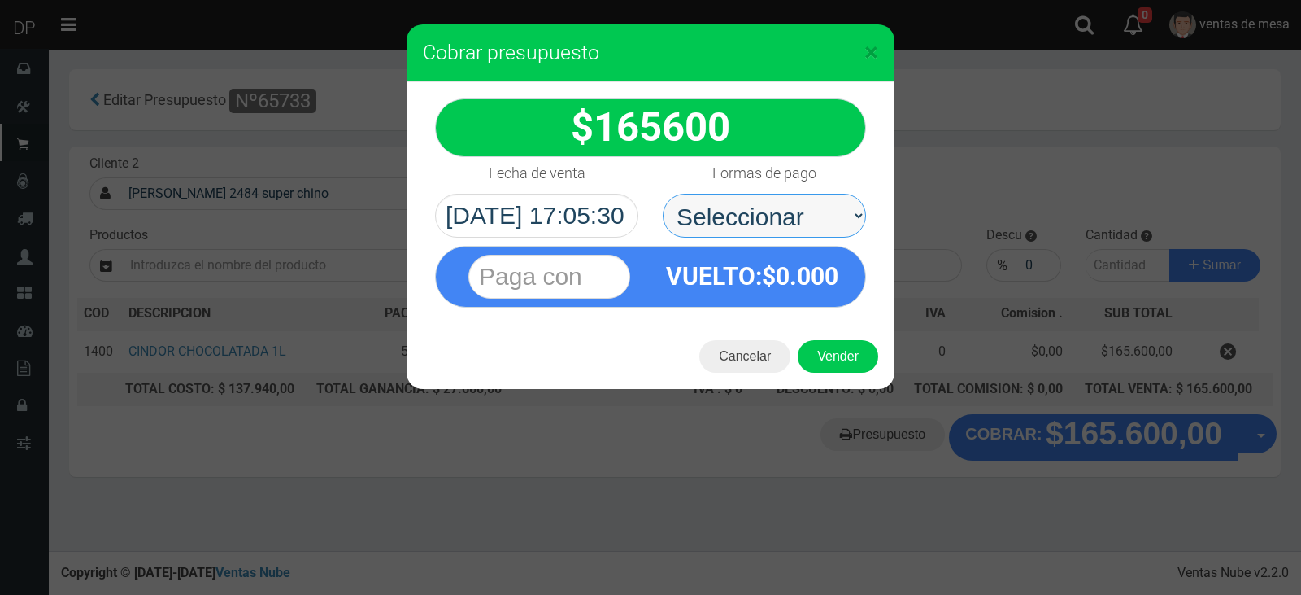
click at [779, 207] on select "Seleccionar Efectivo Tarjeta de Crédito Depósito Débito" at bounding box center [764, 216] width 203 height 44
click at [797, 307] on div "VUELTO :$ 0.000" at bounding box center [650, 277] width 431 height 62
drag, startPoint x: 817, startPoint y: 223, endPoint x: 817, endPoint y: 232, distance: 8.9
click at [817, 223] on select "Seleccionar Efectivo Tarjeta de Crédito Depósito Débito" at bounding box center [764, 216] width 203 height 44
click at [663, 194] on select "Seleccionar Efectivo Tarjeta de Crédito Depósito Débito" at bounding box center [764, 216] width 203 height 44
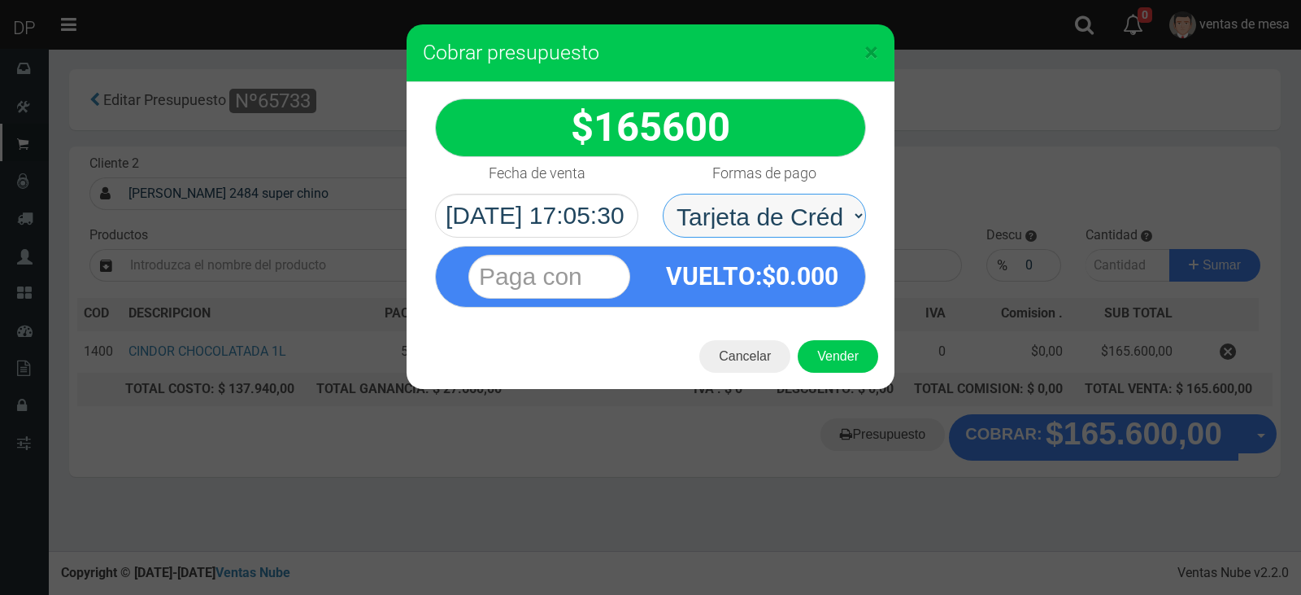
click at [813, 209] on select "Seleccionar Efectivo Tarjeta de Crédito Depósito Débito" at bounding box center [764, 216] width 203 height 44
select select "Efectivo"
click at [663, 194] on select "Seleccionar Efectivo Tarjeta de Crédito Depósito Débito" at bounding box center [764, 216] width 203 height 44
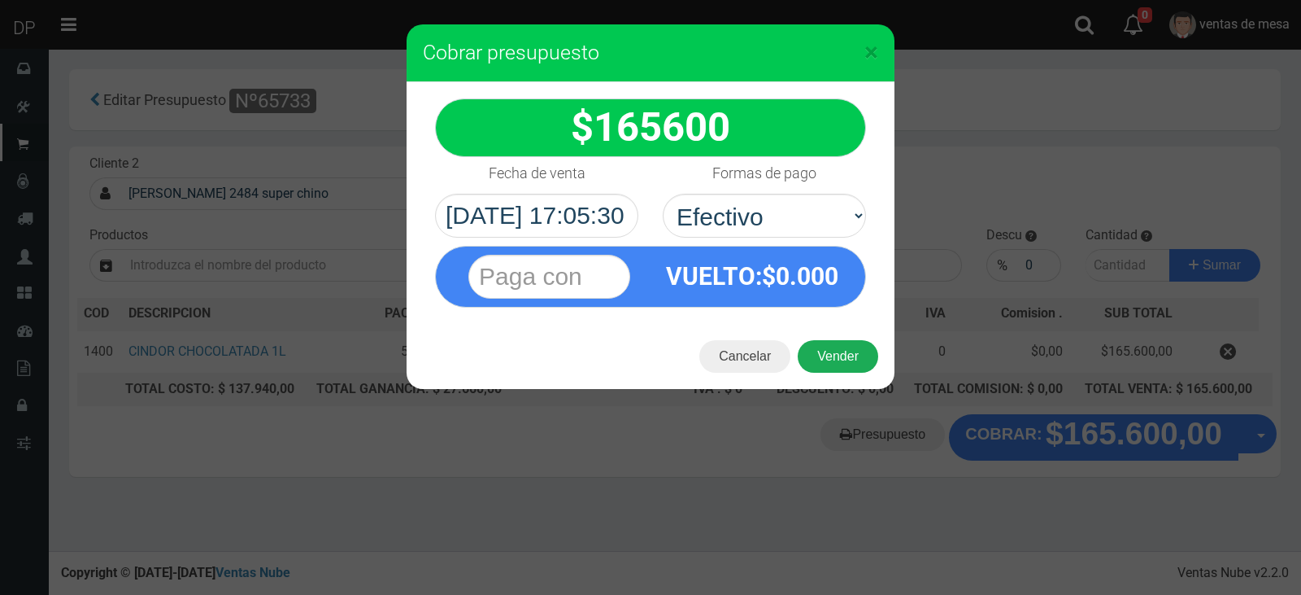
click at [831, 359] on button "Vender" at bounding box center [838, 356] width 81 height 33
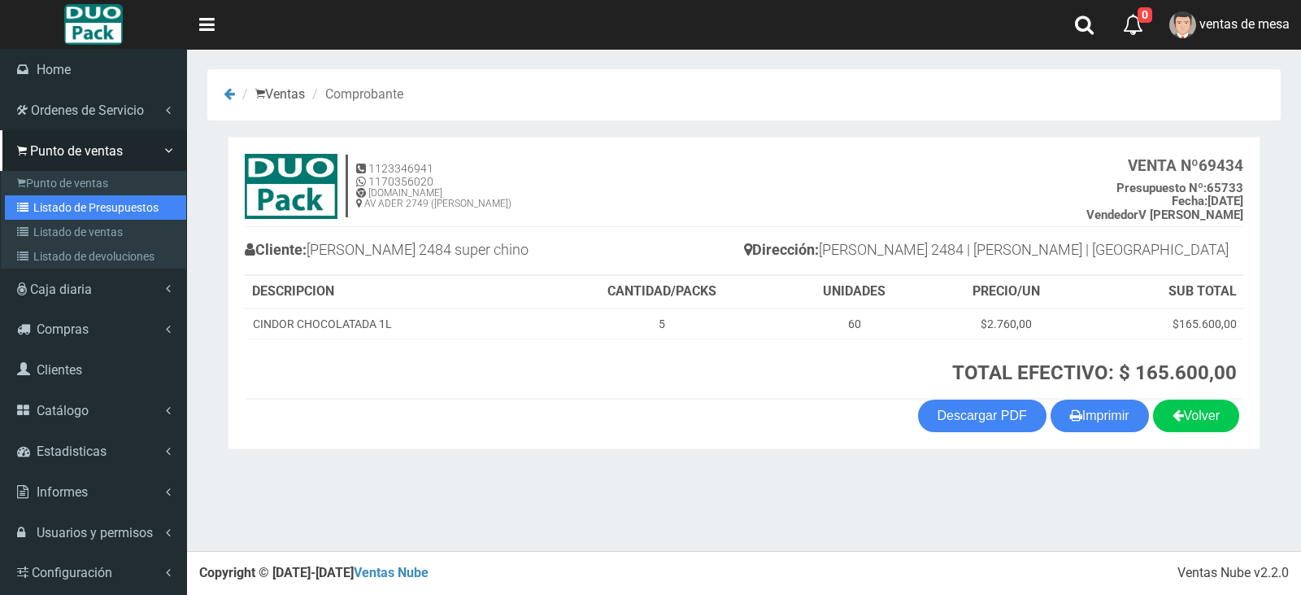
click at [27, 211] on icon at bounding box center [25, 207] width 16 height 11
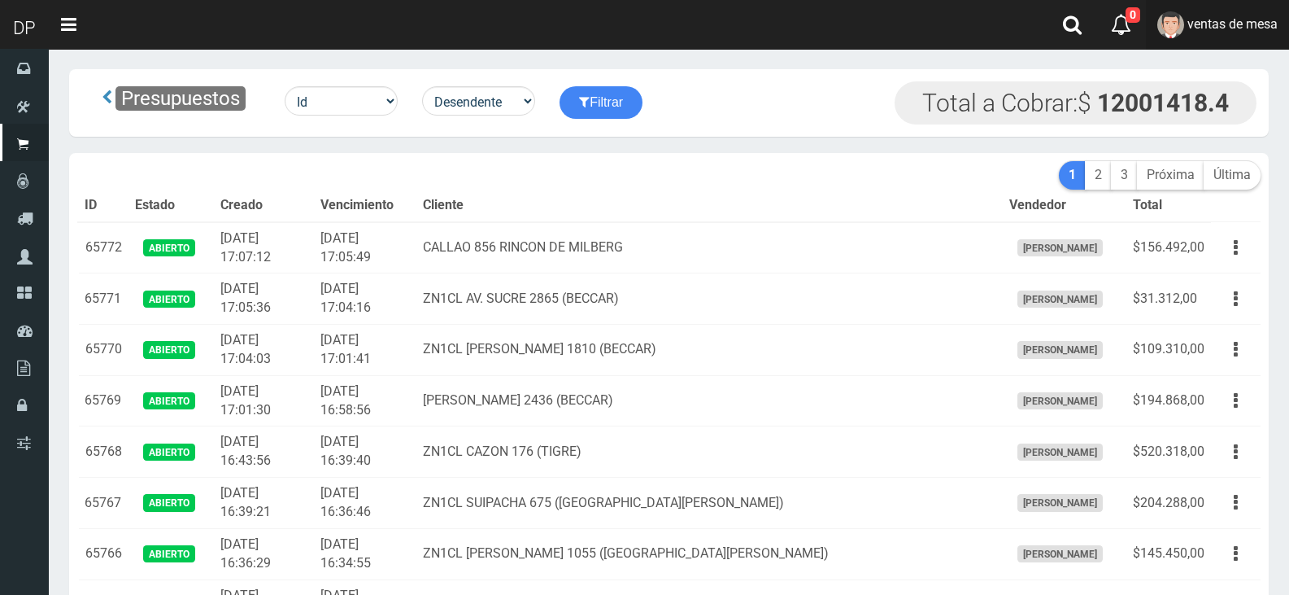
click at [1222, 35] on link "ventas de mesa" at bounding box center [1217, 25] width 143 height 50
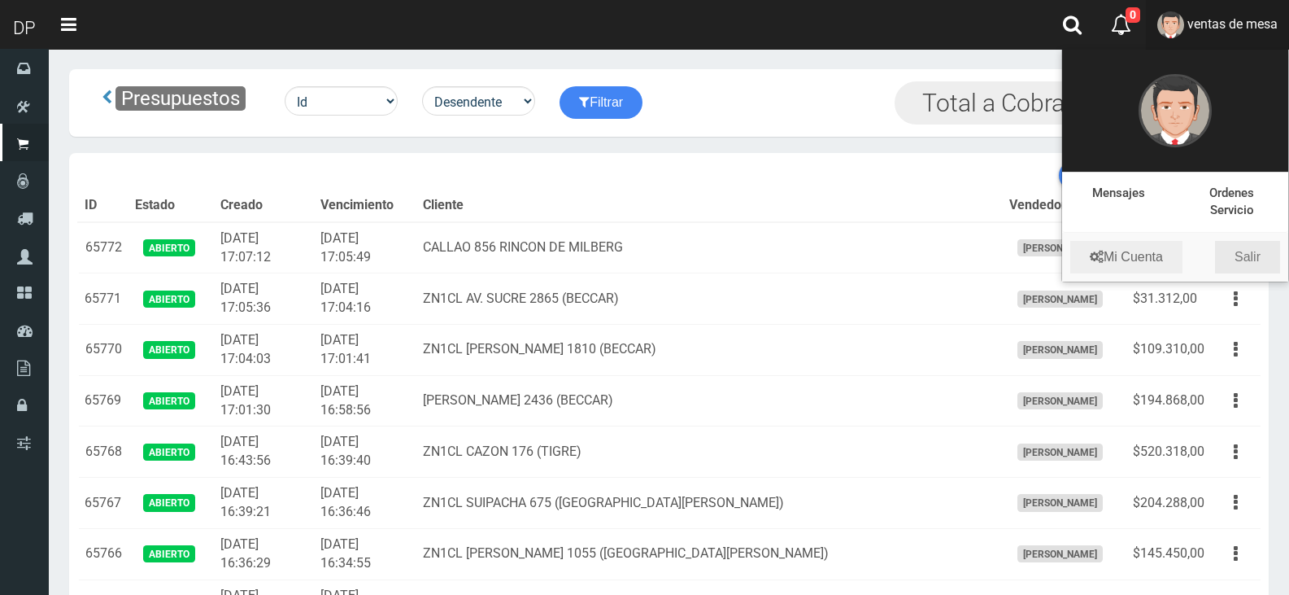
click at [1241, 262] on link "Salir" at bounding box center [1247, 257] width 65 height 33
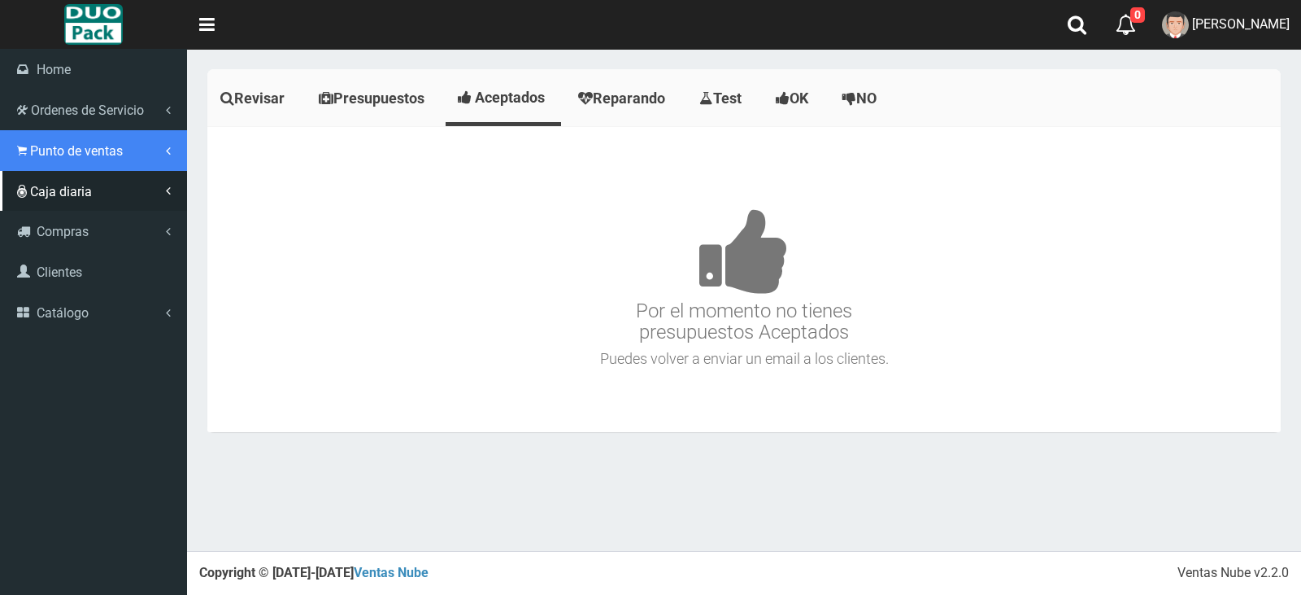
drag, startPoint x: 76, startPoint y: 155, endPoint x: 63, endPoint y: 185, distance: 32.8
click at [76, 155] on span "Punto de ventas" at bounding box center [76, 150] width 93 height 15
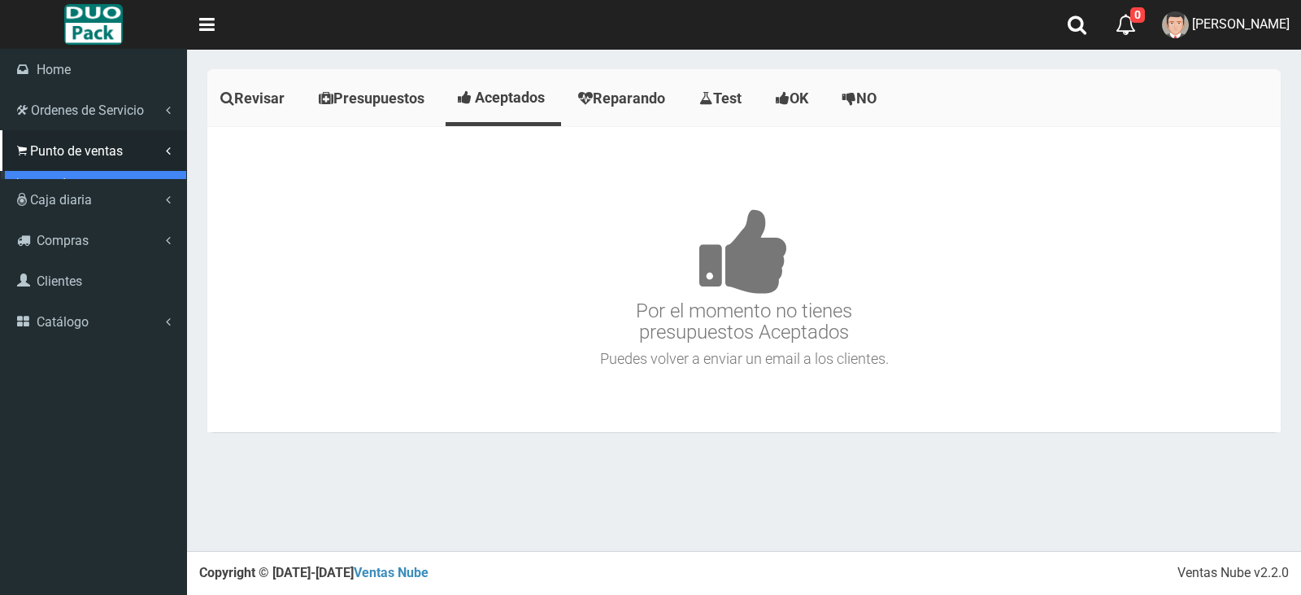
click at [65, 188] on link "Punto de ventas" at bounding box center [95, 183] width 181 height 24
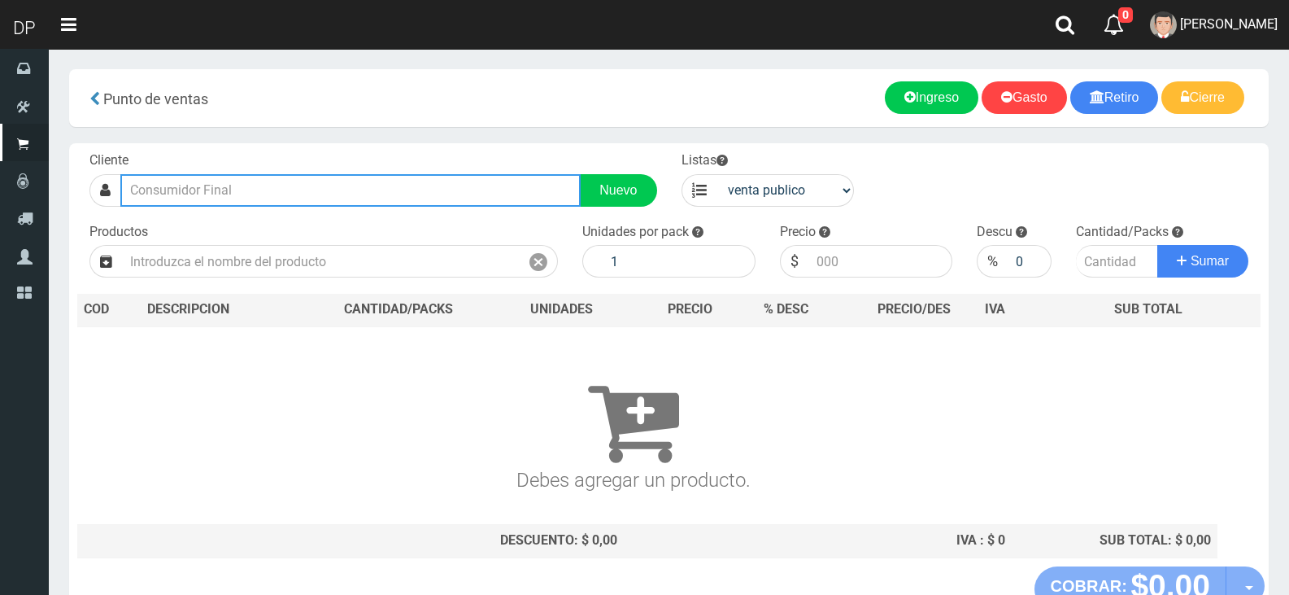
click at [132, 193] on input "text" at bounding box center [350, 190] width 460 height 33
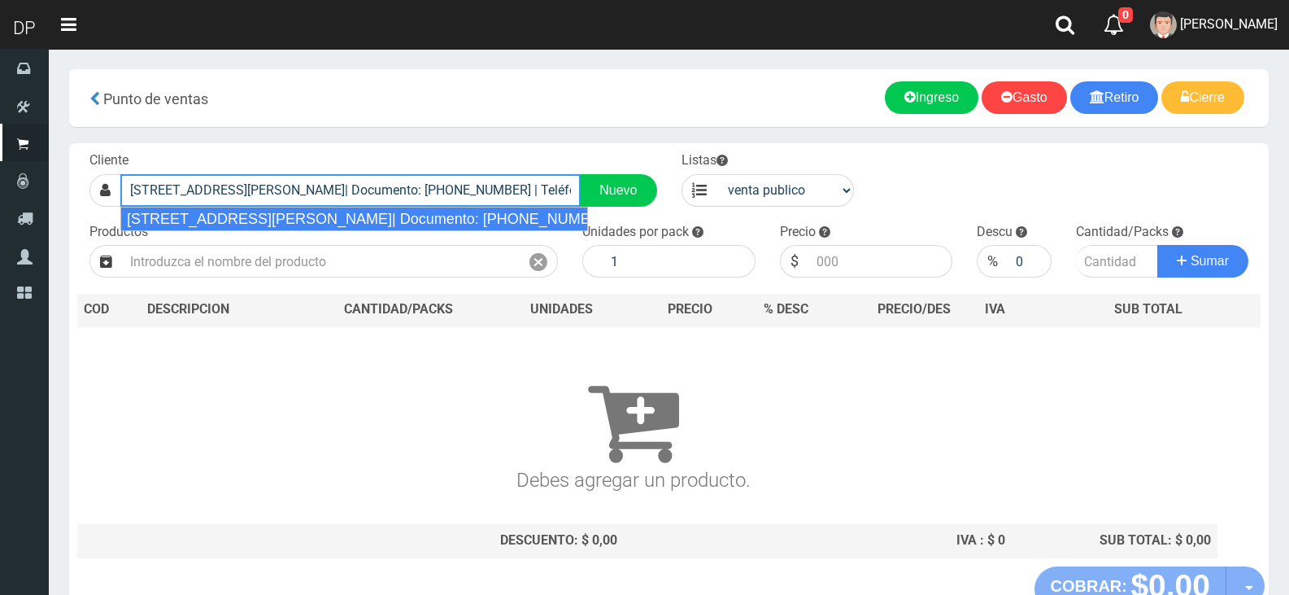
type input "AV EVA PERON 3831 CABA| Documento: 3831111111111 | Teléfono:"
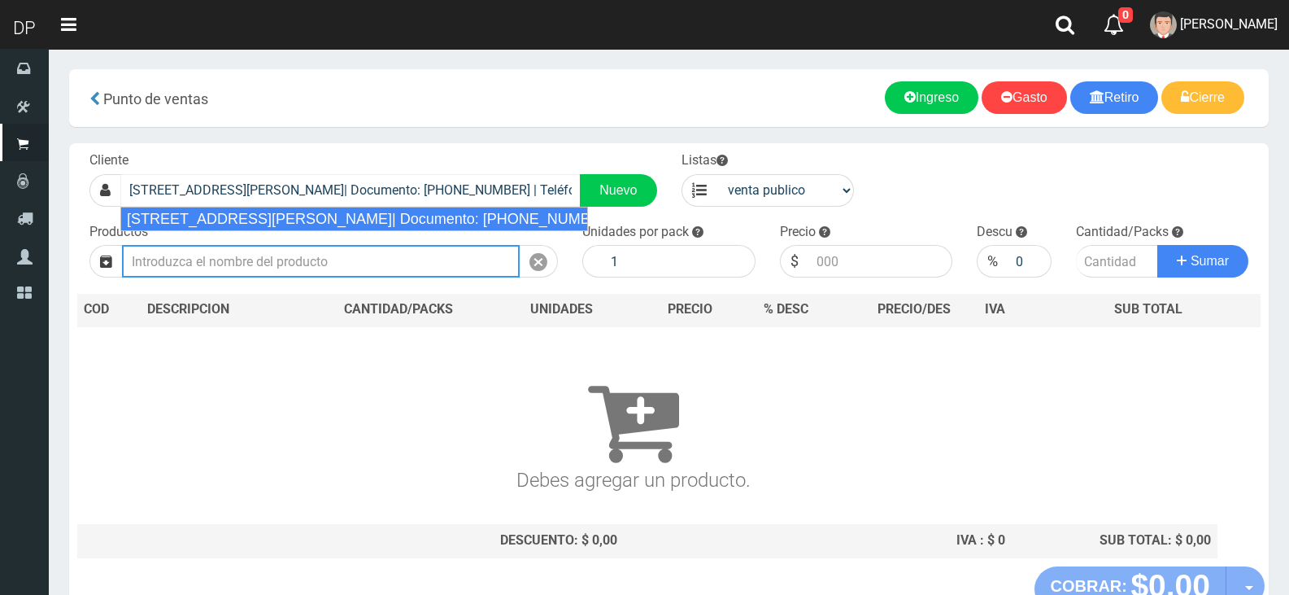
select select "2"
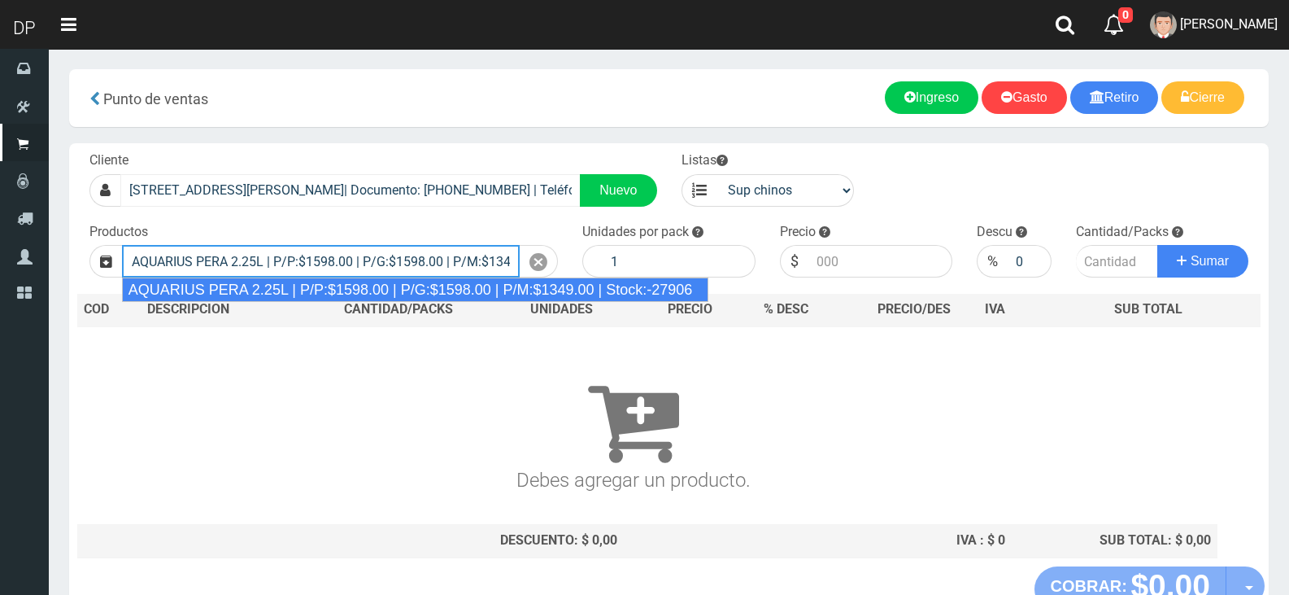
type input "AQUARIUS PERA 2.25L | P/P:$1598.00 | P/G:$1598.00 | P/M:$1349.00 | Stock:-27906"
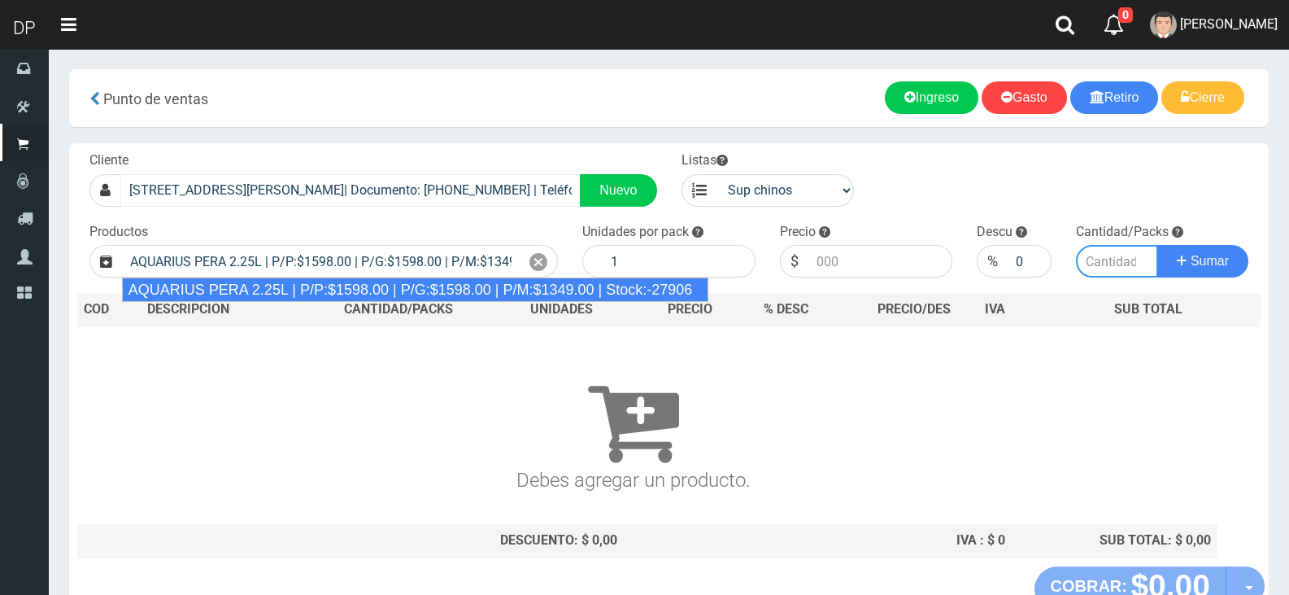
type input "6"
type input "1598.00"
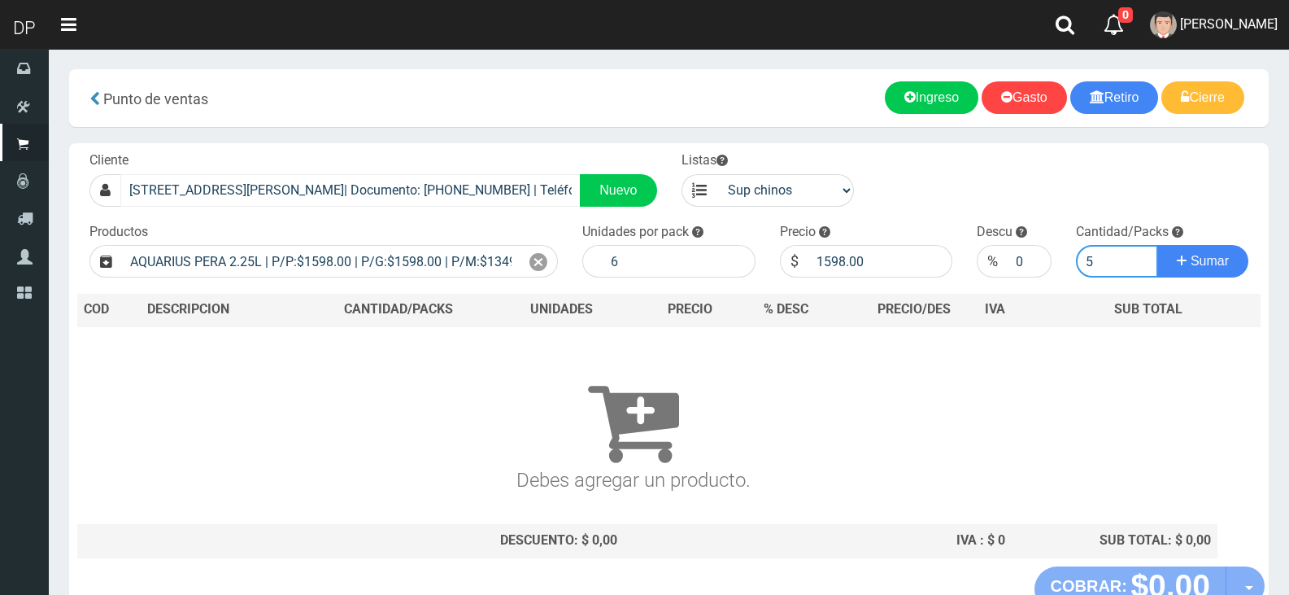
type input "5"
click at [1157, 245] on button "Sumar" at bounding box center [1202, 261] width 91 height 33
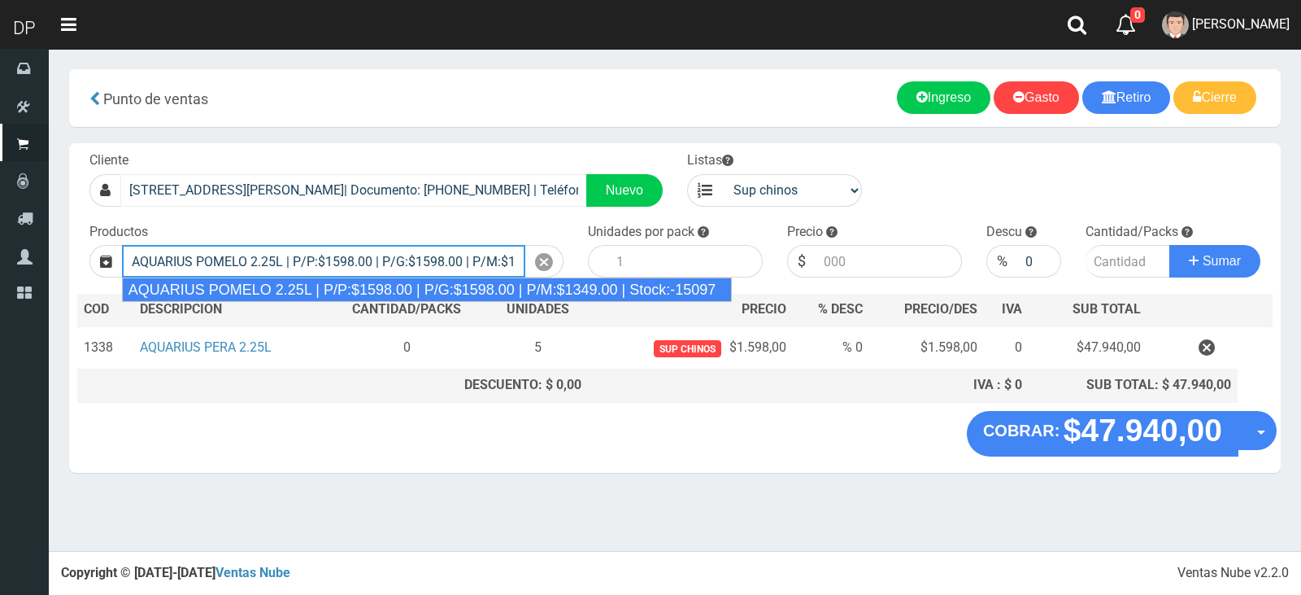
type input "AQUARIUS POMELO 2.25L | P/P:$1598.00 | P/G:$1598.00 | P/M:$1349.00 | Stock:-150…"
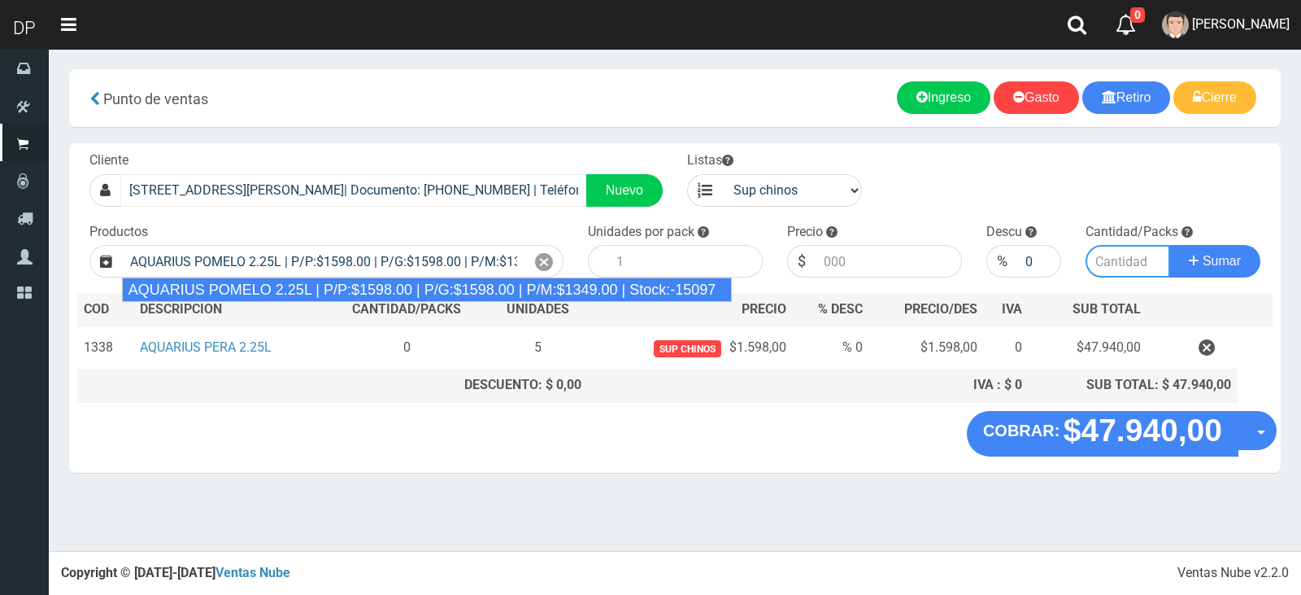
type input "6"
type input "1598.00"
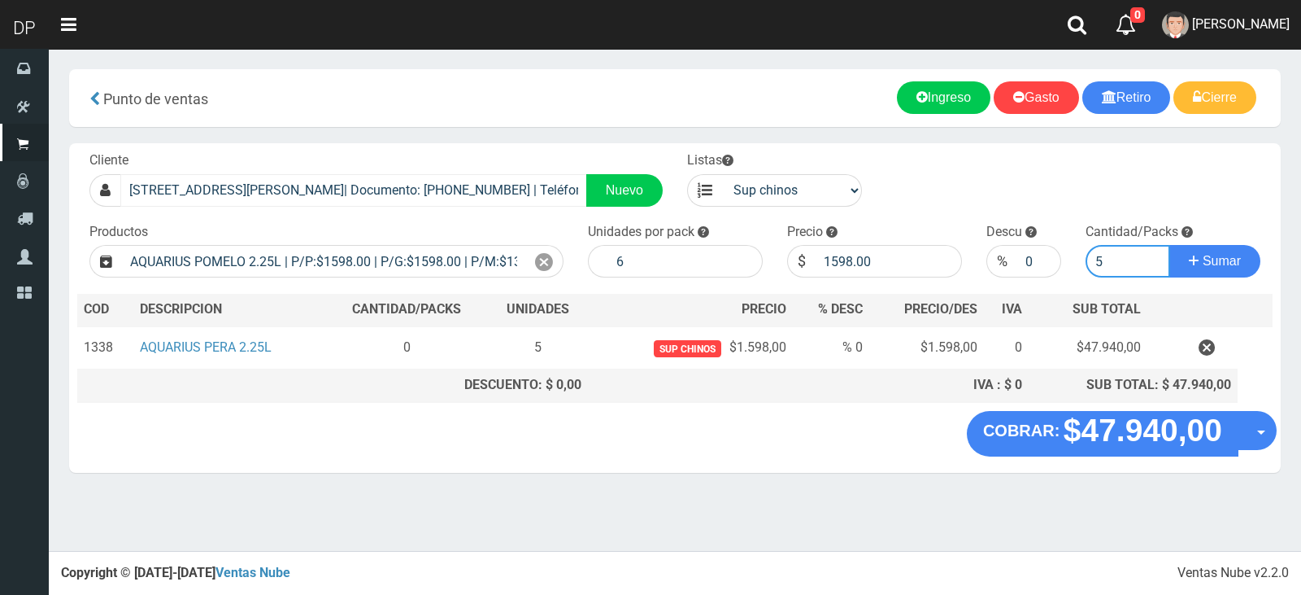
type input "5"
click at [1170, 245] on button "Sumar" at bounding box center [1215, 261] width 91 height 33
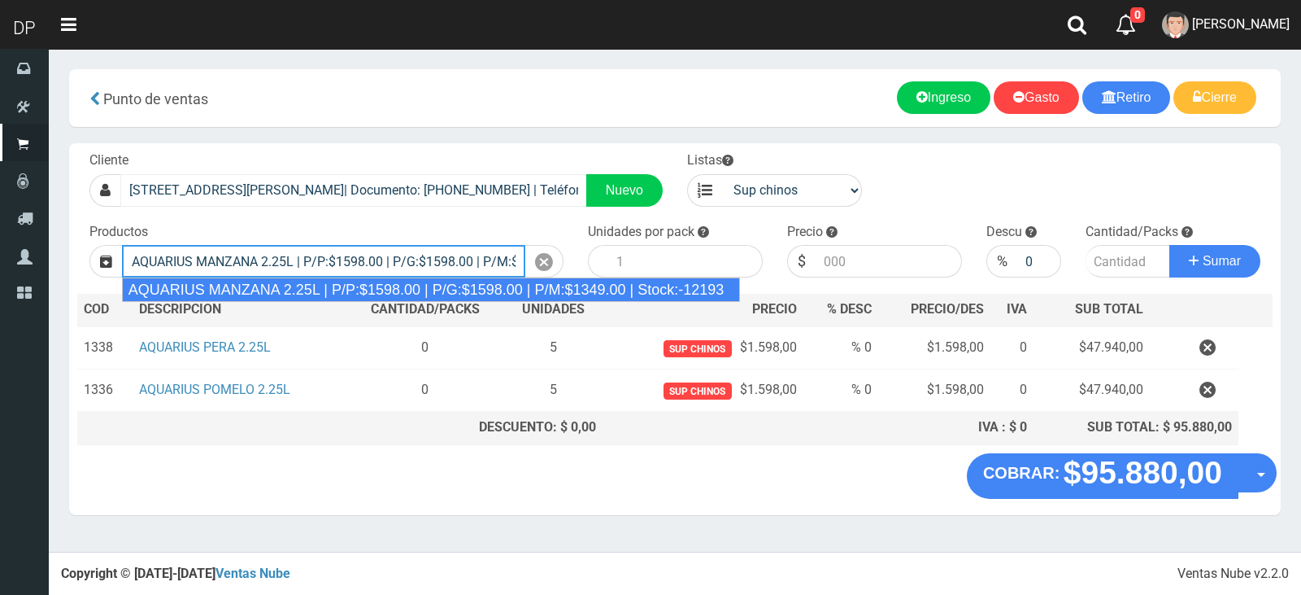
type input "AQUARIUS MANZANA 2.25L | P/P:$1598.00 | P/G:$1598.00 | P/M:$1349.00 | Stock:-12…"
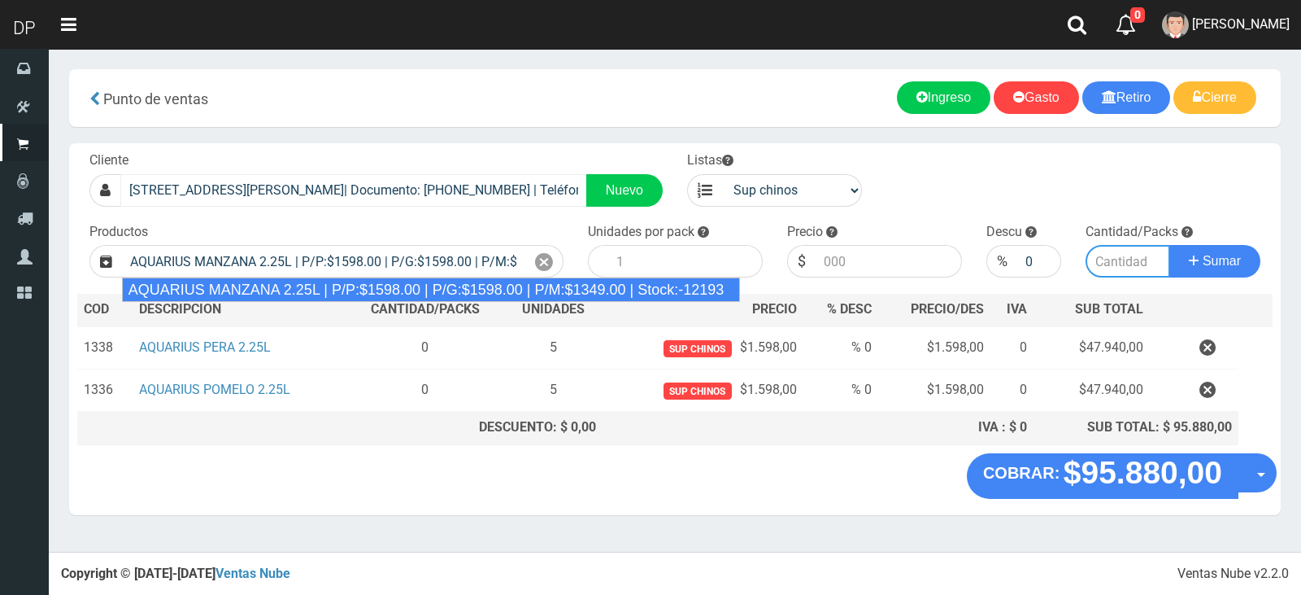
type input "6"
type input "1598.00"
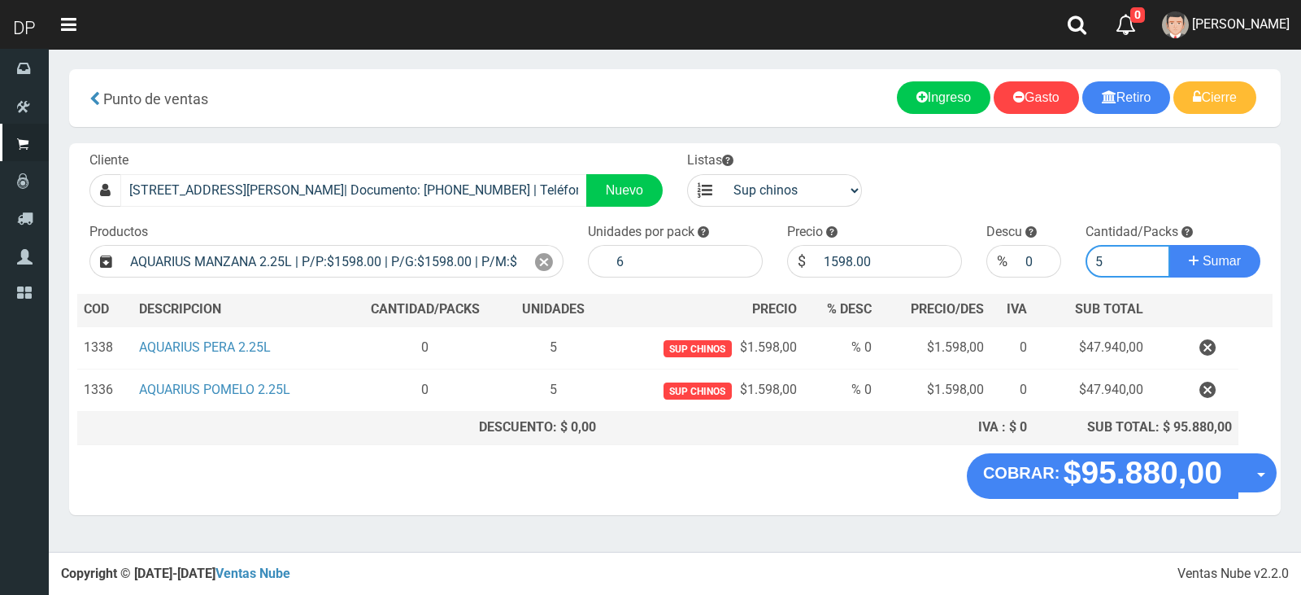
type input "5"
click at [1170, 245] on button "Sumar" at bounding box center [1215, 261] width 91 height 33
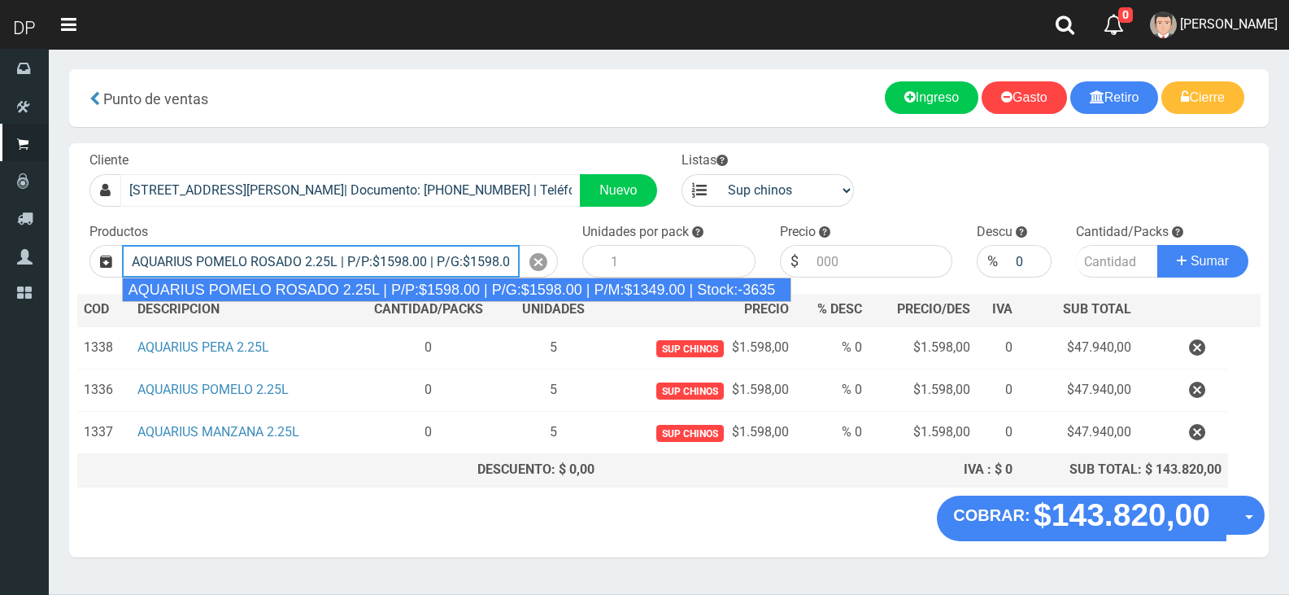
type input "AQUARIUS POMELO ROSADO 2.25L | P/P:$1598.00 | P/G:$1598.00 | P/M:$1349.00 | Sto…"
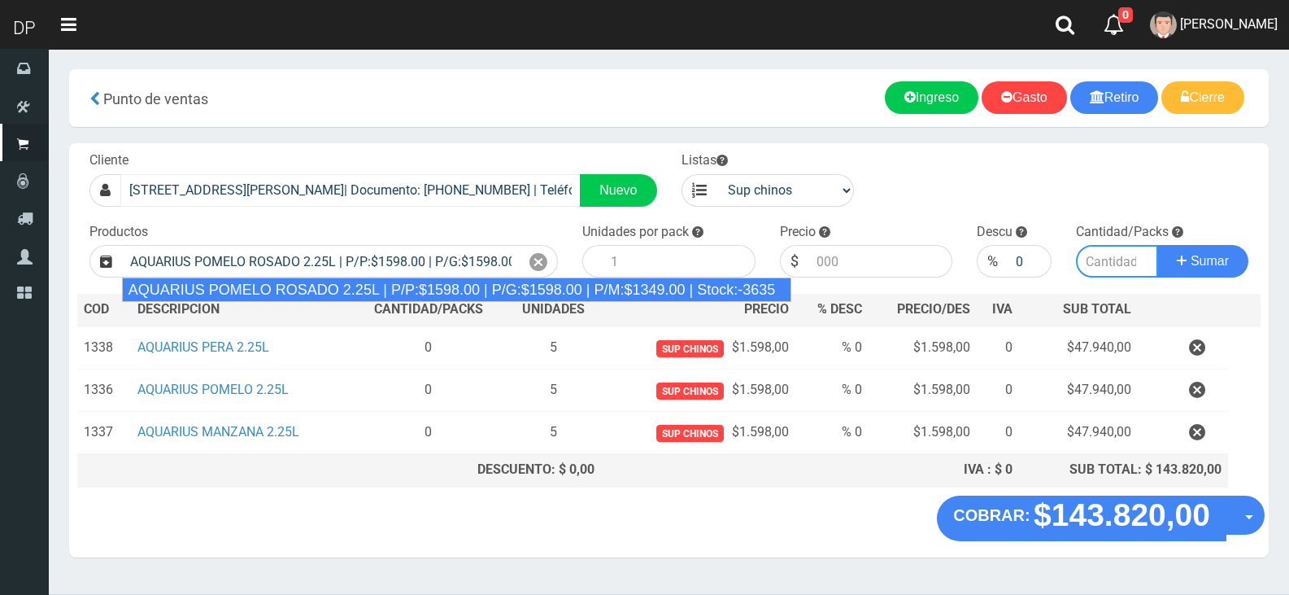
type input "6"
type input "1598.00"
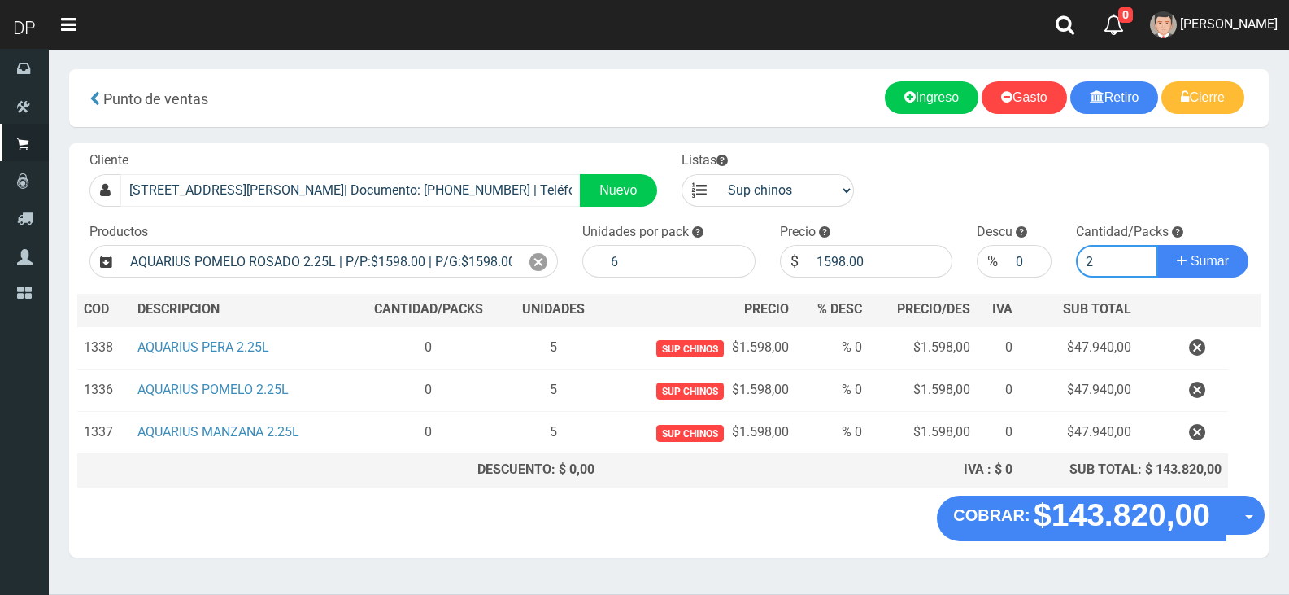
type input "2"
click at [1157, 245] on button "Sumar" at bounding box center [1202, 261] width 91 height 33
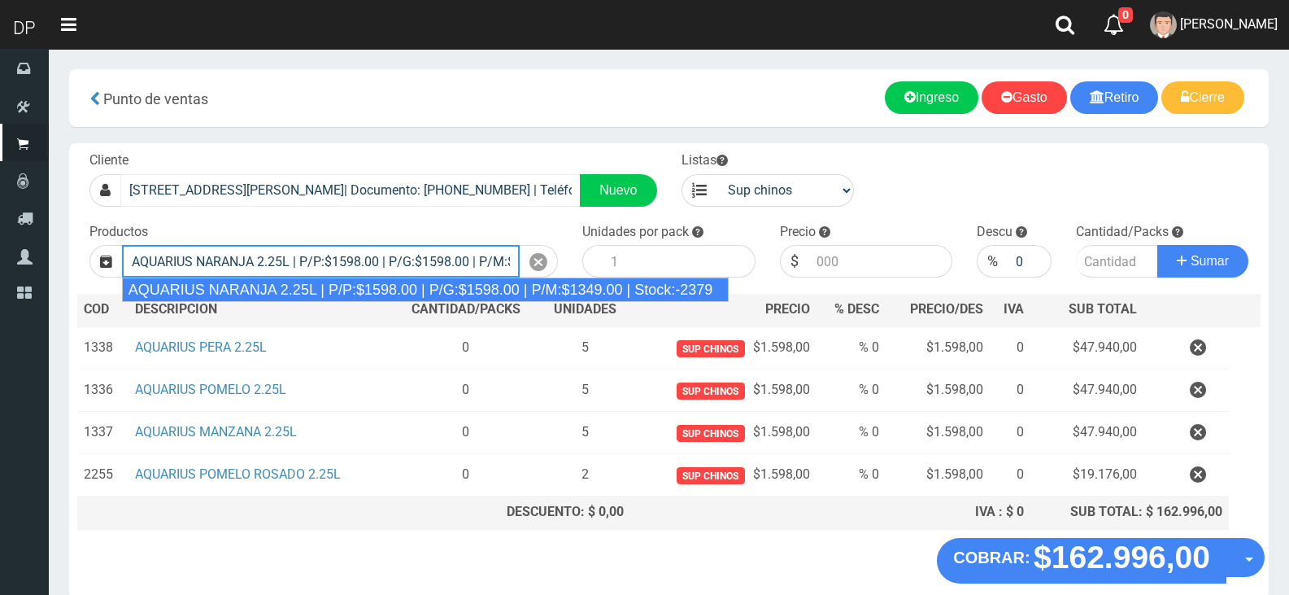
type input "AQUARIUS NARANJA 2.25L | P/P:$1598.00 | P/G:$1598.00 | P/M:$1349.00 | Stock:-23…"
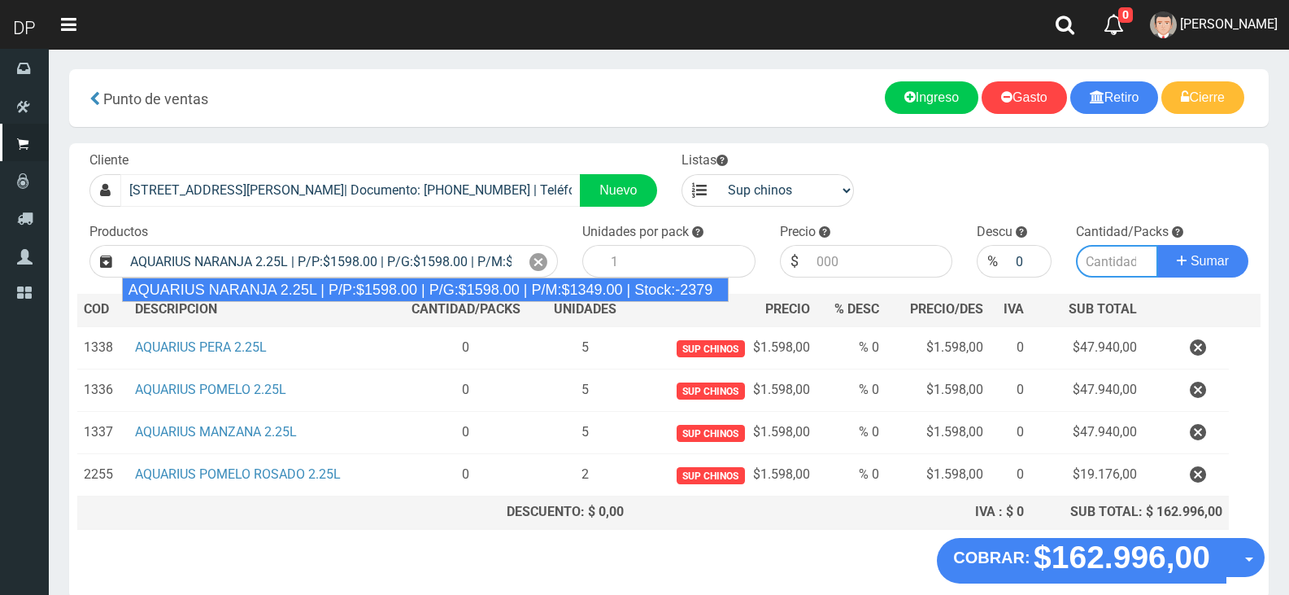
type input "6"
type input "1598.00"
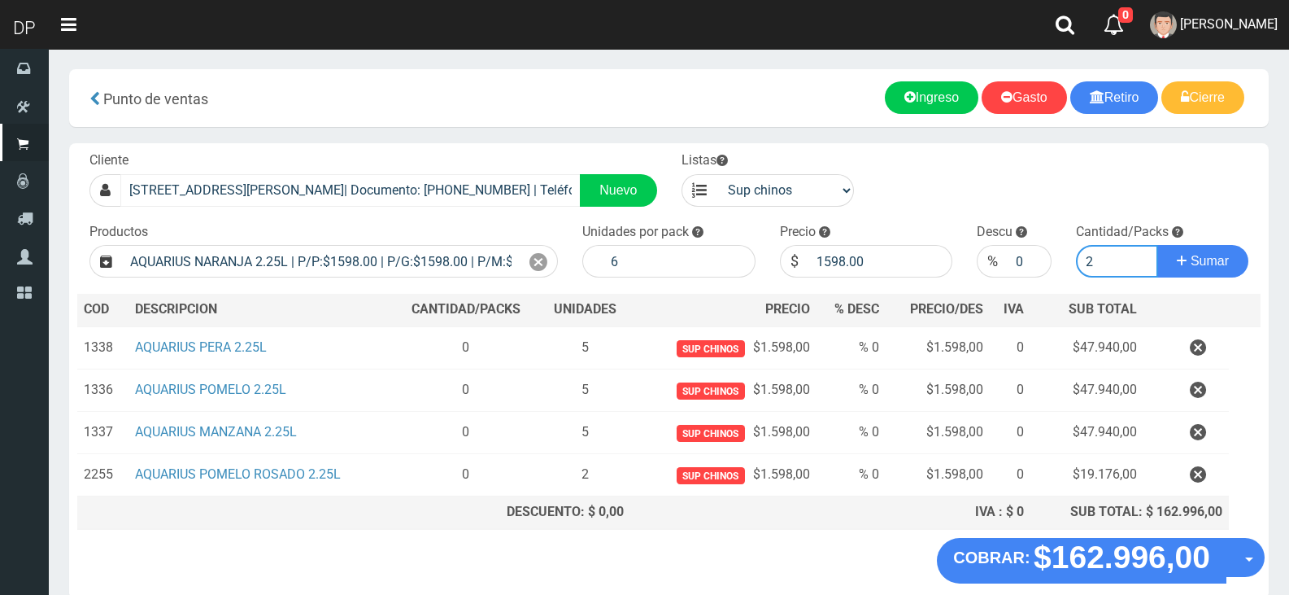
type input "2"
click at [1157, 245] on button "Sumar" at bounding box center [1202, 261] width 91 height 33
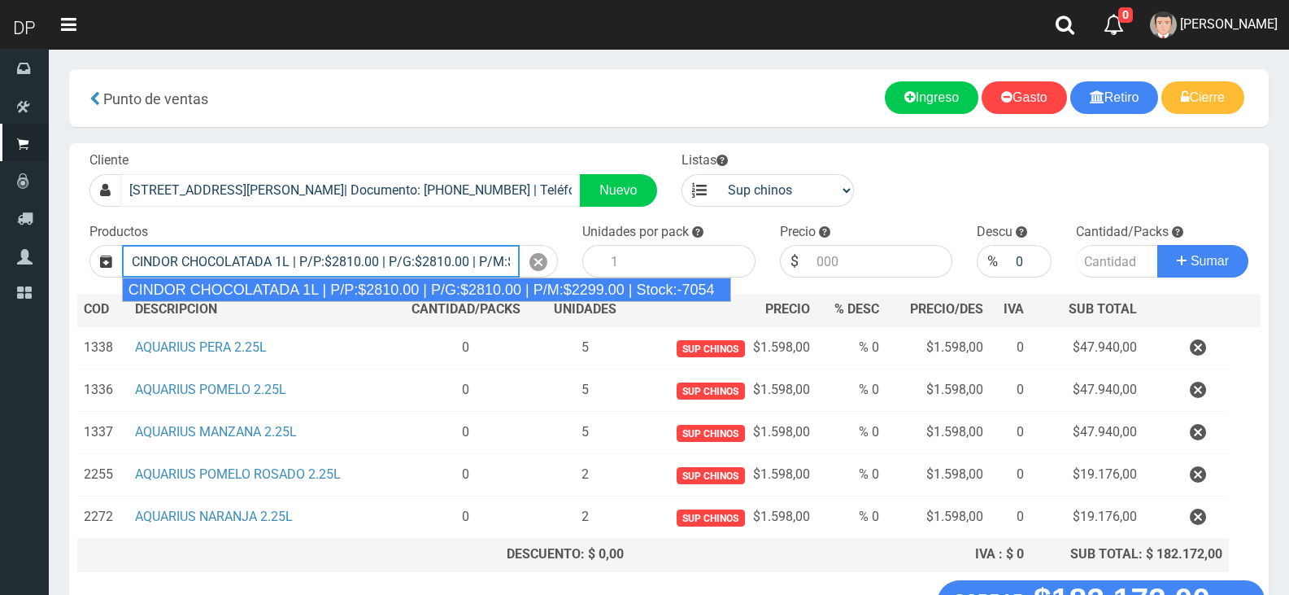
type input "CINDOR CHOCOLATADA 1L | P/P:$2810.00 | P/G:$2810.00 | P/M:$2299.00 | Stock:-7054"
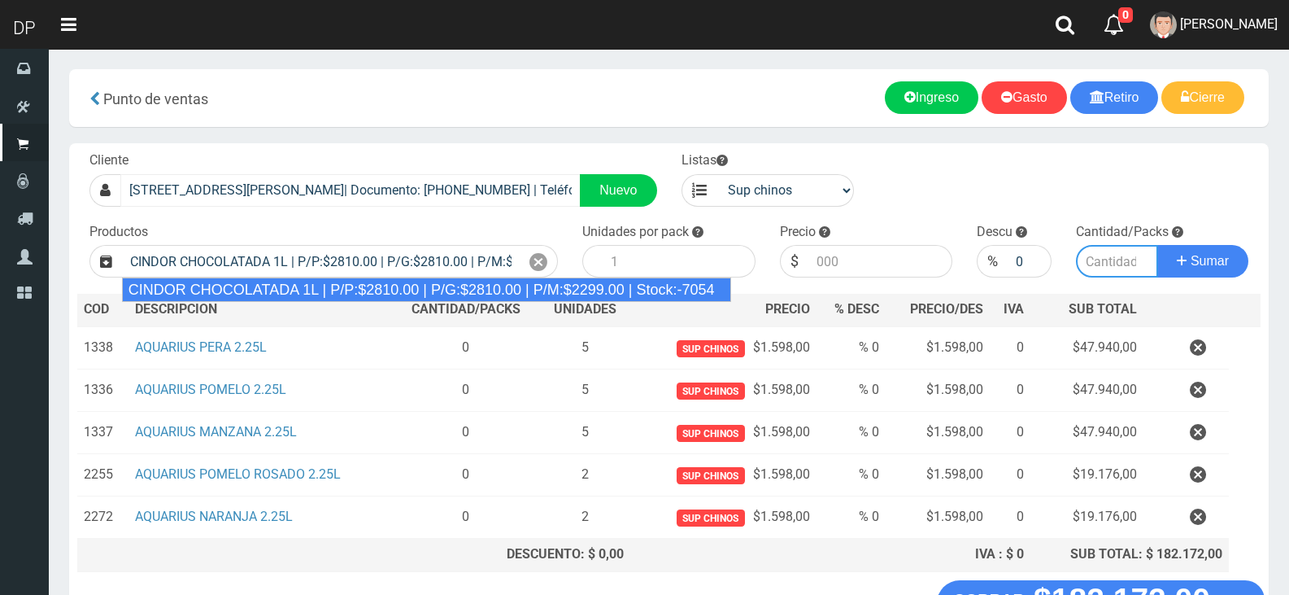
type input "12"
type input "2810.00"
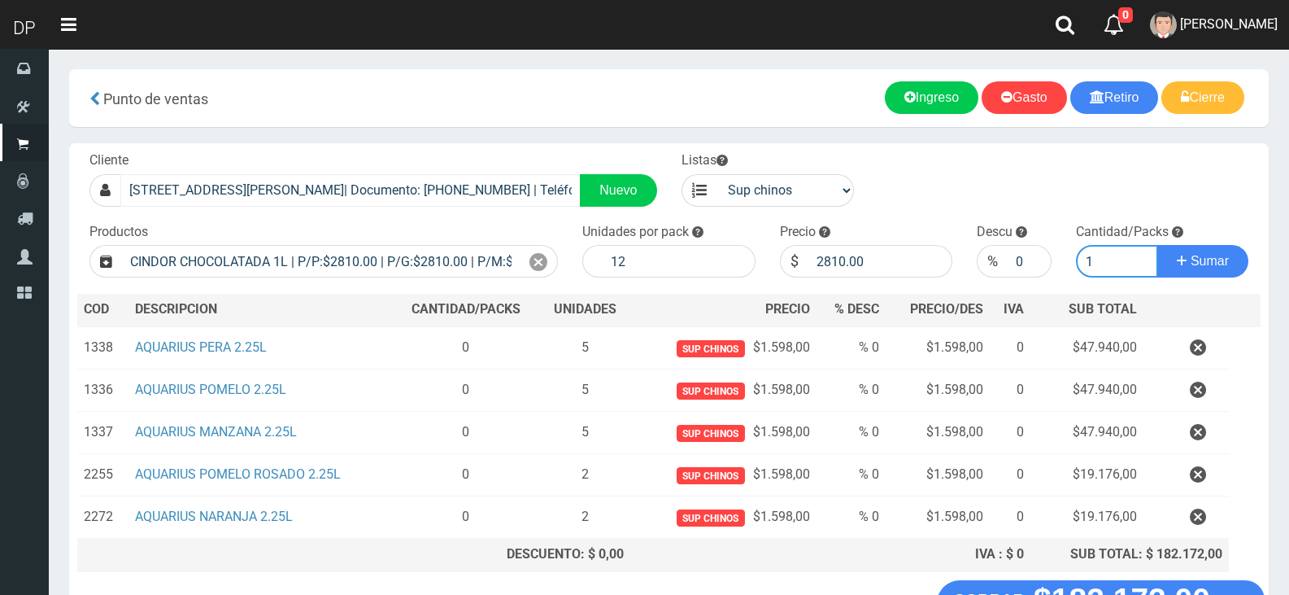
type input "1"
click at [1157, 245] on button "Sumar" at bounding box center [1202, 261] width 91 height 33
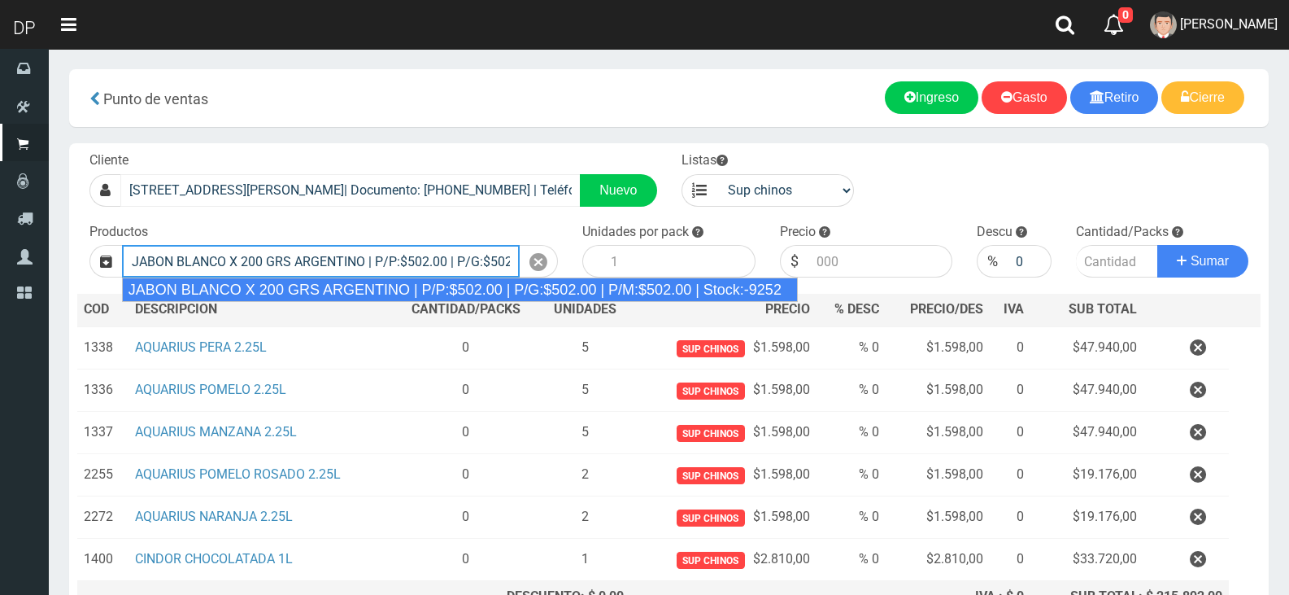
type input "JABON BLANCO X 200 GRS ARGENTINO | P/P:$502.00 | P/G:$502.00 | P/M:$502.00 | St…"
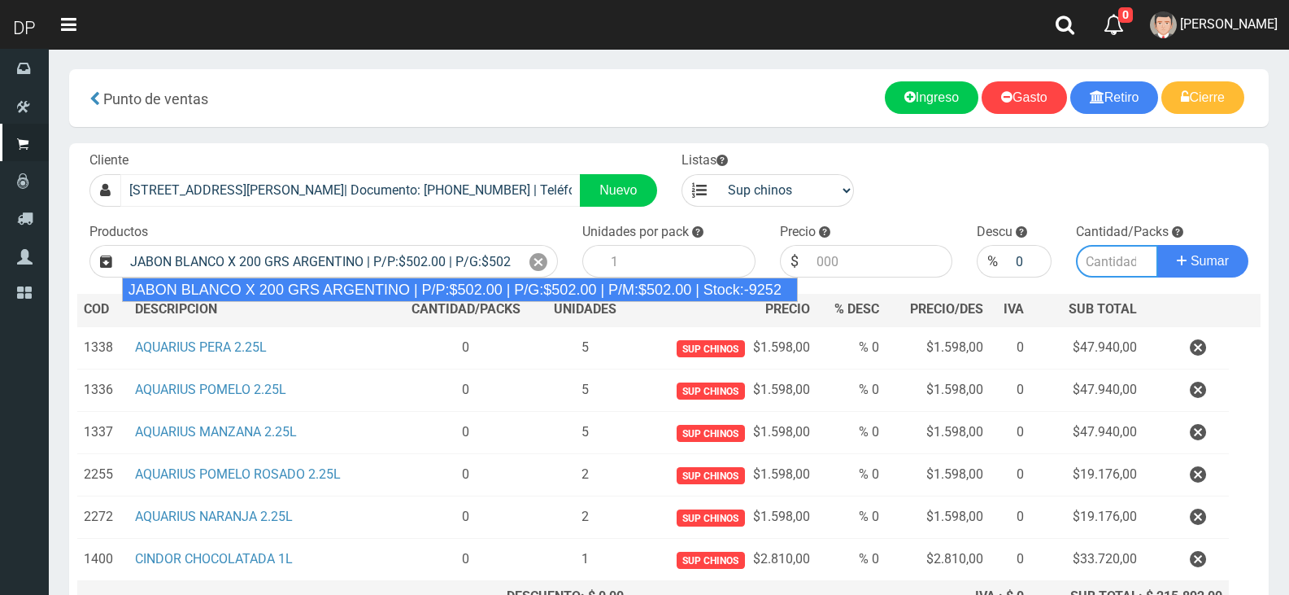
type input "40"
type input "502.00"
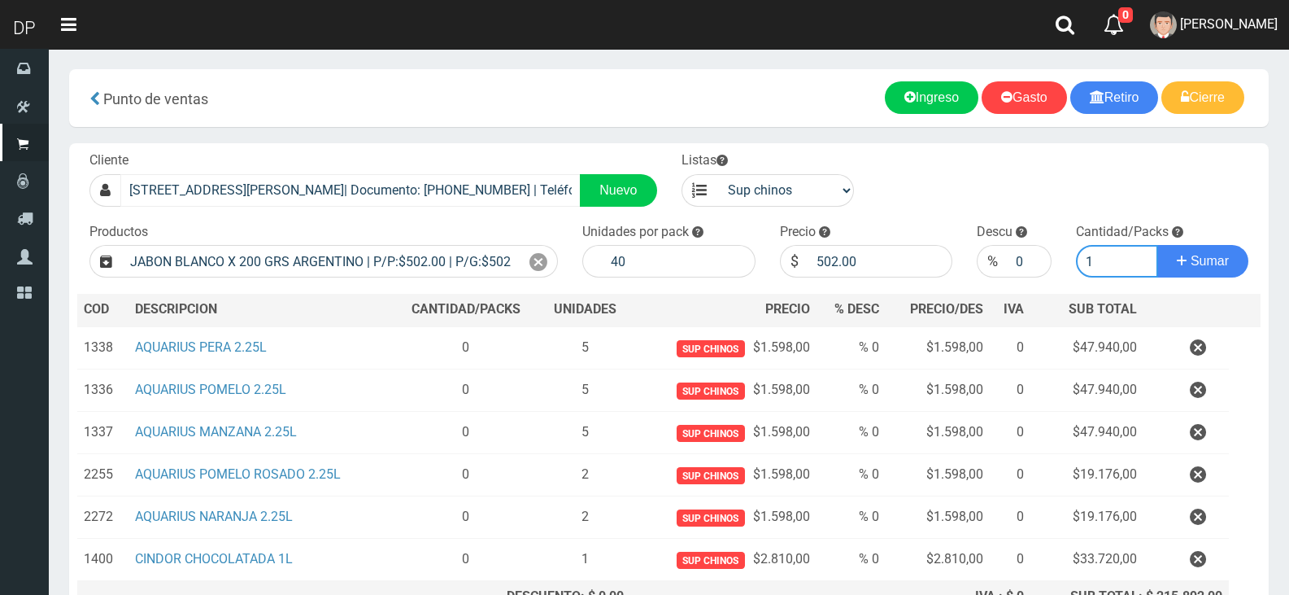
type input "1"
click at [1157, 245] on button "Sumar" at bounding box center [1202, 261] width 91 height 33
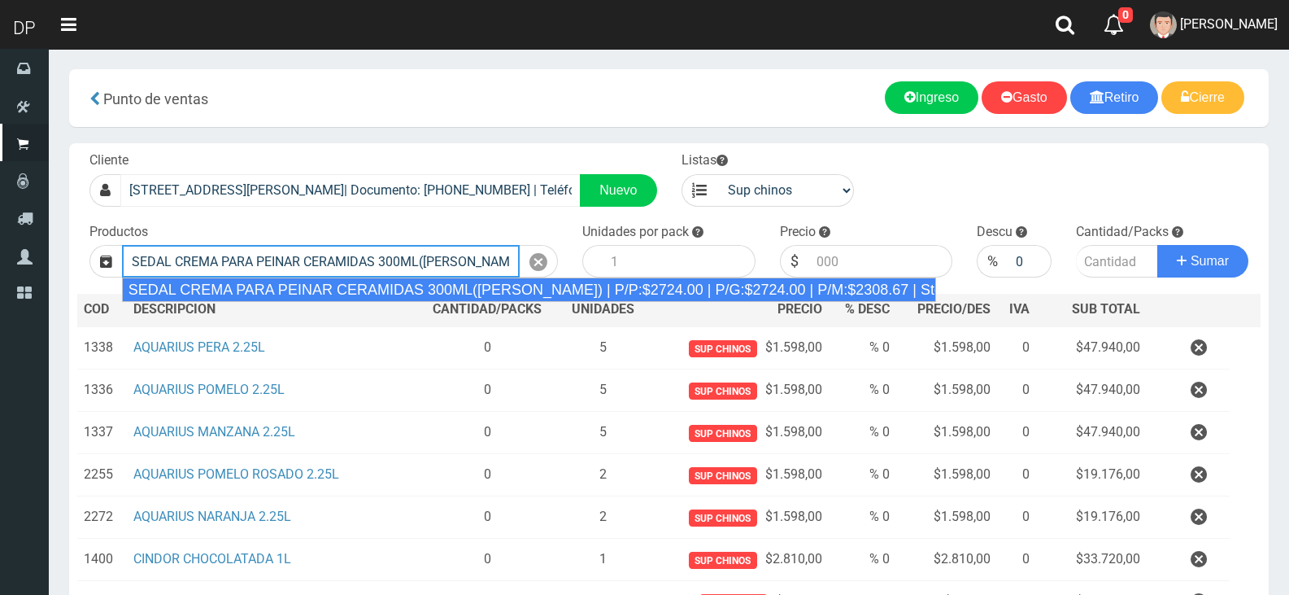
type input "SEDAL CREMA PARA PEINAR CERAMIDAS 300ML(ROSA) | P/P:$2724.00 | P/G:$2724.00 | P…"
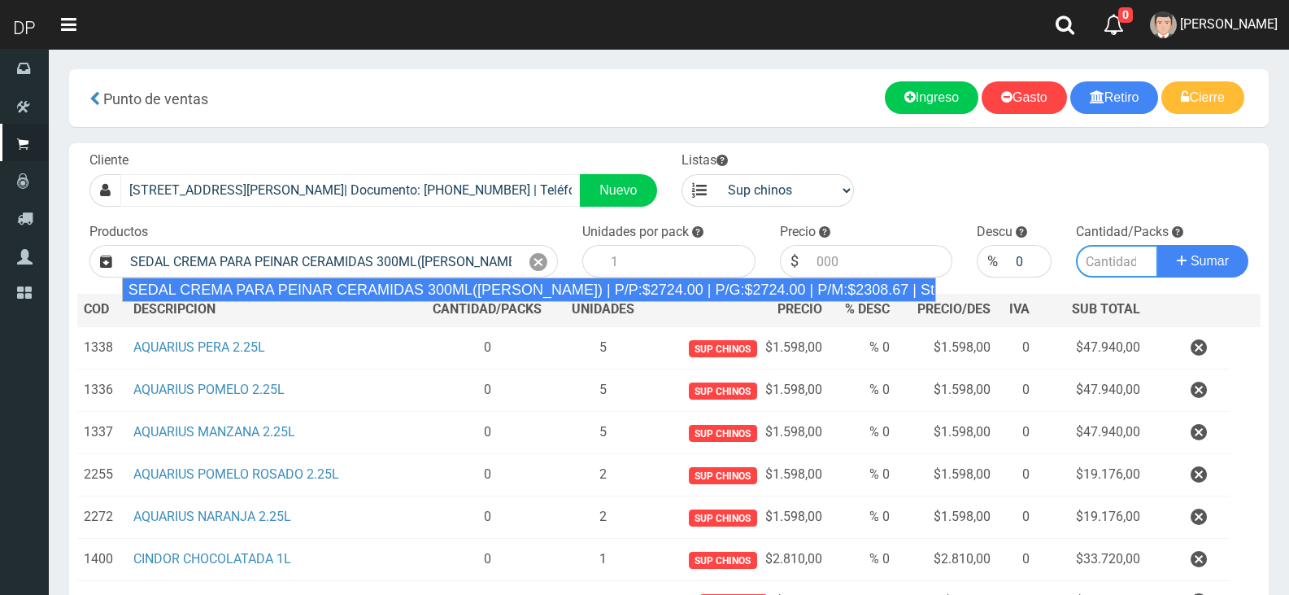
type input "12"
type input "2724.00"
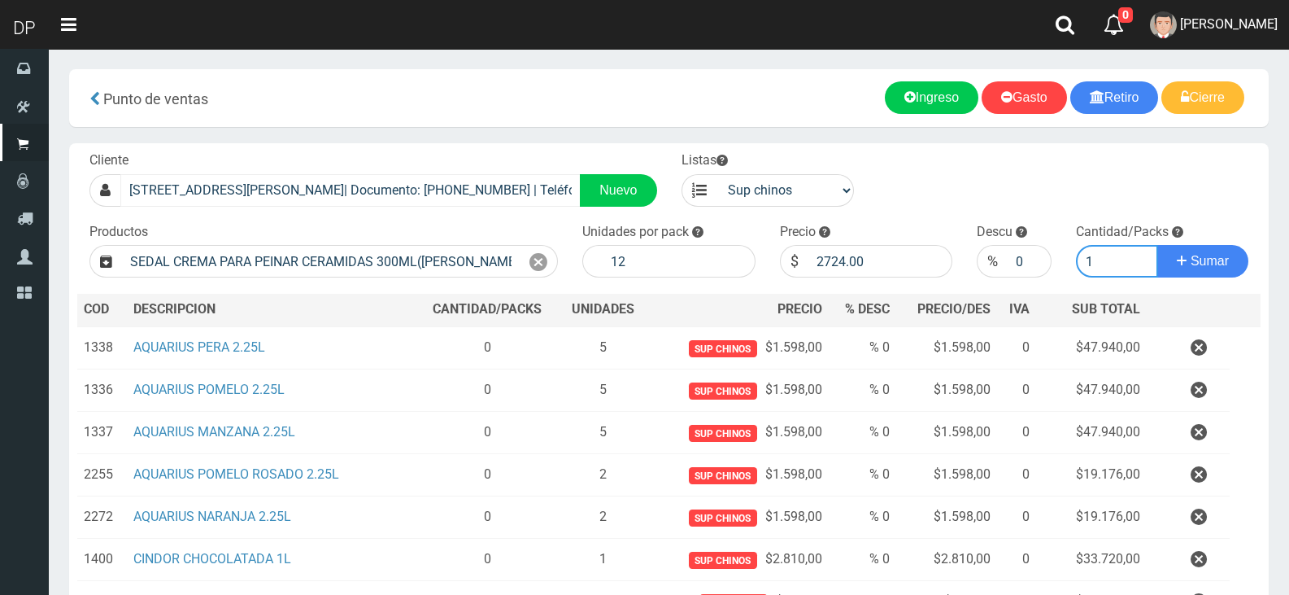
type input "1"
click at [1157, 245] on button "Sumar" at bounding box center [1202, 261] width 91 height 33
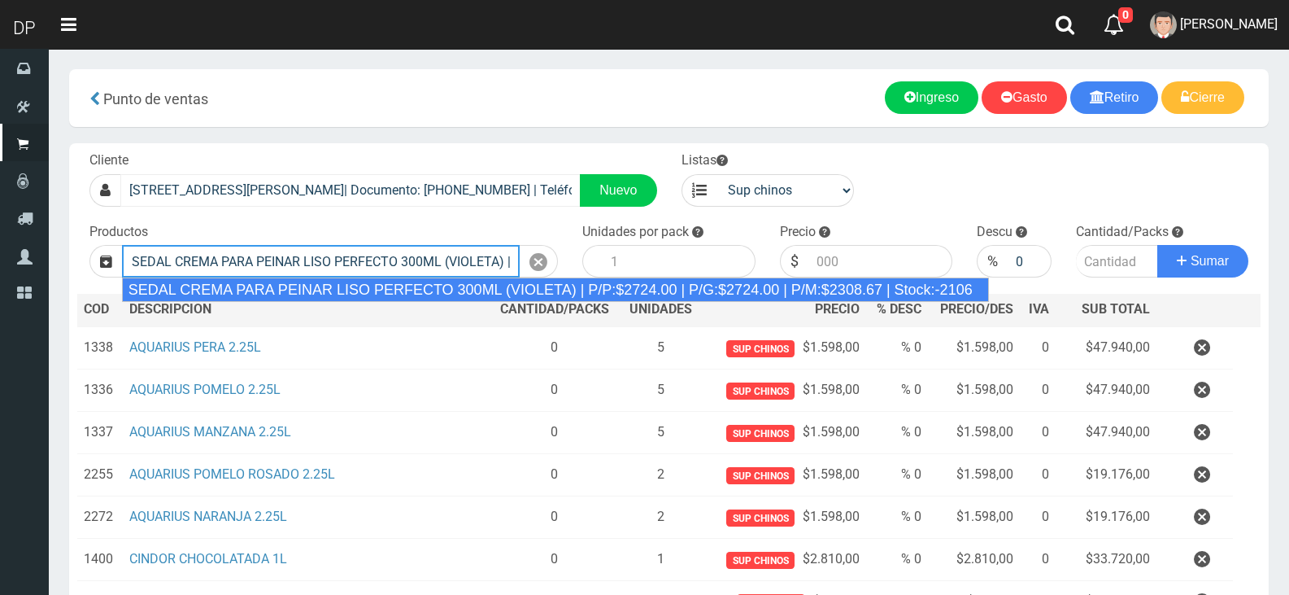
type input "SEDAL CREMA PARA PEINAR LISO PERFECTO 300ML (VIOLETA) | P/P:$2724.00 | P/G:$272…"
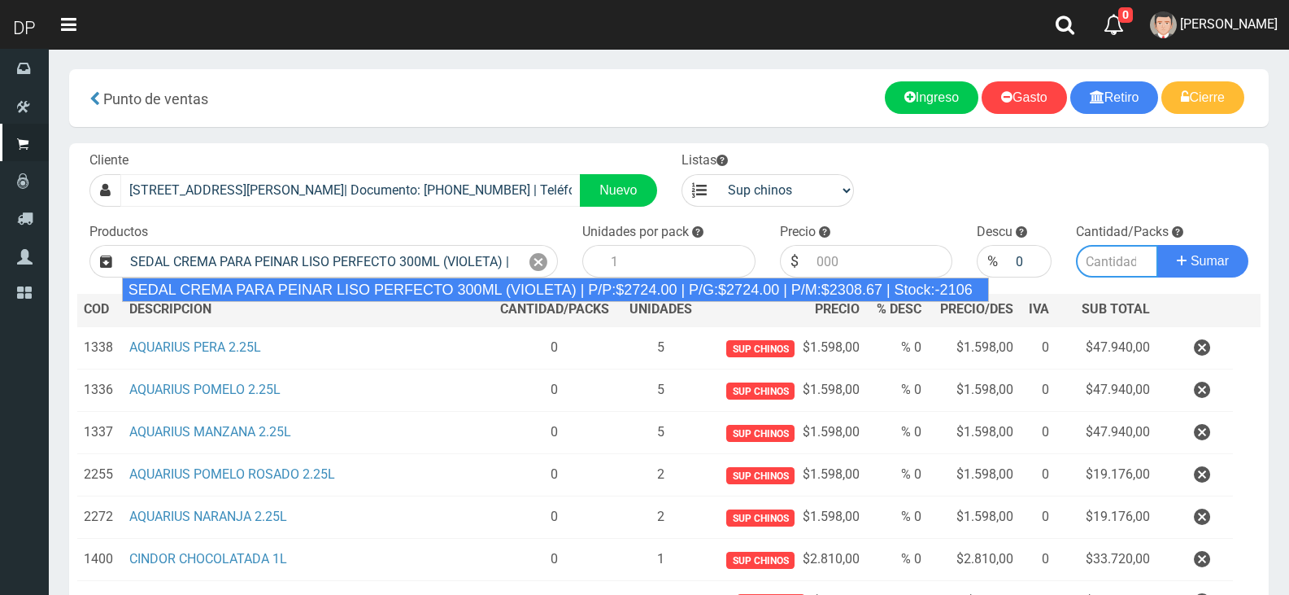
type input "12"
type input "2724.00"
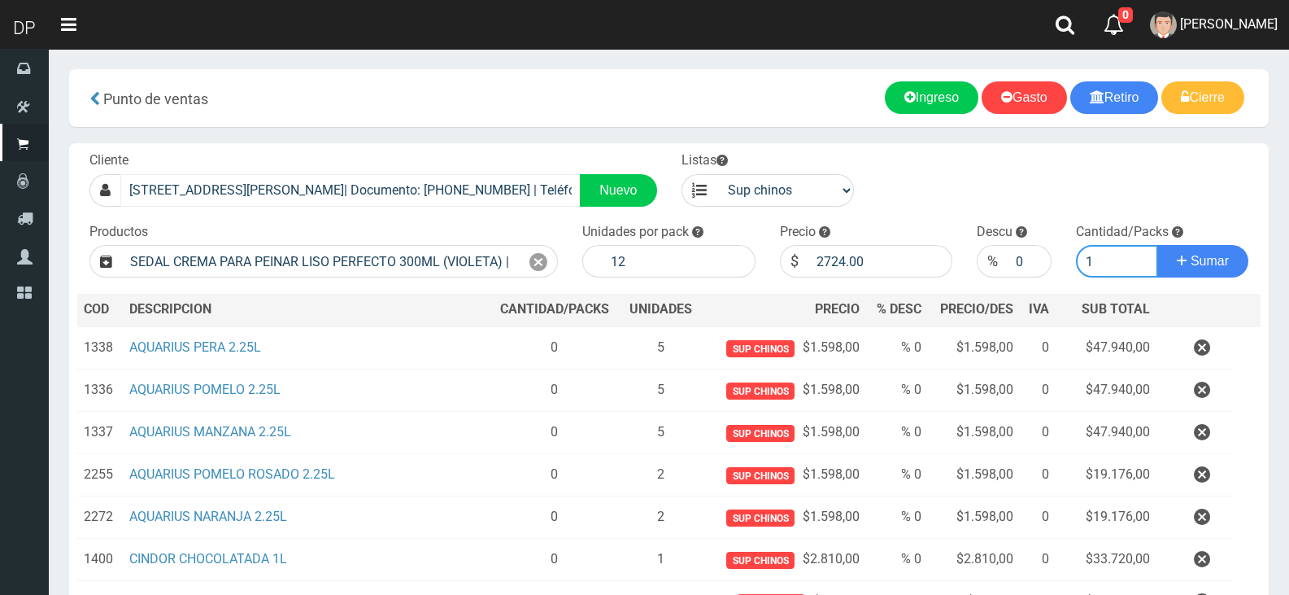
type input "1"
click at [1157, 245] on button "Sumar" at bounding box center [1202, 261] width 91 height 33
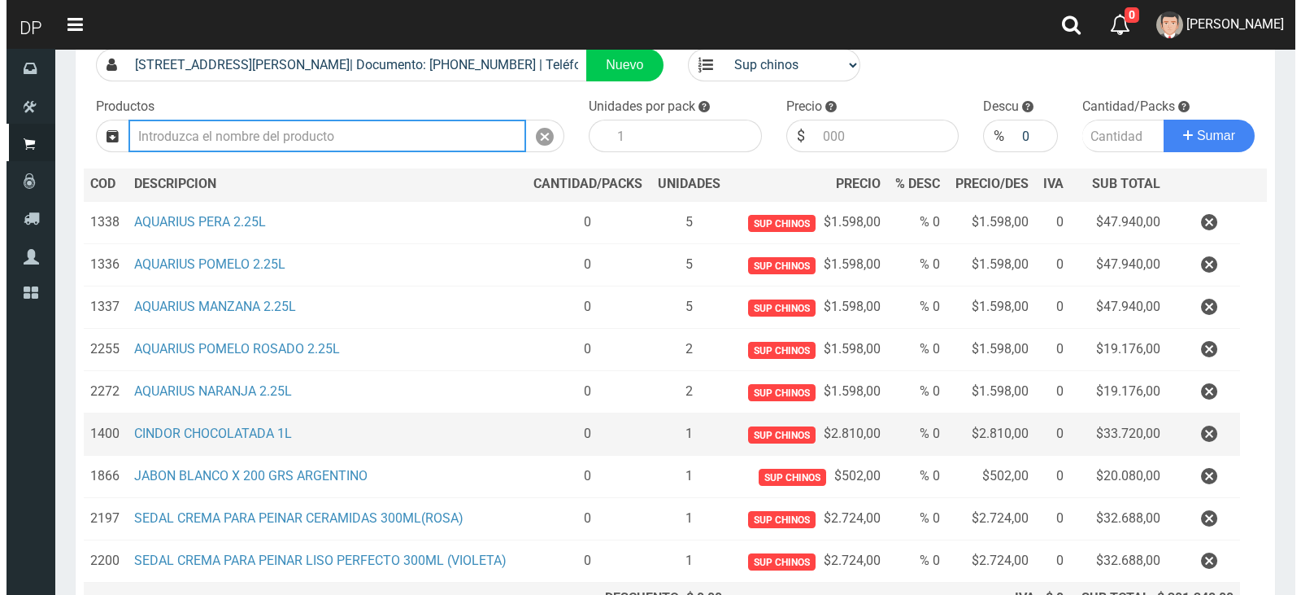
scroll to position [290, 0]
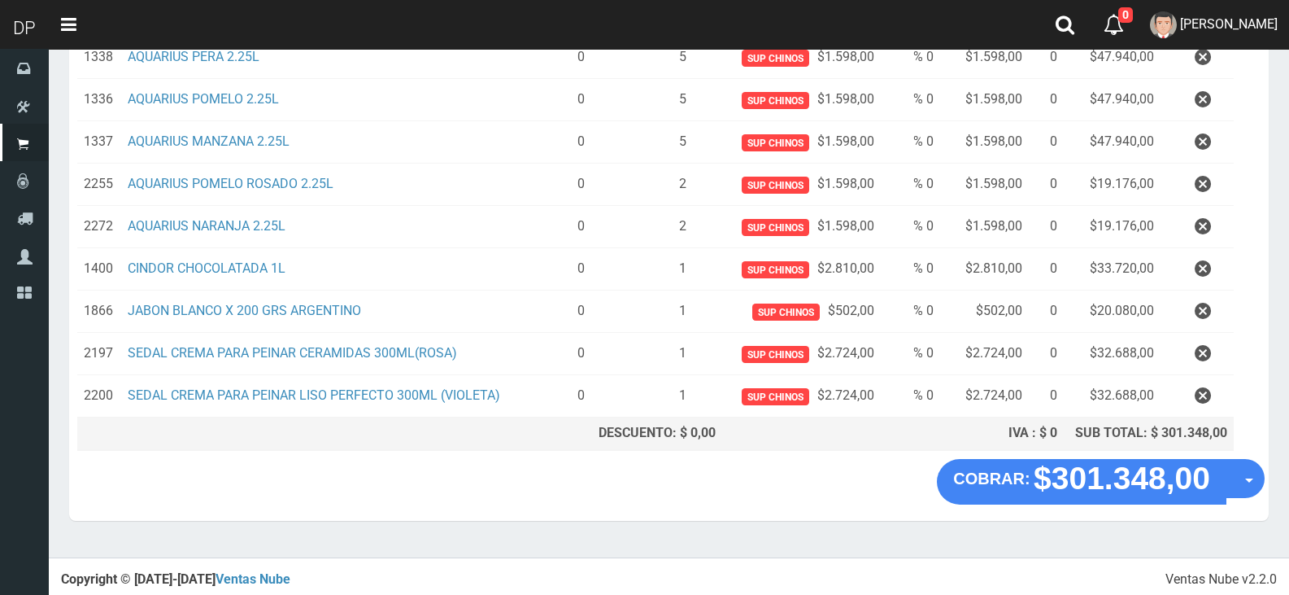
click at [1264, 488] on div "COBRAR: $301.348,00 Opciones Hacer Devolucion Crear presupuesto" at bounding box center [669, 490] width 1200 height 62
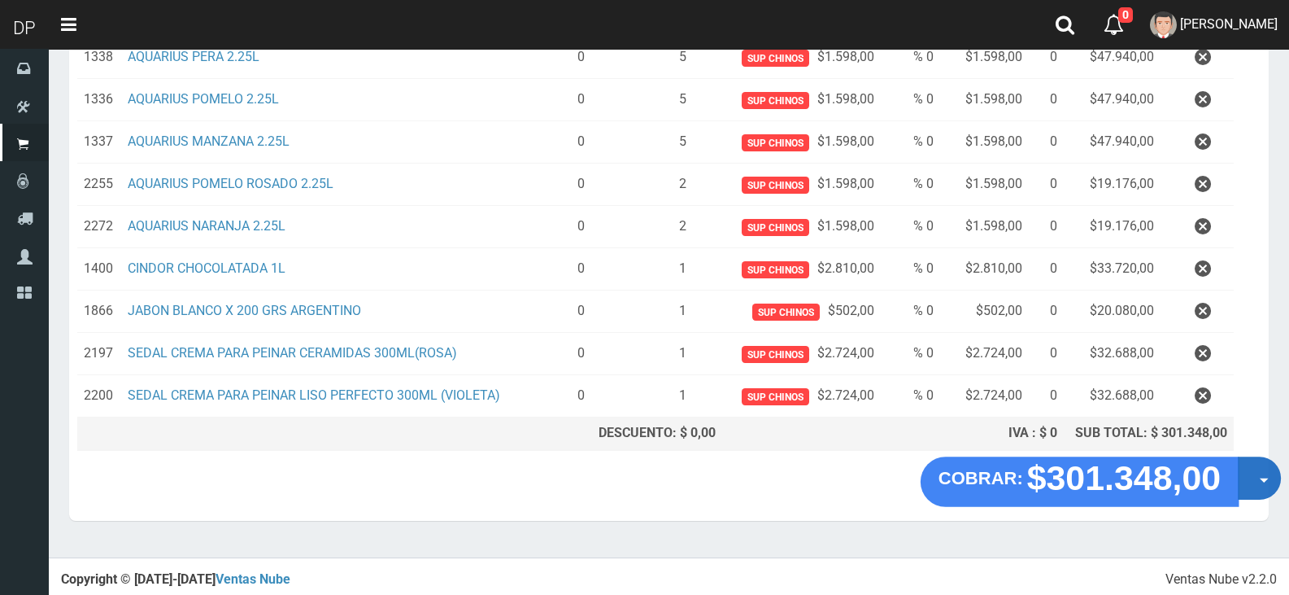
click at [1255, 492] on button "Opciones" at bounding box center [1259, 477] width 43 height 43
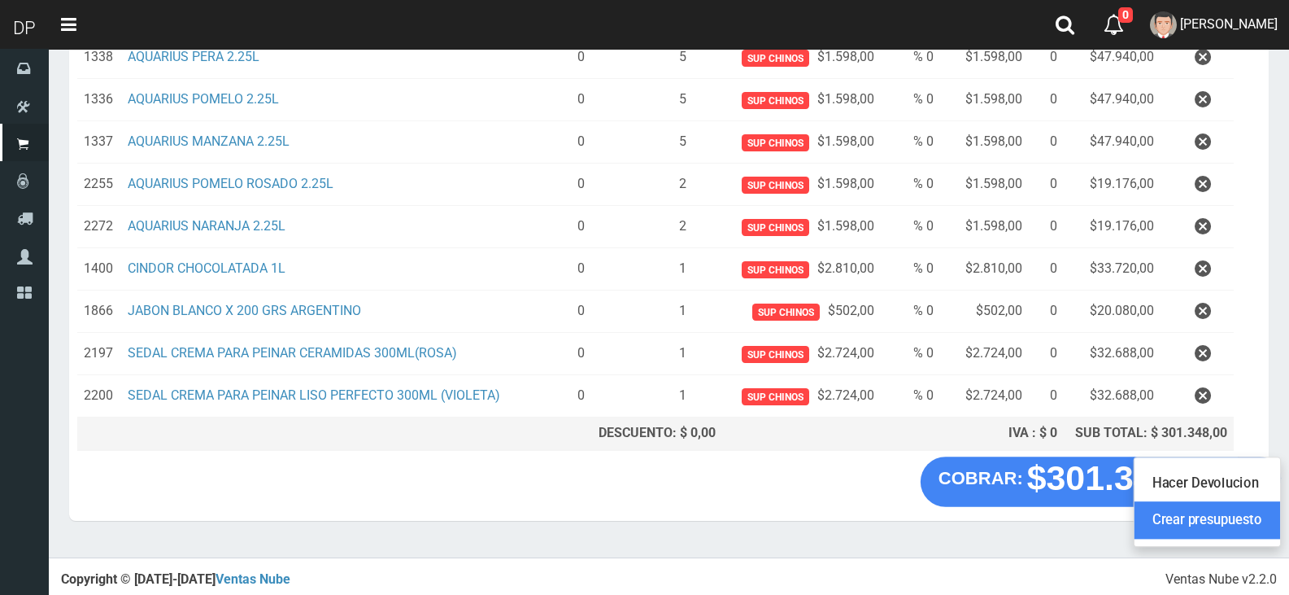
click at [1236, 522] on link "Crear presupuesto" at bounding box center [1208, 520] width 146 height 37
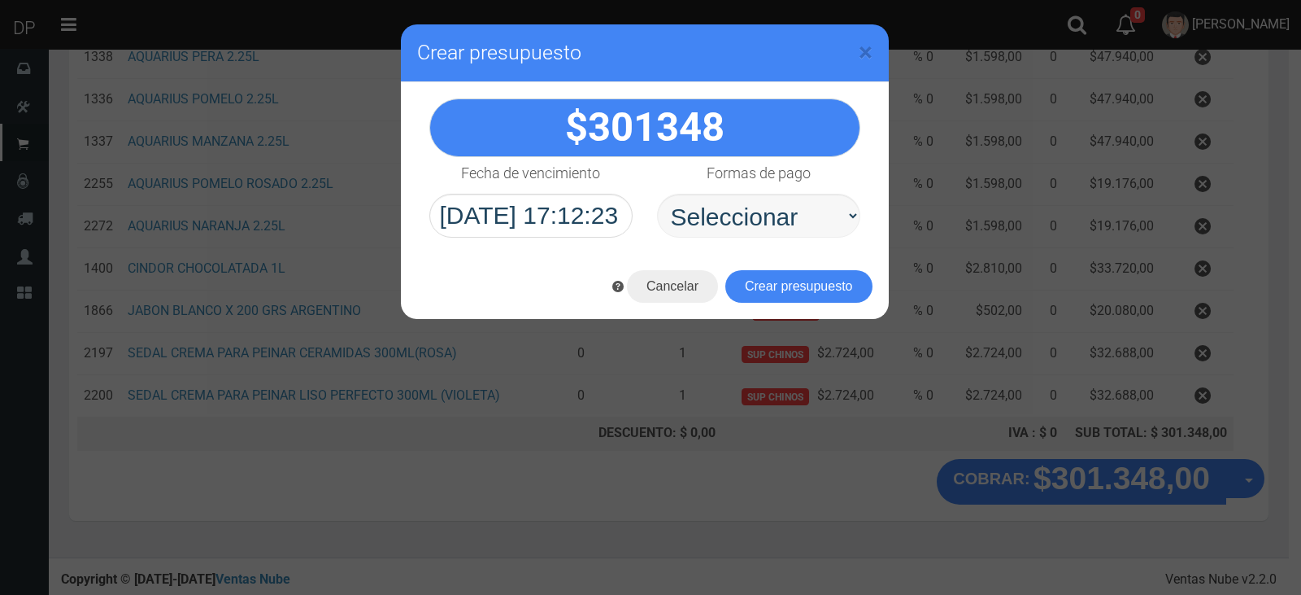
click at [777, 234] on select "Seleccionar Efectivo Tarjeta de Crédito Depósito Débito" at bounding box center [758, 216] width 203 height 44
select select "Efectivo"
click at [657, 194] on select "Seleccionar Efectivo Tarjeta de Crédito Depósito Débito" at bounding box center [758, 216] width 203 height 44
click at [789, 281] on button "Crear presupuesto" at bounding box center [799, 286] width 147 height 33
